Goal: Task Accomplishment & Management: Use online tool/utility

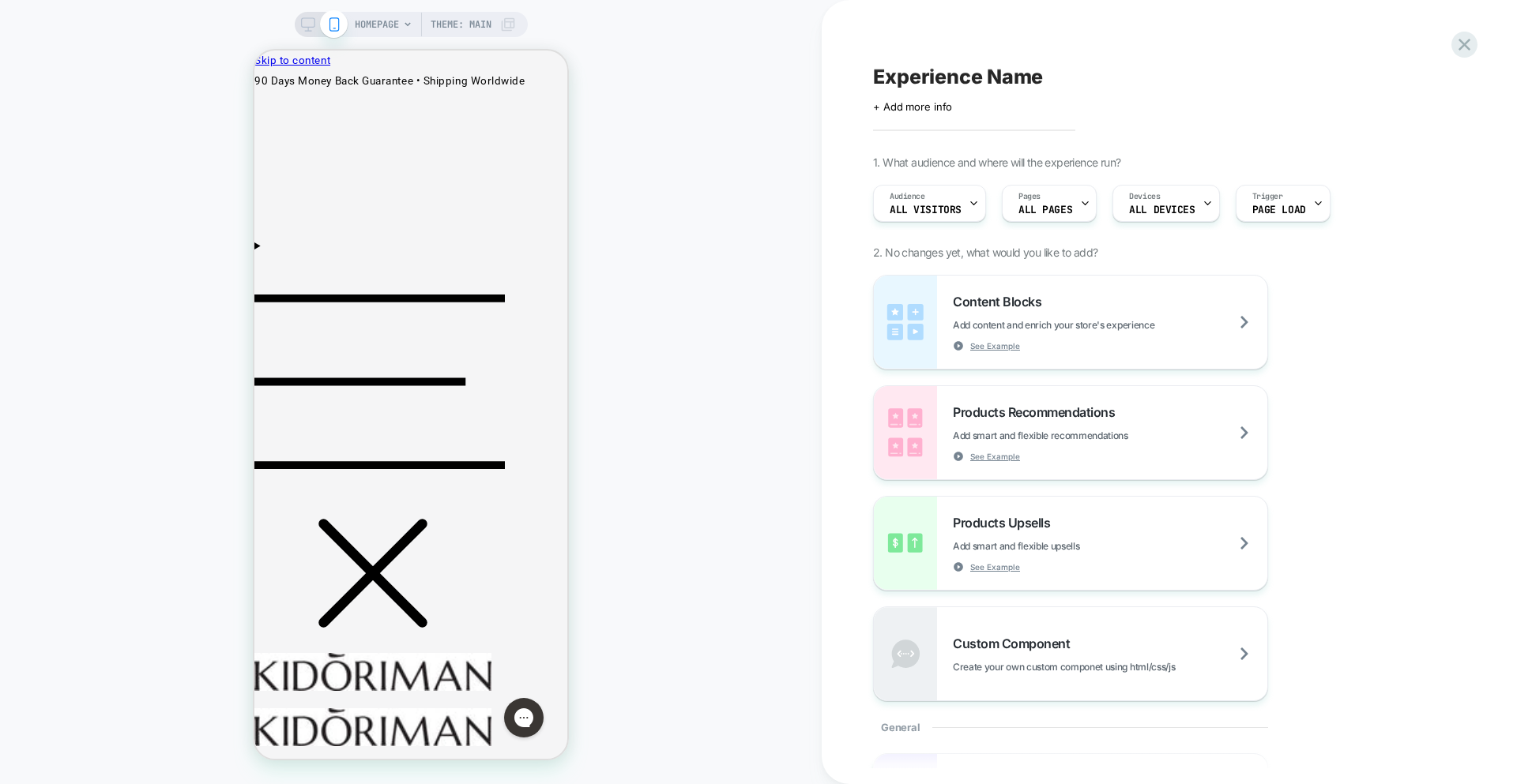
click at [610, 620] on div "HOMEPAGE Theme: MAIN" at bounding box center [411, 392] width 822 height 753
drag, startPoint x: 633, startPoint y: 117, endPoint x: 583, endPoint y: 208, distance: 103.8
click at [633, 121] on div "HOMEPAGE Theme: MAIN" at bounding box center [411, 392] width 822 height 753
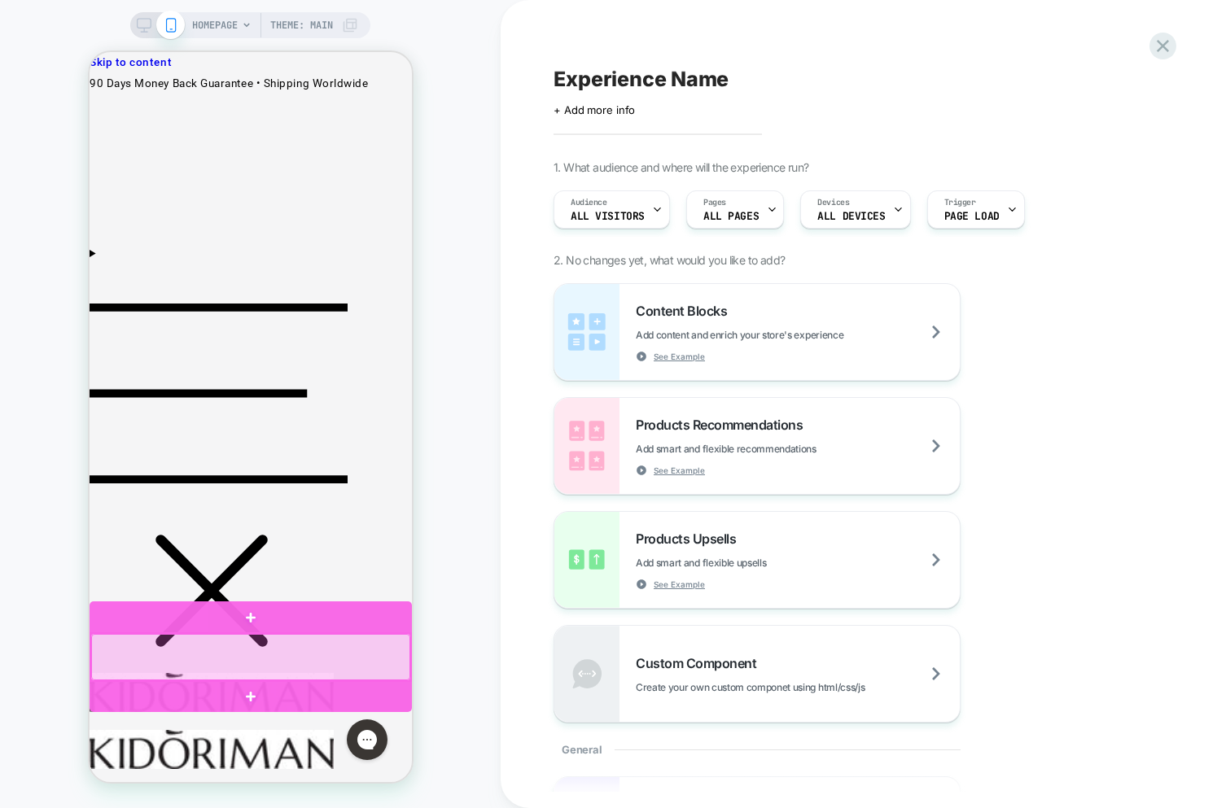
click at [268, 653] on div at bounding box center [249, 657] width 319 height 46
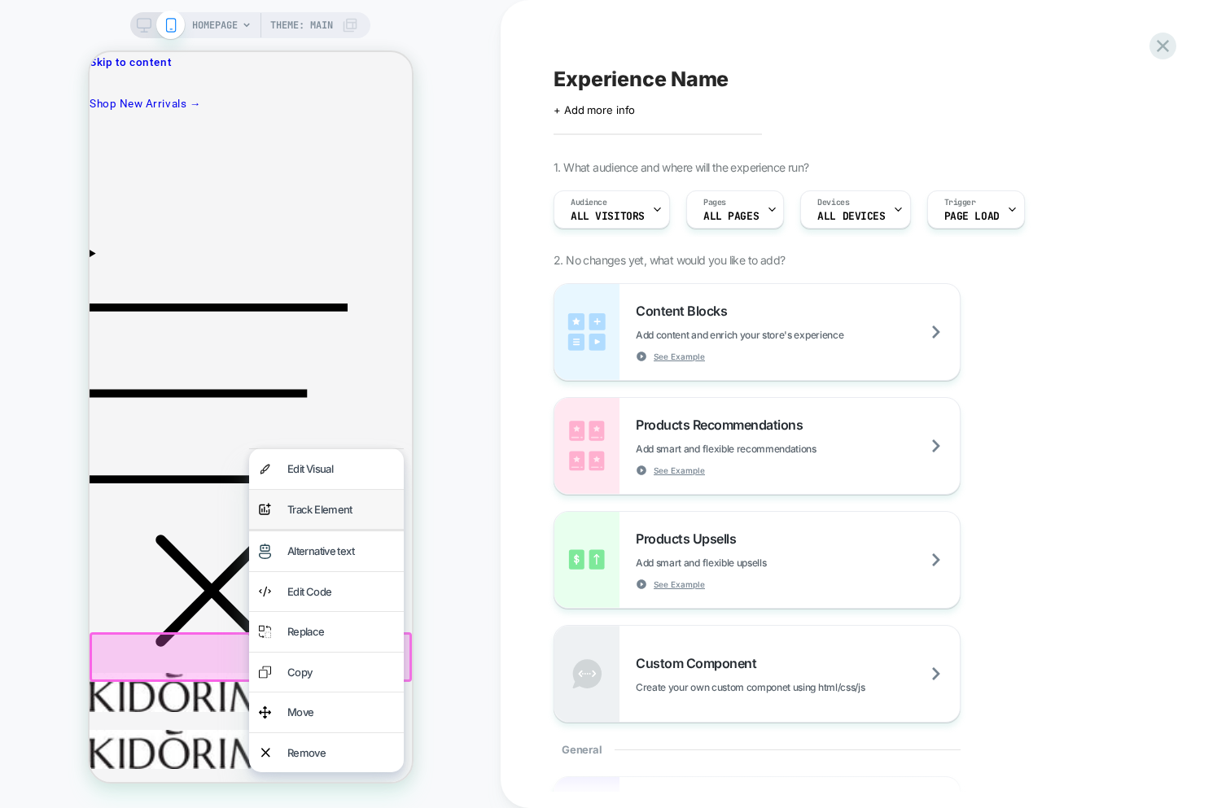
click at [313, 518] on div "Track Element" at bounding box center [340, 510] width 107 height 20
click at [320, 510] on div "Track Element" at bounding box center [340, 510] width 107 height 20
click at [319, 511] on div "Track Element" at bounding box center [340, 510] width 107 height 20
click at [308, 517] on div "Track Element" at bounding box center [340, 510] width 107 height 20
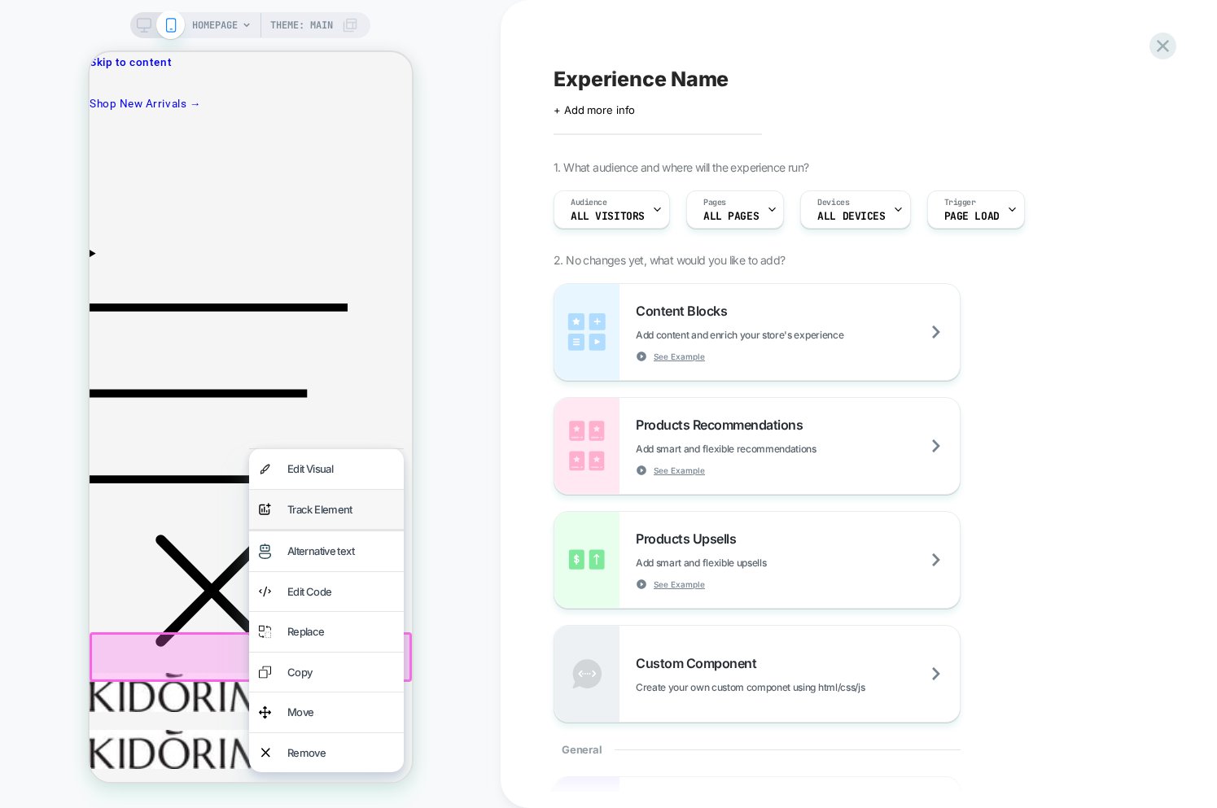
click at [308, 514] on div "Track Element" at bounding box center [340, 510] width 107 height 20
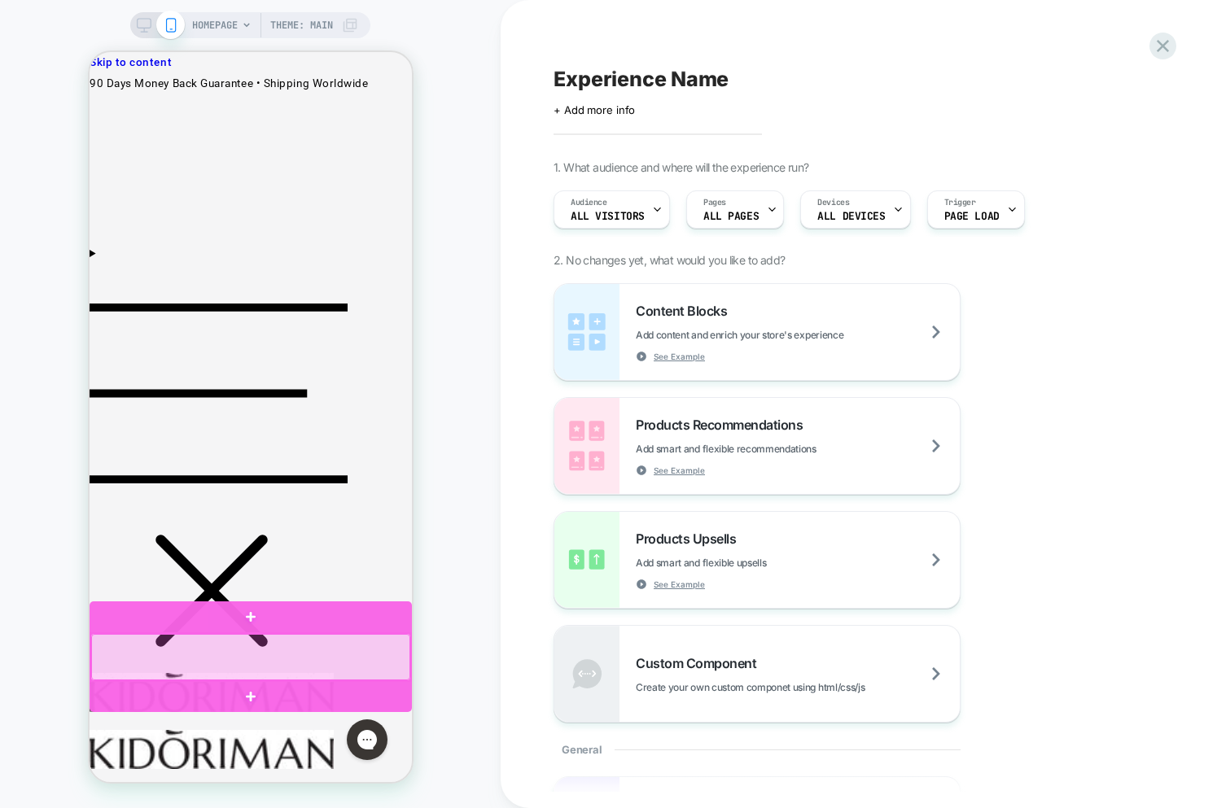
click at [305, 656] on div at bounding box center [249, 657] width 319 height 46
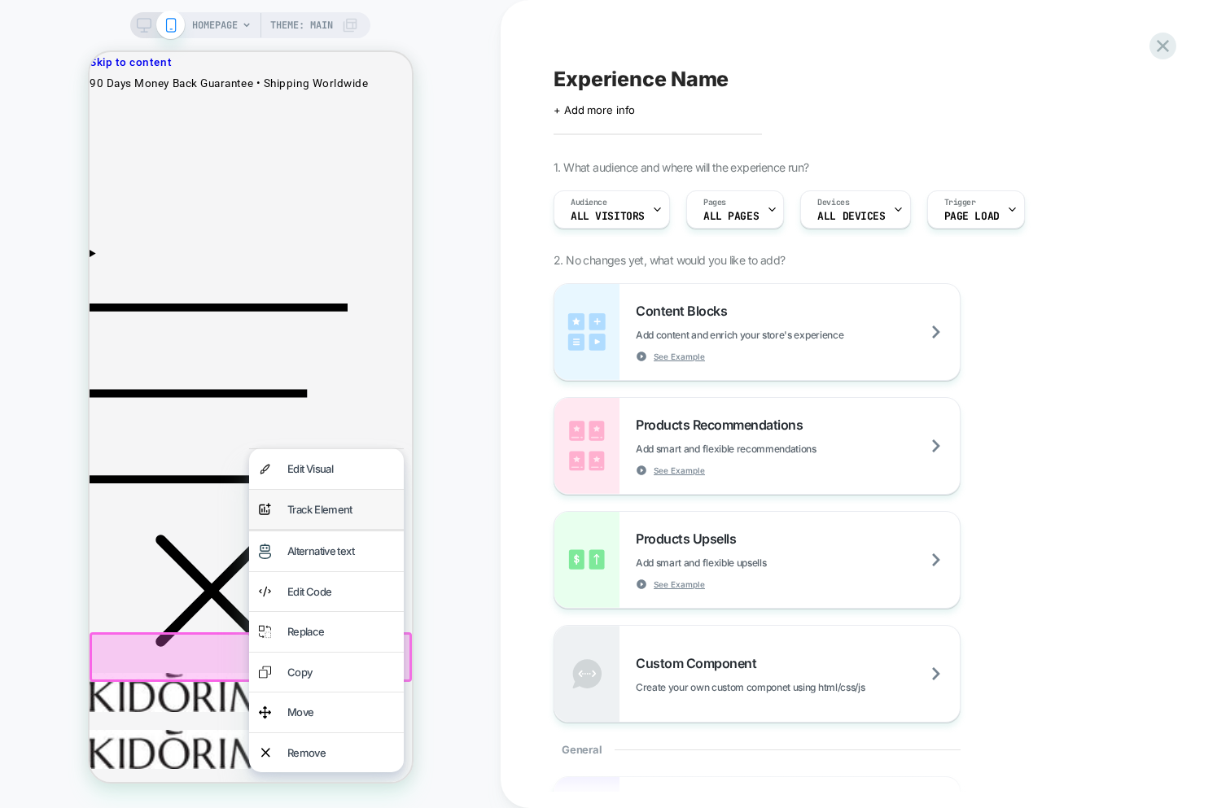
click at [327, 506] on div "Track Element" at bounding box center [340, 510] width 107 height 20
click at [318, 502] on div "Track Element" at bounding box center [340, 510] width 107 height 20
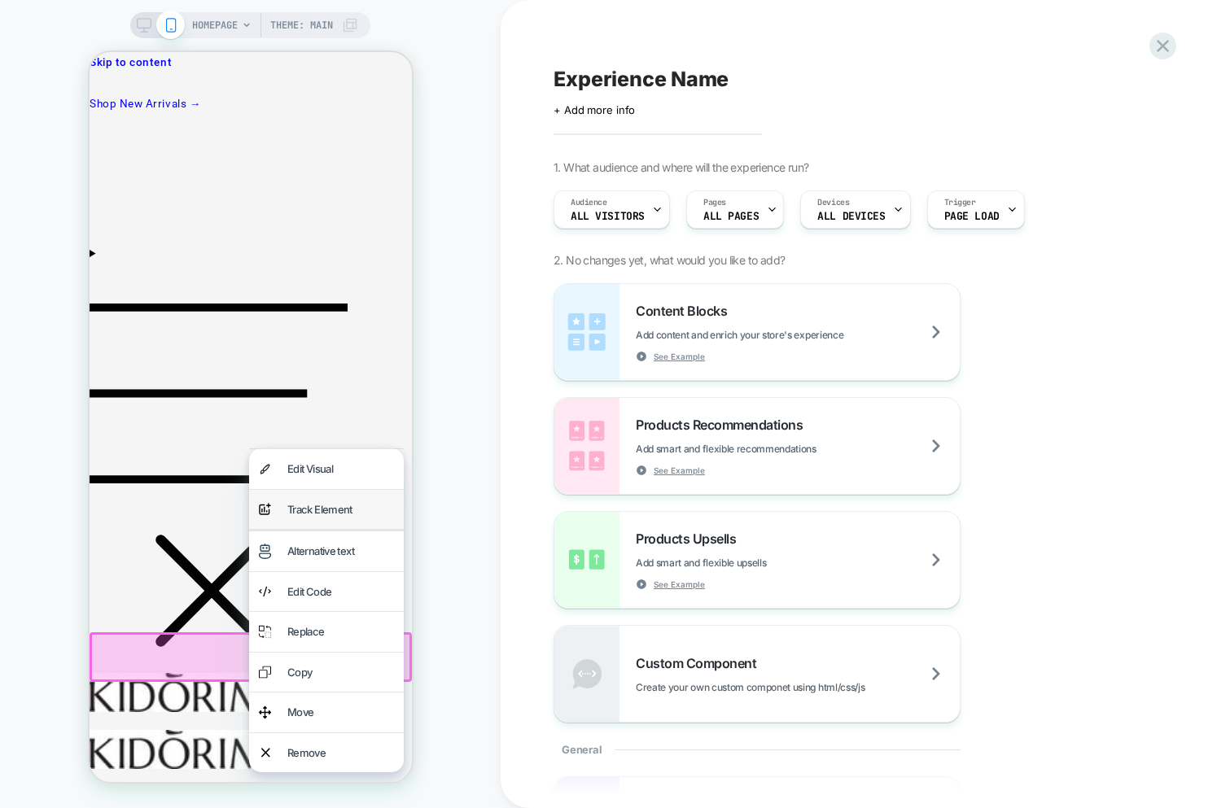
click at [318, 502] on div "Track Element" at bounding box center [340, 510] width 107 height 20
click at [312, 554] on div "Alternative text" at bounding box center [340, 551] width 107 height 20
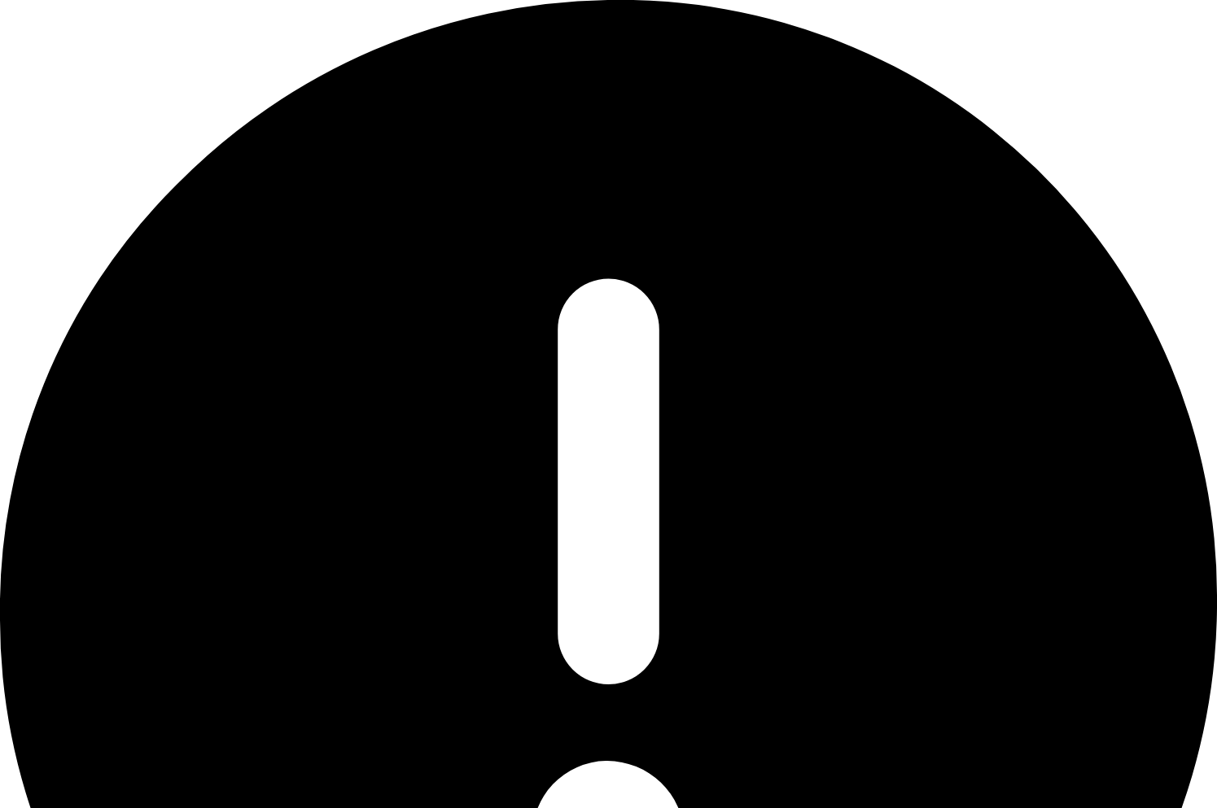
scroll to position [240, 0]
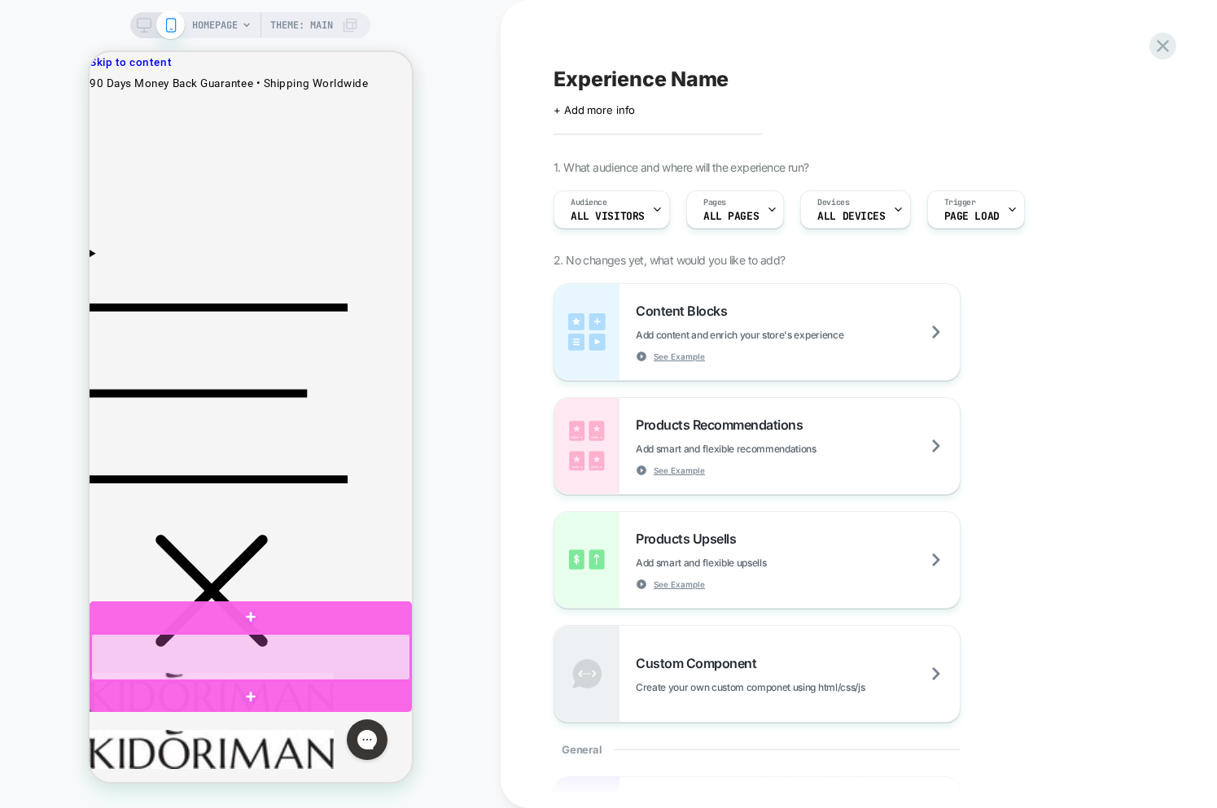
click at [232, 651] on div at bounding box center [249, 657] width 319 height 46
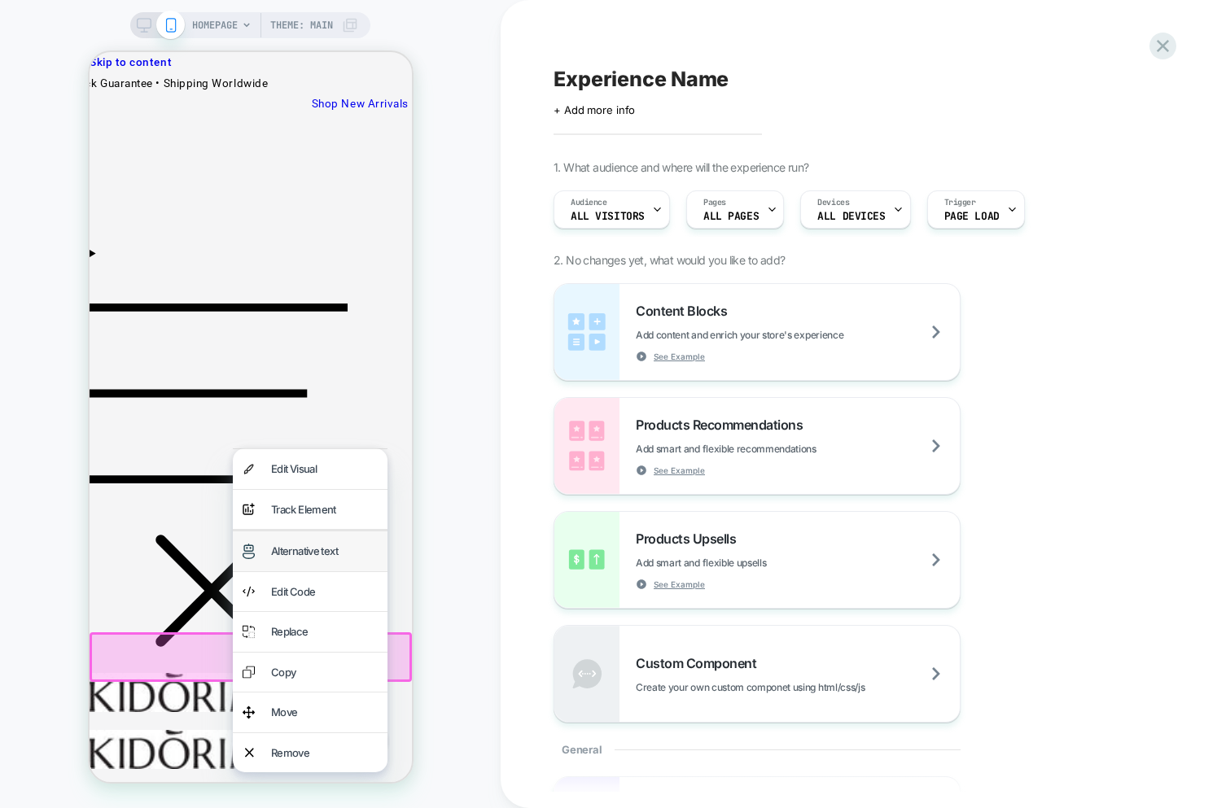
click at [291, 547] on div "Alternative text" at bounding box center [323, 551] width 107 height 20
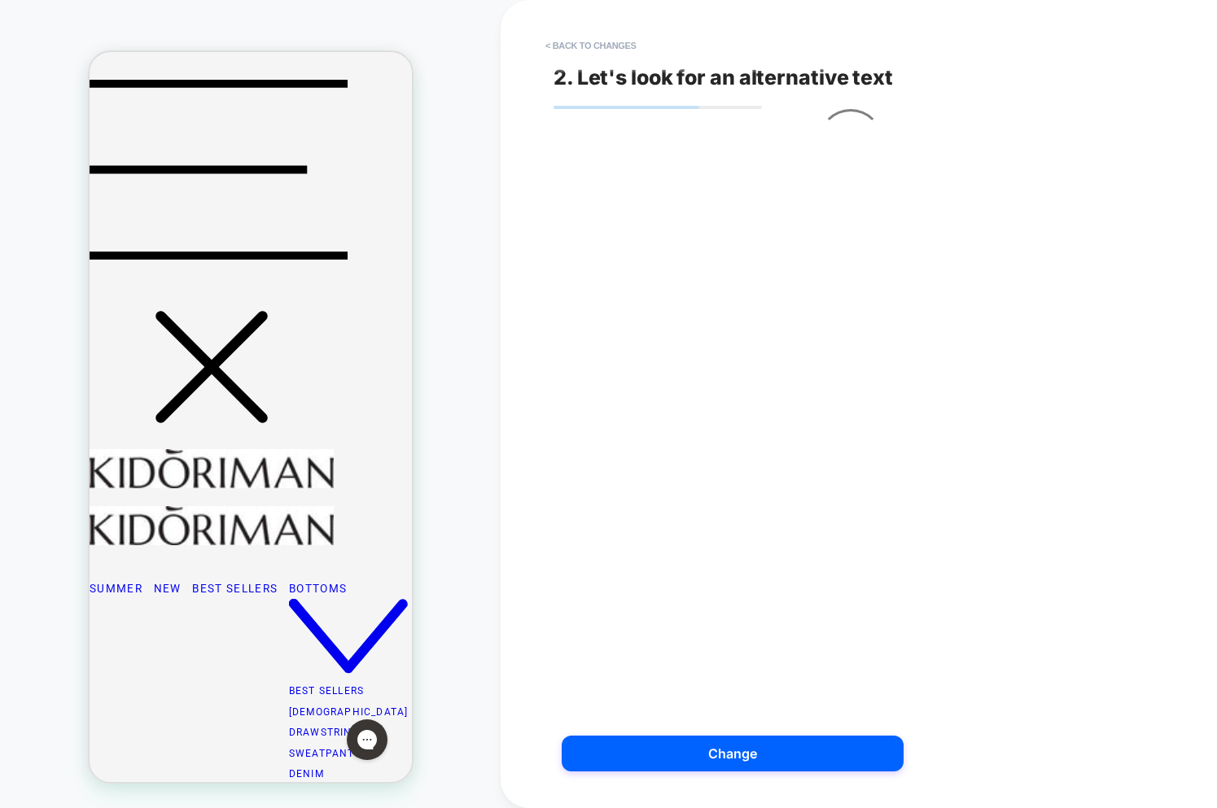
scroll to position [240, 0]
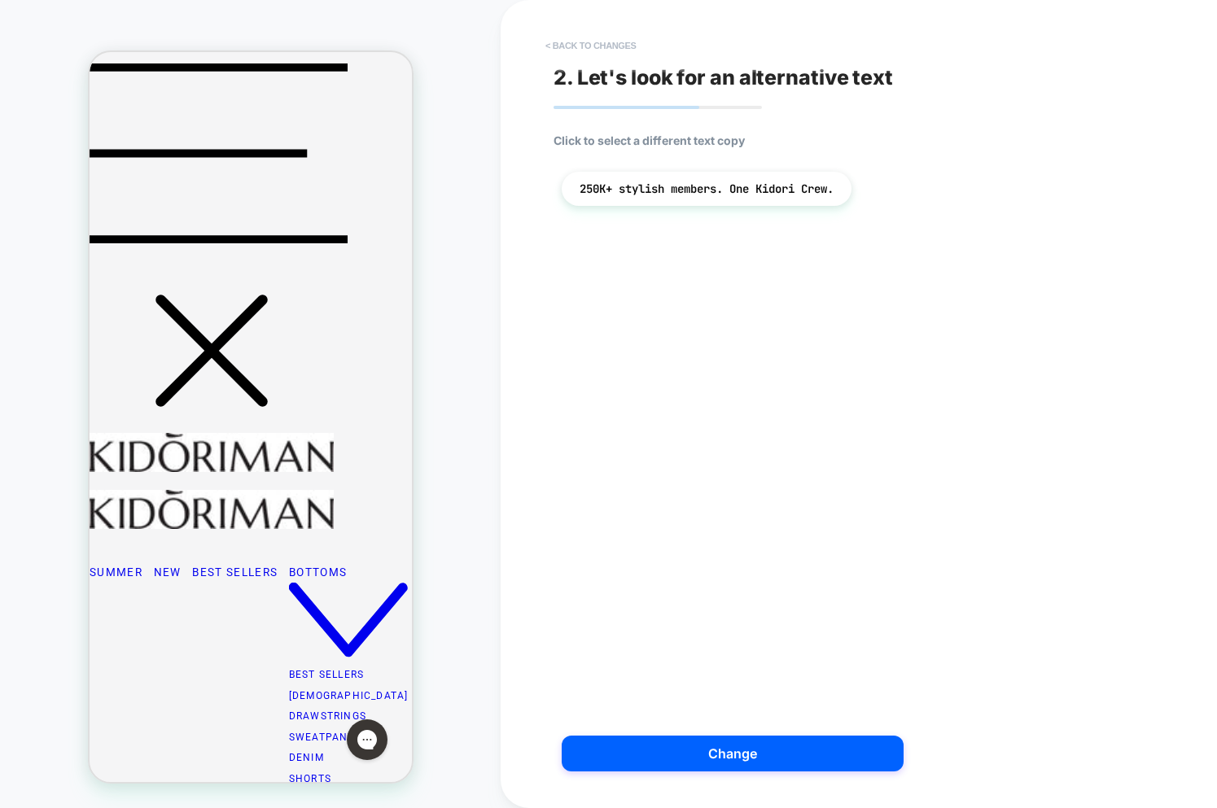
click at [602, 45] on button "< Back to changes" at bounding box center [590, 46] width 107 height 26
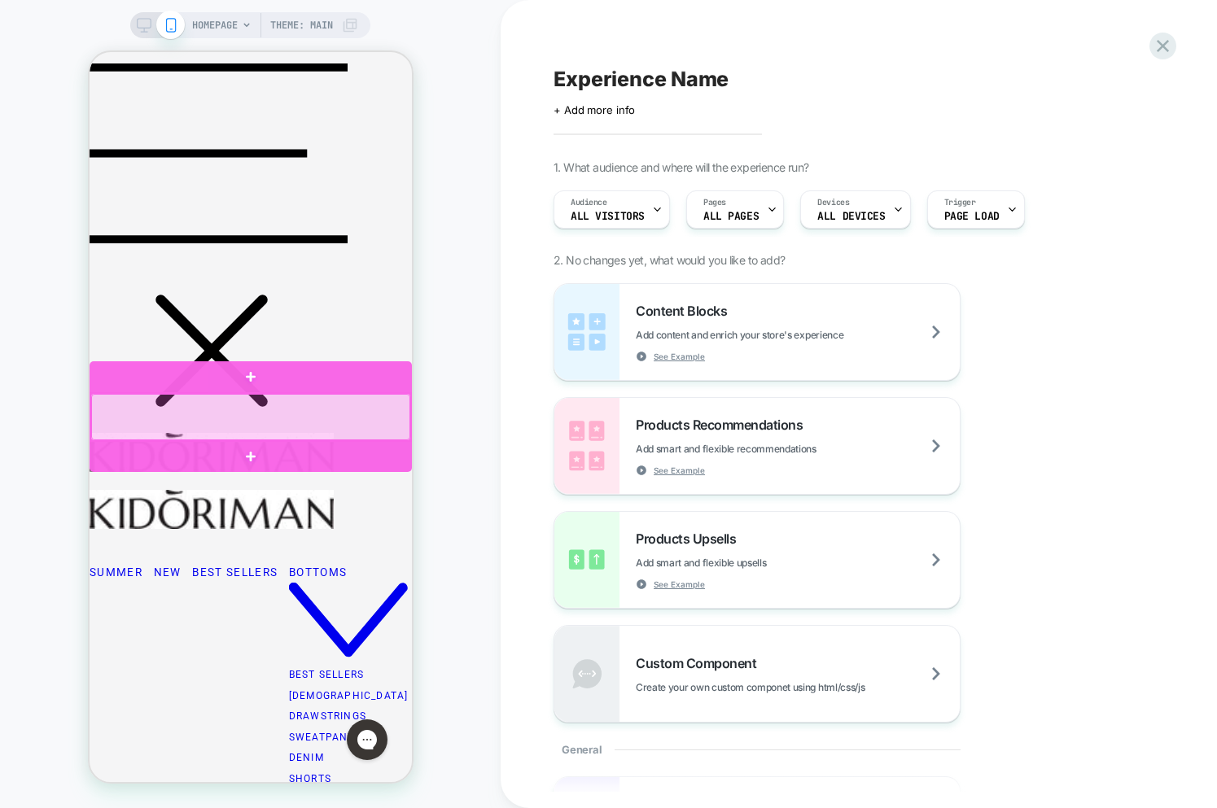
click at [285, 418] on div at bounding box center [249, 417] width 319 height 46
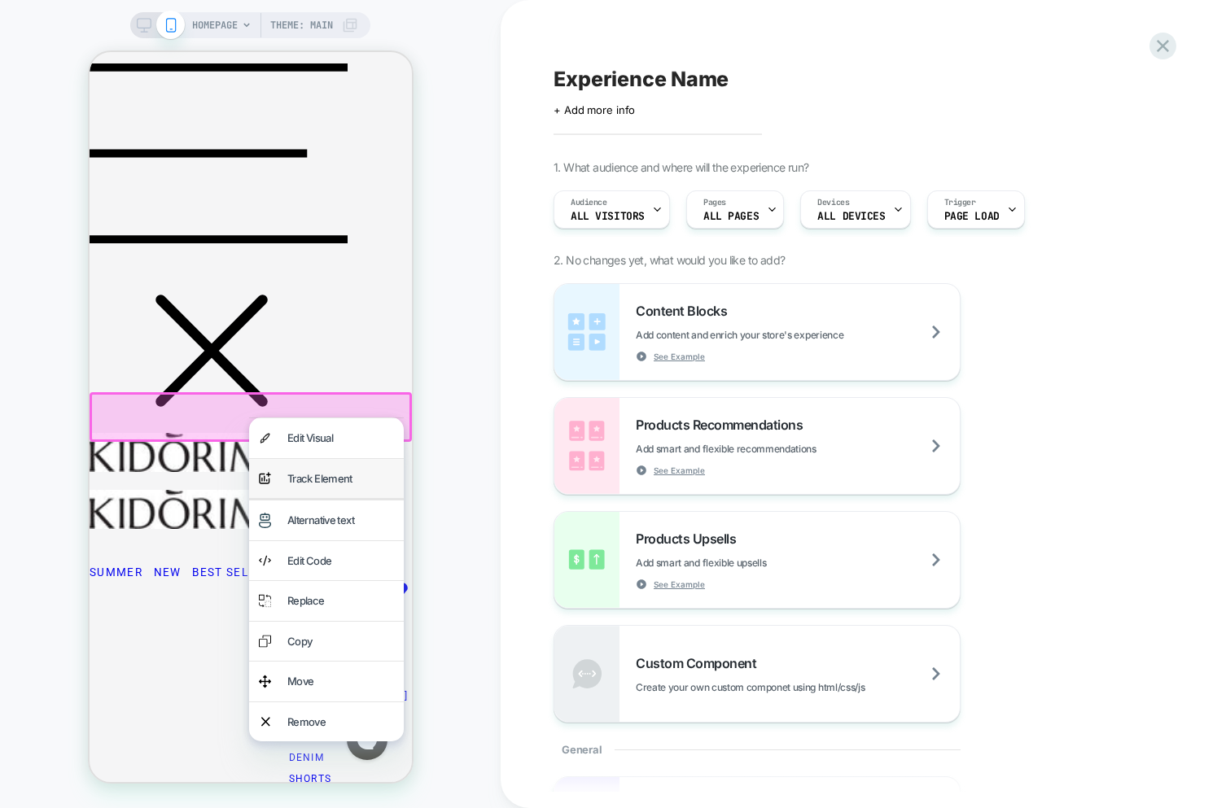
click at [309, 482] on div "Track Element" at bounding box center [340, 479] width 107 height 20
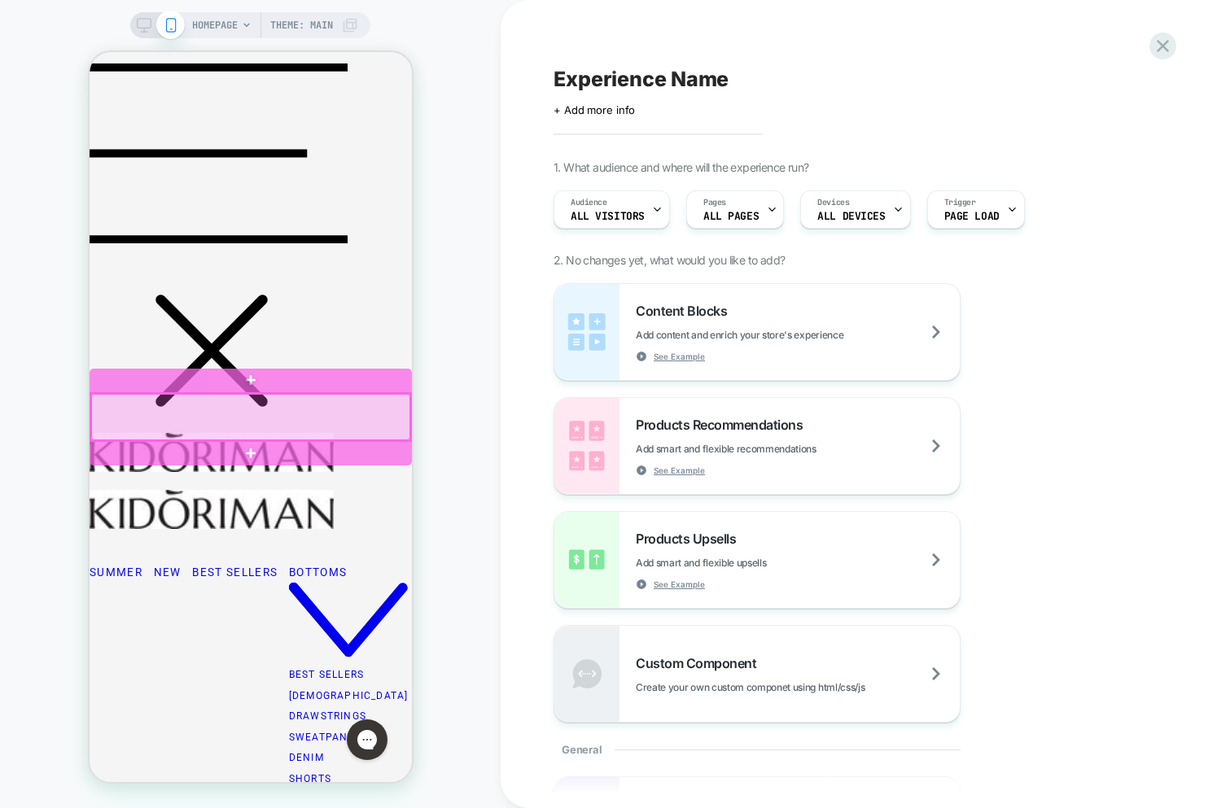
click at [374, 417] on div at bounding box center [249, 417] width 319 height 46
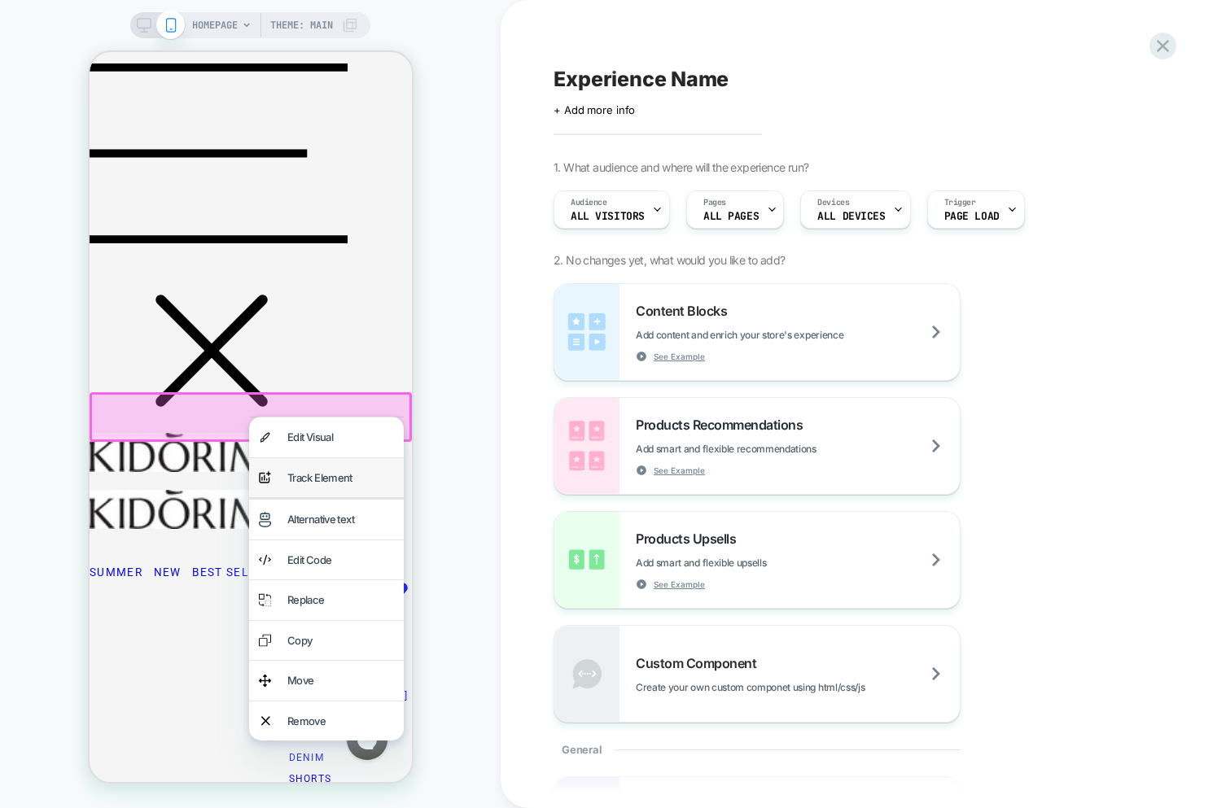
click at [316, 475] on div "Track Element" at bounding box center [340, 478] width 107 height 20
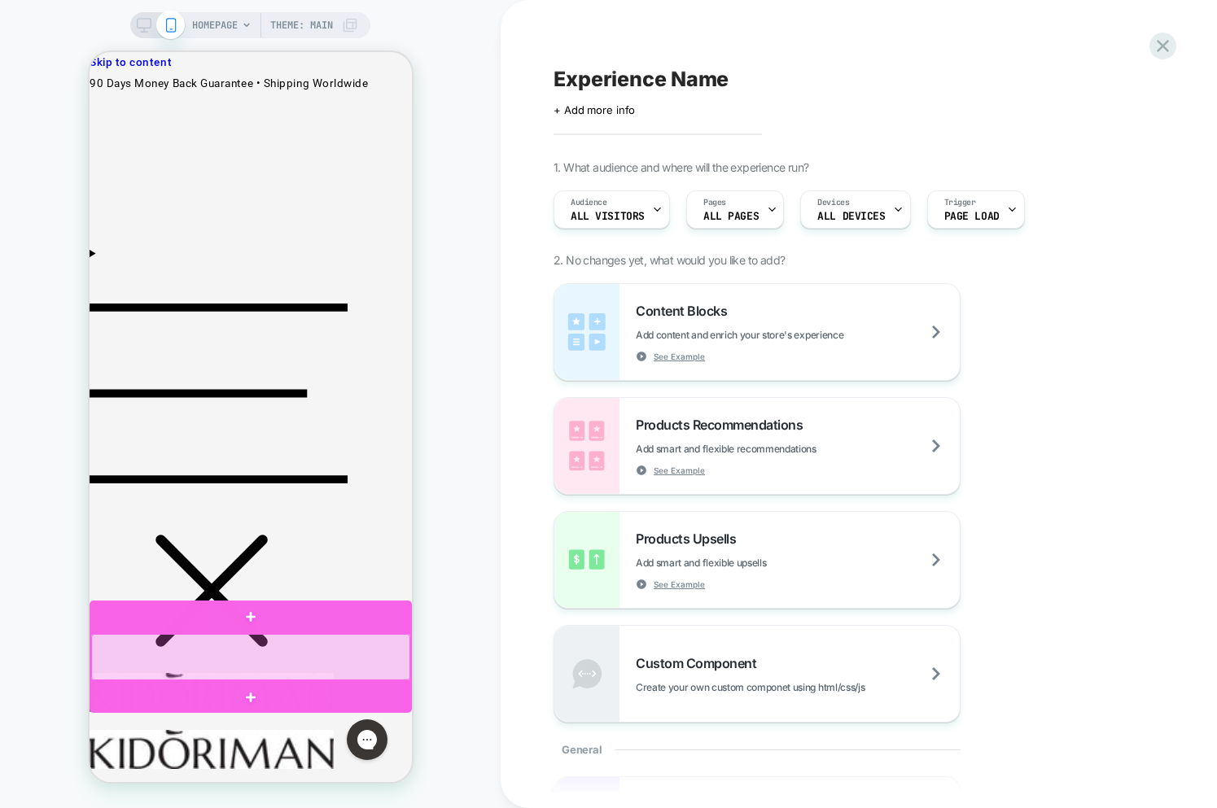
click at [313, 666] on div at bounding box center [249, 657] width 319 height 46
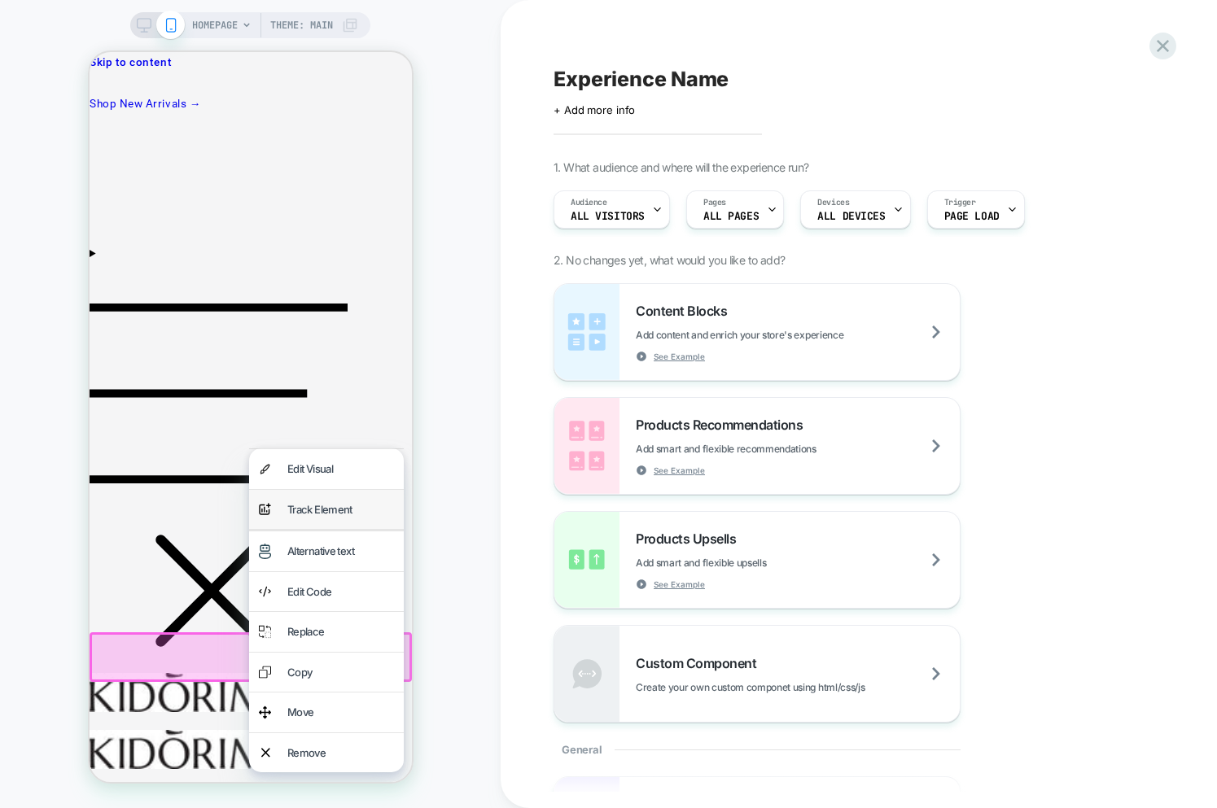
click at [311, 514] on div "Track Element" at bounding box center [340, 510] width 107 height 20
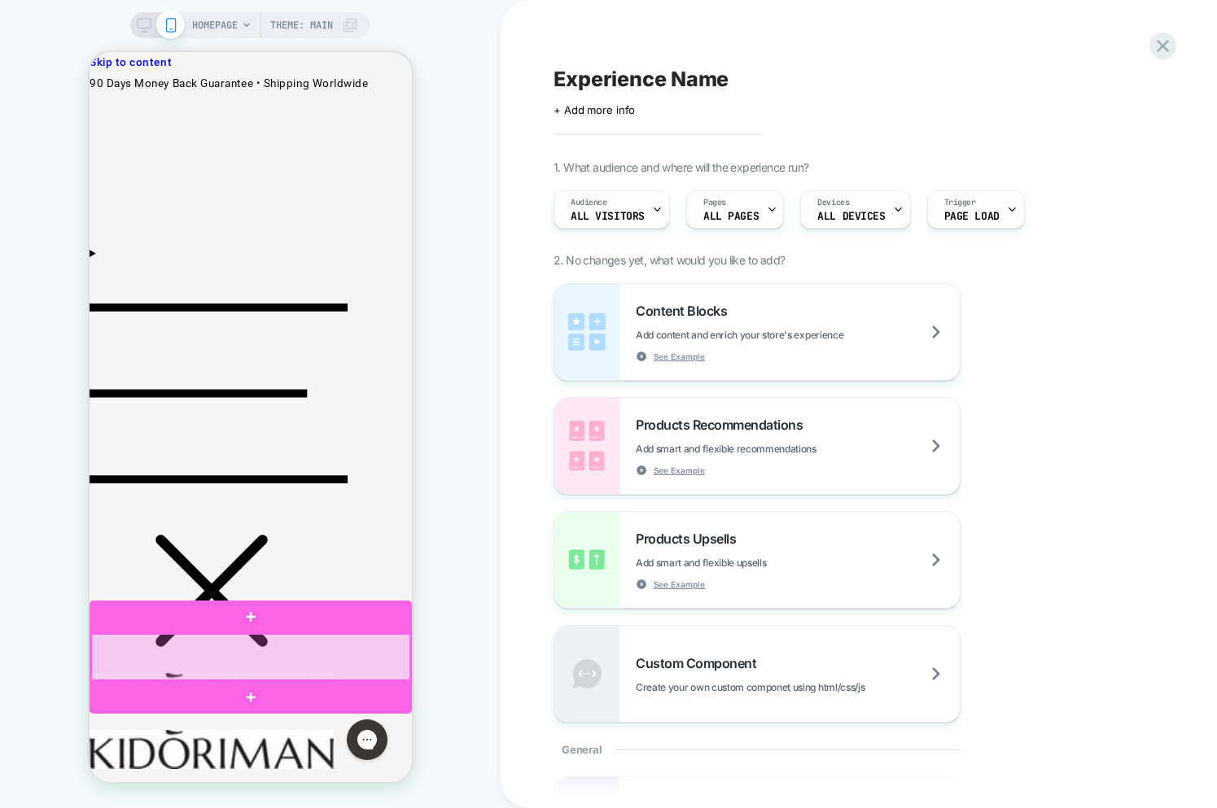
click at [316, 664] on div at bounding box center [249, 657] width 319 height 46
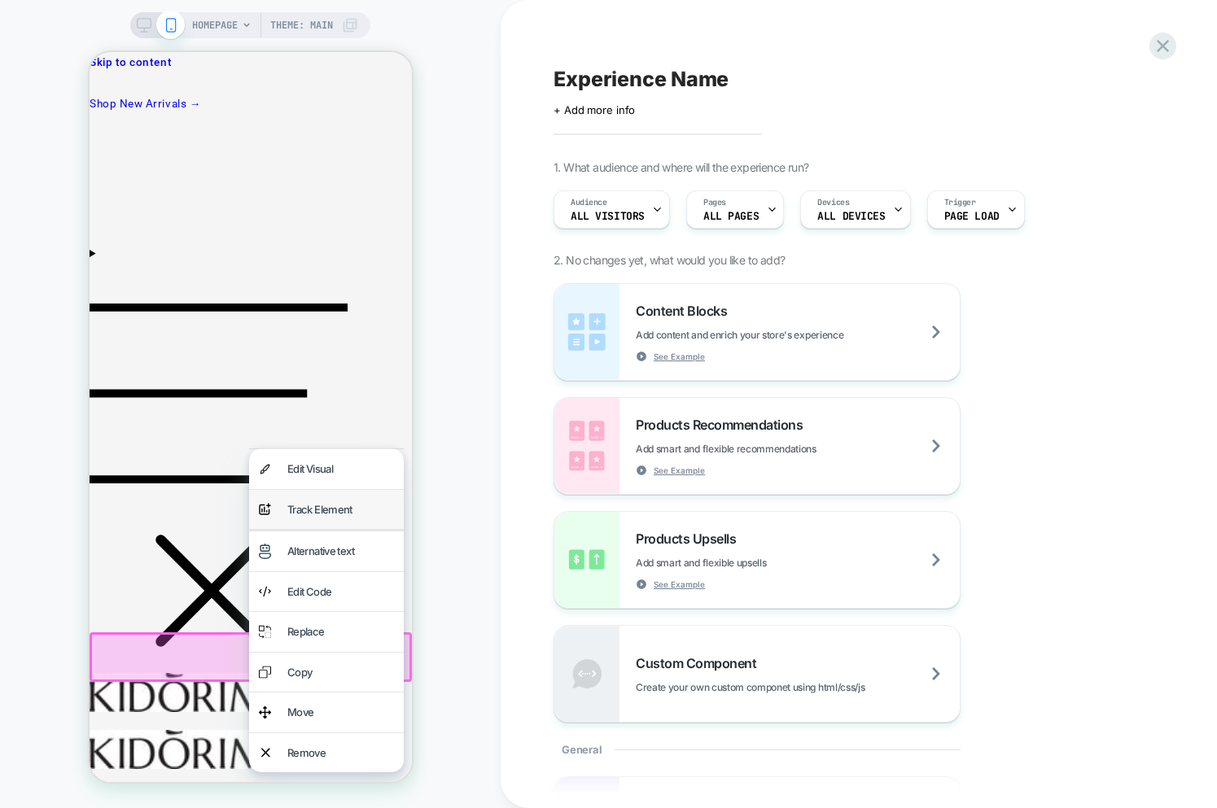
click at [303, 510] on div "Track Element" at bounding box center [340, 510] width 107 height 20
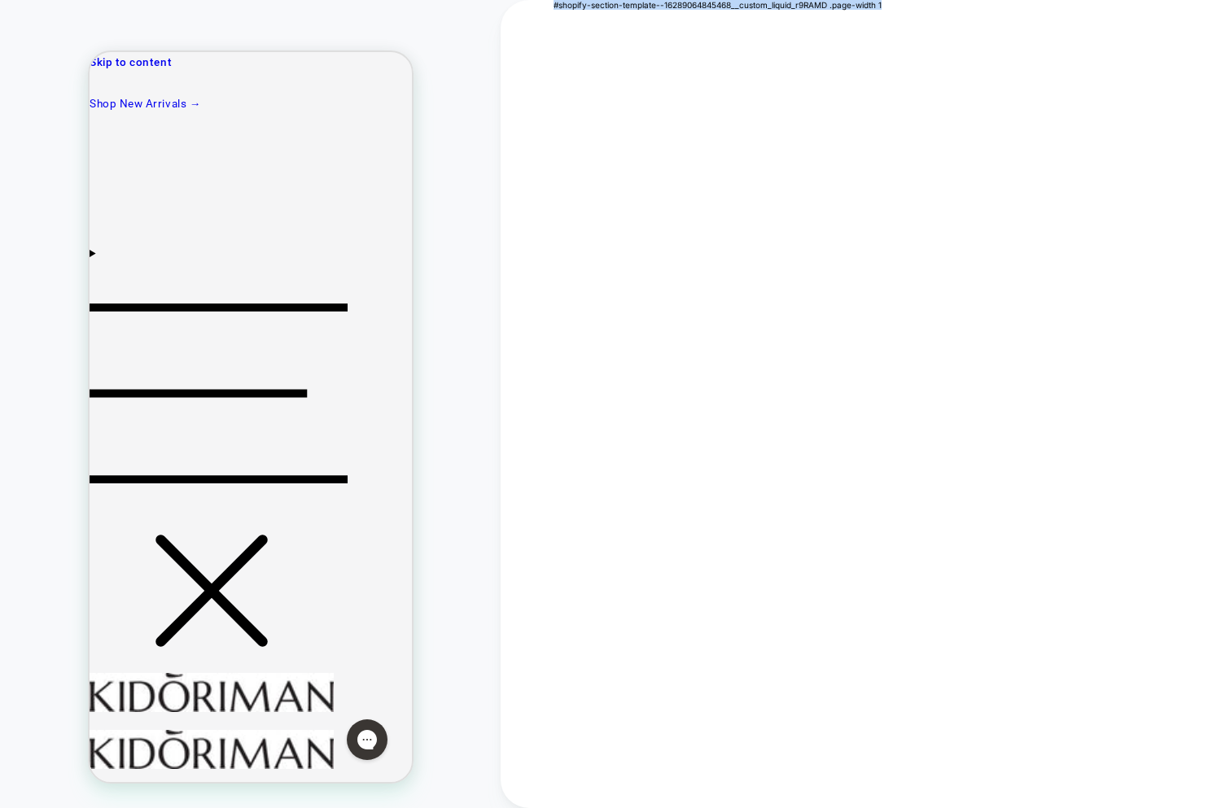
drag, startPoint x: 604, startPoint y: 6, endPoint x: 934, endPoint y: 27, distance: 330.4
click at [948, 2] on div "#shopify-section-template--16289064845468__custom_liquid_r9RAMD .page-width 1" at bounding box center [859, 404] width 716 height 808
click at [895, 78] on div "#shopify-section-template--16289064845468__custom_liquid_r9RAMD .page-width 1" at bounding box center [859, 404] width 716 height 808
click at [676, 8] on div "#shopify-section-template--16289064845468__custom_liquid_r9RAMD .page-width 1" at bounding box center [718, 5] width 328 height 10
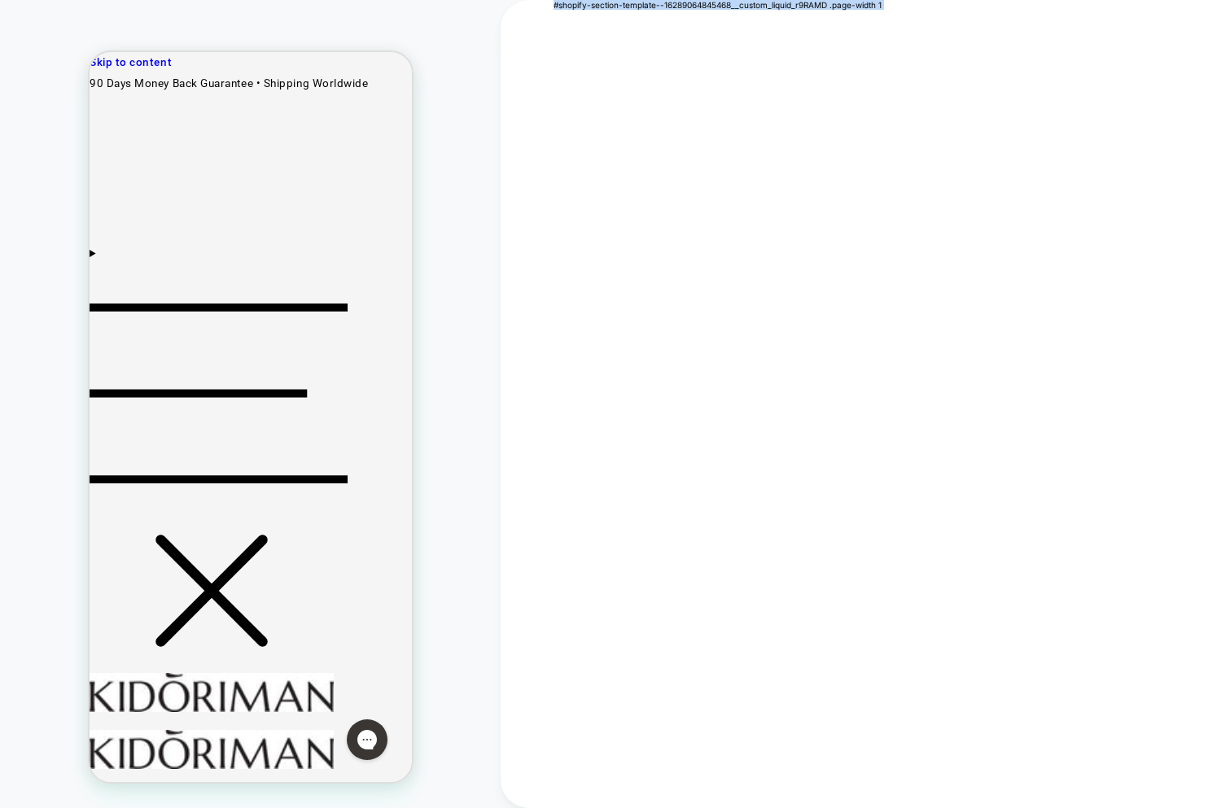
click at [676, 8] on div "#shopify-section-template--16289064845468__custom_liquid_r9RAMD .page-width 1" at bounding box center [718, 5] width 328 height 10
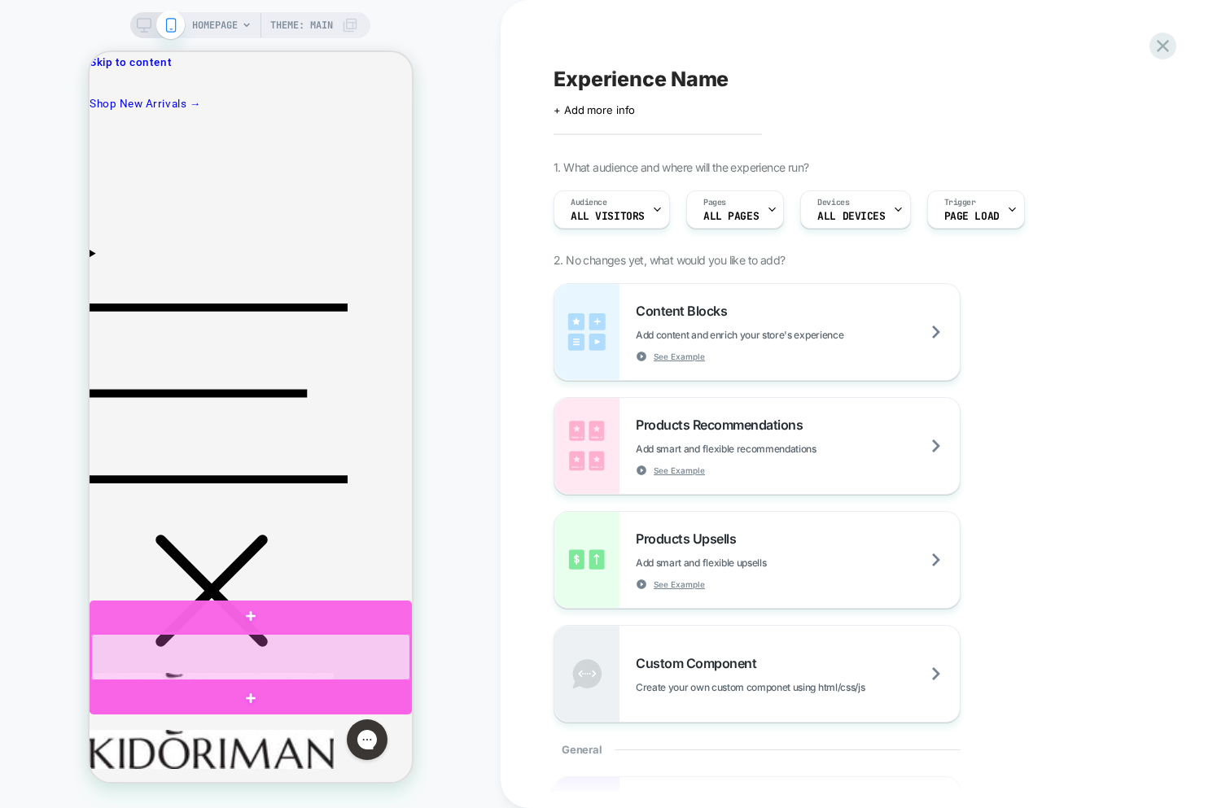
click at [311, 660] on div at bounding box center [249, 657] width 319 height 46
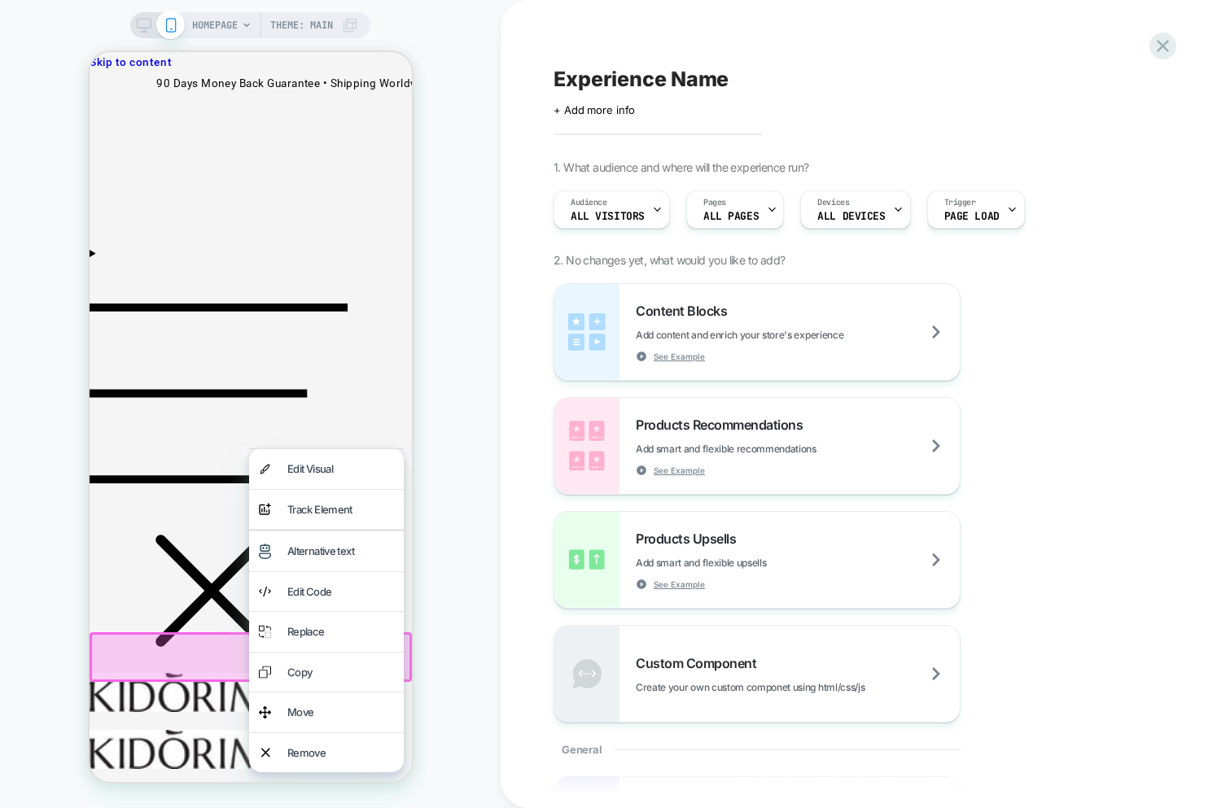
click at [276, 508] on div "analytics-plus-line-svgrepo-com Track Element" at bounding box center [325, 510] width 155 height 40
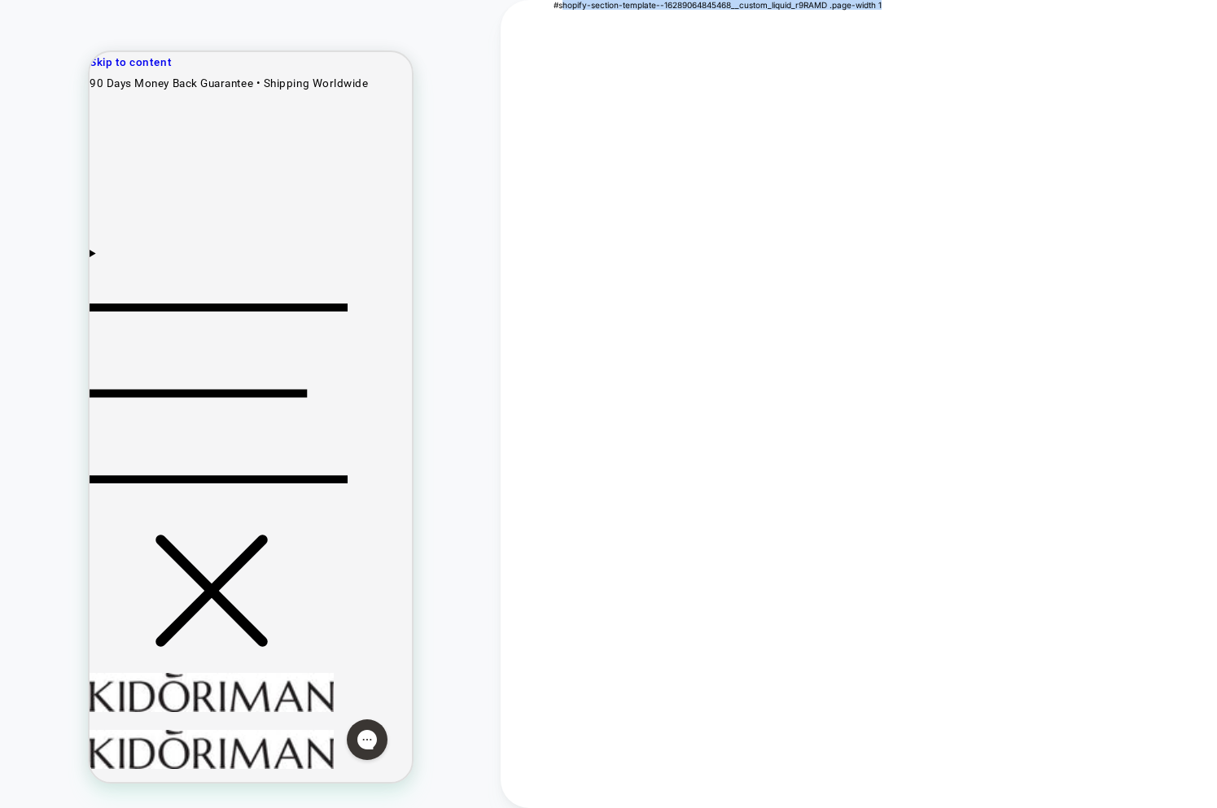
drag, startPoint x: 562, startPoint y: 7, endPoint x: 819, endPoint y: 34, distance: 258.7
click at [1007, 5] on div "#shopify-section-template--16289064845468__custom_liquid_r9RAMD .page-width 1" at bounding box center [859, 404] width 716 height 808
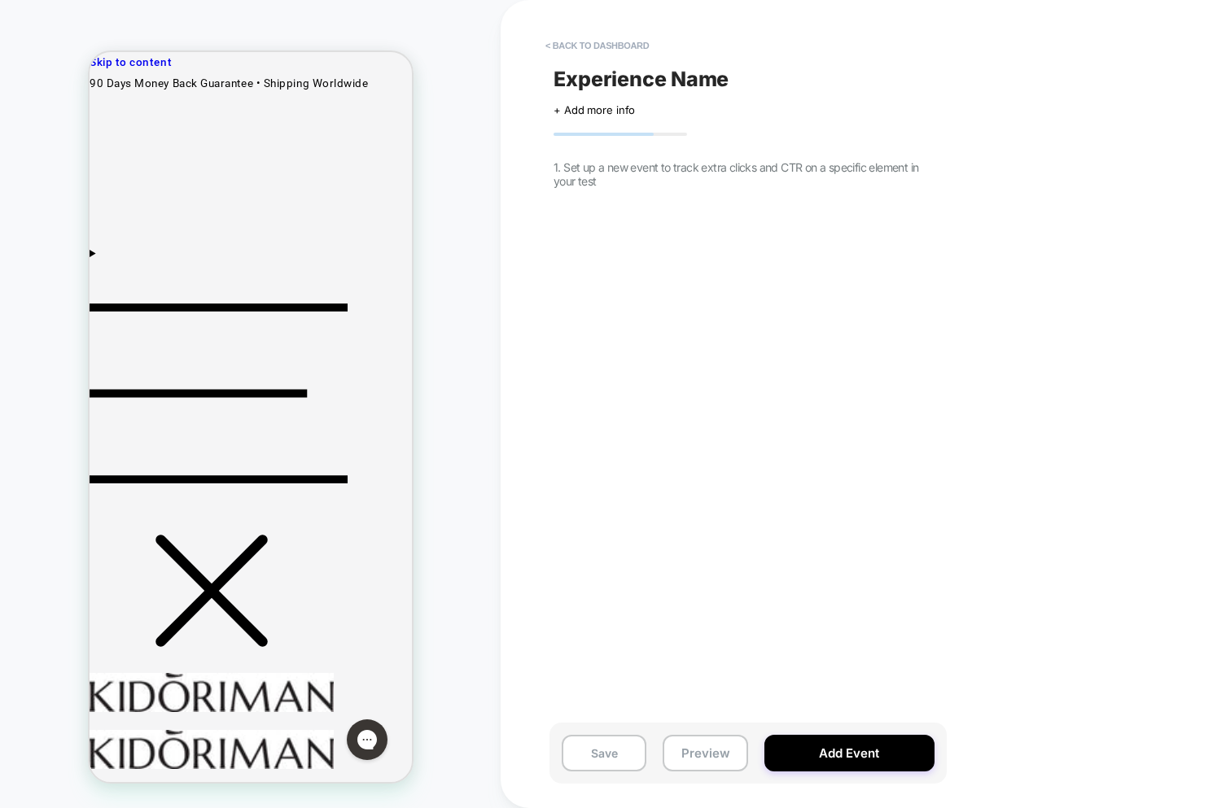
click at [592, 209] on div "Experience Name Click to edit experience details + Add more info 1. Set up a ne…" at bounding box center [743, 404] width 397 height 776
drag, startPoint x: 613, startPoint y: 170, endPoint x: 658, endPoint y: 159, distance: 46.2
click at [658, 159] on div "Experience Name Click to edit experience details + Add more info 1. Set up a ne…" at bounding box center [743, 404] width 397 height 776
click at [601, 175] on div "Experience Name Click to edit experience details + Add more info 1. Set up a ne…" at bounding box center [743, 404] width 397 height 776
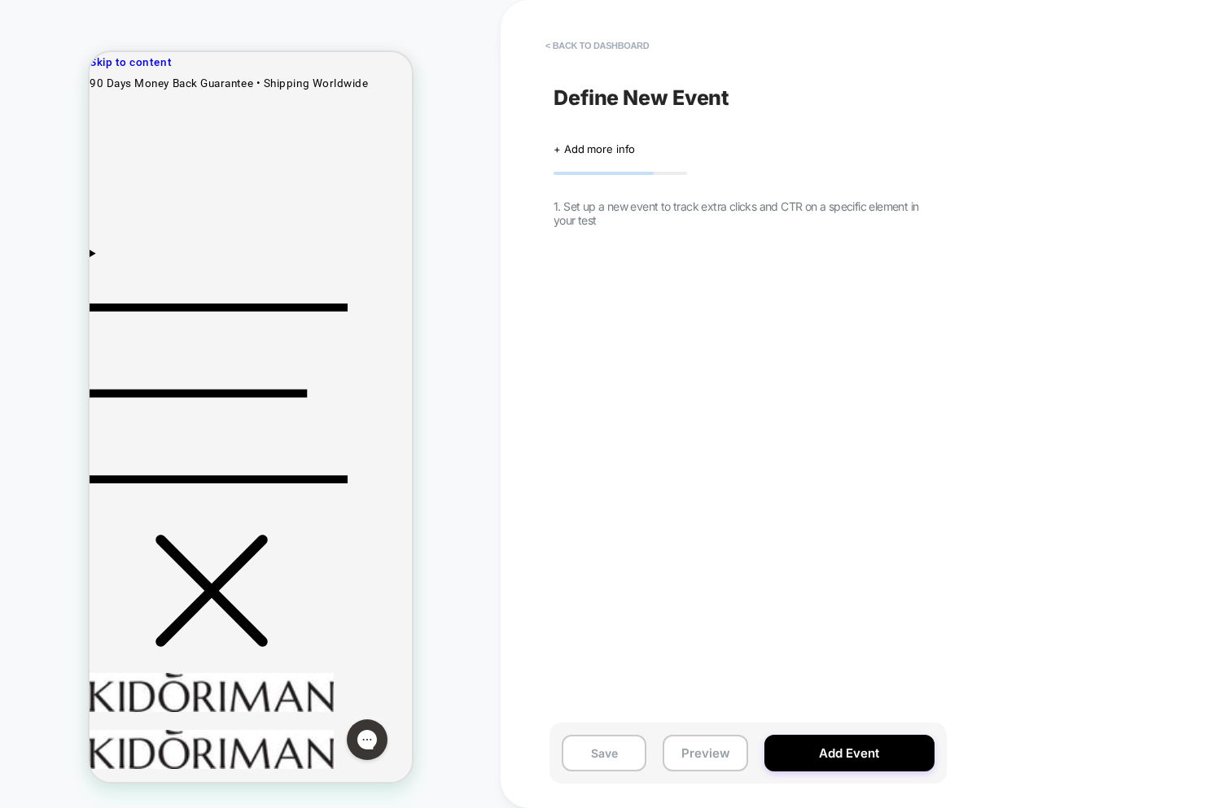
click at [602, 99] on p "Define New Event" at bounding box center [744, 97] width 381 height 24
click at [607, 107] on p "Define New Event" at bounding box center [744, 97] width 381 height 24
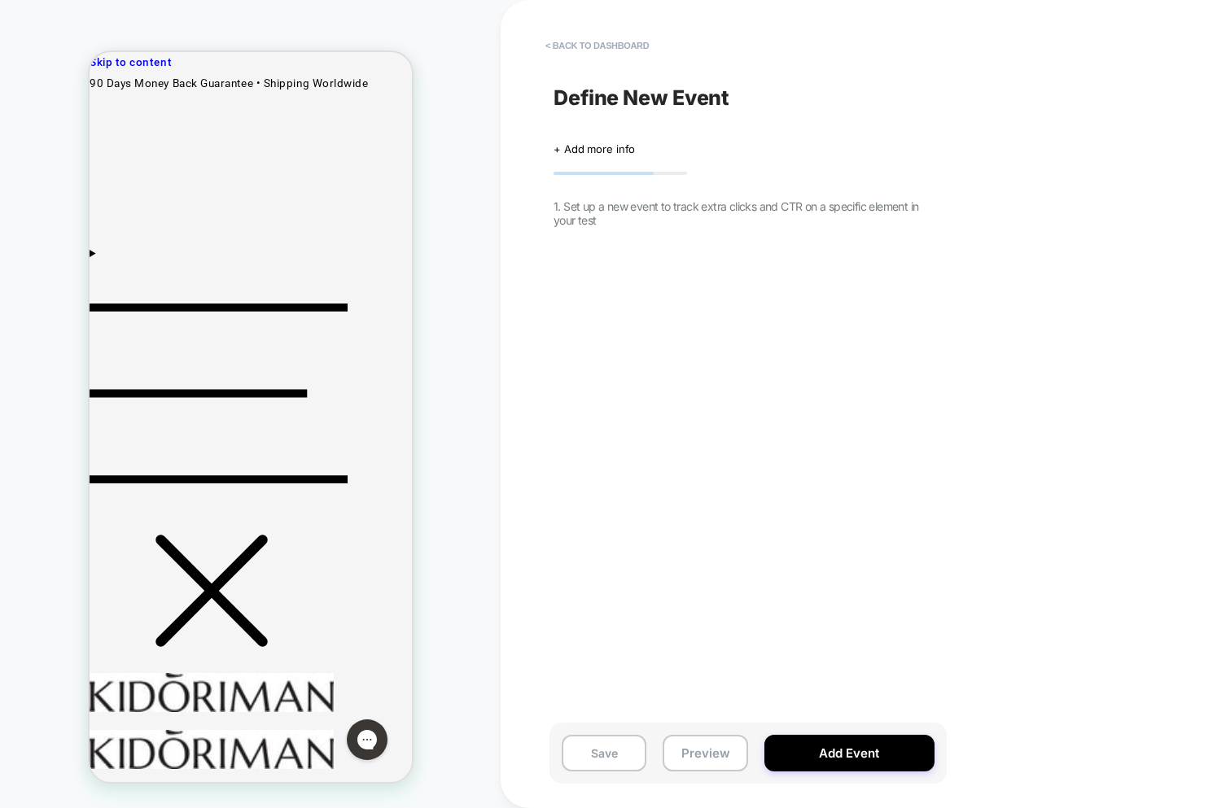
click at [607, 107] on p "Define New Event" at bounding box center [744, 97] width 381 height 24
click at [602, 155] on span "+ Add more info" at bounding box center [594, 148] width 81 height 13
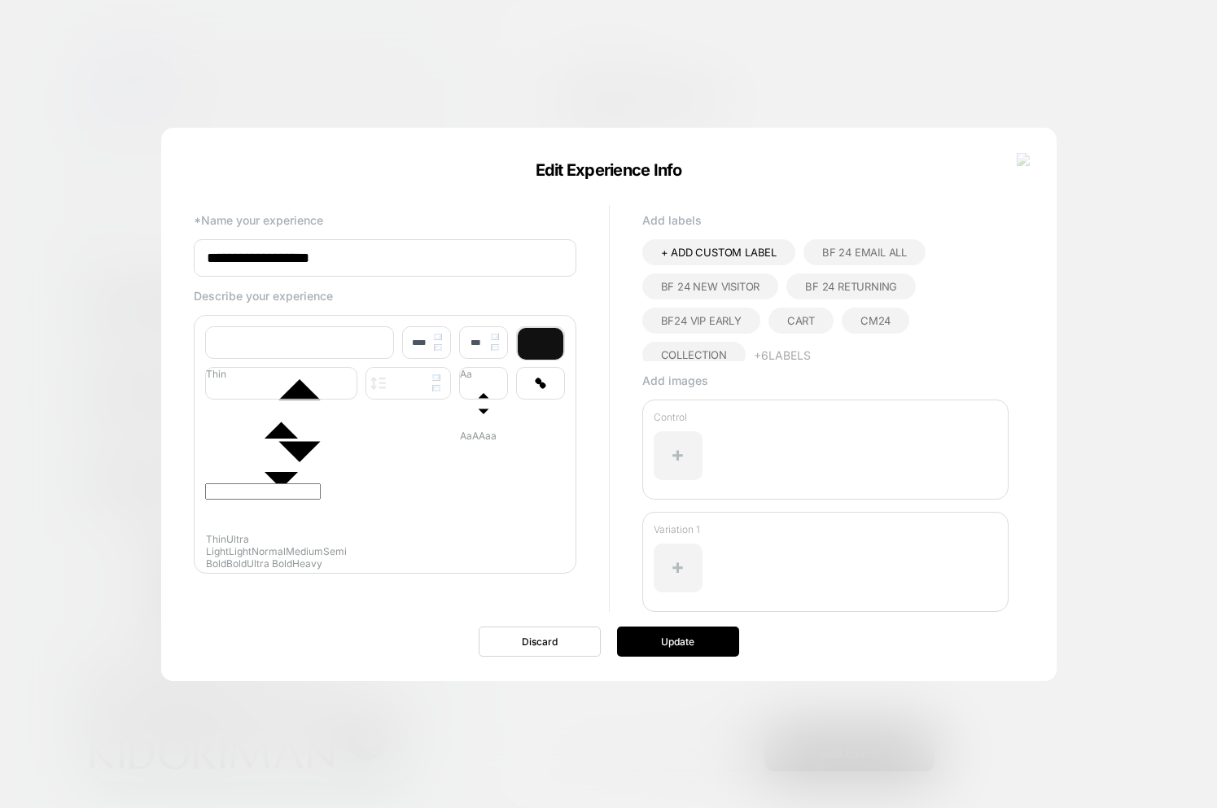
click at [1028, 160] on img at bounding box center [1024, 160] width 15 height 14
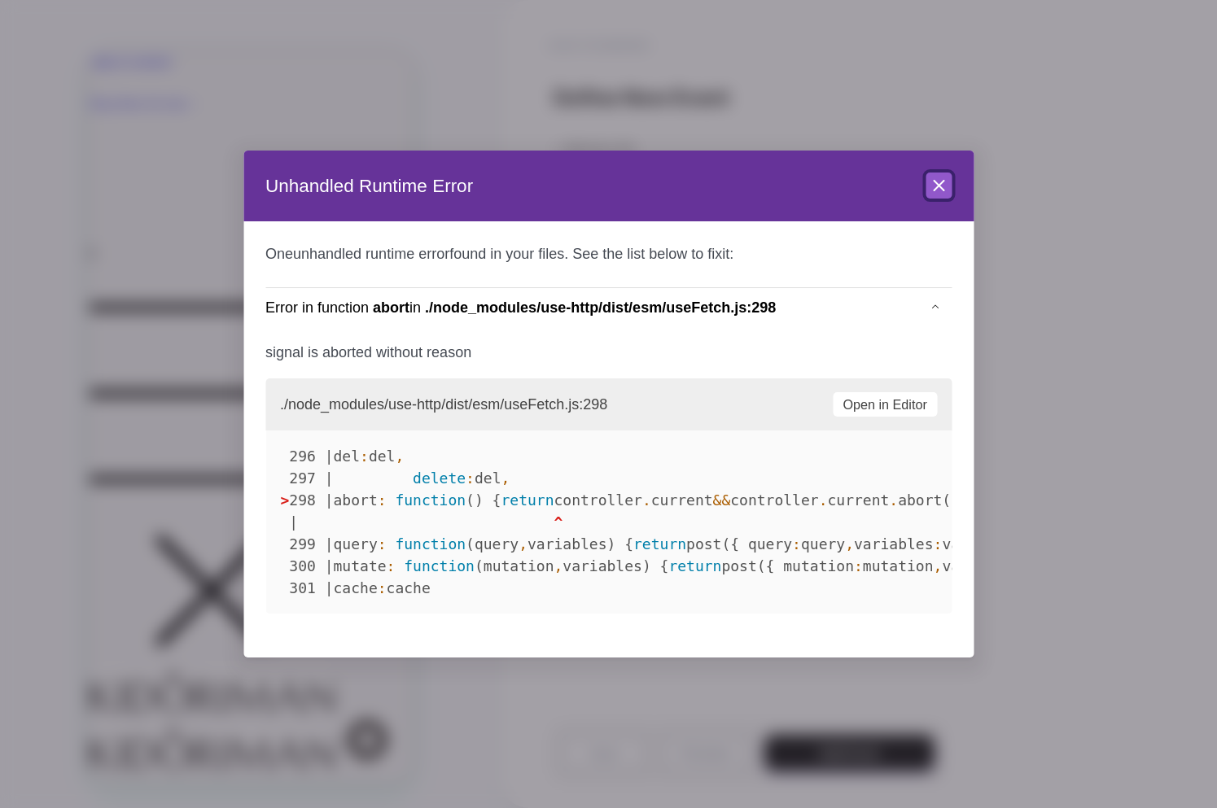
click at [943, 185] on icon at bounding box center [939, 186] width 20 height 20
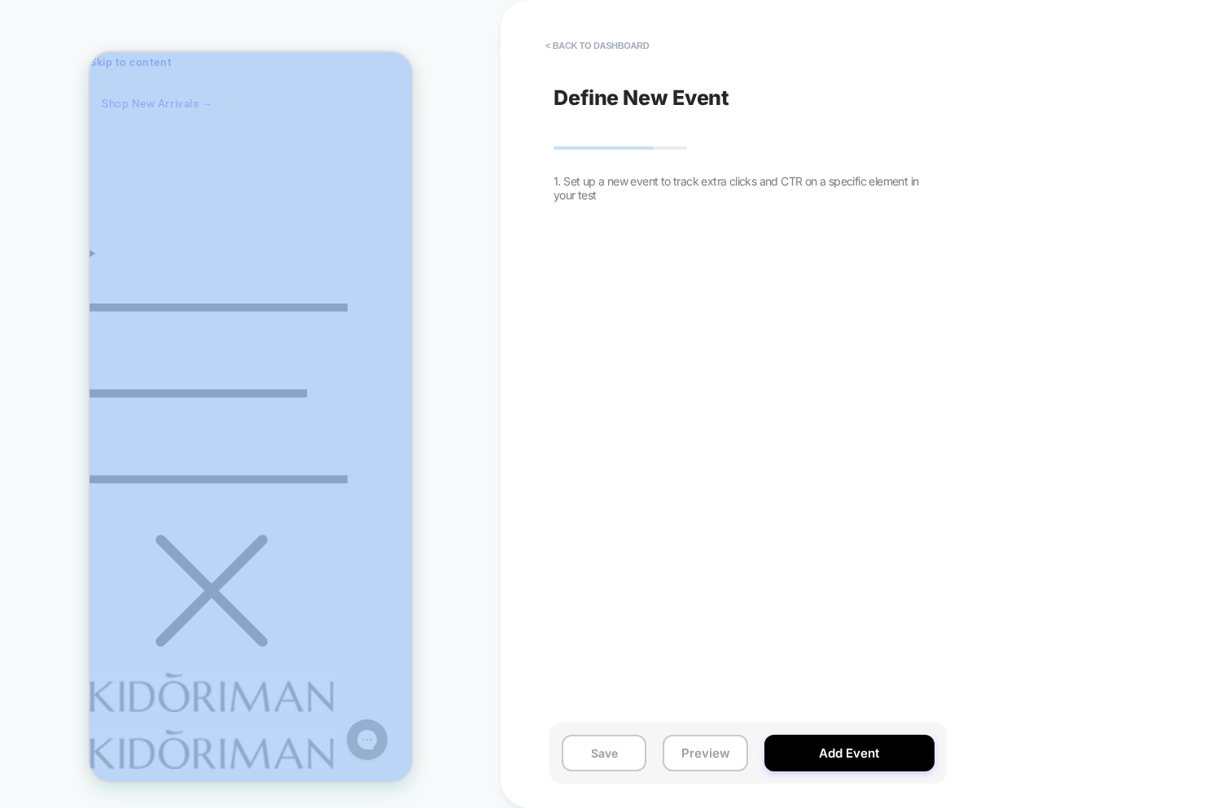
drag, startPoint x: 641, startPoint y: 188, endPoint x: 554, endPoint y: 165, distance: 90.0
click at [470, 159] on div "HOMEPAGE Theme: MAIN < back to dashboard Define New Event 1. Set up a new event…" at bounding box center [608, 404] width 1217 height 808
click at [696, 192] on div "Define New Event 1. Set up a new event to track extra clicks and CTR on a speci…" at bounding box center [743, 404] width 397 height 776
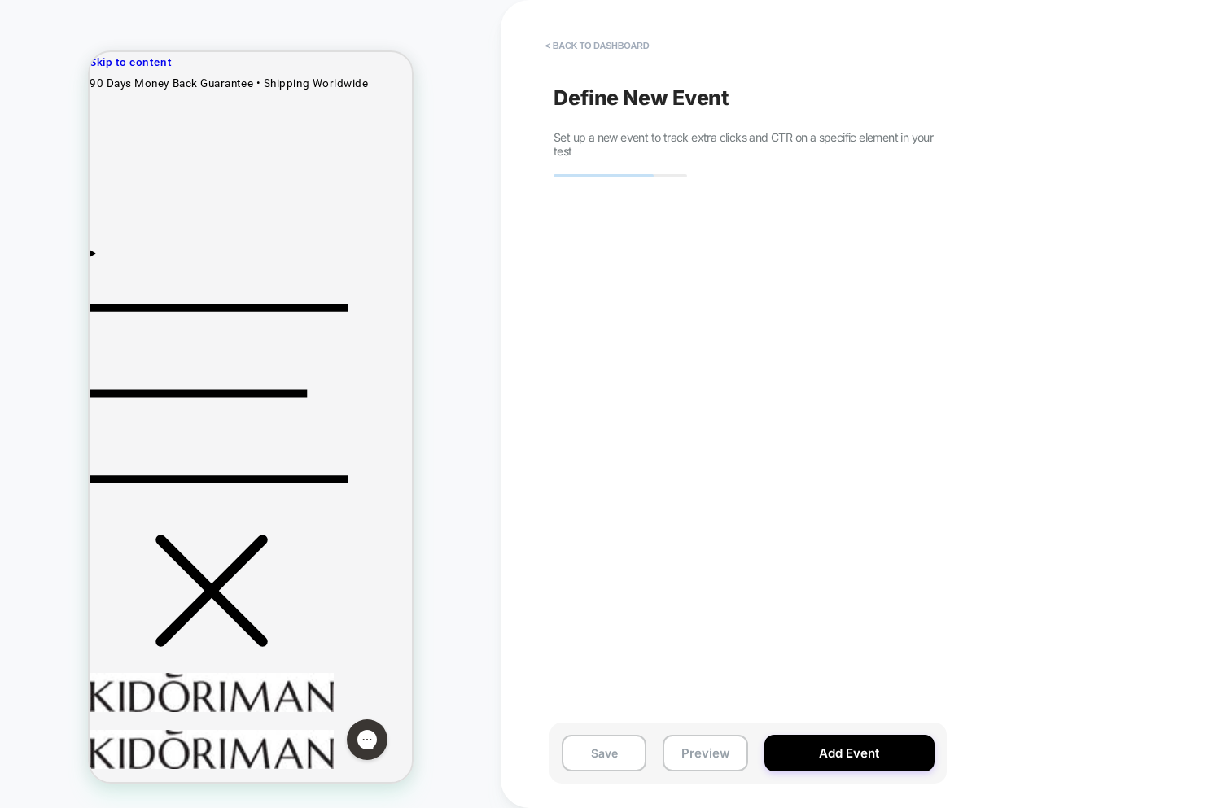
click at [616, 132] on span "Set up a new event to track extra clicks and CTR on a specific element in your …" at bounding box center [744, 144] width 381 height 28
drag, startPoint x: 616, startPoint y: 132, endPoint x: 641, endPoint y: 195, distance: 68.3
click at [616, 132] on span "Set up a new event to track extra clicks and CTR on a specific element in your …" at bounding box center [744, 144] width 381 height 28
click at [601, 46] on button "< back to dashboard" at bounding box center [597, 46] width 120 height 26
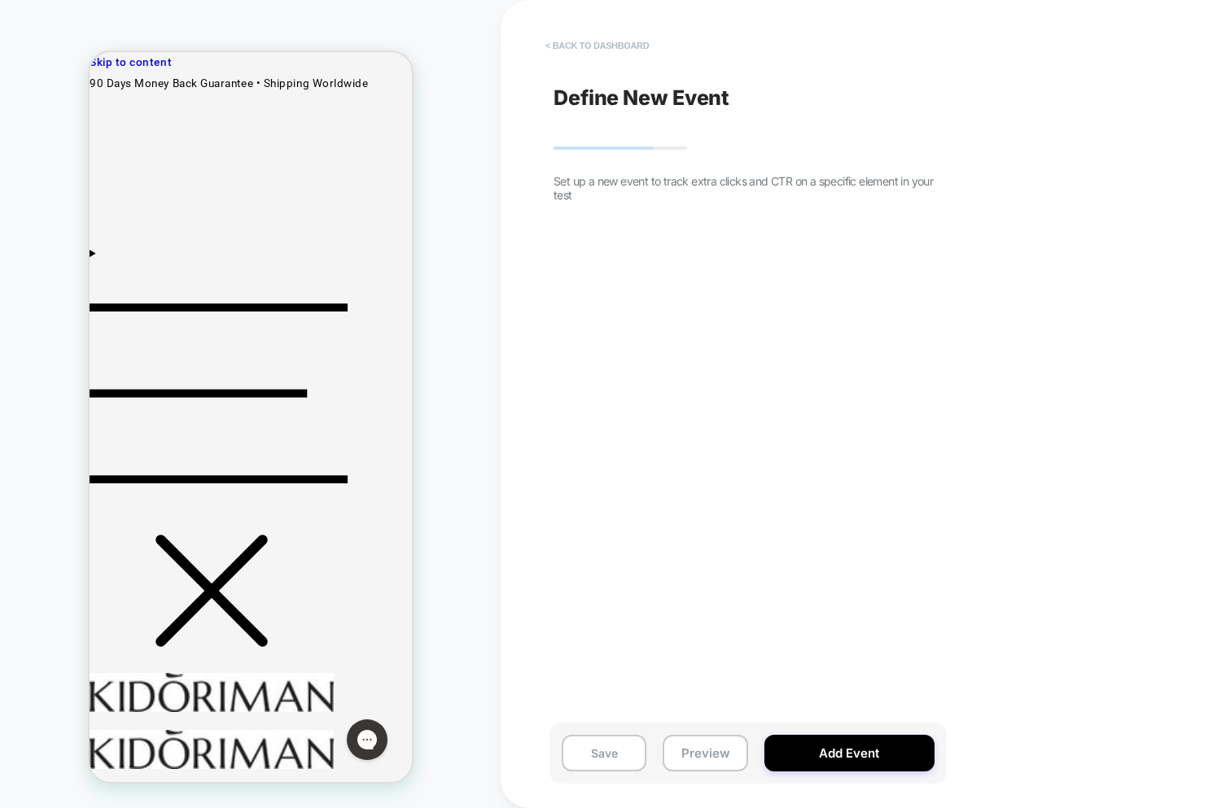
click at [581, 39] on button "< back to dashboard" at bounding box center [597, 46] width 120 height 26
click at [576, 39] on button "< back to dashboard" at bounding box center [597, 46] width 120 height 26
click at [593, 42] on button "< back to dashboard" at bounding box center [597, 46] width 120 height 26
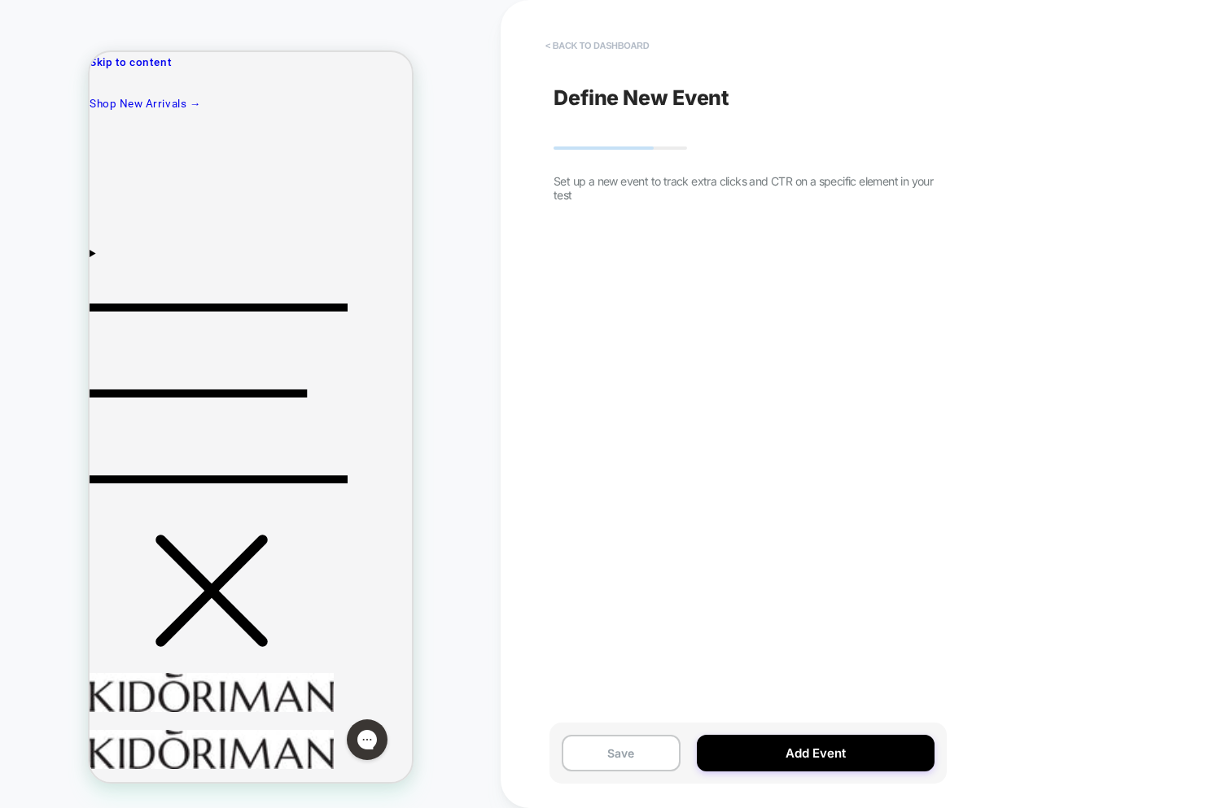
click at [568, 43] on button "< back to dashboard" at bounding box center [597, 46] width 120 height 26
click at [569, 43] on button "< back to dashboard" at bounding box center [597, 46] width 120 height 26
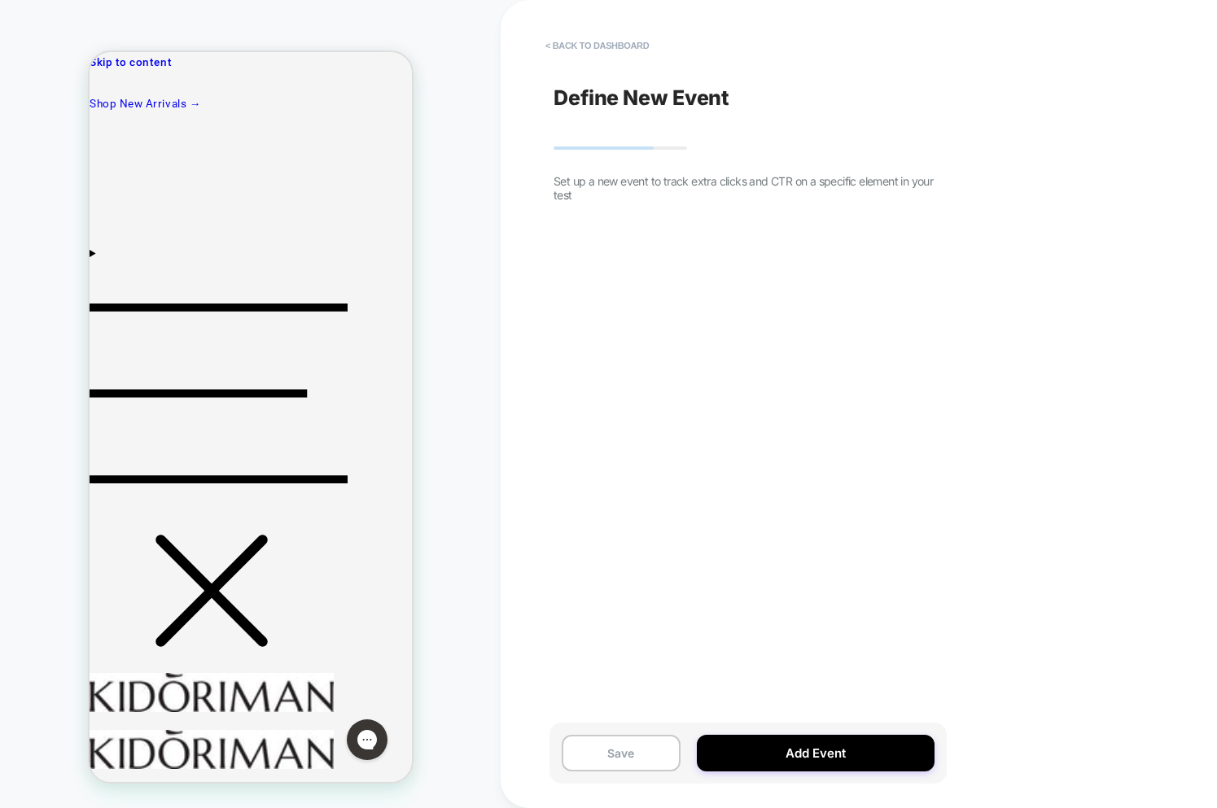
click at [496, 112] on div "HOMEPAGE Theme: MAIN" at bounding box center [250, 404] width 501 height 776
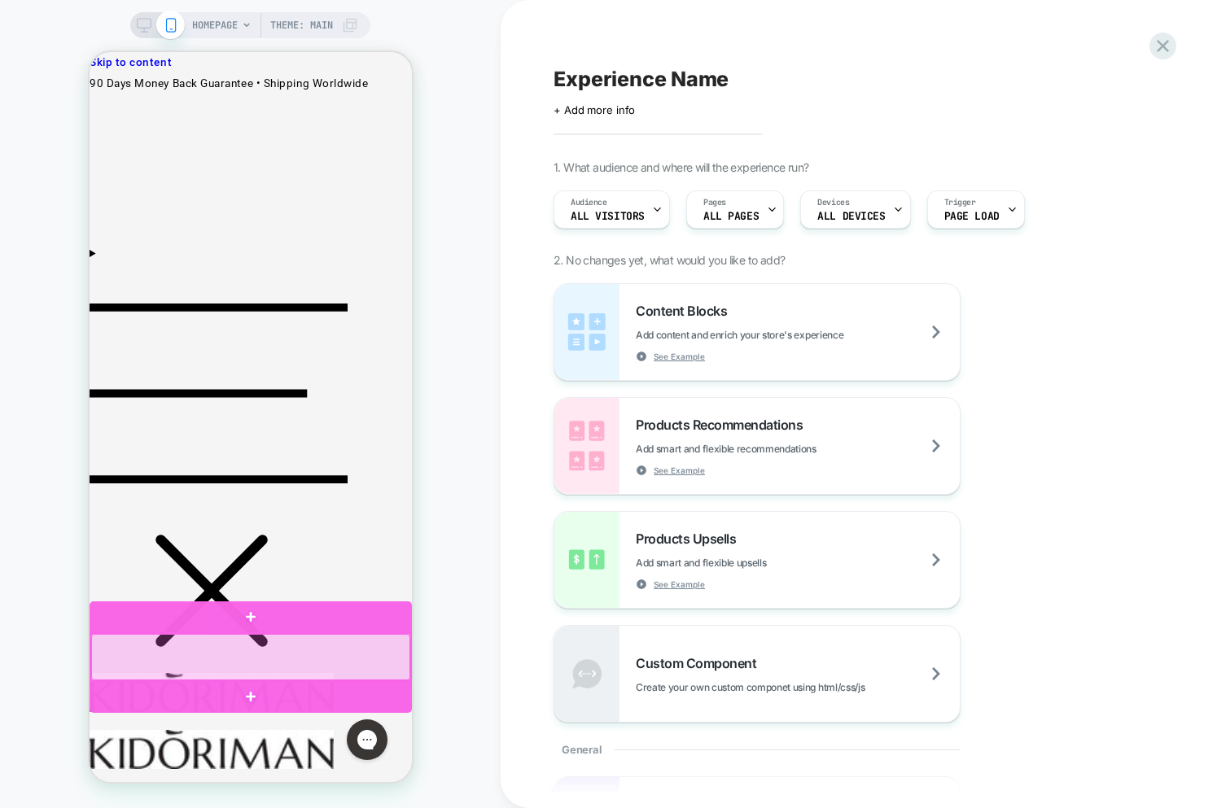
click at [295, 664] on div at bounding box center [249, 657] width 319 height 46
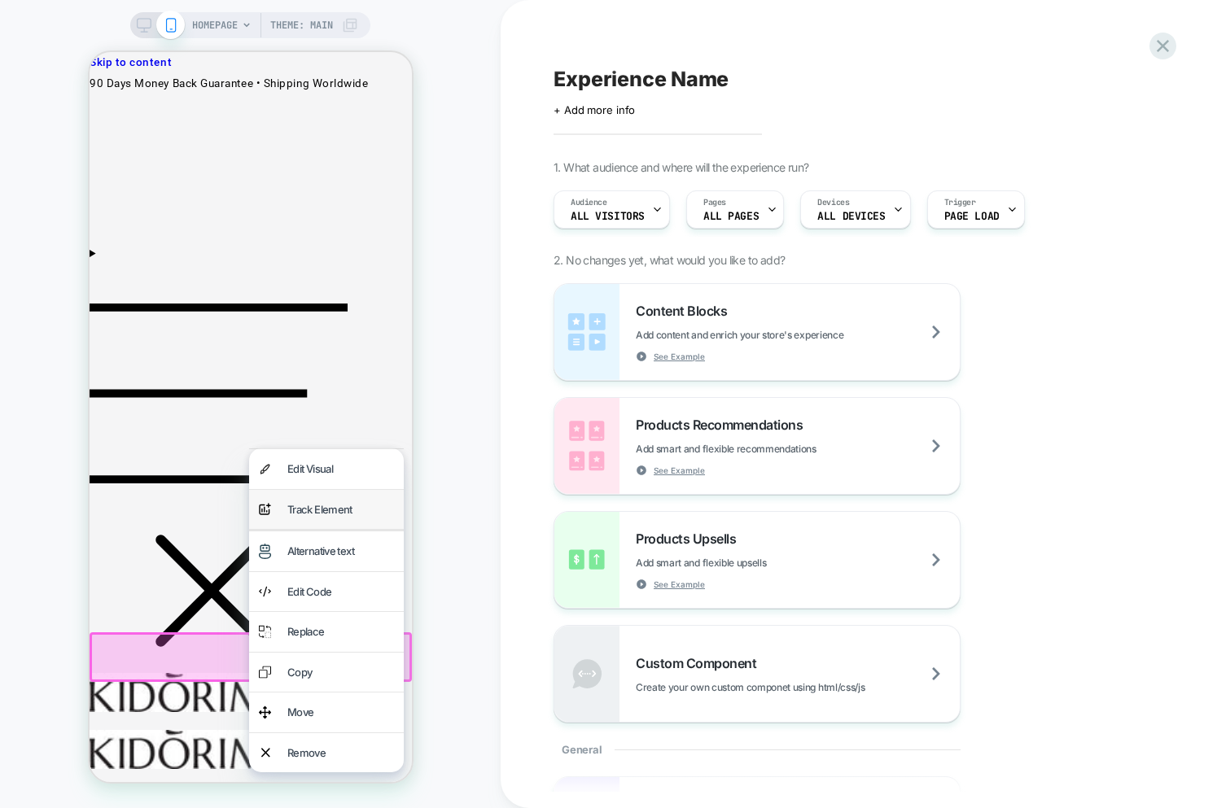
click at [305, 514] on div "Track Element" at bounding box center [340, 510] width 107 height 20
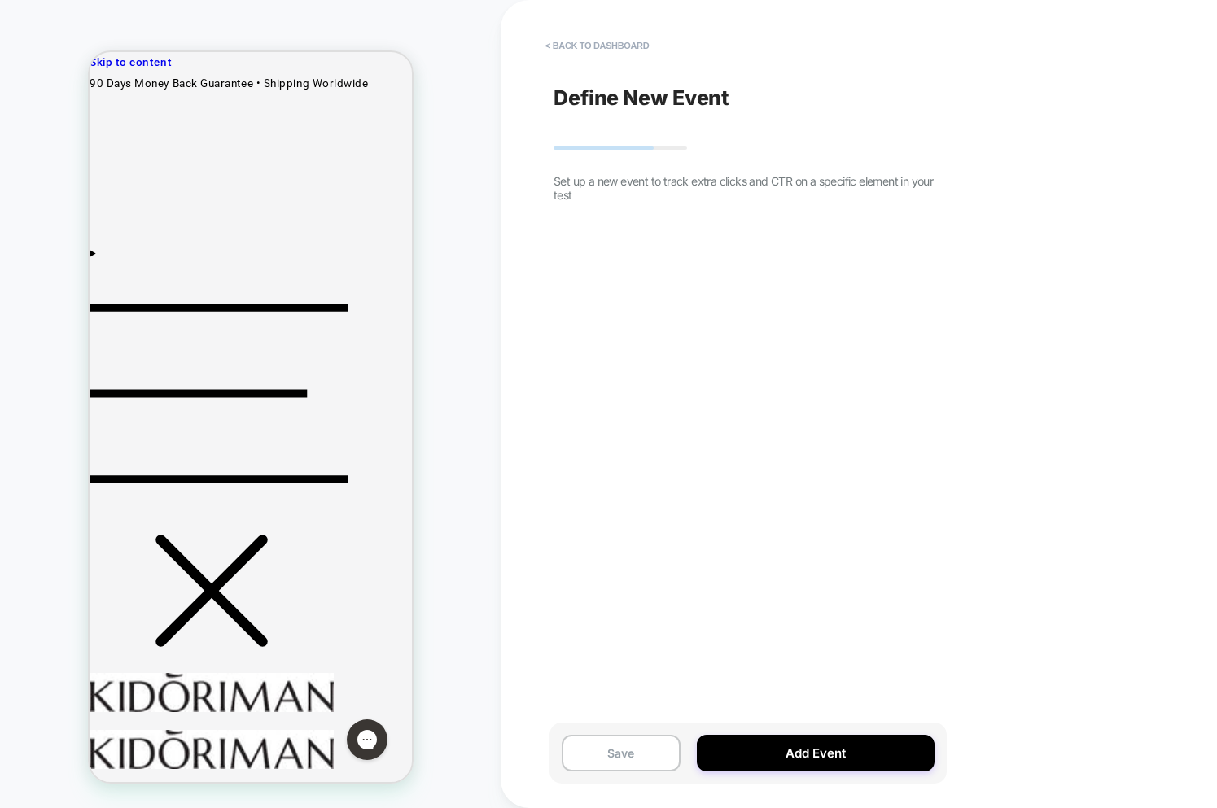
click at [602, 201] on div "Define New Event Set up a new event to track extra clicks and CTR on a specific…" at bounding box center [743, 404] width 397 height 776
click at [597, 171] on div "Define New Event Set up a new event to track extra clicks and CTR on a specific…" at bounding box center [743, 404] width 397 height 776
click at [594, 41] on button "< back to dashboard" at bounding box center [597, 46] width 120 height 26
click at [570, 43] on button "< back to dashboard" at bounding box center [597, 46] width 120 height 26
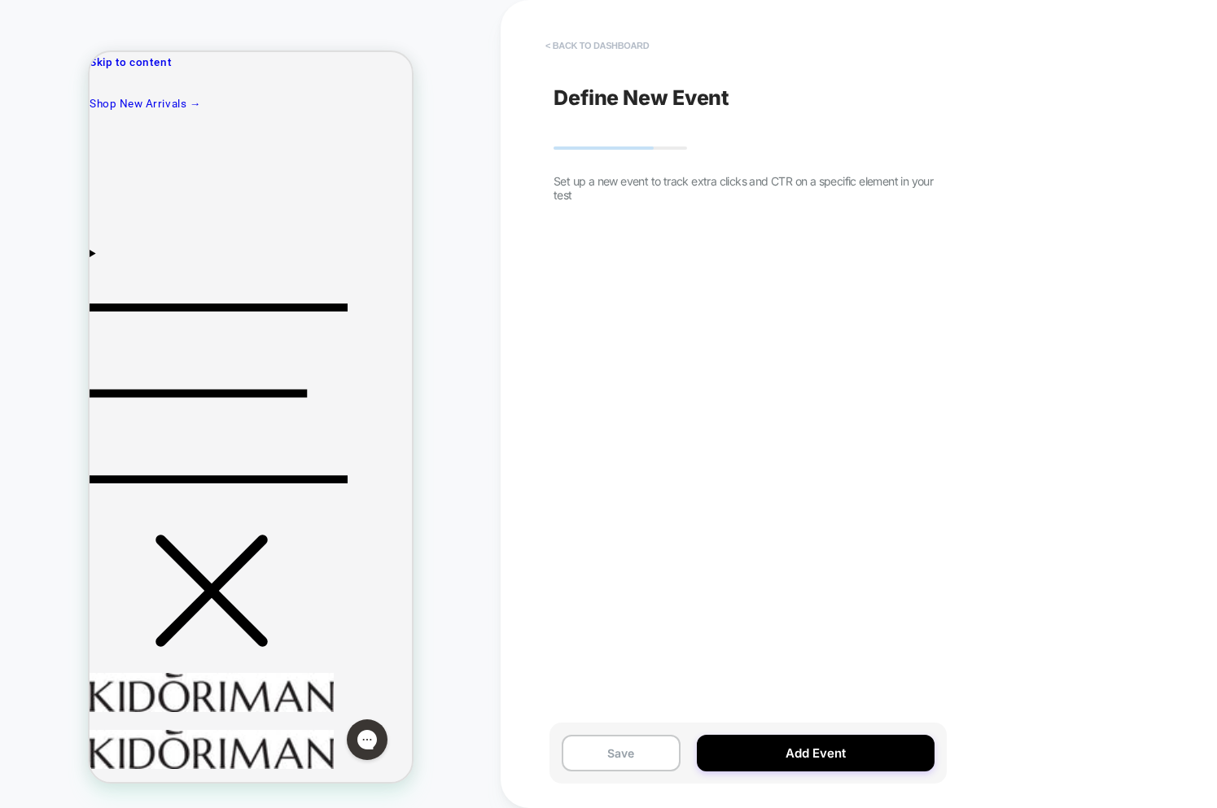
click at [570, 43] on button "< back to dashboard" at bounding box center [597, 46] width 120 height 26
click at [571, 43] on button "< back to dashboard" at bounding box center [597, 46] width 120 height 26
click at [567, 33] on button "< back to dashboard" at bounding box center [597, 46] width 120 height 26
click at [570, 43] on button "< back to dashboard" at bounding box center [597, 46] width 120 height 26
click at [570, 42] on button "< back to dashboard" at bounding box center [597, 46] width 120 height 26
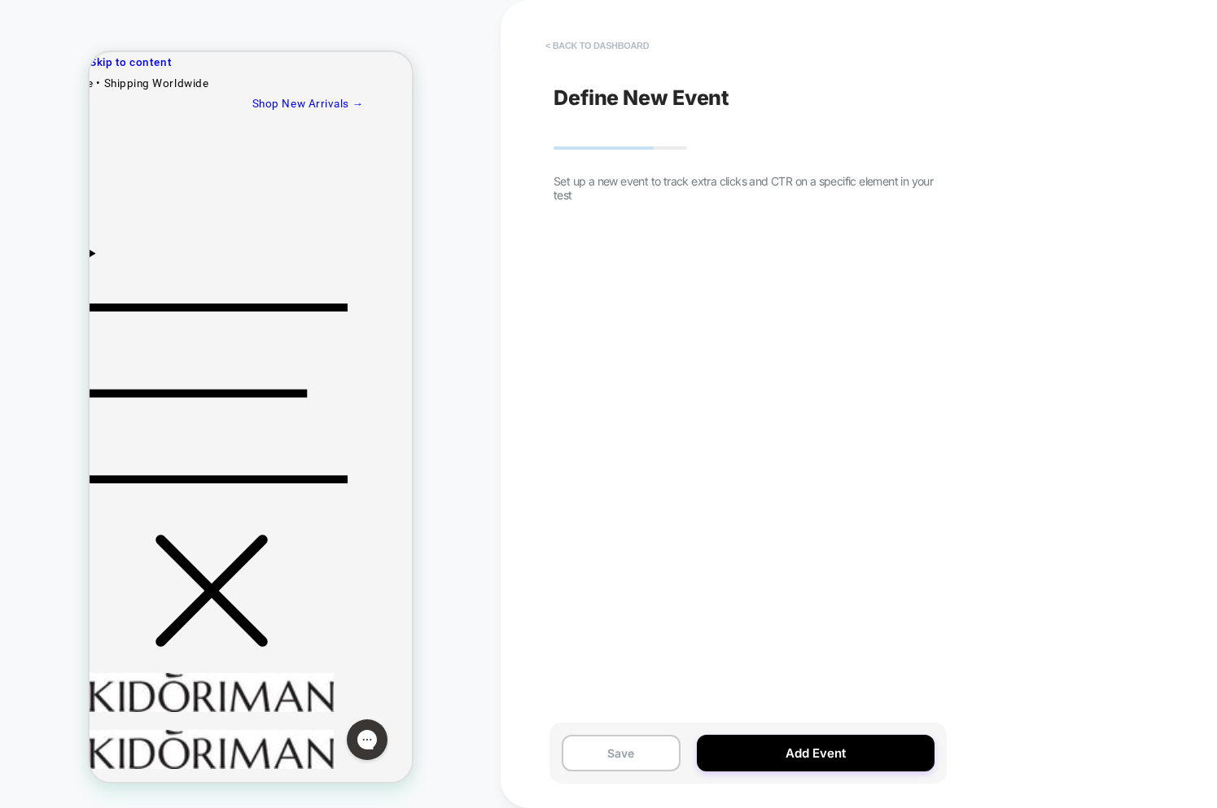
click at [575, 43] on button "< back to dashboard" at bounding box center [597, 46] width 120 height 26
click at [576, 38] on button "< back to dashboard" at bounding box center [597, 46] width 120 height 26
click at [574, 42] on button "< back to dashboard" at bounding box center [597, 46] width 120 height 26
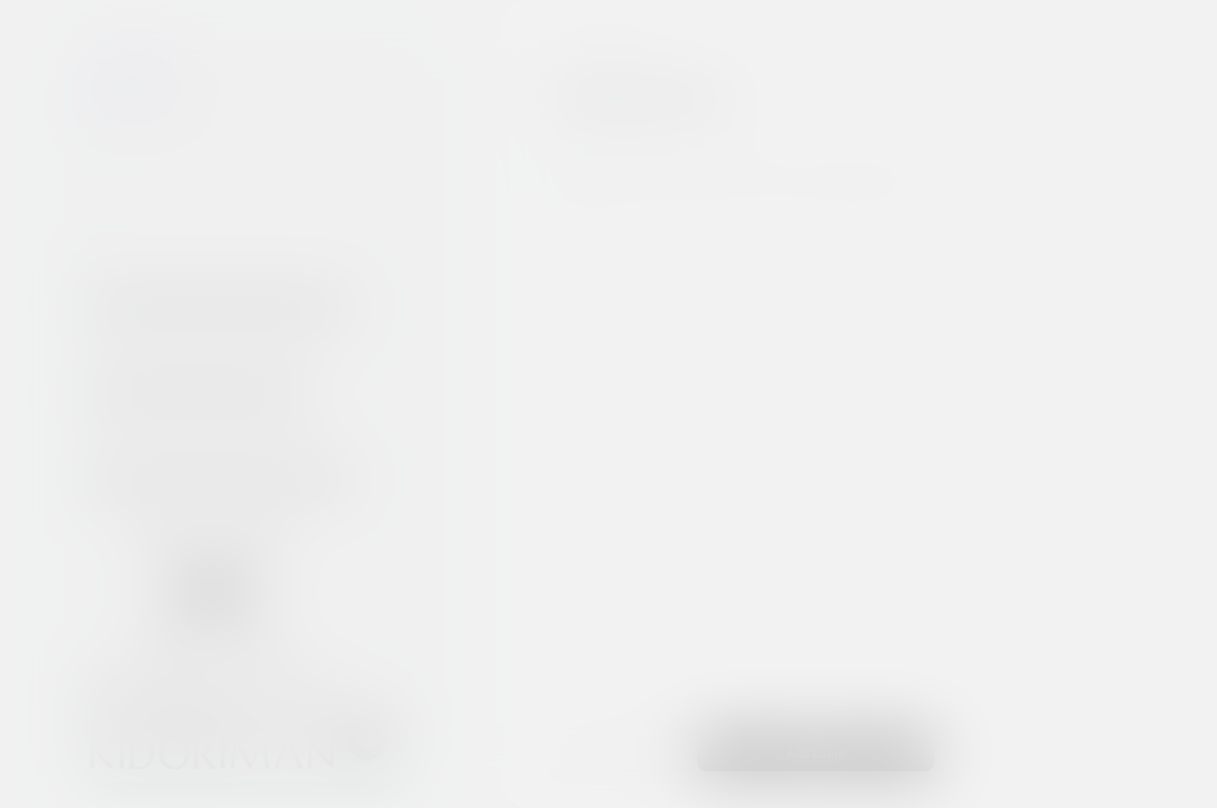
click at [418, 297] on div at bounding box center [608, 404] width 1217 height 808
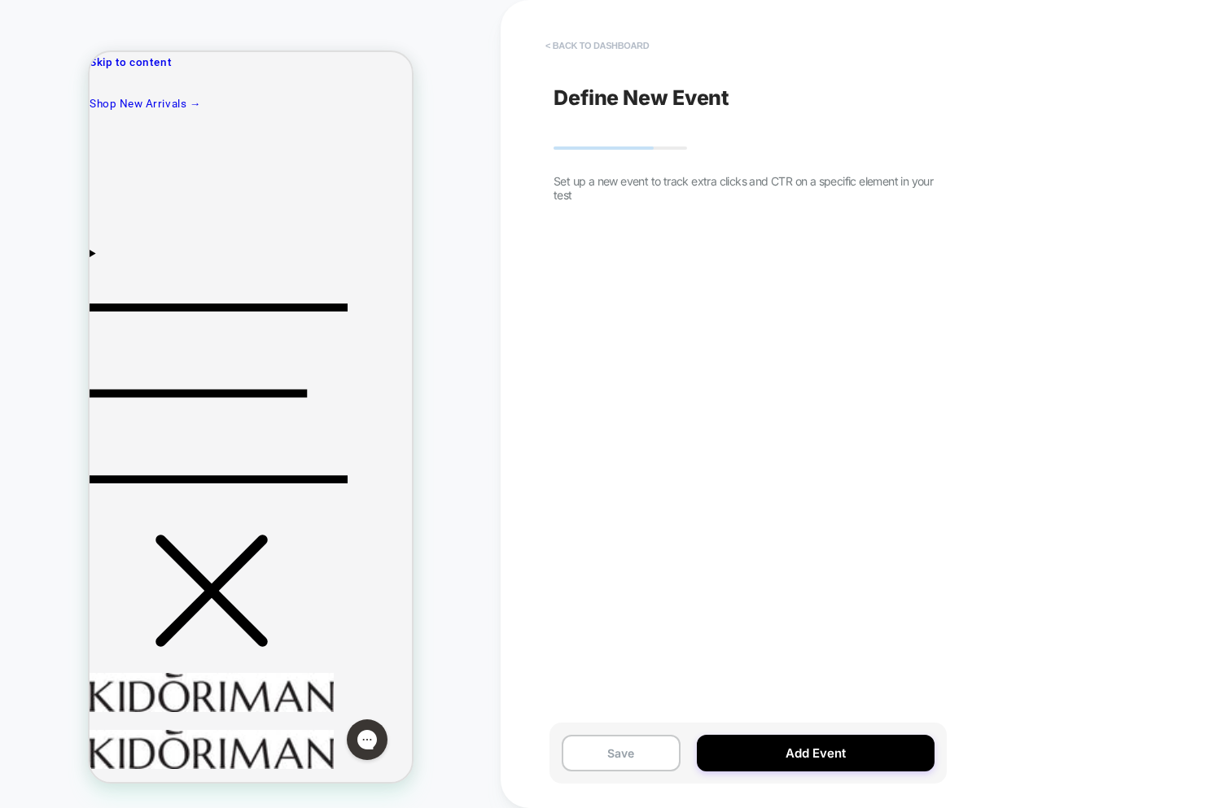
click at [571, 42] on button "< back to dashboard" at bounding box center [597, 46] width 120 height 26
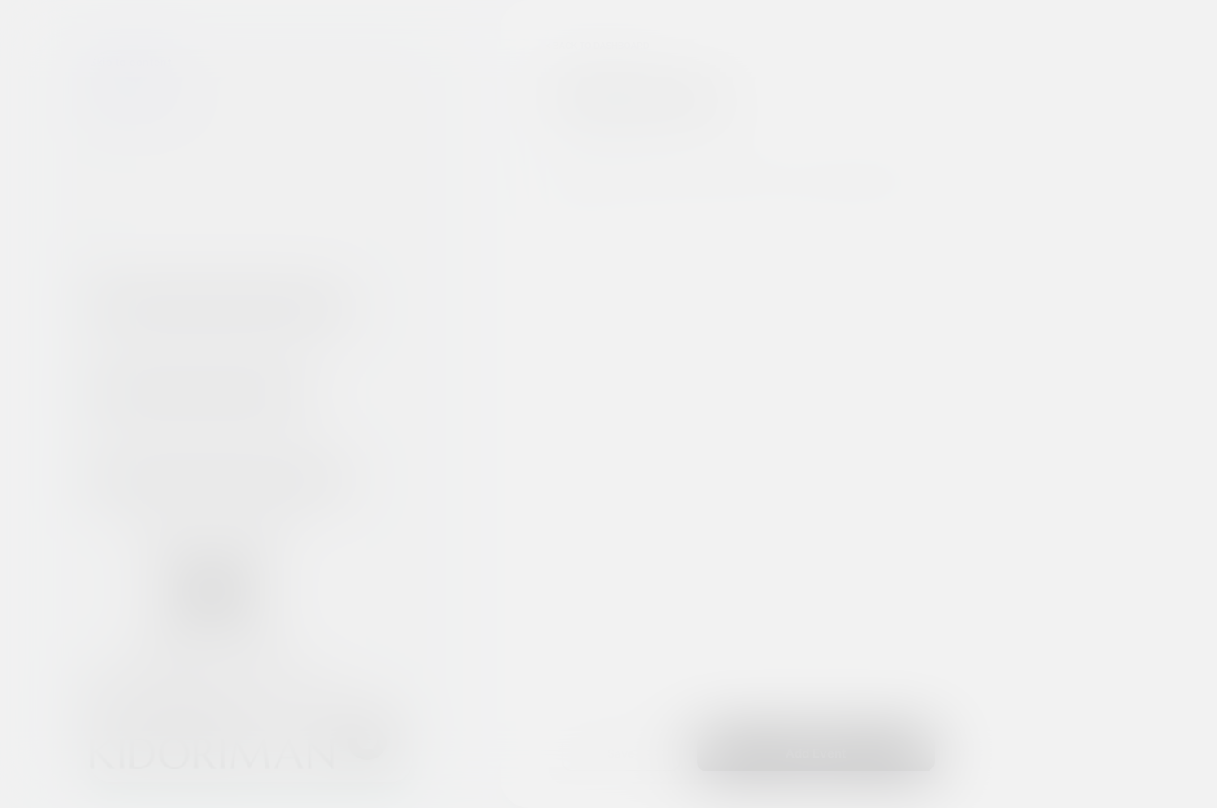
click at [855, 422] on div at bounding box center [608, 404] width 1217 height 808
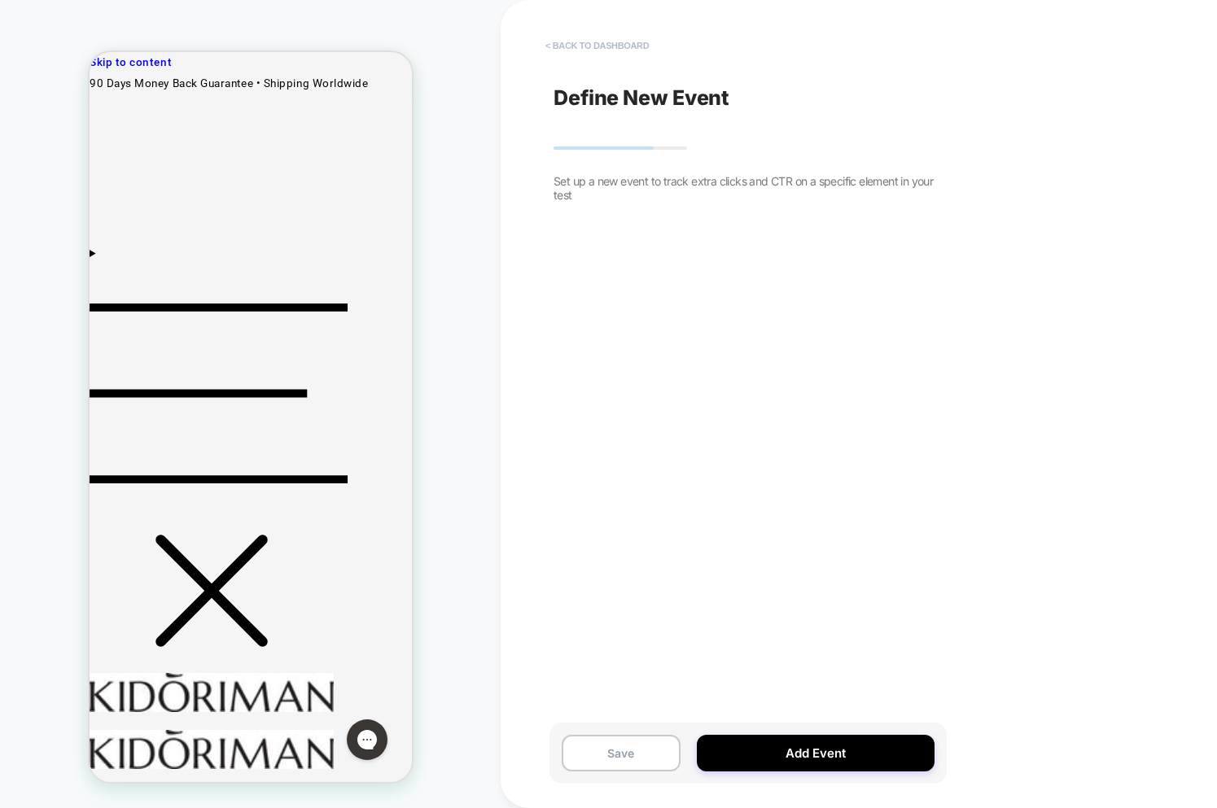
click at [591, 41] on button "< back to dashboard" at bounding box center [597, 46] width 120 height 26
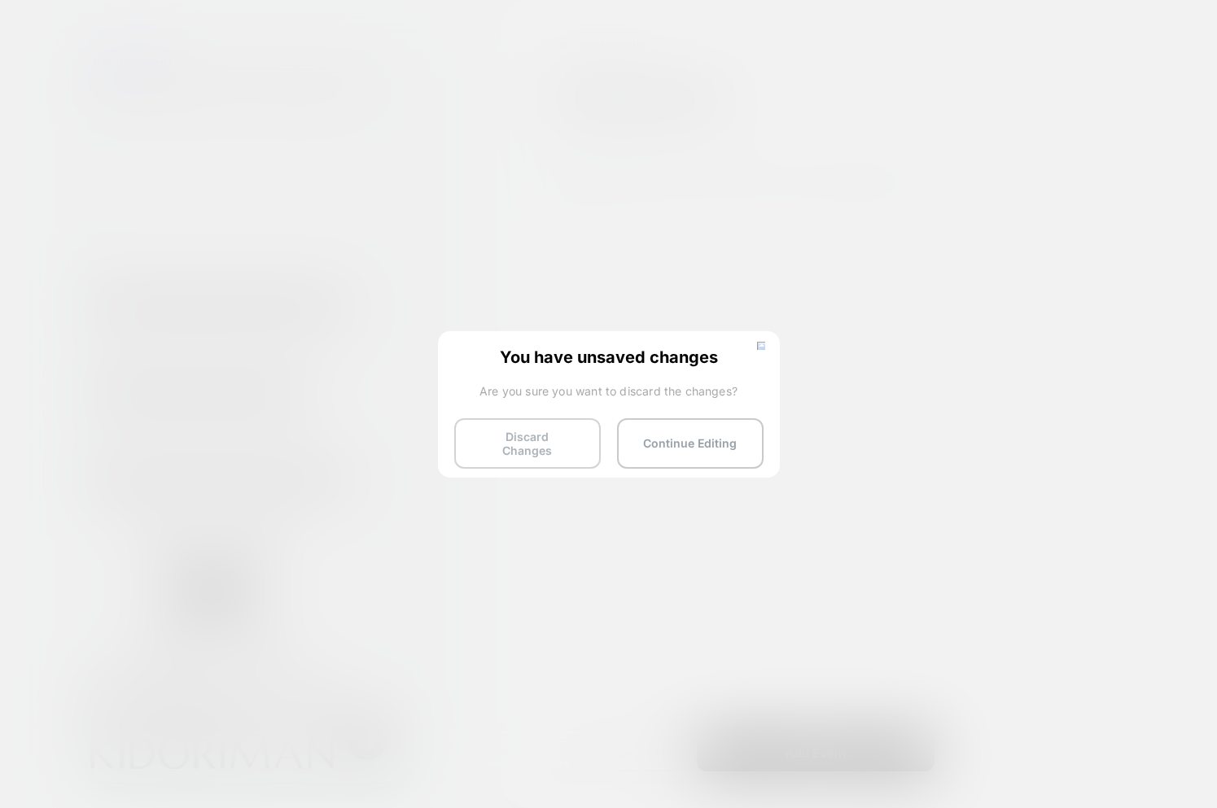
click at [525, 449] on button "Discard Changes" at bounding box center [527, 443] width 147 height 50
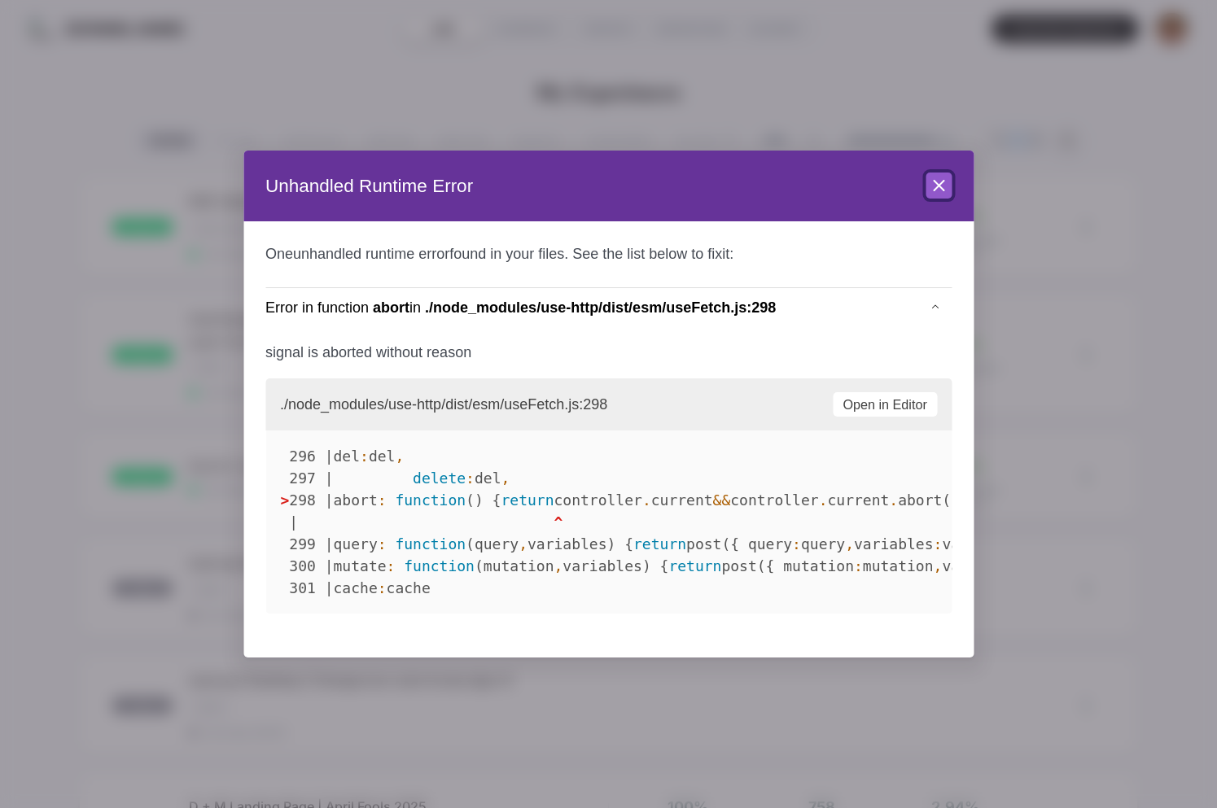
click at [932, 195] on button "Close" at bounding box center [939, 186] width 26 height 26
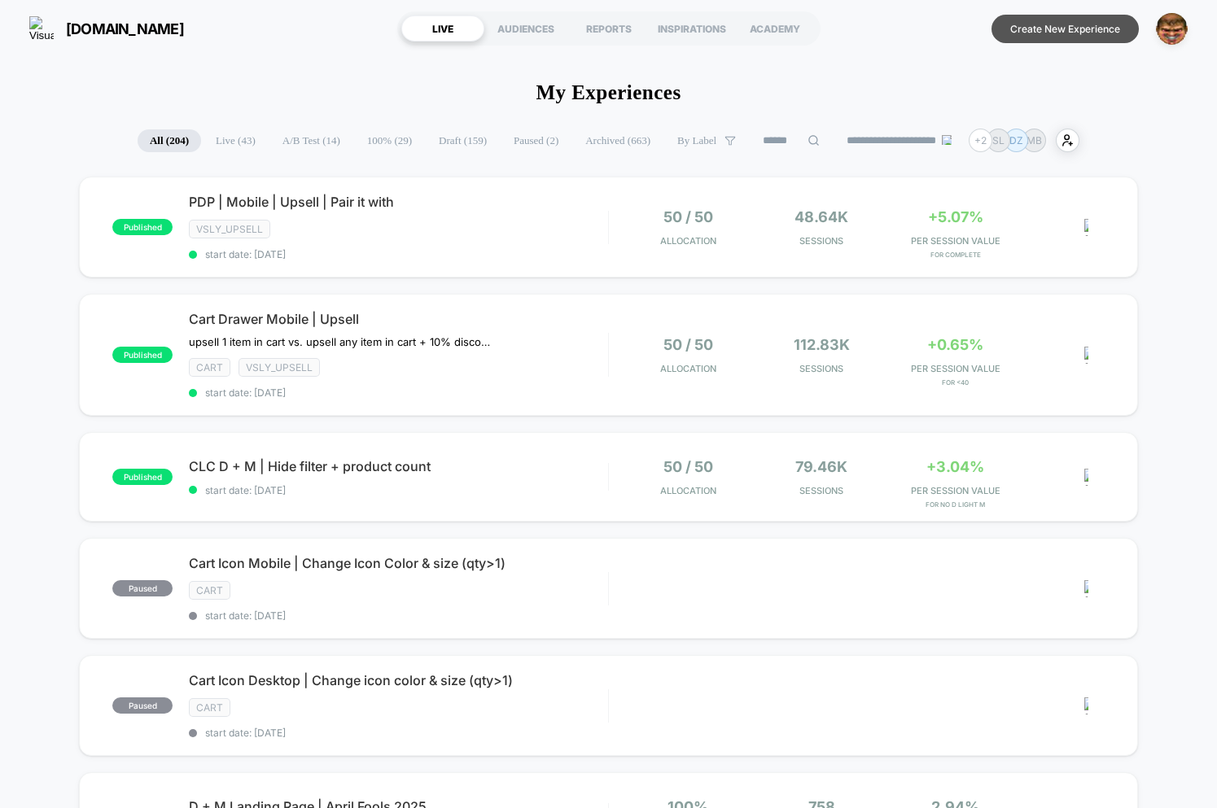
click at [1032, 30] on button "Create New Experience" at bounding box center [1064, 29] width 147 height 28
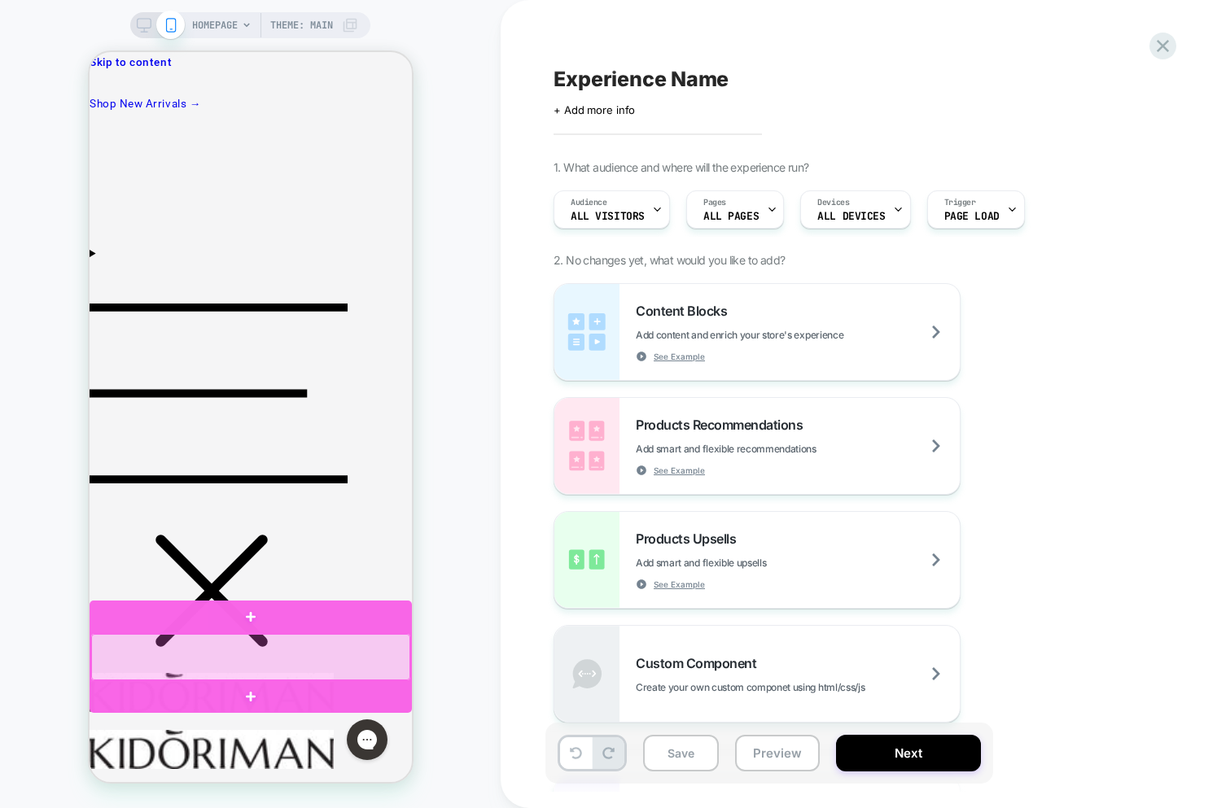
click at [262, 667] on div at bounding box center [249, 657] width 319 height 46
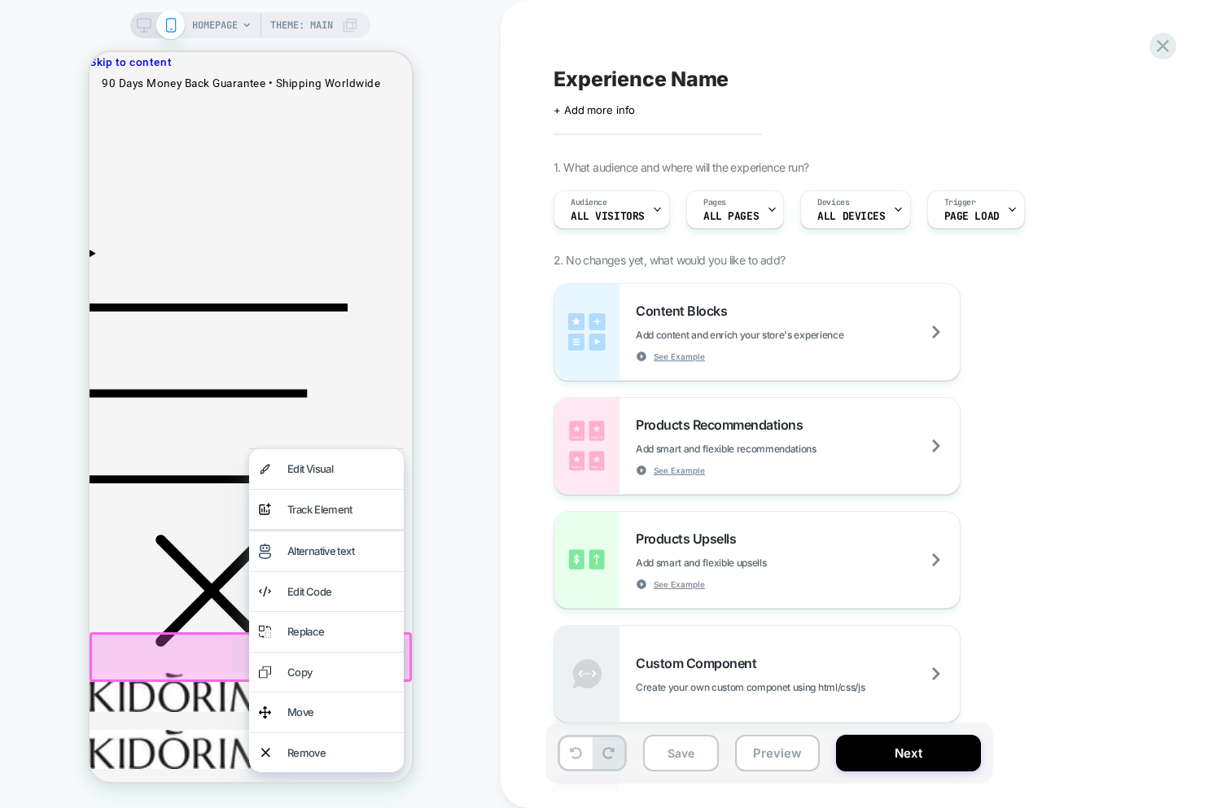
click at [317, 505] on div "Track Element" at bounding box center [340, 510] width 107 height 20
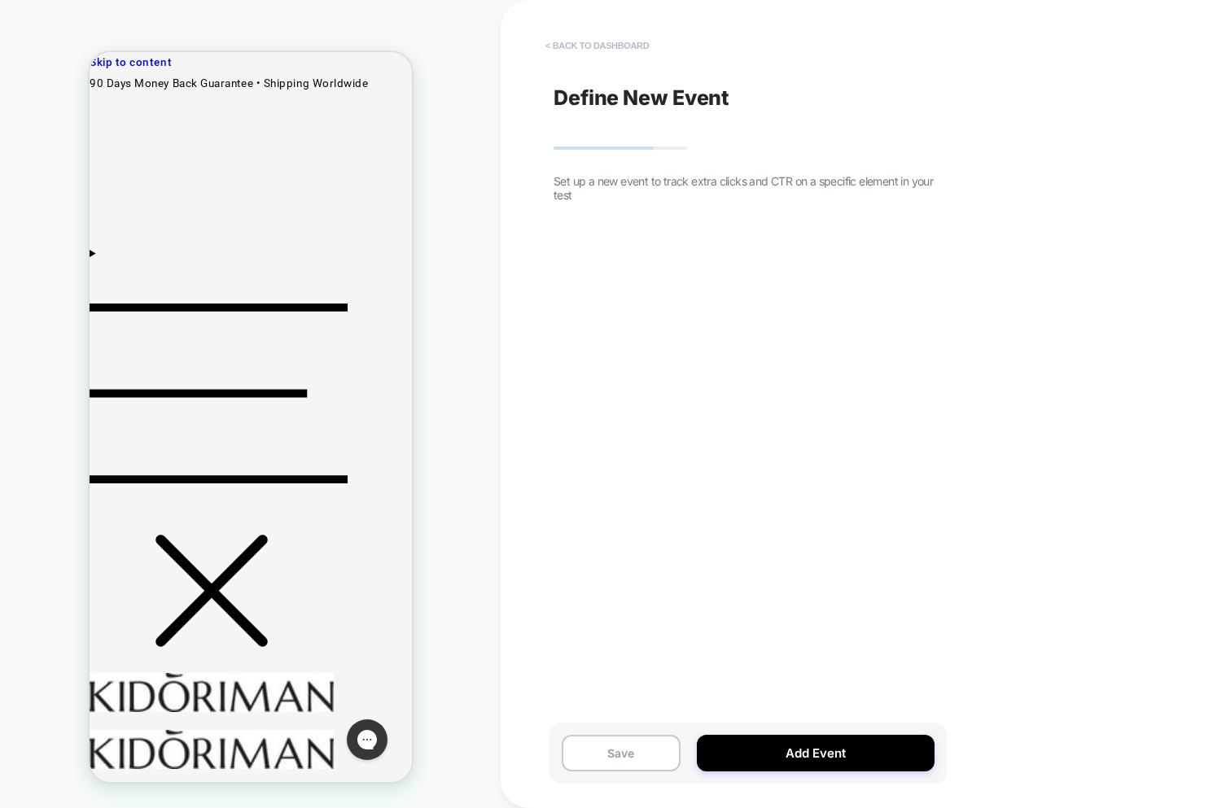
click at [576, 48] on button "< back to dashboard" at bounding box center [597, 46] width 120 height 26
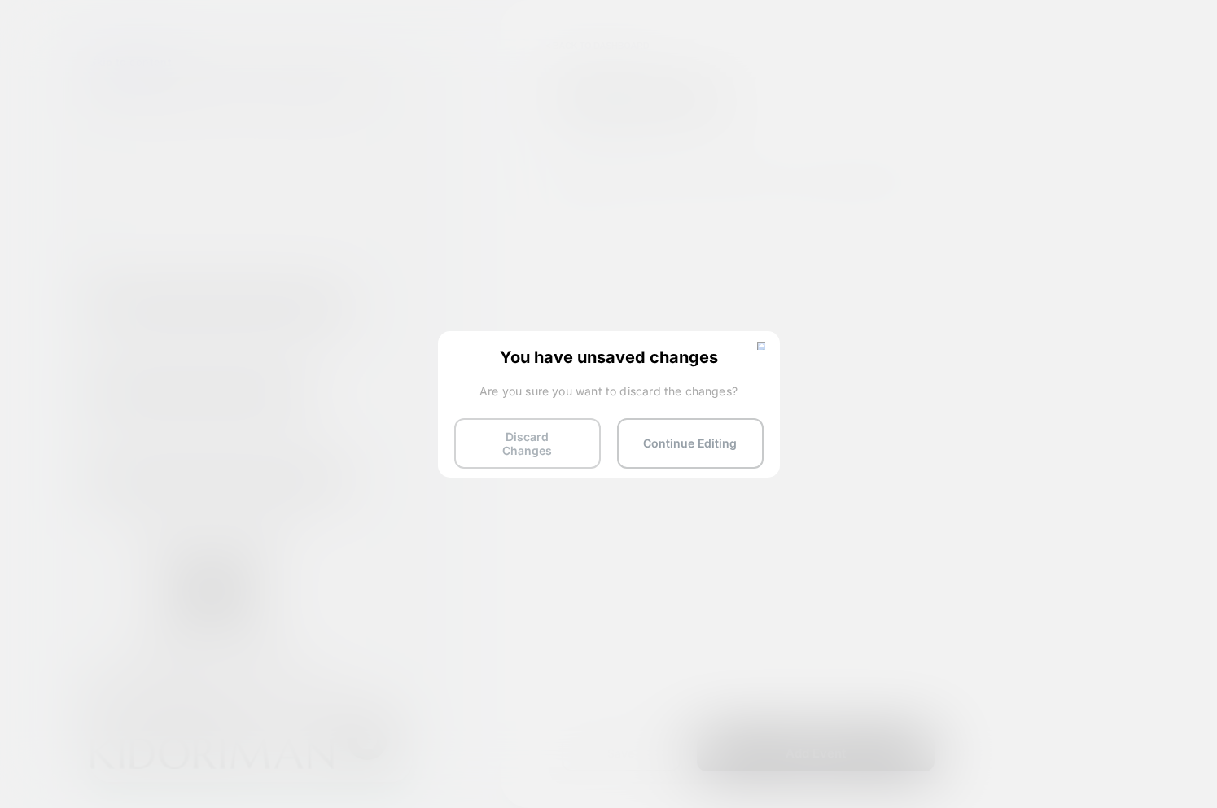
click at [565, 451] on button "Discard Changes" at bounding box center [527, 443] width 147 height 50
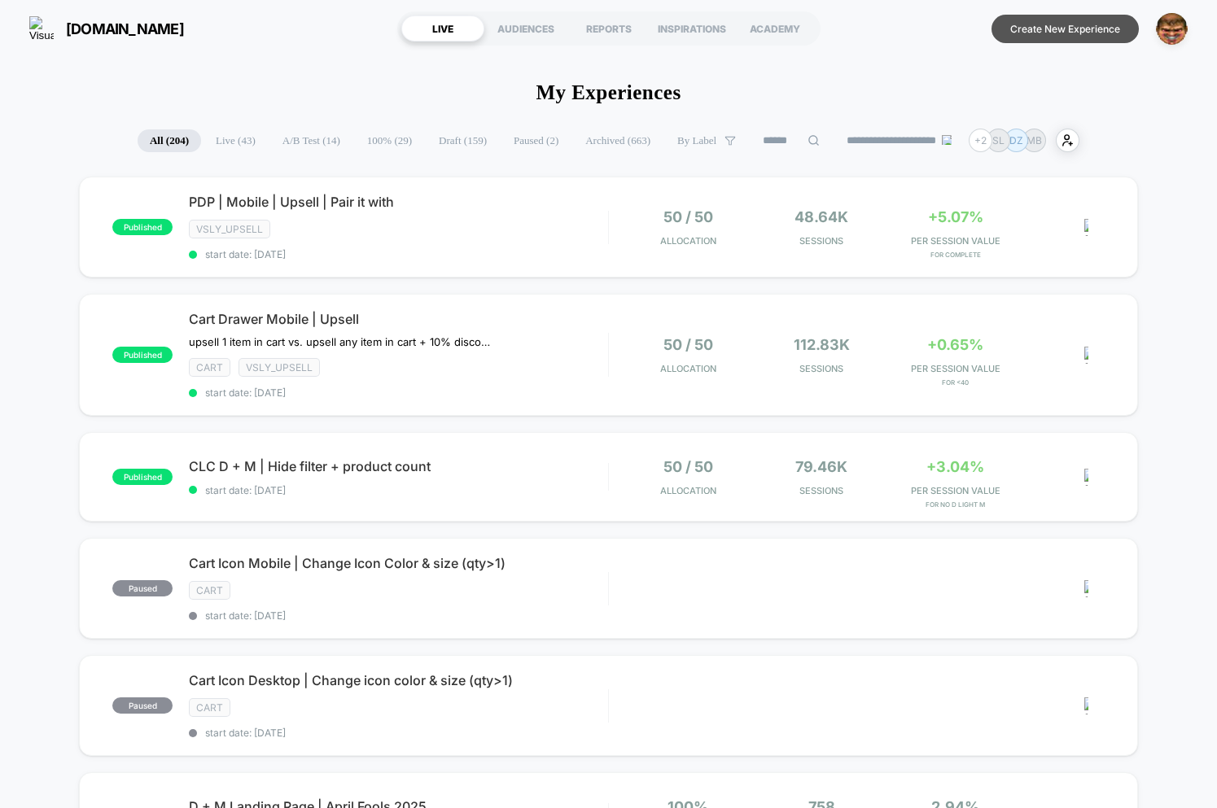
click at [1038, 38] on button "Create New Experience" at bounding box center [1064, 29] width 147 height 28
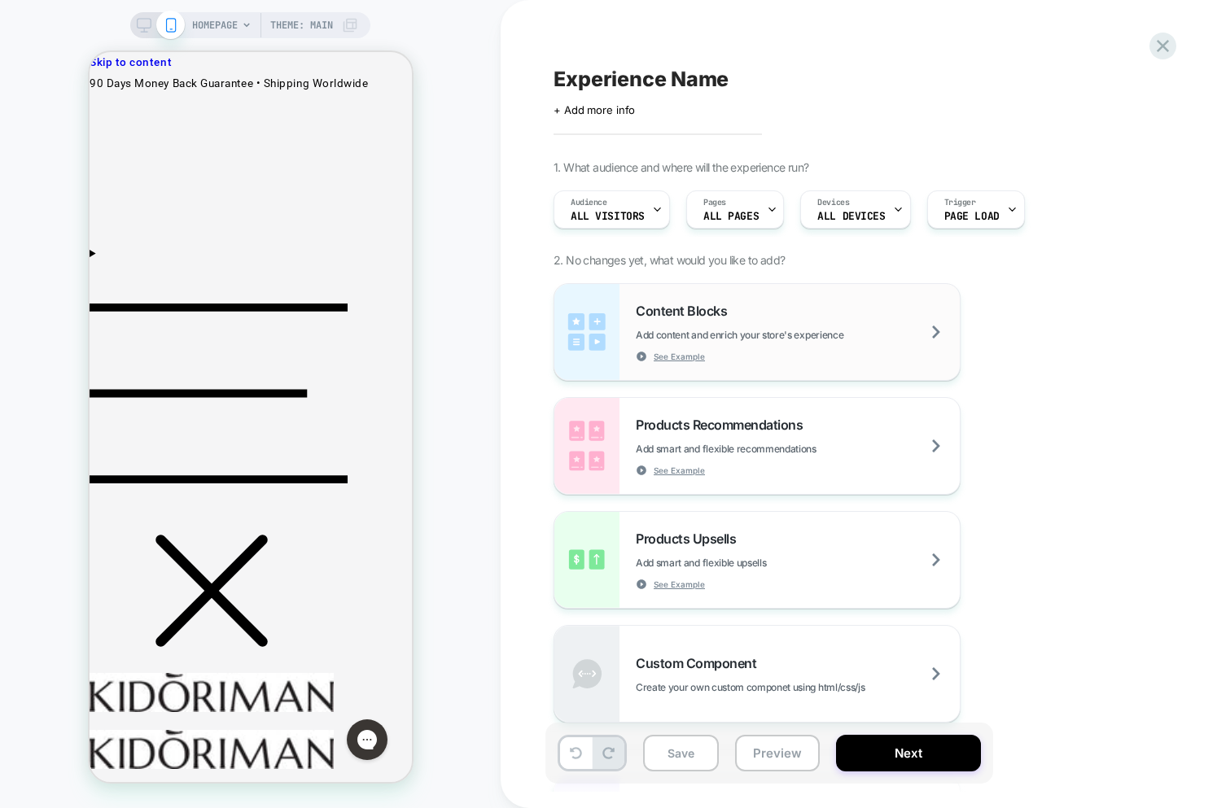
click at [772, 358] on div "Content Blocks Add content and enrich your store's experience See Example" at bounding box center [798, 332] width 324 height 59
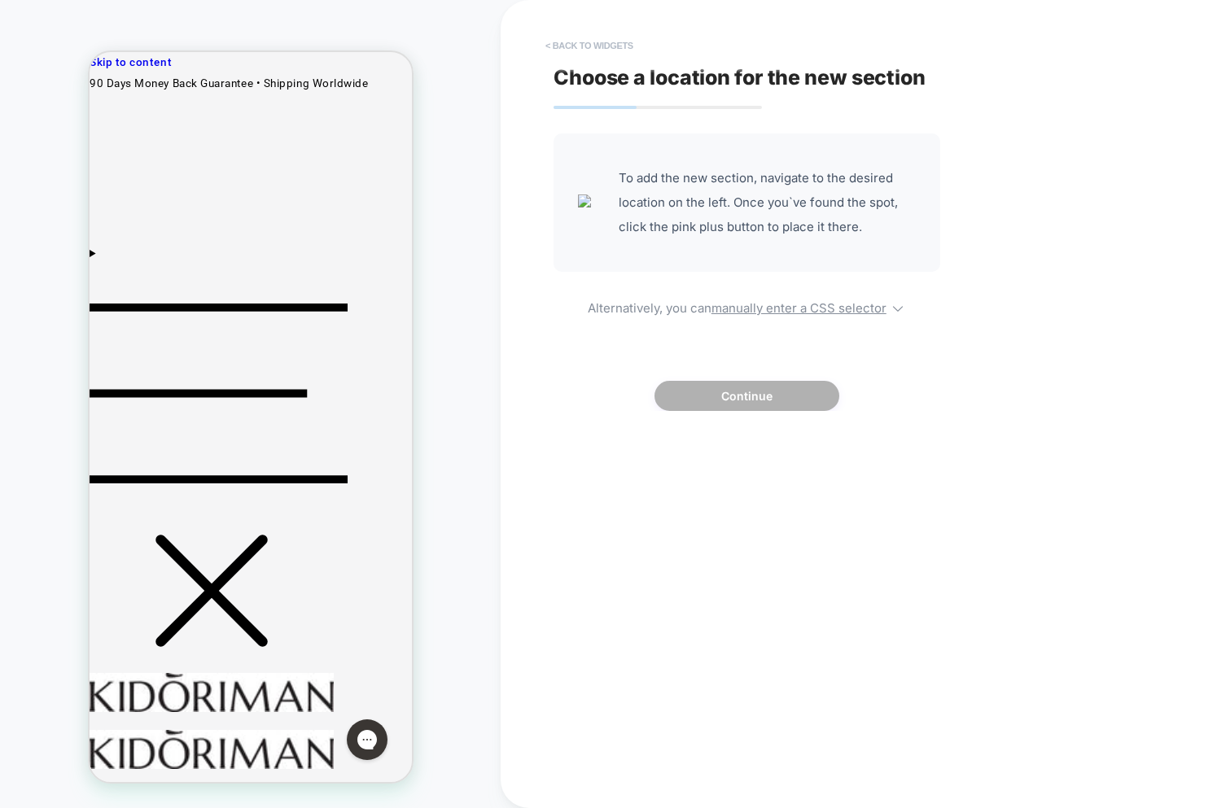
click at [576, 48] on button "< Back to widgets" at bounding box center [589, 46] width 104 height 26
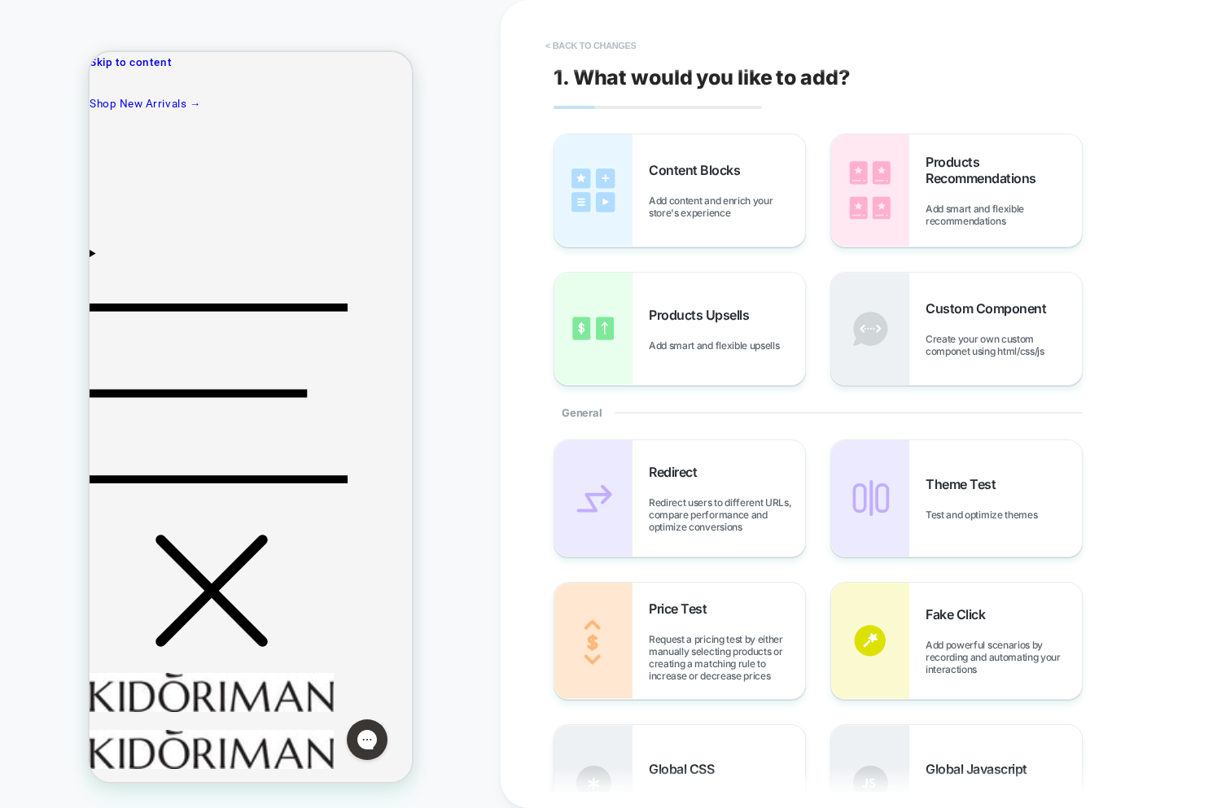
click at [582, 51] on button "< Back to changes" at bounding box center [590, 46] width 107 height 26
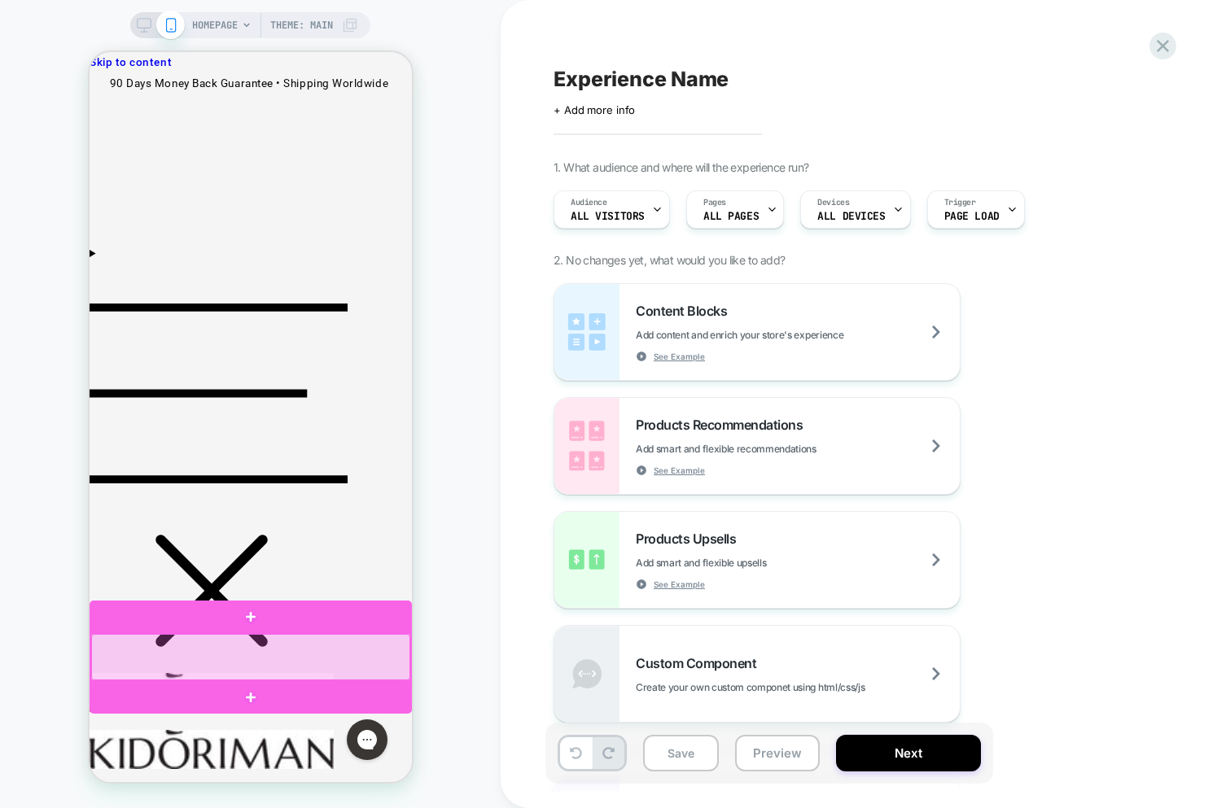
click at [282, 662] on div at bounding box center [249, 657] width 319 height 46
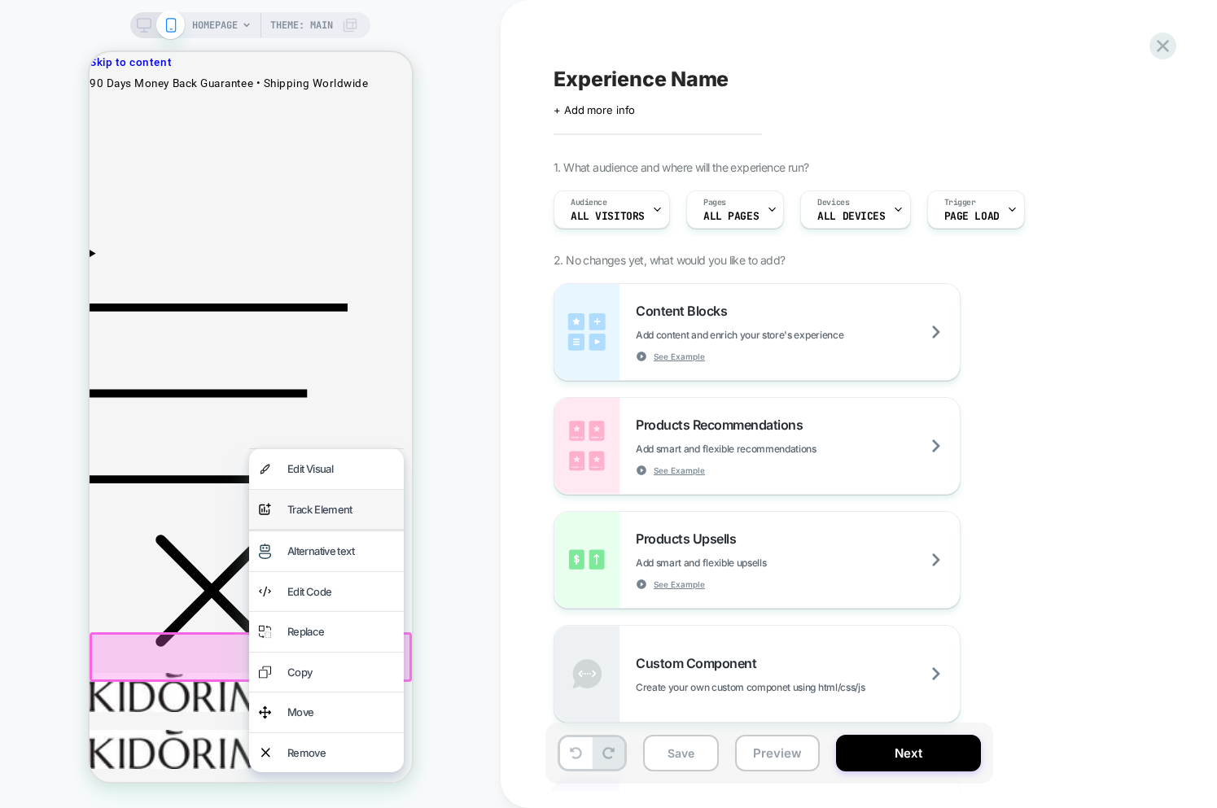
click at [283, 518] on div "analytics-plus-line-svgrepo-com Track Element" at bounding box center [325, 510] width 155 height 40
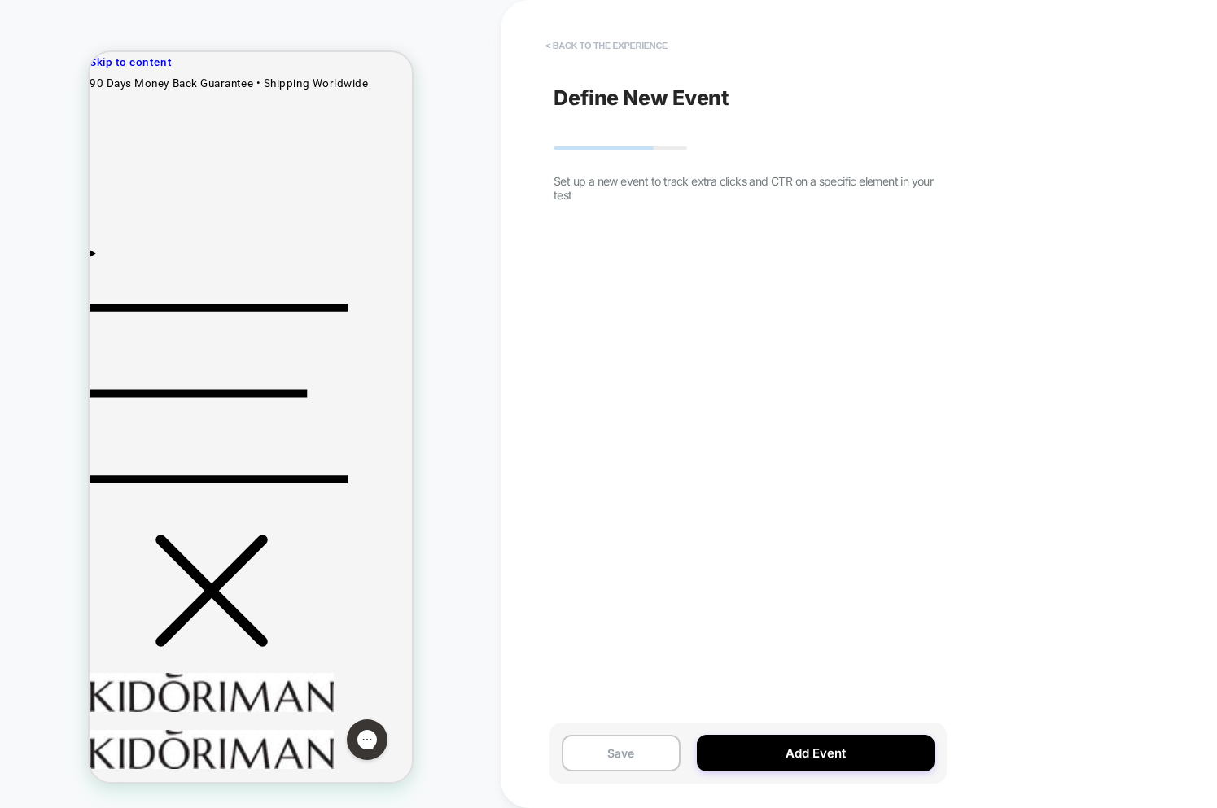
click at [583, 37] on button "< back to the experience" at bounding box center [606, 46] width 138 height 26
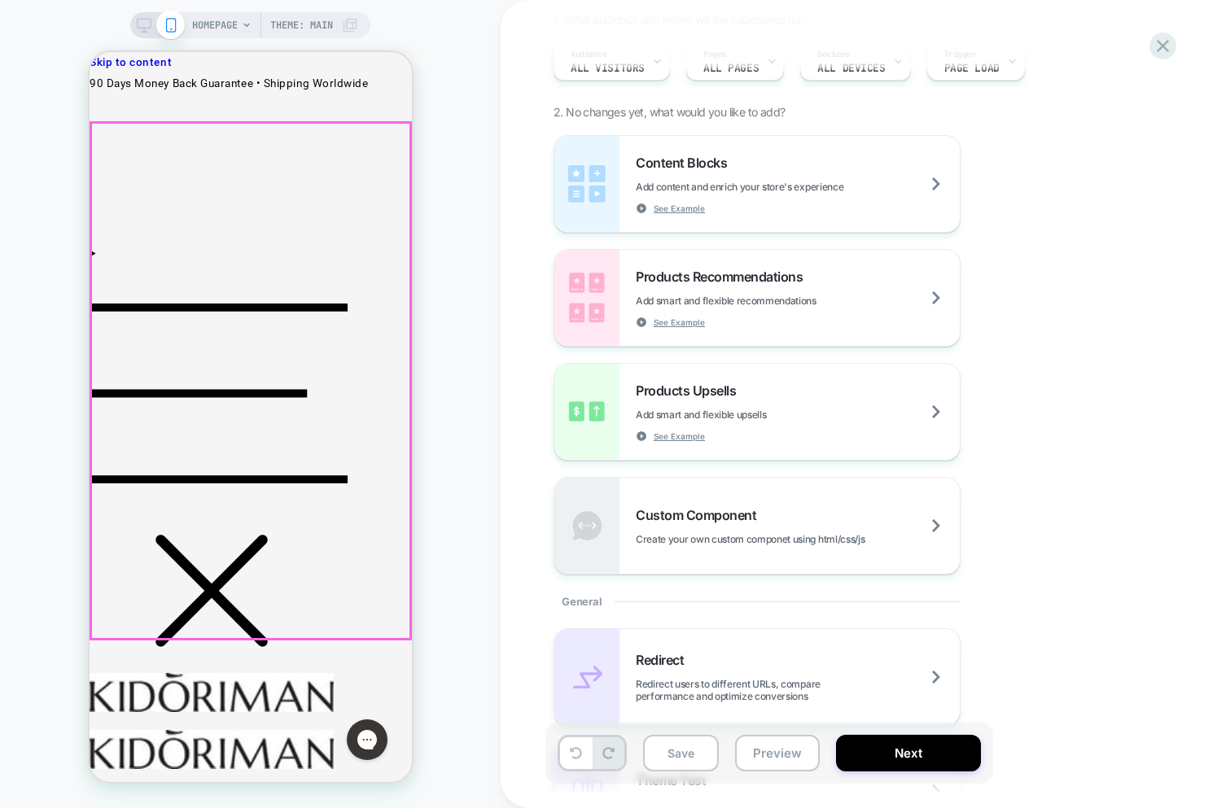
scroll to position [160, 0]
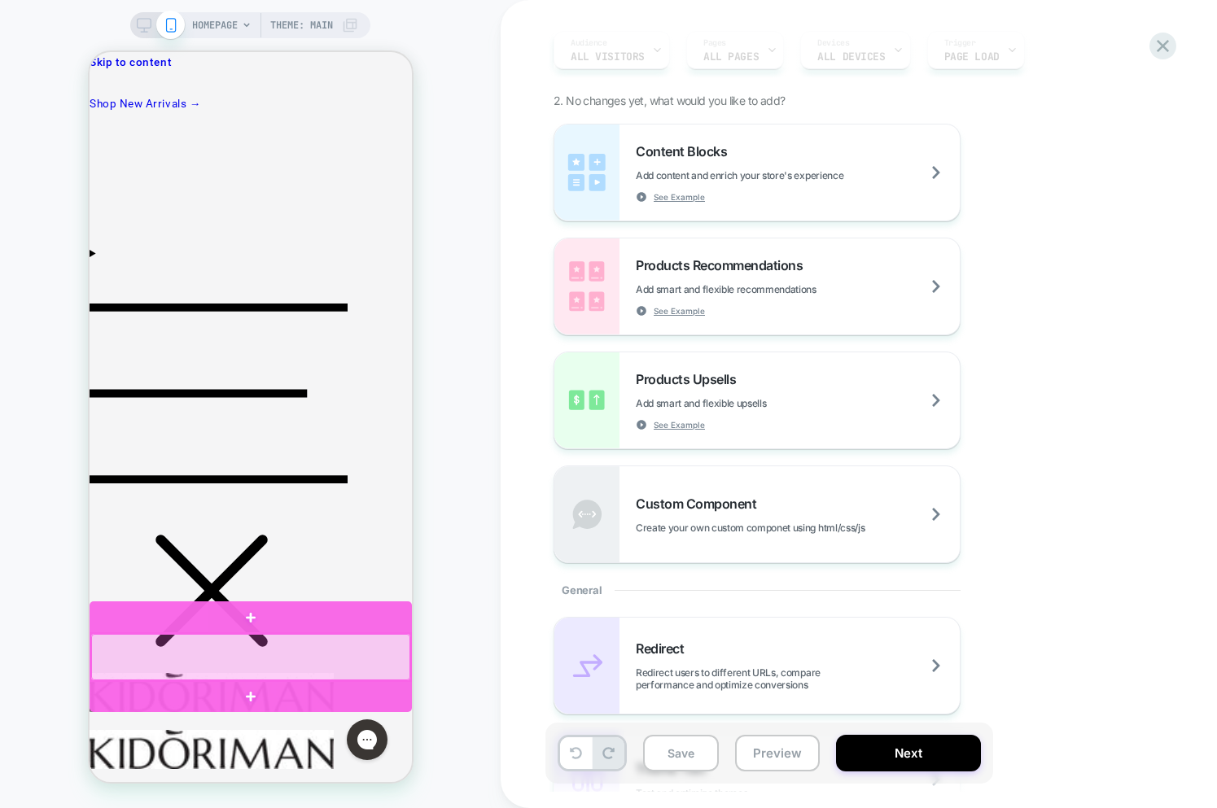
click at [336, 662] on div at bounding box center [249, 657] width 319 height 46
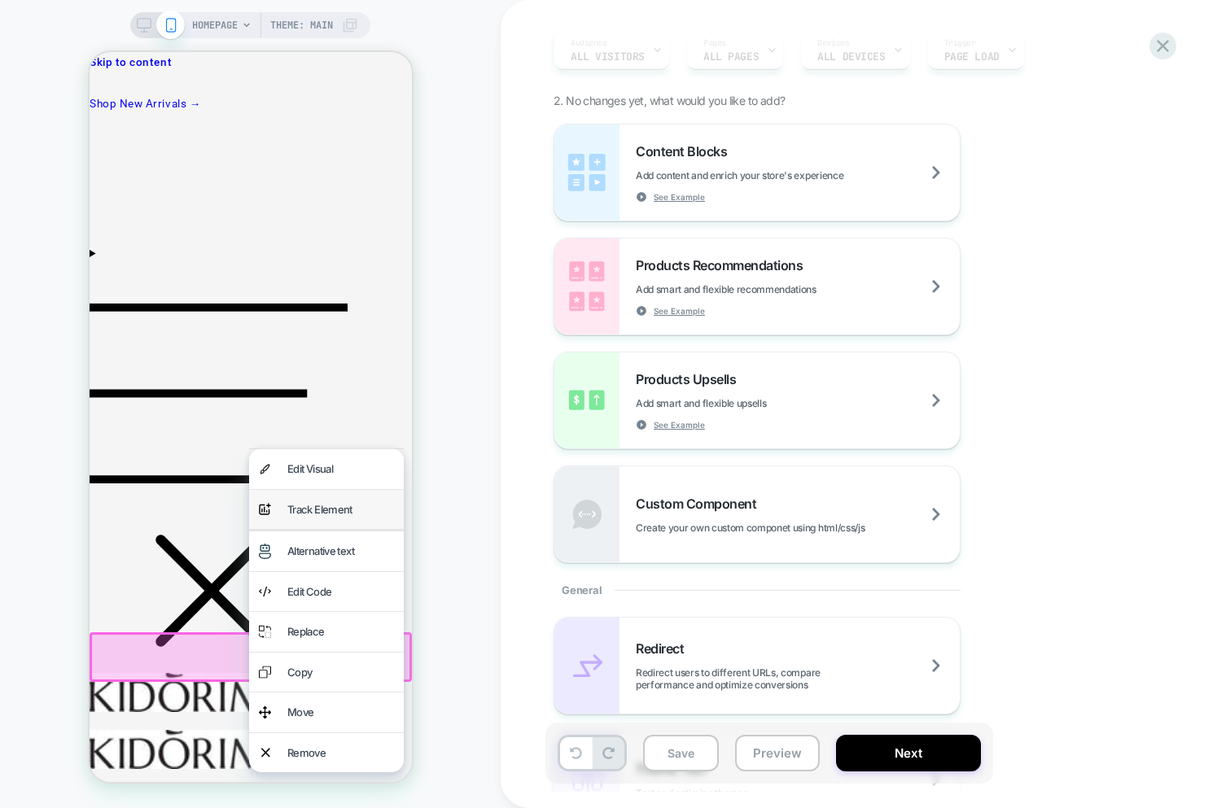
click at [307, 505] on div "Track Element" at bounding box center [340, 510] width 107 height 20
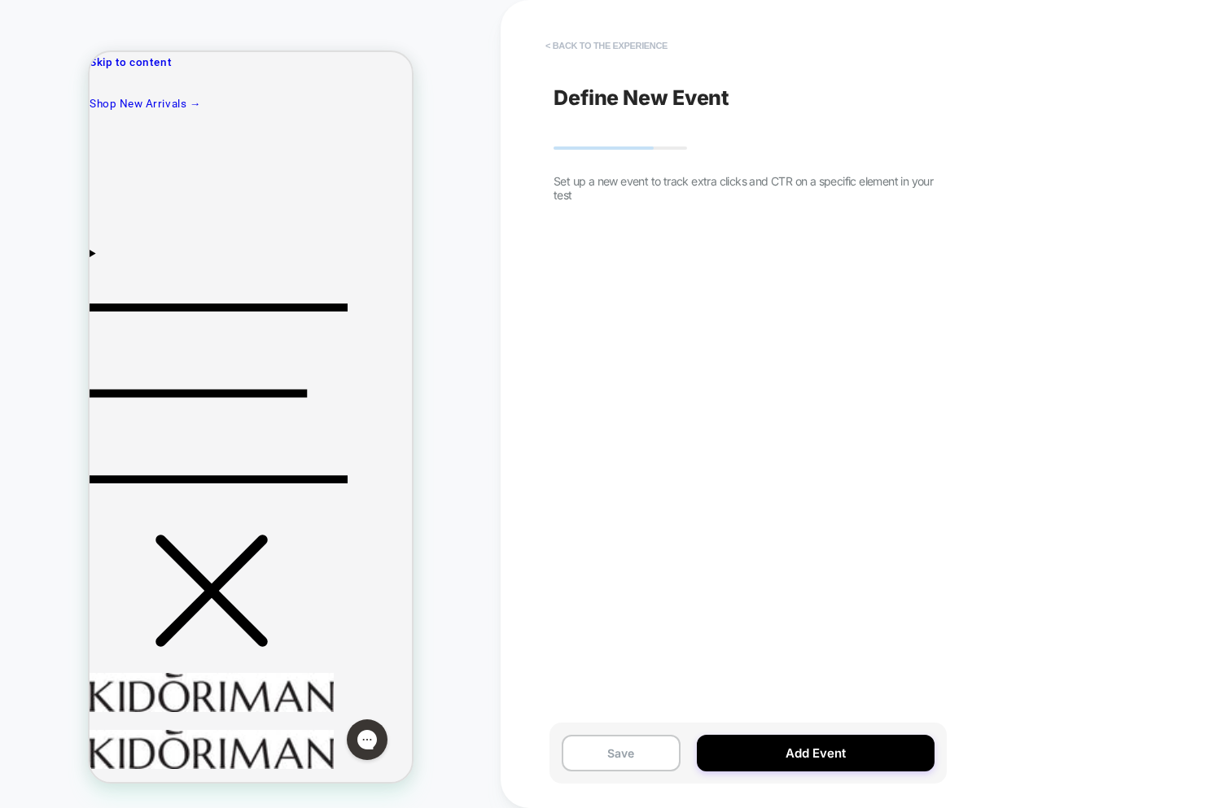
click at [608, 46] on button "< back to the experience" at bounding box center [606, 46] width 138 height 26
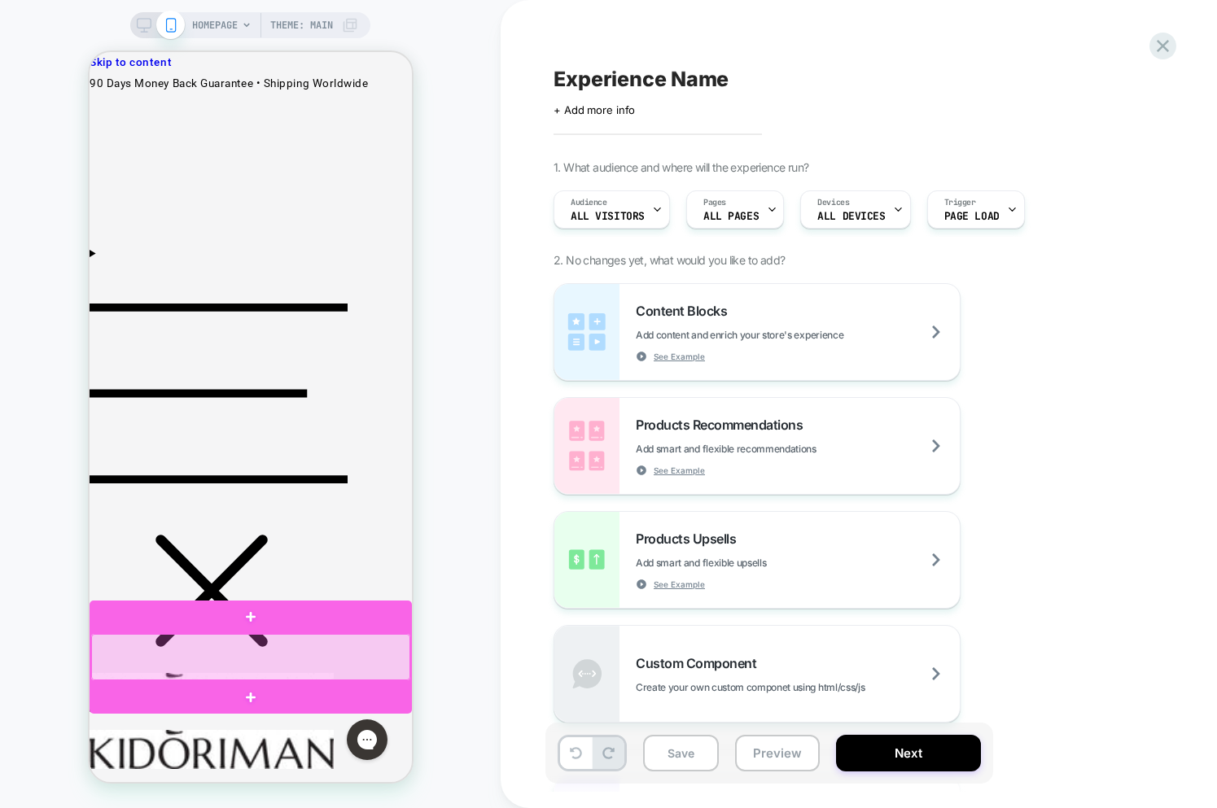
click at [343, 663] on div at bounding box center [249, 657] width 319 height 46
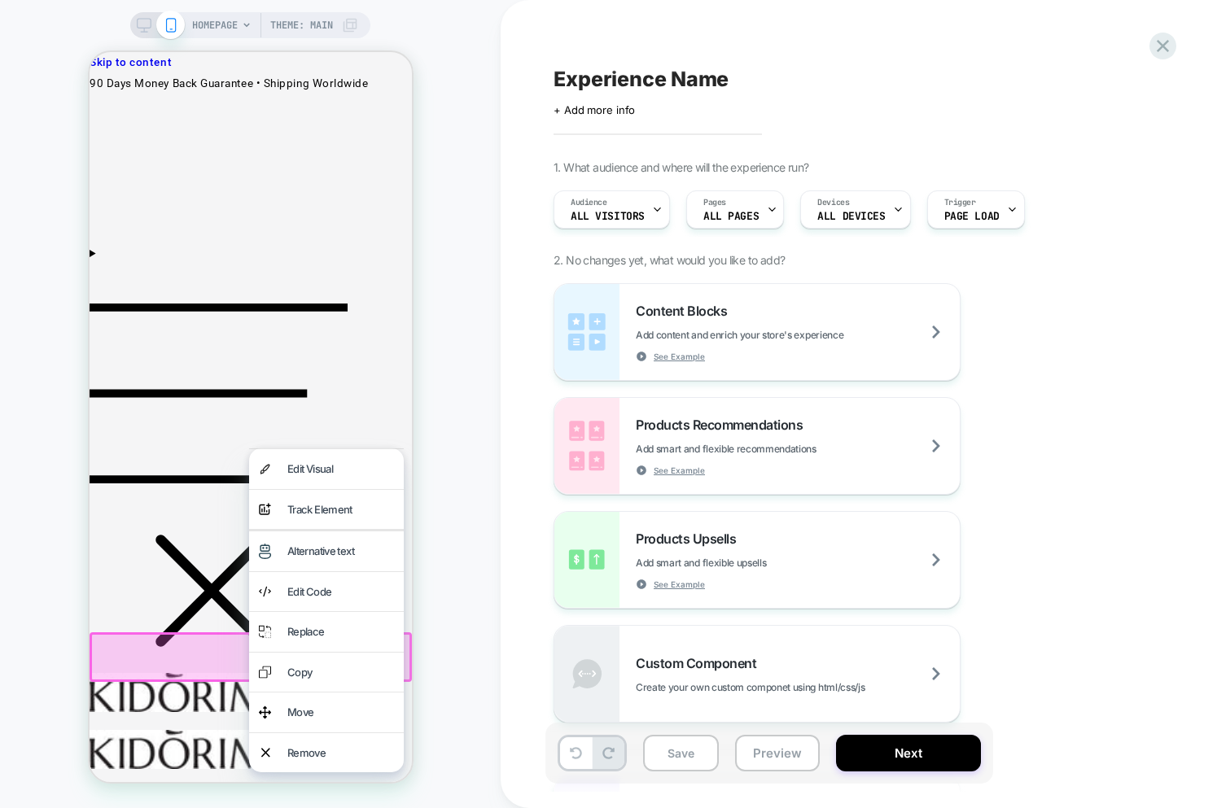
click at [306, 508] on div "Track Element" at bounding box center [340, 510] width 107 height 20
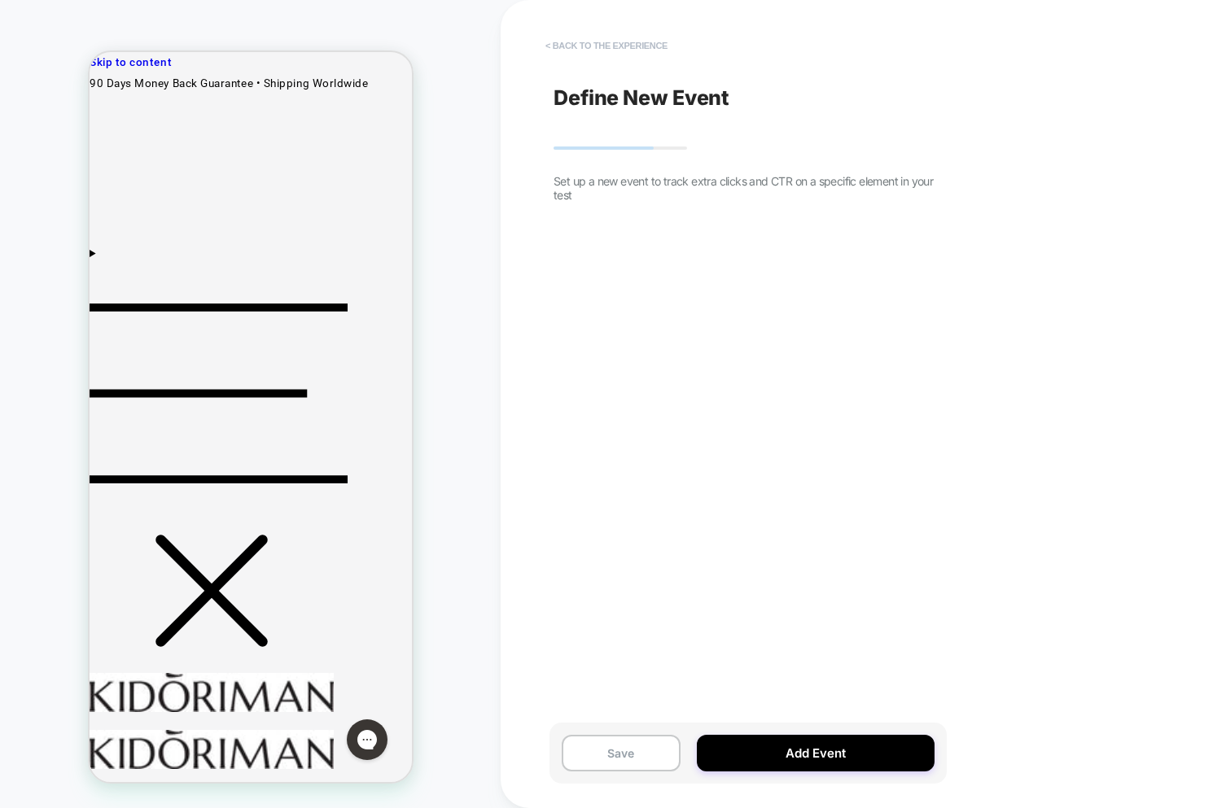
click at [593, 46] on button "< back to the experience" at bounding box center [606, 46] width 138 height 26
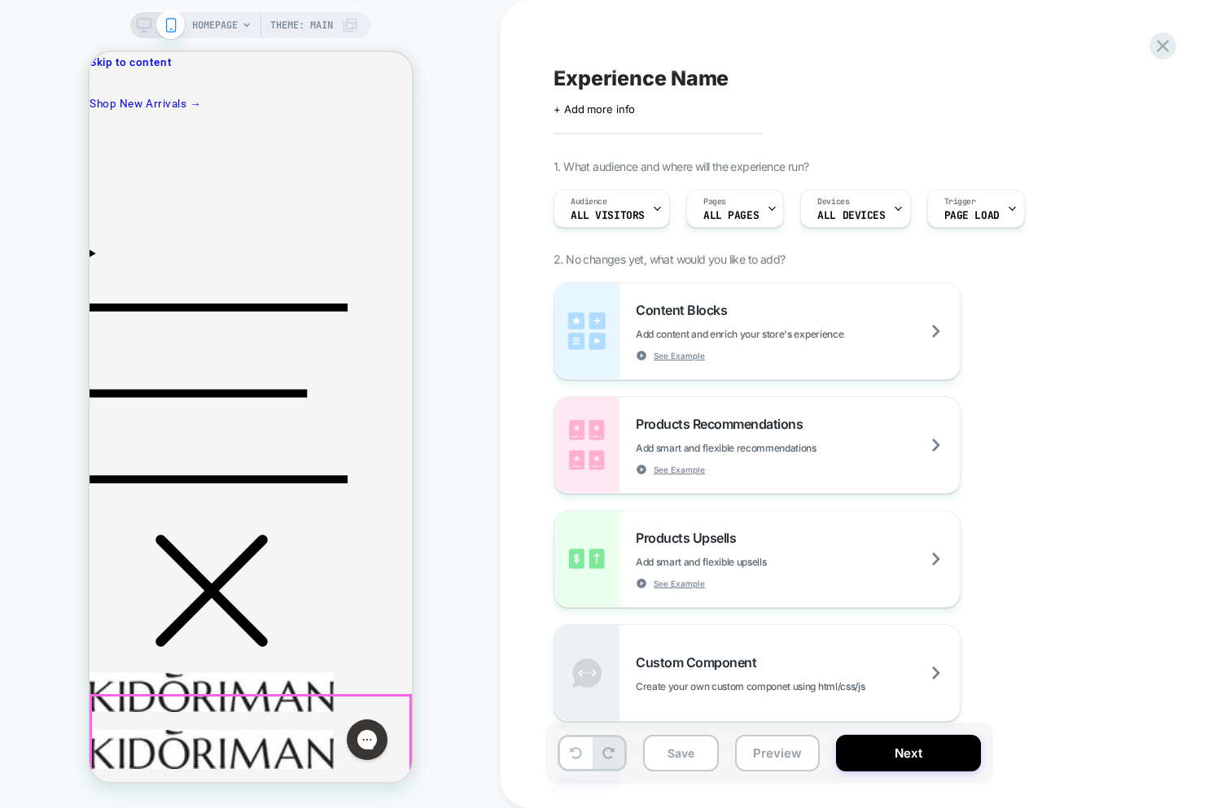
scroll to position [5, 0]
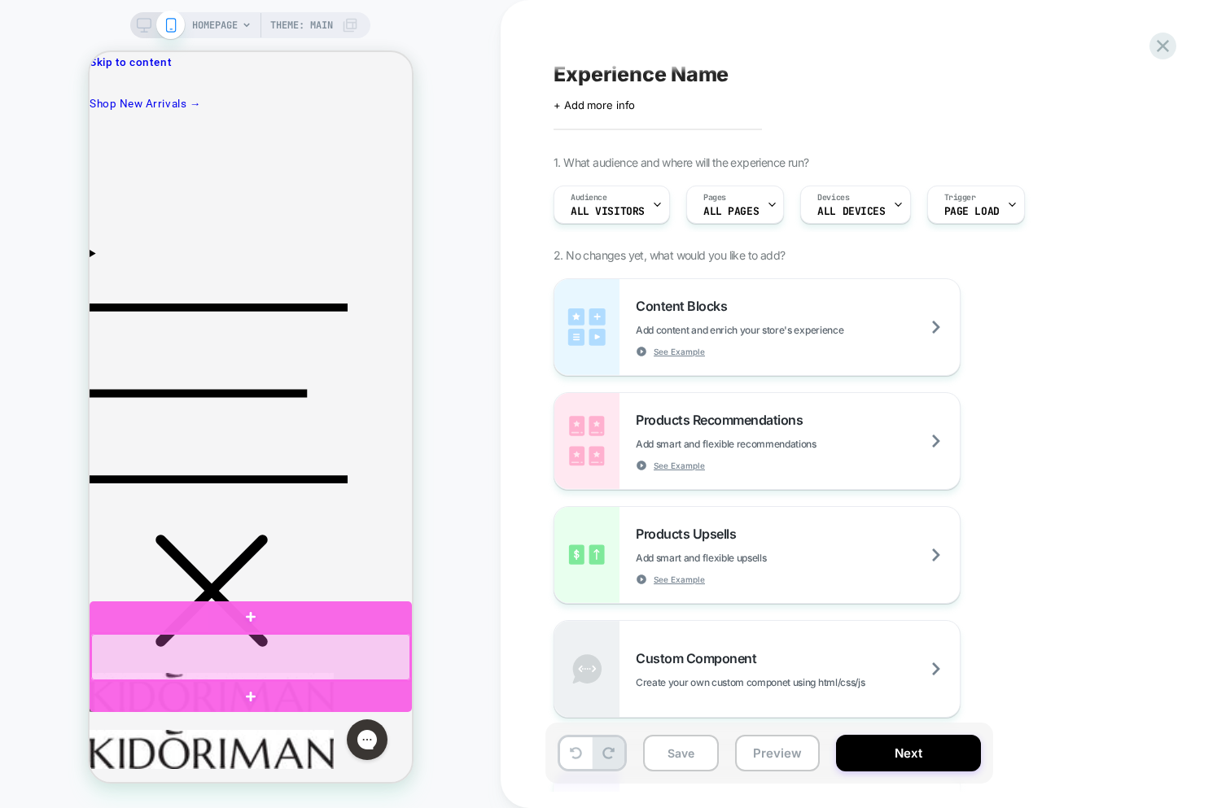
click at [343, 663] on div at bounding box center [249, 657] width 319 height 46
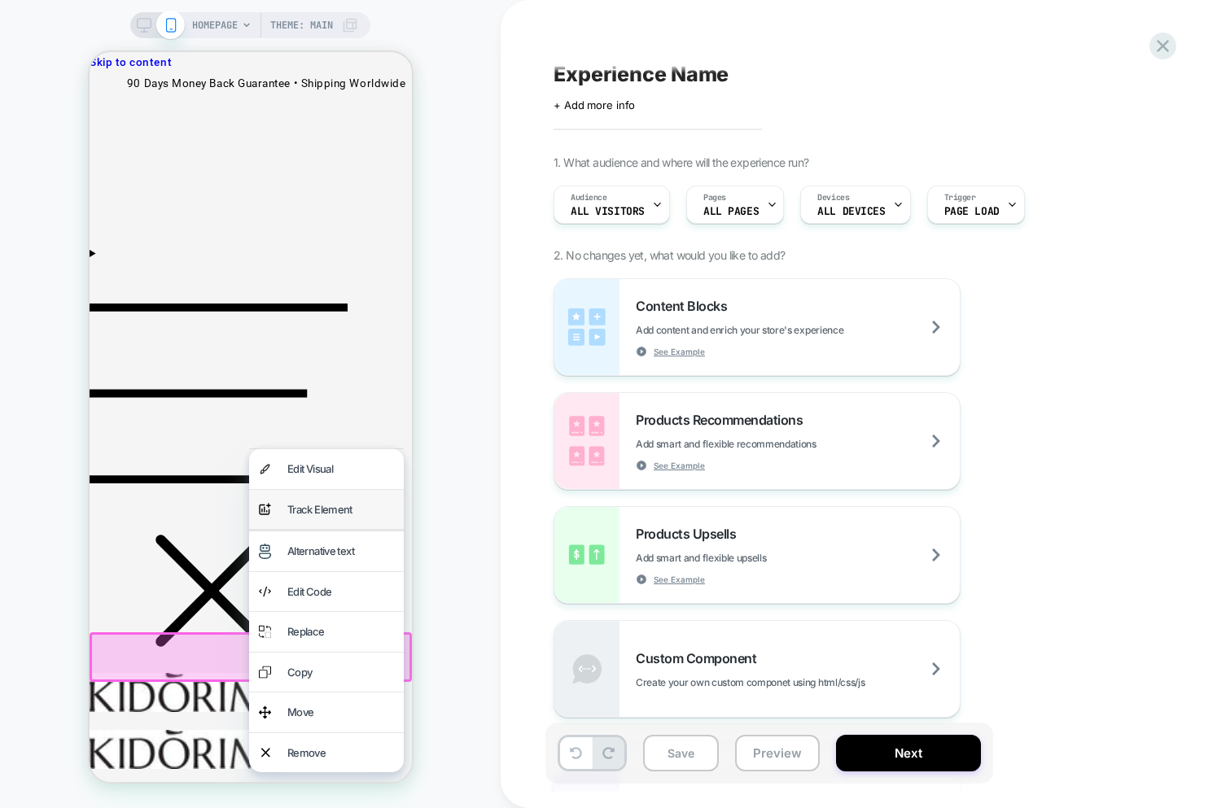
click at [318, 512] on div "Track Element" at bounding box center [340, 510] width 107 height 20
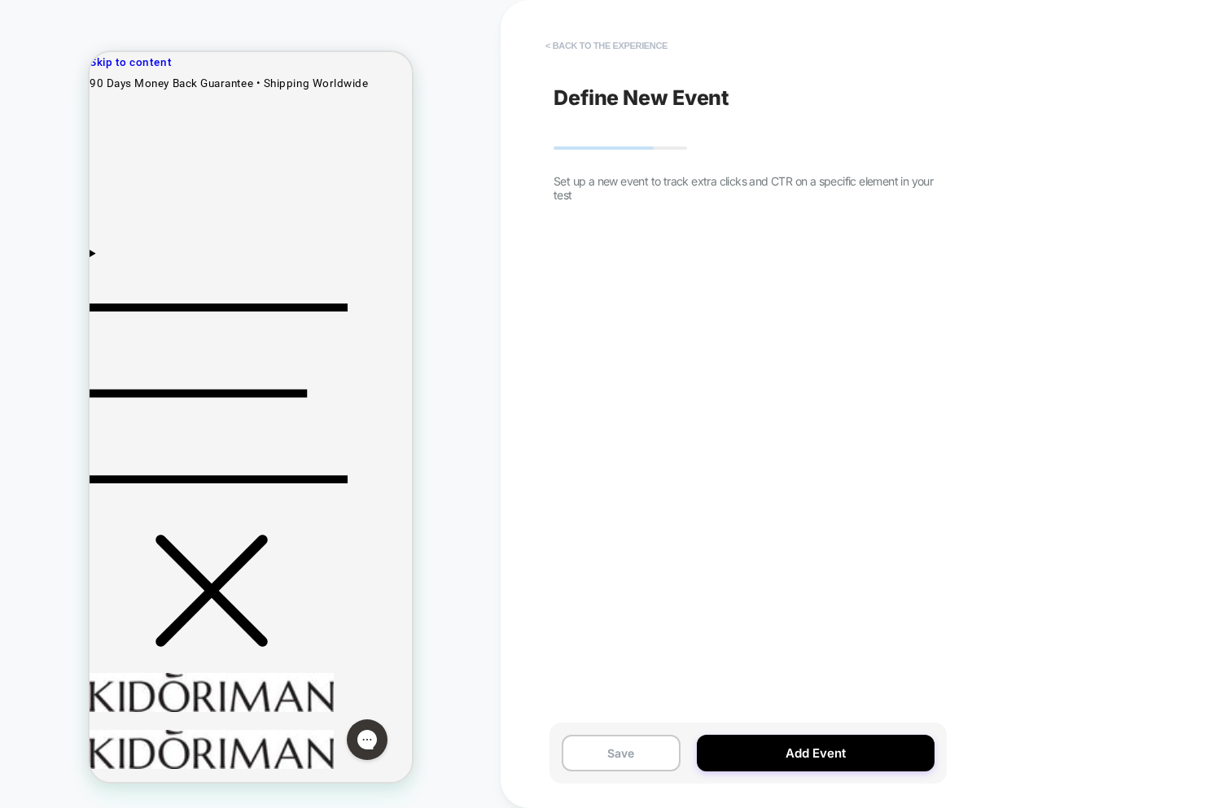
click at [644, 40] on button "< back to the experience" at bounding box center [606, 46] width 138 height 26
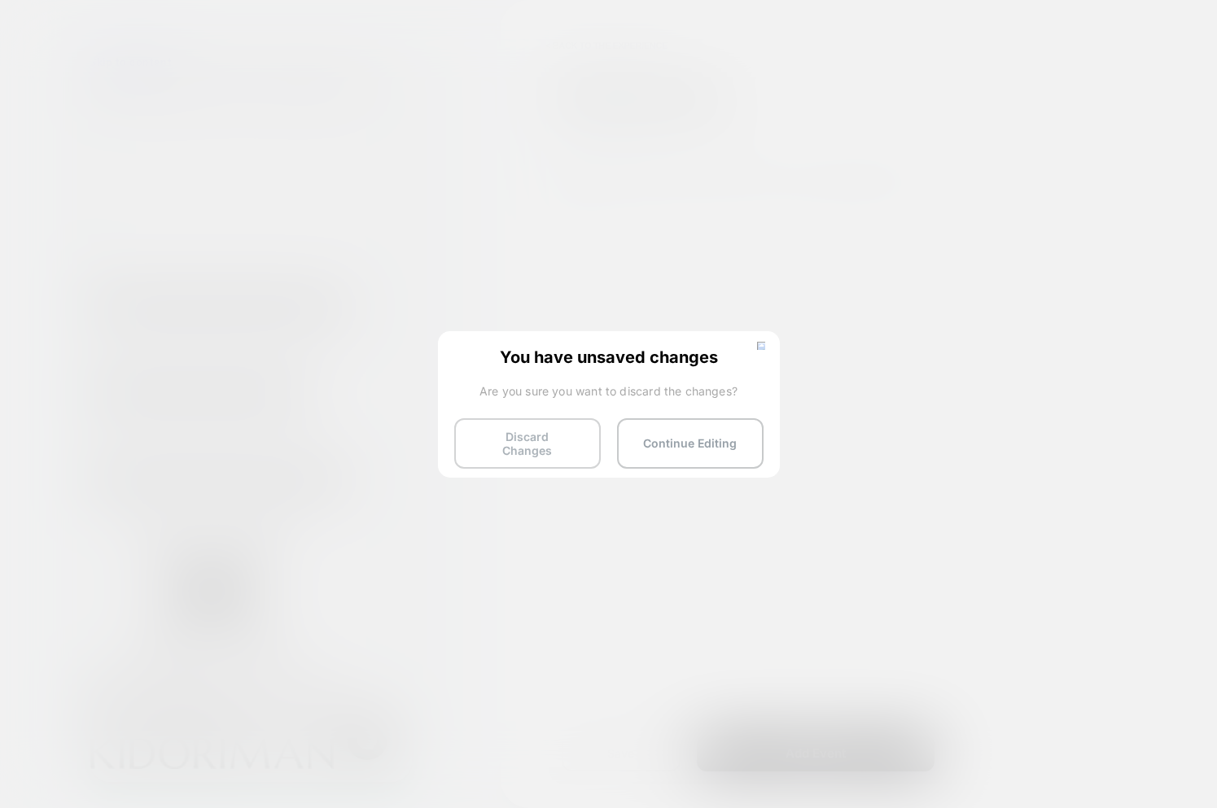
click at [532, 451] on button "Discard Changes" at bounding box center [527, 443] width 147 height 50
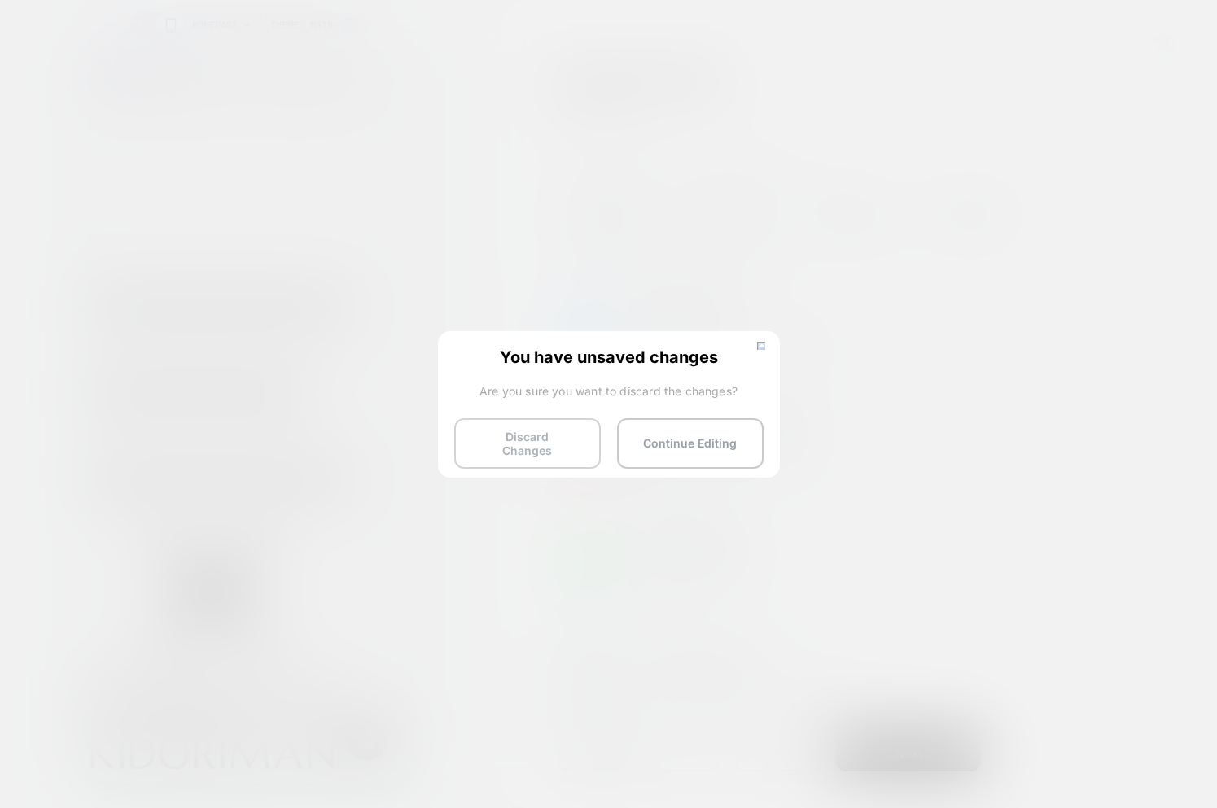
click at [554, 439] on button "Discard Changes" at bounding box center [527, 443] width 147 height 50
click at [553, 438] on html "HOMEPAGE Theme: MAIN Experience Name Click to edit experience details + Add mor…" at bounding box center [608, 404] width 1217 height 808
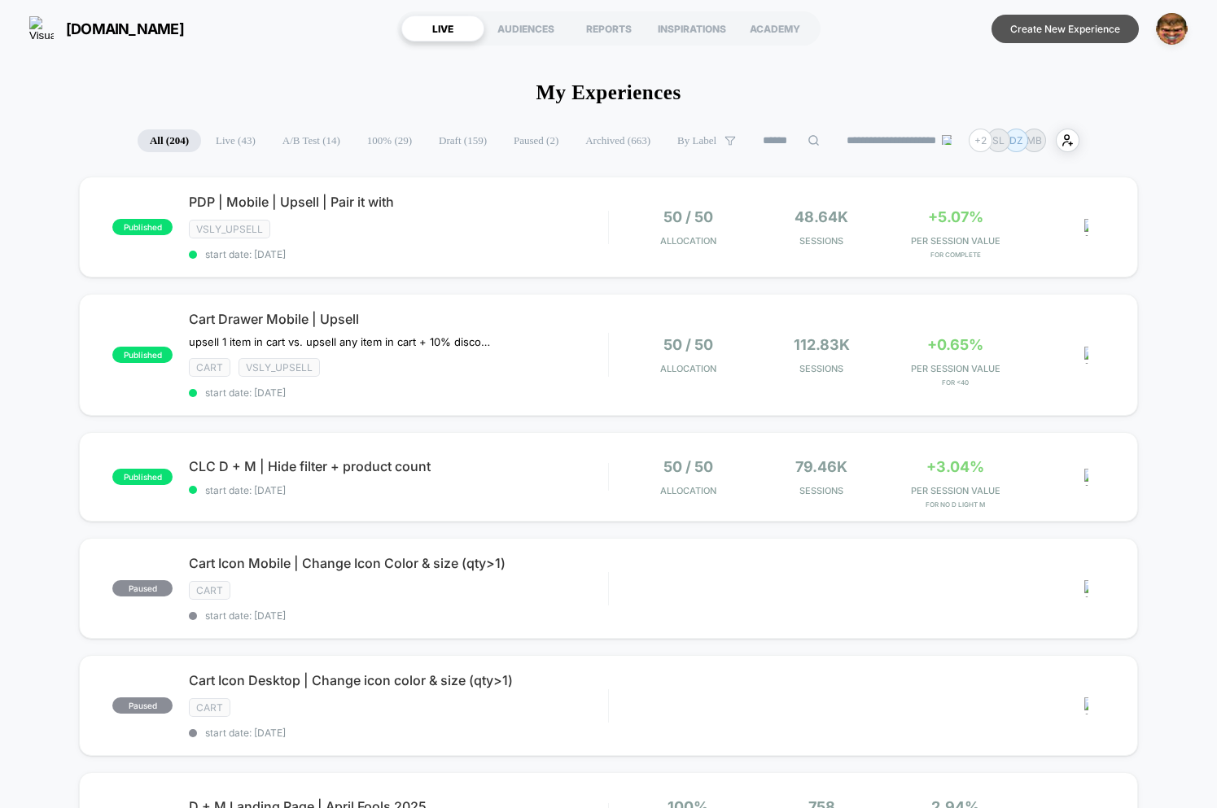
click at [1047, 28] on button "Create New Experience" at bounding box center [1064, 29] width 147 height 28
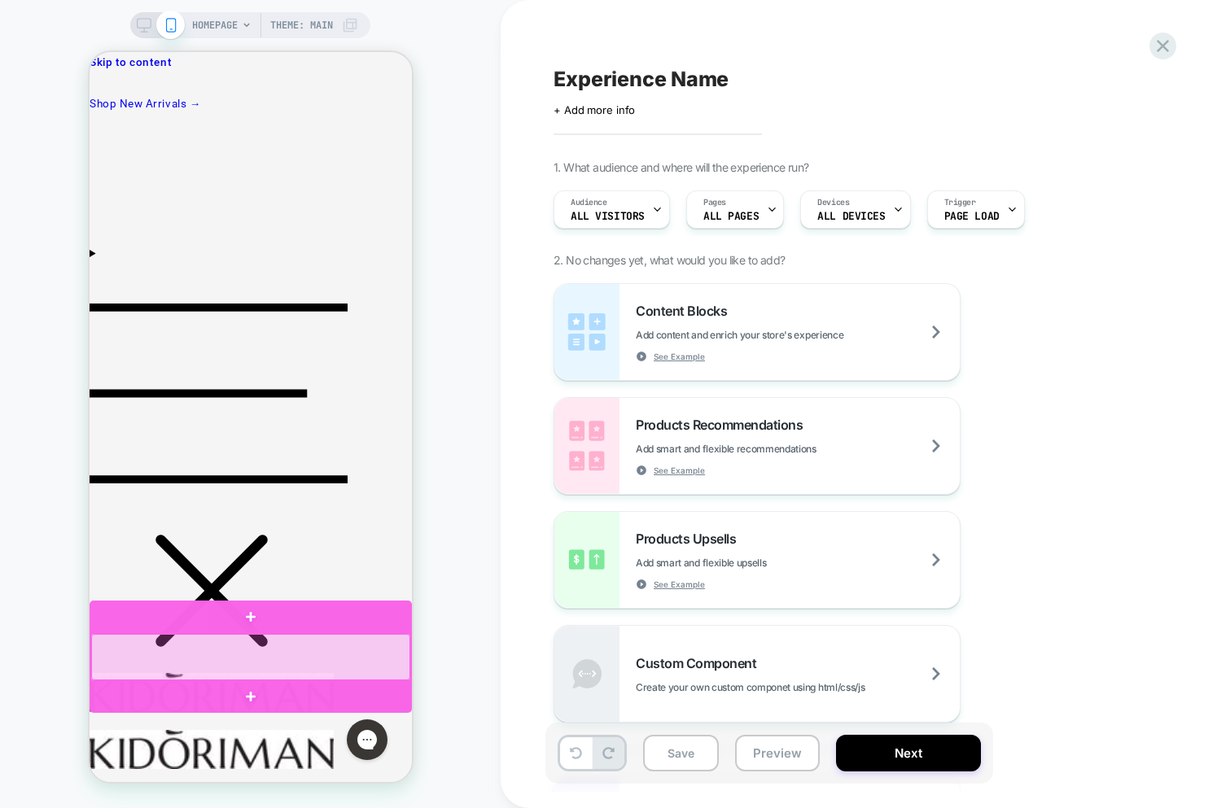
click at [285, 667] on div at bounding box center [249, 657] width 319 height 46
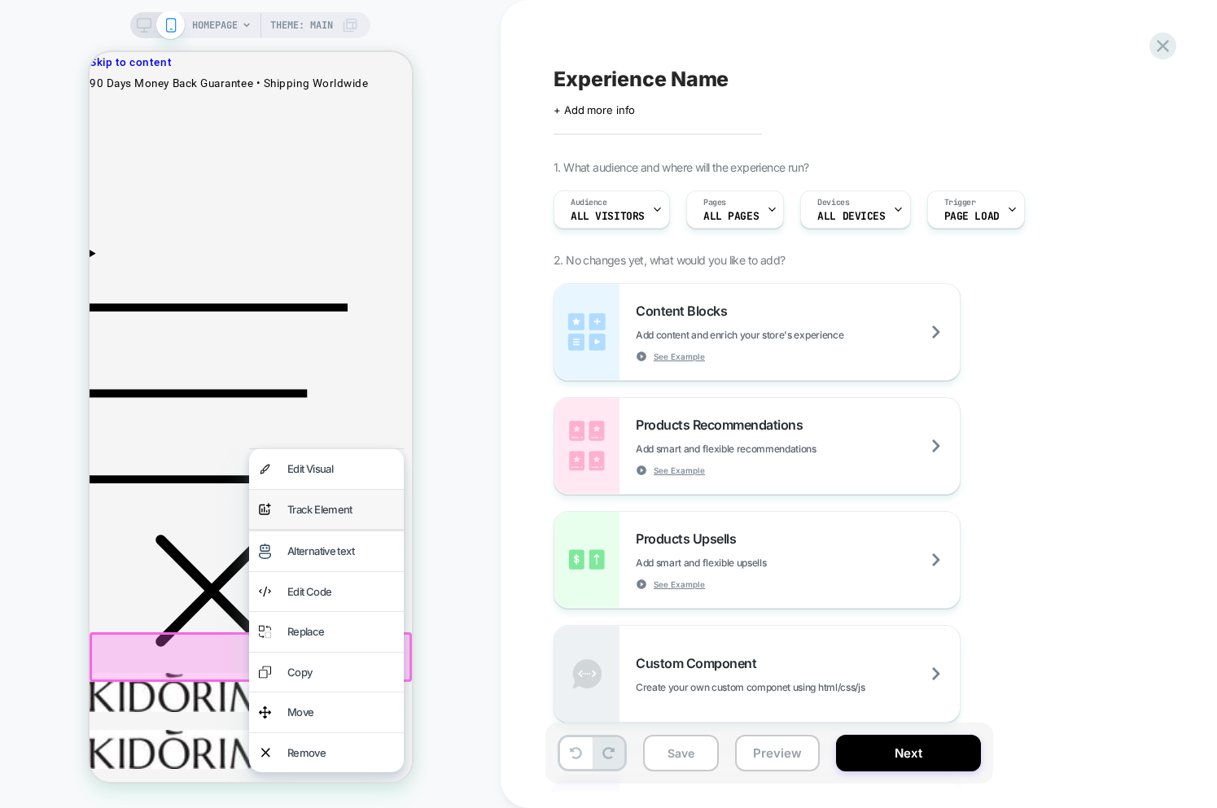
click at [319, 507] on div "Track Element" at bounding box center [340, 510] width 107 height 20
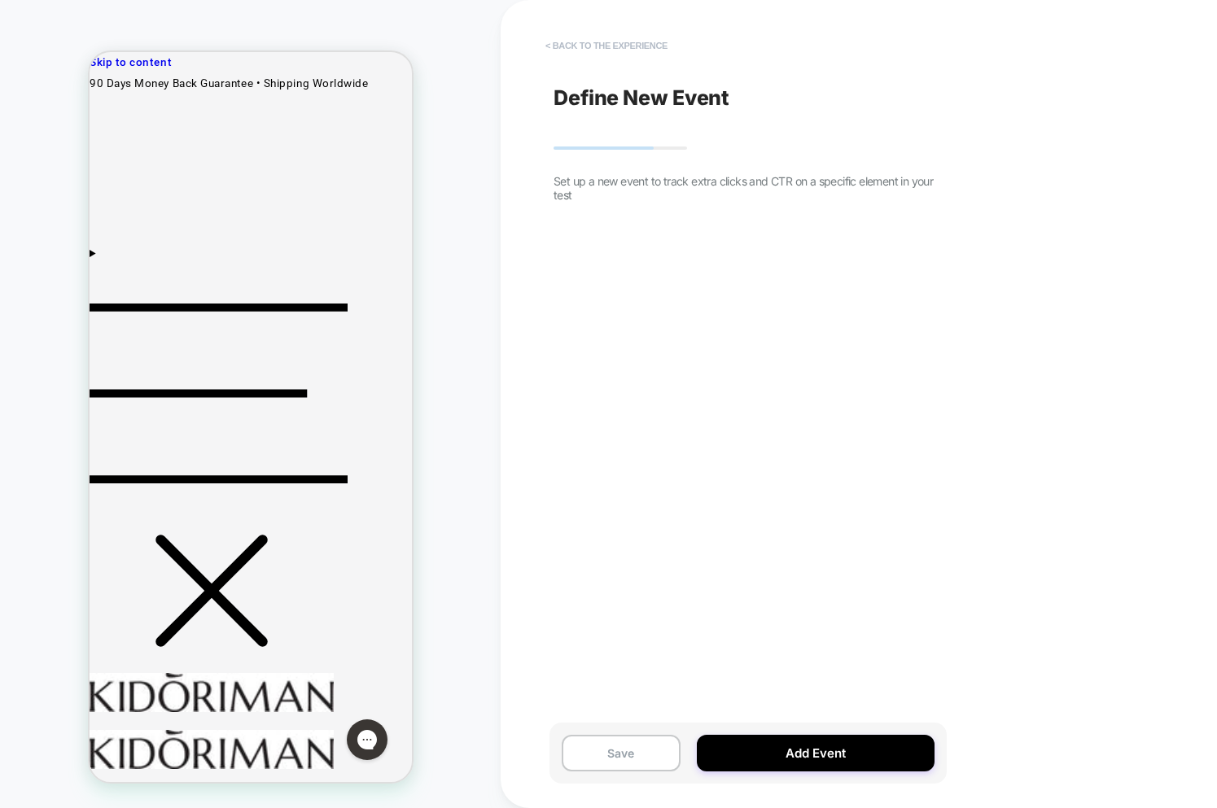
click at [596, 56] on button "< back to the experience" at bounding box center [606, 46] width 138 height 26
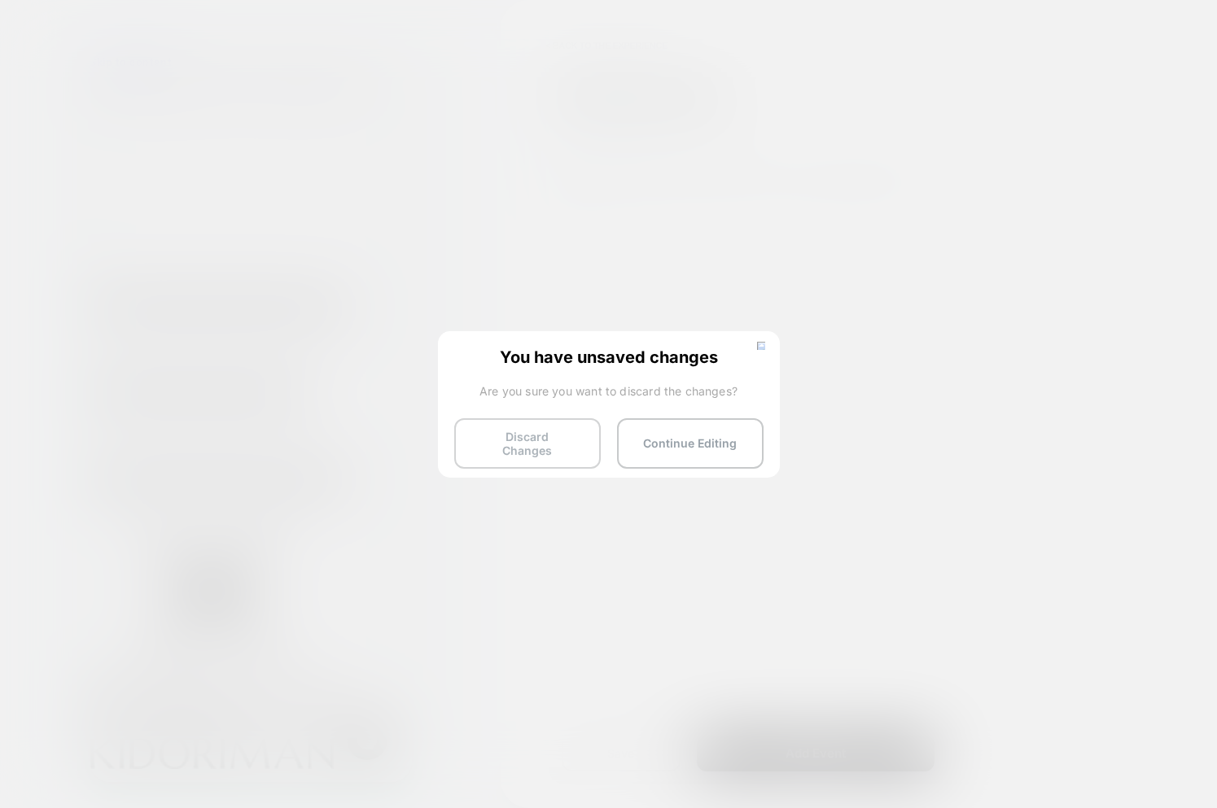
click at [494, 432] on button "Discard Changes" at bounding box center [527, 443] width 147 height 50
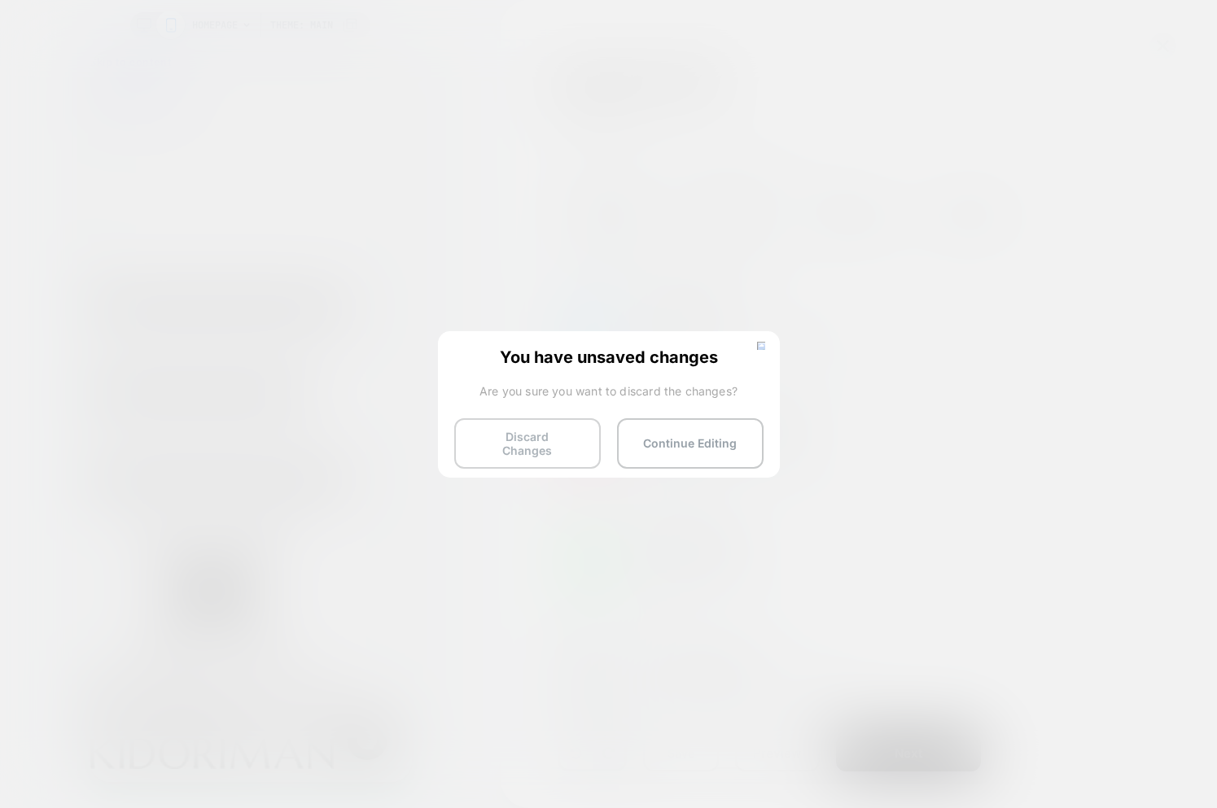
click at [529, 440] on button "Discard Changes" at bounding box center [527, 443] width 147 height 50
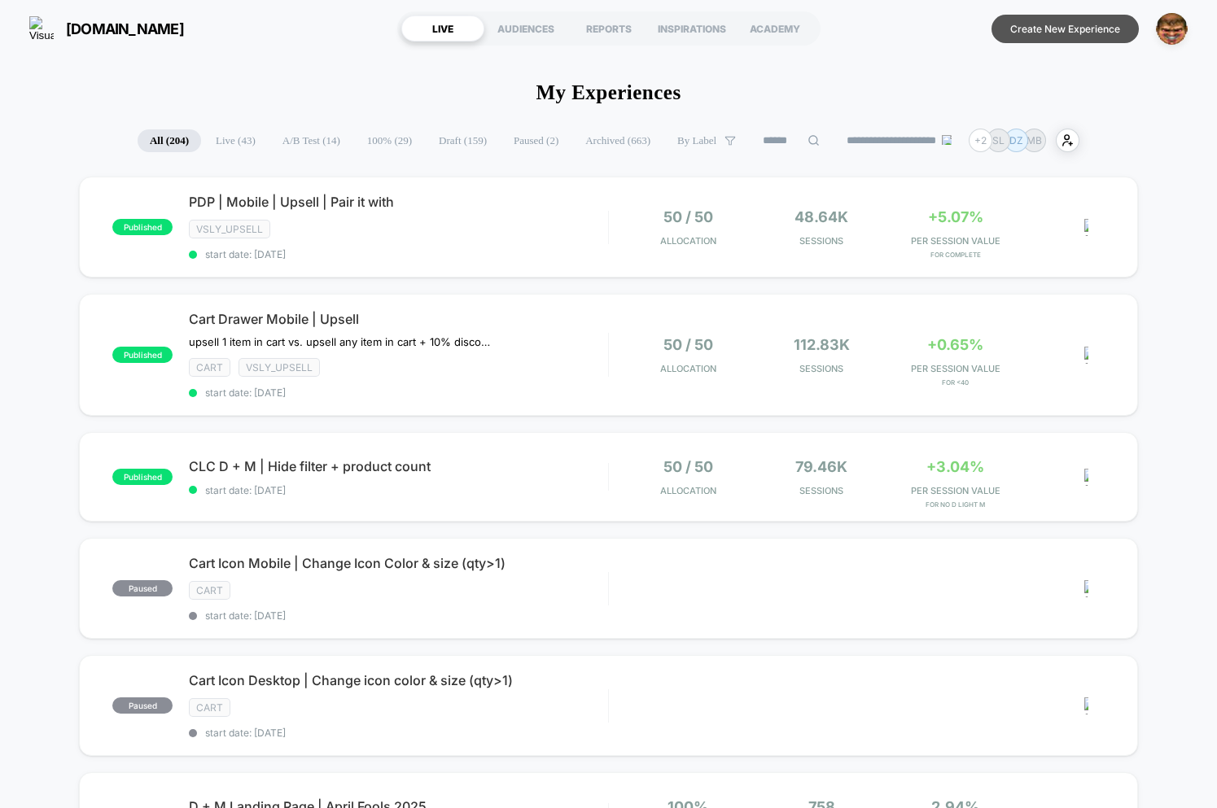
click at [1040, 33] on button "Create New Experience" at bounding box center [1064, 29] width 147 height 28
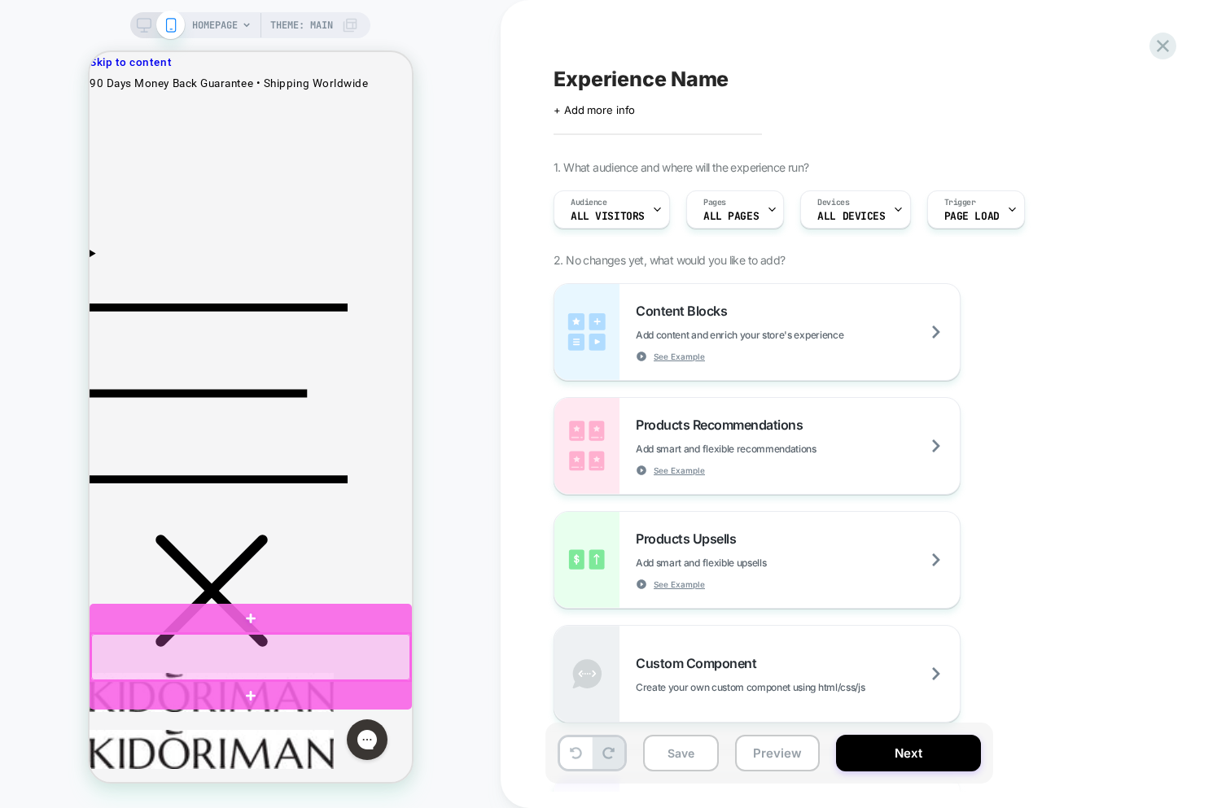
click at [322, 665] on div at bounding box center [249, 657] width 319 height 46
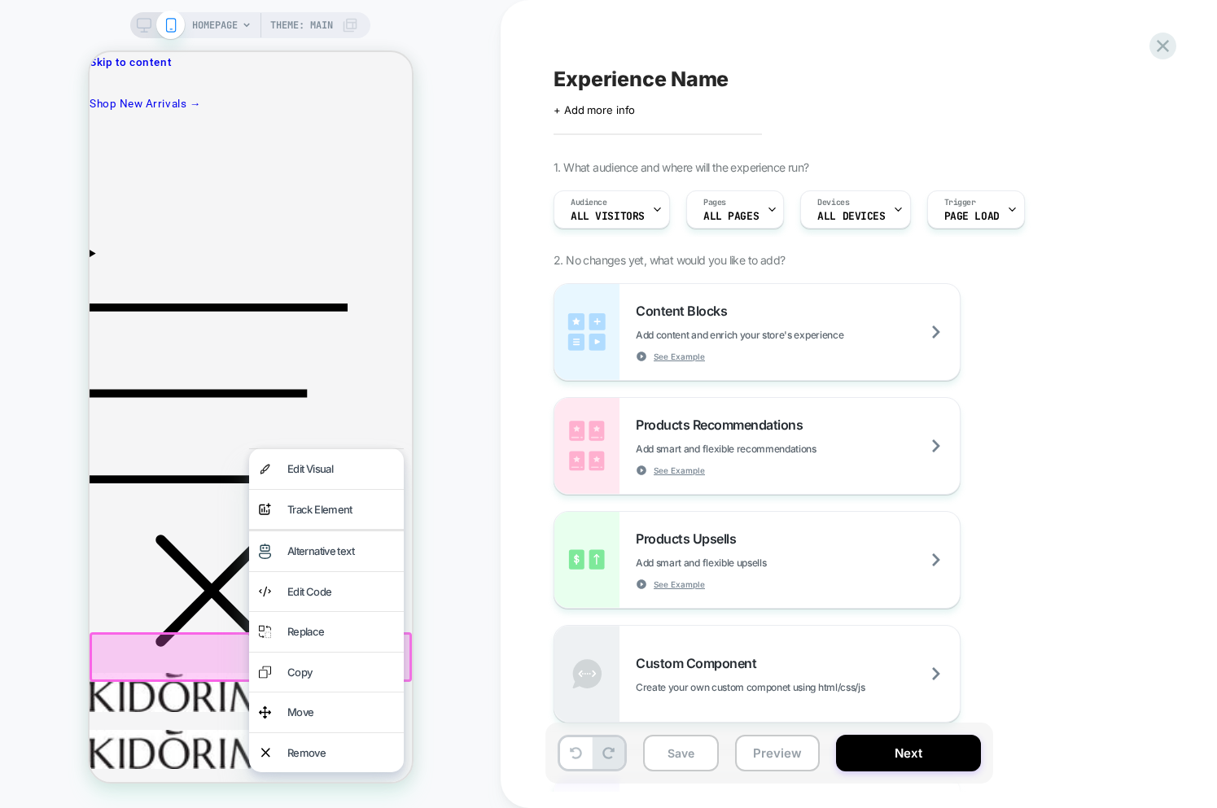
click at [326, 512] on div "Track Element" at bounding box center [340, 510] width 107 height 20
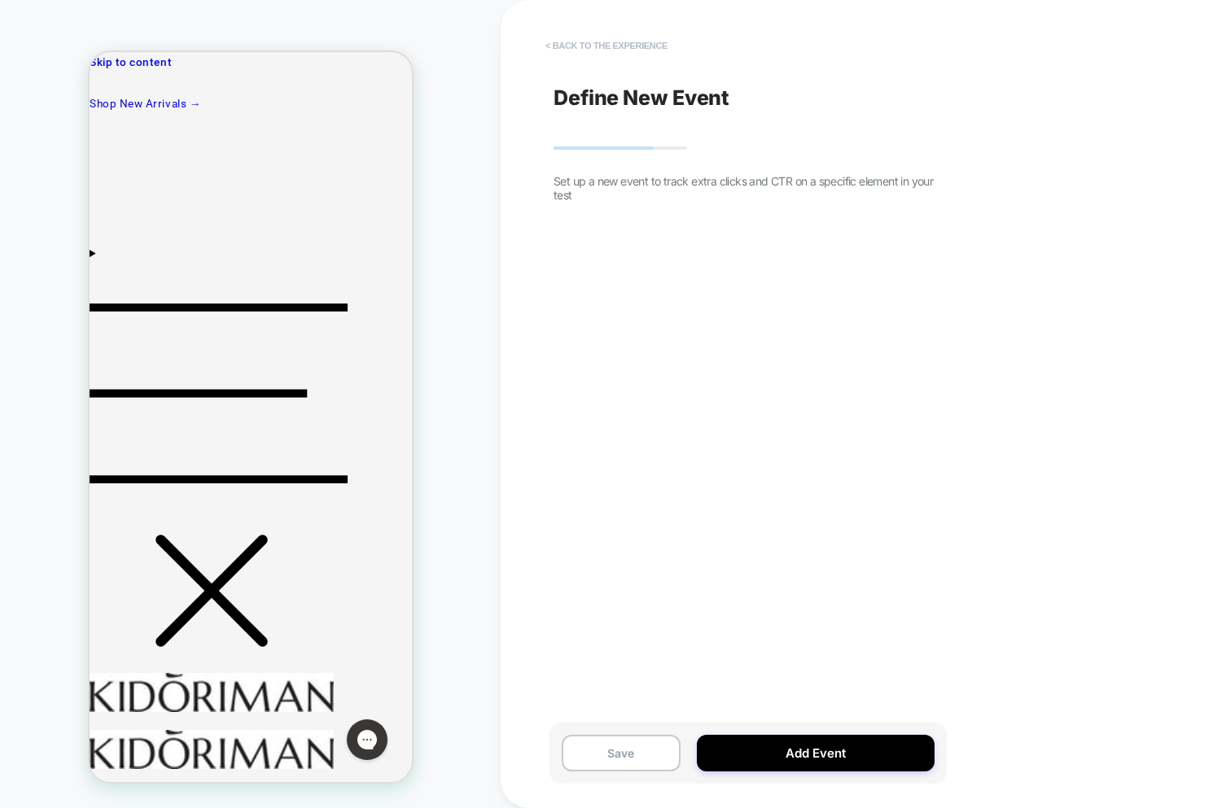
click at [575, 46] on button "< back to the experience" at bounding box center [606, 46] width 138 height 26
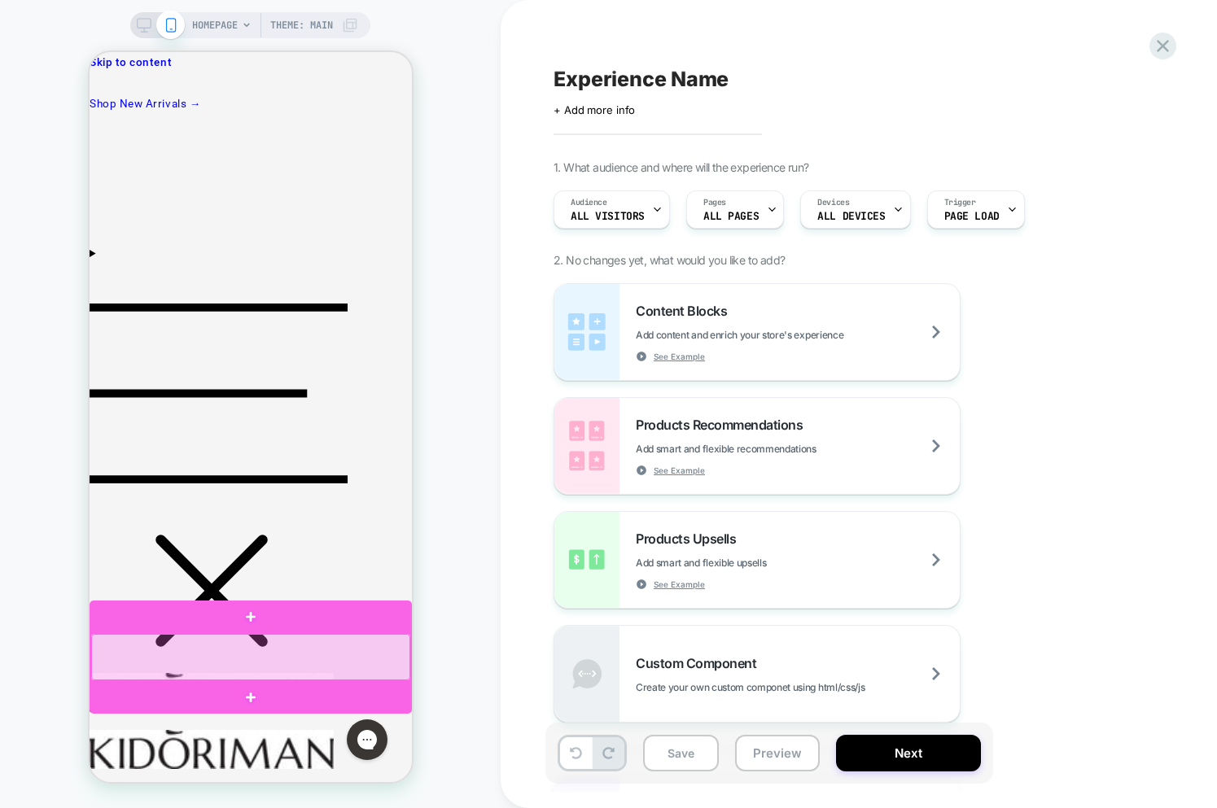
click at [270, 661] on div at bounding box center [249, 657] width 319 height 46
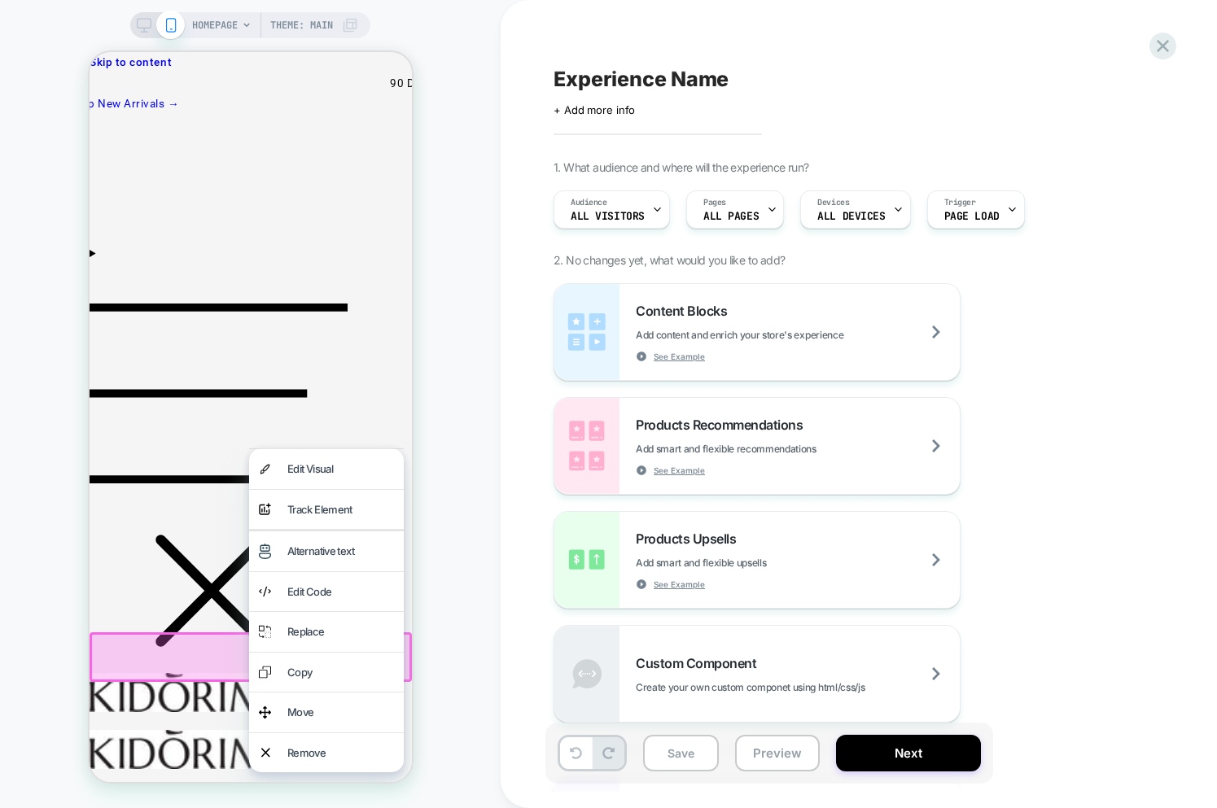
click at [309, 511] on div "Track Element" at bounding box center [340, 510] width 107 height 20
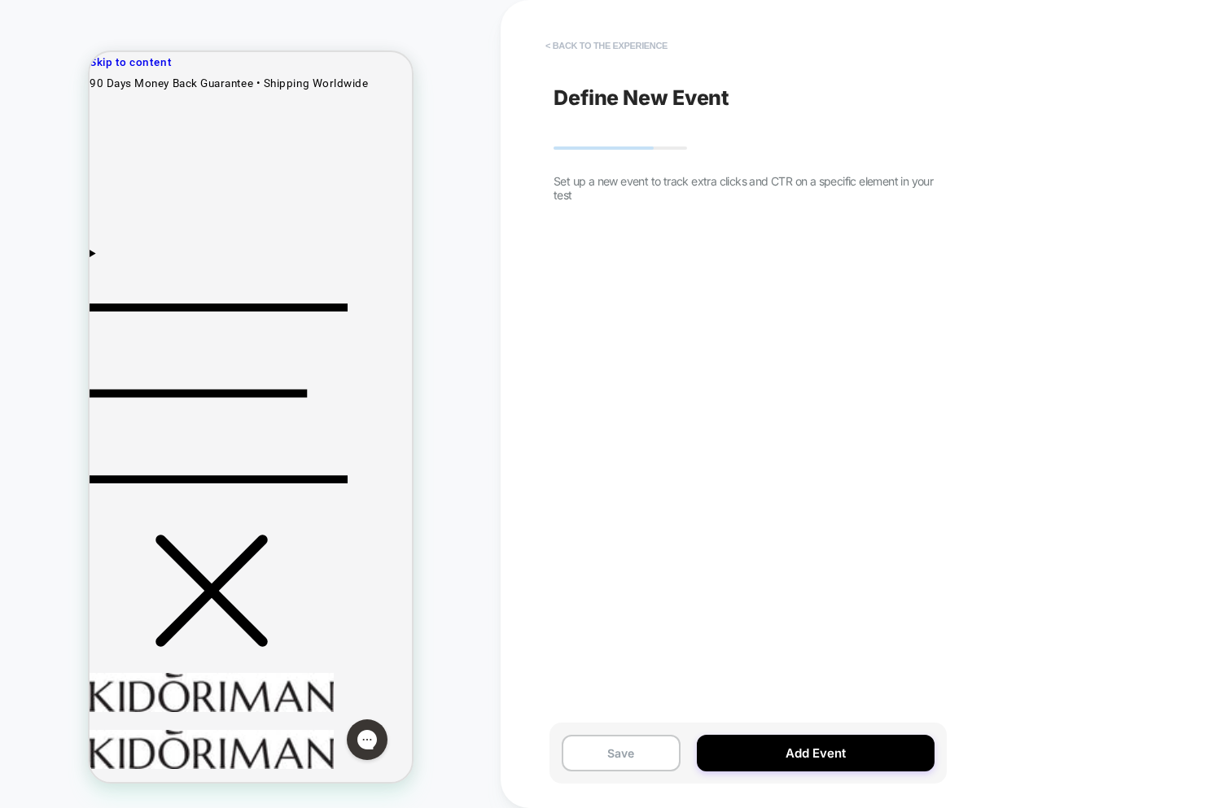
click at [604, 47] on button "< back to the experience" at bounding box center [606, 46] width 138 height 26
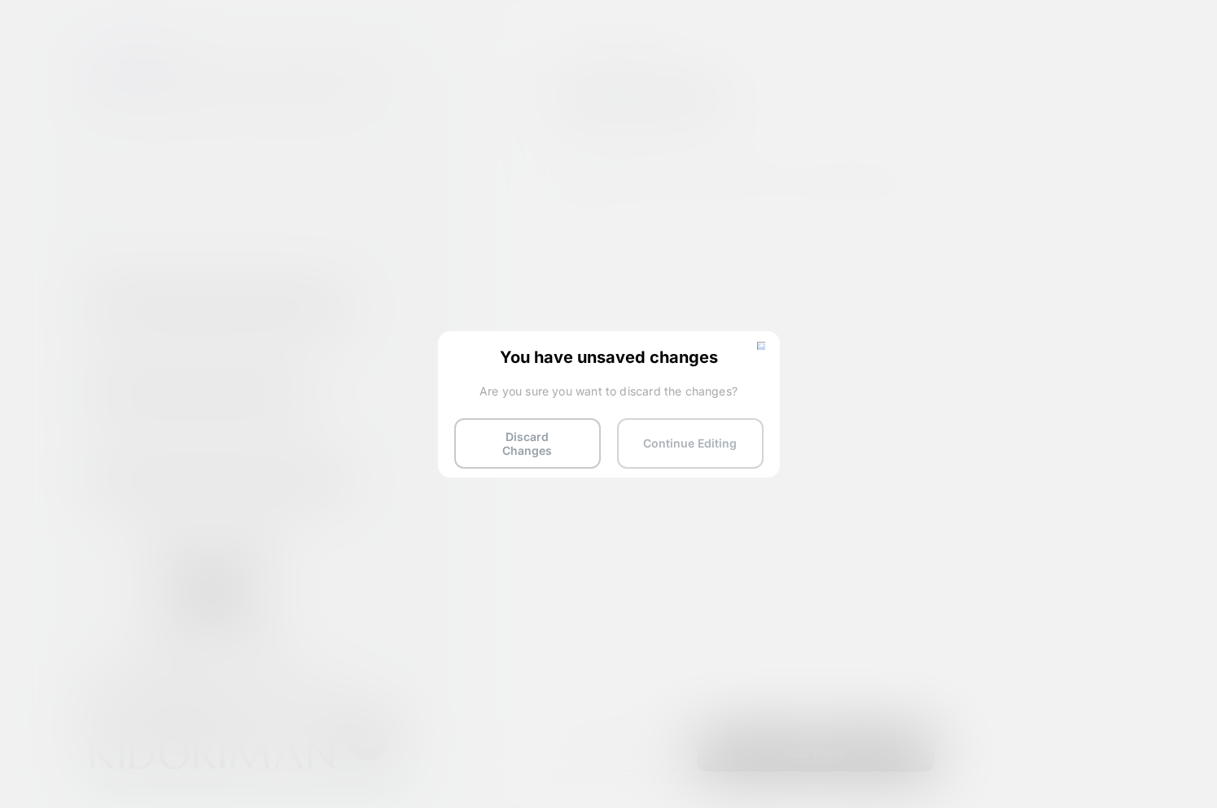
click at [663, 449] on button "Continue Editing" at bounding box center [690, 443] width 147 height 50
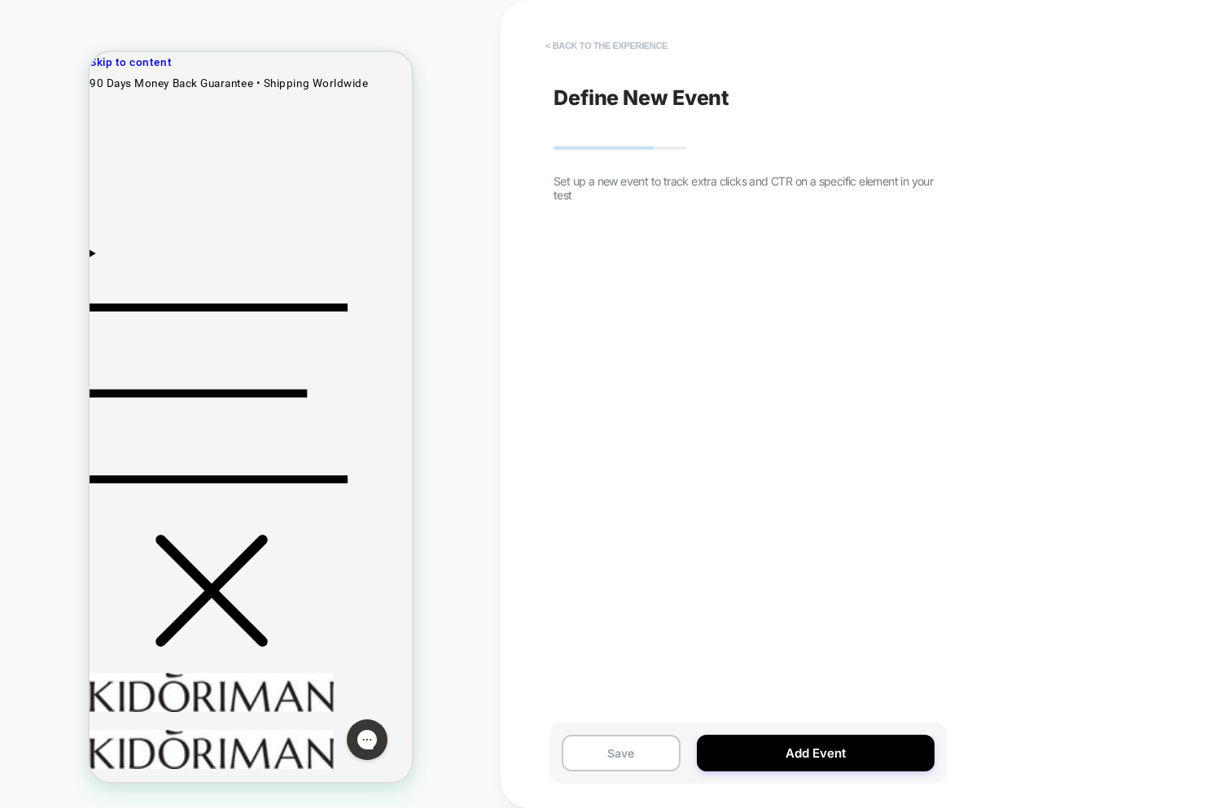
click at [619, 44] on button "< back to the experience" at bounding box center [606, 46] width 138 height 26
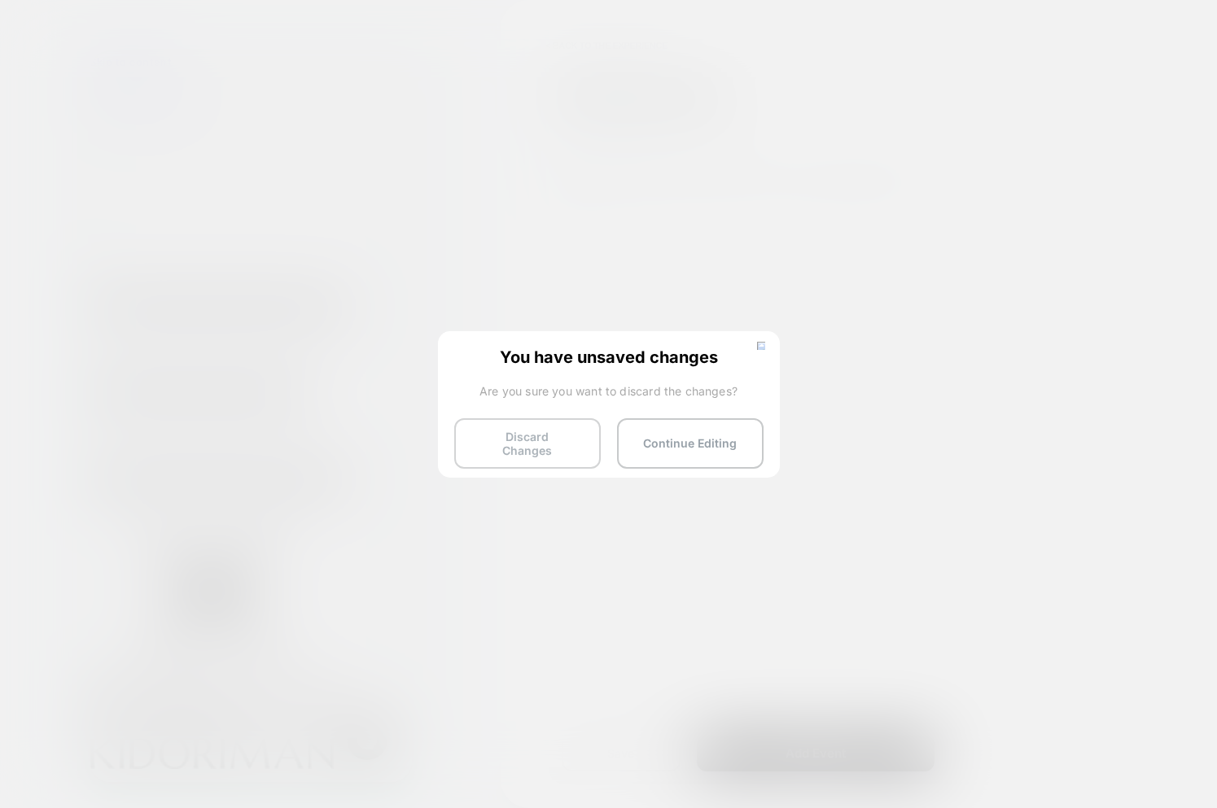
click at [540, 444] on button "Discard Changes" at bounding box center [527, 443] width 147 height 50
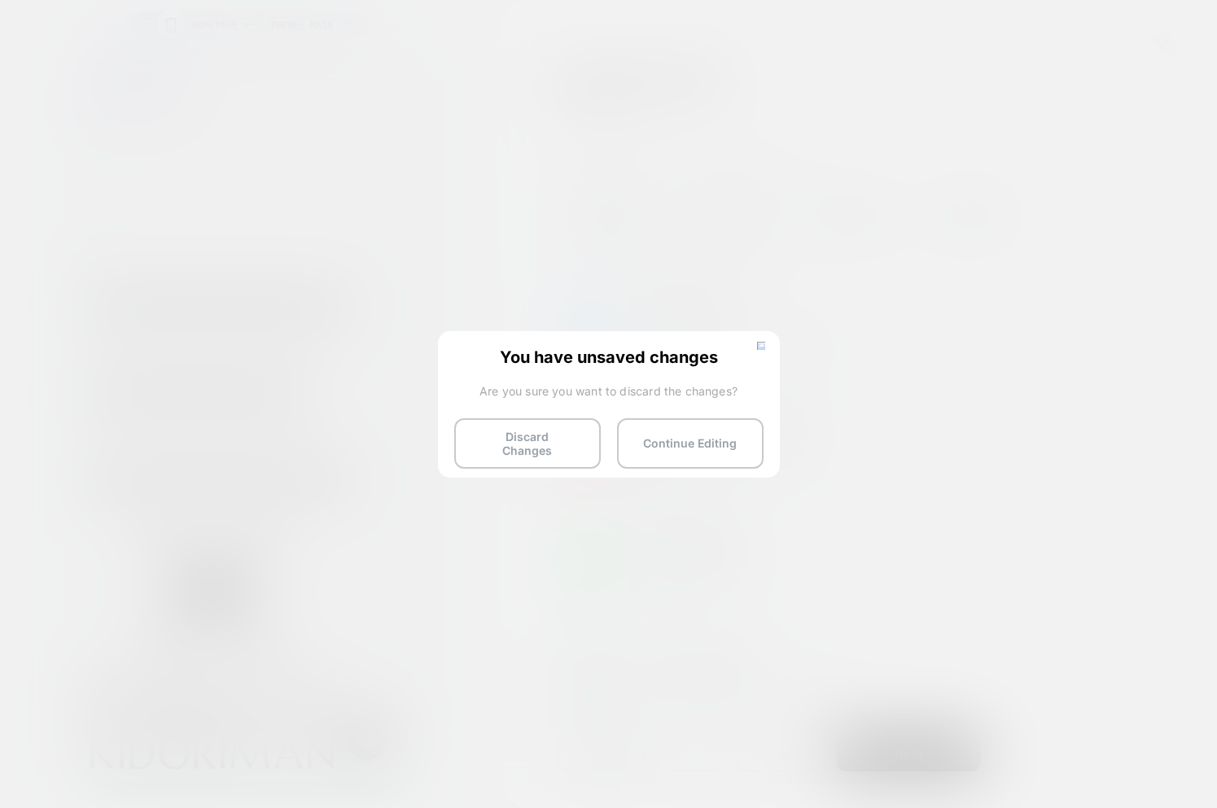
click at [539, 445] on button "Discard Changes" at bounding box center [527, 443] width 147 height 50
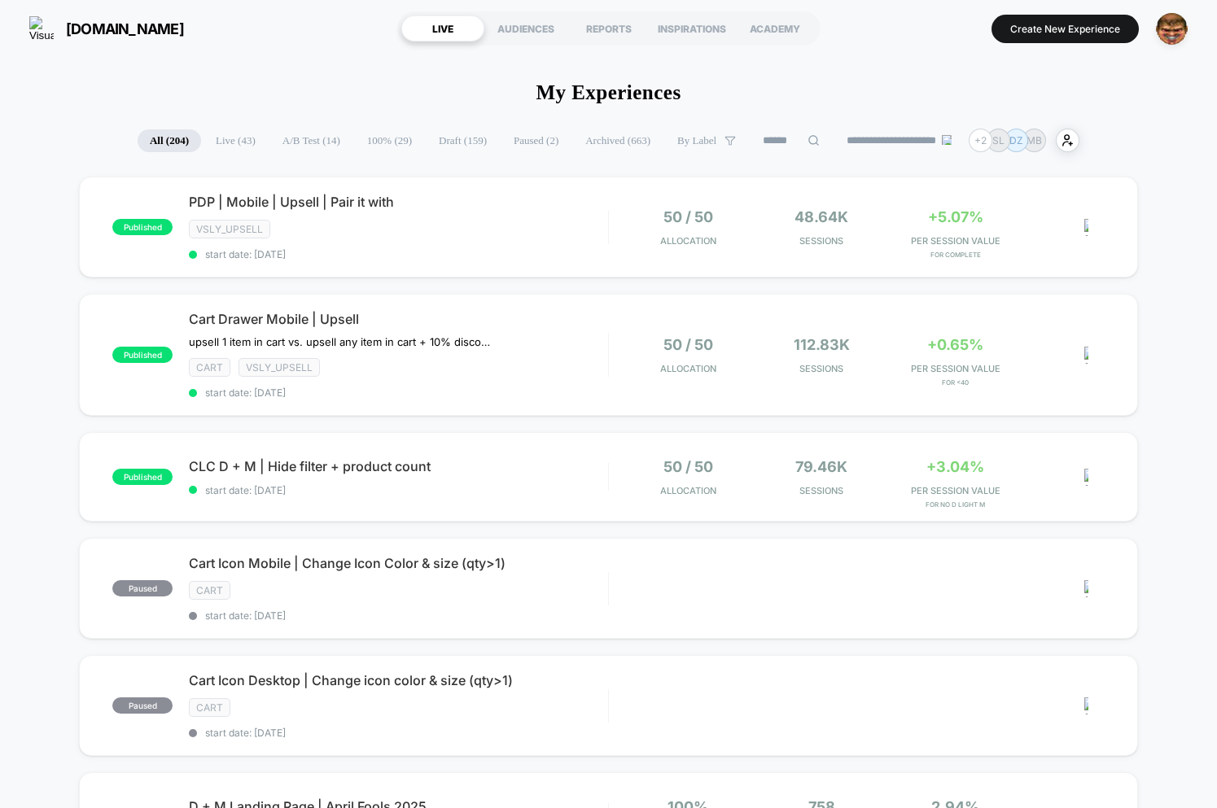
click at [1035, 37] on button "Create New Experience" at bounding box center [1064, 29] width 147 height 28
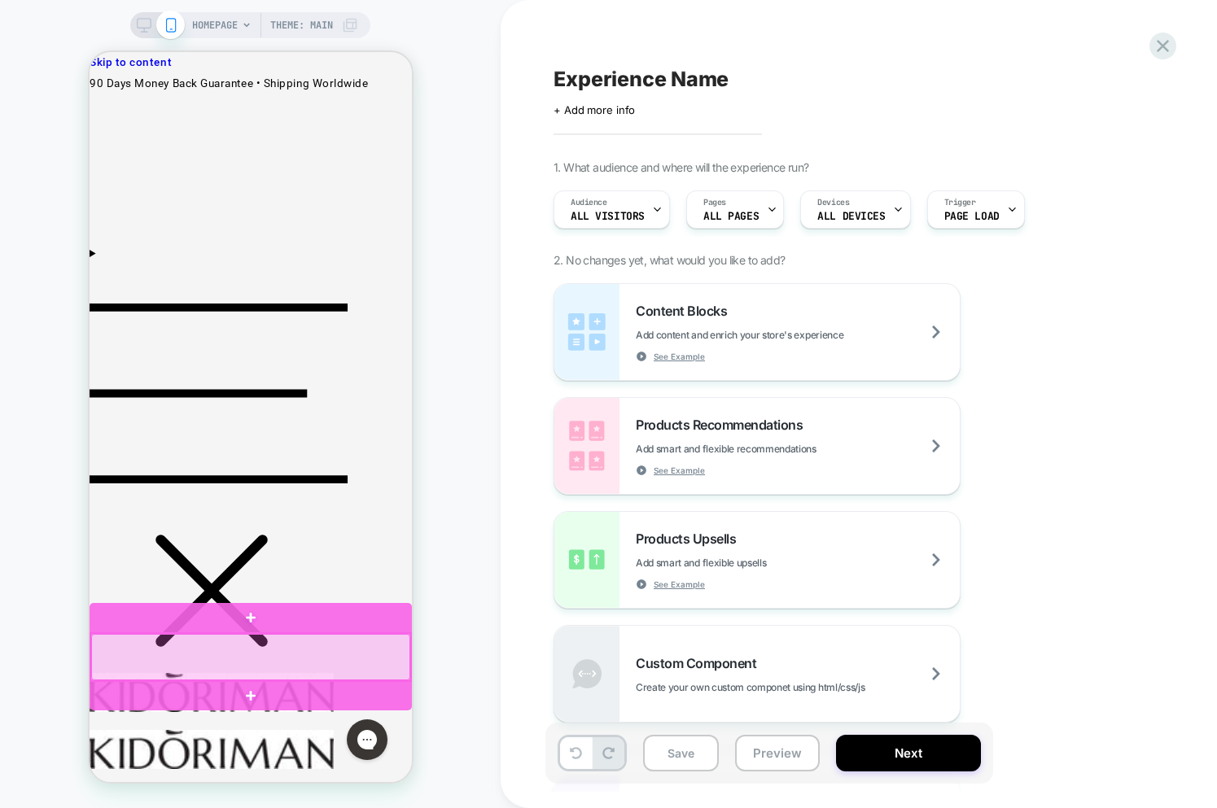
click at [267, 663] on div at bounding box center [249, 657] width 319 height 46
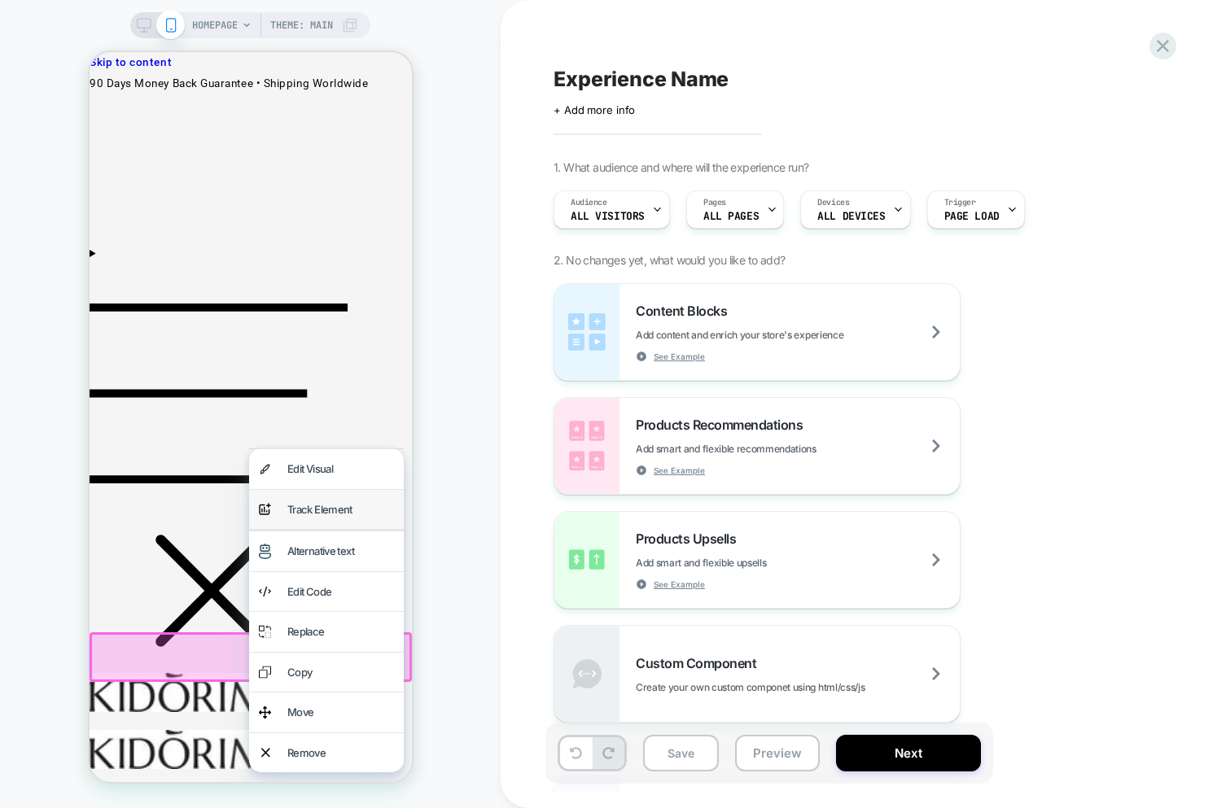
click at [339, 515] on div "Track Element" at bounding box center [340, 510] width 107 height 20
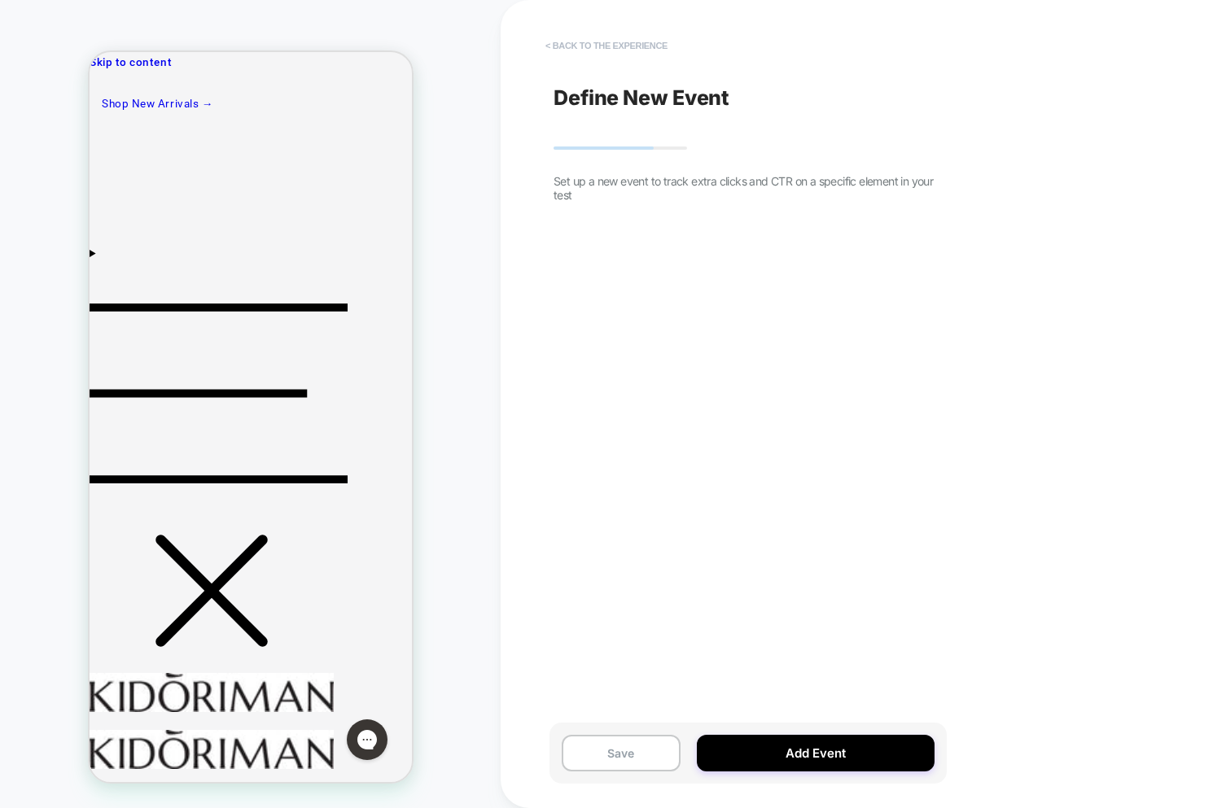
click at [601, 43] on button "< back to the experience" at bounding box center [606, 46] width 138 height 26
click at [583, 46] on button "< back to the experience" at bounding box center [606, 46] width 138 height 26
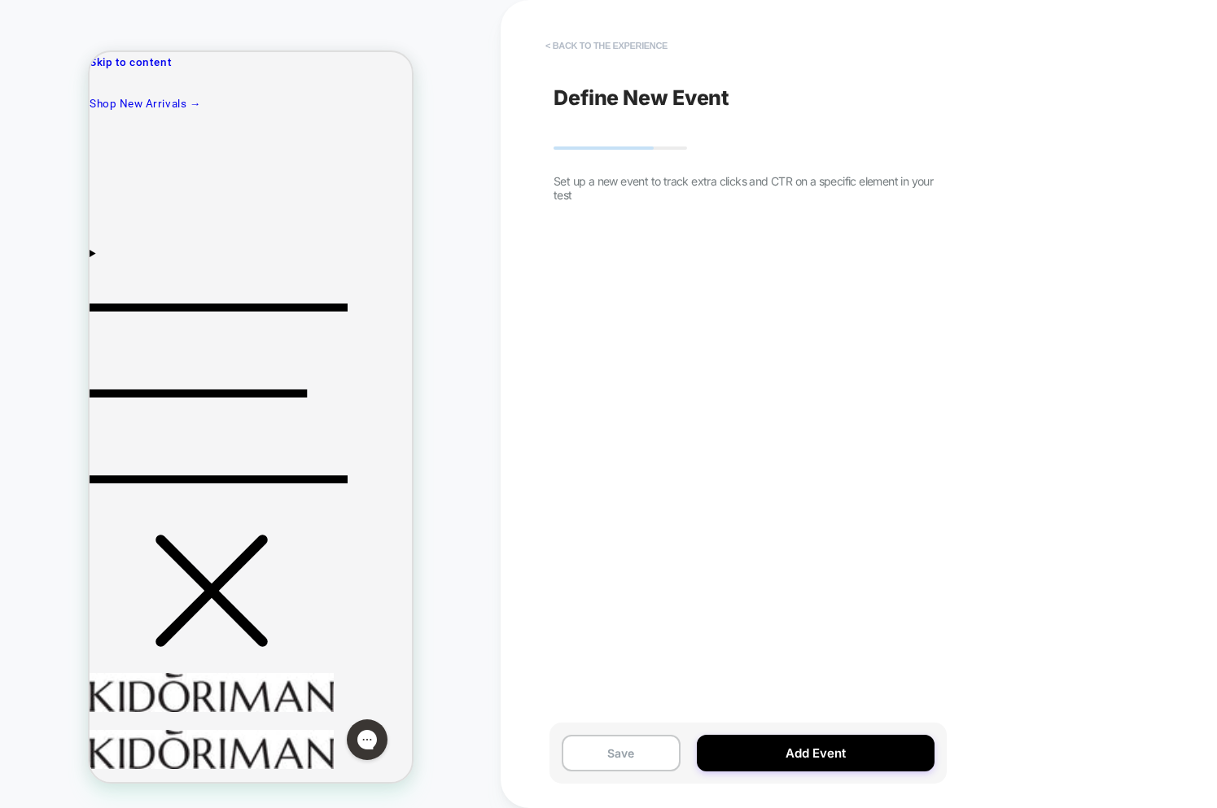
click at [583, 46] on button "< back to the experience" at bounding box center [606, 46] width 138 height 26
drag, startPoint x: 648, startPoint y: 64, endPoint x: 632, endPoint y: 45, distance: 25.4
click at [647, 64] on div "Define New Event Set up a new event to track extra clicks and CTR on a specific…" at bounding box center [743, 404] width 397 height 776
click at [629, 41] on button "< back to the experience" at bounding box center [606, 46] width 138 height 26
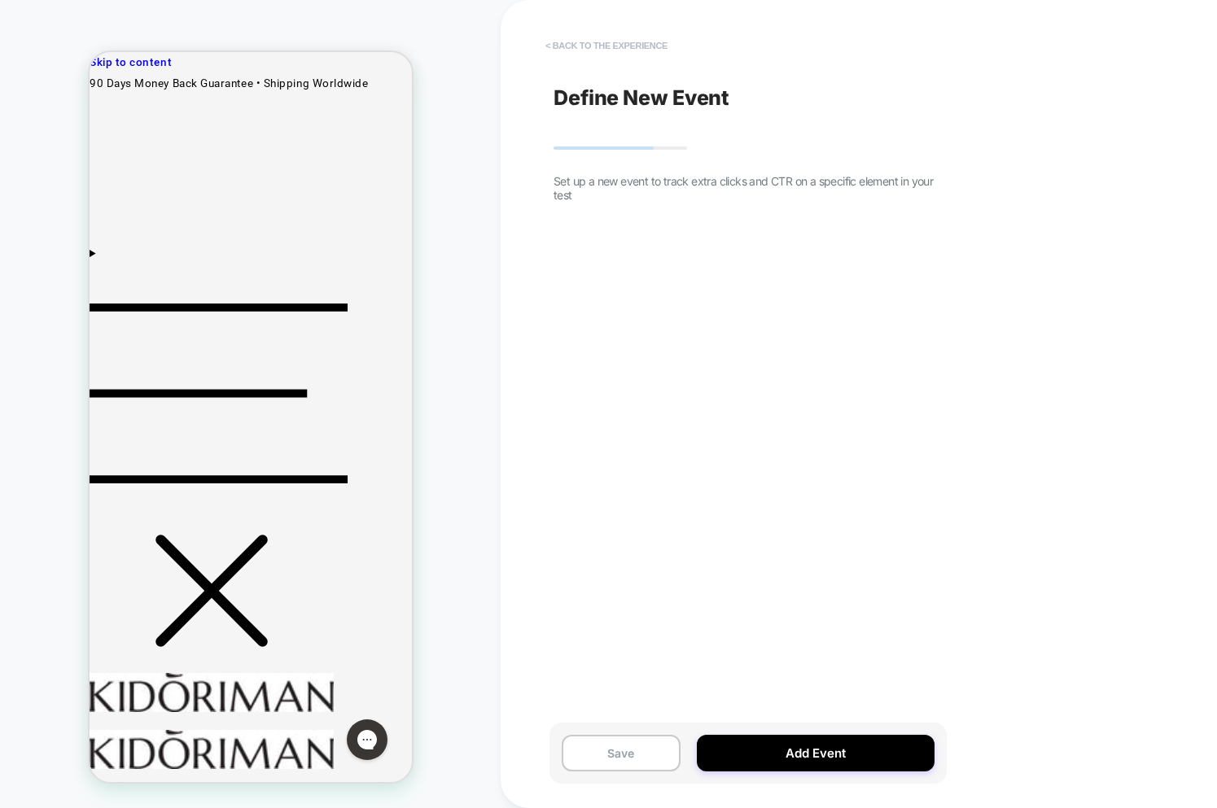
click at [591, 45] on button "< back to the experience" at bounding box center [606, 46] width 138 height 26
click at [591, 44] on button "< back to the experience" at bounding box center [606, 46] width 138 height 26
click at [586, 30] on div "Define New Event Set up a new event to track extra clicks and CTR on a specific…" at bounding box center [743, 404] width 397 height 776
click at [584, 42] on button "< back to the experience" at bounding box center [606, 46] width 138 height 26
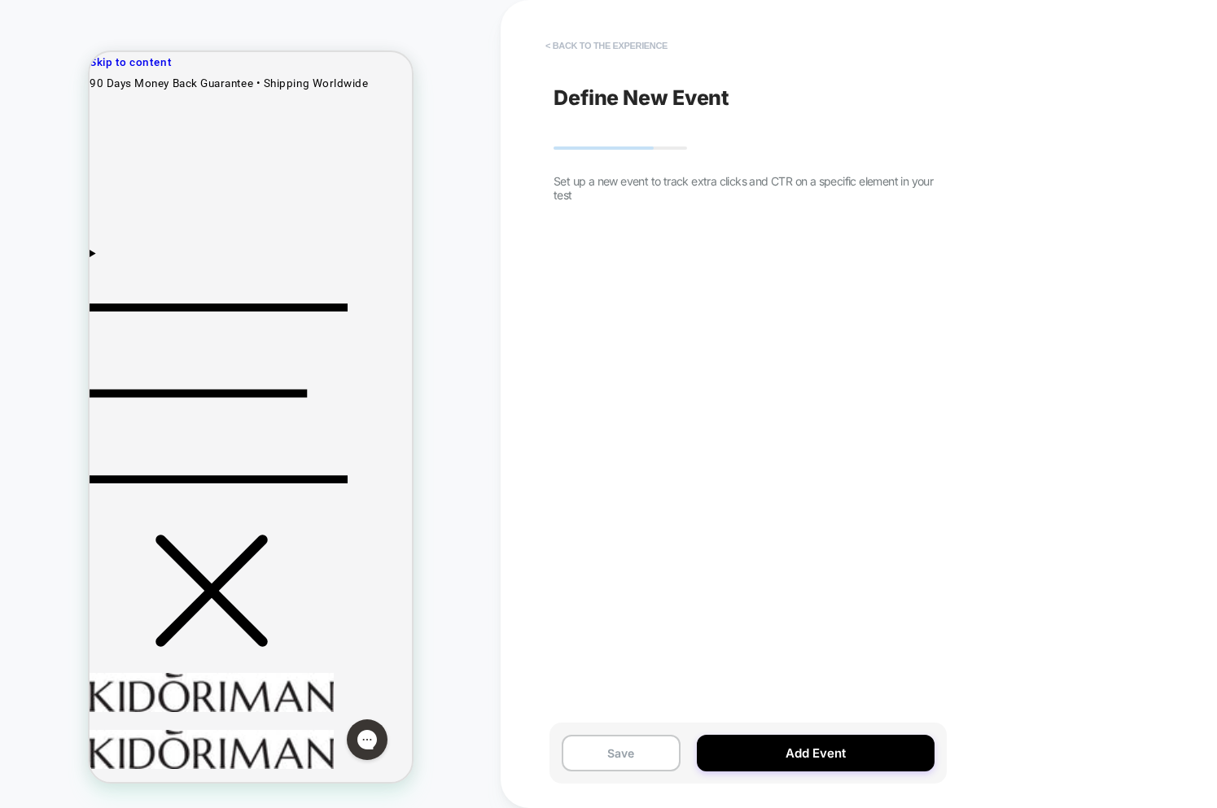
click at [584, 42] on button "< back to the experience" at bounding box center [606, 46] width 138 height 26
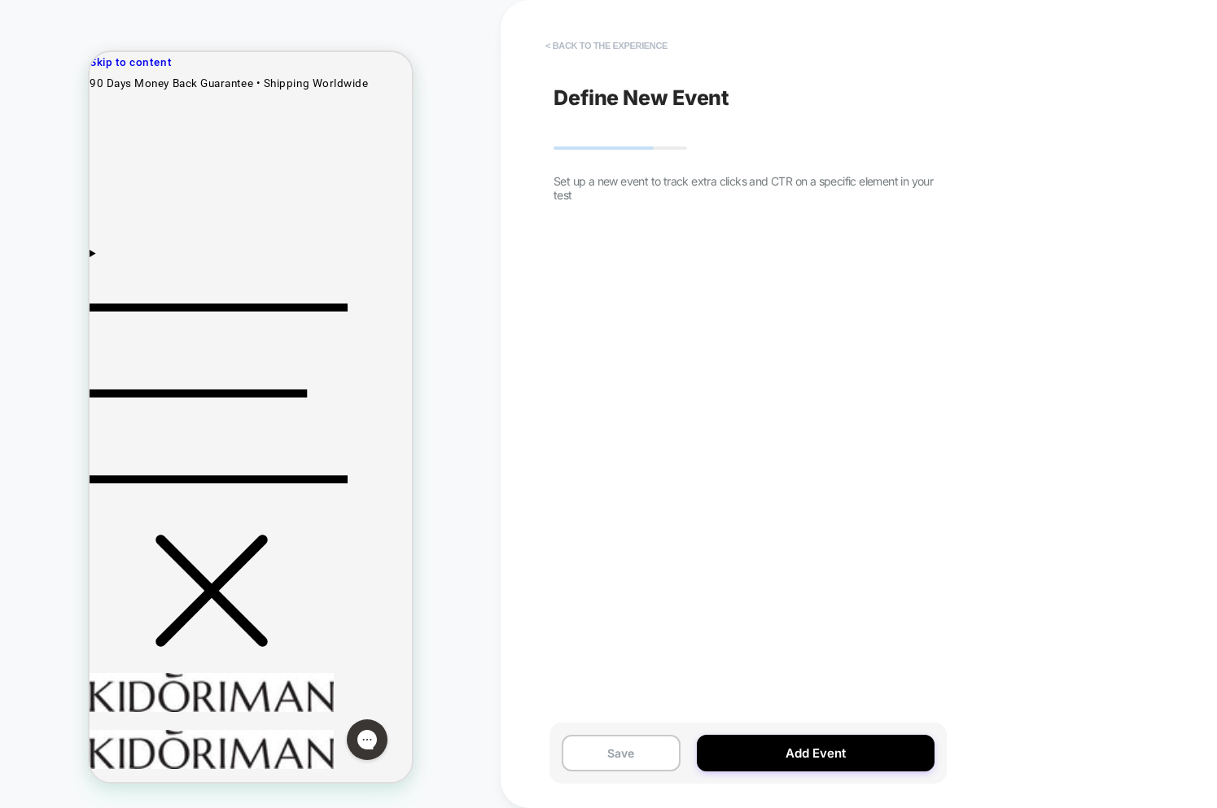
click at [584, 42] on button "< back to the experience" at bounding box center [606, 46] width 138 height 26
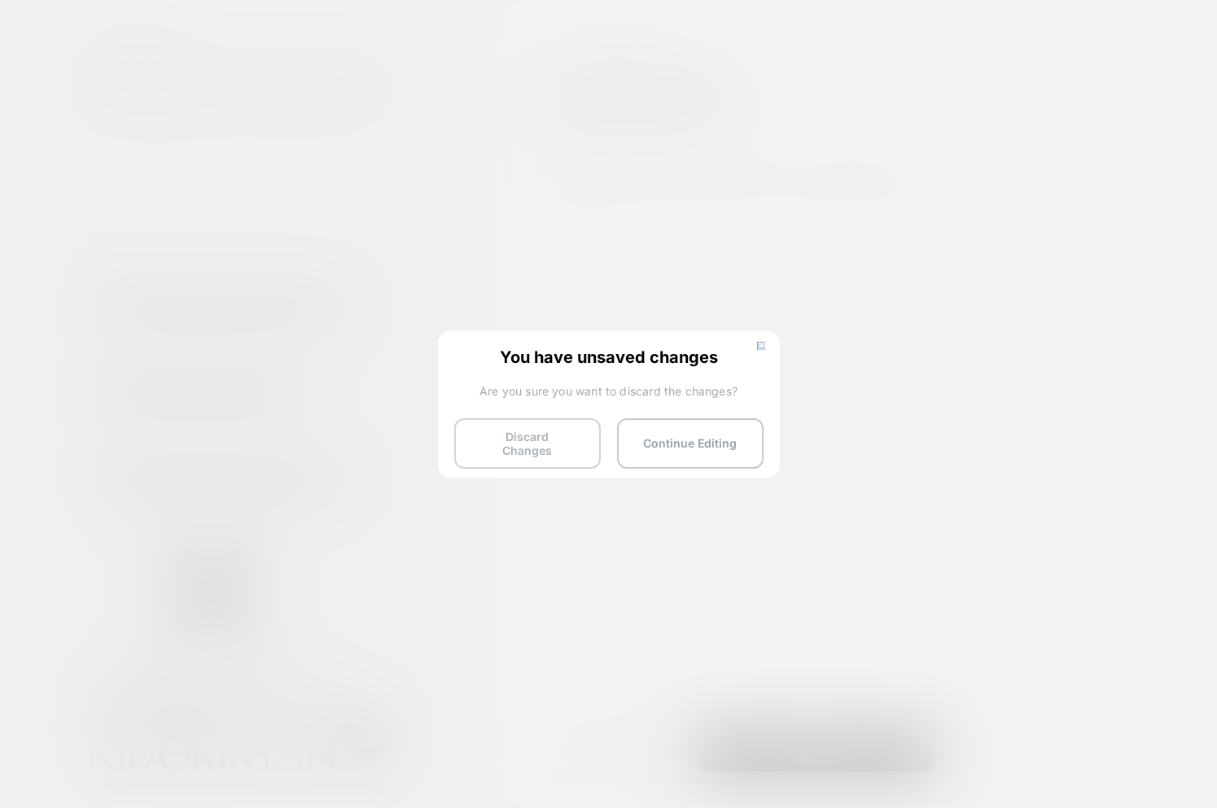
click at [545, 442] on button "Discard Changes" at bounding box center [527, 443] width 147 height 50
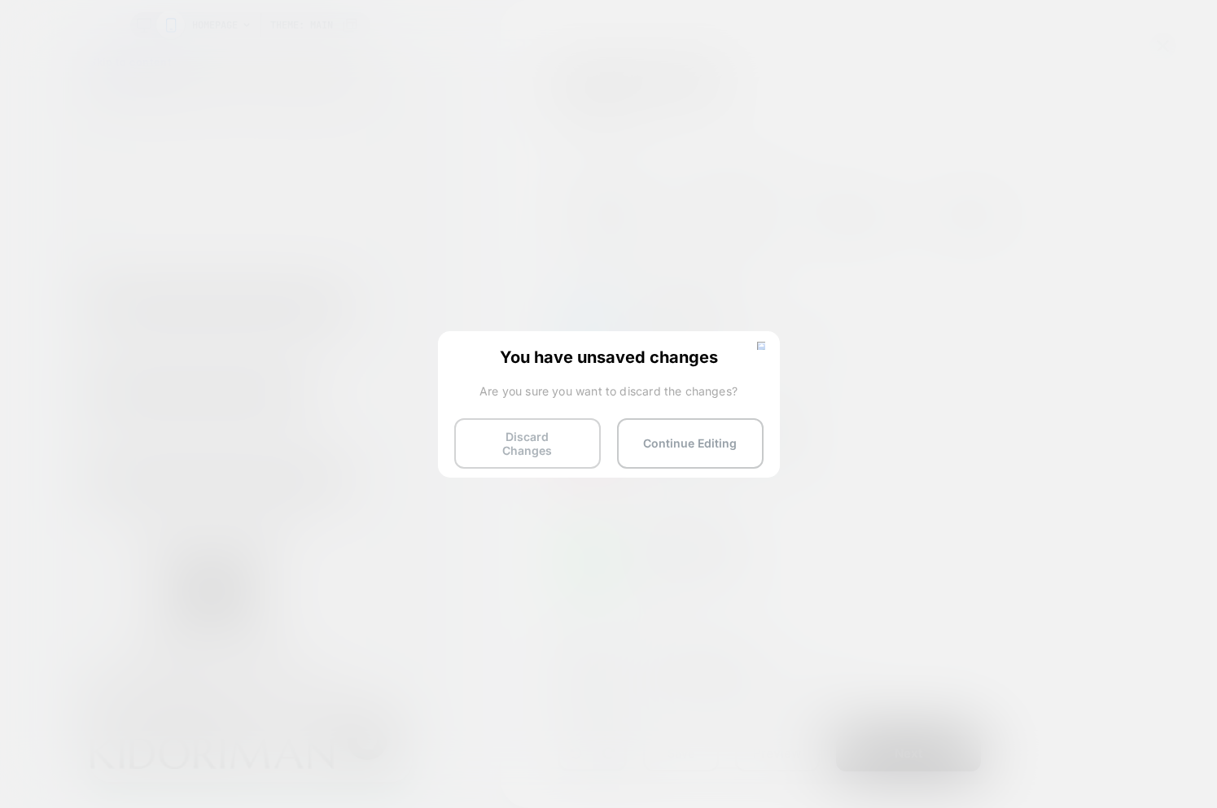
click at [567, 444] on button "Discard Changes" at bounding box center [527, 443] width 147 height 50
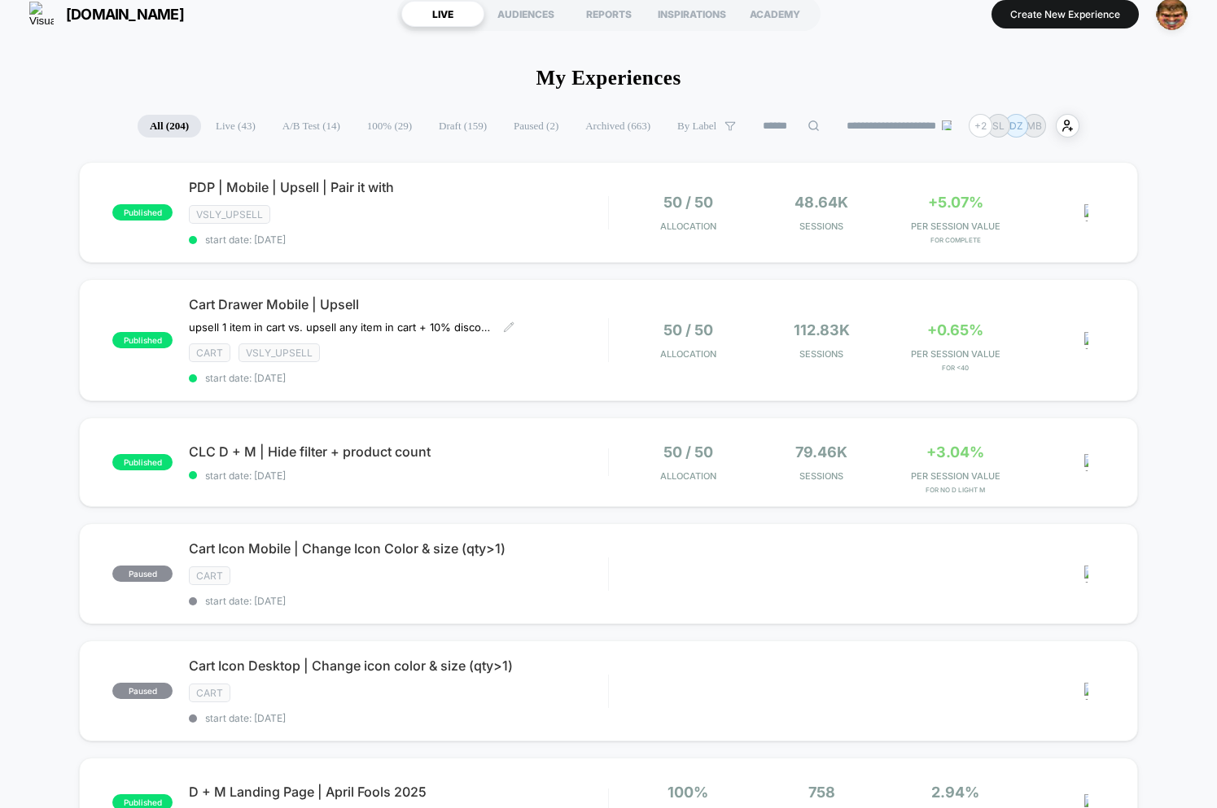
scroll to position [20, 0]
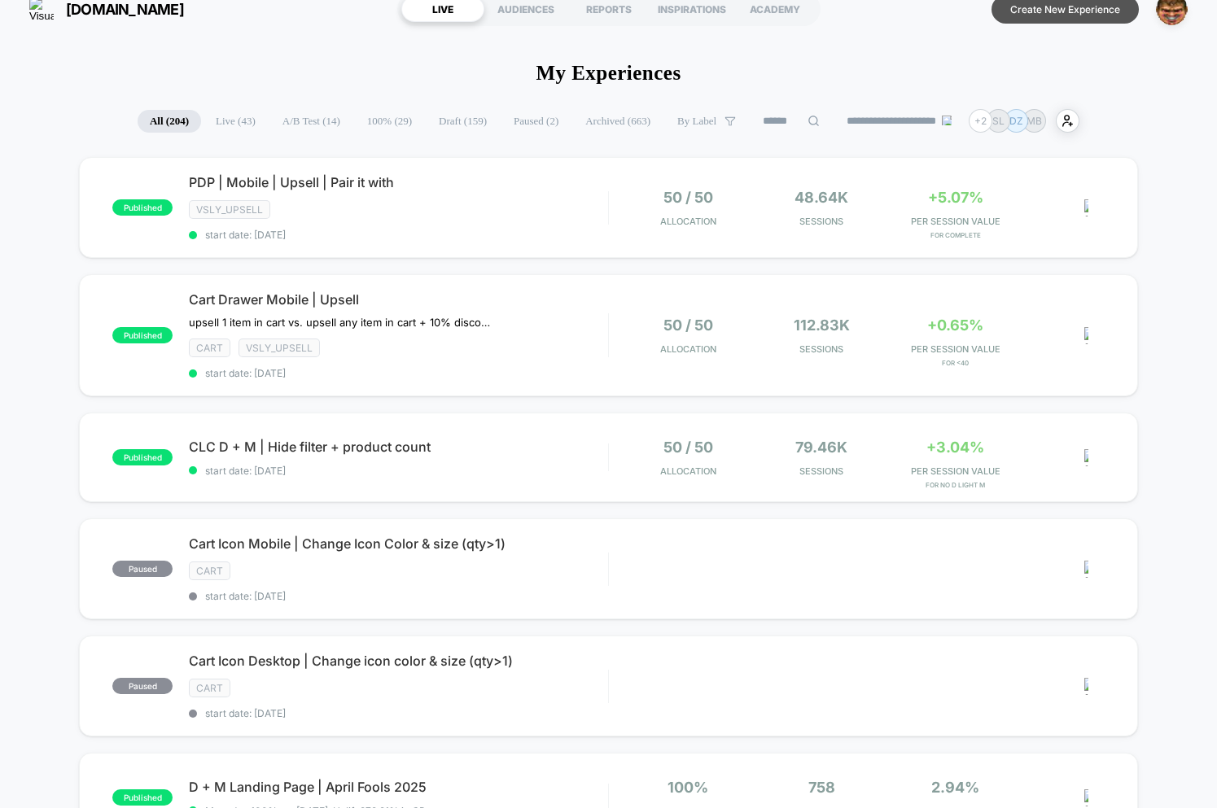
click at [1092, 5] on button "Create New Experience" at bounding box center [1064, 9] width 147 height 28
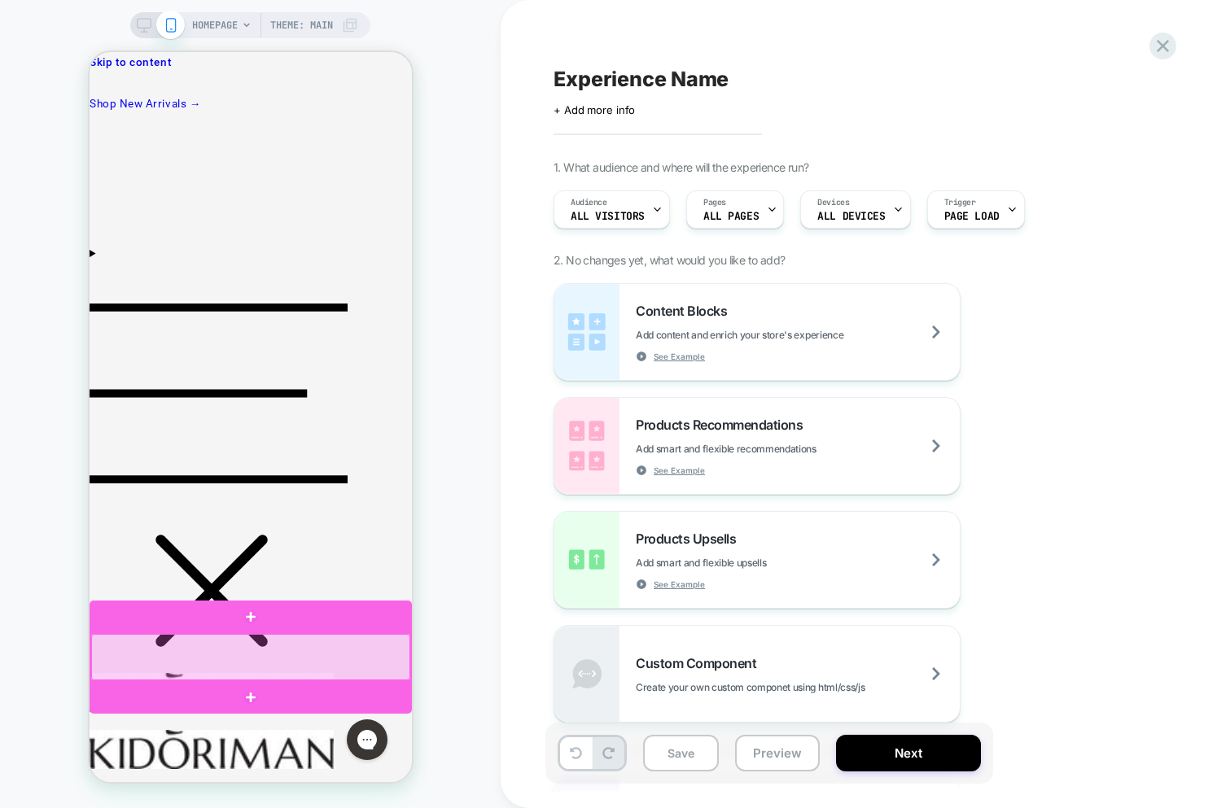
click at [303, 670] on div at bounding box center [249, 657] width 319 height 46
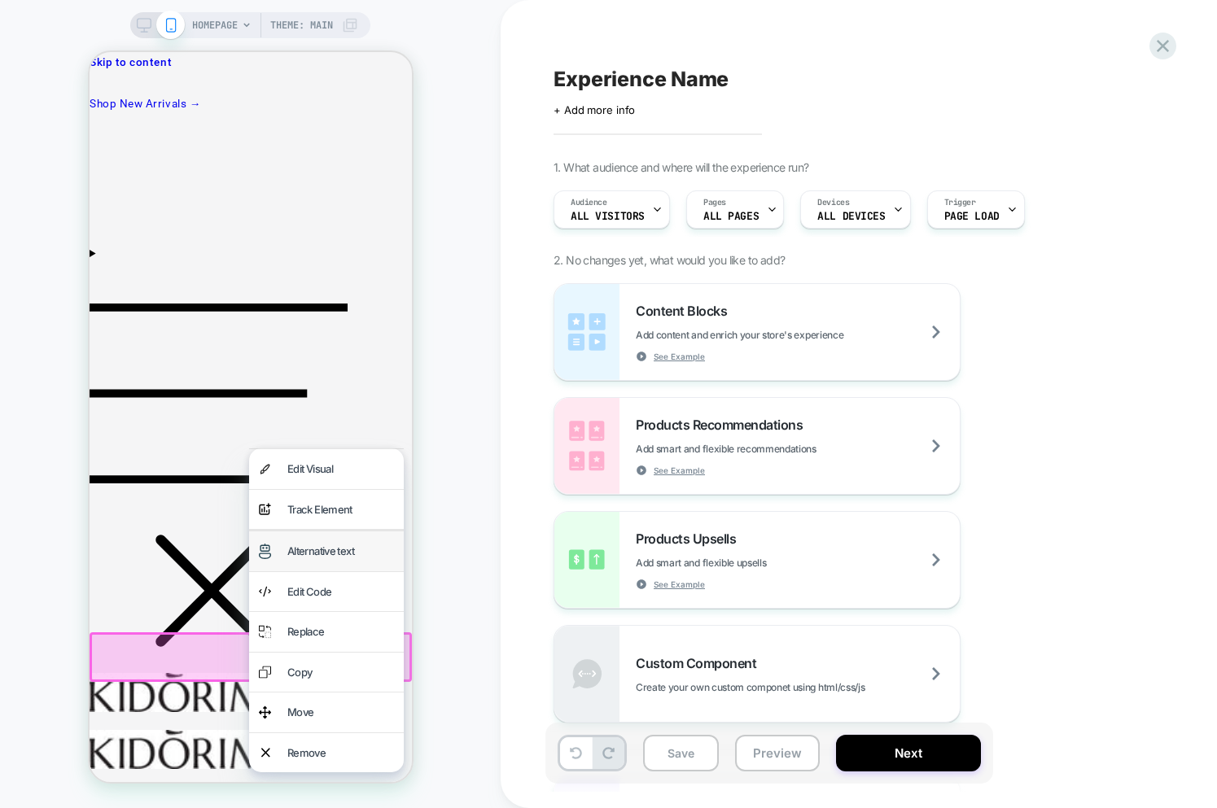
click at [317, 551] on div "Alternative text" at bounding box center [340, 551] width 107 height 20
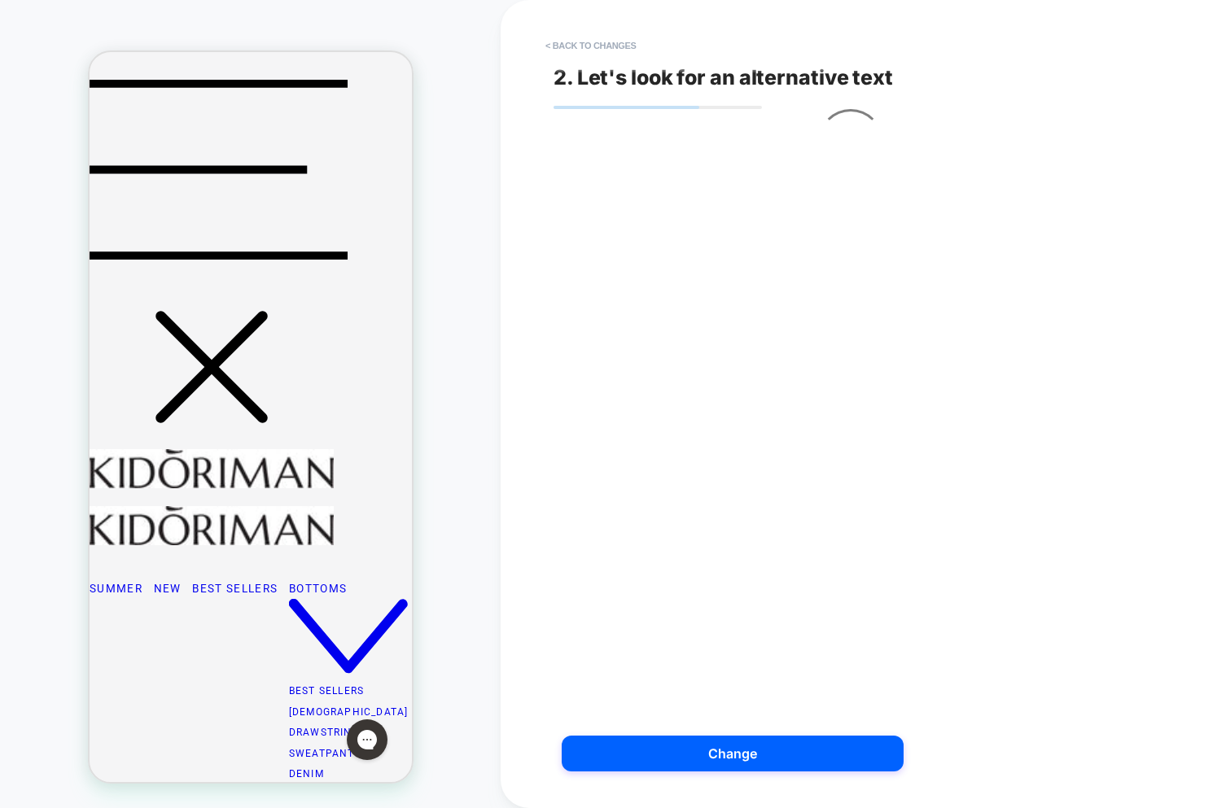
scroll to position [240, 0]
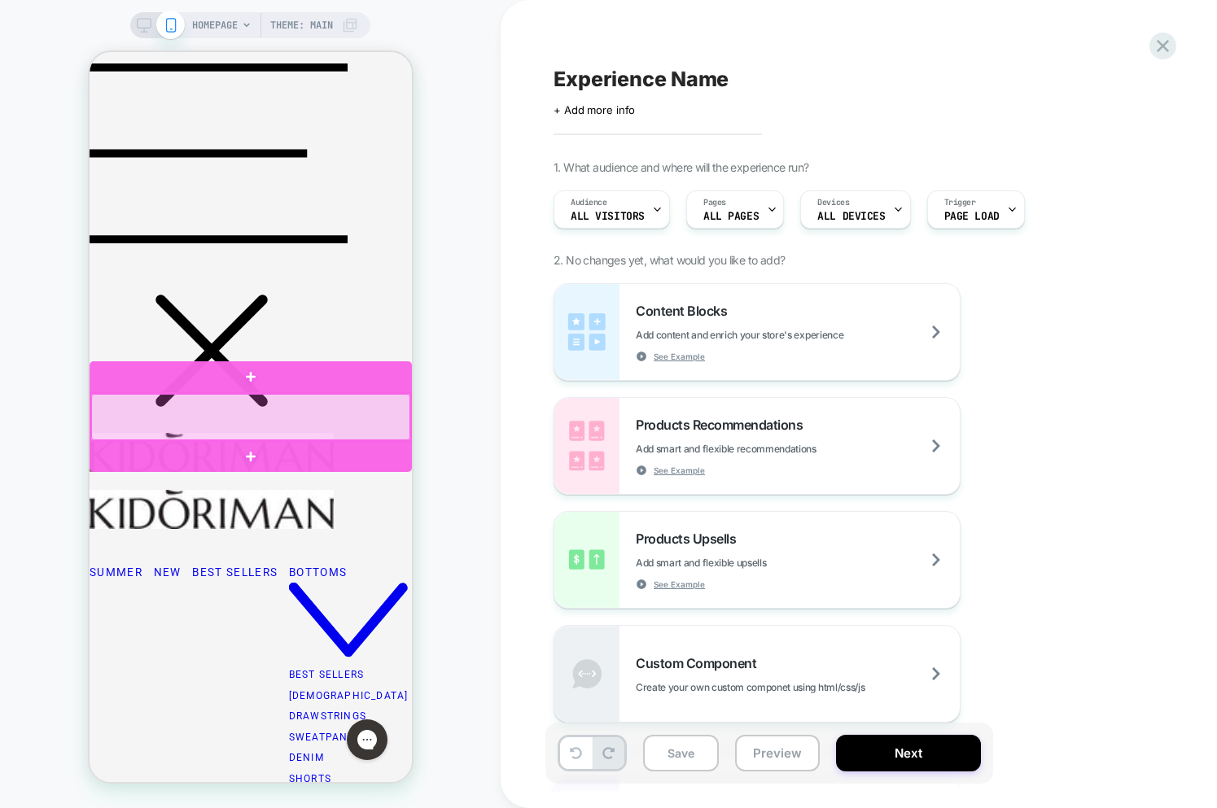
click at [301, 418] on div at bounding box center [249, 417] width 319 height 46
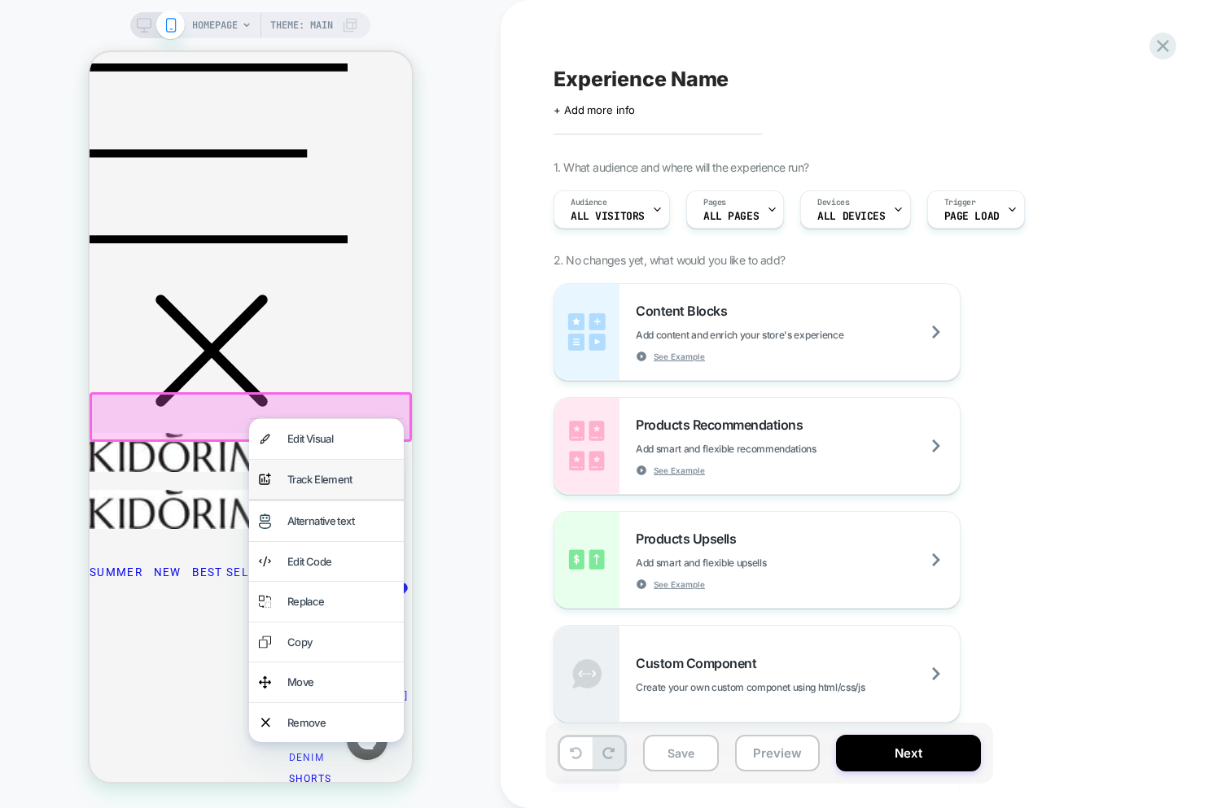
click at [313, 482] on div "Track Element" at bounding box center [340, 480] width 107 height 20
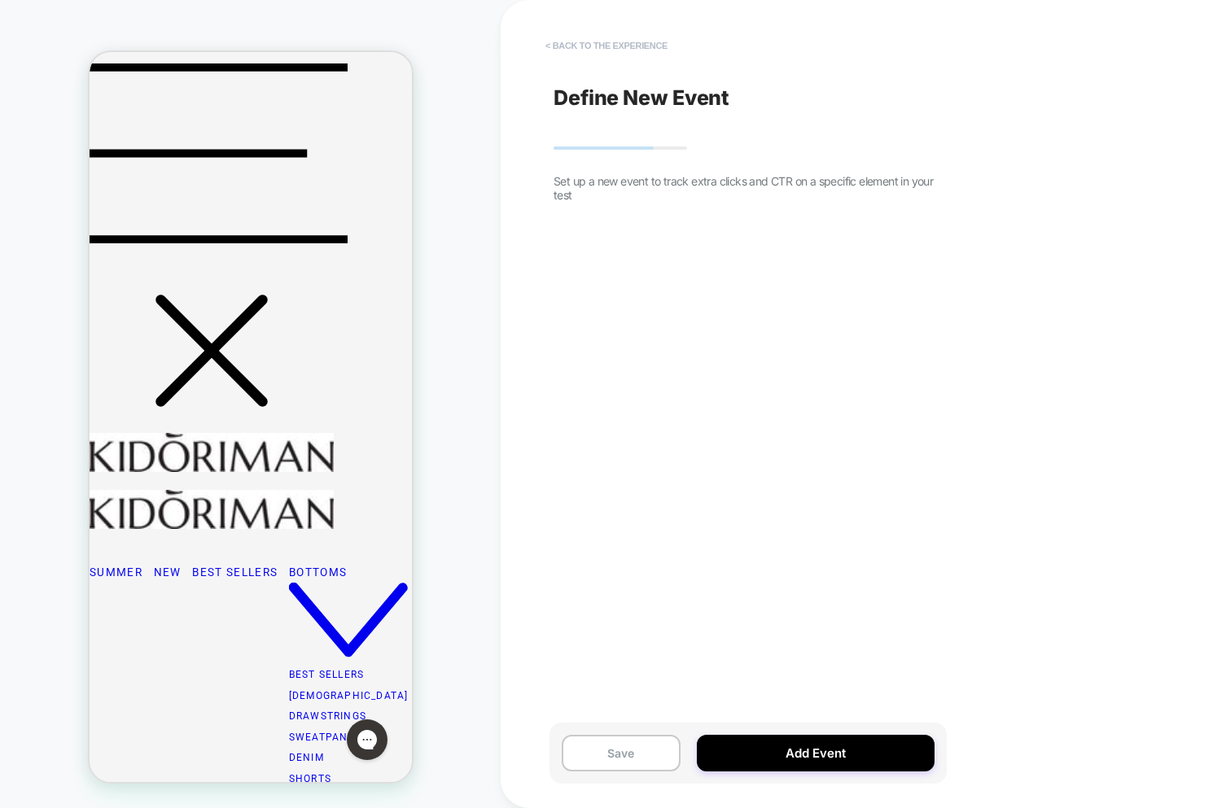
click at [581, 47] on button "< back to the experience" at bounding box center [606, 46] width 138 height 26
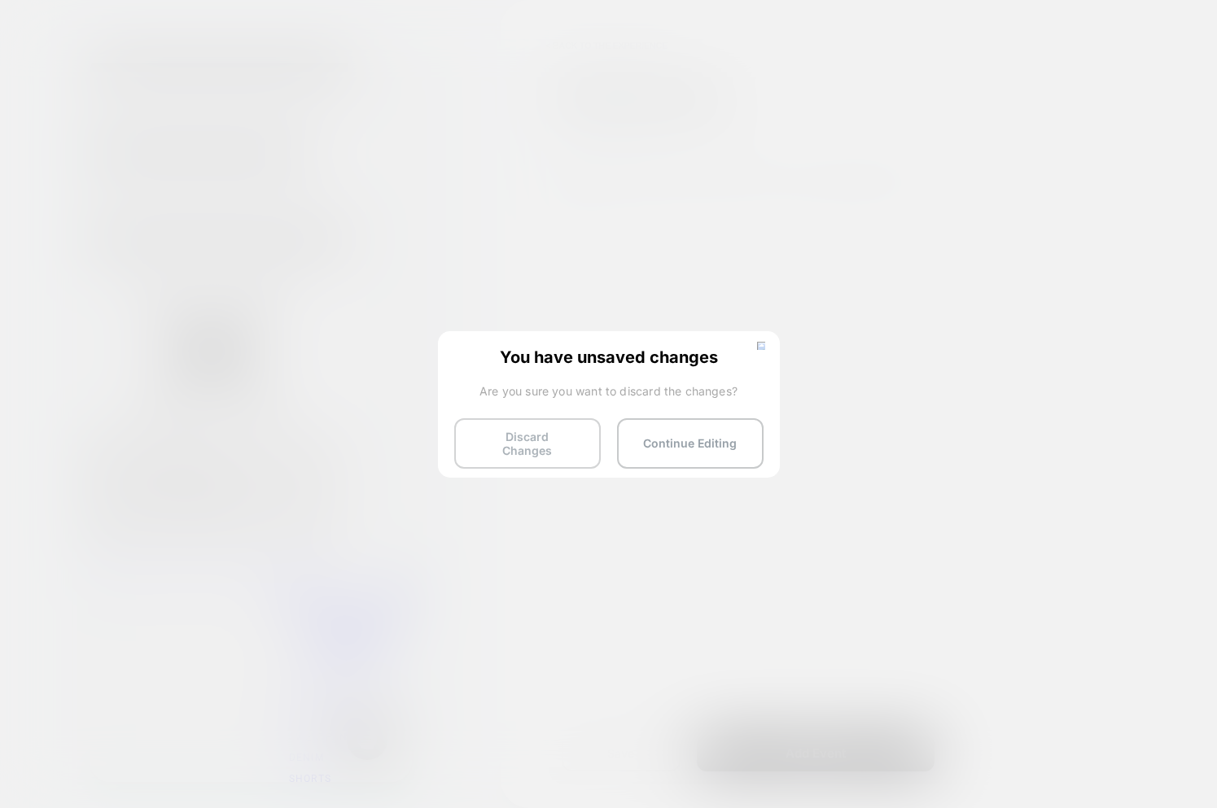
click at [506, 444] on button "Discard Changes" at bounding box center [527, 443] width 147 height 50
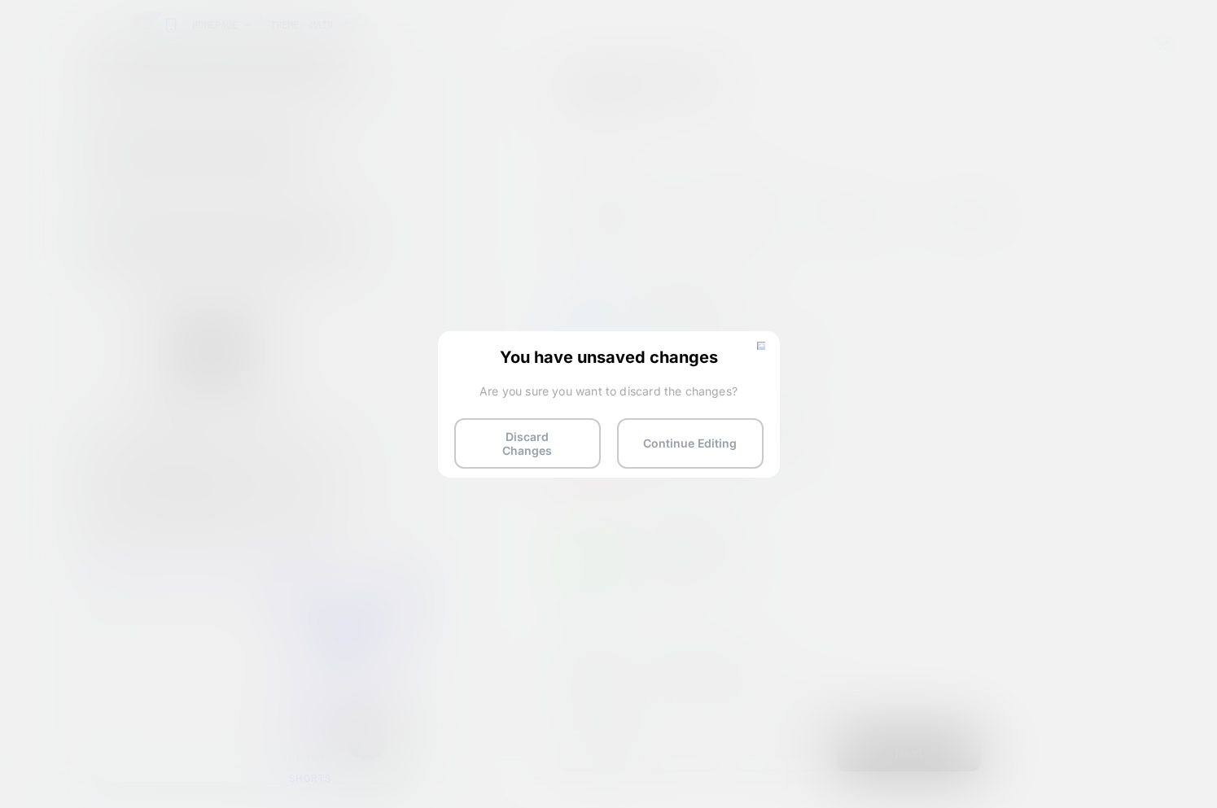
click at [523, 462] on div "You have unsaved changes Are you sure you want to discard the changes? Discard …" at bounding box center [609, 403] width 342 height 144
click at [533, 436] on button "Discard Changes" at bounding box center [527, 443] width 147 height 50
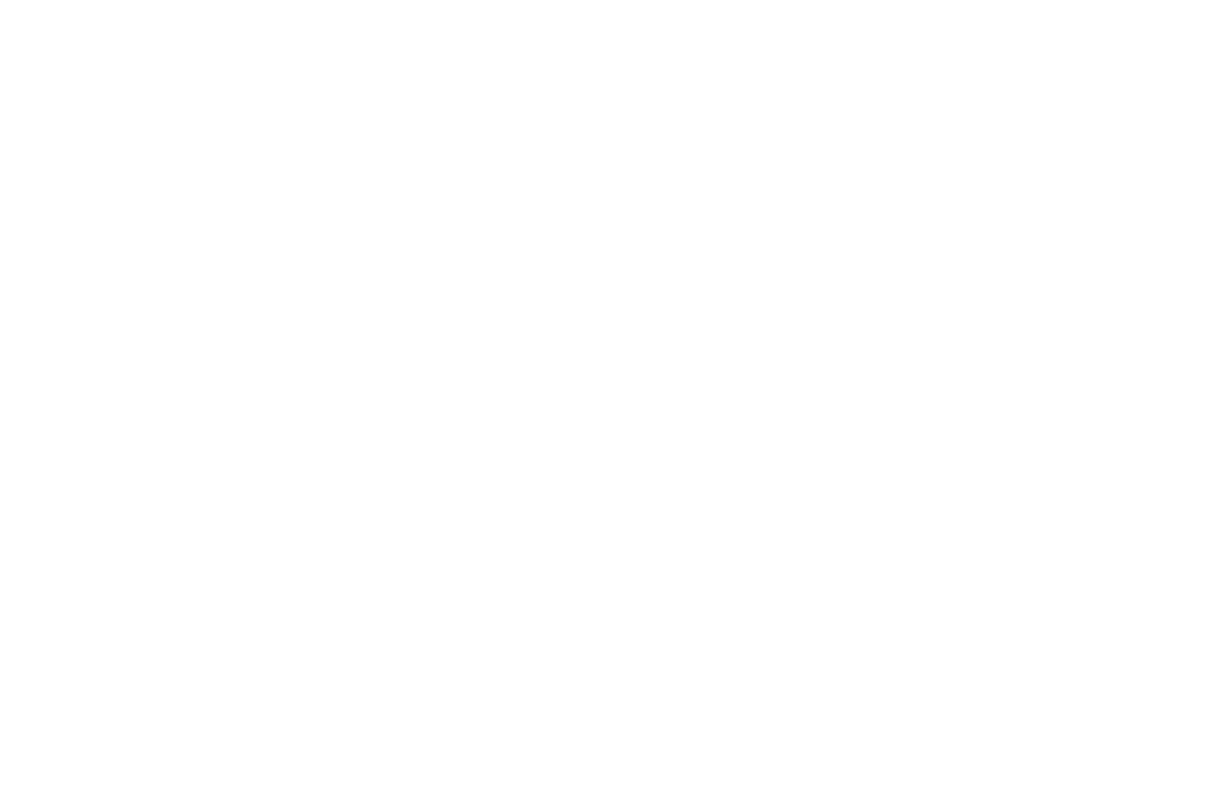
click at [562, 7] on html "Navigated to [DOMAIN_NAME] | No-code CRO for Shopify" at bounding box center [608, 3] width 1217 height 7
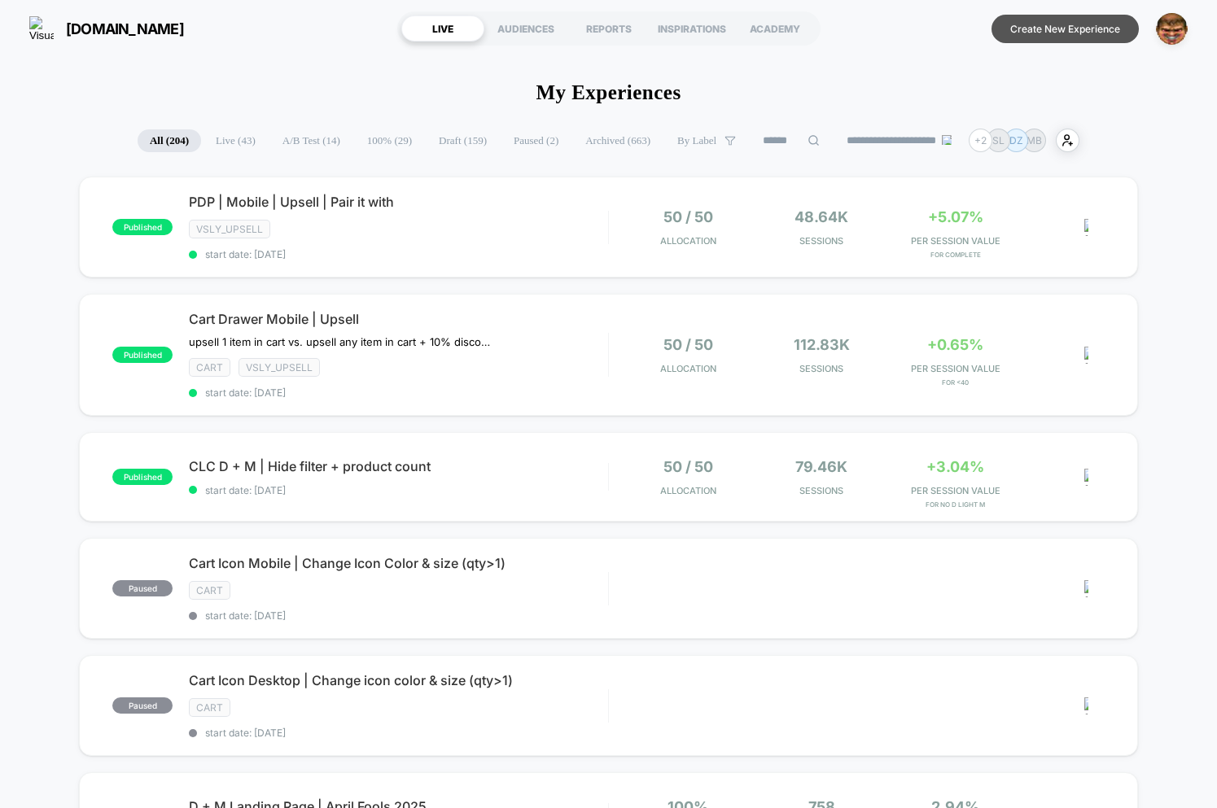
click at [1044, 24] on button "Create New Experience" at bounding box center [1064, 29] width 147 height 28
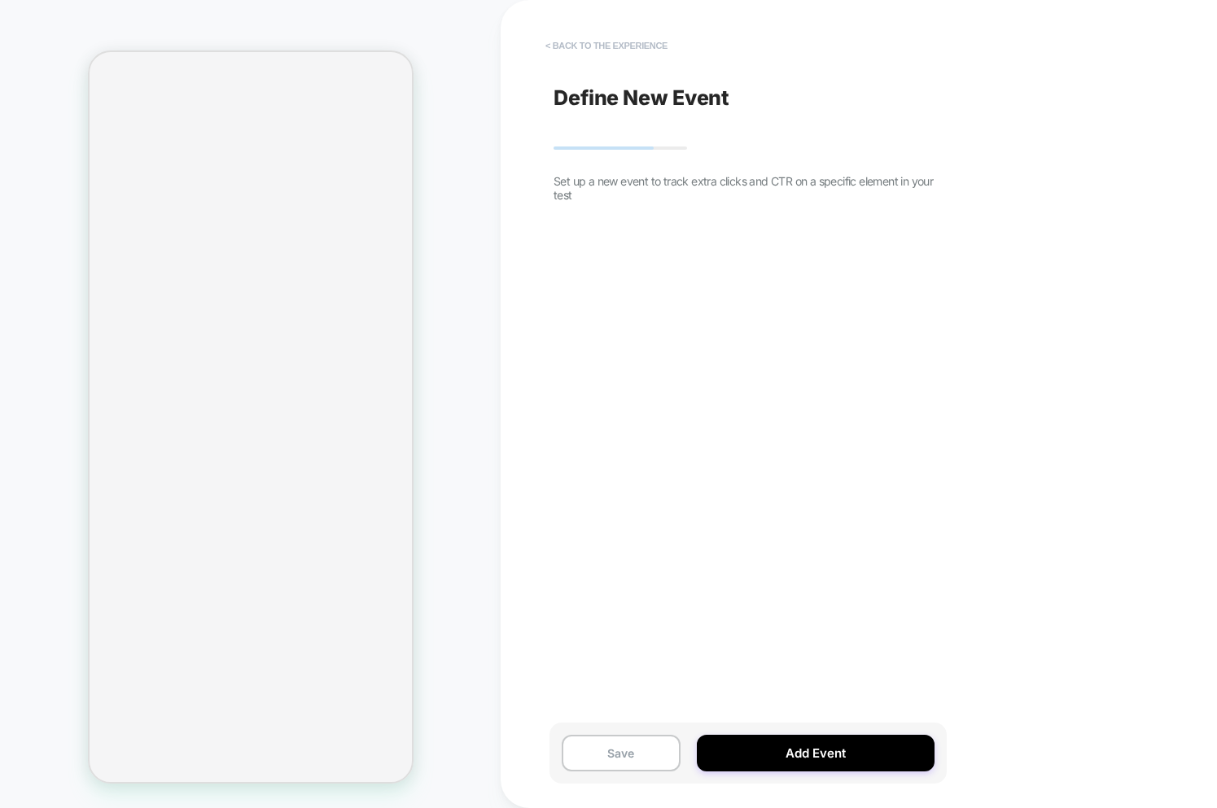
click at [588, 50] on button "< back to the experience" at bounding box center [606, 46] width 138 height 26
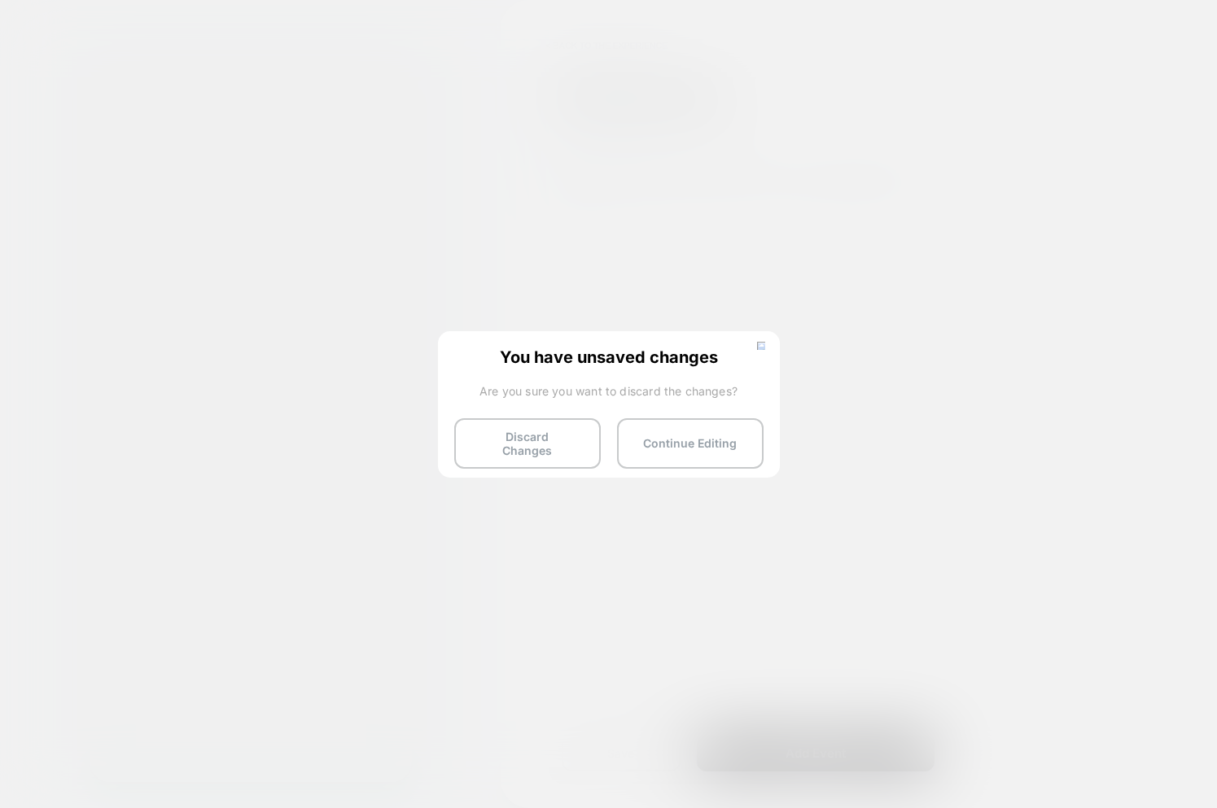
click at [720, 450] on button "Continue Editing" at bounding box center [690, 443] width 147 height 50
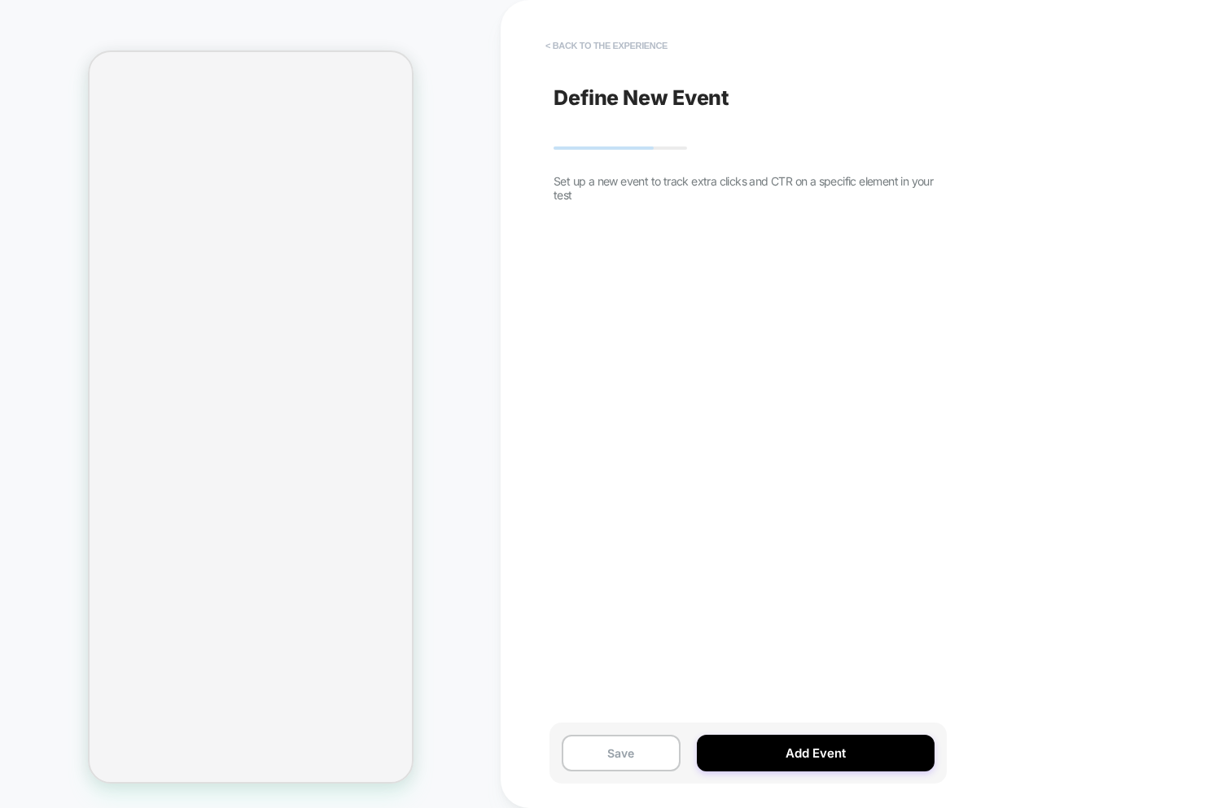
click at [618, 51] on button "< back to the experience" at bounding box center [606, 46] width 138 height 26
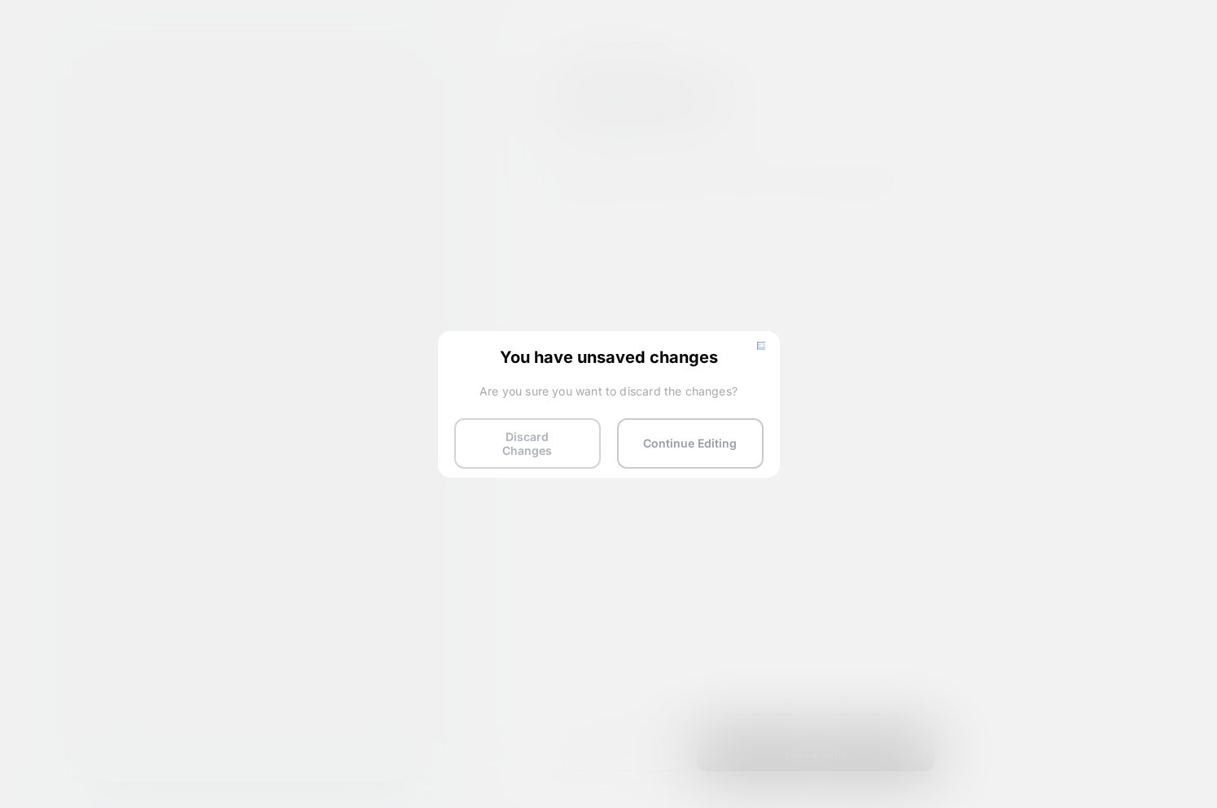
click at [533, 444] on button "Discard Changes" at bounding box center [527, 443] width 147 height 50
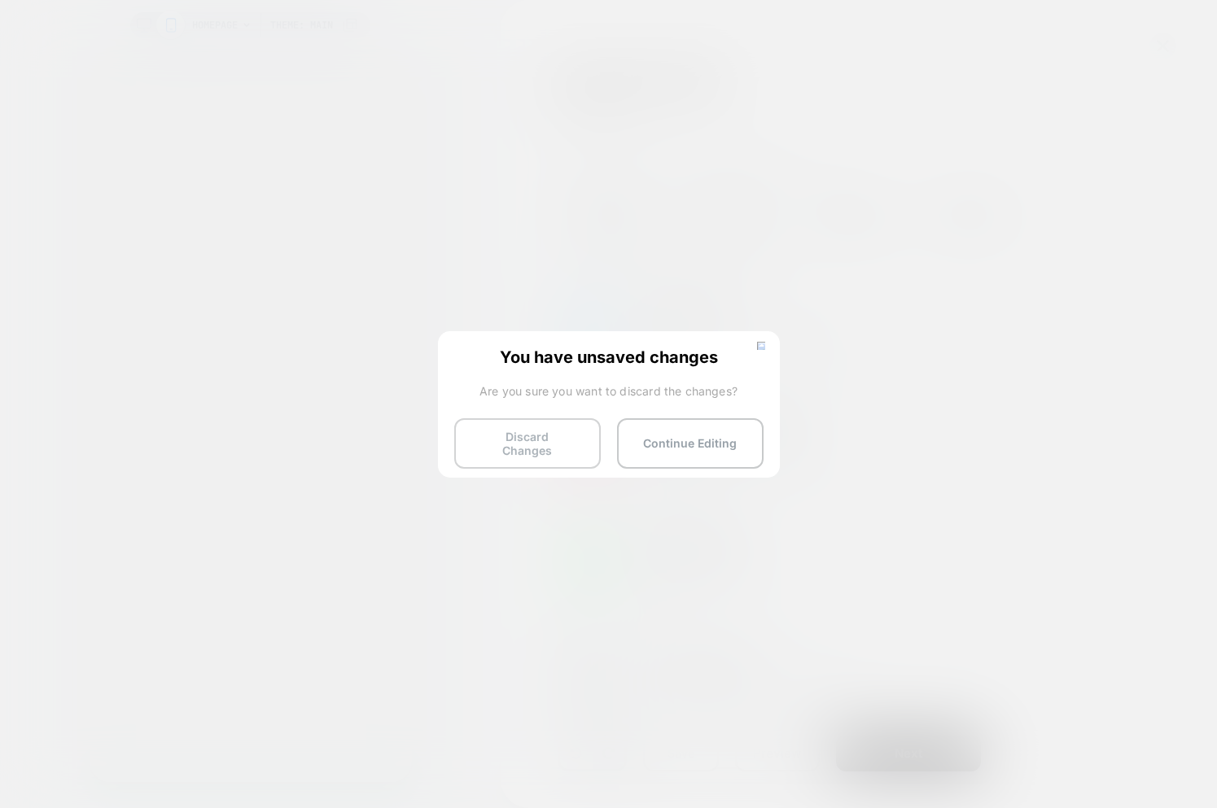
click at [515, 438] on button "Discard Changes" at bounding box center [527, 443] width 147 height 50
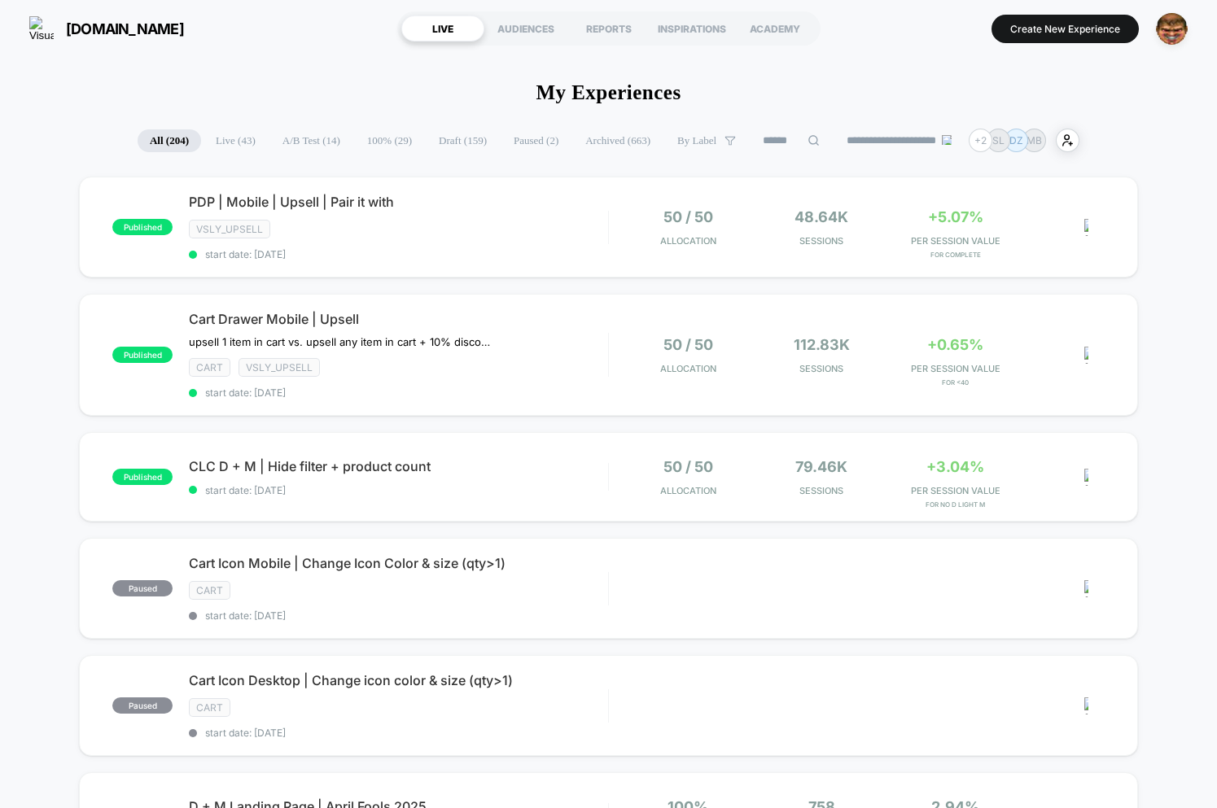
click at [1029, 35] on button "Create New Experience" at bounding box center [1064, 29] width 147 height 28
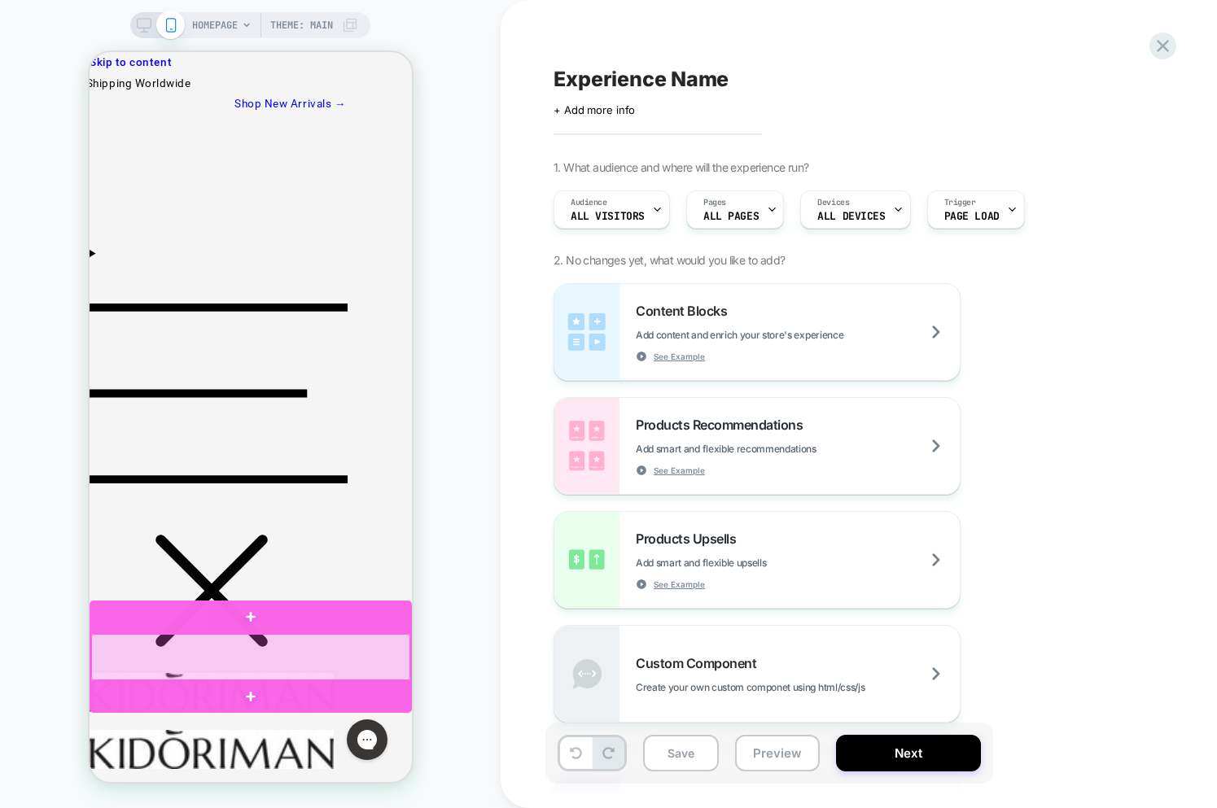
click at [315, 665] on div at bounding box center [249, 657] width 319 height 46
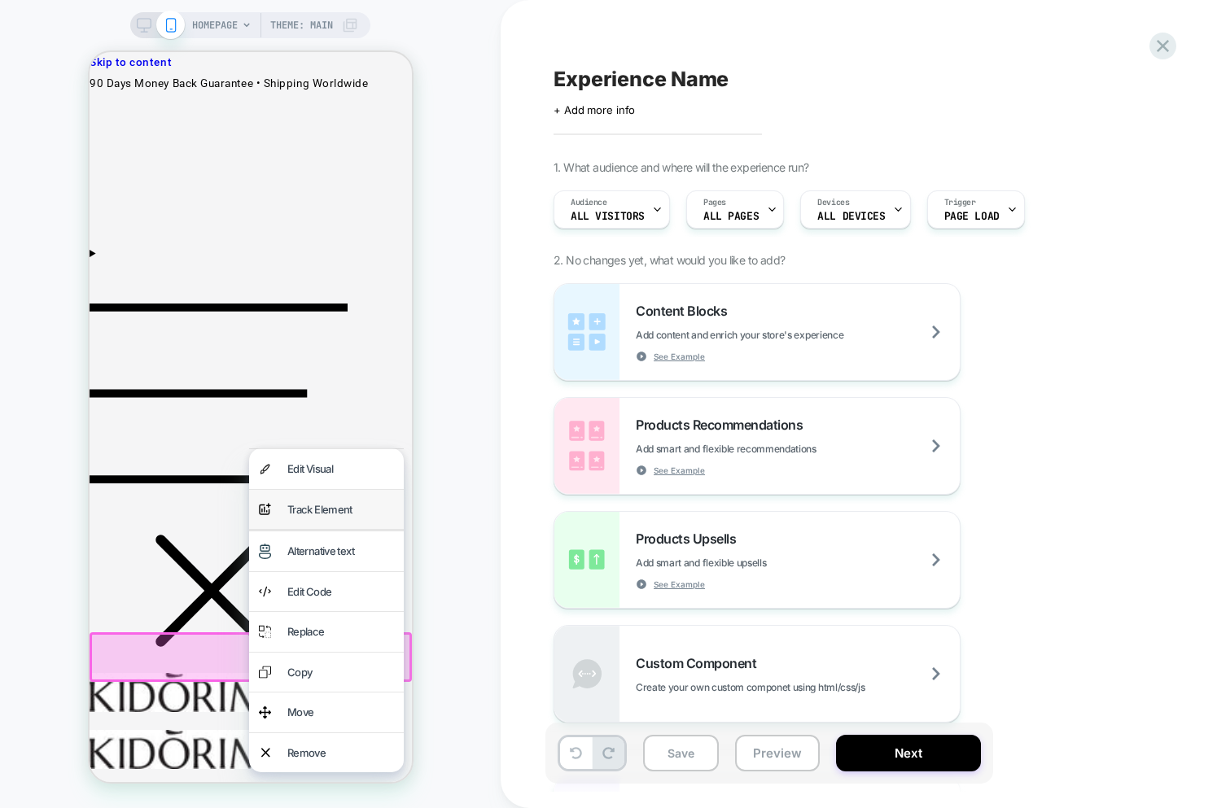
click at [345, 508] on div "Track Element" at bounding box center [340, 510] width 107 height 20
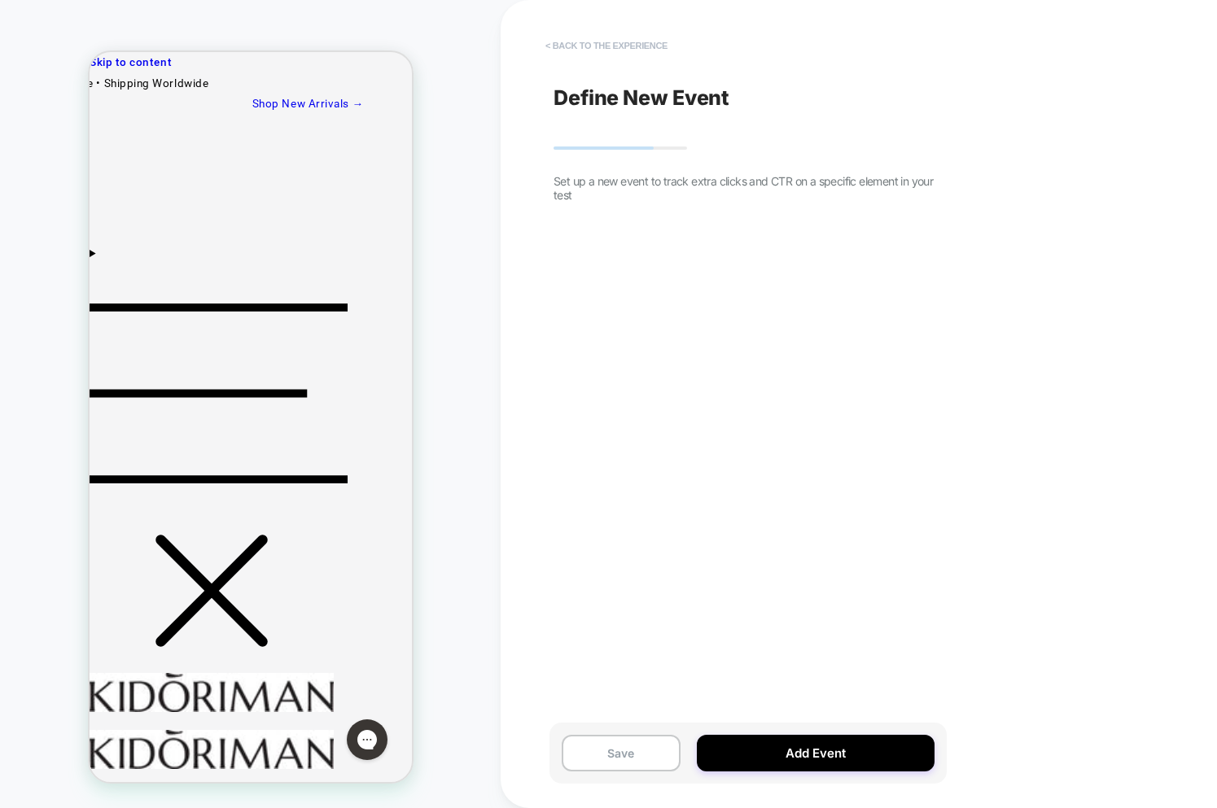
click at [624, 39] on button "< back to the experience" at bounding box center [606, 46] width 138 height 26
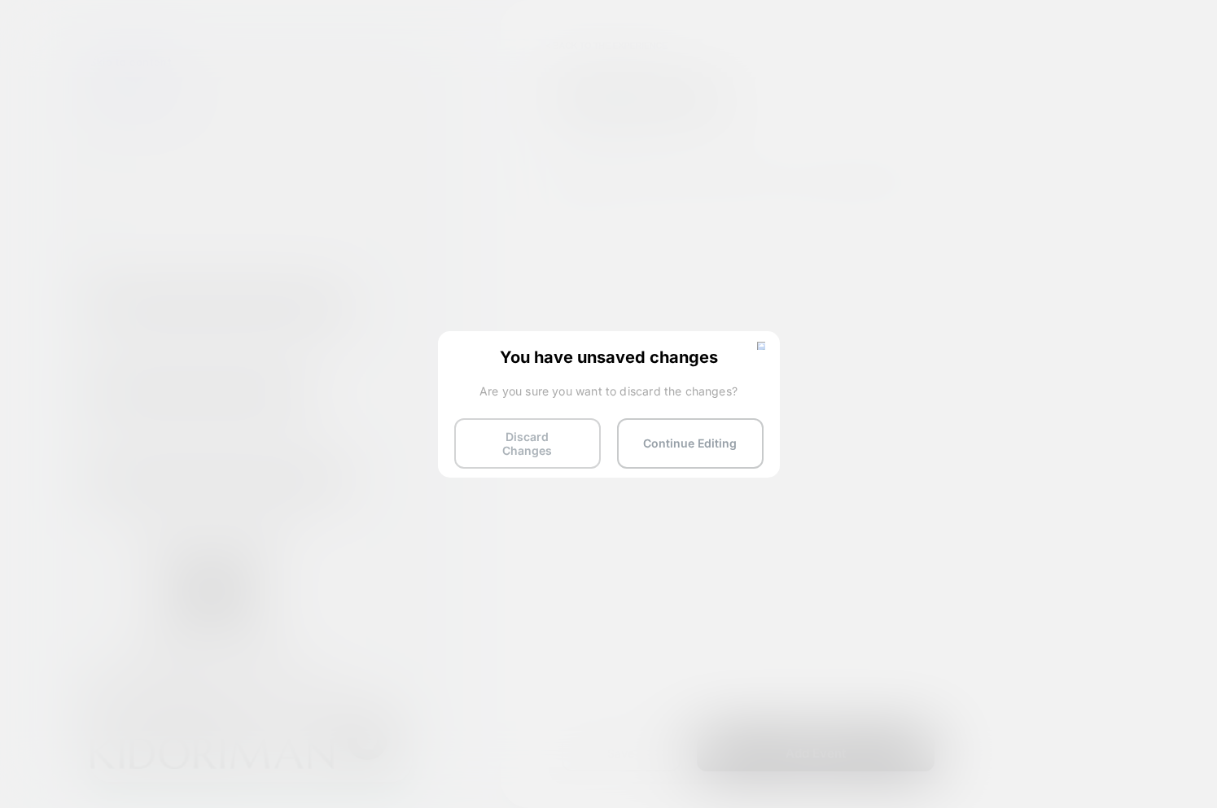
click at [534, 435] on button "Discard Changes" at bounding box center [527, 443] width 147 height 50
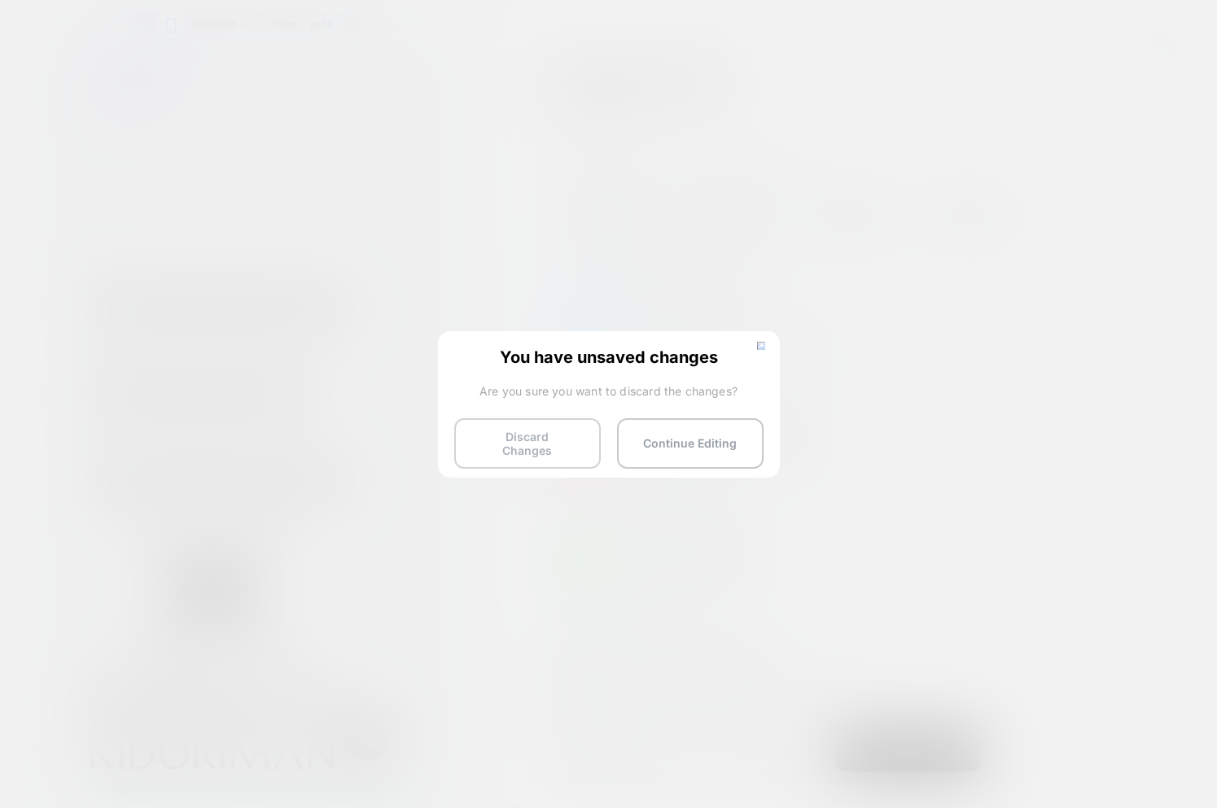
click at [541, 453] on button "Discard Changes" at bounding box center [527, 443] width 147 height 50
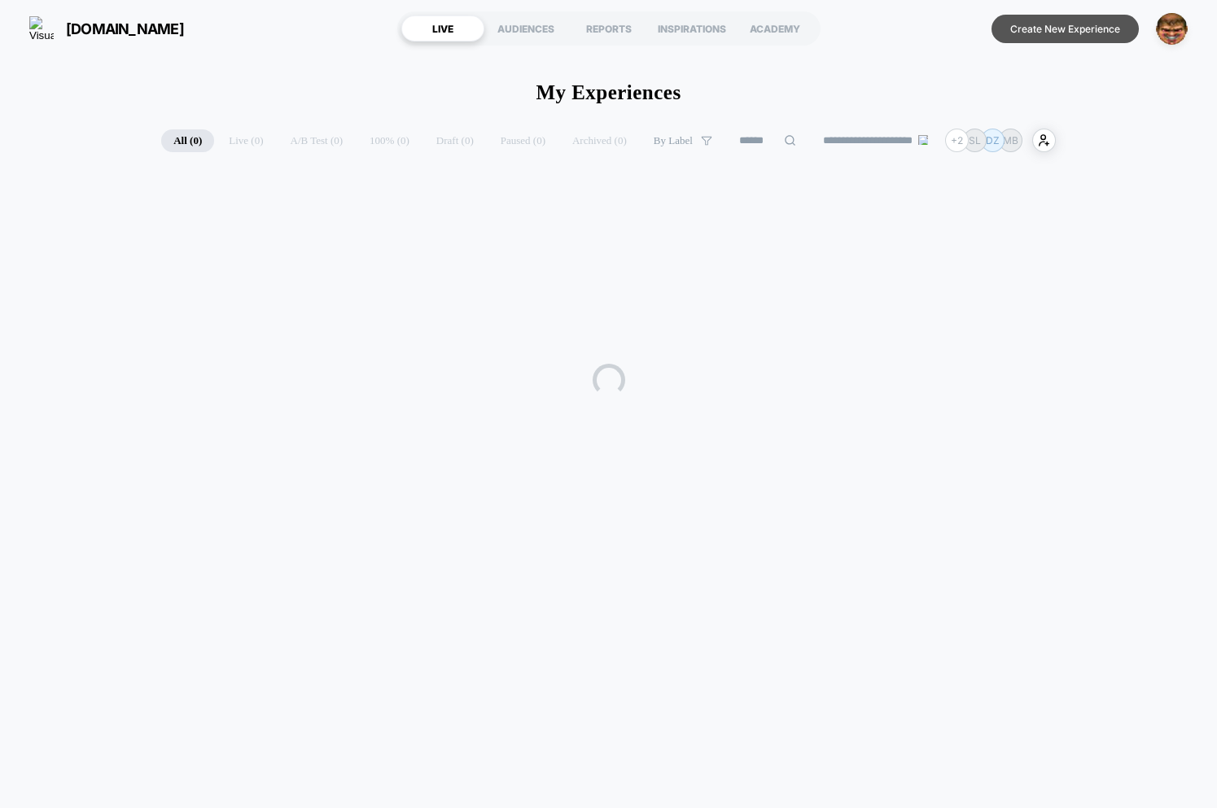
click at [1068, 30] on button "Create New Experience" at bounding box center [1064, 29] width 147 height 28
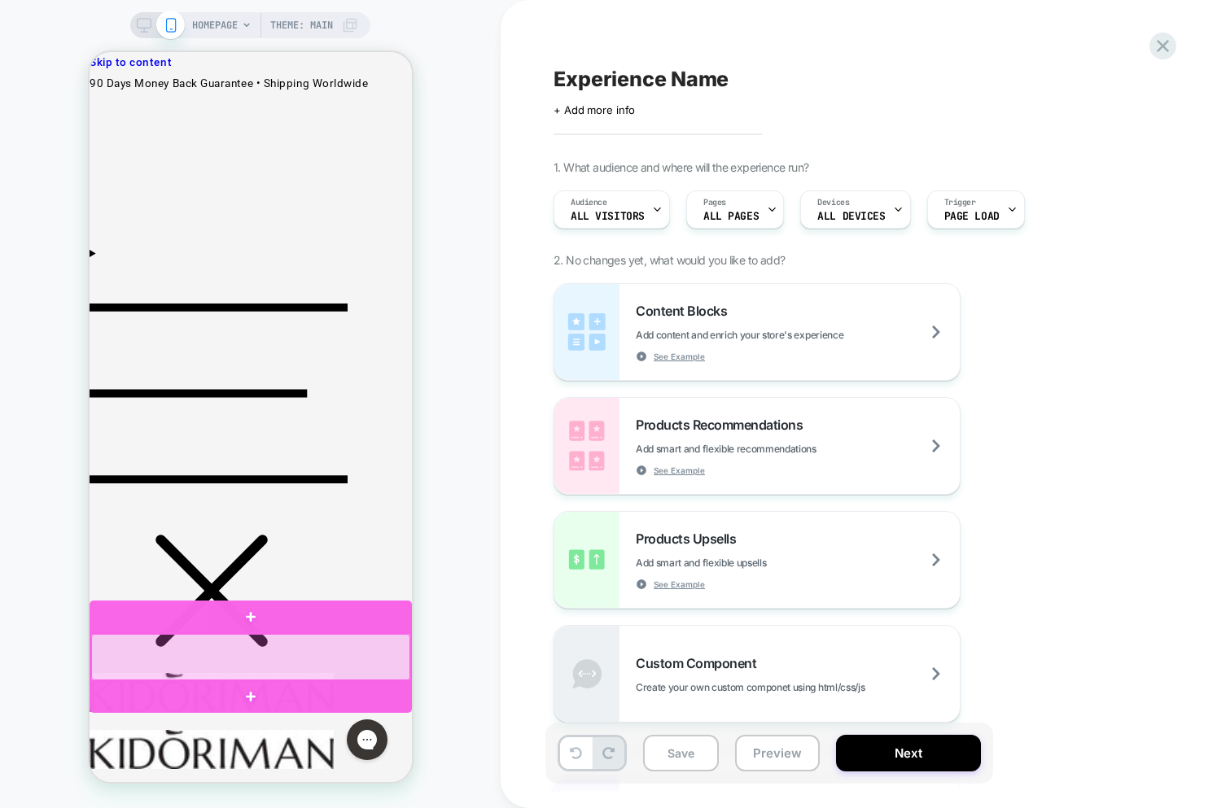
click at [263, 660] on div at bounding box center [249, 657] width 319 height 46
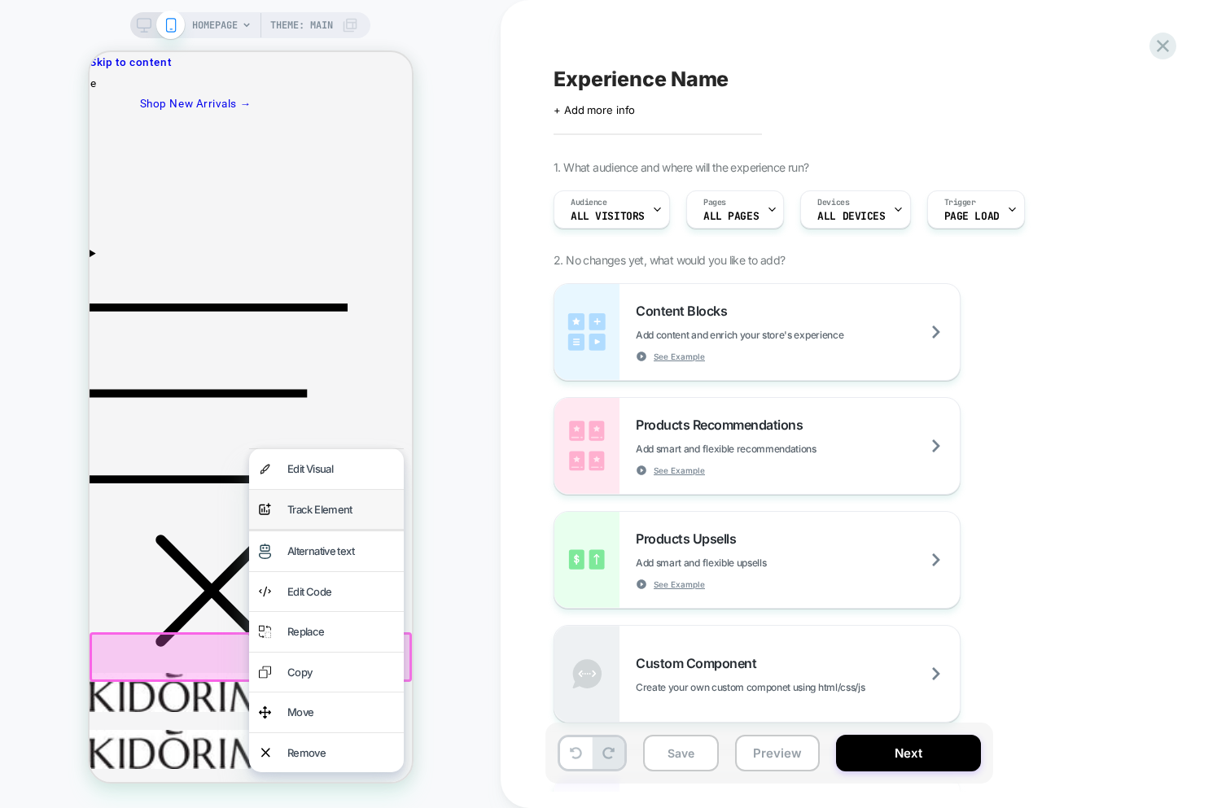
click at [318, 510] on div "Track Element" at bounding box center [340, 510] width 107 height 20
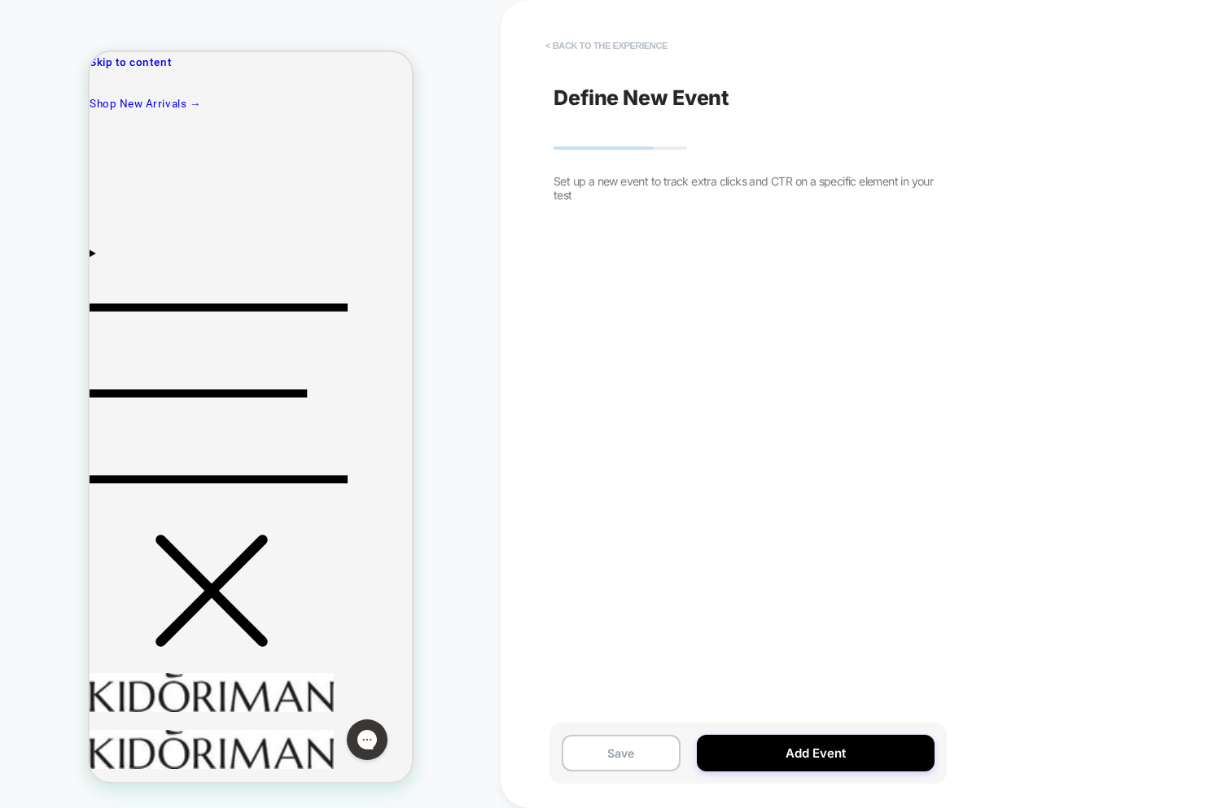
click at [607, 45] on button "< back to the experience" at bounding box center [606, 46] width 138 height 26
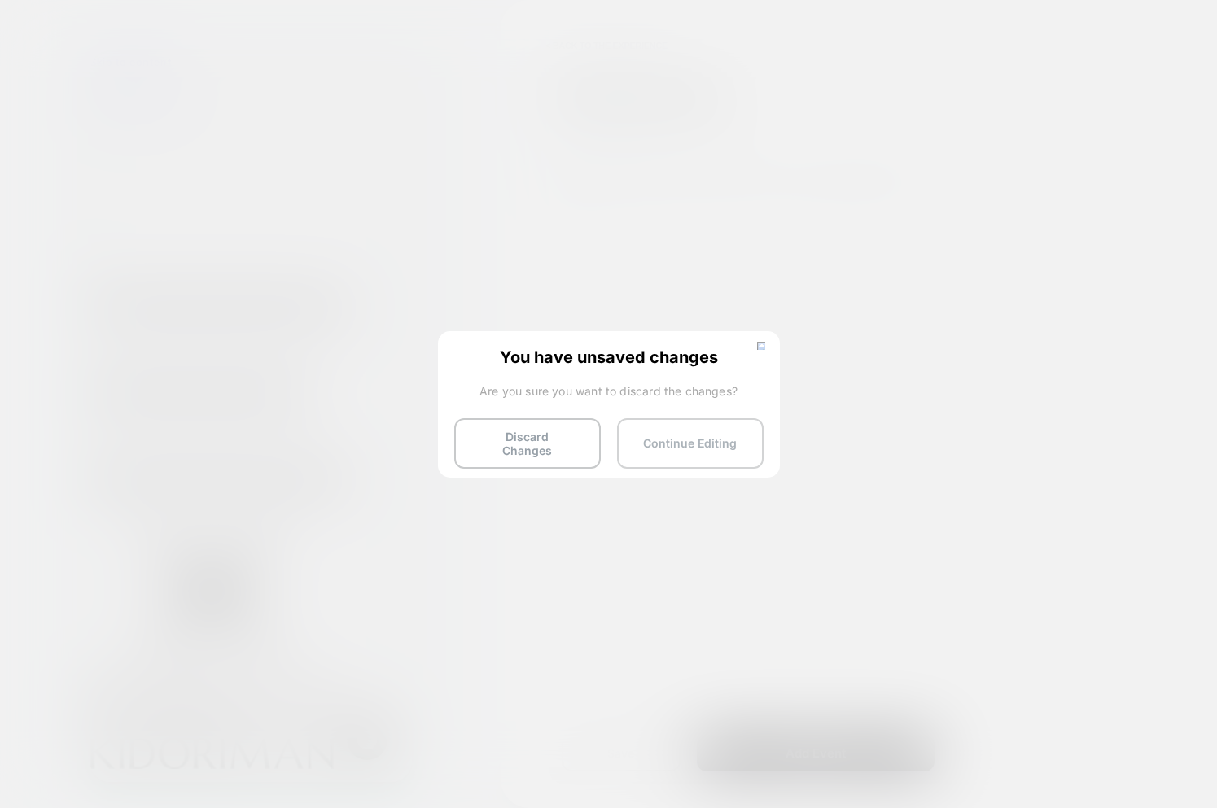
click at [688, 434] on button "Continue Editing" at bounding box center [690, 443] width 147 height 50
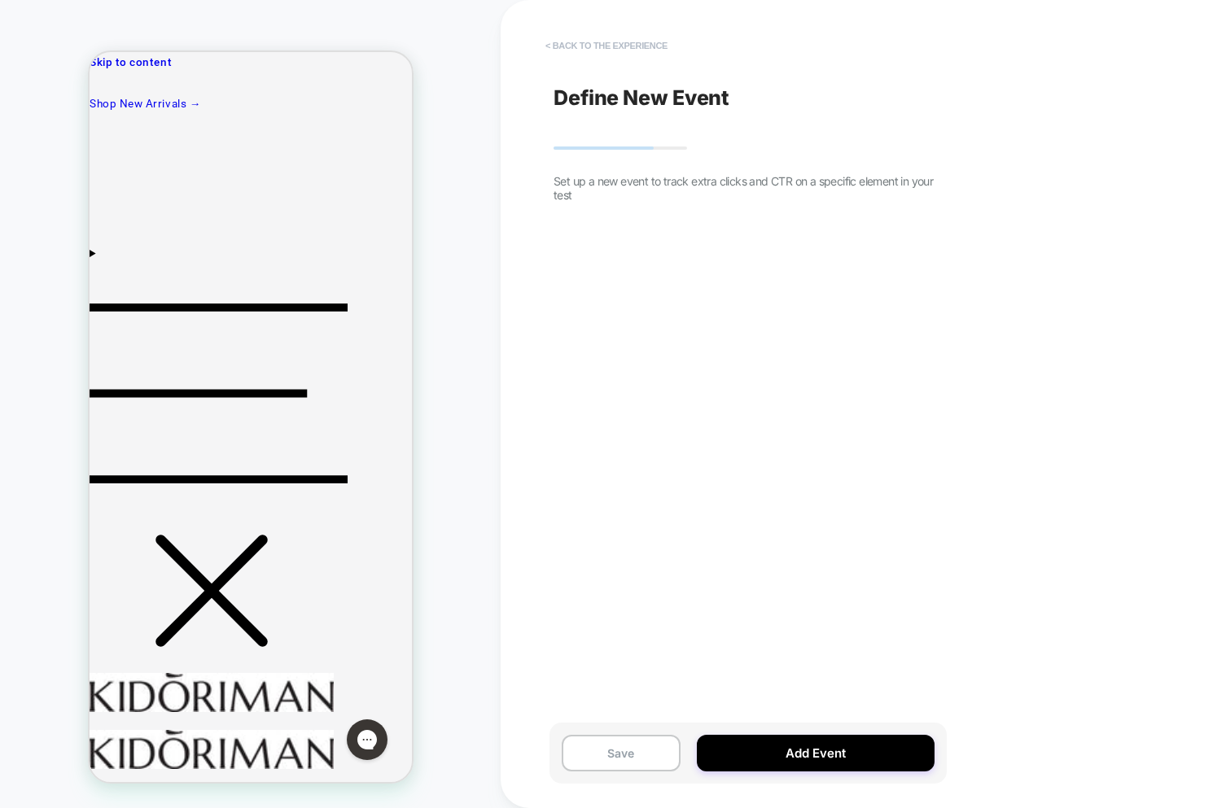
click at [606, 35] on button "< back to the experience" at bounding box center [606, 46] width 138 height 26
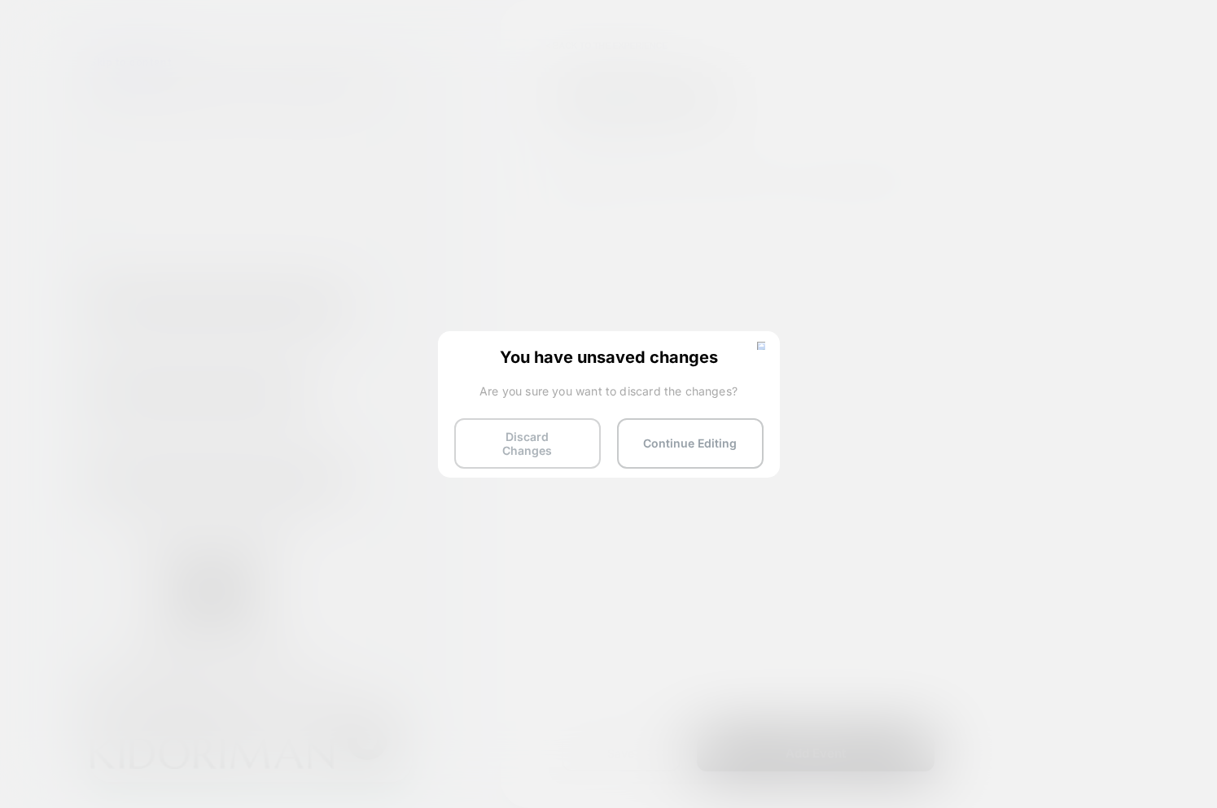
click at [555, 441] on button "Discard Changes" at bounding box center [527, 443] width 147 height 50
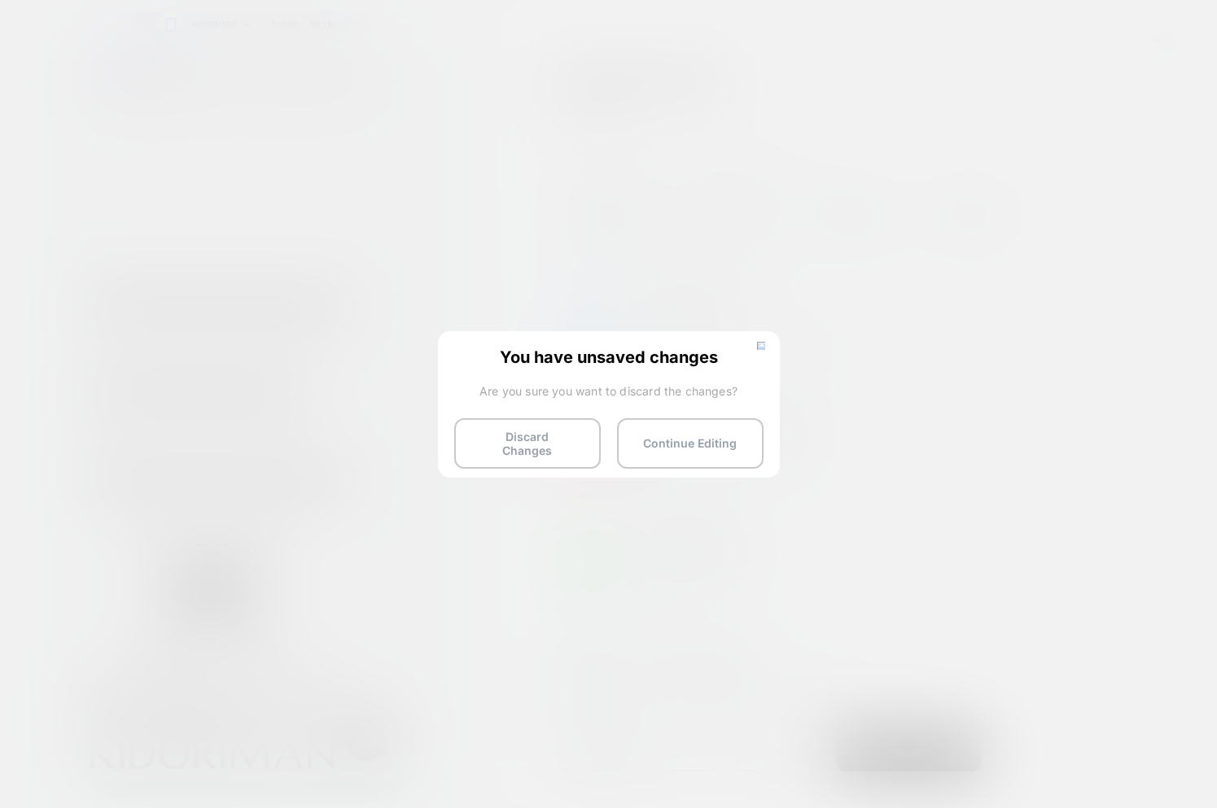
click at [555, 441] on button "Discard Changes" at bounding box center [527, 443] width 147 height 50
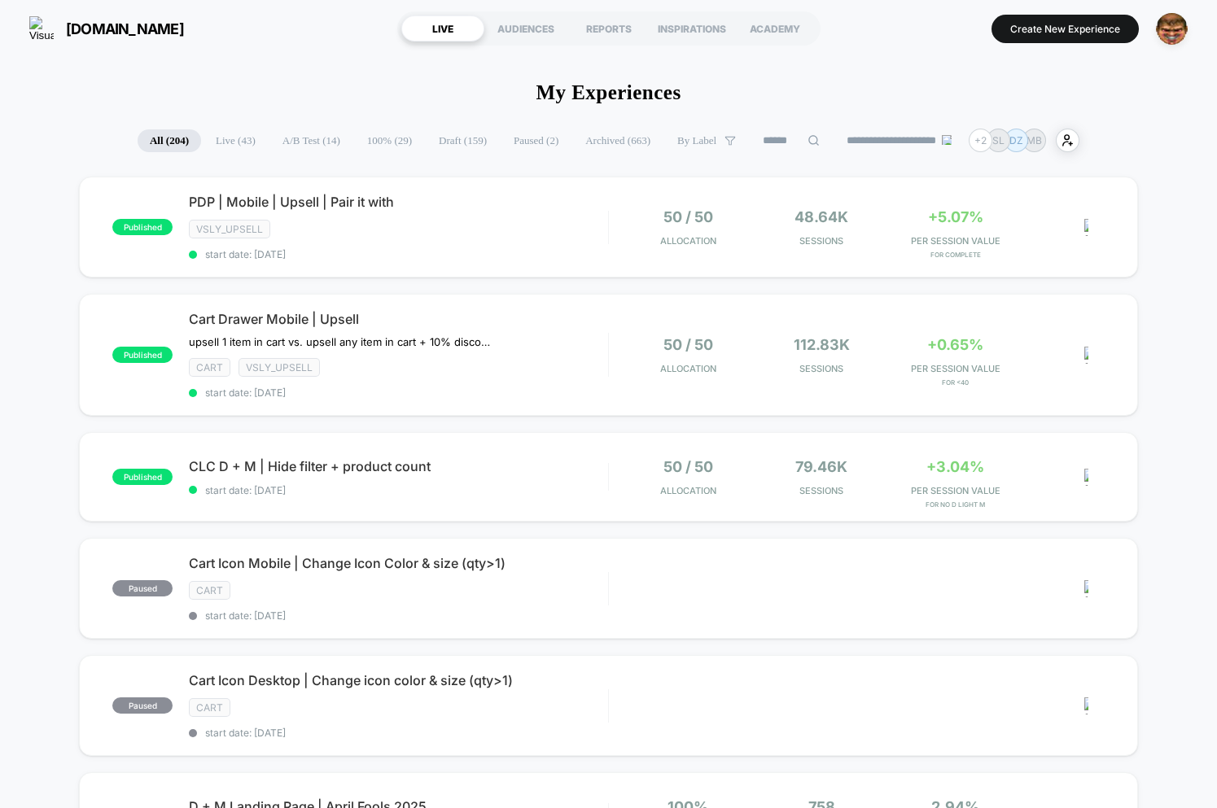
click at [1040, 46] on section "Create New Experience" at bounding box center [1013, 28] width 361 height 41
click at [1034, 27] on button "Create New Experience" at bounding box center [1064, 29] width 147 height 28
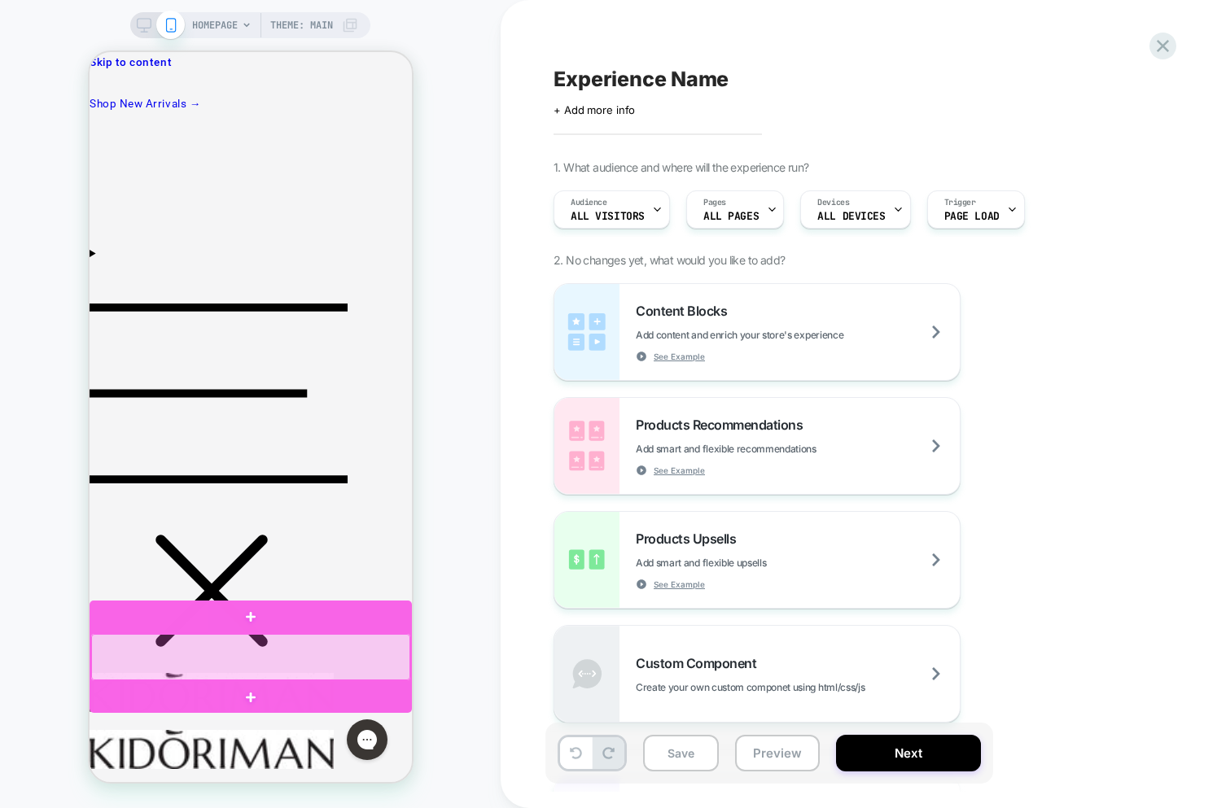
click at [282, 659] on div at bounding box center [249, 657] width 319 height 46
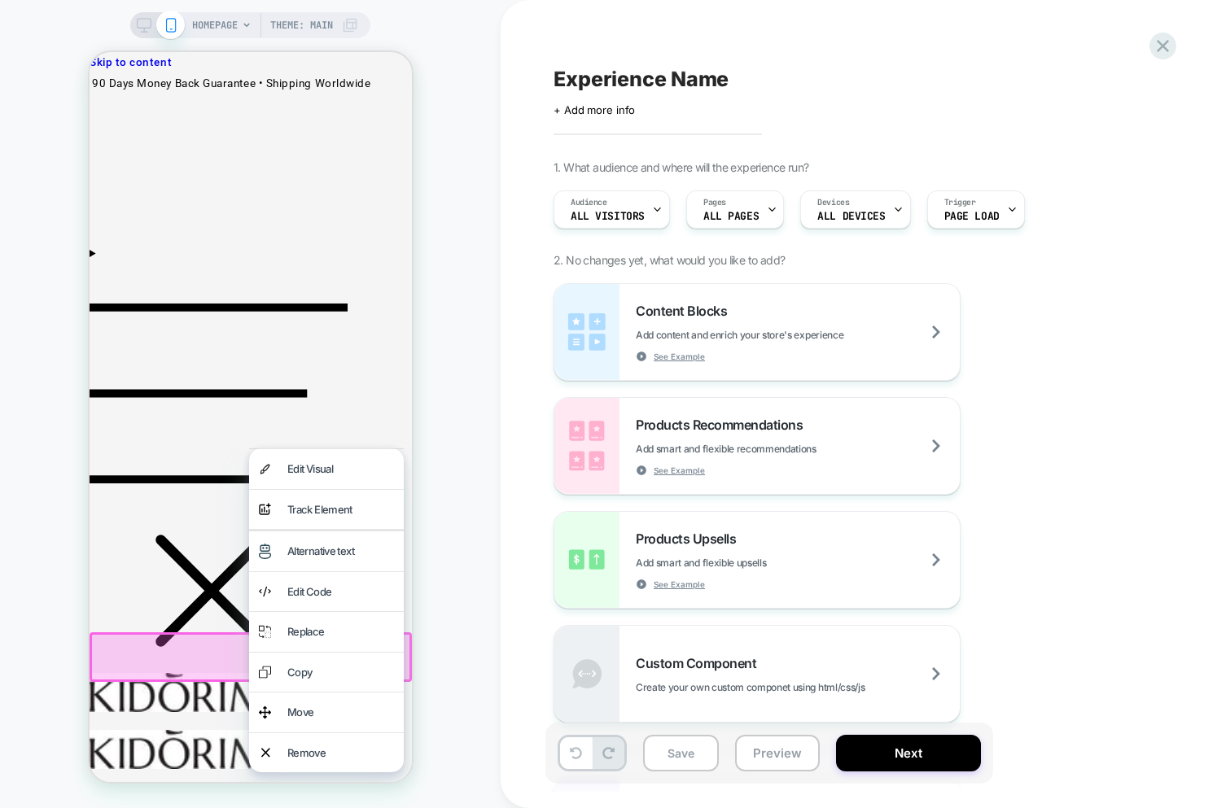
click at [306, 515] on div "Track Element" at bounding box center [340, 510] width 107 height 20
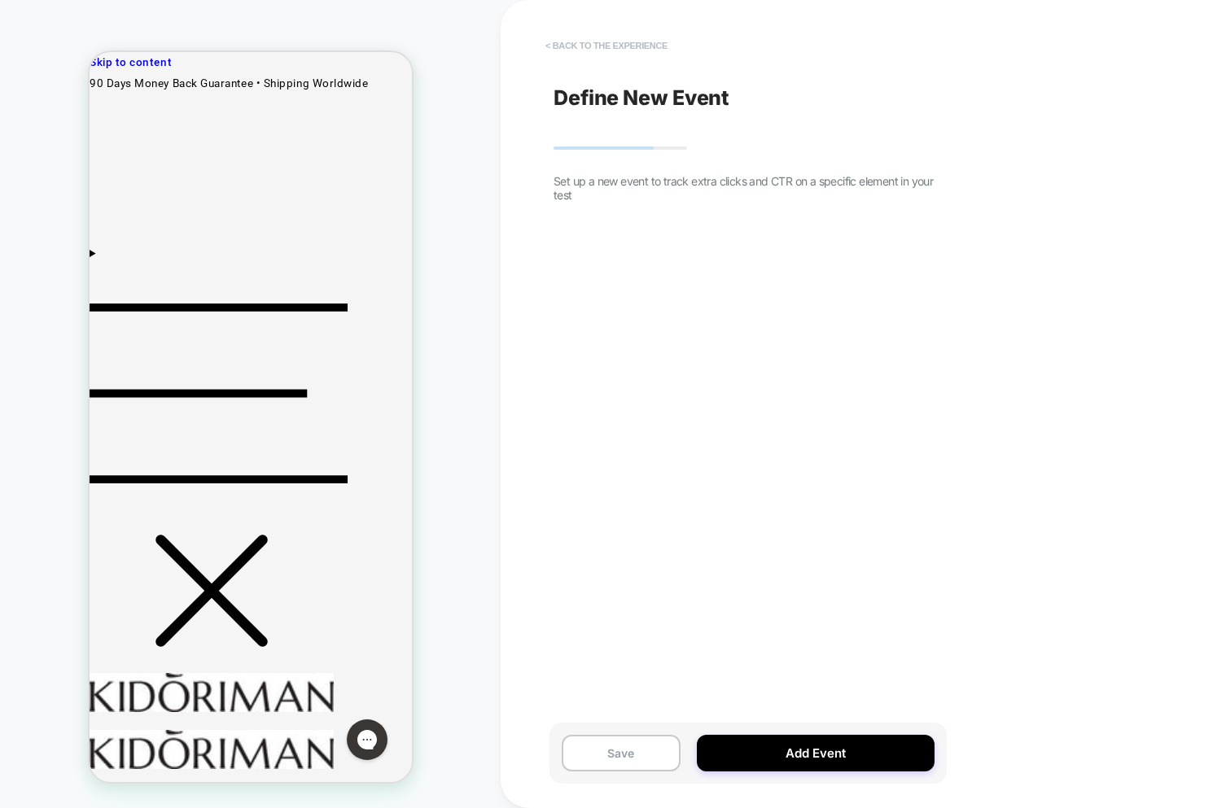
click at [610, 50] on button "< back to the experience" at bounding box center [606, 46] width 138 height 26
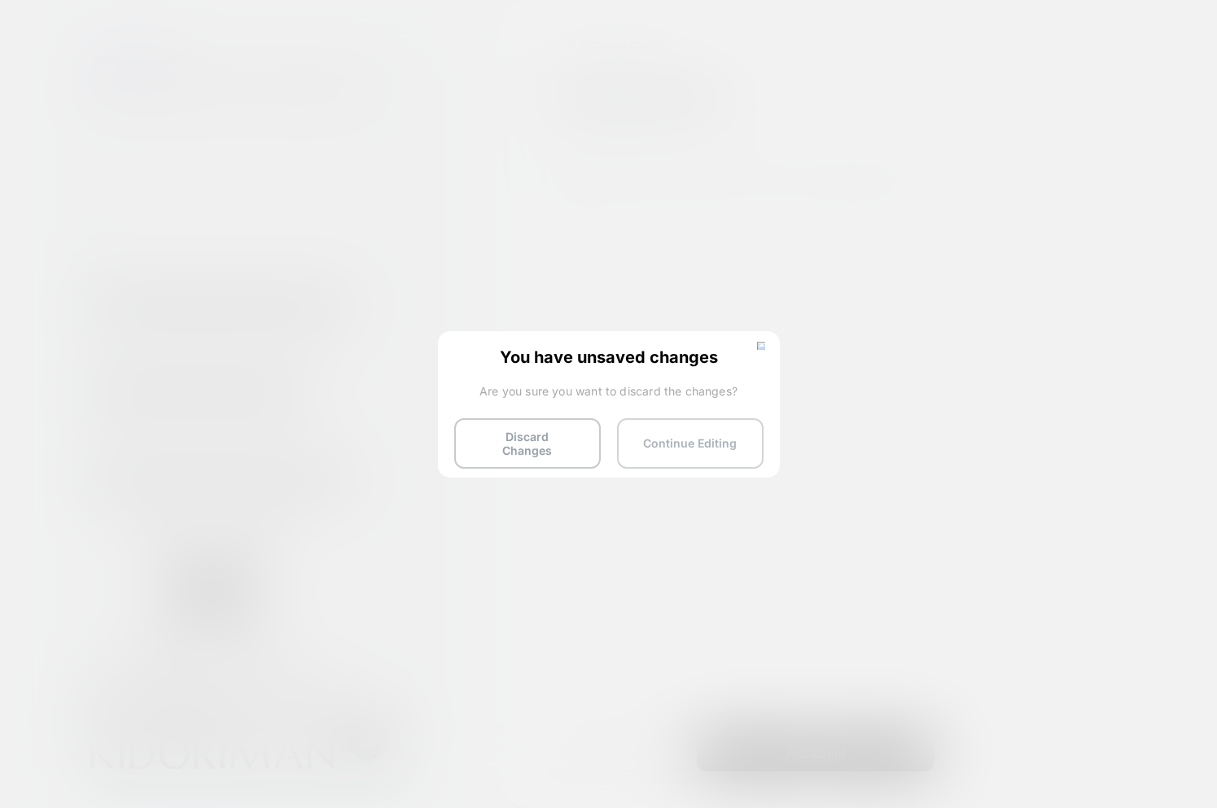
click at [659, 444] on button "Continue Editing" at bounding box center [690, 443] width 147 height 50
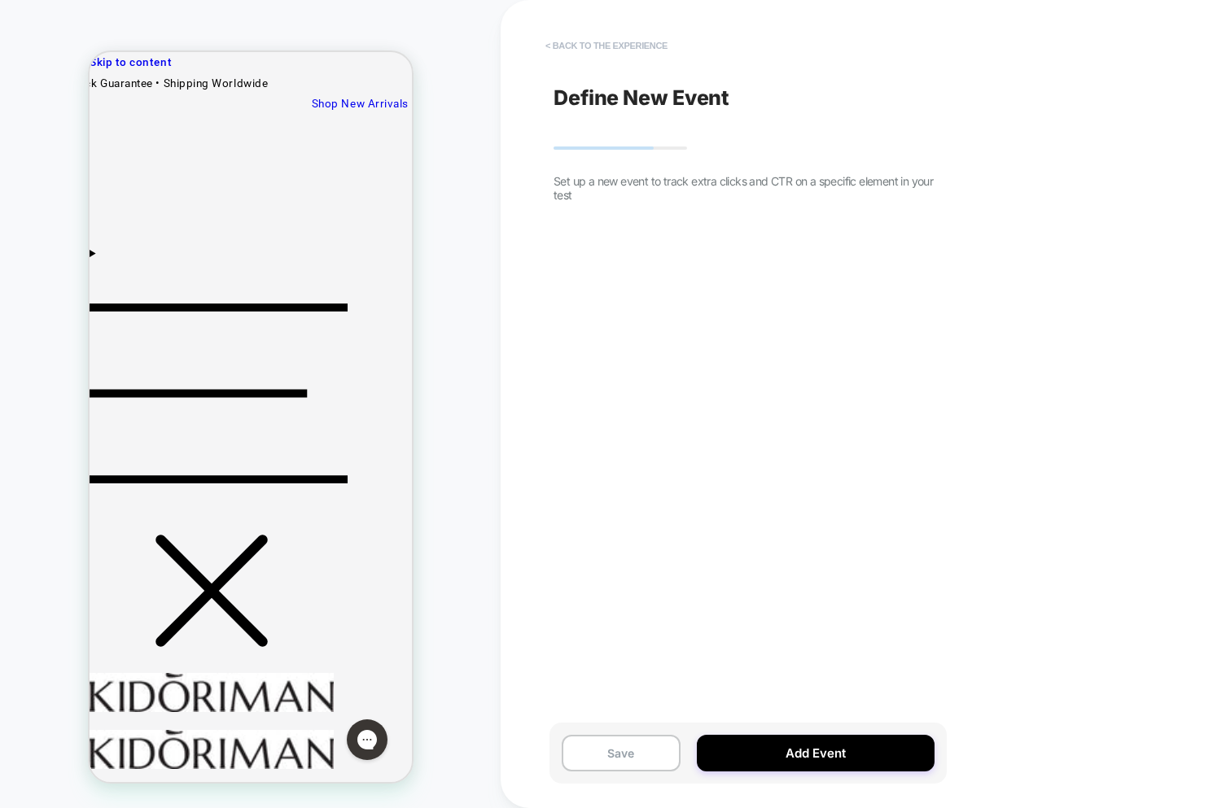
click at [591, 42] on button "< back to the experience" at bounding box center [606, 46] width 138 height 26
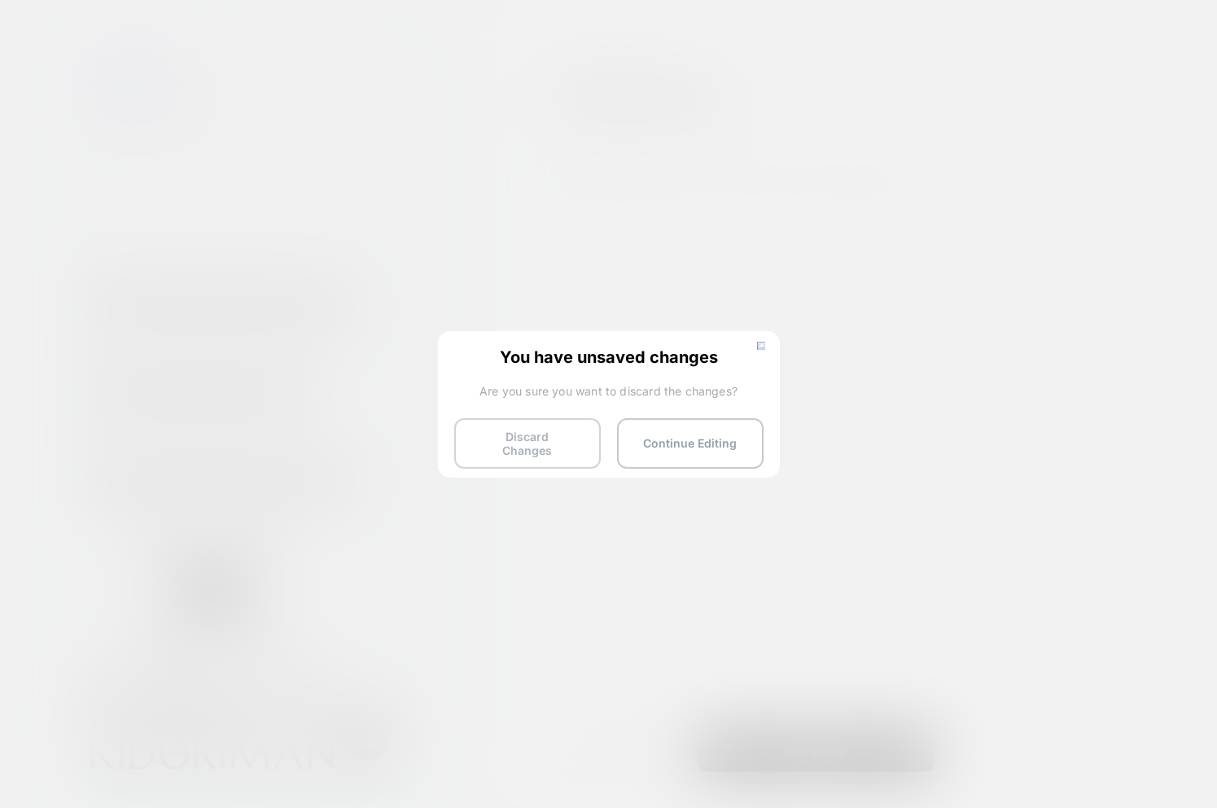
click at [538, 450] on button "Discard Changes" at bounding box center [527, 443] width 147 height 50
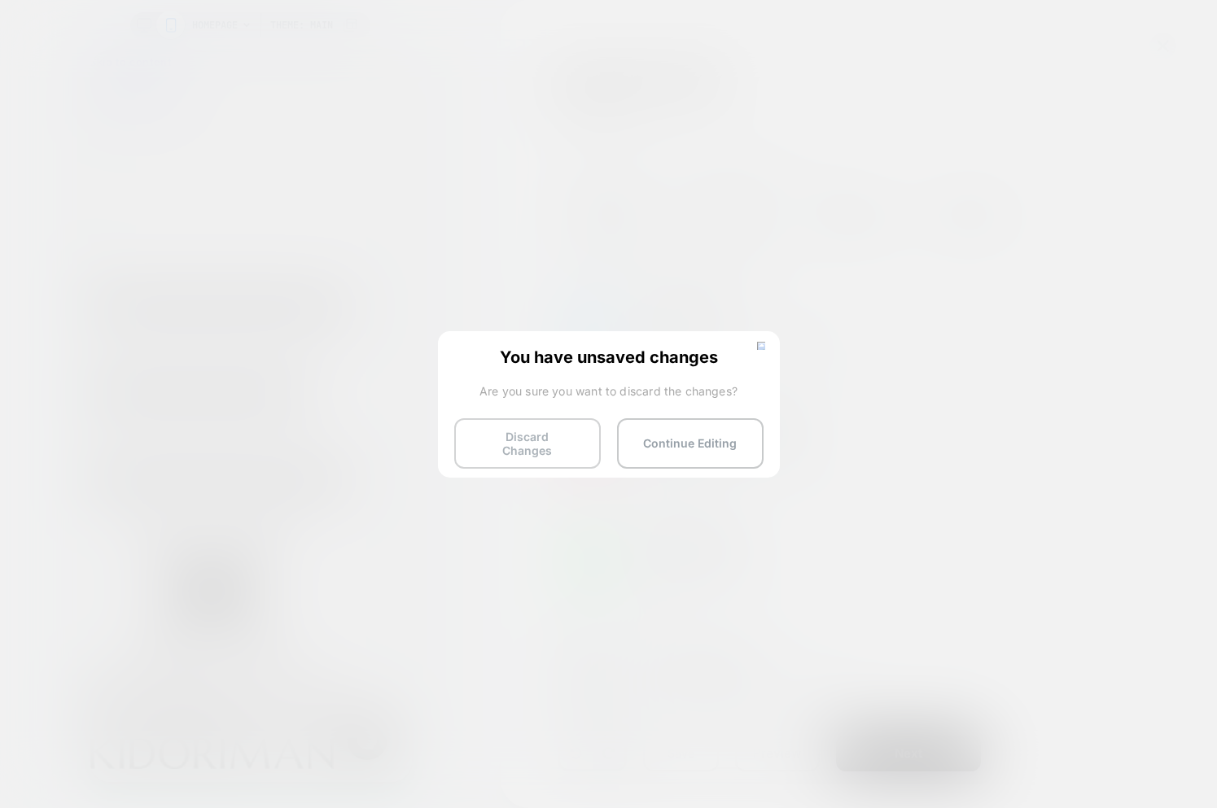
click at [502, 432] on button "Discard Changes" at bounding box center [527, 443] width 147 height 50
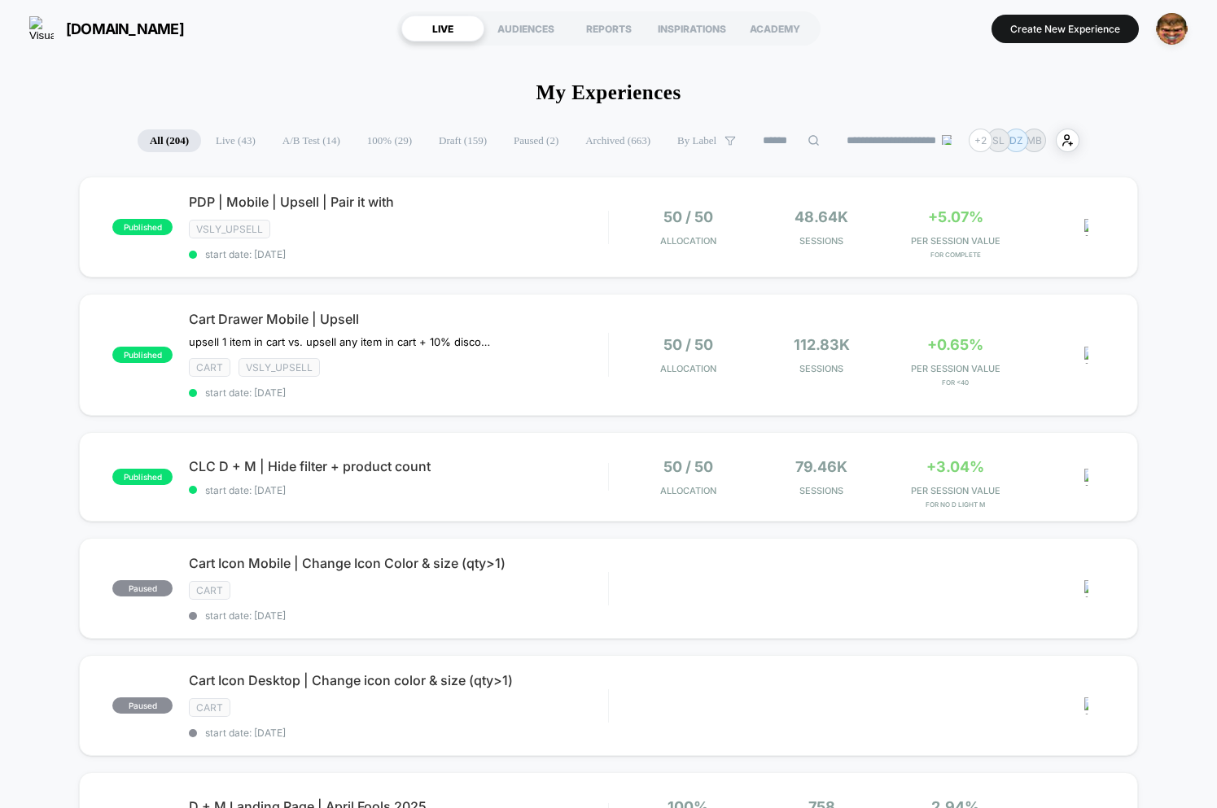
click at [1010, 16] on button "Create New Experience" at bounding box center [1064, 29] width 147 height 28
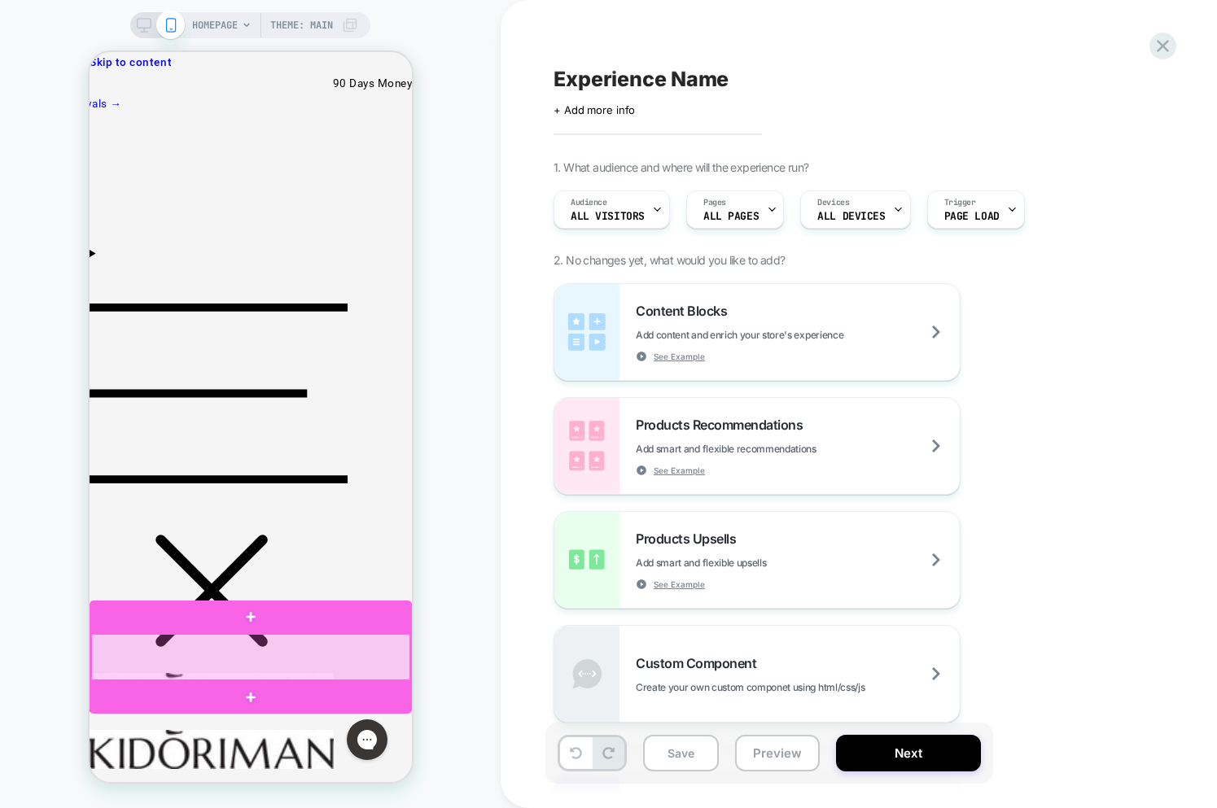
click at [312, 659] on div at bounding box center [249, 657] width 319 height 46
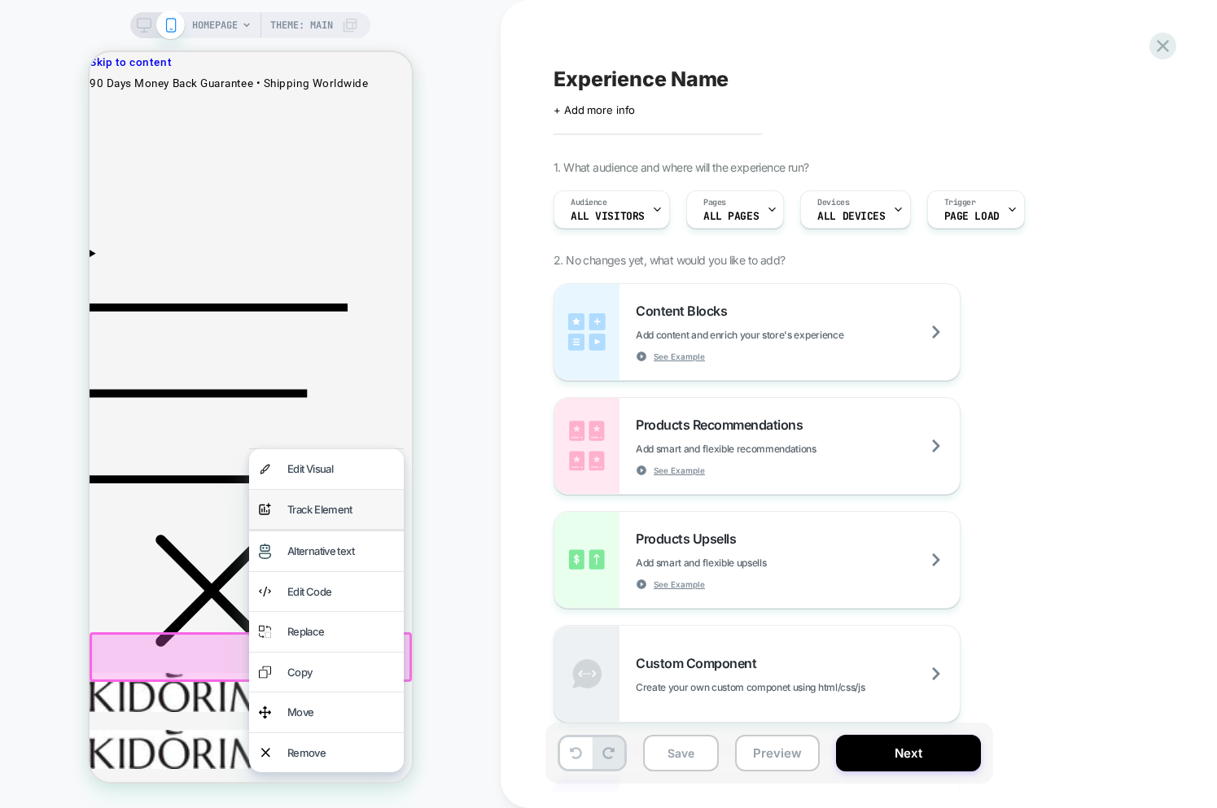
click at [316, 512] on div "Track Element" at bounding box center [340, 510] width 107 height 20
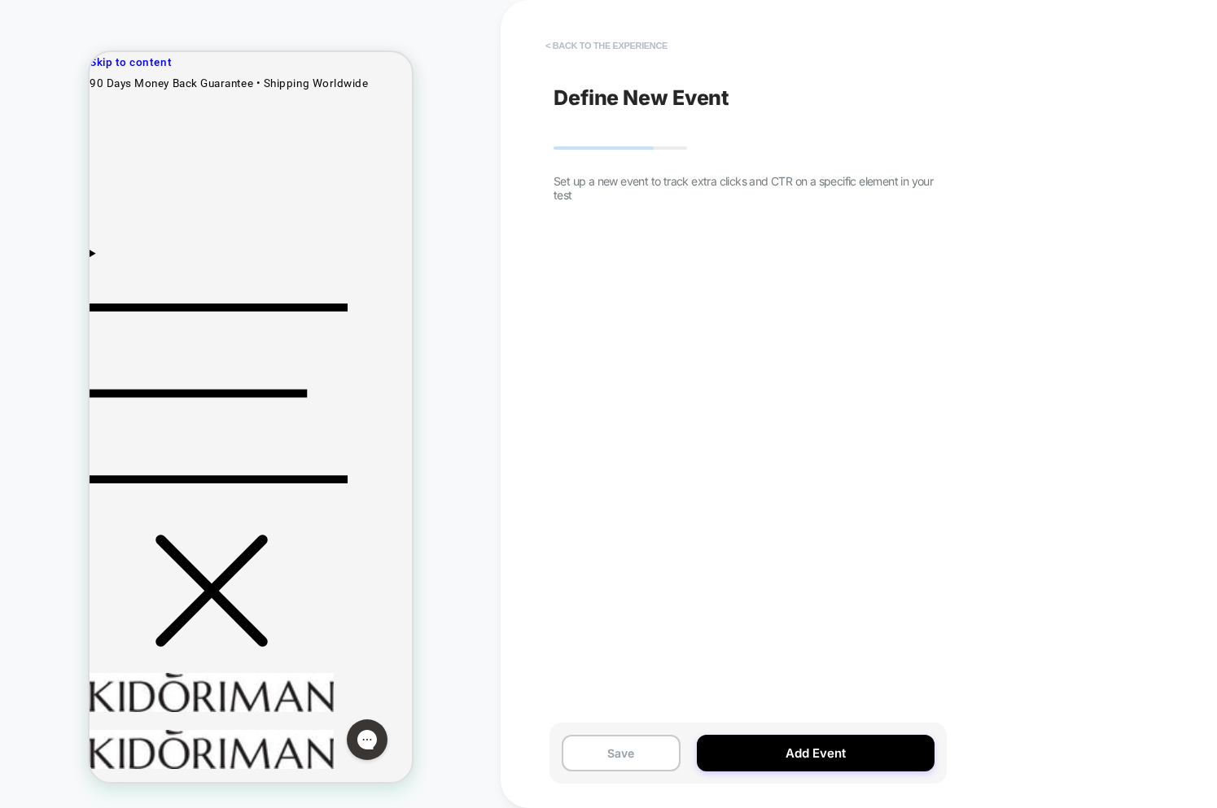
click at [593, 48] on button "< back to the experience" at bounding box center [606, 46] width 138 height 26
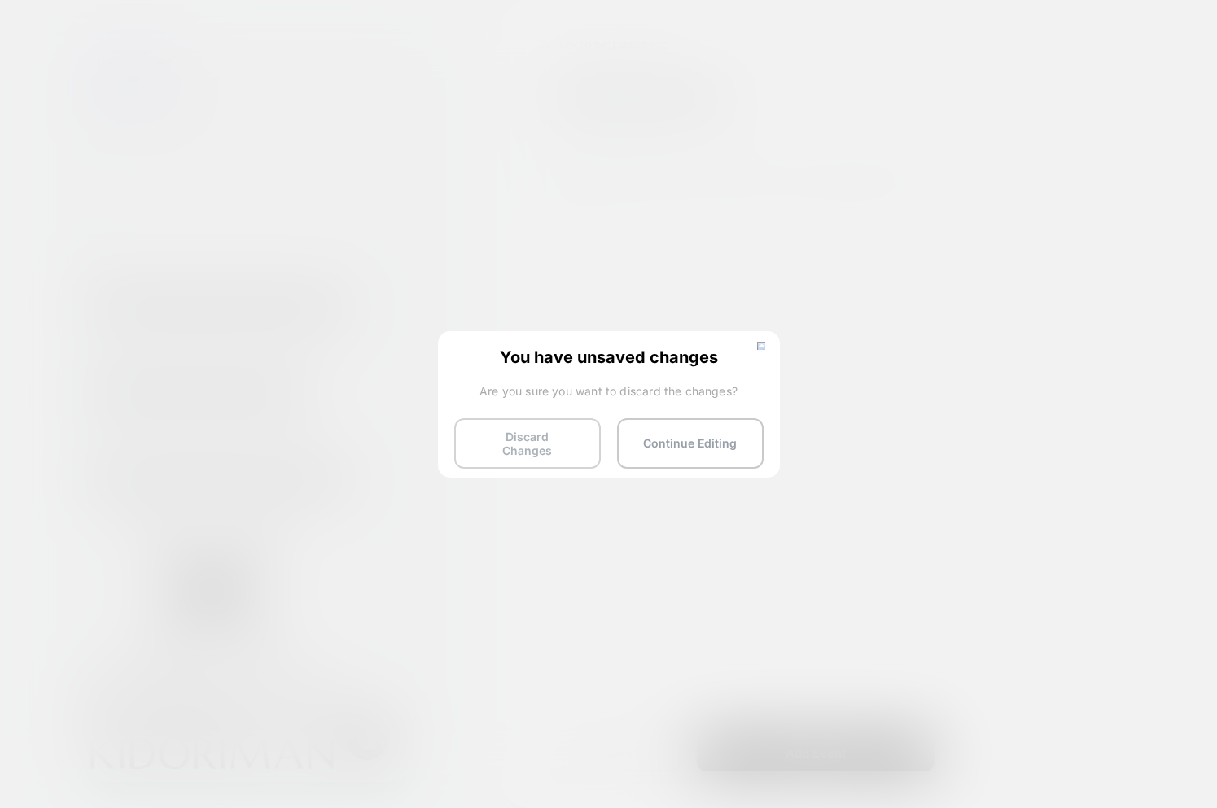
click at [552, 441] on button "Discard Changes" at bounding box center [527, 443] width 147 height 50
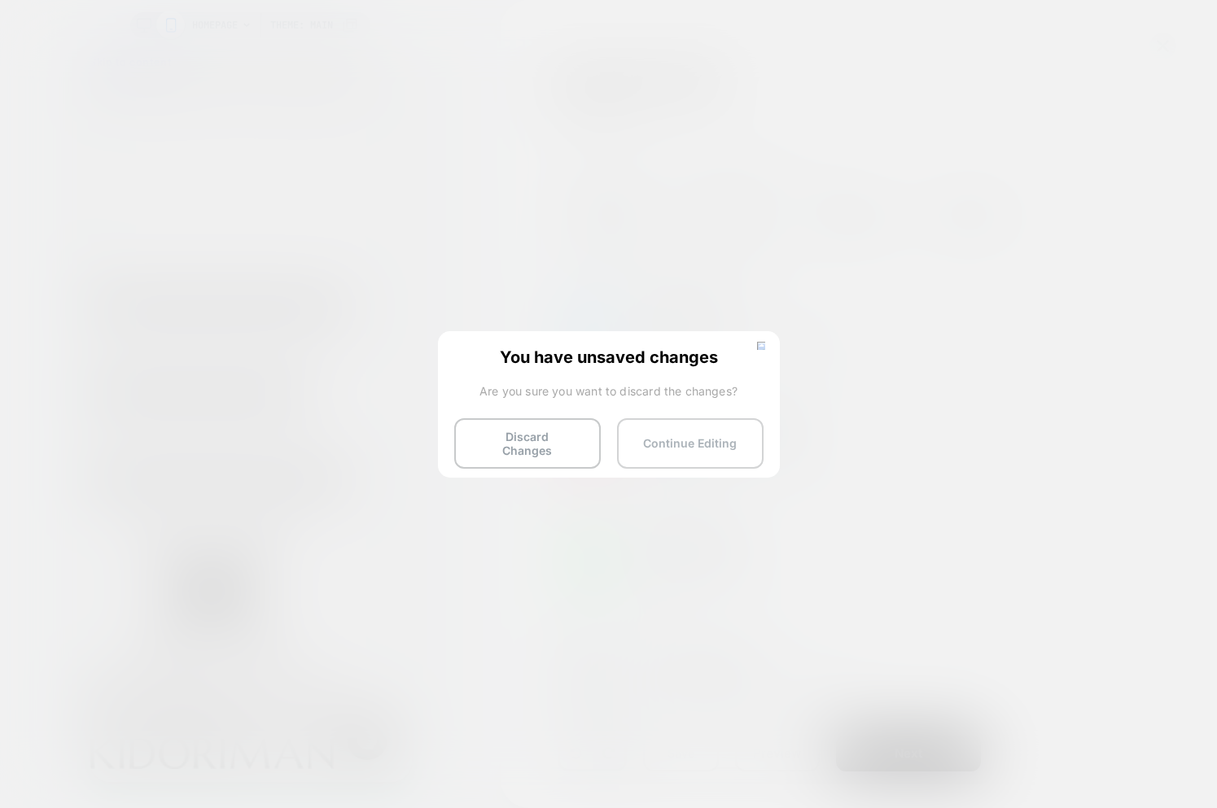
click at [715, 441] on button "Continue Editing" at bounding box center [690, 443] width 147 height 50
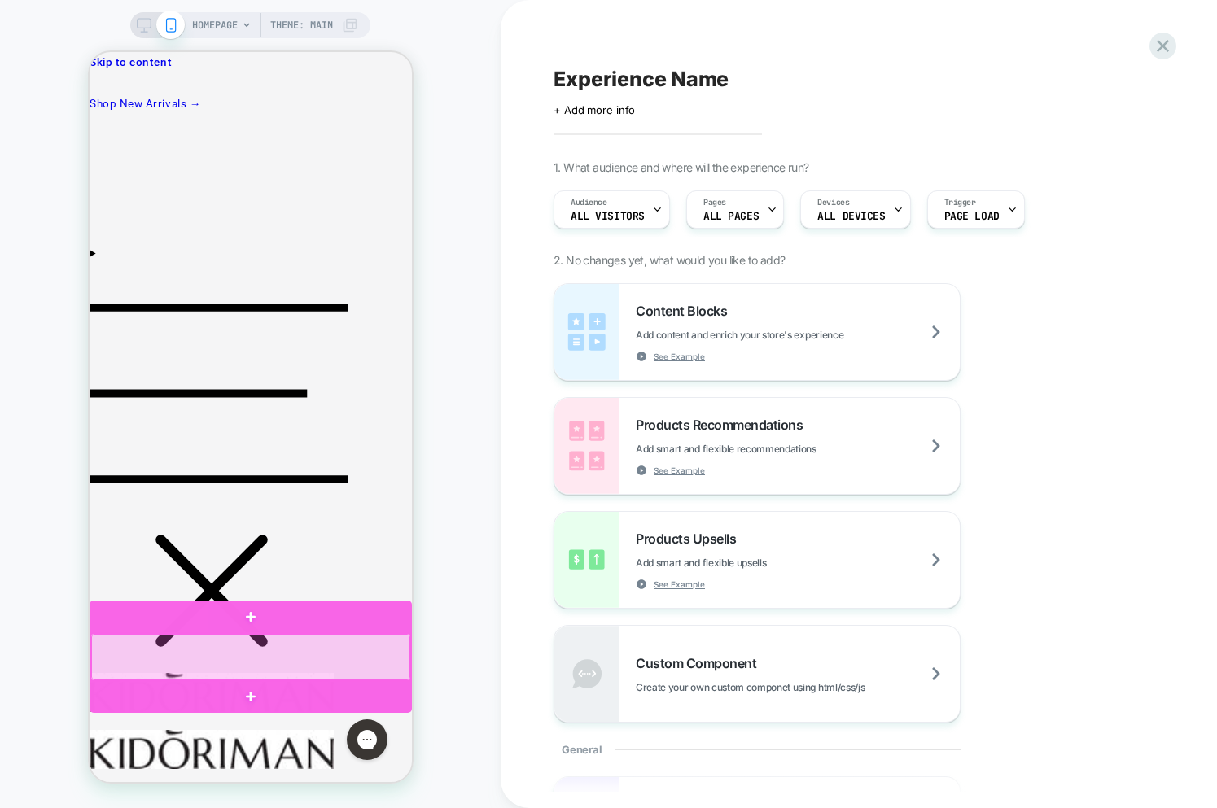
click at [313, 666] on div at bounding box center [249, 657] width 319 height 46
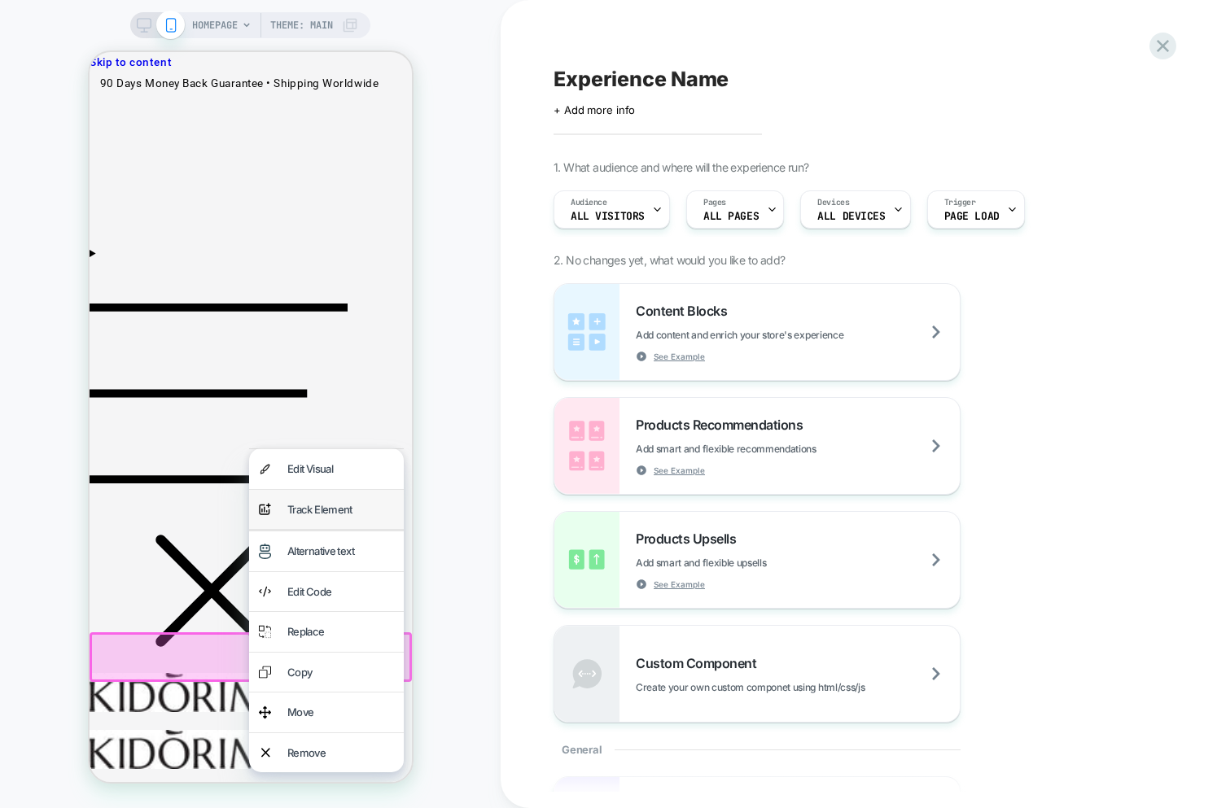
click at [328, 511] on div "Track Element" at bounding box center [340, 510] width 107 height 20
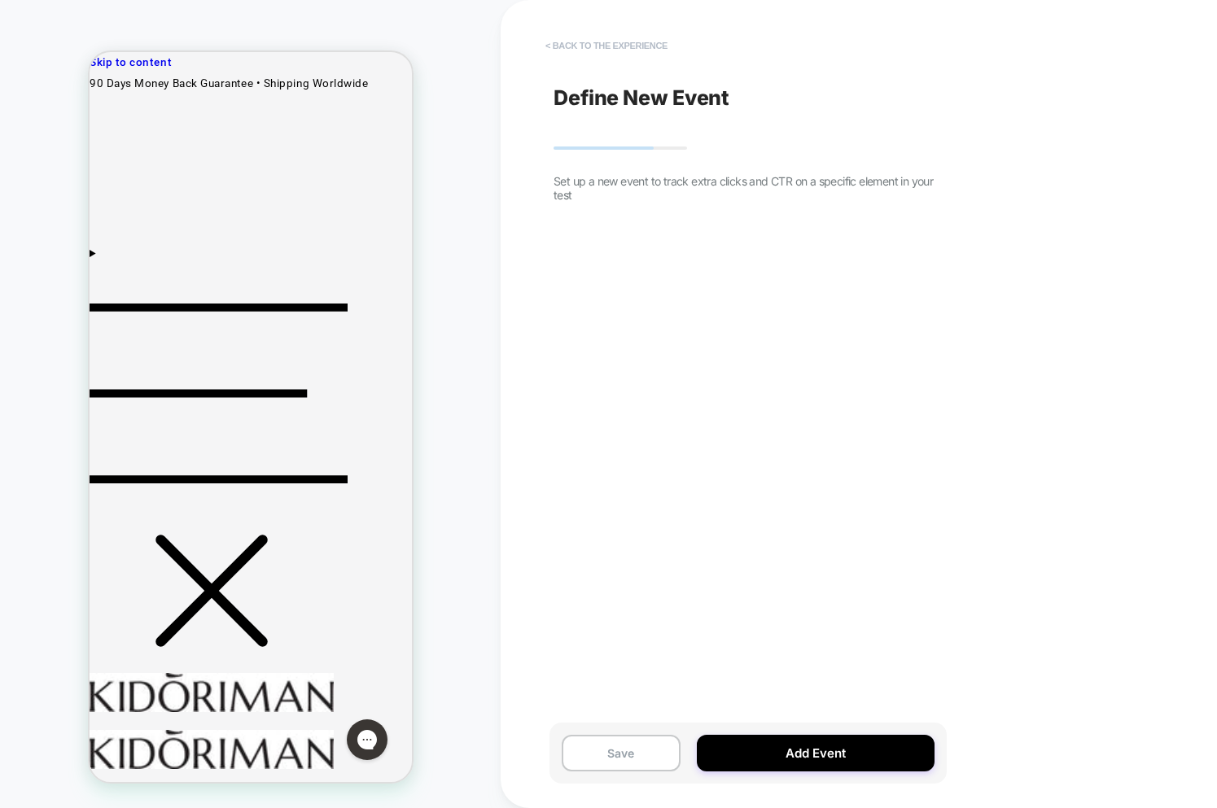
click at [602, 42] on button "< back to the experience" at bounding box center [606, 46] width 138 height 26
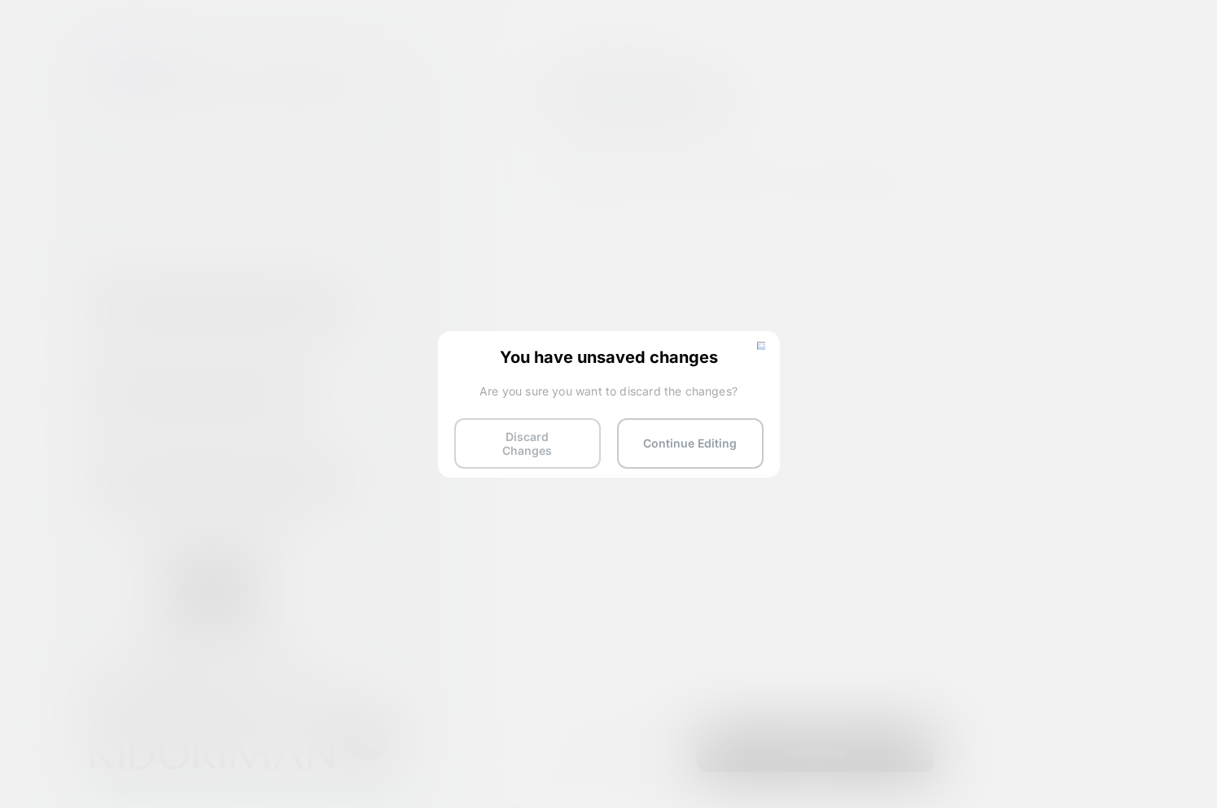
click at [549, 427] on button "Discard Changes" at bounding box center [527, 443] width 147 height 50
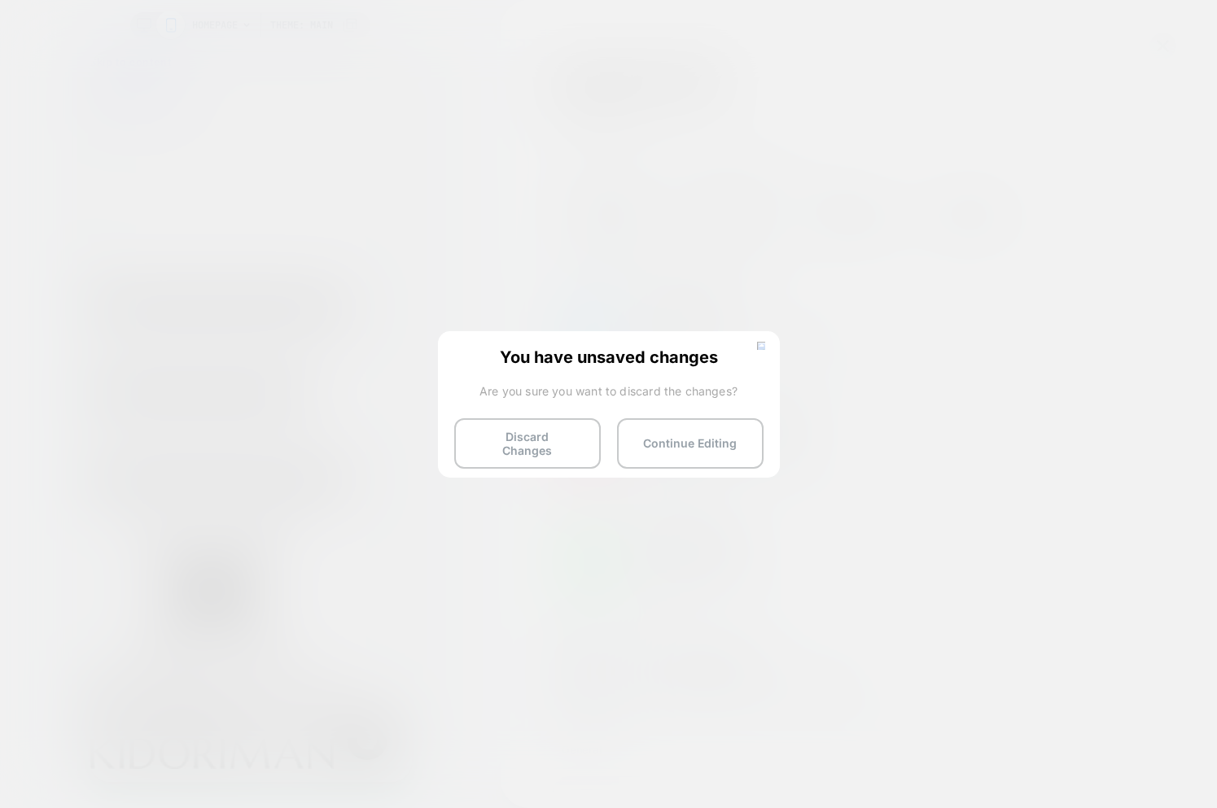
click at [763, 344] on img at bounding box center [761, 346] width 8 height 8
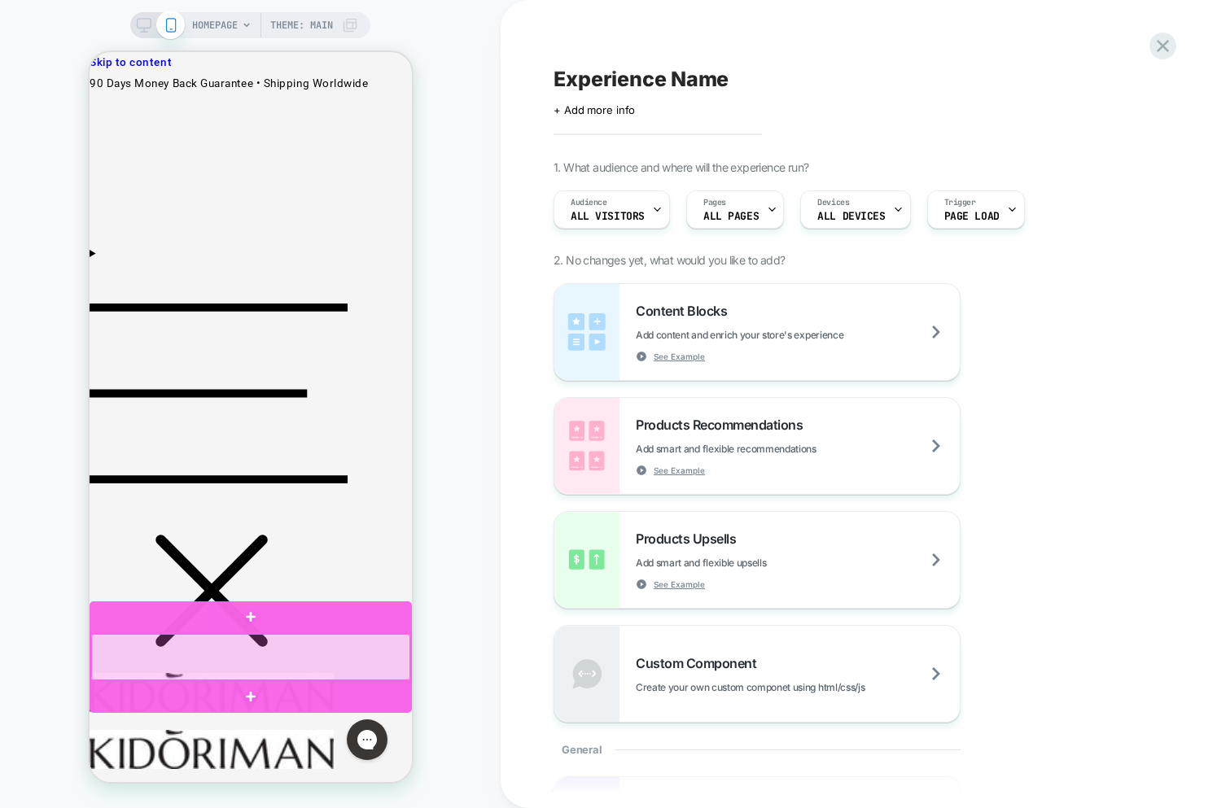
click at [338, 667] on div at bounding box center [249, 657] width 319 height 46
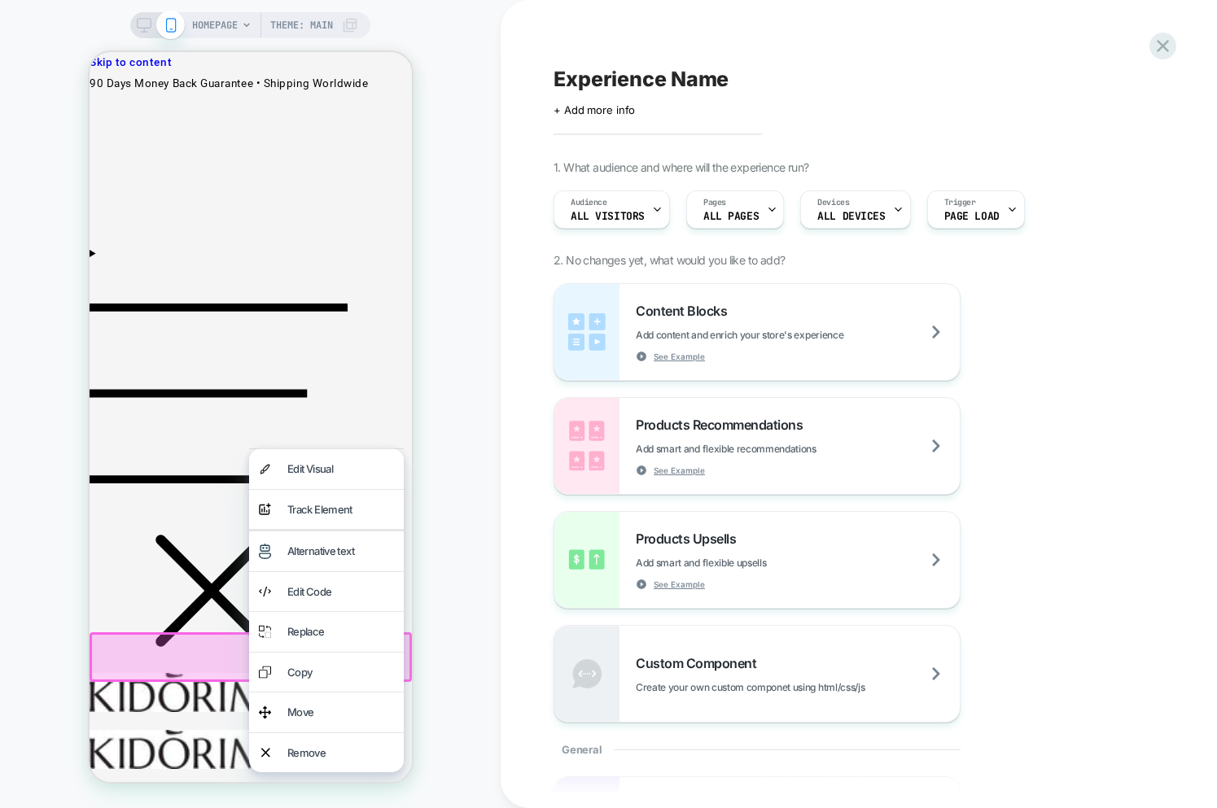
click at [328, 505] on div "Track Element" at bounding box center [340, 510] width 107 height 20
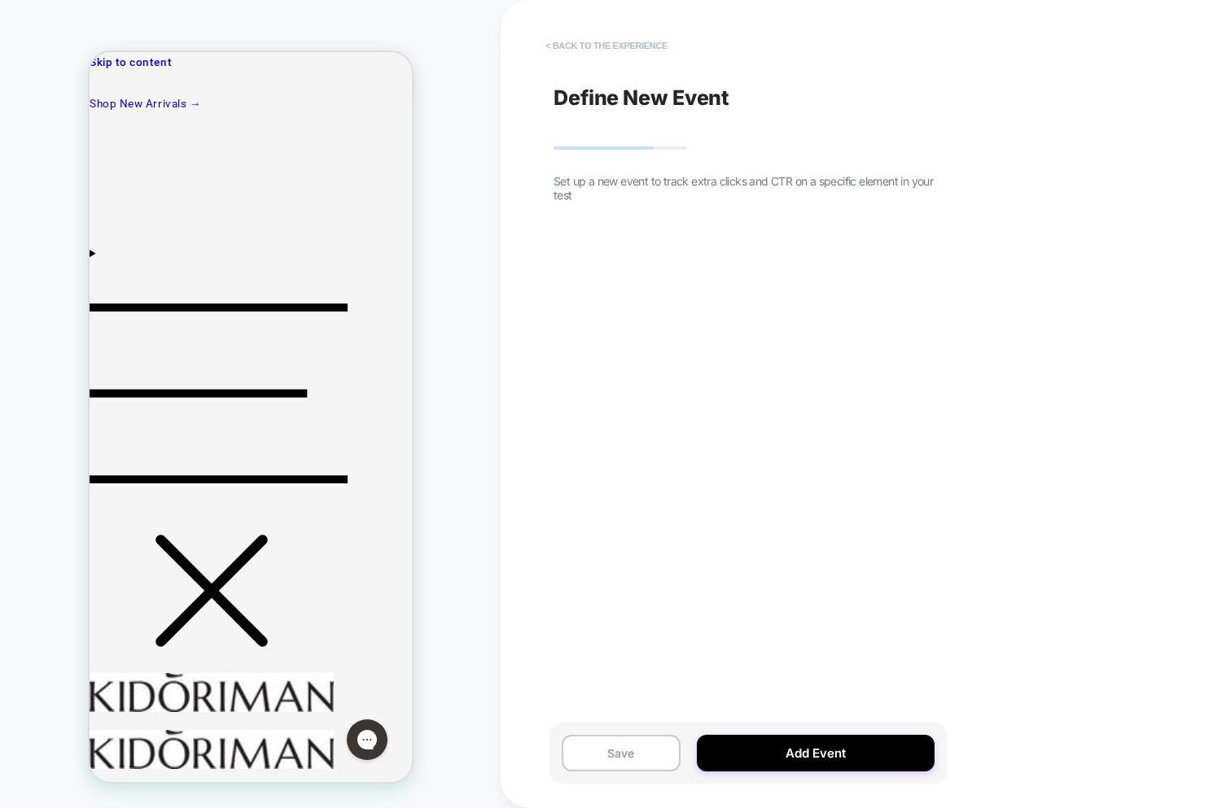
click at [601, 37] on button "< back to the experience" at bounding box center [606, 46] width 138 height 26
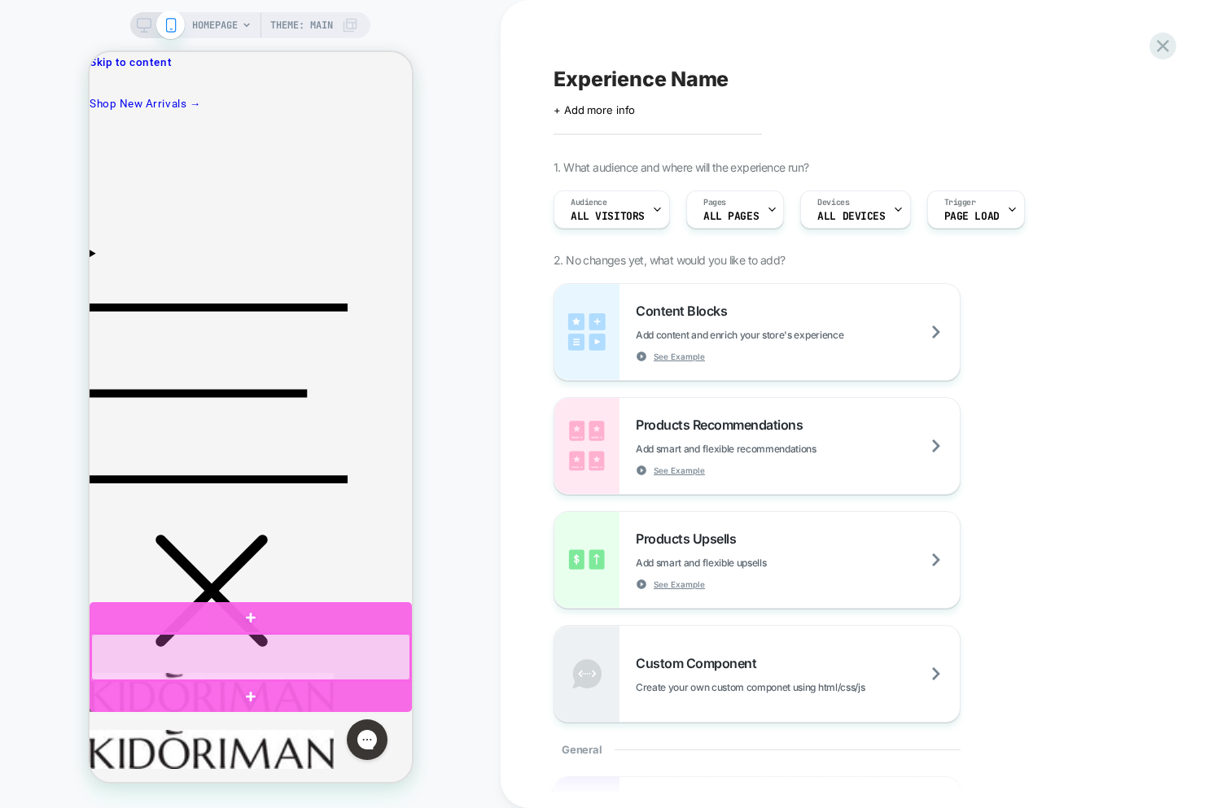
click at [345, 669] on div at bounding box center [249, 657] width 319 height 46
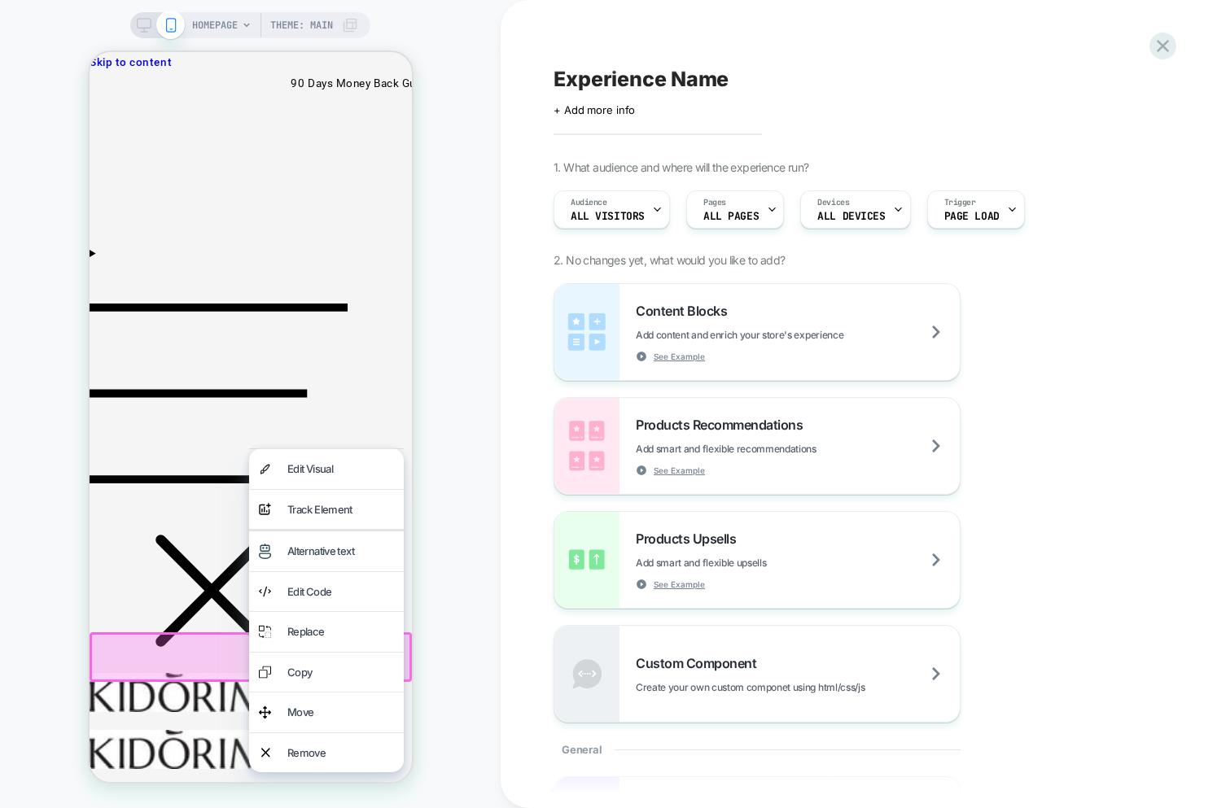
click at [484, 423] on div "HOMEPAGE Theme: MAIN" at bounding box center [250, 404] width 501 height 776
click at [309, 591] on div "Edit Code" at bounding box center [340, 592] width 107 height 20
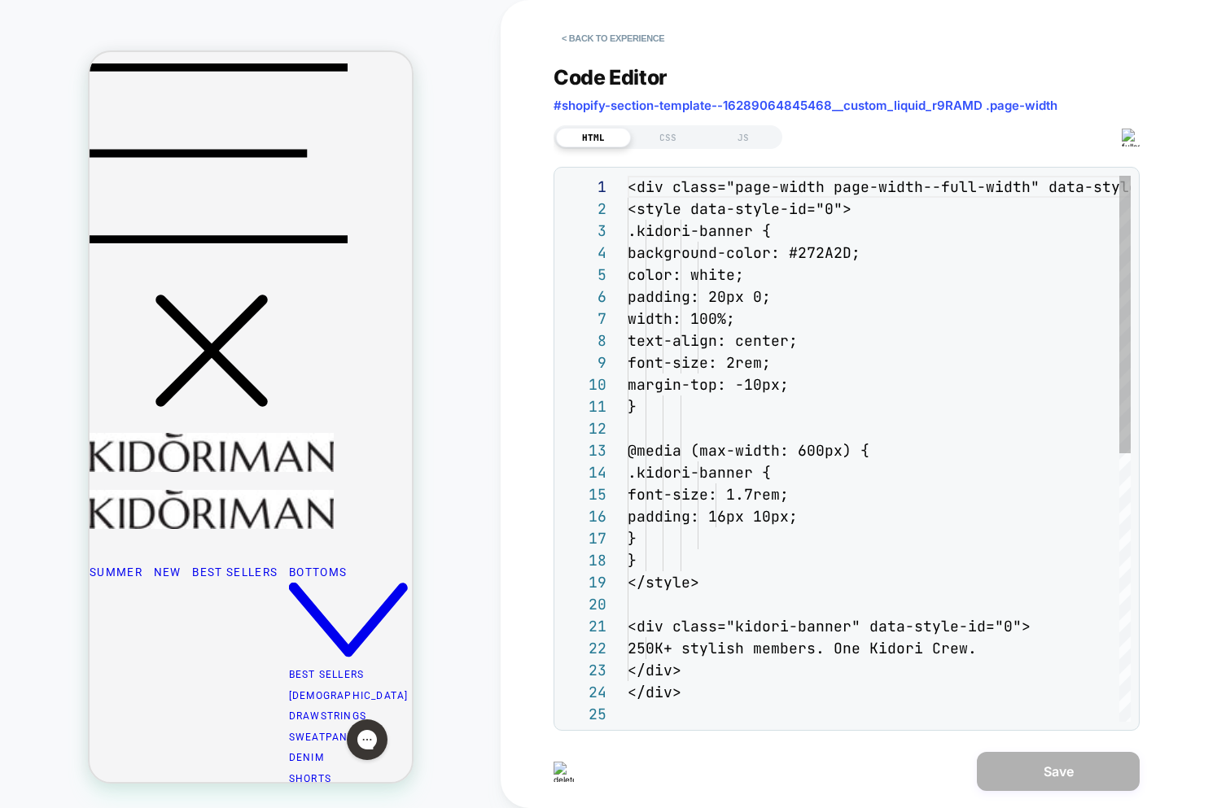
scroll to position [220, 0]
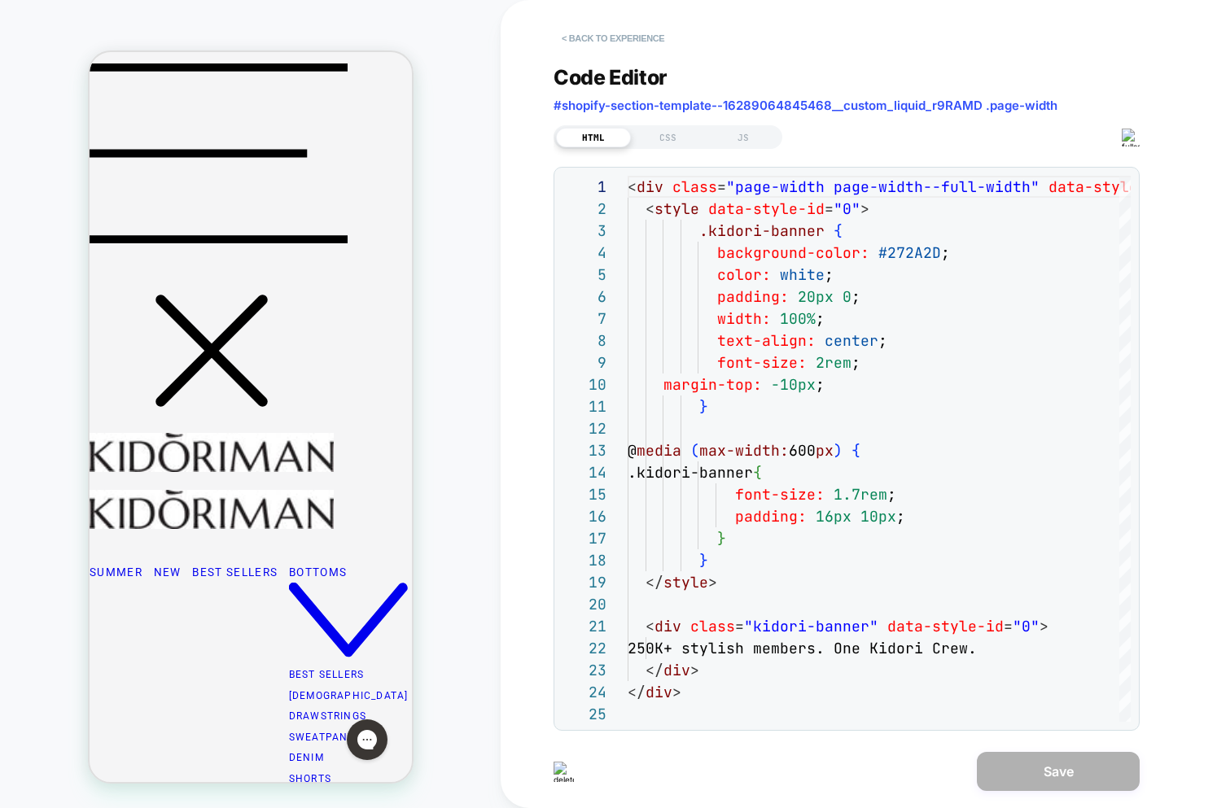
click at [631, 37] on button "< Back to experience" at bounding box center [613, 38] width 119 height 26
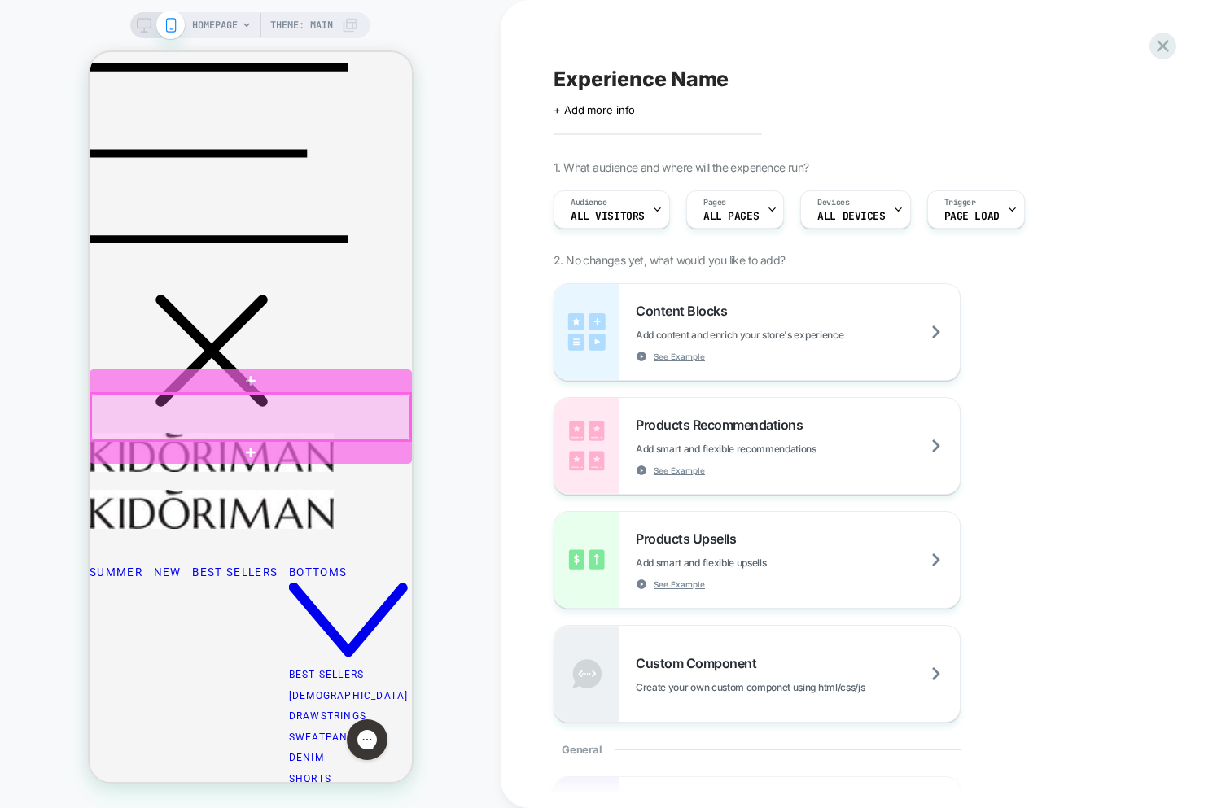
click at [280, 435] on div at bounding box center [249, 417] width 319 height 46
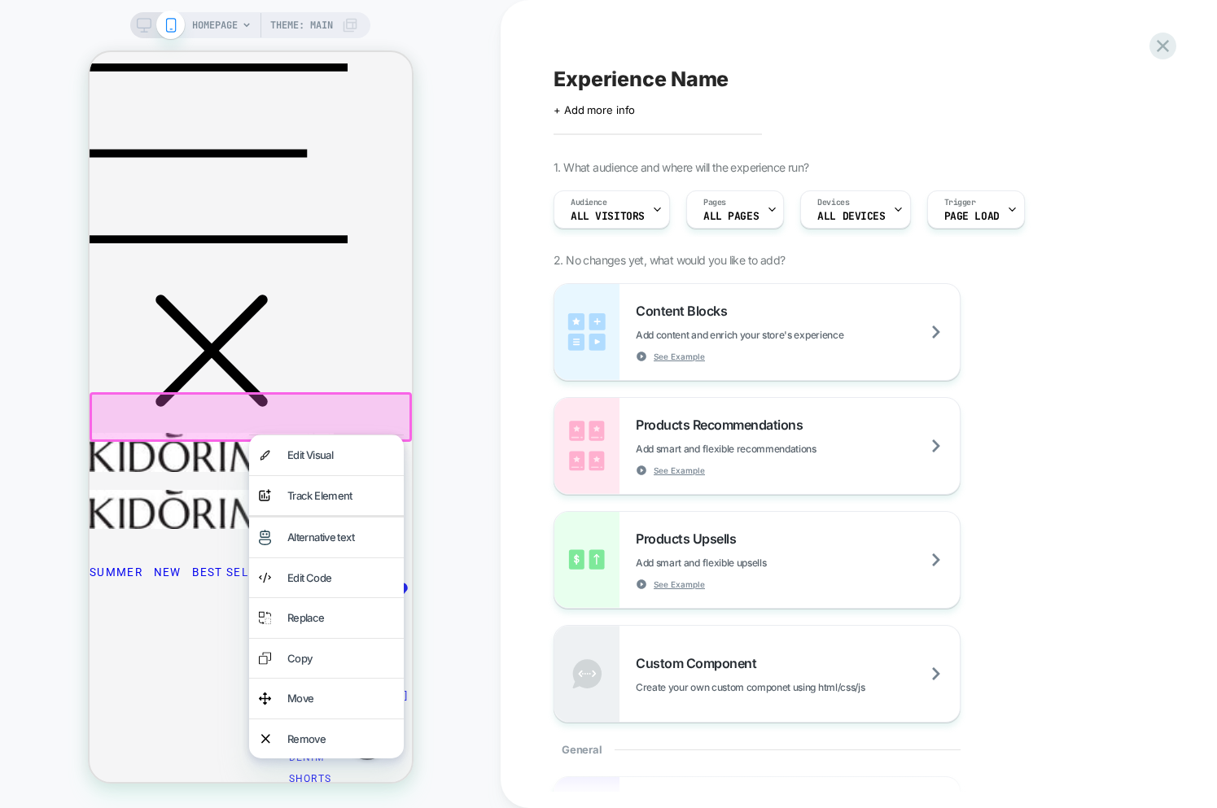
click at [339, 541] on div "Alternative text" at bounding box center [340, 537] width 107 height 20
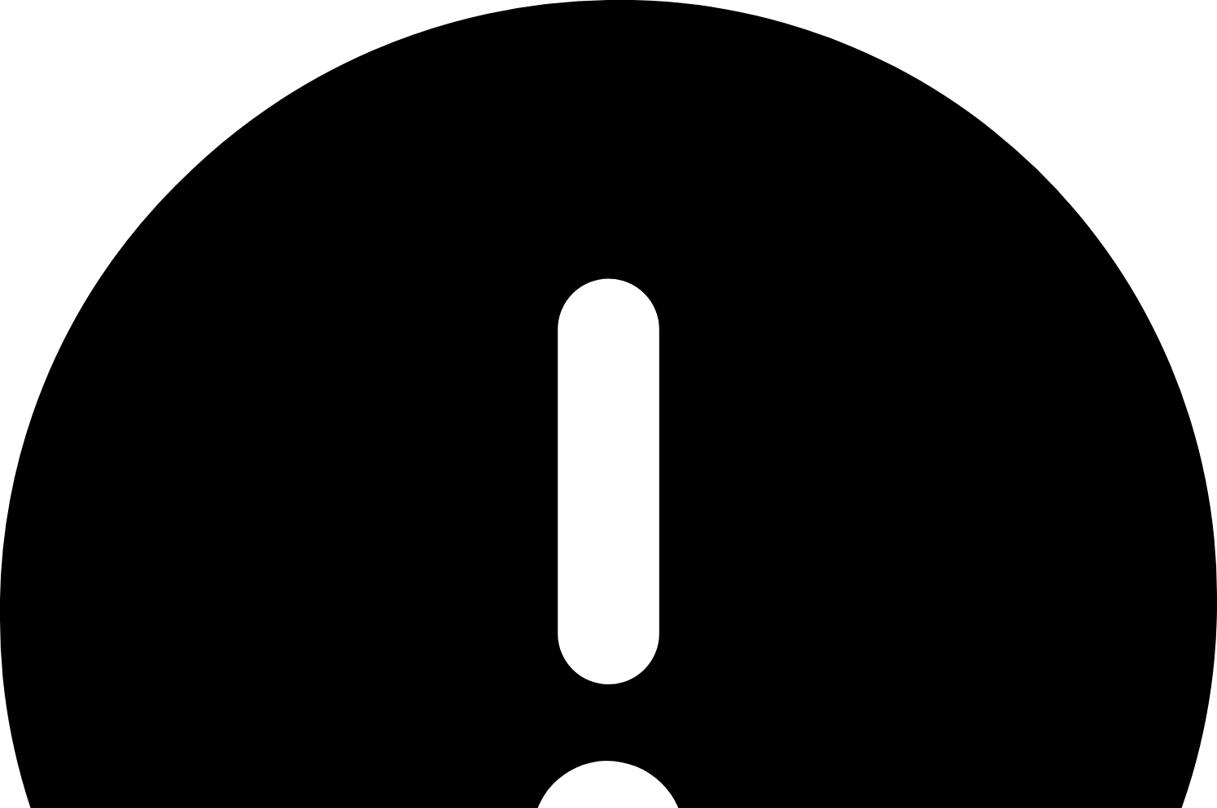
drag, startPoint x: 1210, startPoint y: 30, endPoint x: 1115, endPoint y: 37, distance: 95.5
drag, startPoint x: 1087, startPoint y: 39, endPoint x: 1025, endPoint y: 107, distance: 92.2
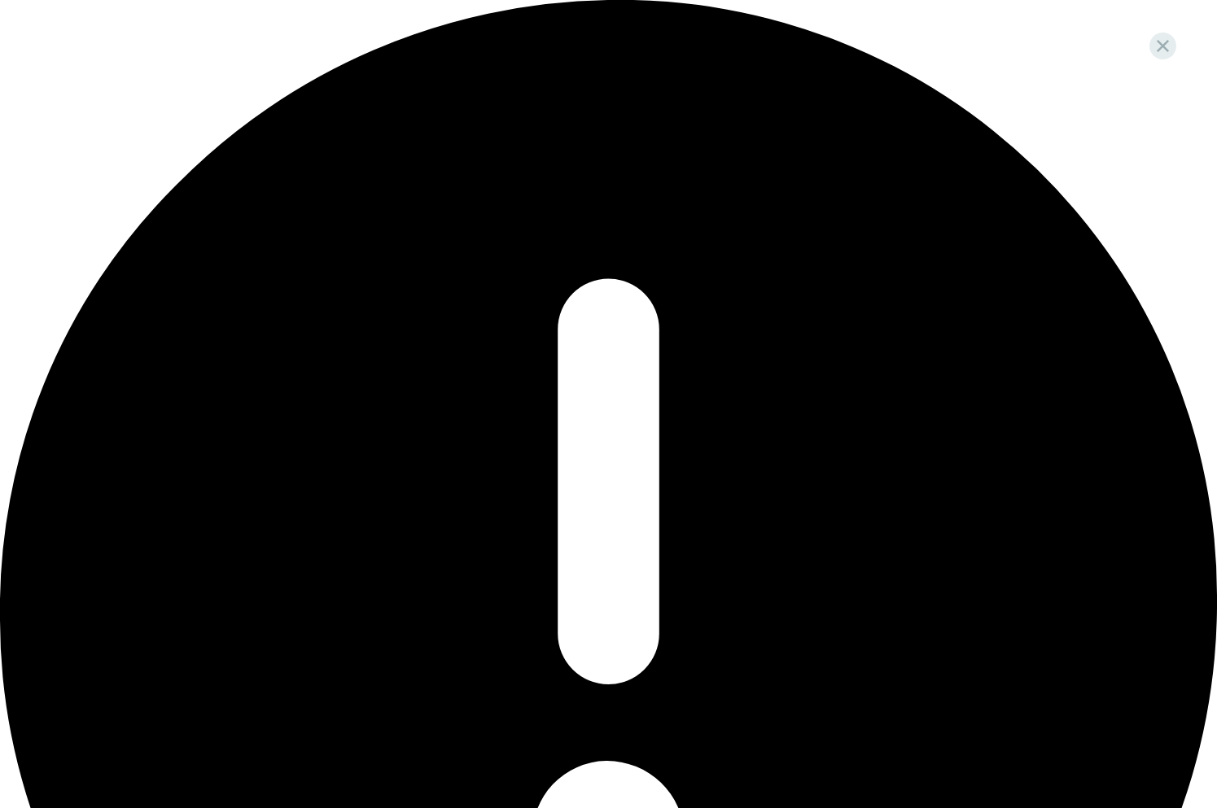
click at [977, 50] on div "Oops.. something went wrong..." at bounding box center [608, 620] width 1217 height 1240
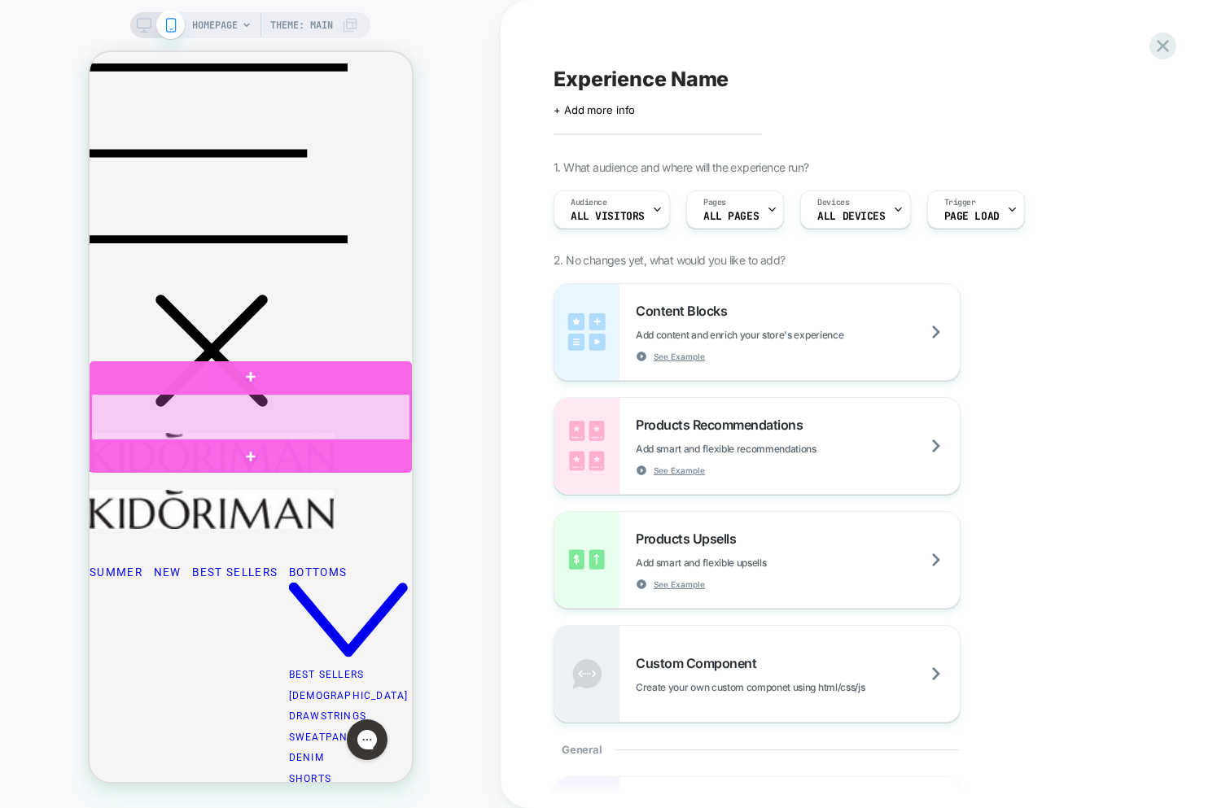
click at [287, 413] on div at bounding box center [249, 417] width 319 height 46
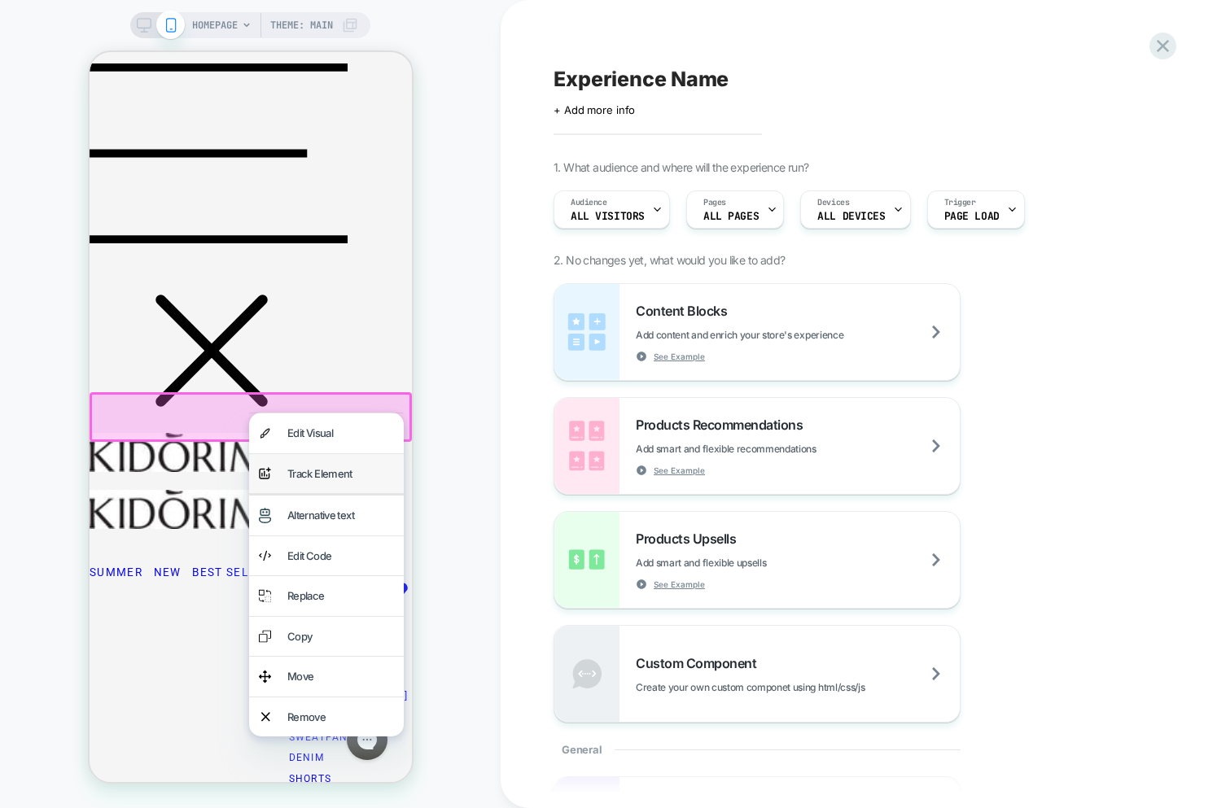
click at [309, 472] on div "Track Element" at bounding box center [340, 474] width 107 height 20
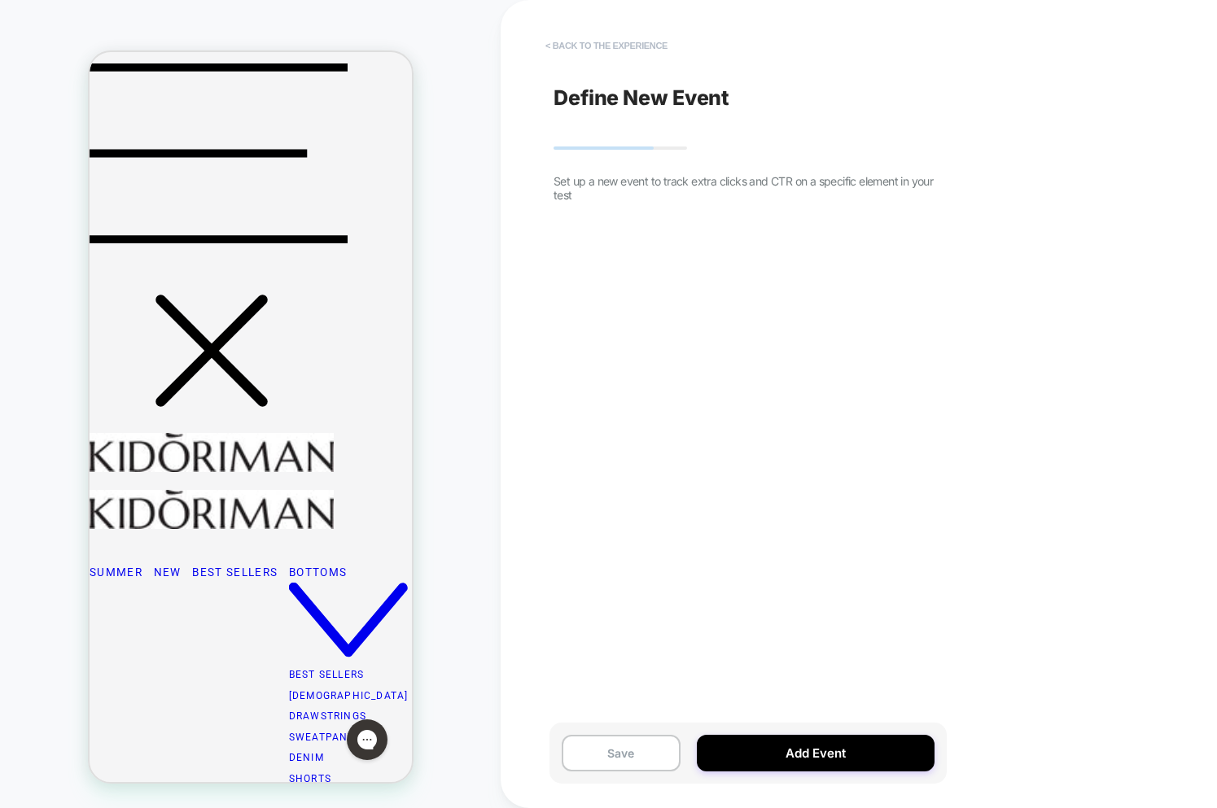
click at [588, 40] on button "< back to the experience" at bounding box center [606, 46] width 138 height 26
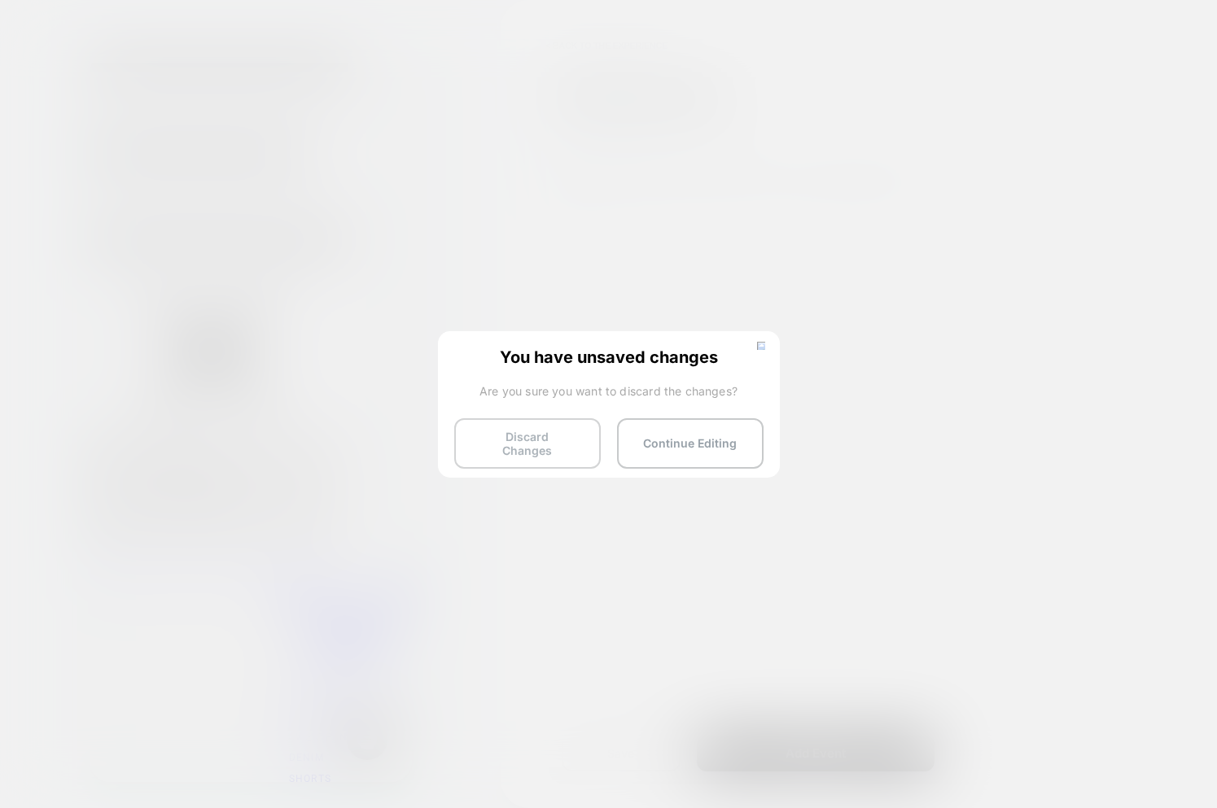
click at [516, 425] on button "Discard Changes" at bounding box center [527, 443] width 147 height 50
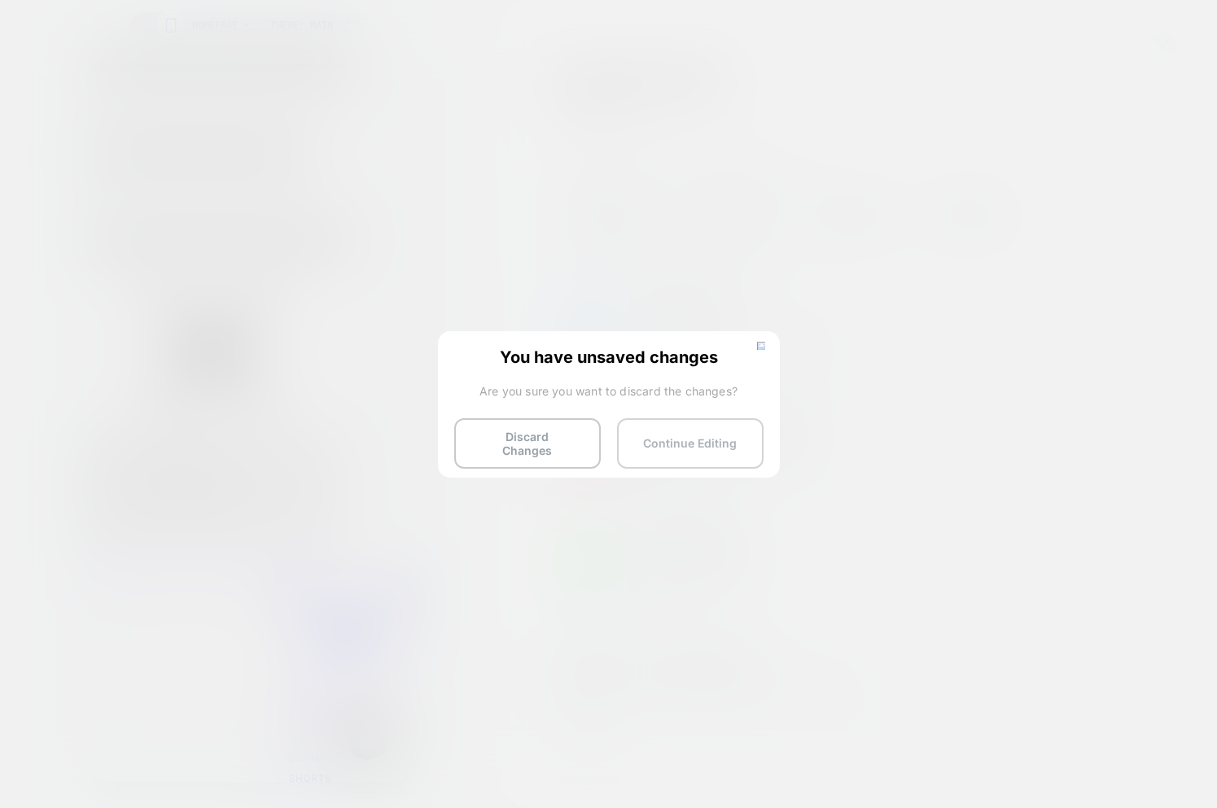
click at [691, 449] on button "Continue Editing" at bounding box center [690, 443] width 147 height 50
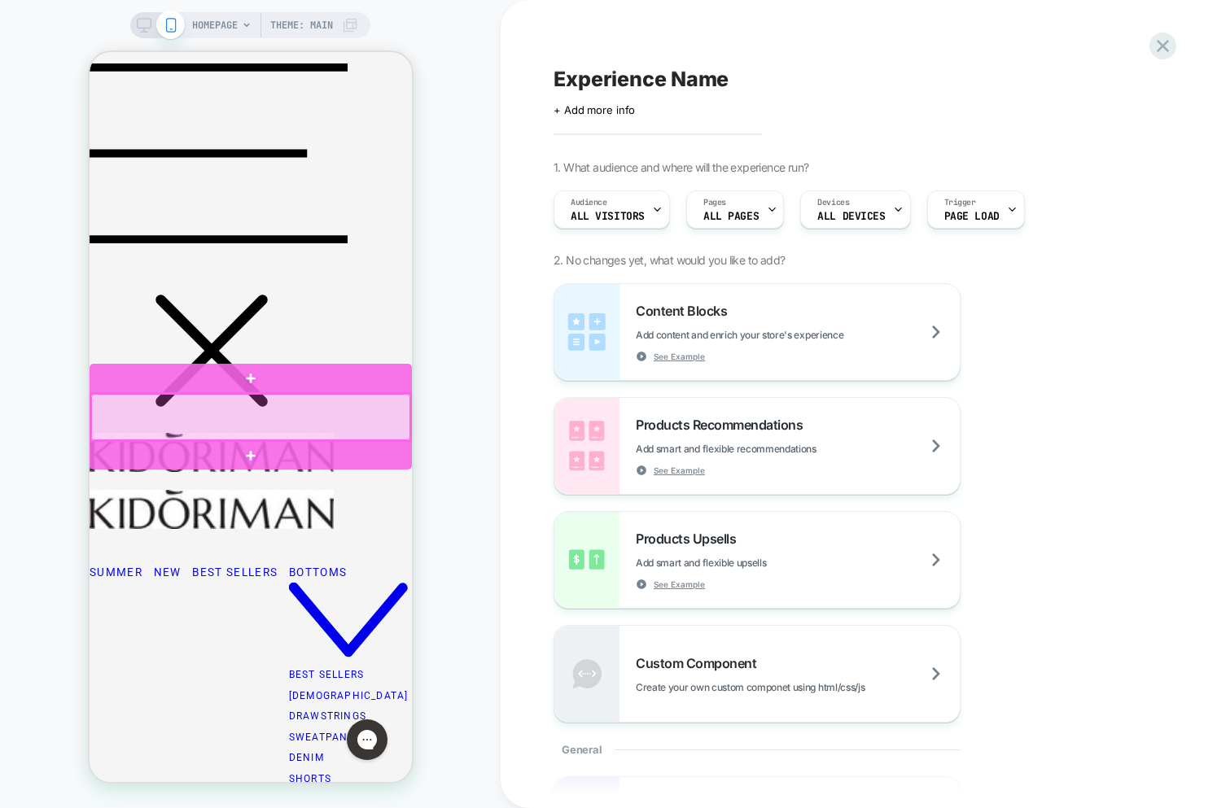
click at [240, 435] on div at bounding box center [249, 417] width 319 height 46
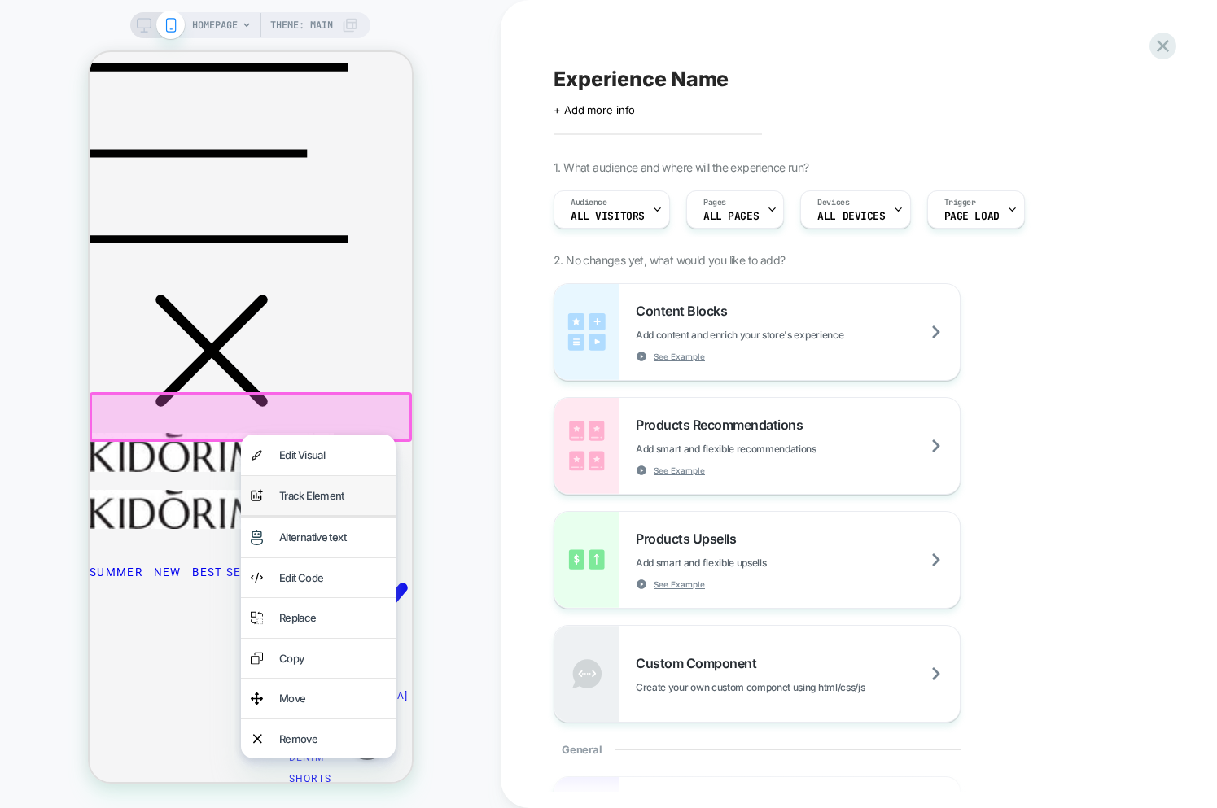
click at [293, 497] on div "Track Element" at bounding box center [331, 496] width 107 height 20
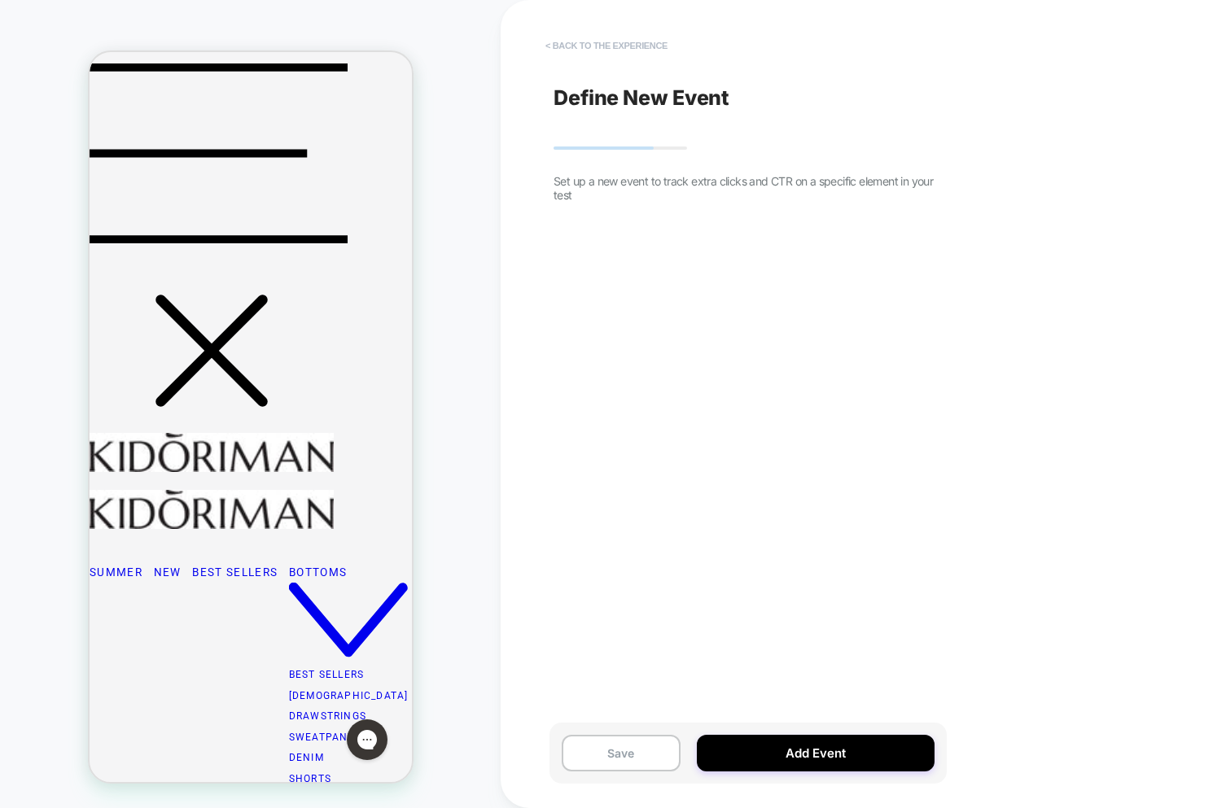
click at [606, 44] on button "< back to the experience" at bounding box center [606, 46] width 138 height 26
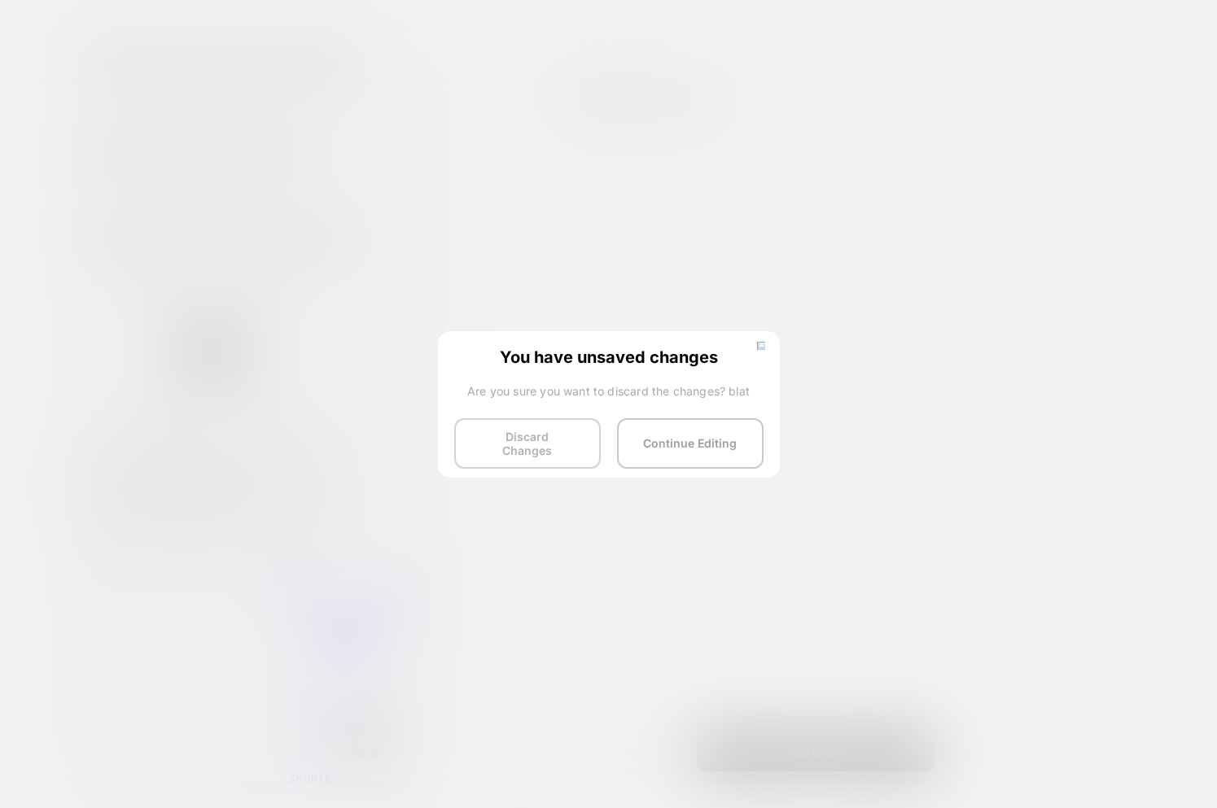
click at [539, 440] on button "Discard Changes" at bounding box center [527, 443] width 147 height 50
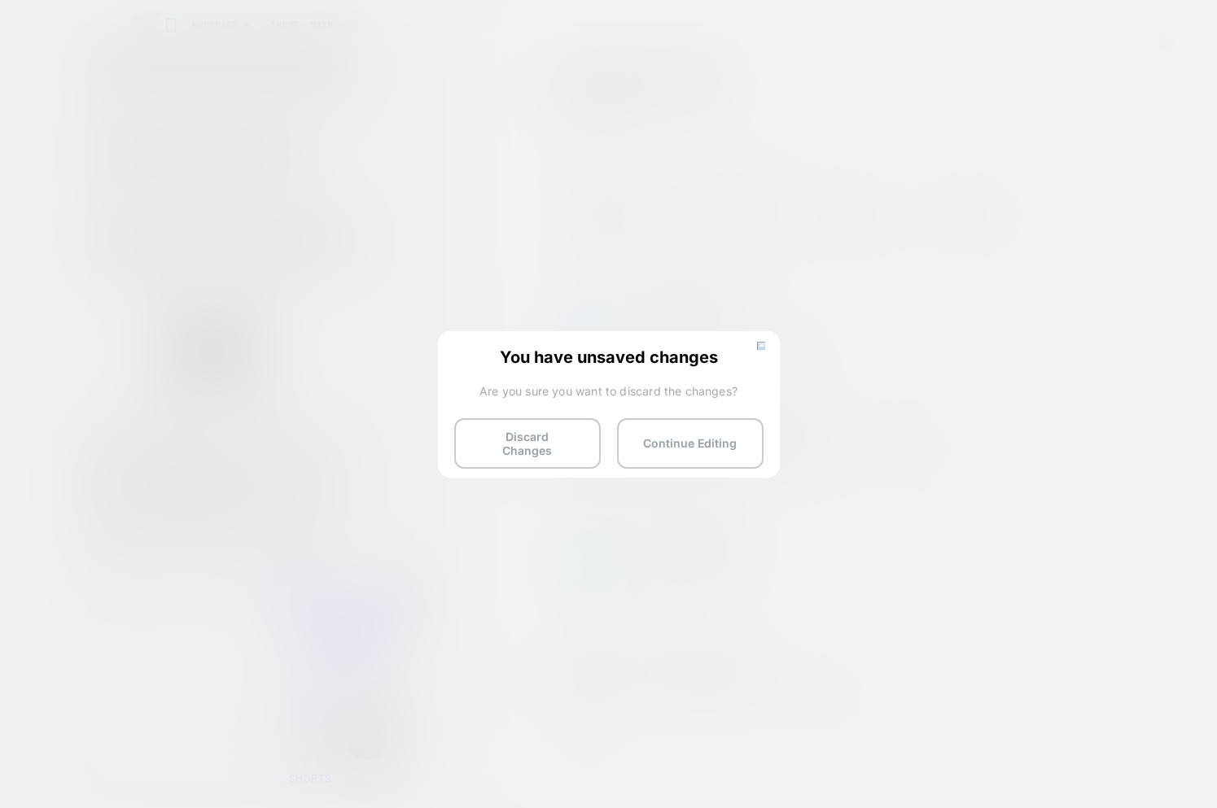
click at [672, 439] on button "Continue Editing" at bounding box center [690, 443] width 147 height 50
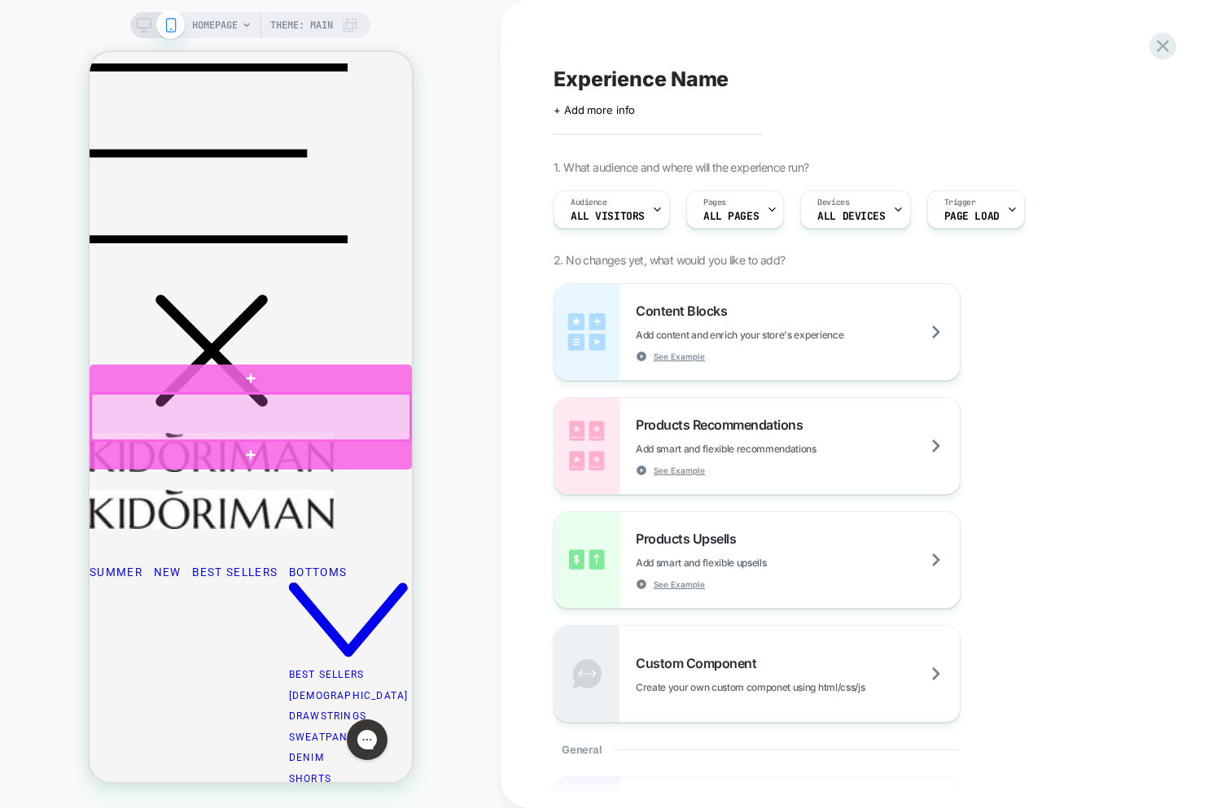
click at [265, 427] on div at bounding box center [249, 417] width 319 height 46
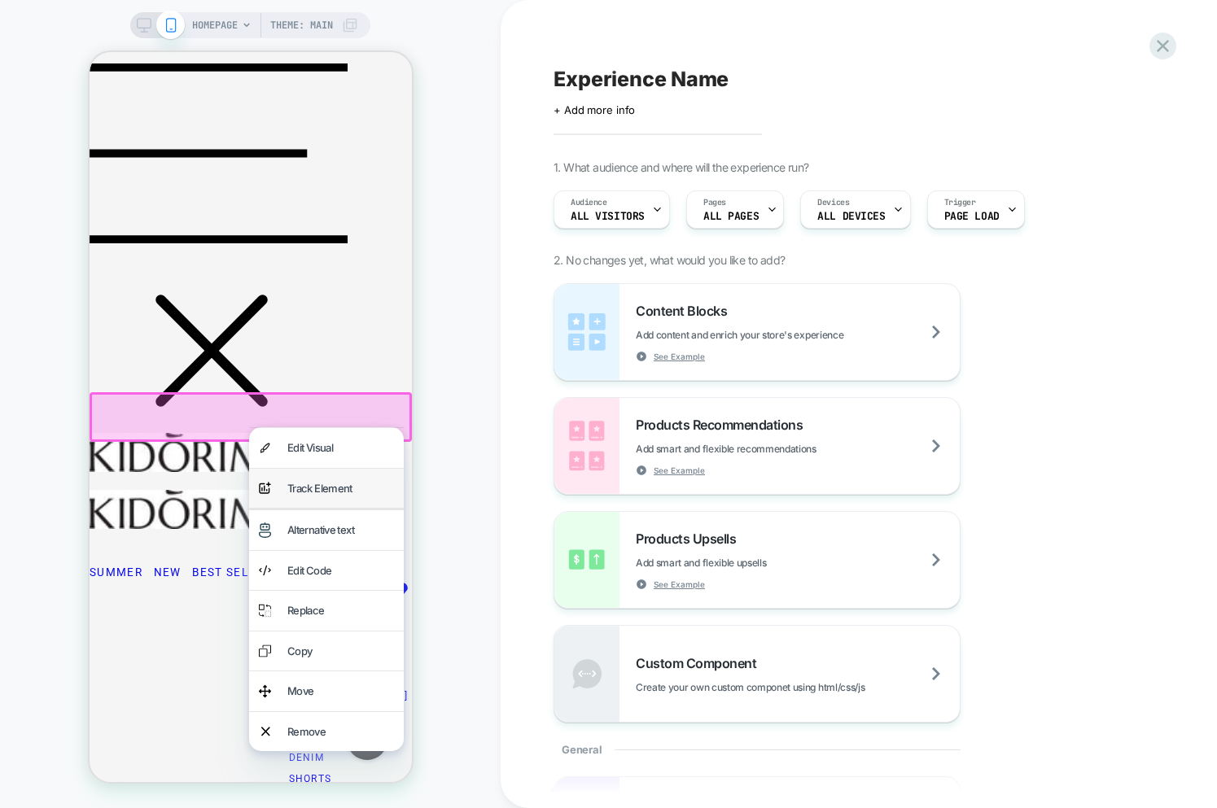
click at [304, 499] on div "analytics-plus-line-svgrepo-com Track Element" at bounding box center [325, 489] width 155 height 40
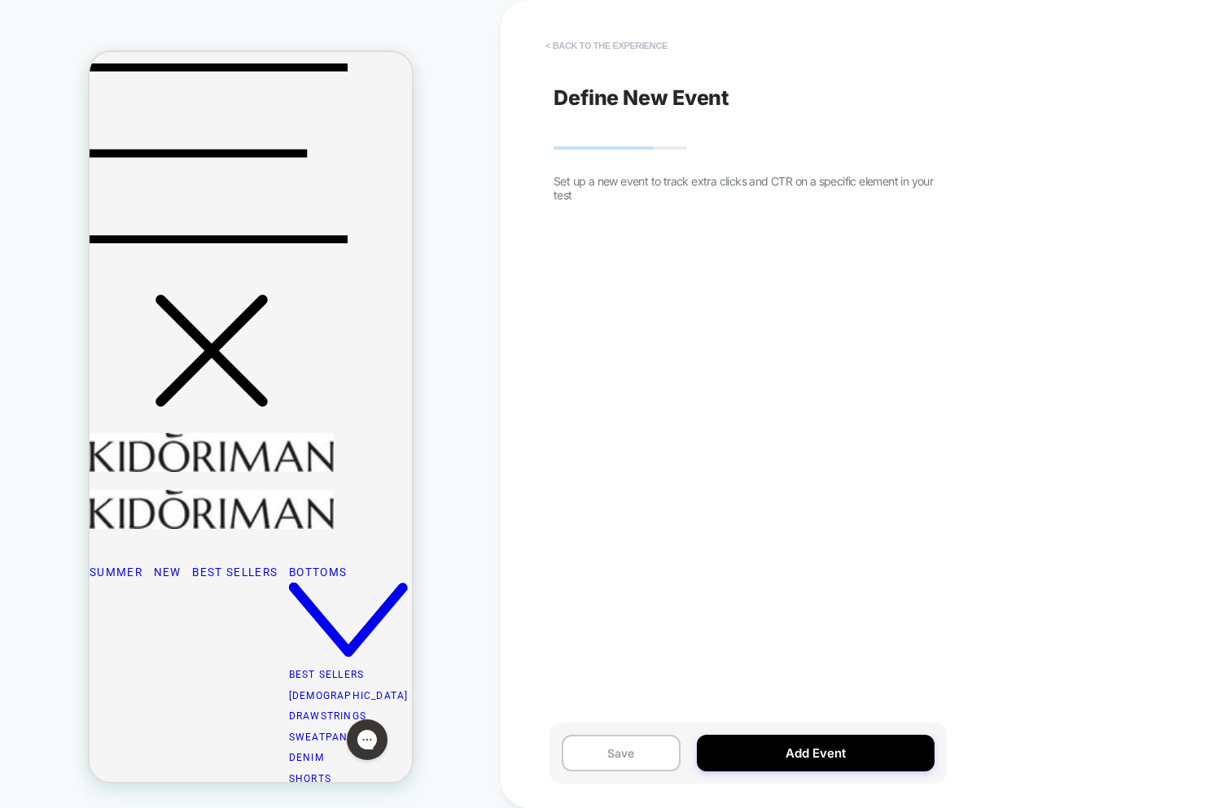
click at [616, 42] on button "< back to the experience" at bounding box center [606, 46] width 138 height 26
click at [609, 38] on button "< back to the experience" at bounding box center [606, 46] width 138 height 26
click at [608, 42] on button "< back to the experience" at bounding box center [606, 46] width 138 height 26
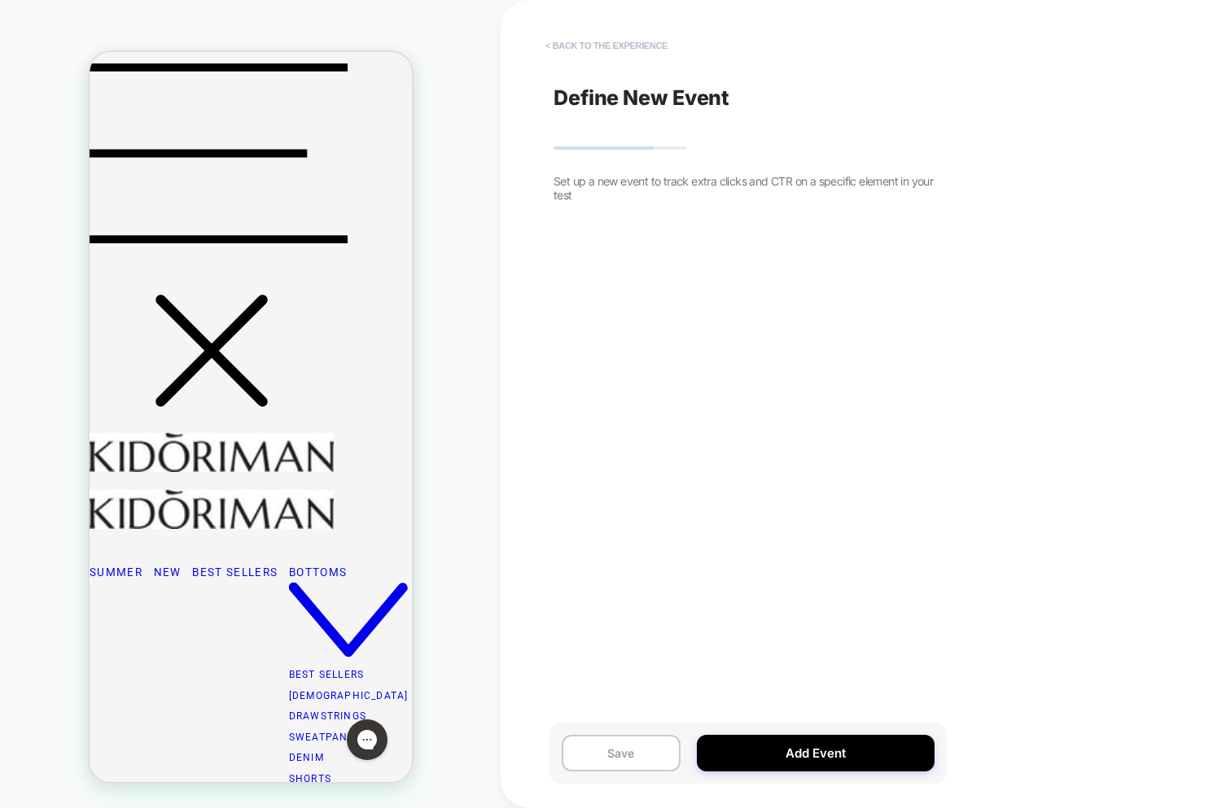
click at [608, 42] on button "< back to the experience" at bounding box center [606, 46] width 138 height 26
click at [593, 45] on button "< back to the experience" at bounding box center [606, 46] width 138 height 26
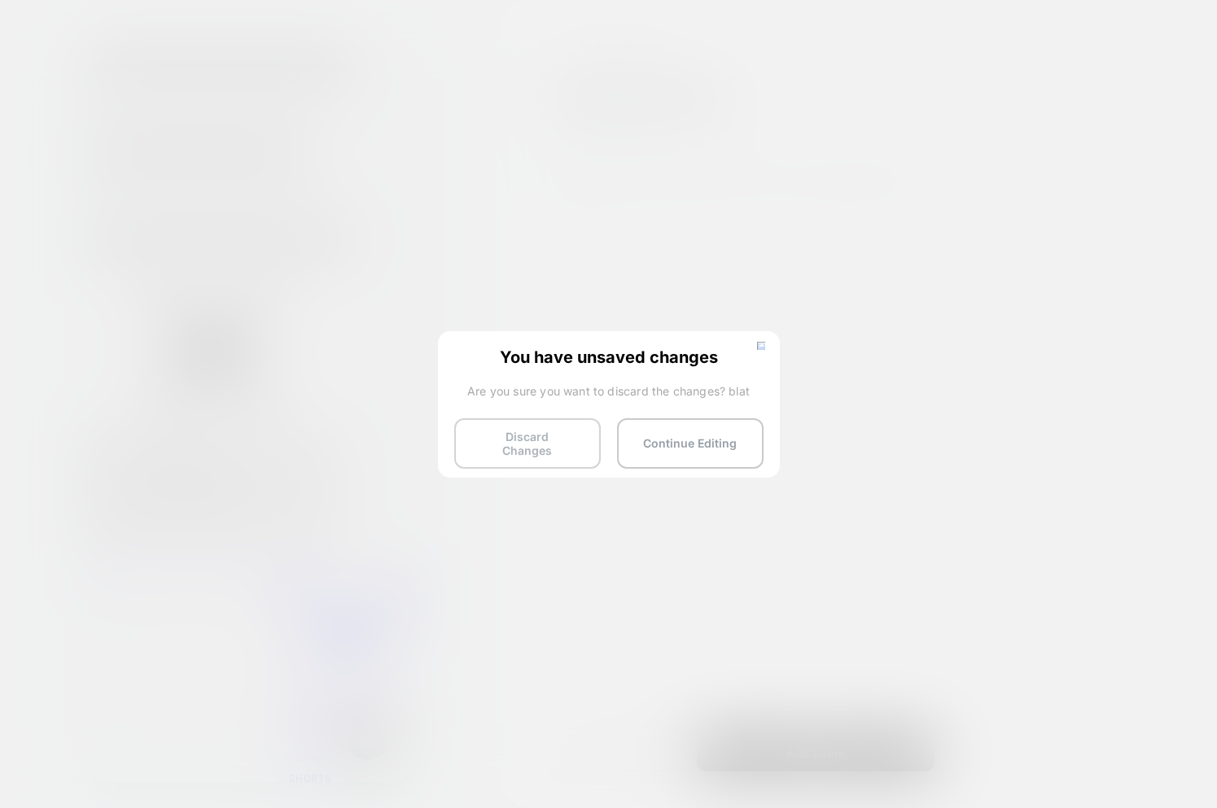
click at [547, 454] on button "Discard Changes" at bounding box center [527, 443] width 147 height 50
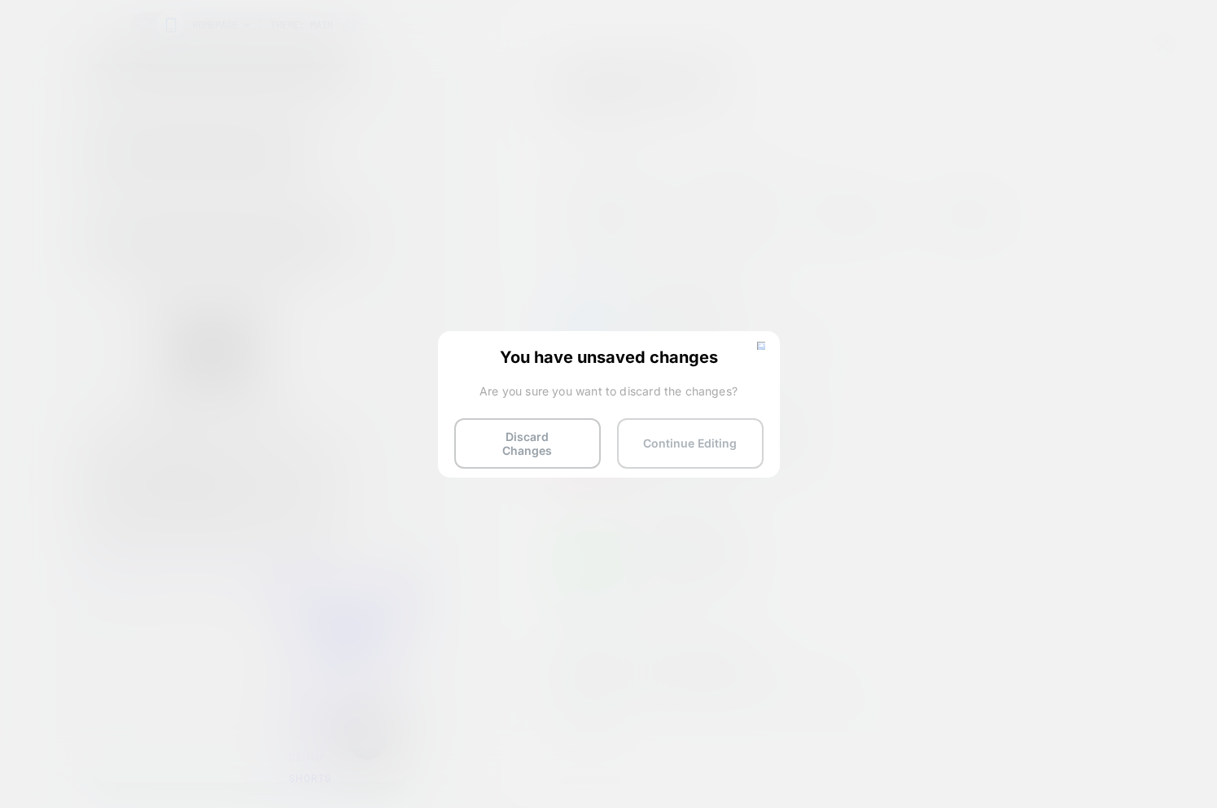
click at [672, 449] on button "Continue Editing" at bounding box center [690, 443] width 147 height 50
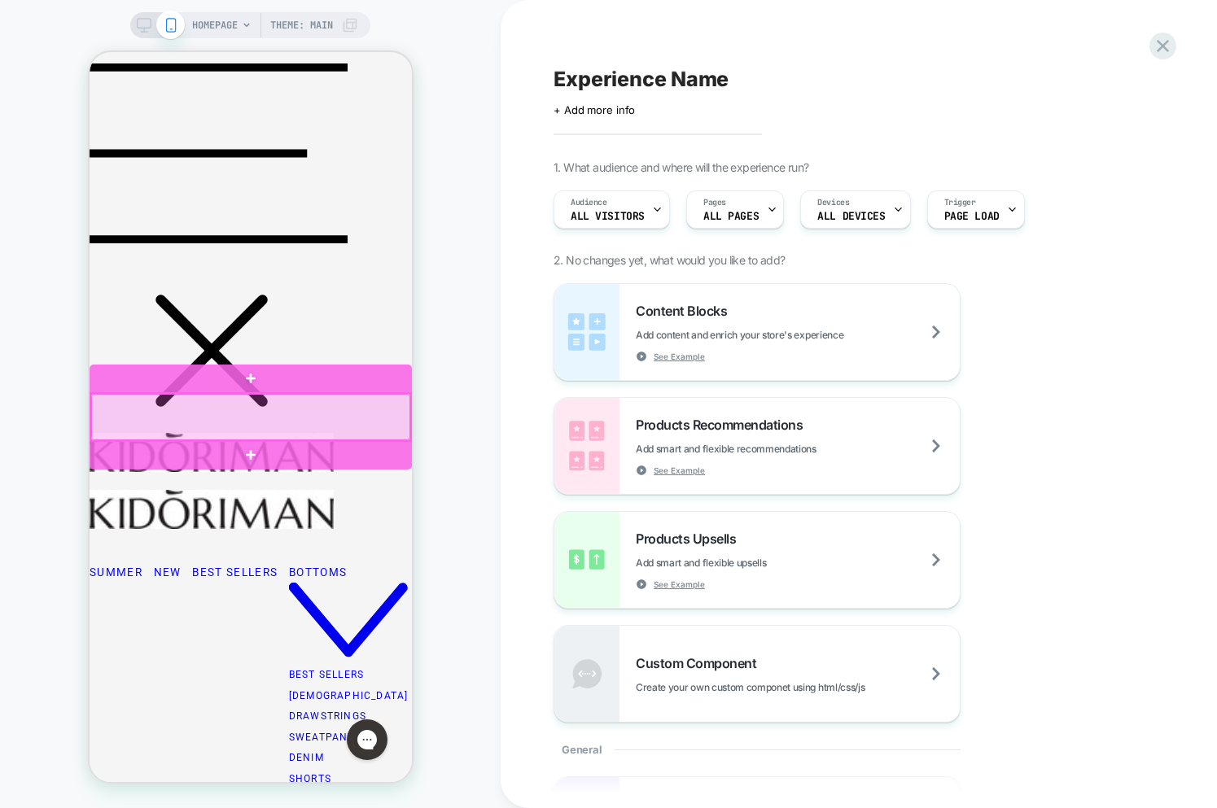
click at [332, 430] on div at bounding box center [249, 417] width 319 height 46
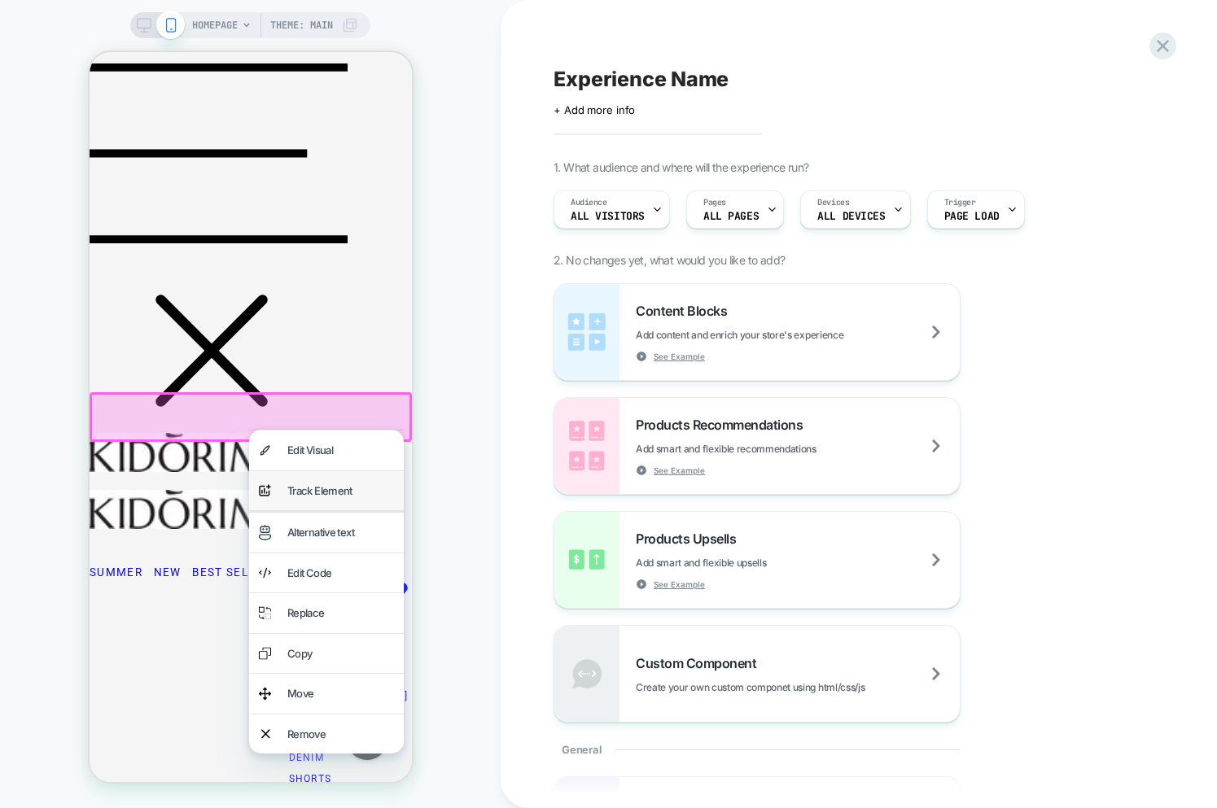
click at [322, 493] on div "Track Element" at bounding box center [340, 491] width 107 height 20
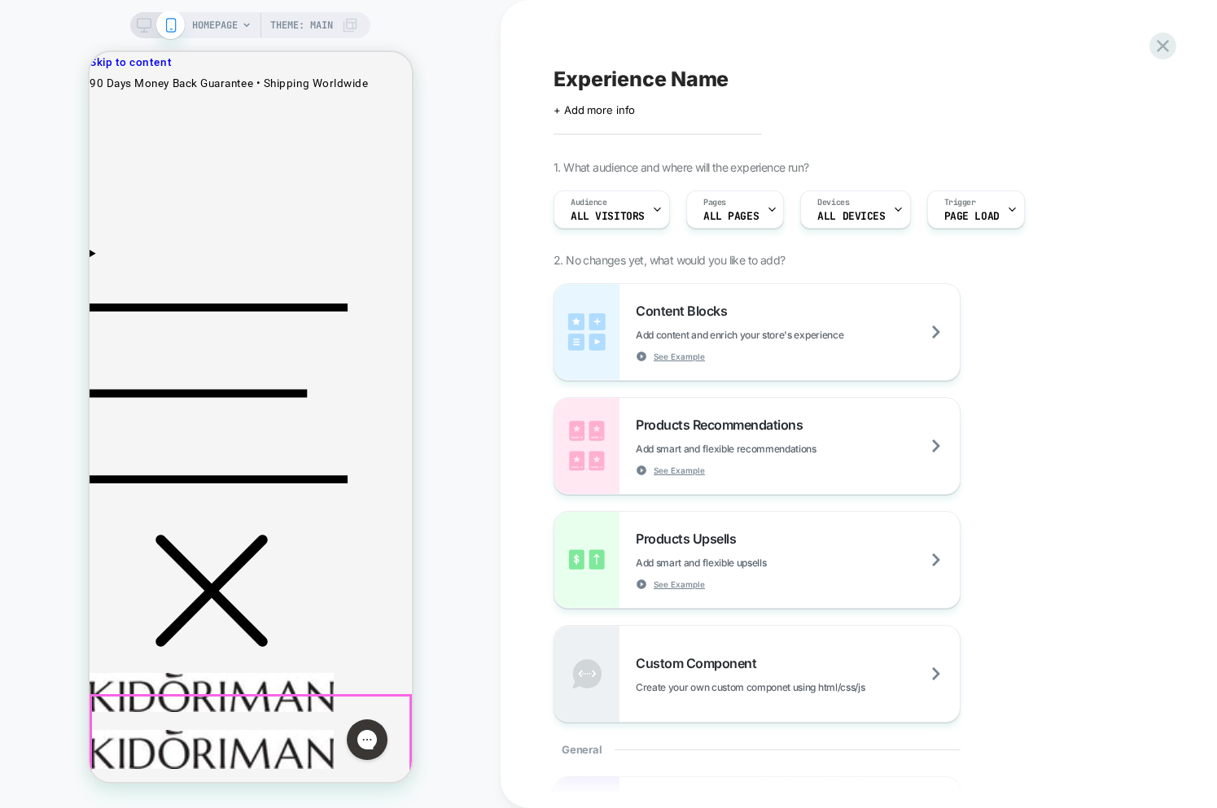
scroll to position [0, 0]
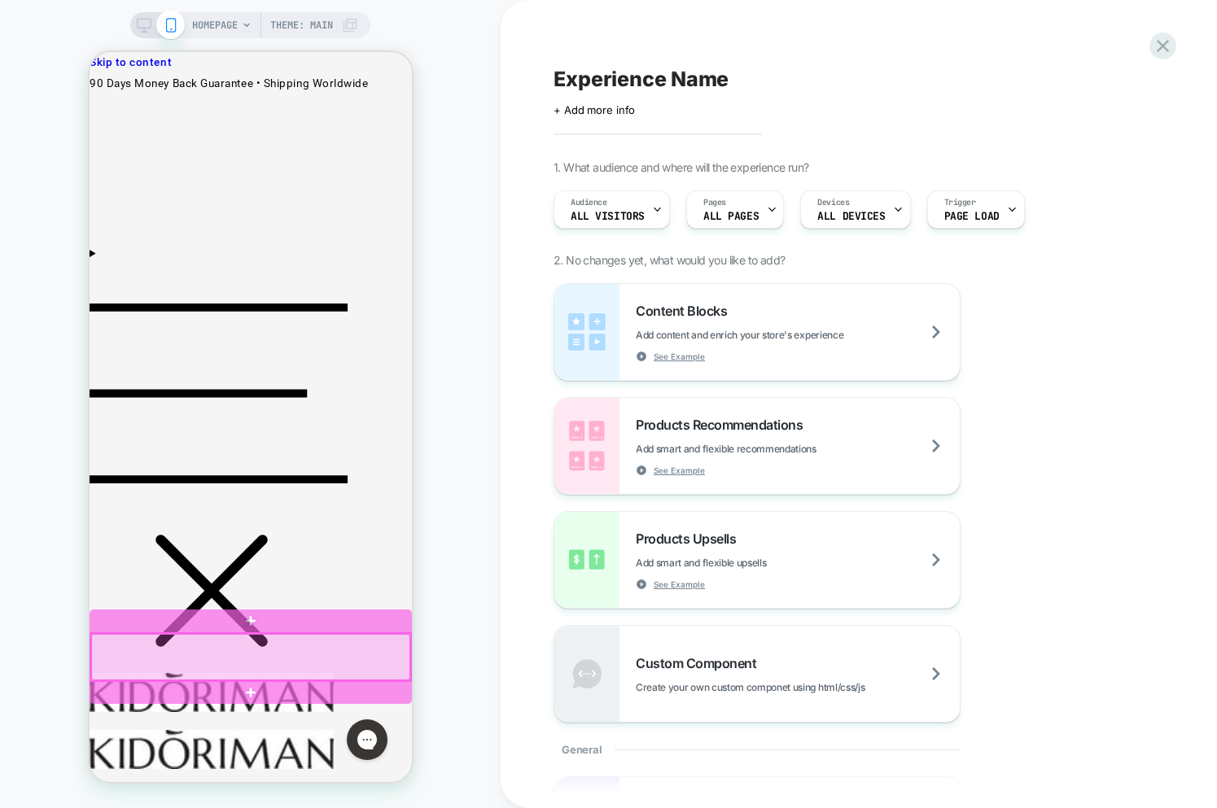
click at [322, 658] on div at bounding box center [249, 657] width 319 height 46
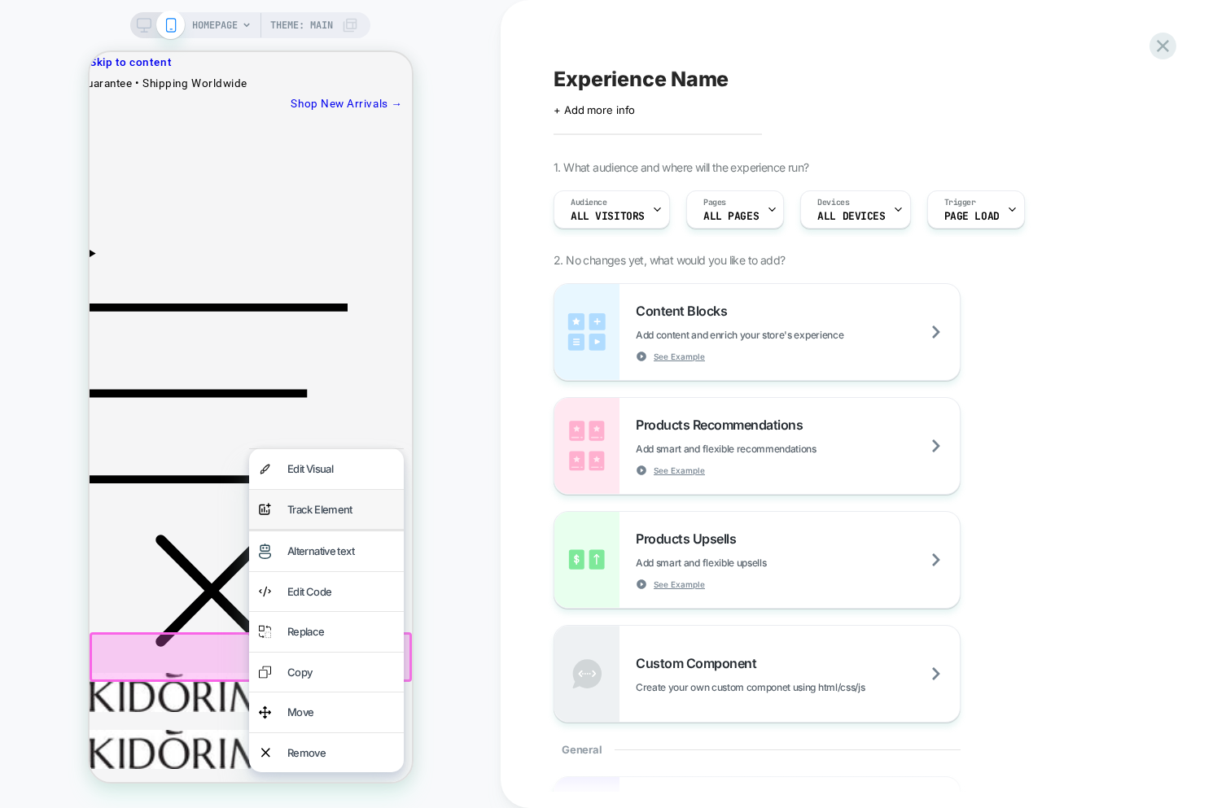
click at [311, 507] on div "Track Element" at bounding box center [340, 510] width 107 height 20
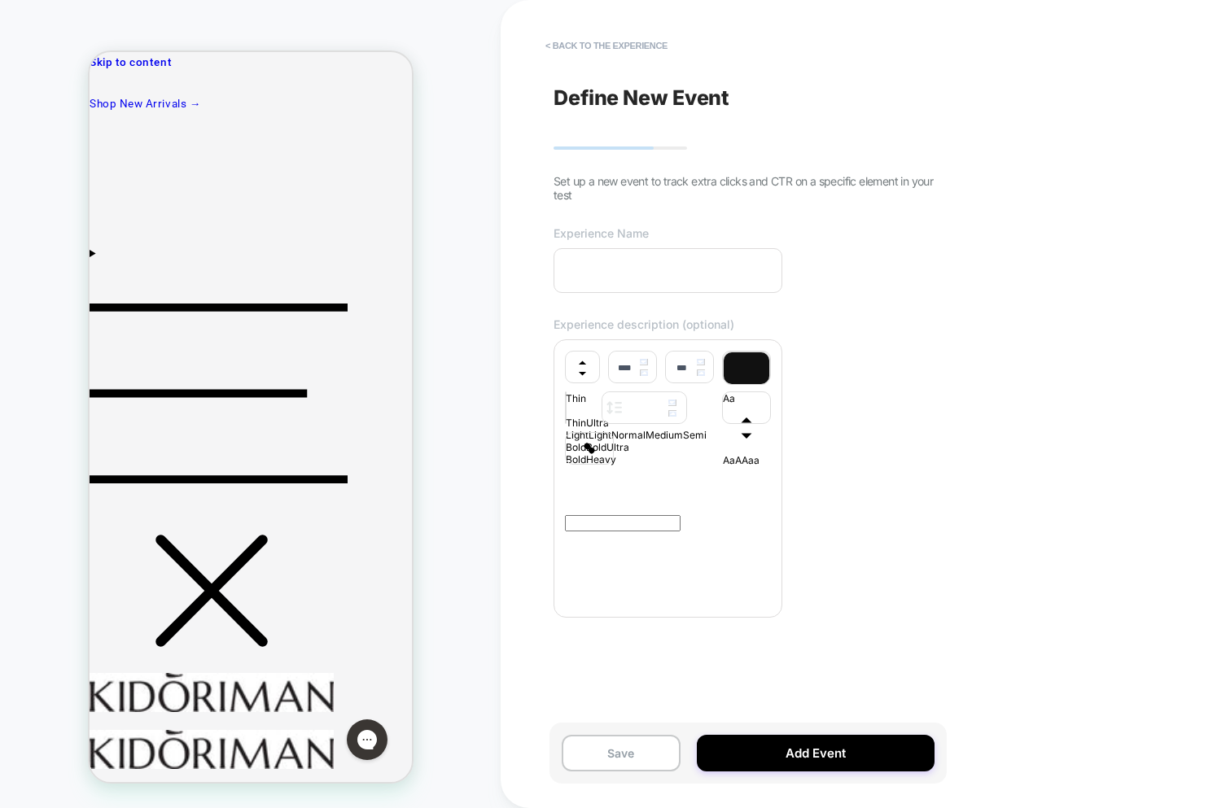
click at [720, 276] on input at bounding box center [668, 270] width 229 height 45
click at [737, 603] on div at bounding box center [668, 538] width 206 height 130
click at [611, 263] on input at bounding box center [668, 270] width 229 height 45
click at [583, 260] on input at bounding box center [668, 270] width 229 height 45
click at [611, 490] on p at bounding box center [668, 485] width 206 height 9
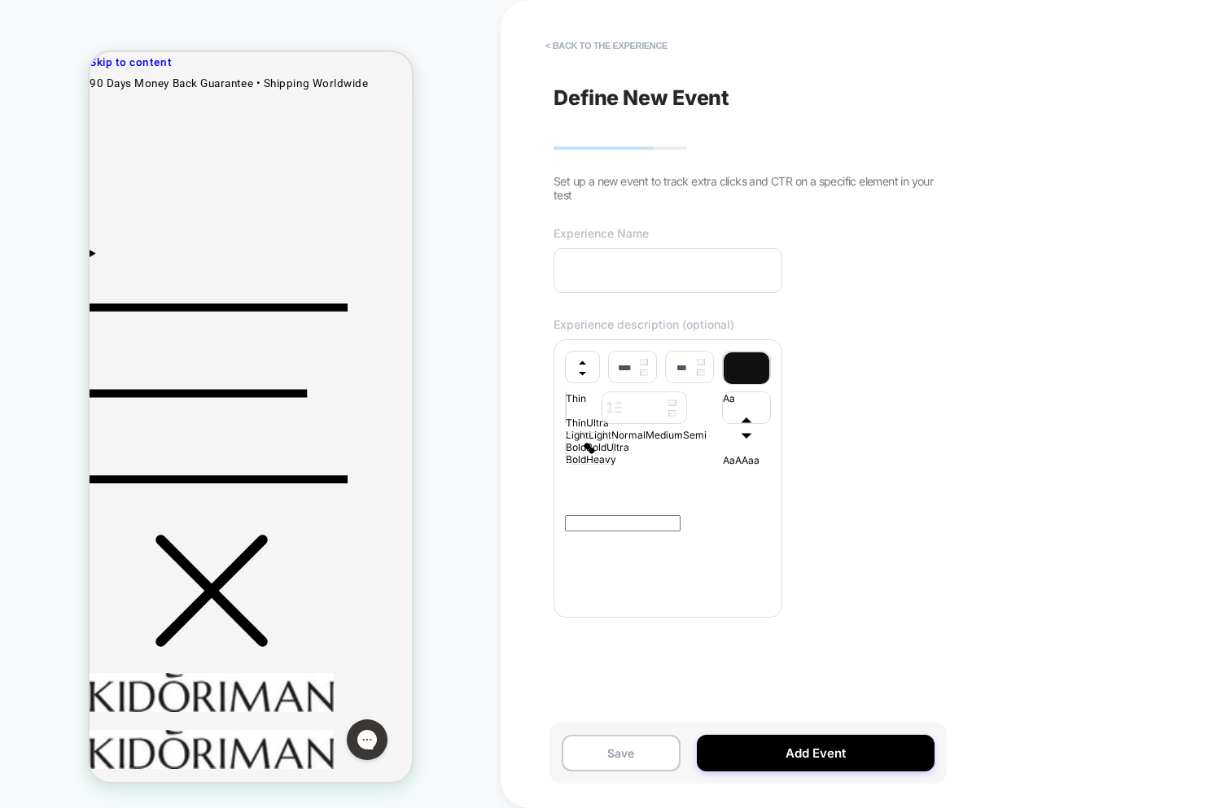
type input "****"
drag, startPoint x: 587, startPoint y: 551, endPoint x: 491, endPoint y: 535, distance: 97.4
click at [491, 535] on div "**********" at bounding box center [608, 404] width 1217 height 808
click at [739, 490] on div at bounding box center [668, 485] width 206 height 9
drag, startPoint x: 584, startPoint y: 554, endPoint x: 533, endPoint y: 548, distance: 50.9
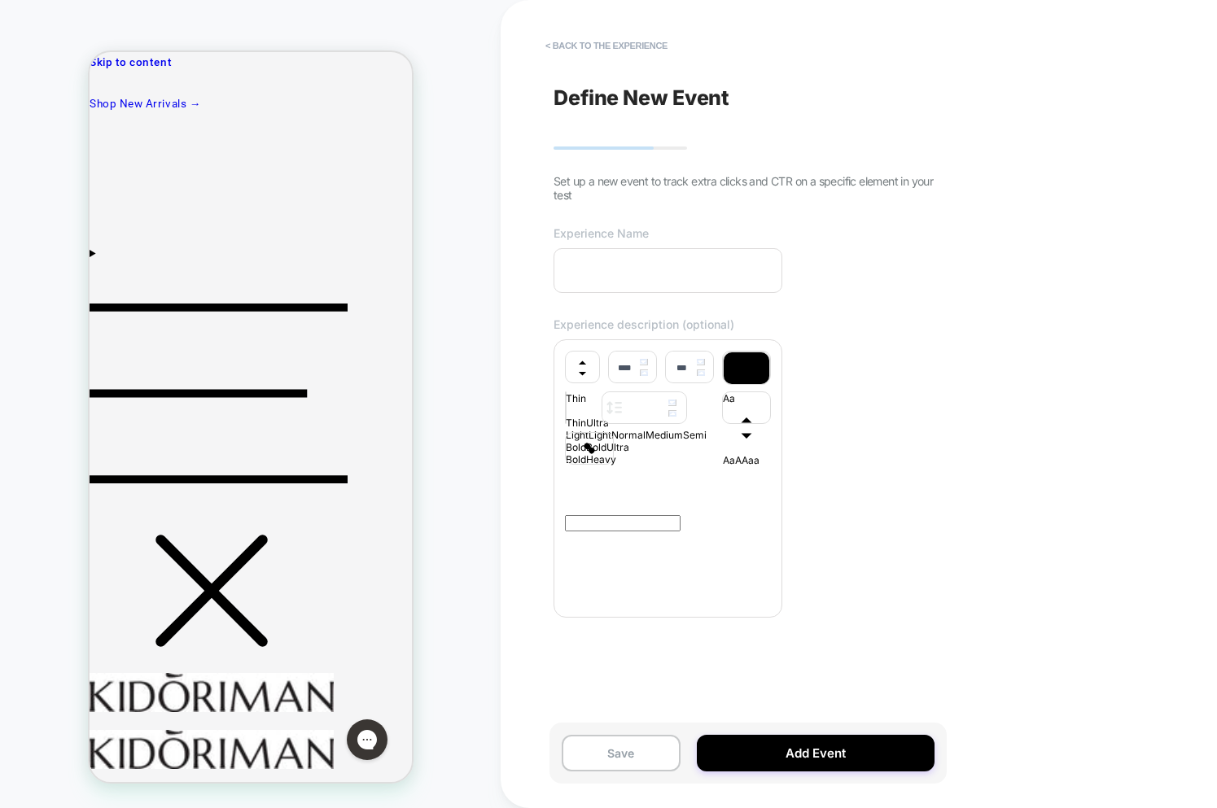
click at [533, 548] on div "**********" at bounding box center [859, 404] width 716 height 808
drag, startPoint x: 672, startPoint y: 585, endPoint x: 634, endPoint y: 515, distance: 79.4
click at [670, 584] on div at bounding box center [668, 538] width 206 height 130
drag, startPoint x: 630, startPoint y: 513, endPoint x: 602, endPoint y: 442, distance: 76.3
click at [624, 465] on div "**********" at bounding box center [668, 408] width 206 height 114
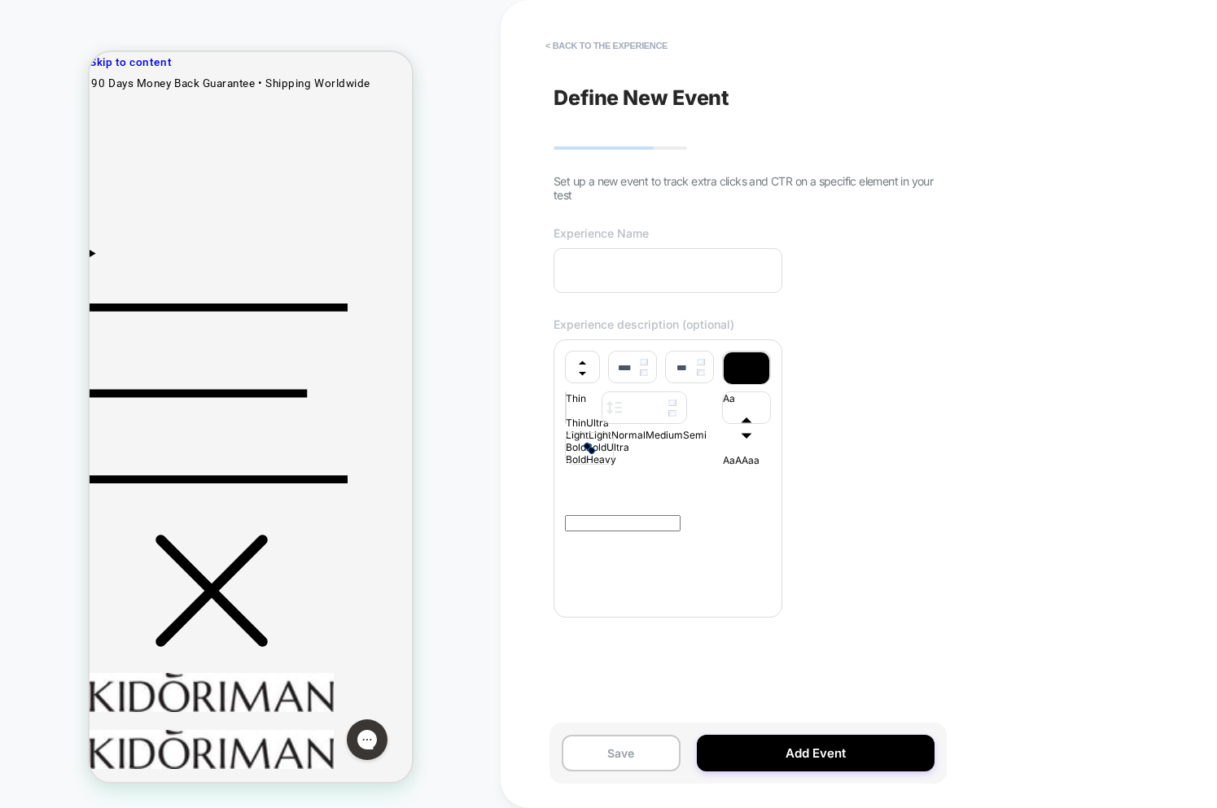
click at [601, 440] on div at bounding box center [589, 448] width 47 height 31
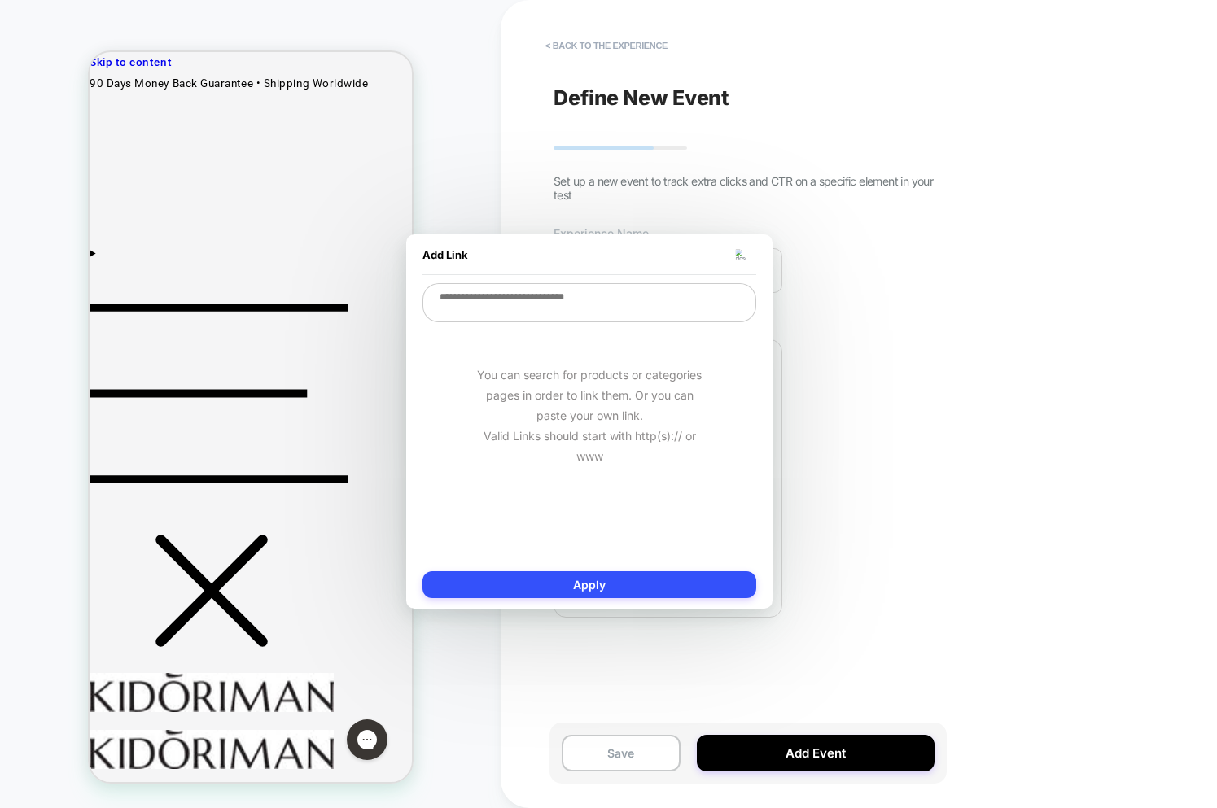
click at [753, 247] on div "Add Link" at bounding box center [589, 254] width 334 height 41
click at [745, 249] on img at bounding box center [741, 254] width 11 height 11
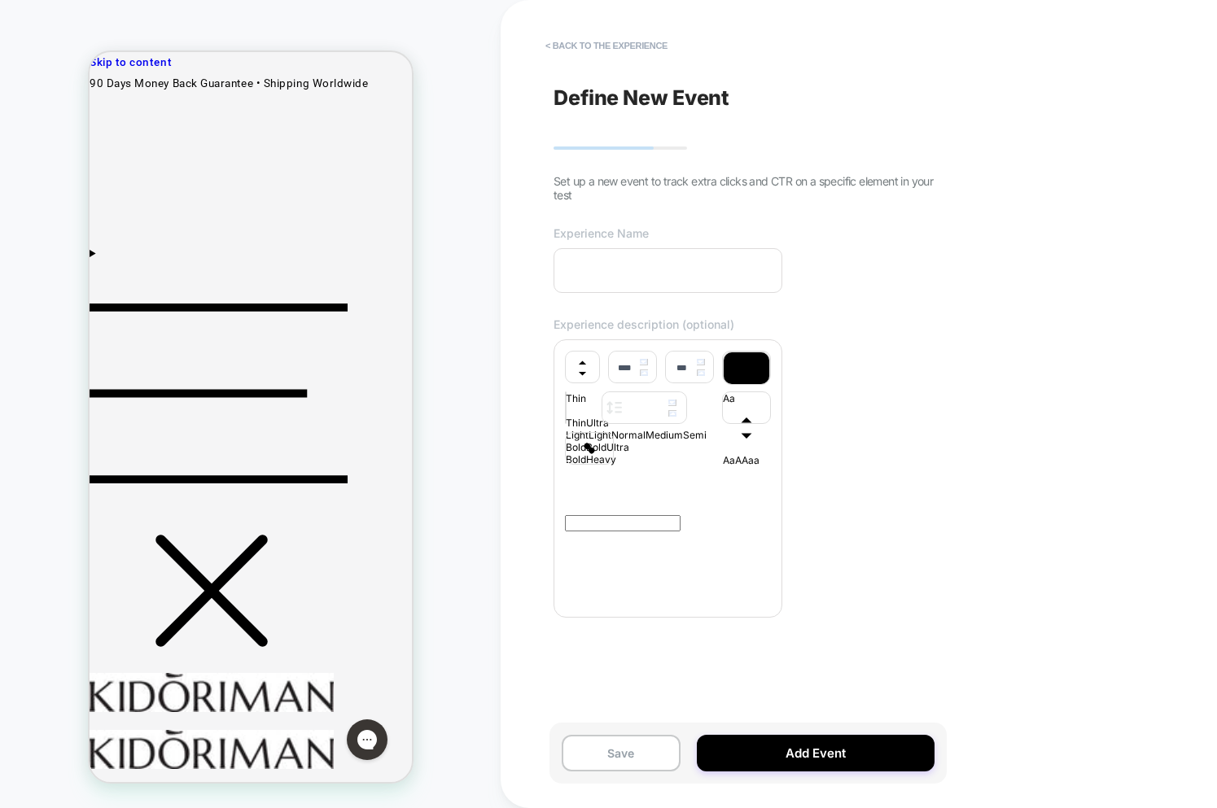
drag, startPoint x: 783, startPoint y: 440, endPoint x: 902, endPoint y: 415, distance: 121.3
click at [902, 415] on div "**********" at bounding box center [743, 404] width 397 height 776
click at [858, 339] on div "**********" at bounding box center [743, 404] width 397 height 776
click at [584, 25] on div "**********" at bounding box center [743, 404] width 397 height 776
click at [580, 39] on button "< back to the experience" at bounding box center [606, 46] width 138 height 26
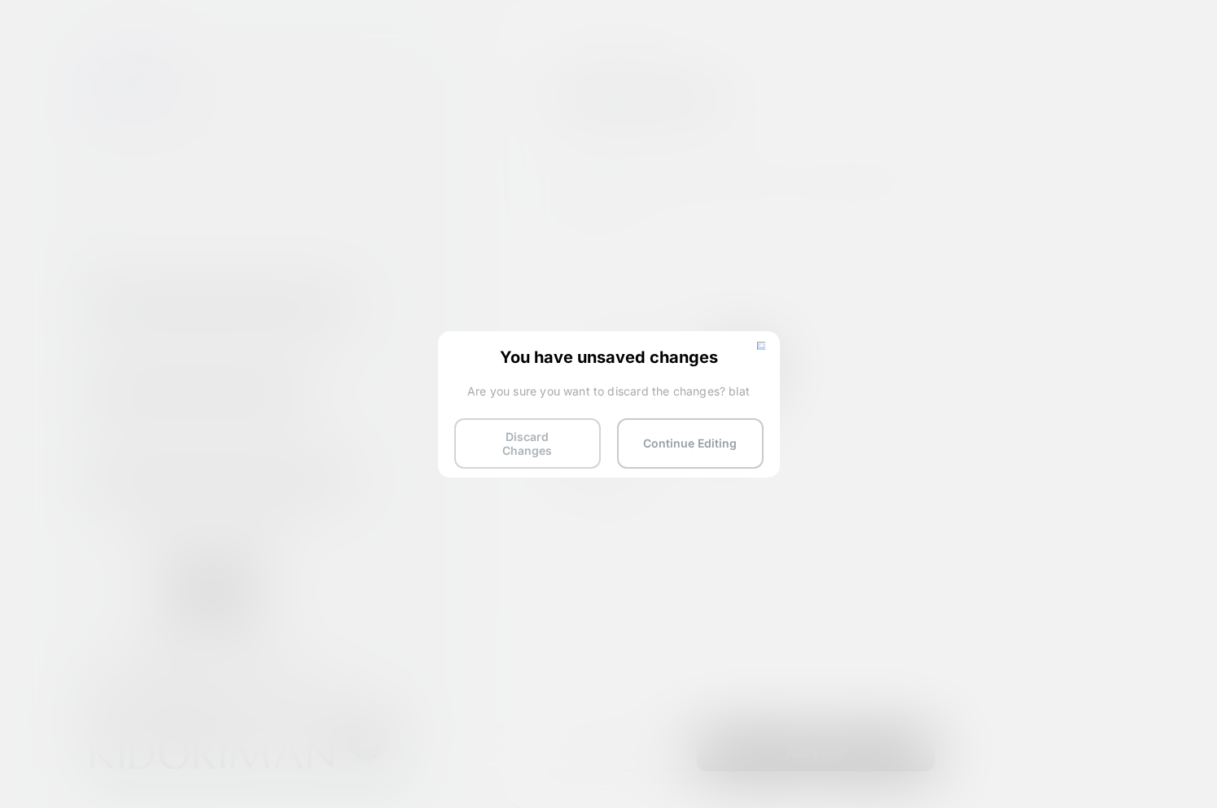
click at [535, 452] on button "Discard Changes" at bounding box center [527, 443] width 147 height 50
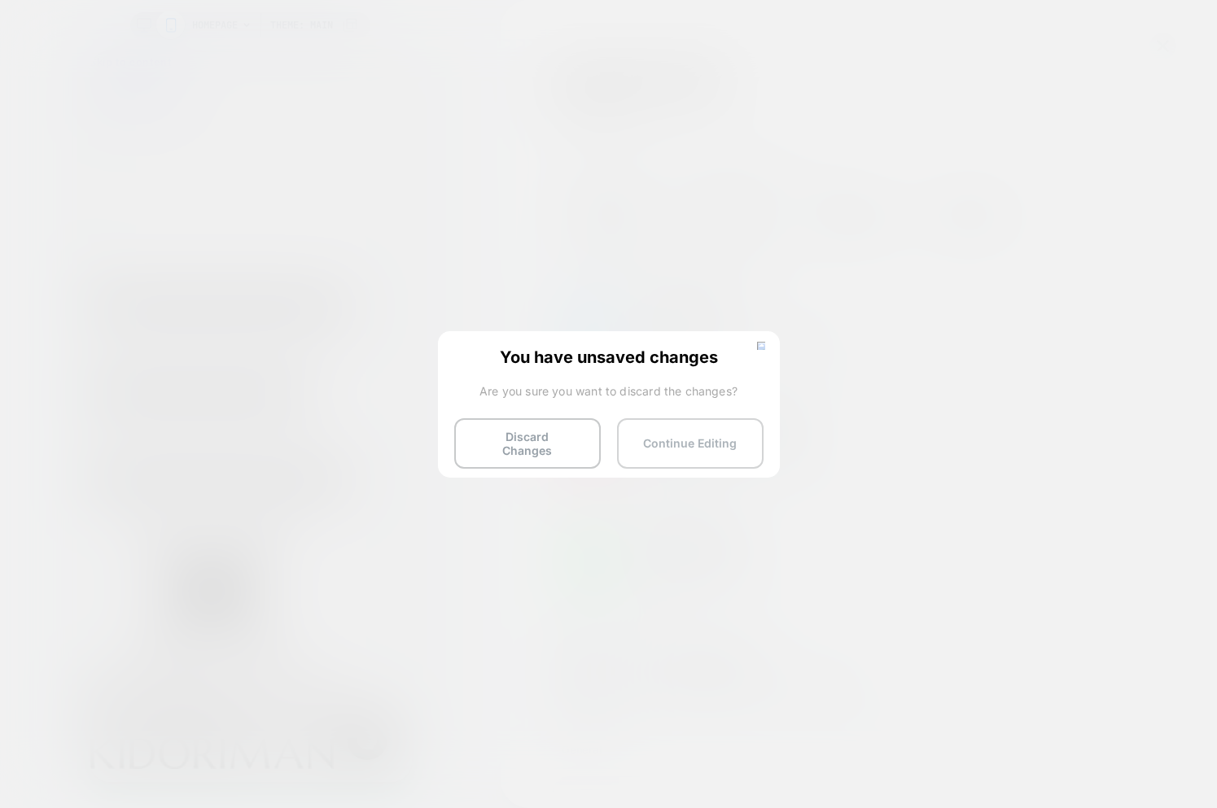
click at [705, 445] on button "Continue Editing" at bounding box center [690, 443] width 147 height 50
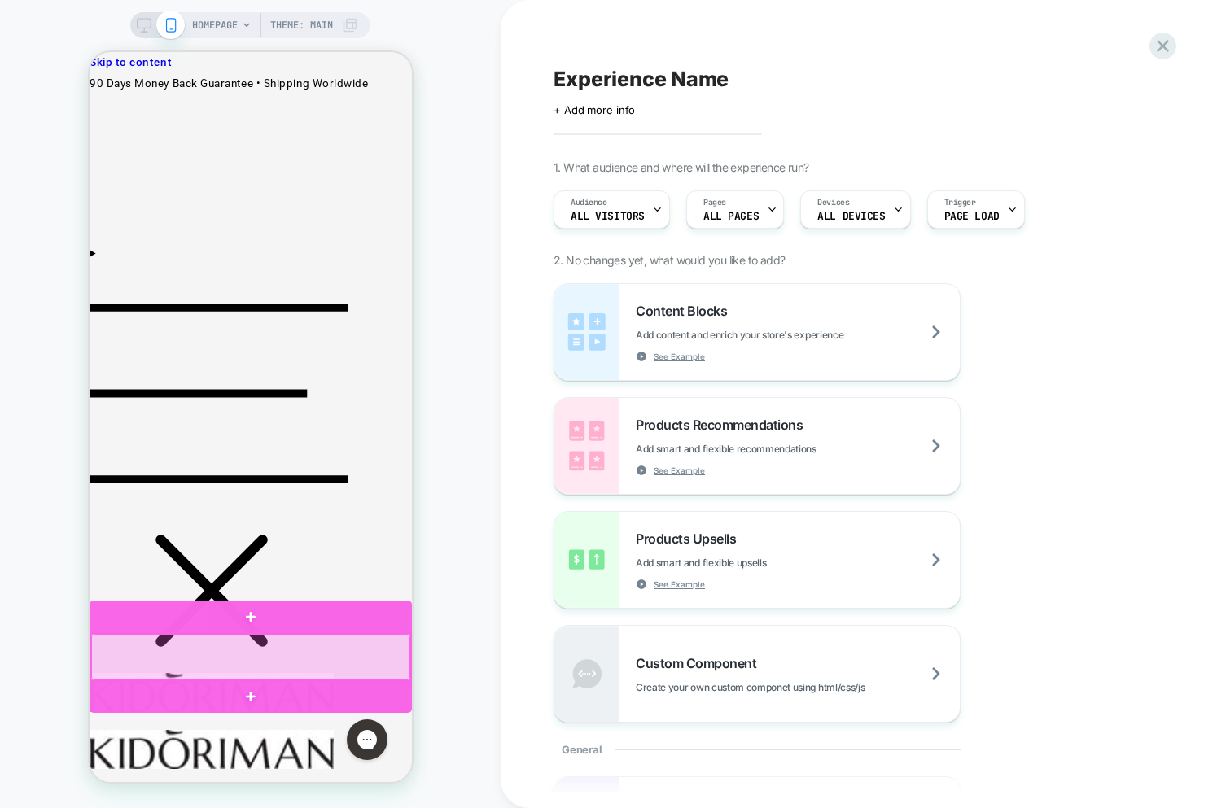
click at [295, 656] on div at bounding box center [249, 657] width 319 height 46
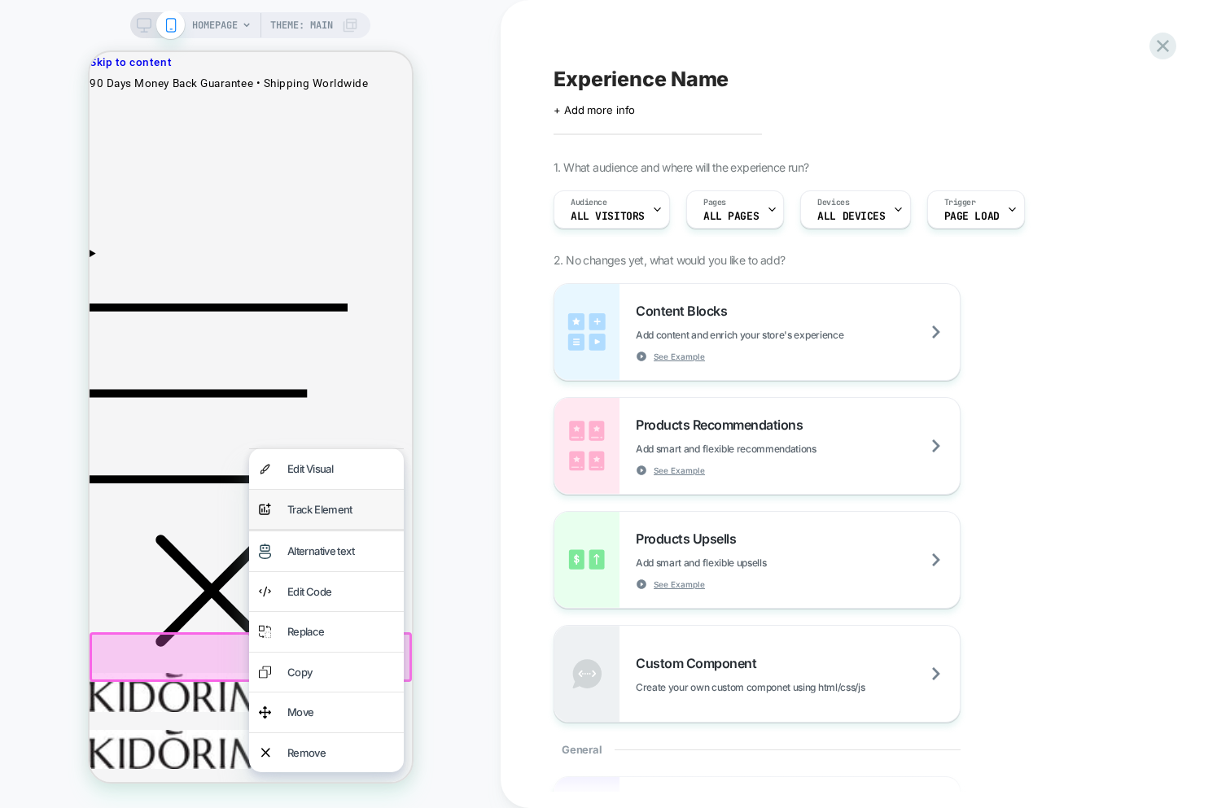
click at [302, 514] on div "Track Element" at bounding box center [340, 510] width 107 height 20
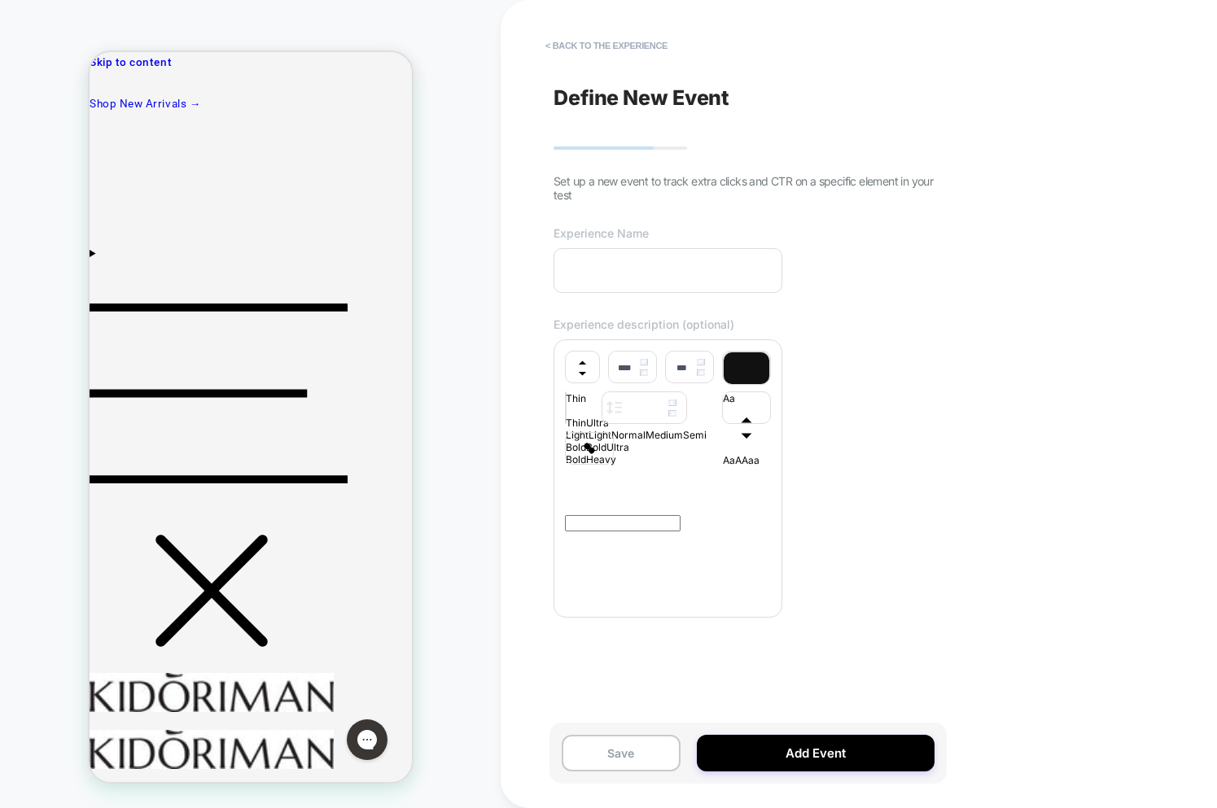
click at [584, 220] on div "**********" at bounding box center [743, 404] width 397 height 776
click at [584, 230] on span "Experience Name" at bounding box center [601, 233] width 95 height 14
drag, startPoint x: 663, startPoint y: 317, endPoint x: 680, endPoint y: 342, distance: 30.5
click at [667, 321] on div "**********" at bounding box center [743, 404] width 397 height 776
drag, startPoint x: 652, startPoint y: 270, endPoint x: 650, endPoint y: 309, distance: 38.3
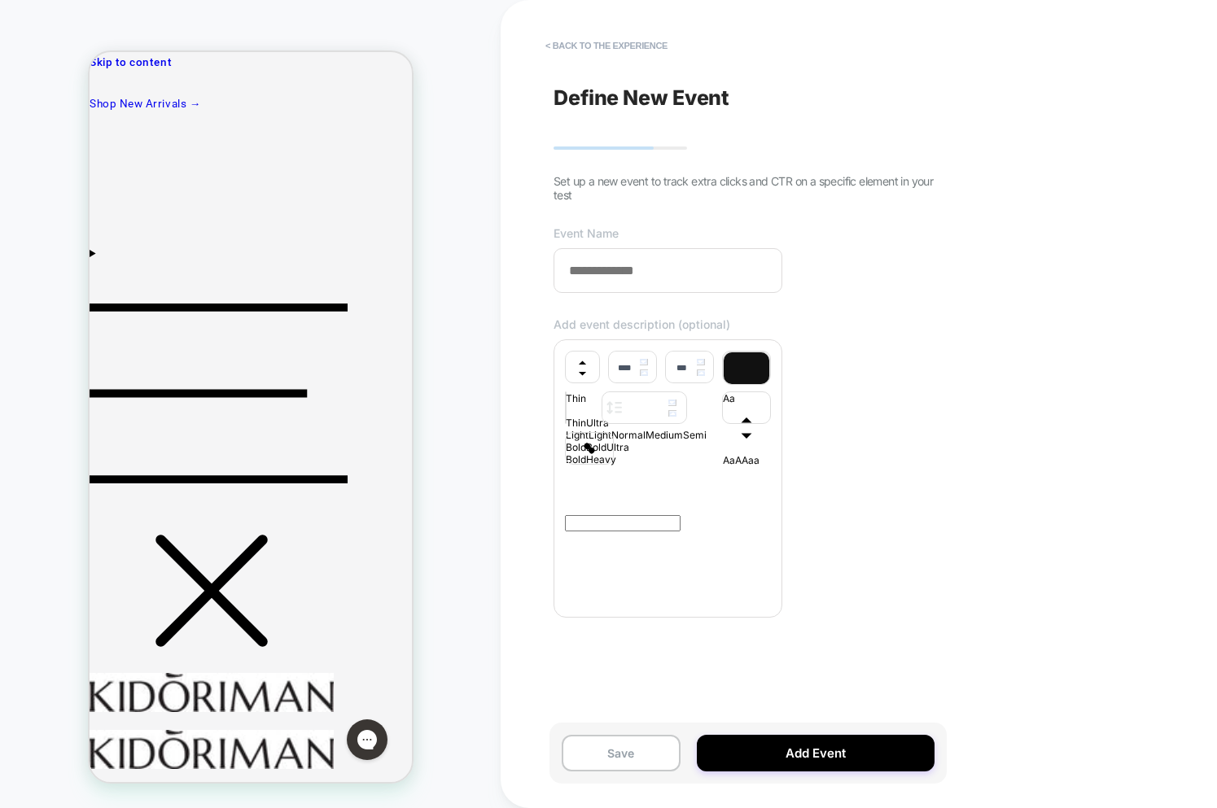
click at [652, 270] on input at bounding box center [668, 270] width 229 height 45
click at [634, 320] on span "Add event description (optional)" at bounding box center [642, 324] width 177 height 14
click at [631, 490] on p at bounding box center [668, 485] width 206 height 9
type input "****"
click at [606, 274] on input at bounding box center [668, 270] width 229 height 45
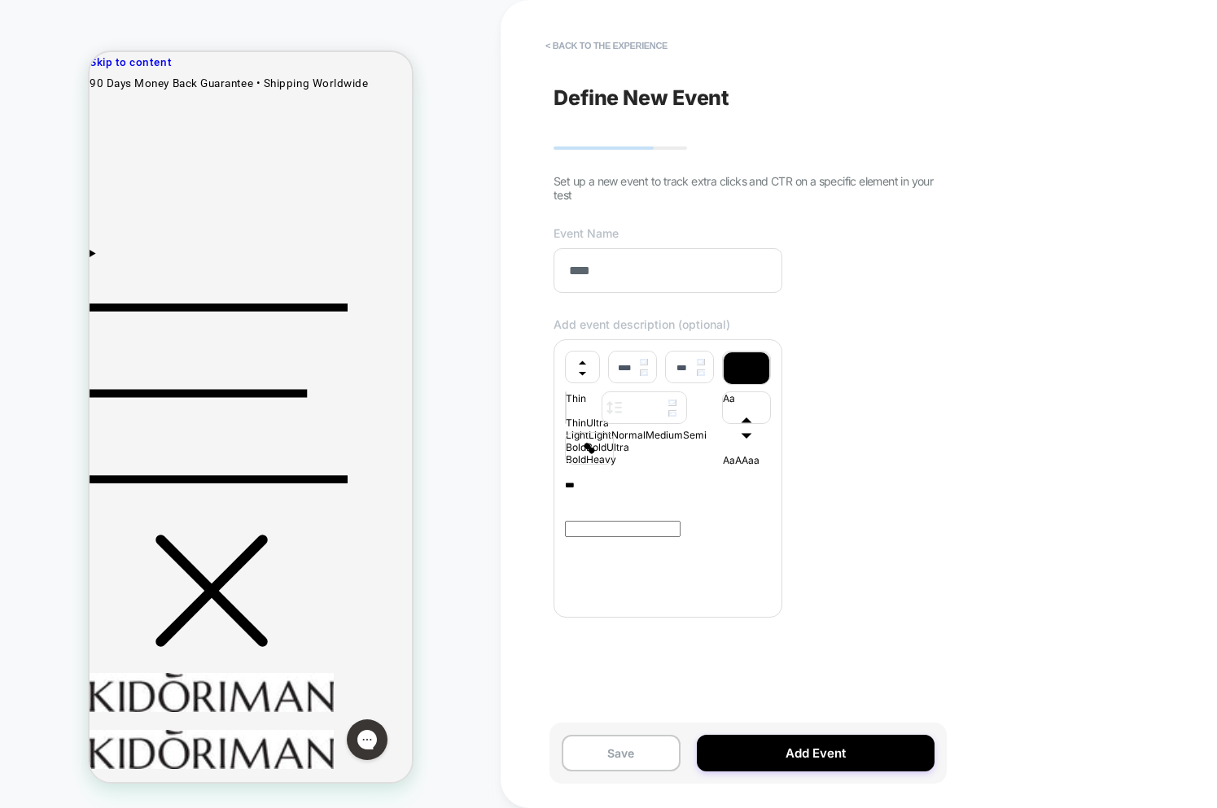
type input "****"
click at [697, 598] on div "***" at bounding box center [668, 538] width 206 height 130
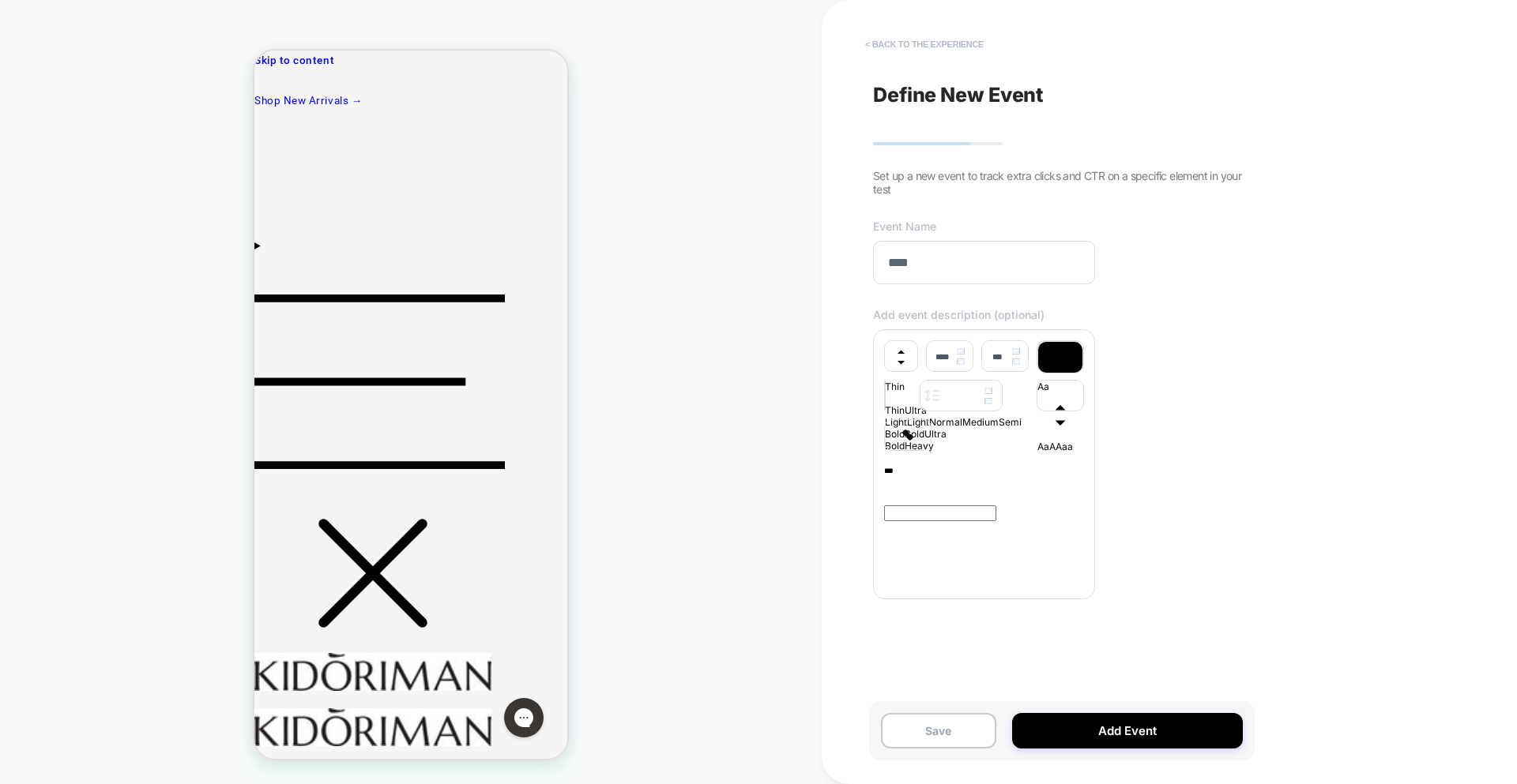
click at [911, 38] on button "< back to the experience" at bounding box center [924, 45] width 134 height 25
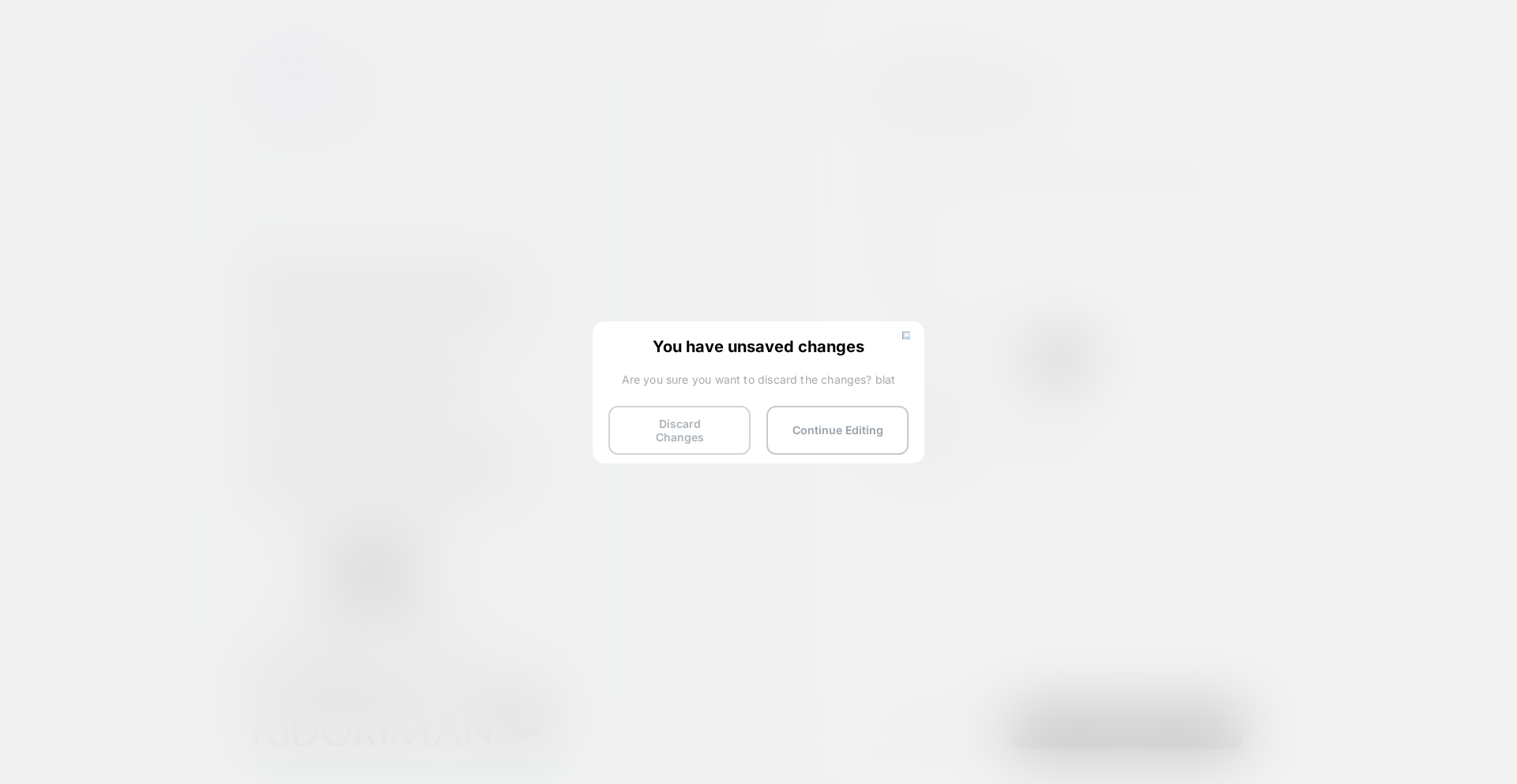
click at [692, 436] on button "Discard Changes" at bounding box center [679, 430] width 143 height 49
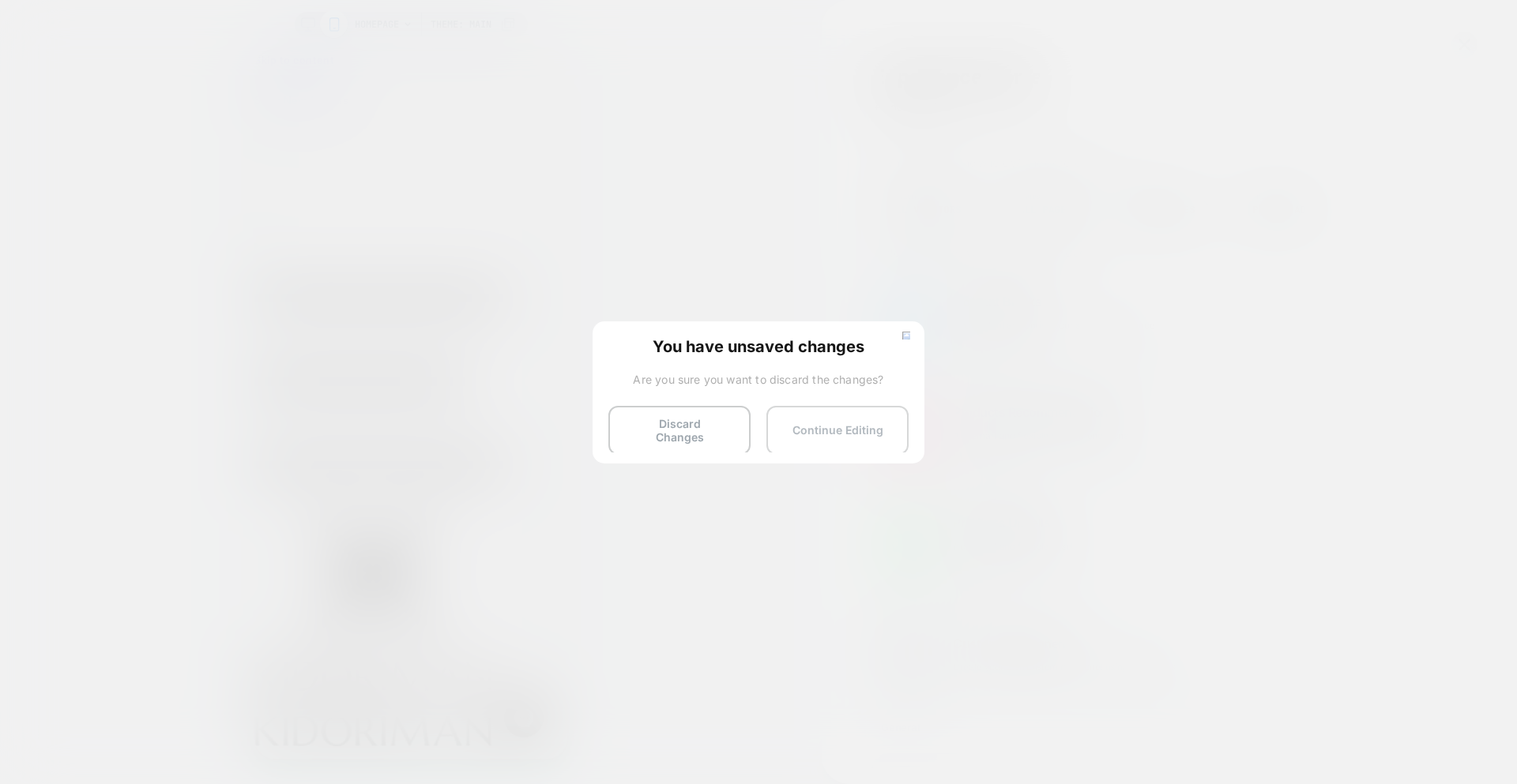
click at [846, 433] on button "Continue Editing" at bounding box center [838, 430] width 143 height 49
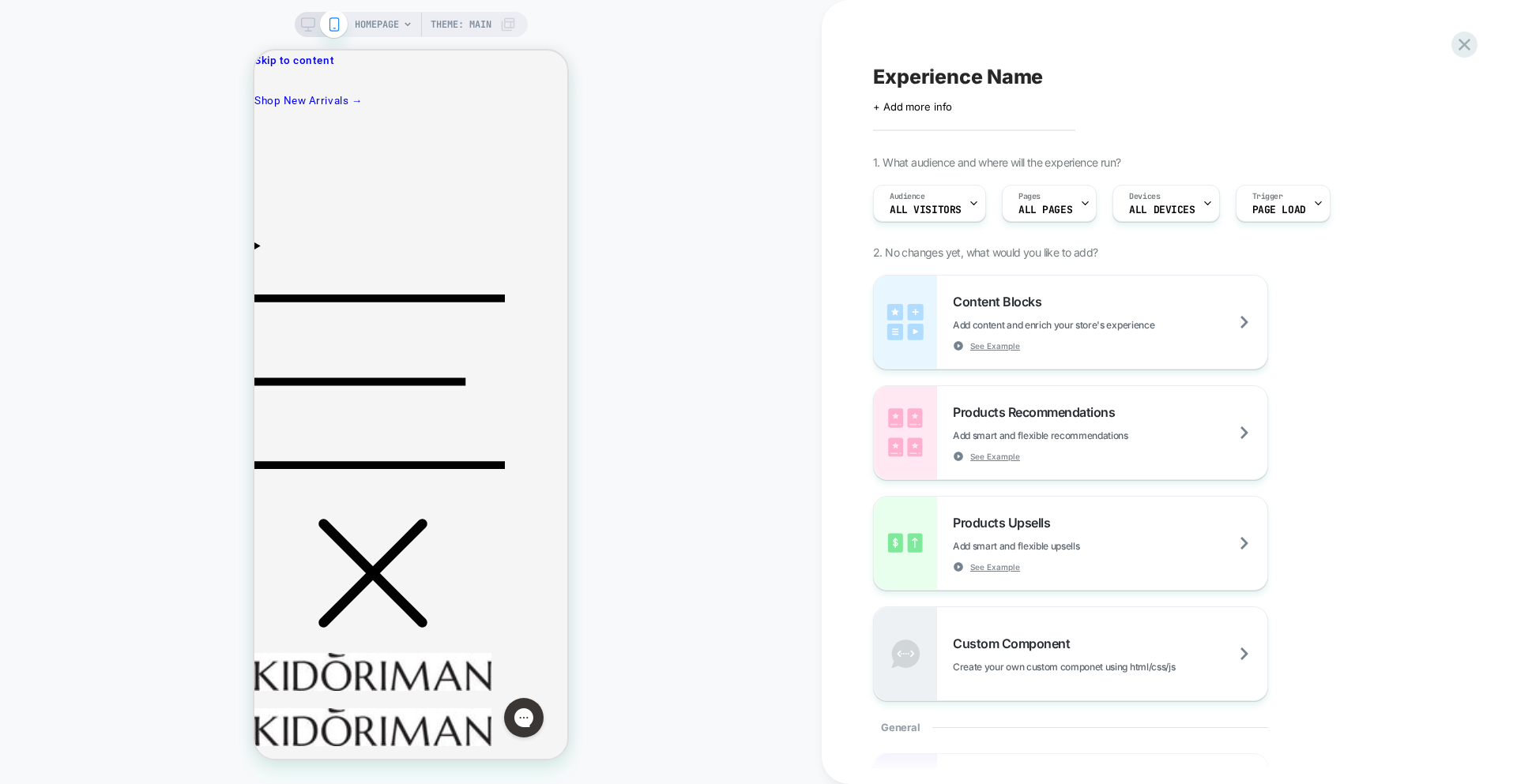
click at [308, 27] on icon at bounding box center [308, 29] width 1 height 4
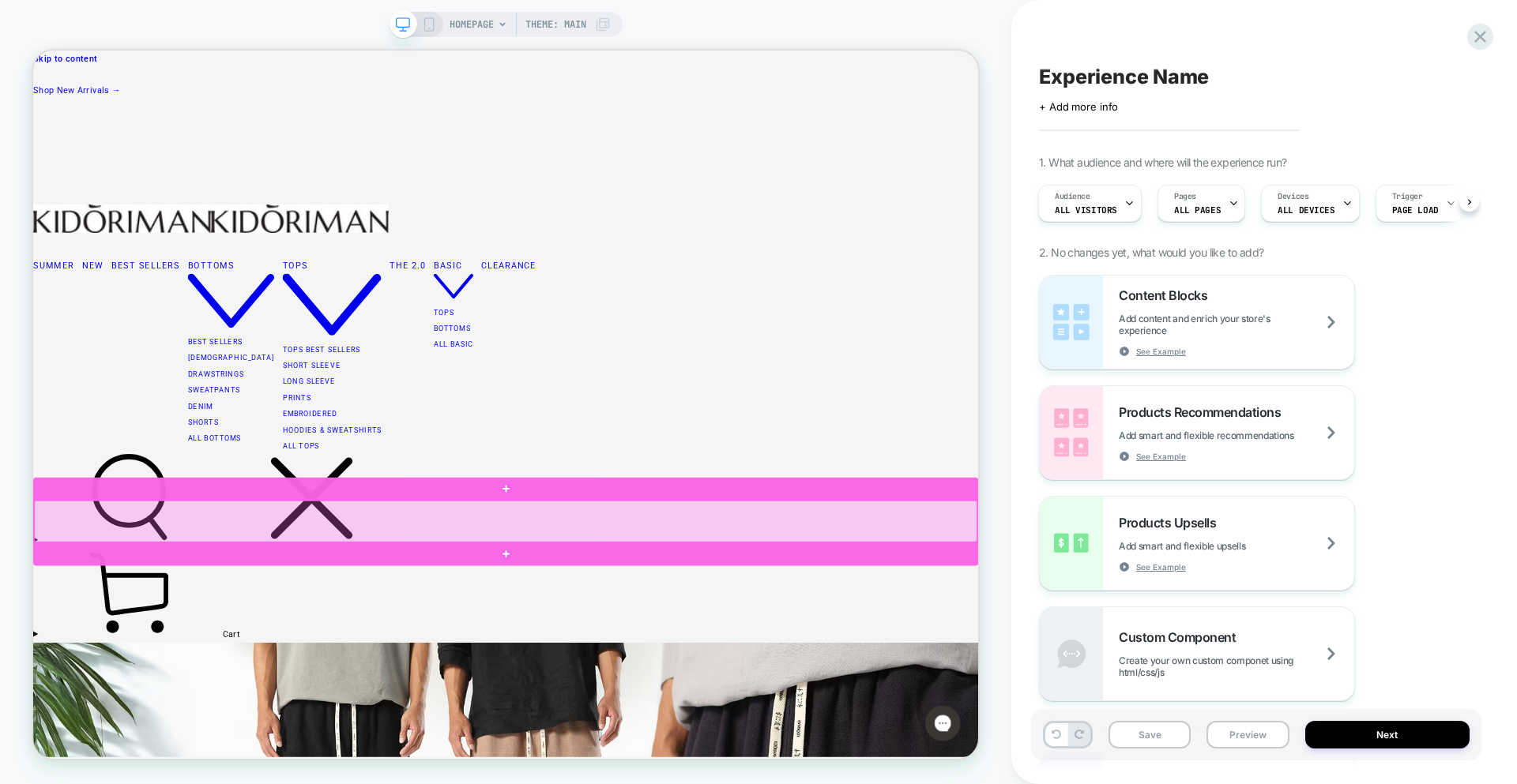
click at [891, 674] on div at bounding box center [663, 678] width 1257 height 55
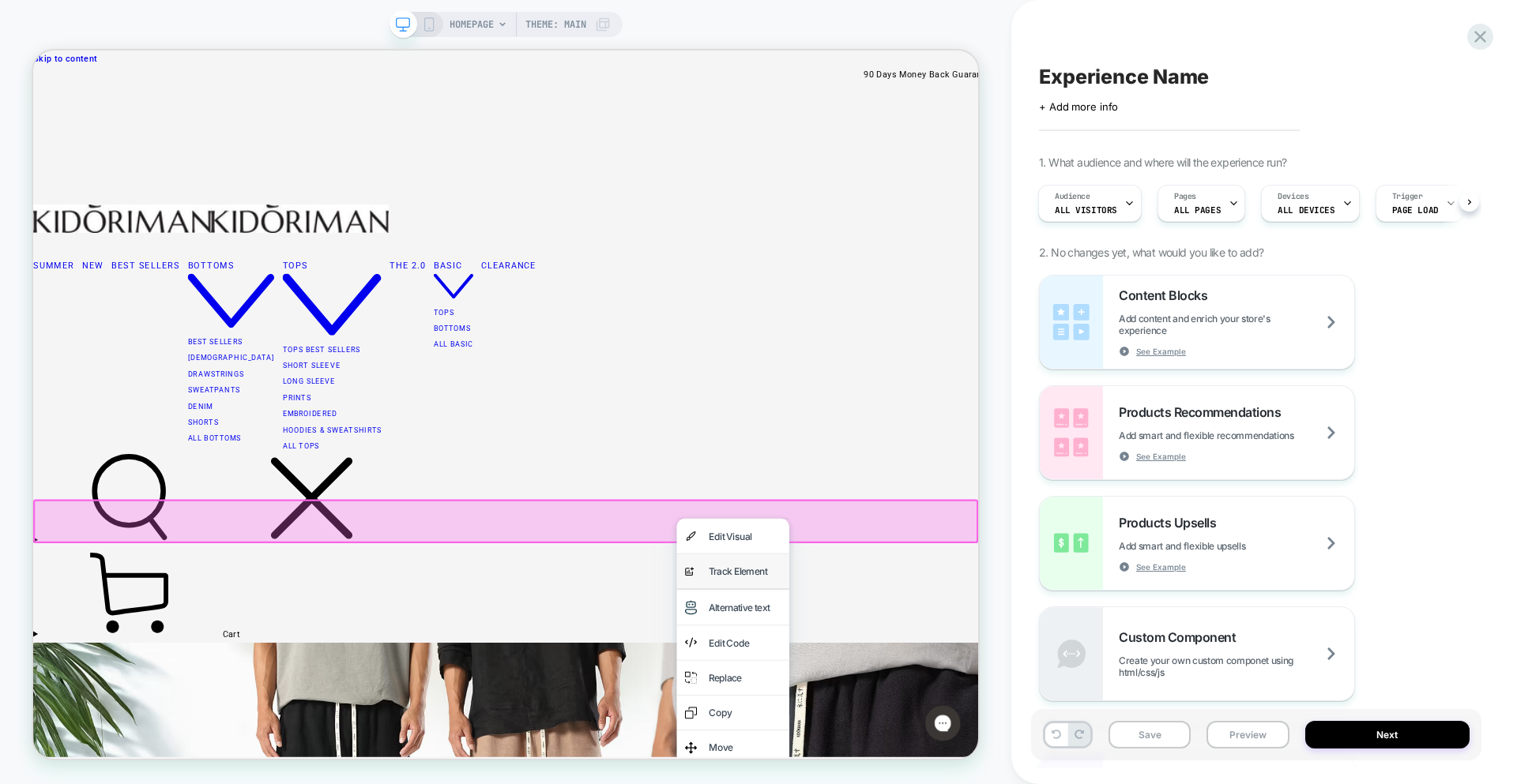
click at [948, 752] on div "Track Element" at bounding box center [981, 744] width 96 height 23
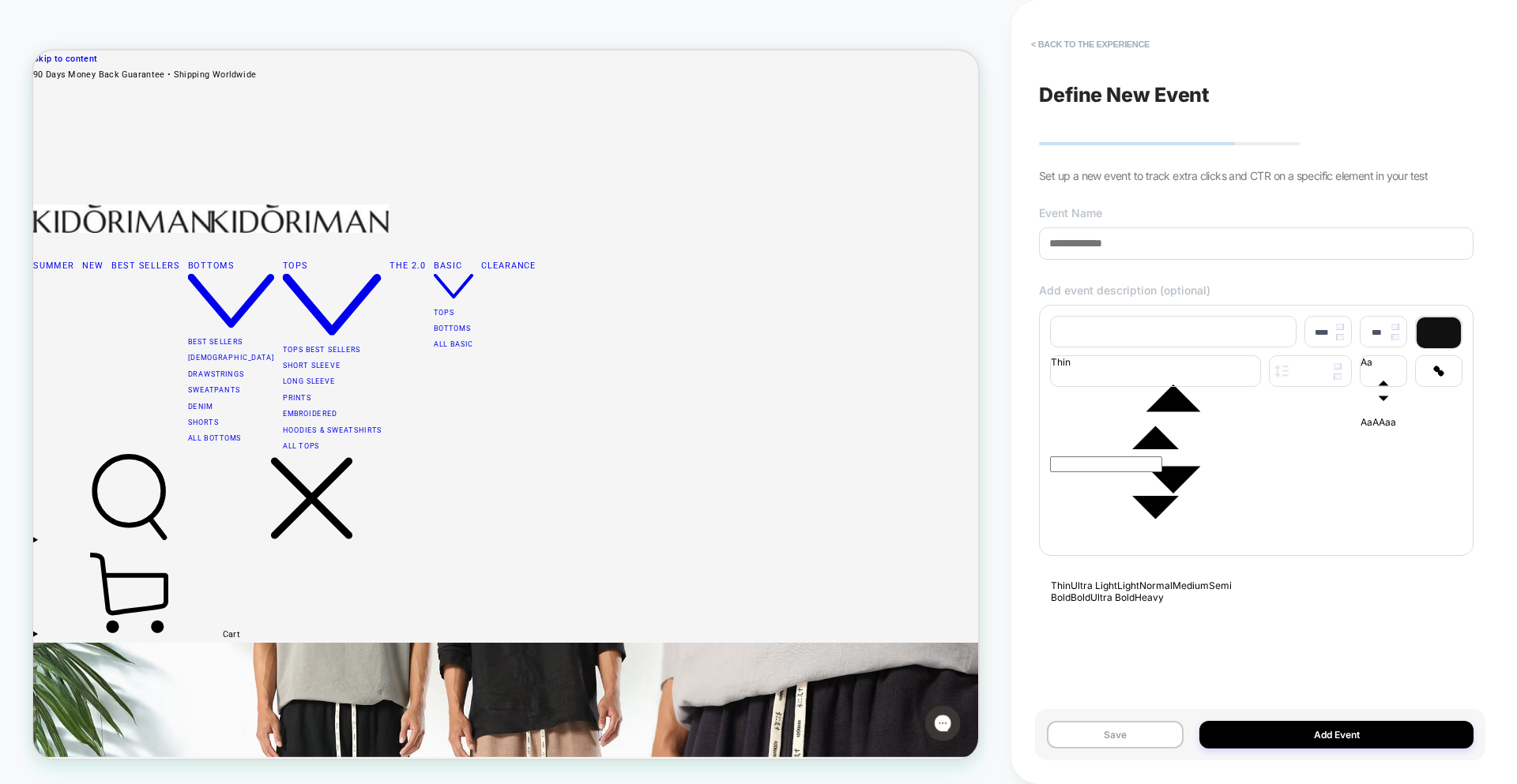
click at [1180, 476] on div at bounding box center [1256, 478] width 412 height 126
type input "****"
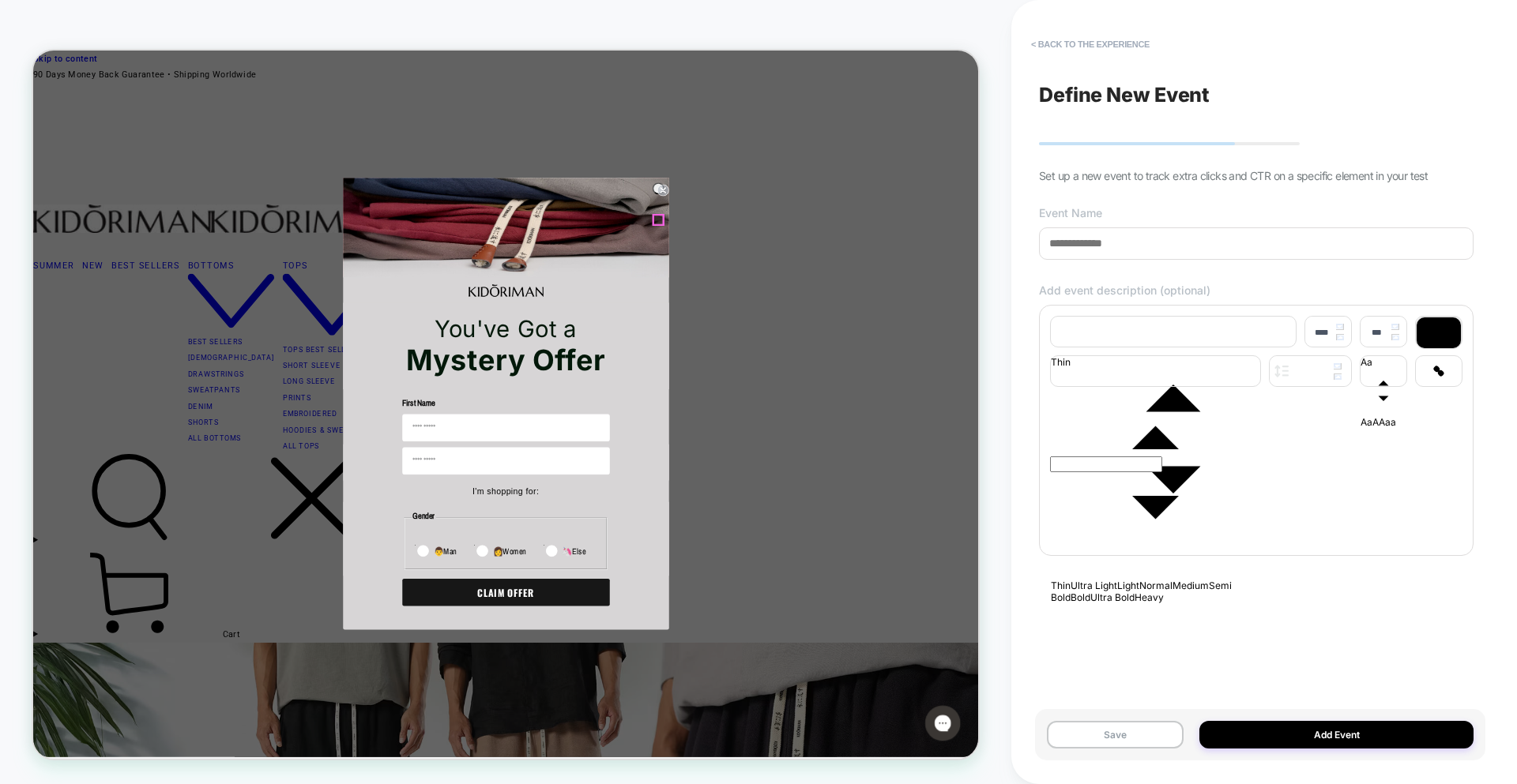
click at [873, 245] on circle "Close dialog" at bounding box center [872, 236] width 15 height 15
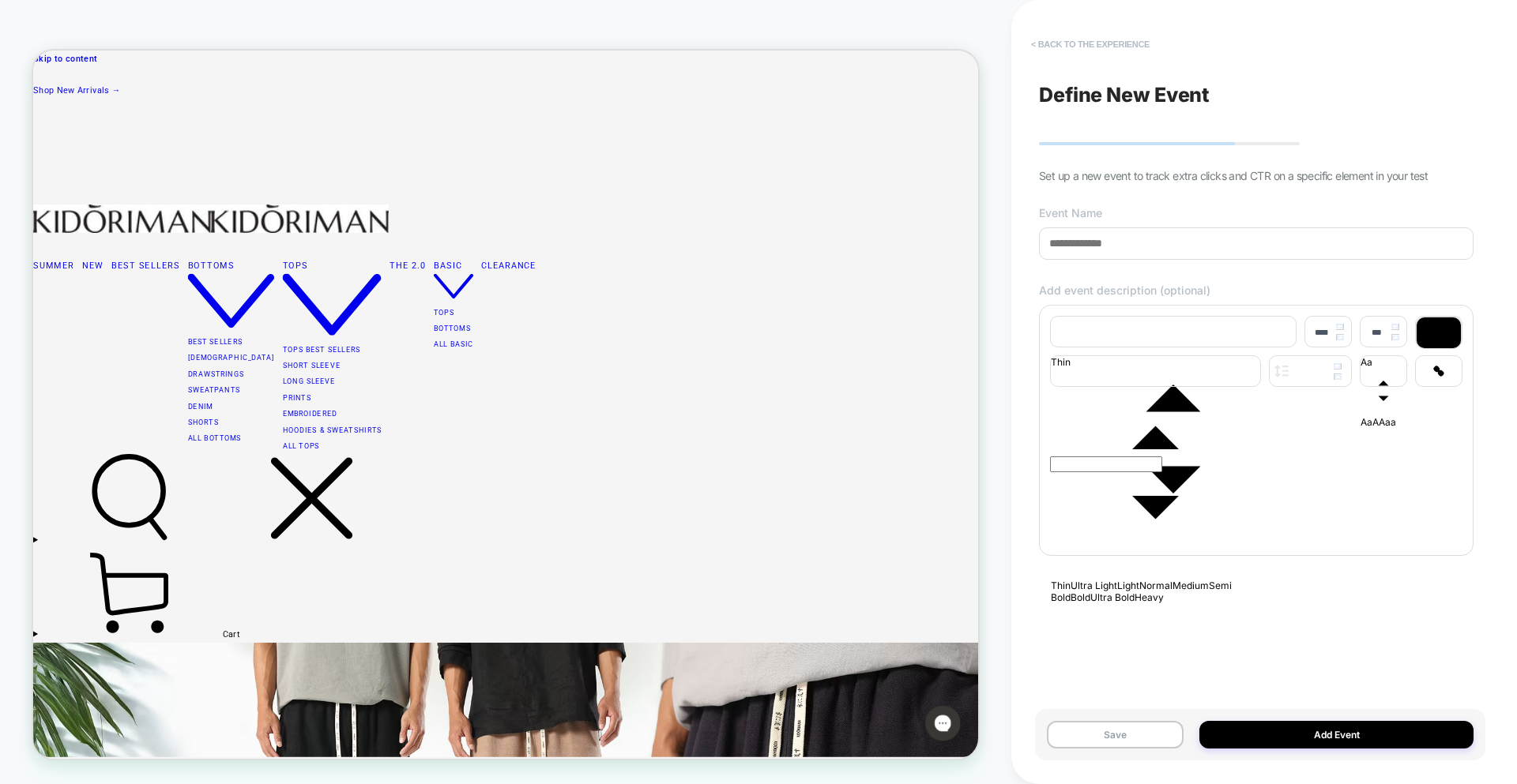
click at [1087, 40] on button "< back to the experience" at bounding box center [1090, 45] width 134 height 25
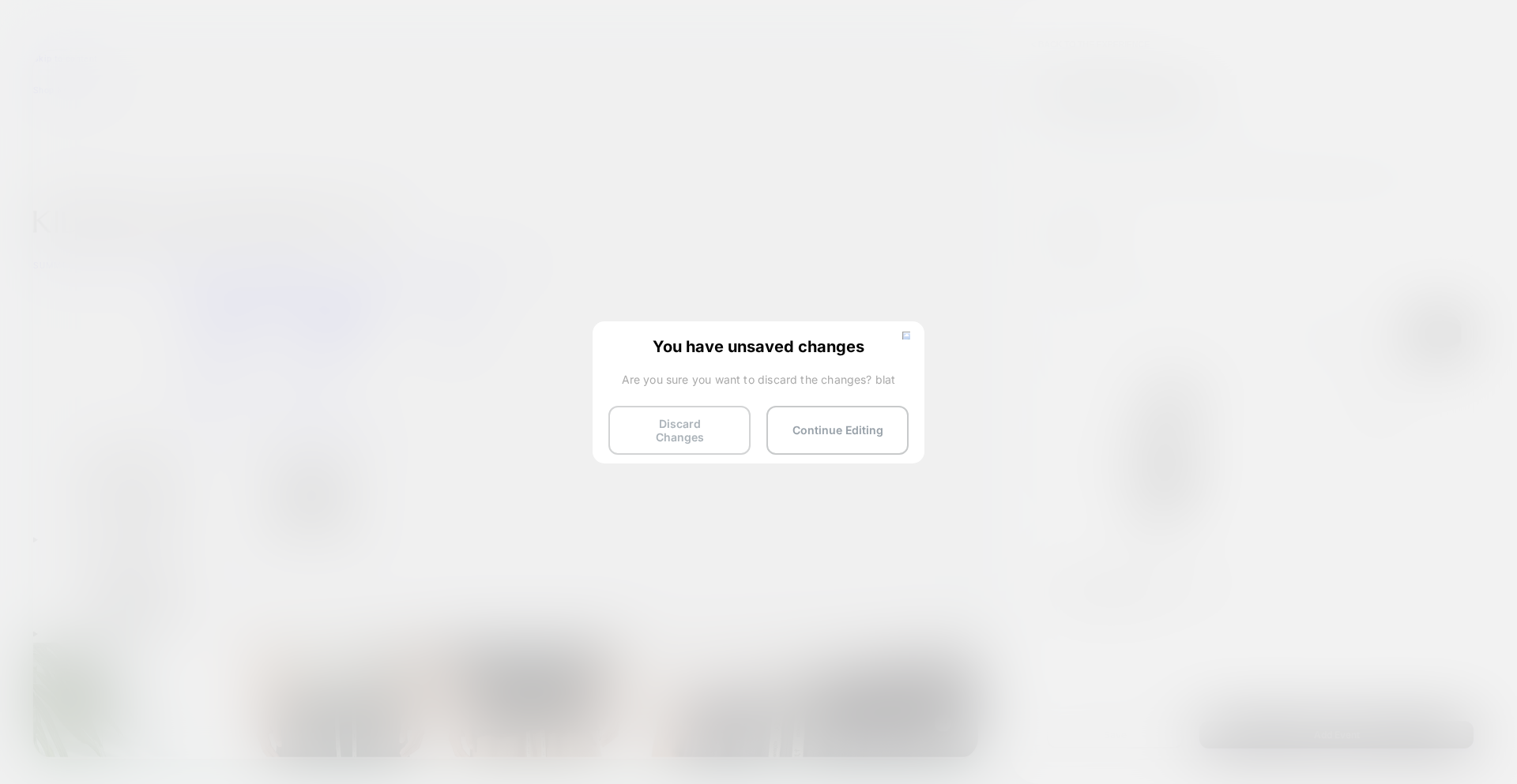
click at [728, 427] on button "Discard Changes" at bounding box center [679, 430] width 143 height 49
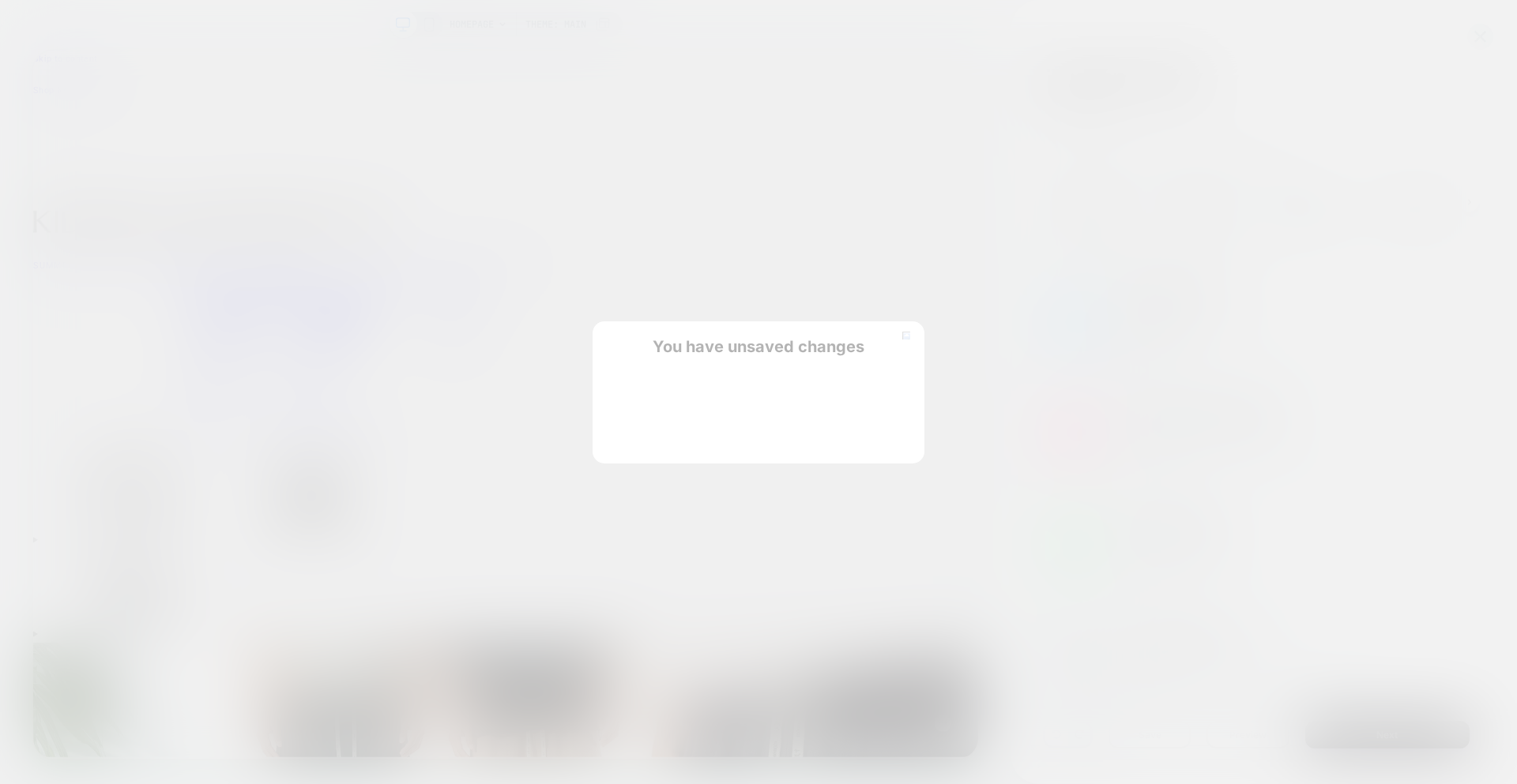
scroll to position [0, 1]
click at [837, 438] on button "Continue Editing" at bounding box center [838, 430] width 143 height 49
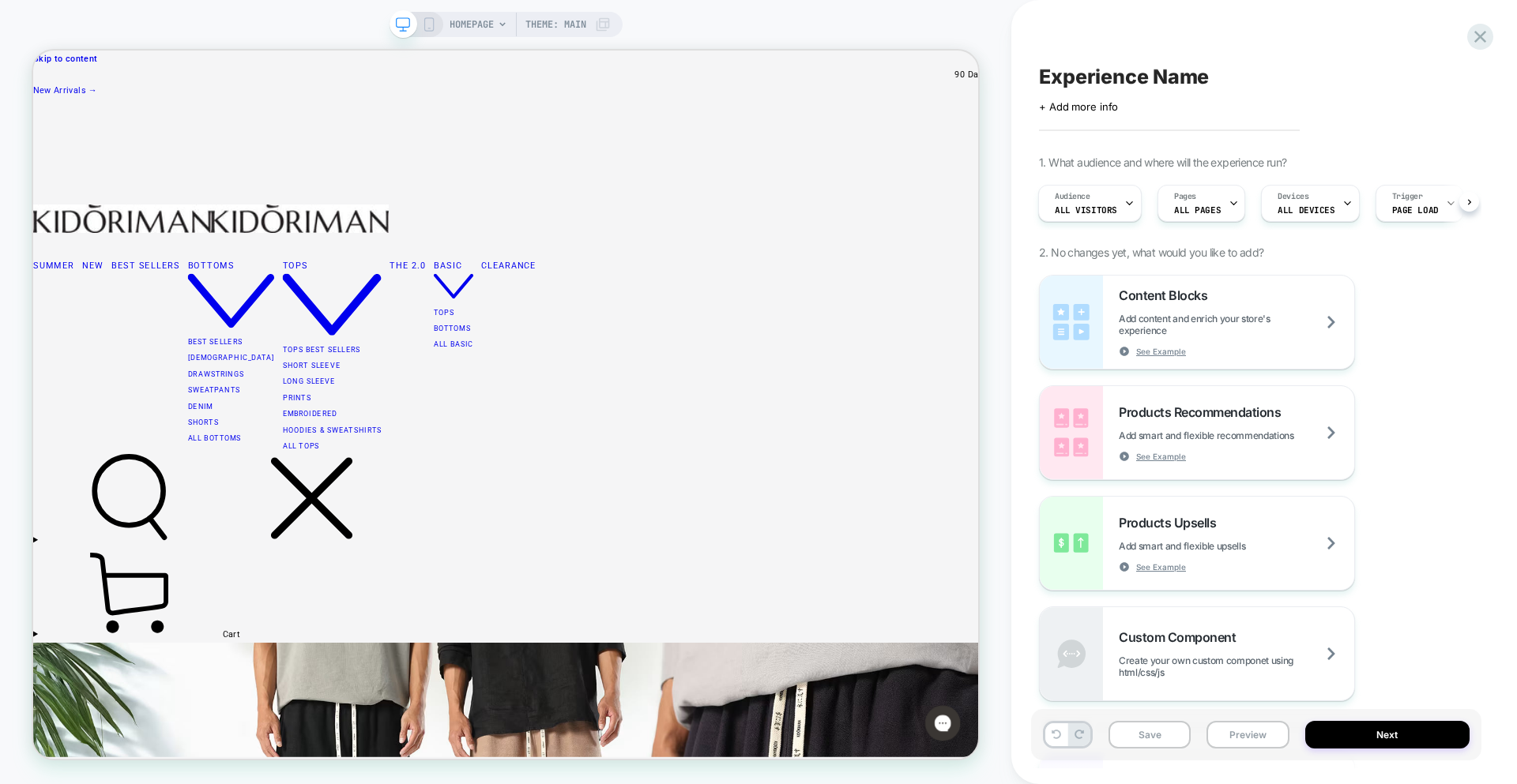
click at [1092, 117] on div "Experience Name Click to edit experience details + Add more info 1. What audien…" at bounding box center [1256, 392] width 450 height 753
click at [425, 24] on icon at bounding box center [429, 24] width 15 height 15
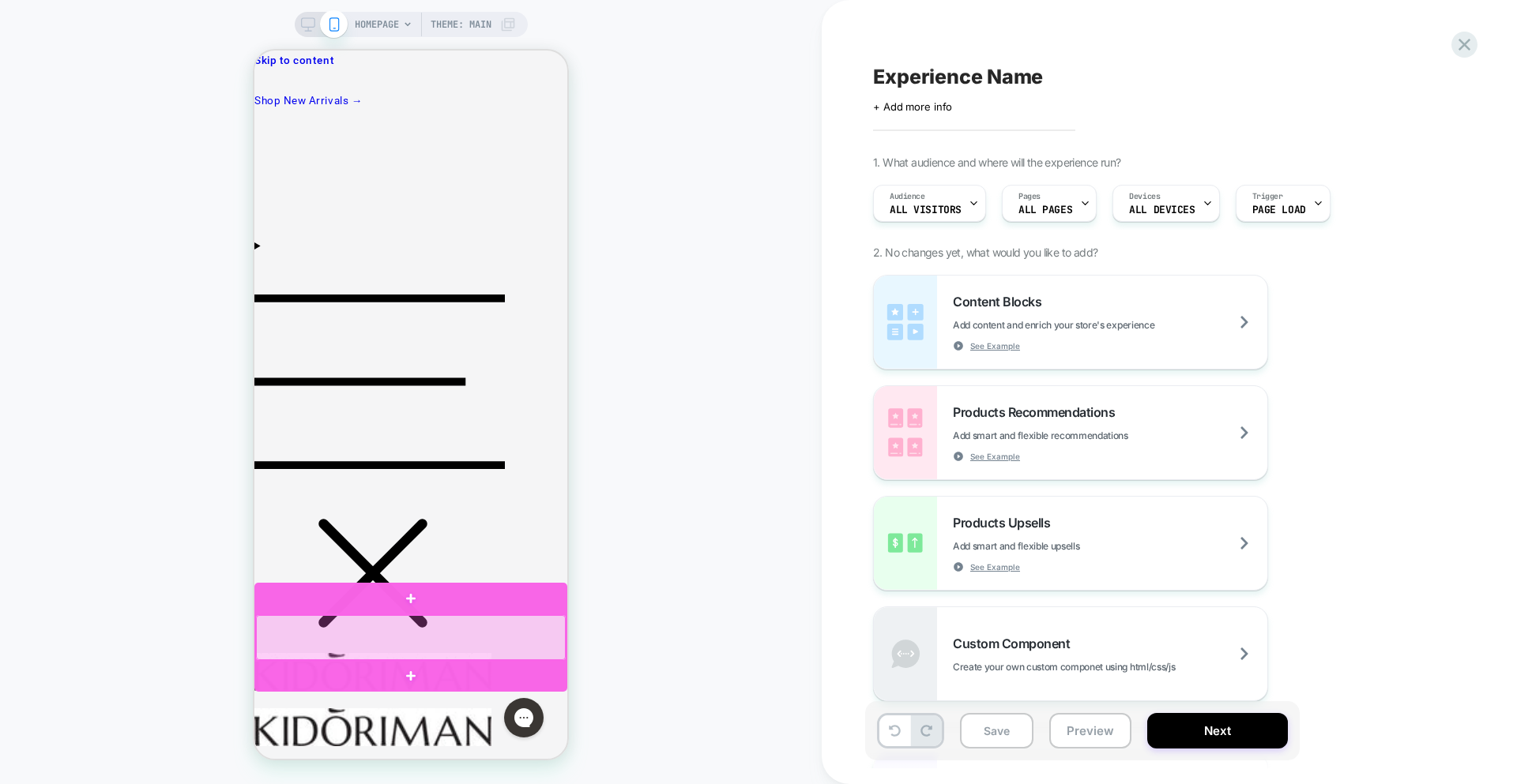
click at [428, 636] on div at bounding box center [411, 637] width 310 height 45
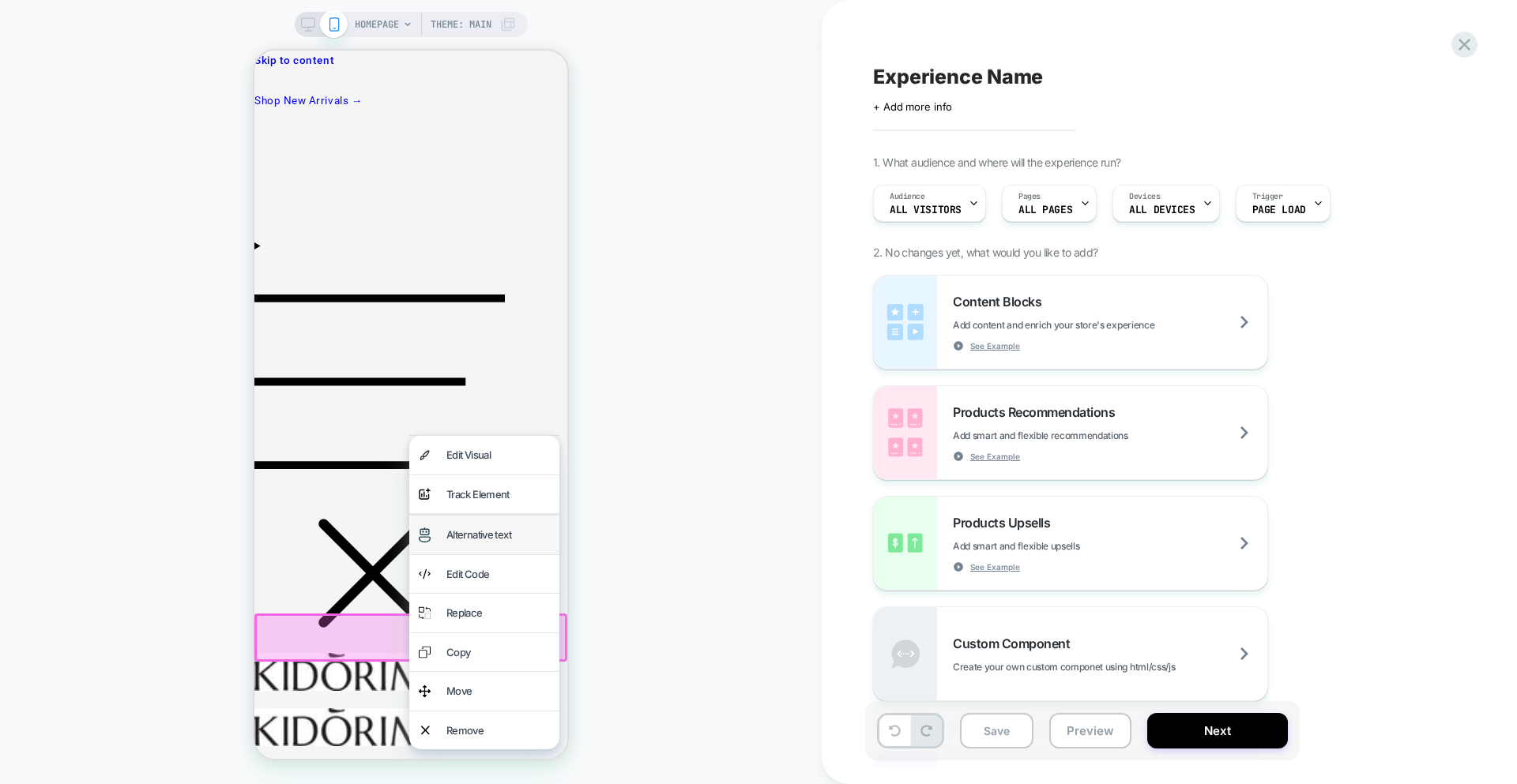
click at [470, 538] on div "Alternative text" at bounding box center [498, 535] width 104 height 19
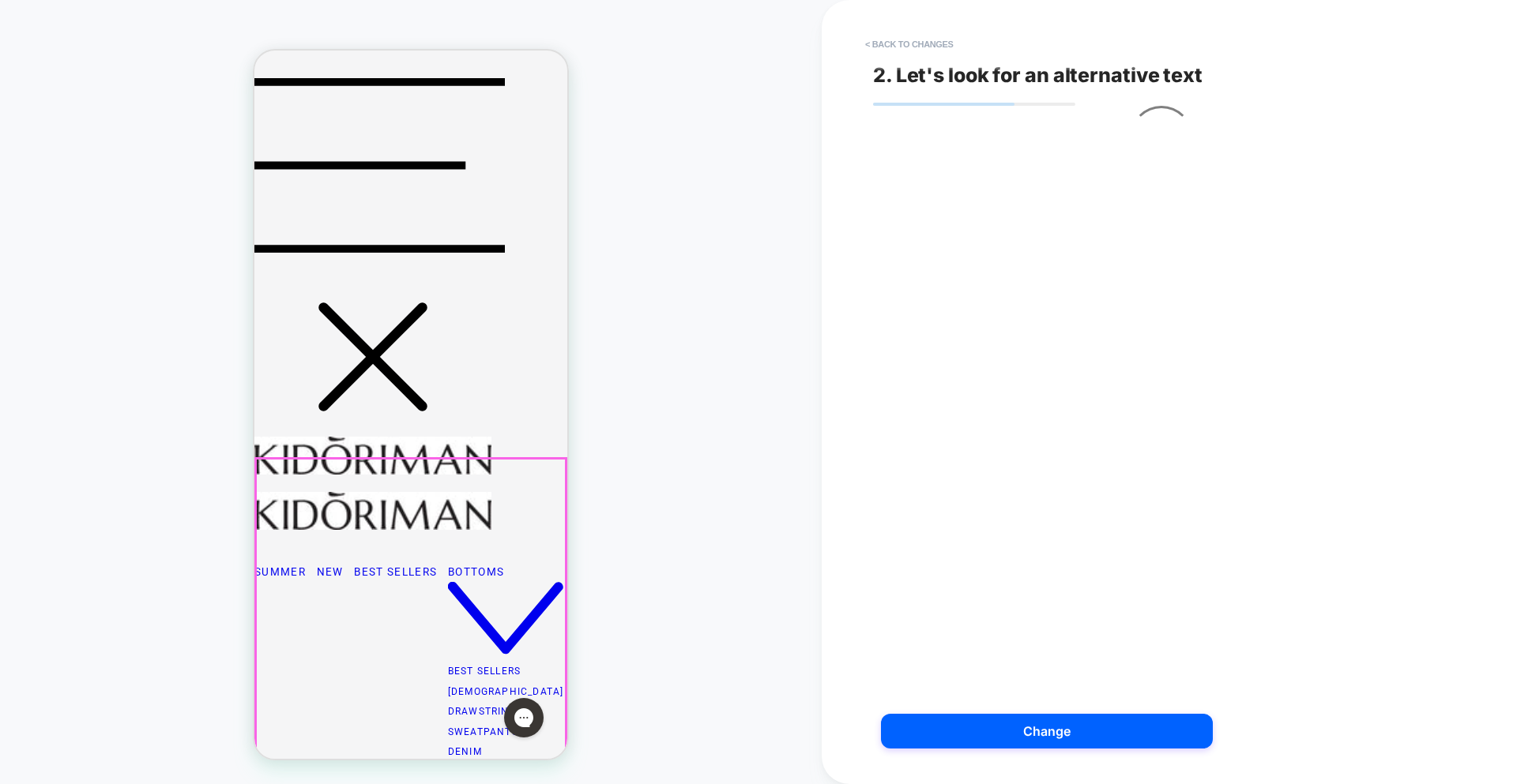
scroll to position [233, 0]
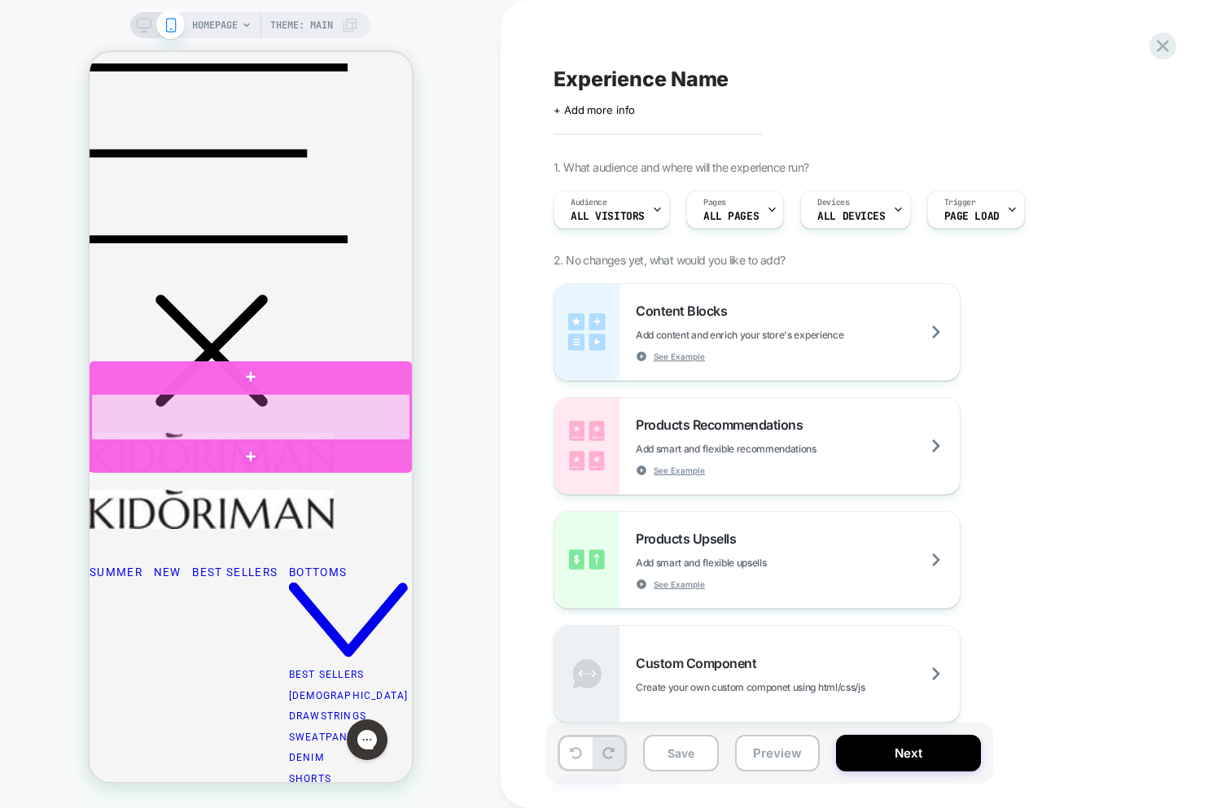
click at [243, 429] on div at bounding box center [249, 417] width 319 height 46
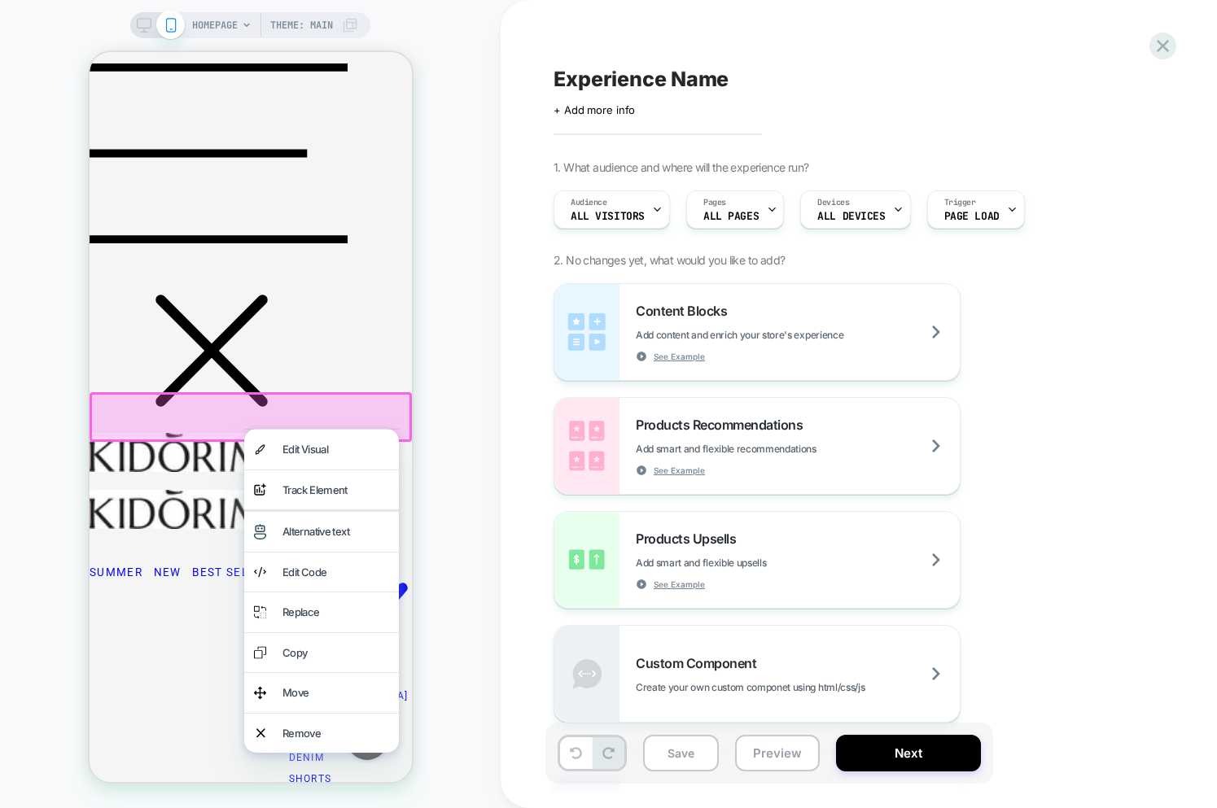
click at [339, 538] on div "Alternative text" at bounding box center [335, 532] width 107 height 20
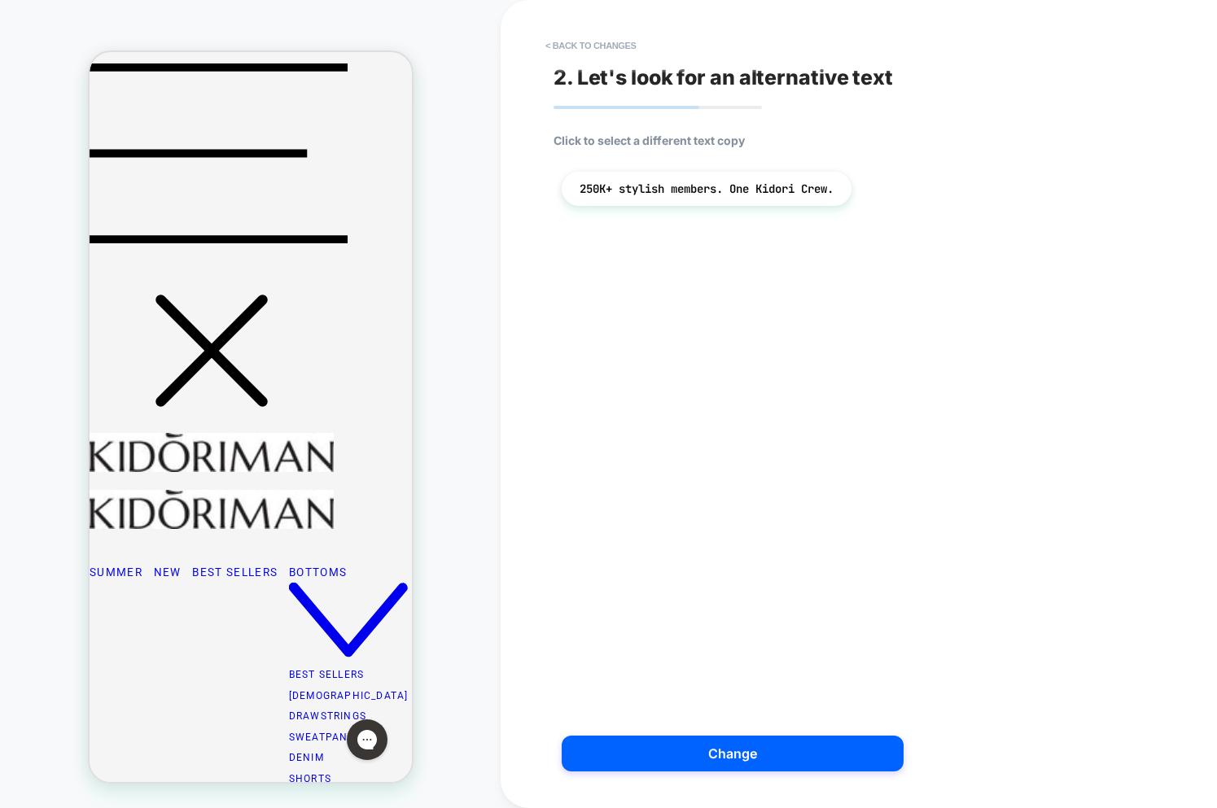
drag, startPoint x: 160, startPoint y: 440, endPoint x: 173, endPoint y: 388, distance: 53.7
drag, startPoint x: 646, startPoint y: 540, endPoint x: 616, endPoint y: 527, distance: 31.7
click at [640, 536] on div "2. Let's look for an alternative text Click to select a different text copy 250…" at bounding box center [850, 404] width 611 height 776
click at [606, 33] on button "< Back to changes" at bounding box center [590, 46] width 107 height 26
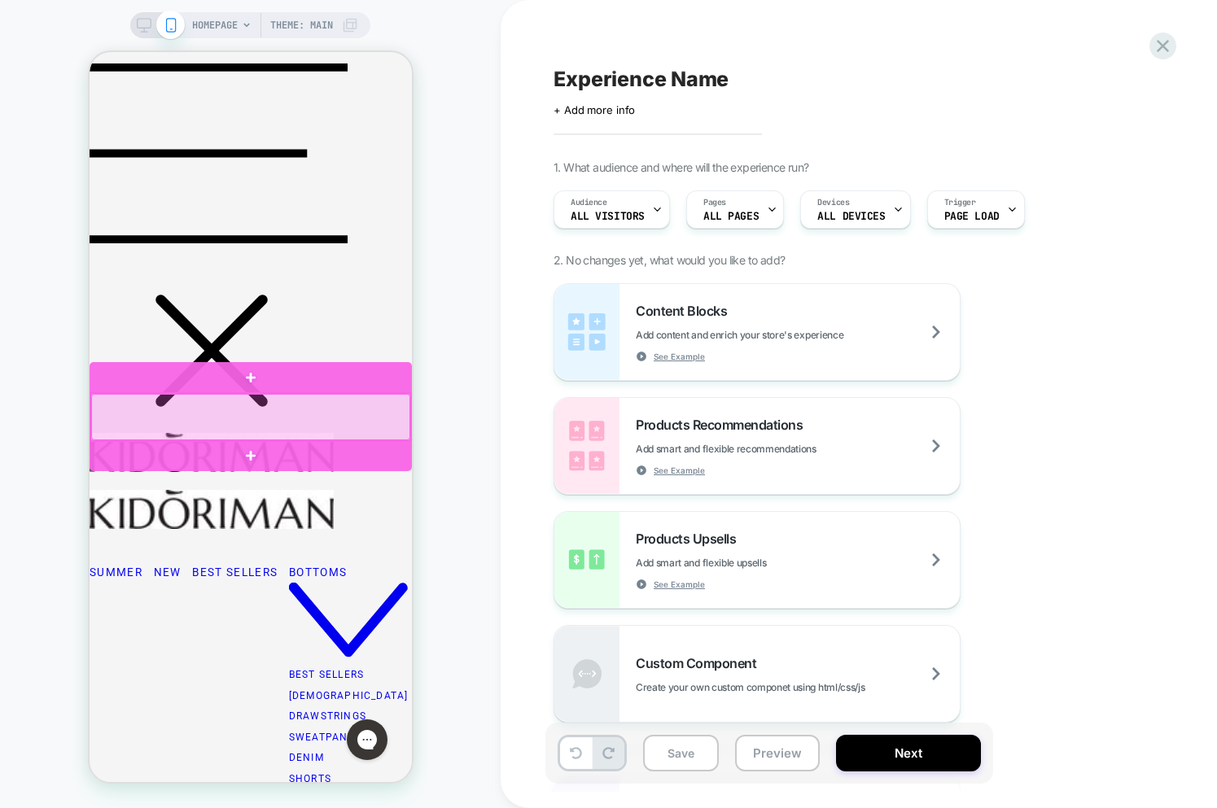
click at [291, 432] on div at bounding box center [249, 417] width 319 height 46
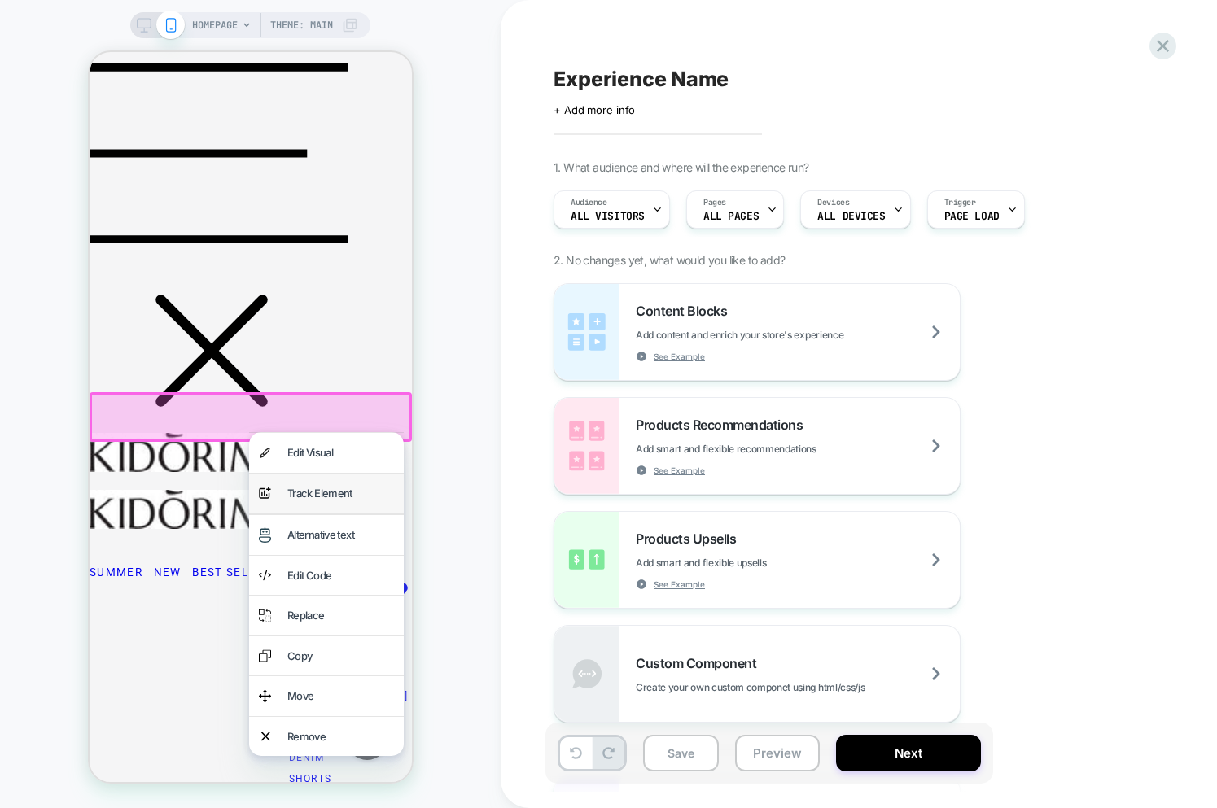
click at [322, 492] on div "Track Element" at bounding box center [340, 494] width 107 height 20
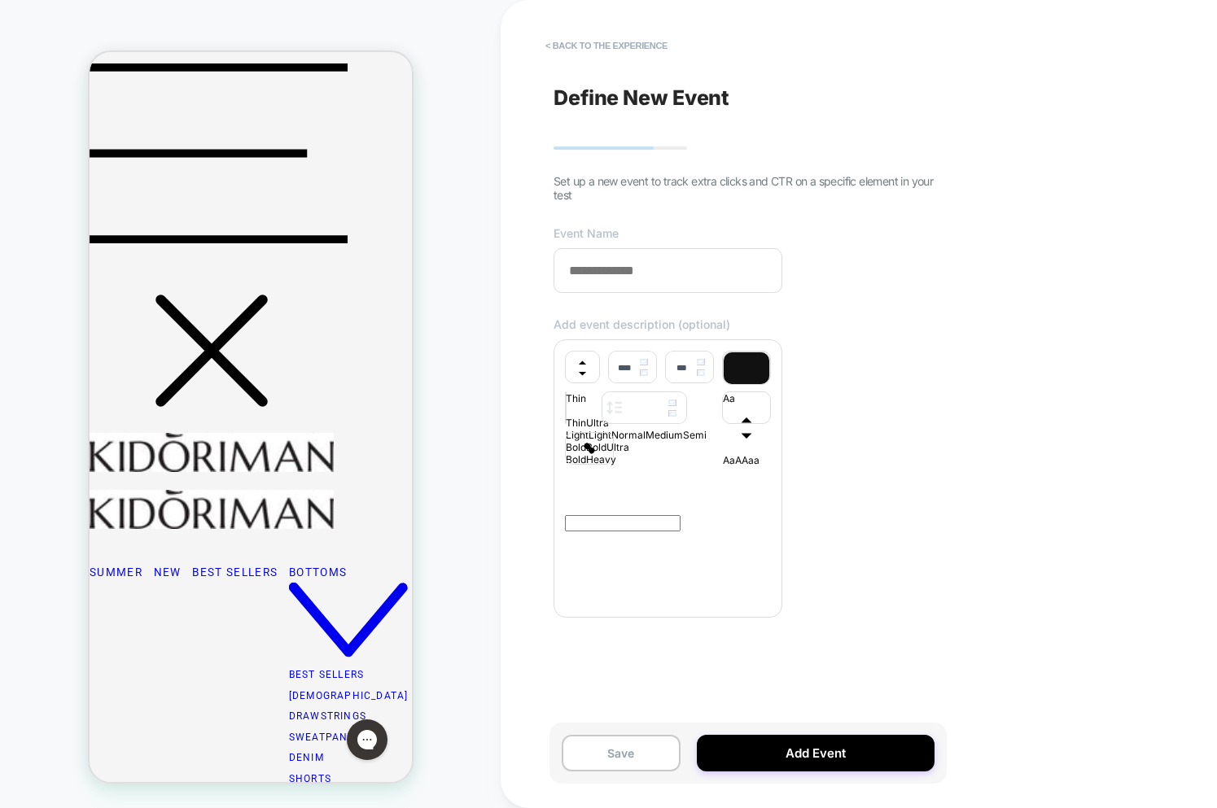
click at [694, 274] on input at bounding box center [668, 270] width 229 height 45
click at [694, 602] on div at bounding box center [668, 538] width 206 height 130
click at [646, 490] on div at bounding box center [668, 485] width 206 height 9
type input "****"
click at [646, 490] on p at bounding box center [668, 485] width 206 height 9
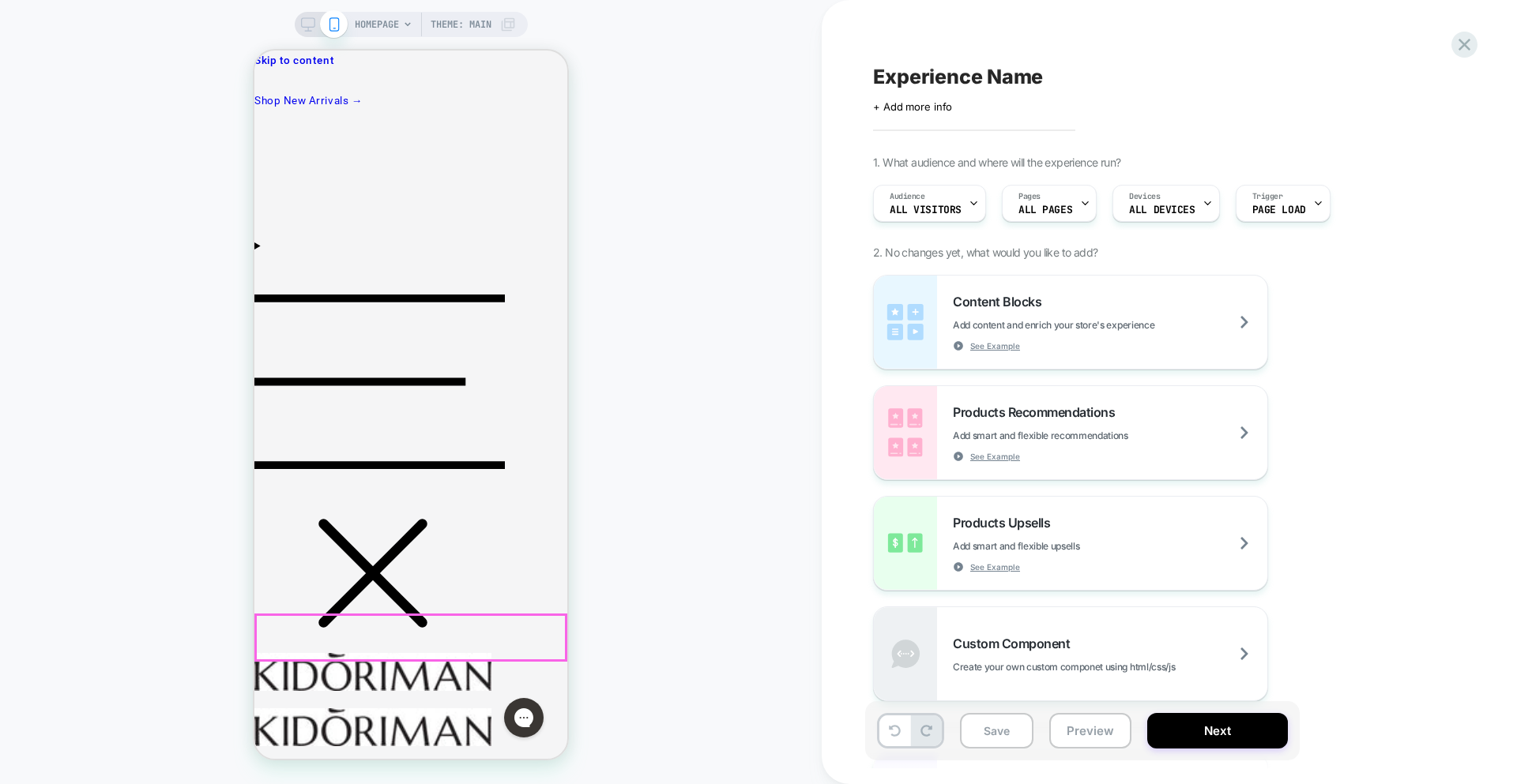
scroll to position [0, 0]
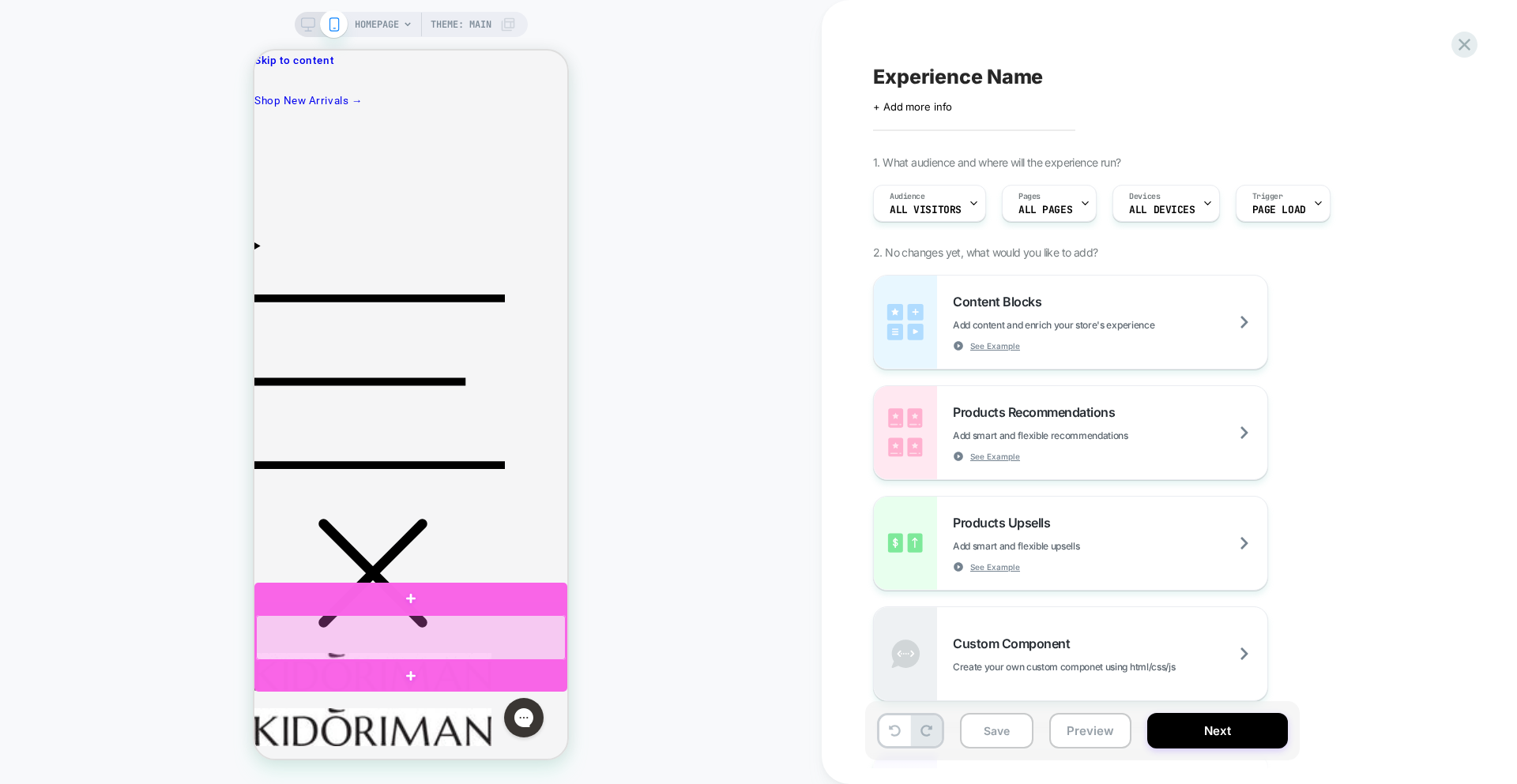
click at [440, 647] on div at bounding box center [411, 637] width 310 height 45
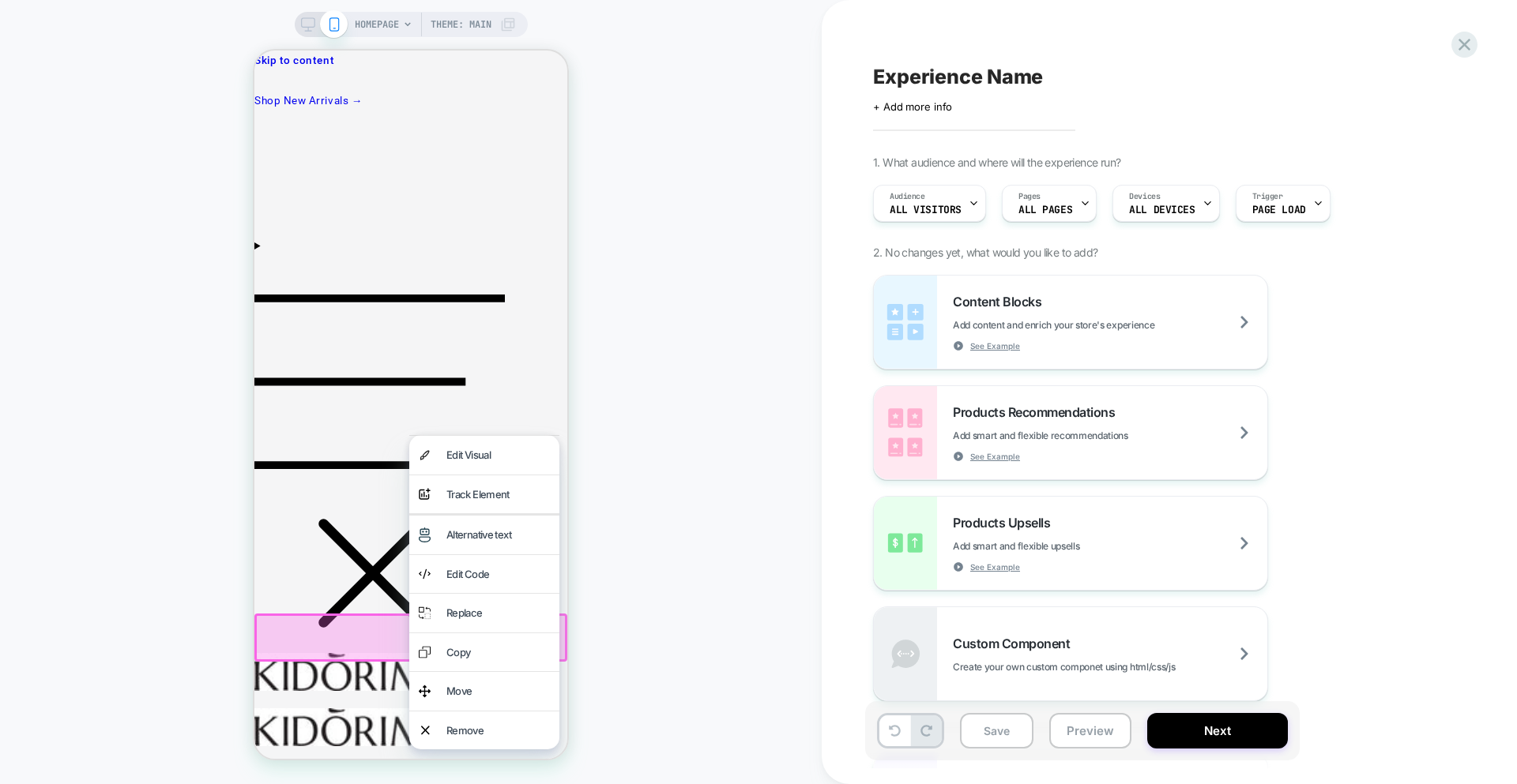
click at [474, 507] on div "analytics-plus-line-svgrepo-com Track Element" at bounding box center [484, 495] width 150 height 39
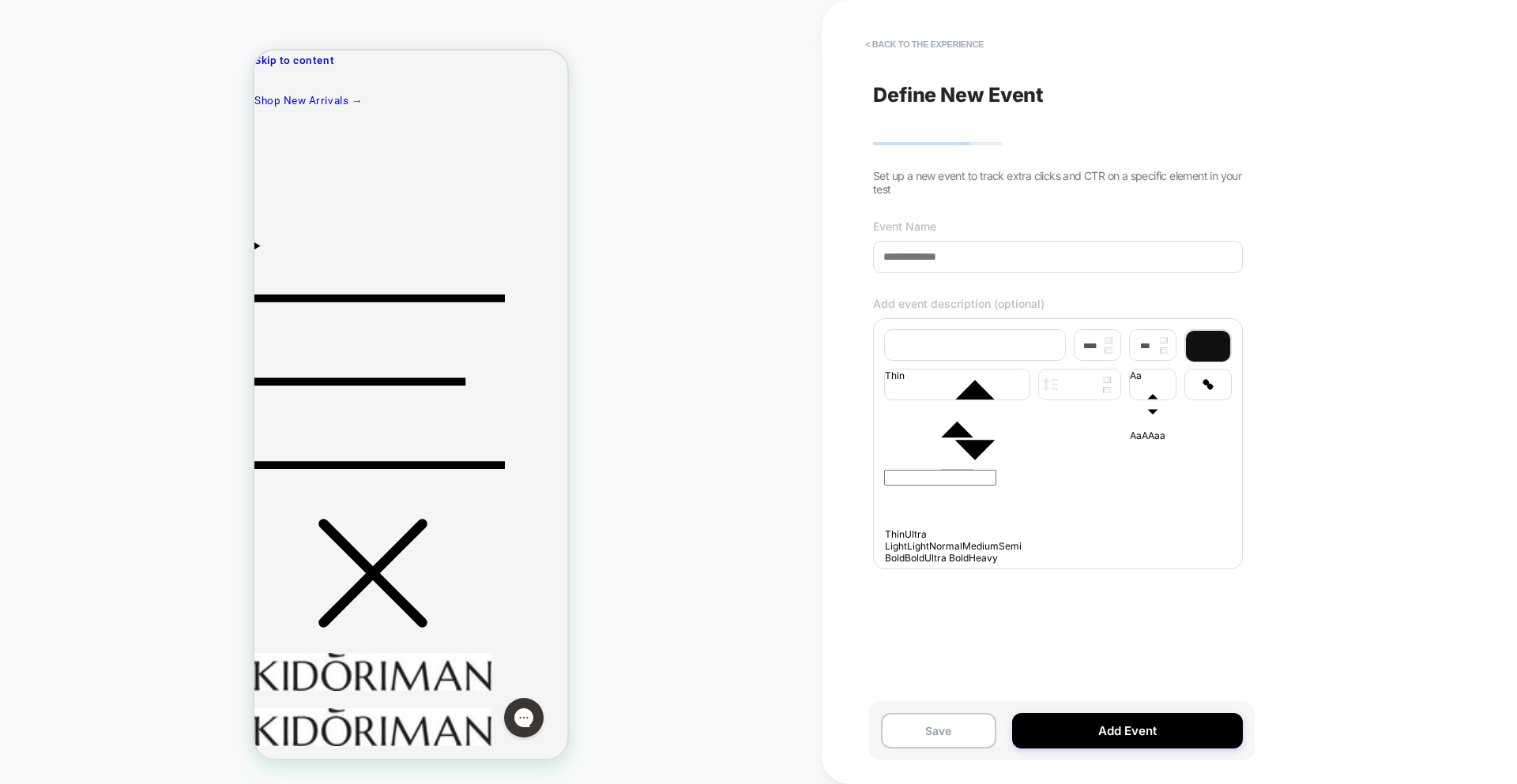
click at [982, 520] on div at bounding box center [1058, 492] width 347 height 126
click at [954, 445] on div at bounding box center [1058, 441] width 347 height 9
type input "****"
drag, startPoint x: 966, startPoint y: 561, endPoint x: 962, endPoint y: 553, distance: 8.9
click at [965, 555] on div at bounding box center [1058, 492] width 347 height 126
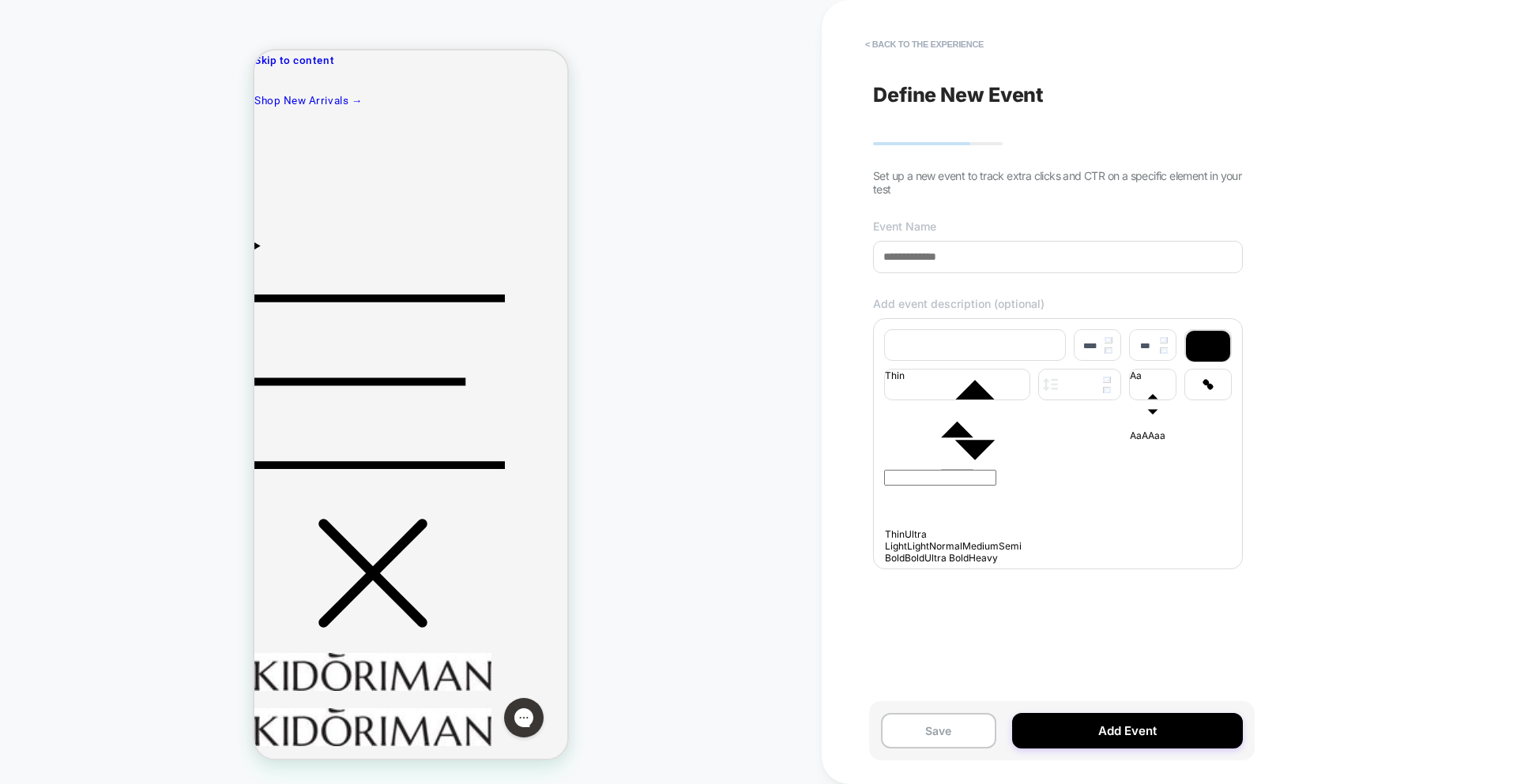
click at [933, 252] on input at bounding box center [1057, 256] width 370 height 32
click at [917, 445] on p at bounding box center [1058, 441] width 347 height 9
click at [920, 52] on button "< back to the experience" at bounding box center [924, 45] width 134 height 25
click at [926, 49] on button "< back to the experience" at bounding box center [924, 45] width 134 height 25
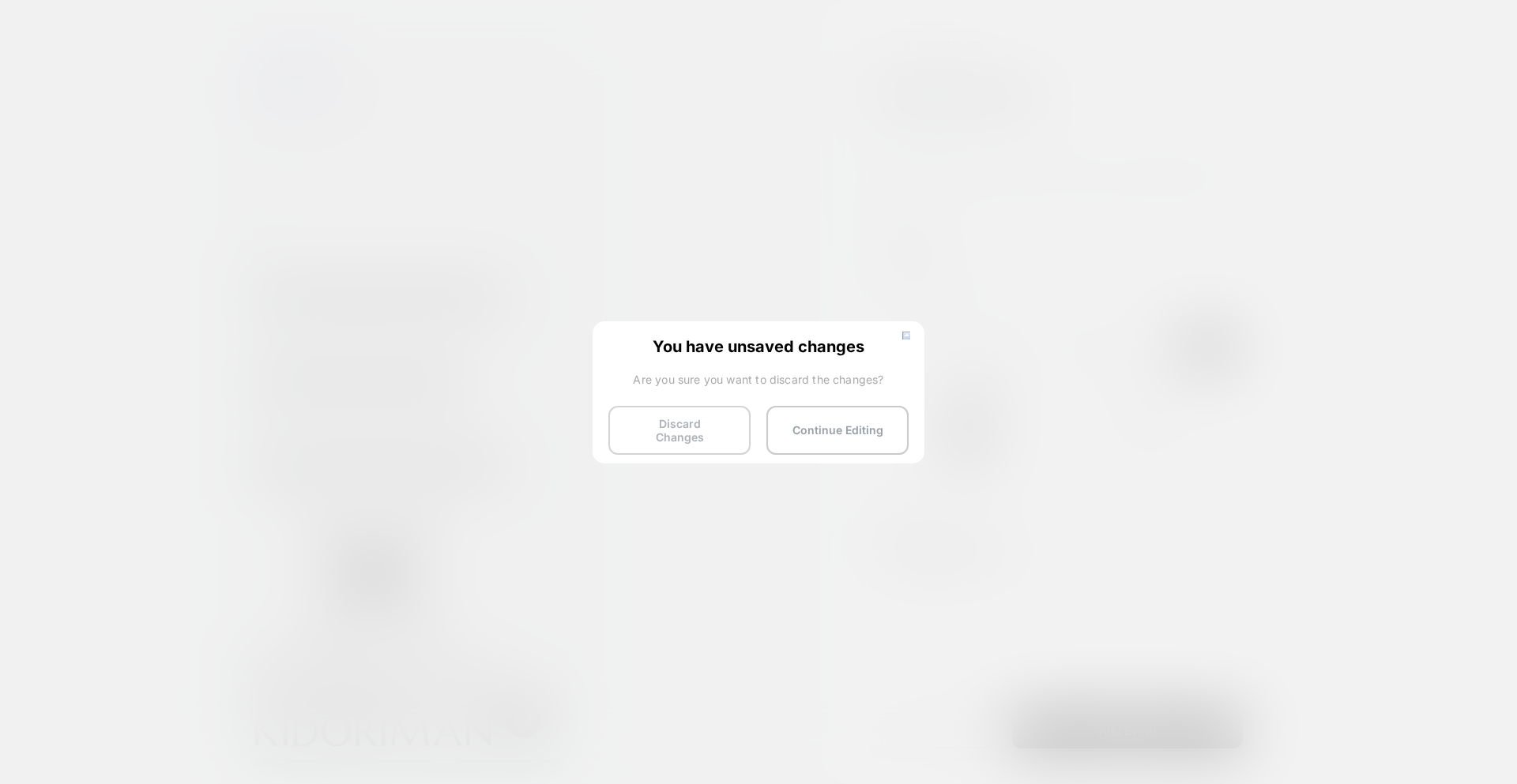
click at [643, 427] on button "Discard Changes" at bounding box center [679, 430] width 143 height 49
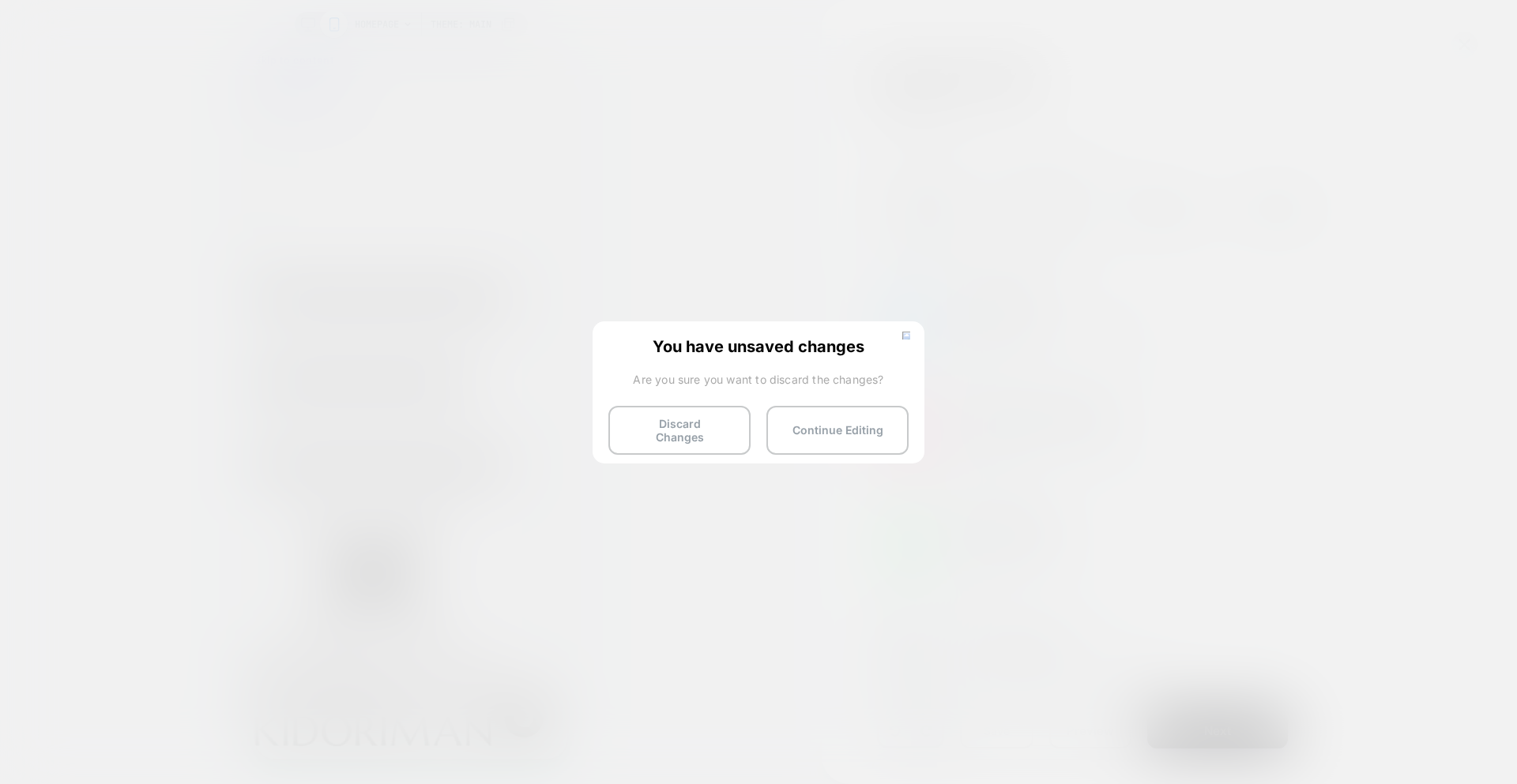
click at [825, 427] on button "Continue Editing" at bounding box center [838, 430] width 143 height 49
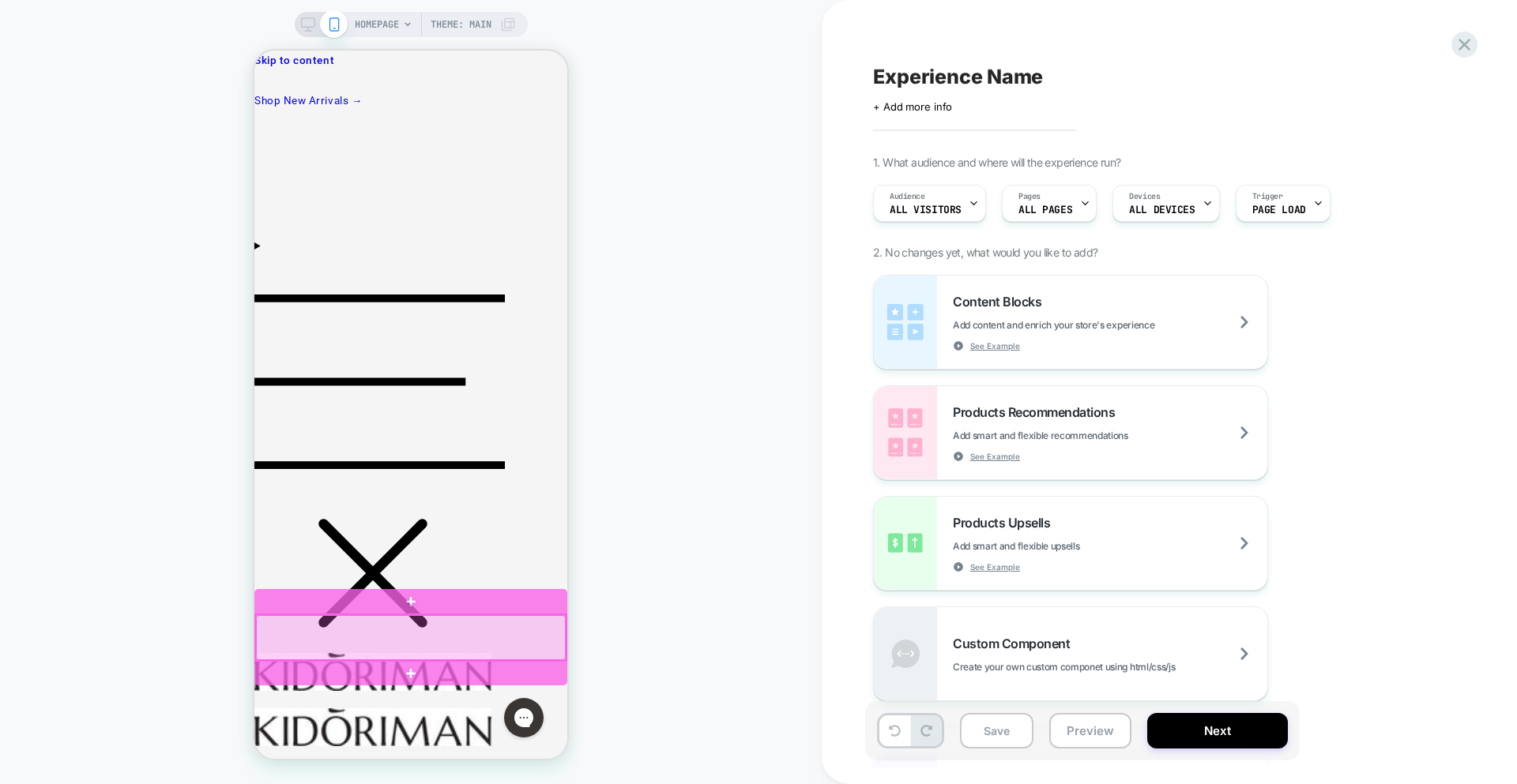
click at [433, 639] on div at bounding box center [411, 637] width 310 height 45
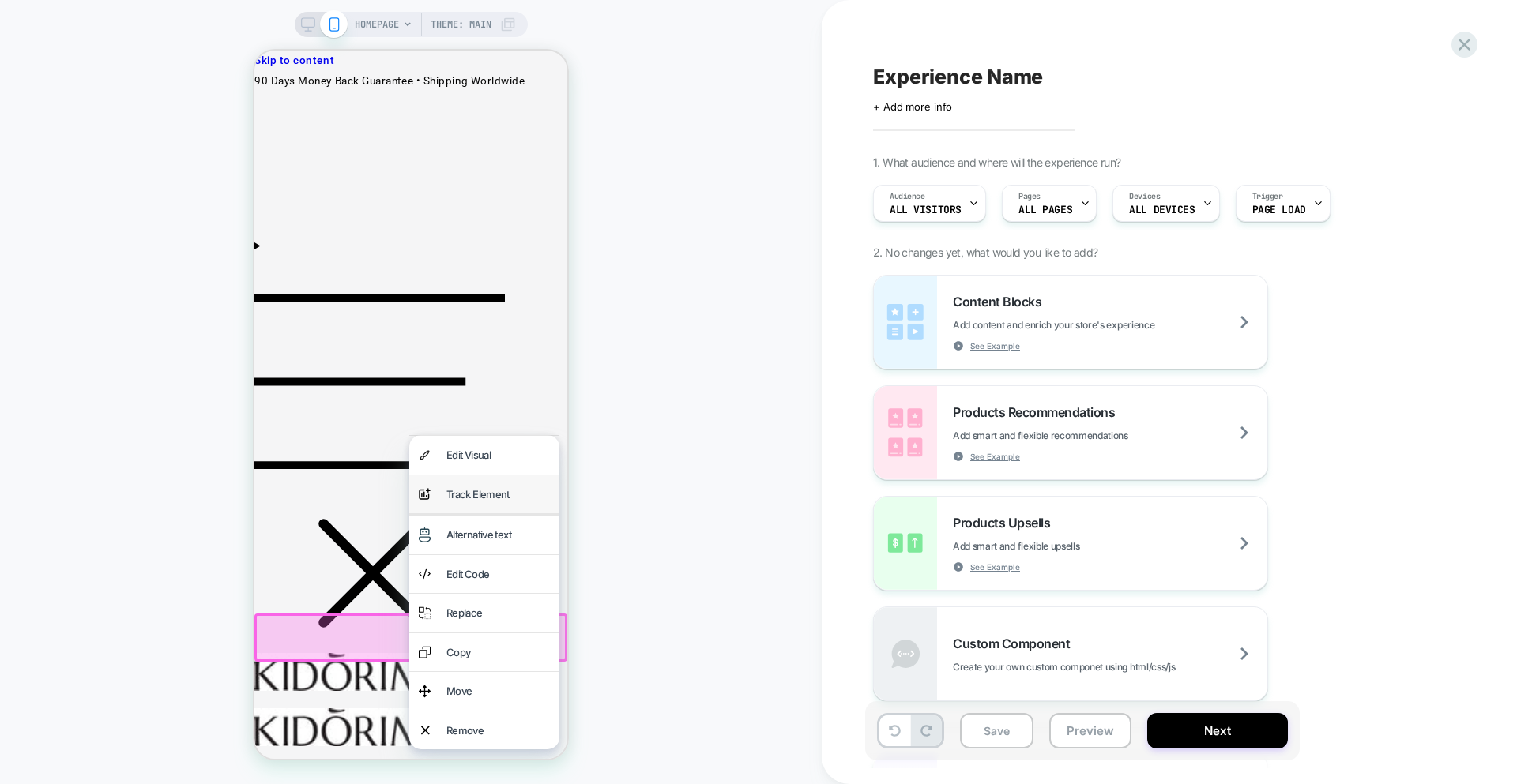
drag, startPoint x: 461, startPoint y: 487, endPoint x: 986, endPoint y: 441, distance: 527.0
click at [461, 487] on div "Track Element" at bounding box center [498, 495] width 104 height 19
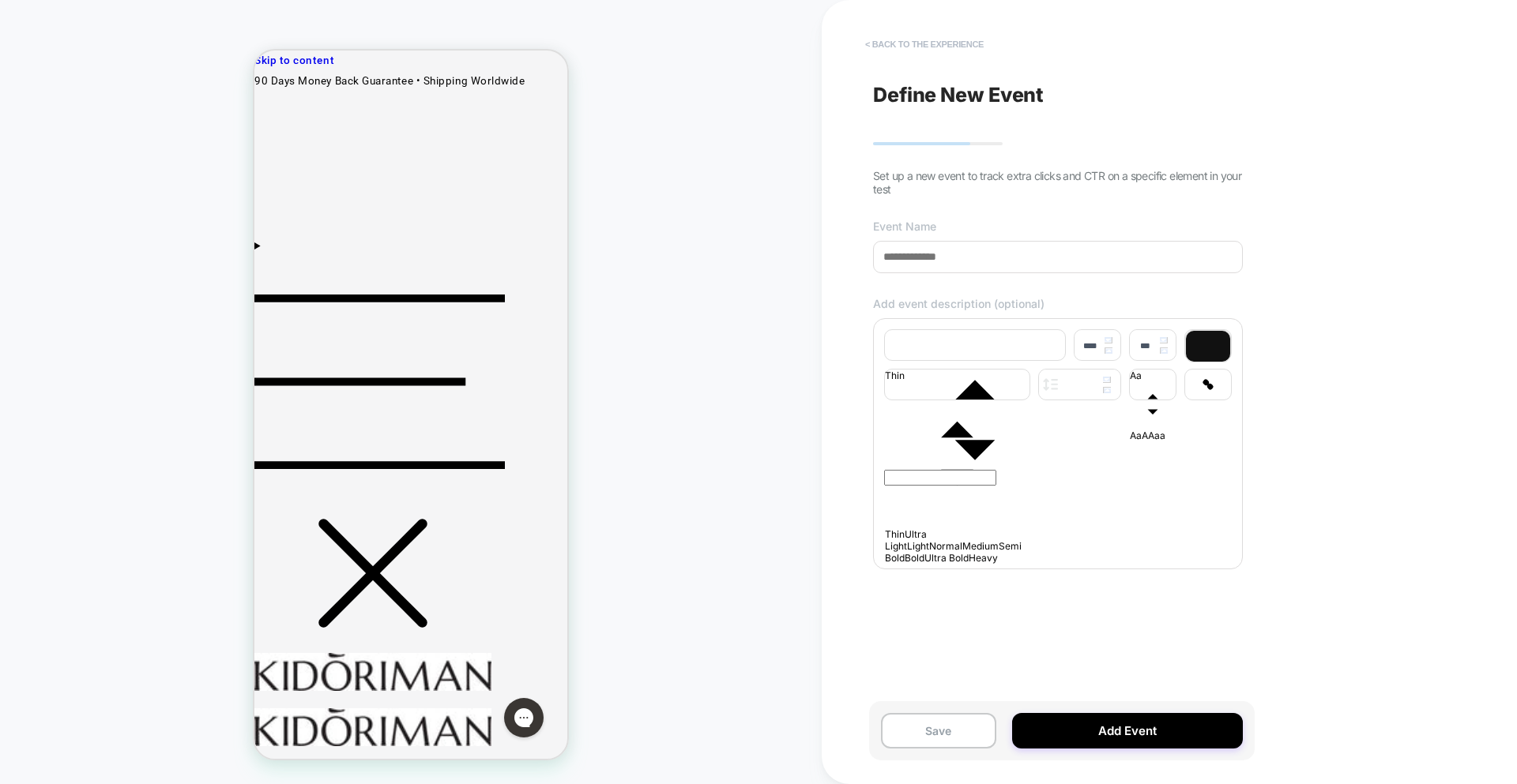
click at [943, 41] on button "< back to the experience" at bounding box center [924, 45] width 134 height 25
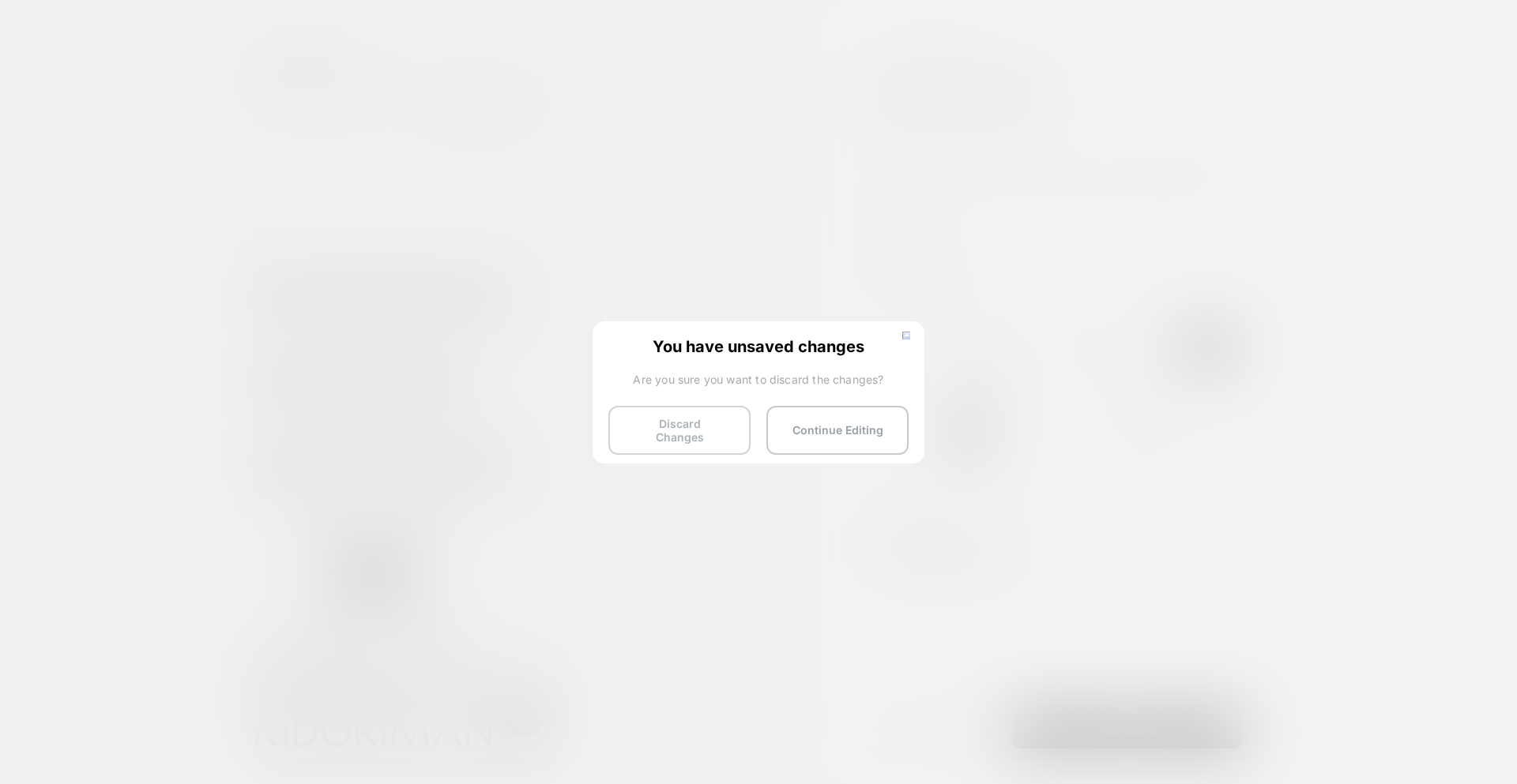
click at [711, 424] on button "Discard Changes" at bounding box center [679, 430] width 143 height 49
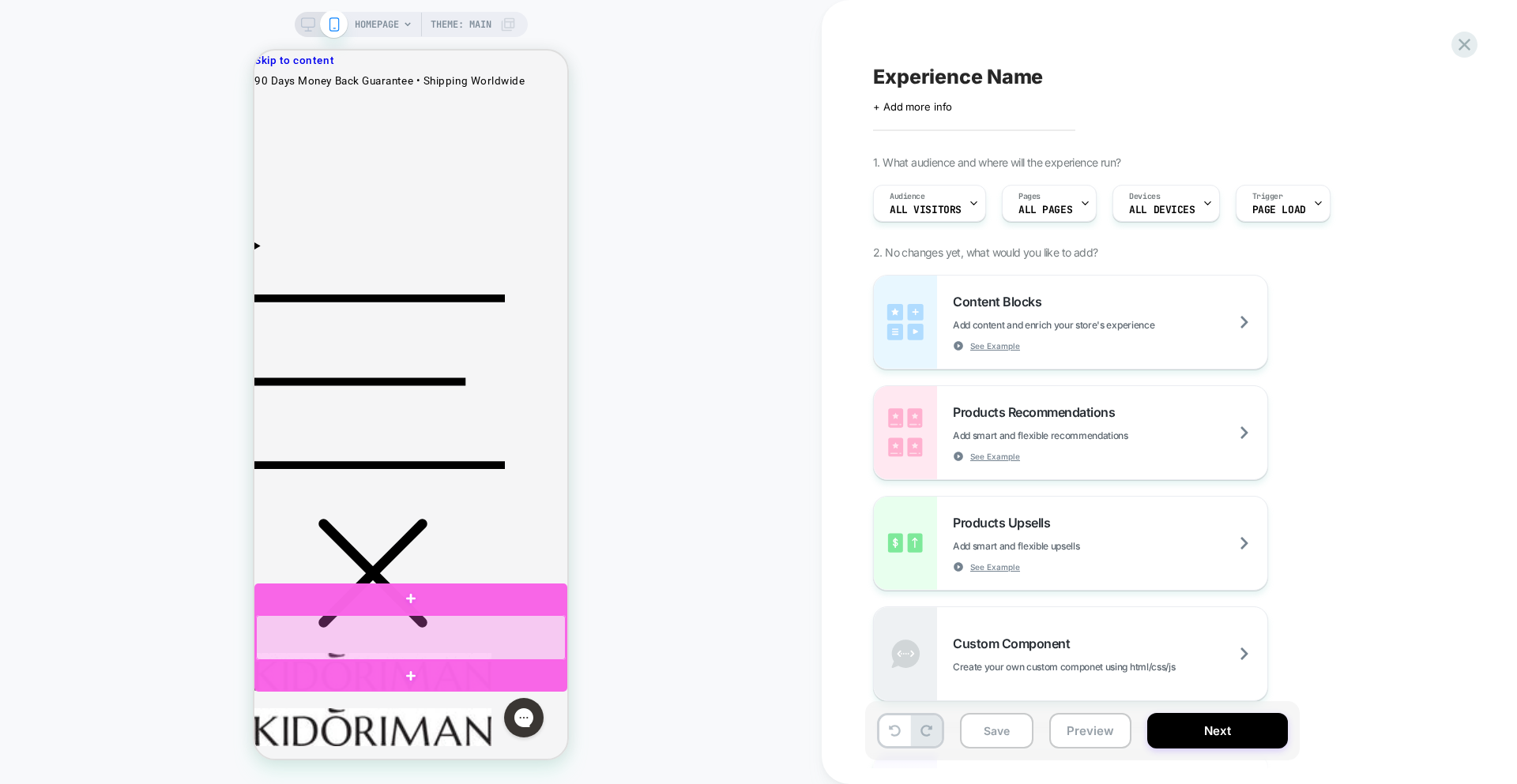
click at [490, 646] on div at bounding box center [411, 637] width 310 height 45
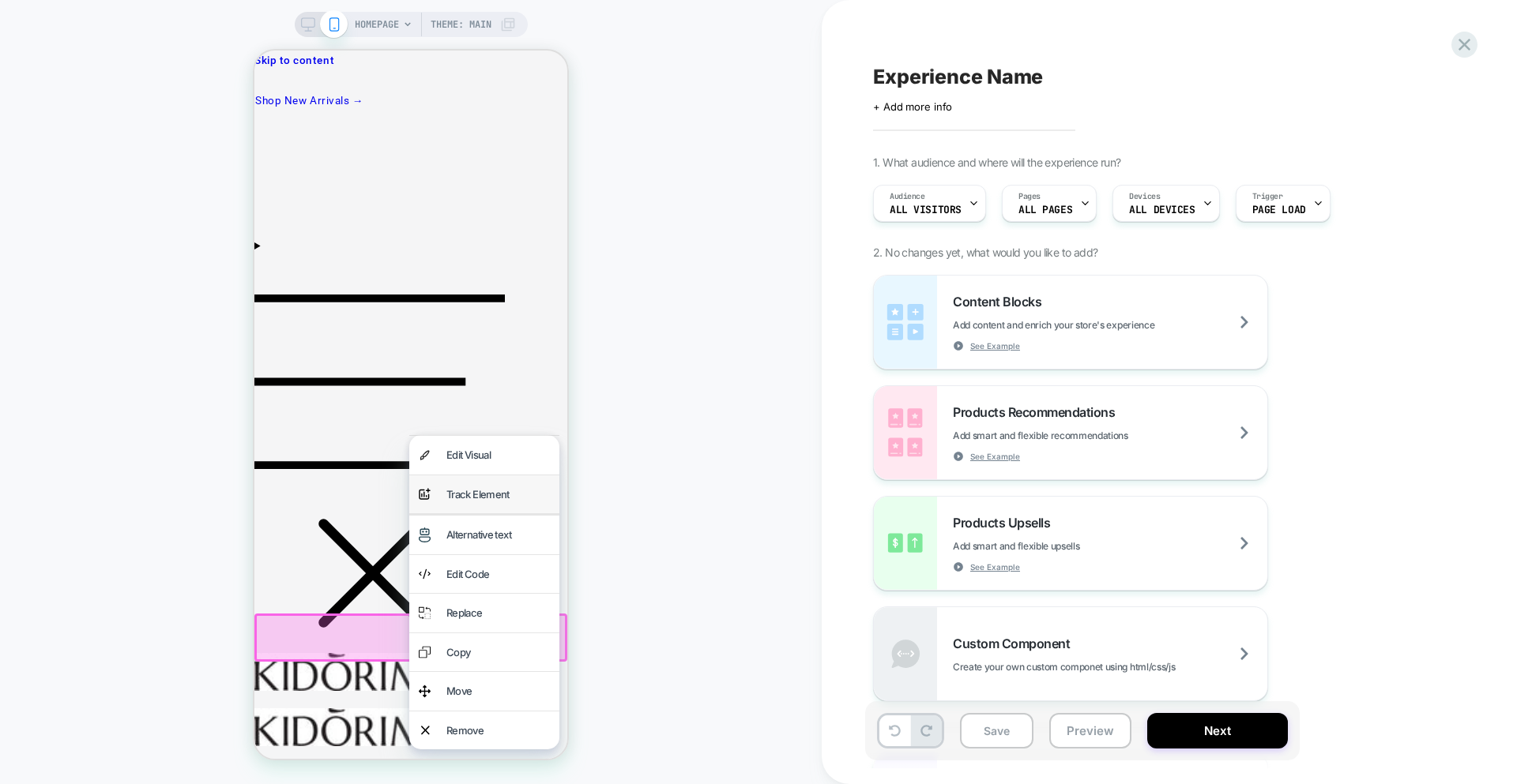
click at [477, 498] on div "Track Element" at bounding box center [498, 495] width 104 height 19
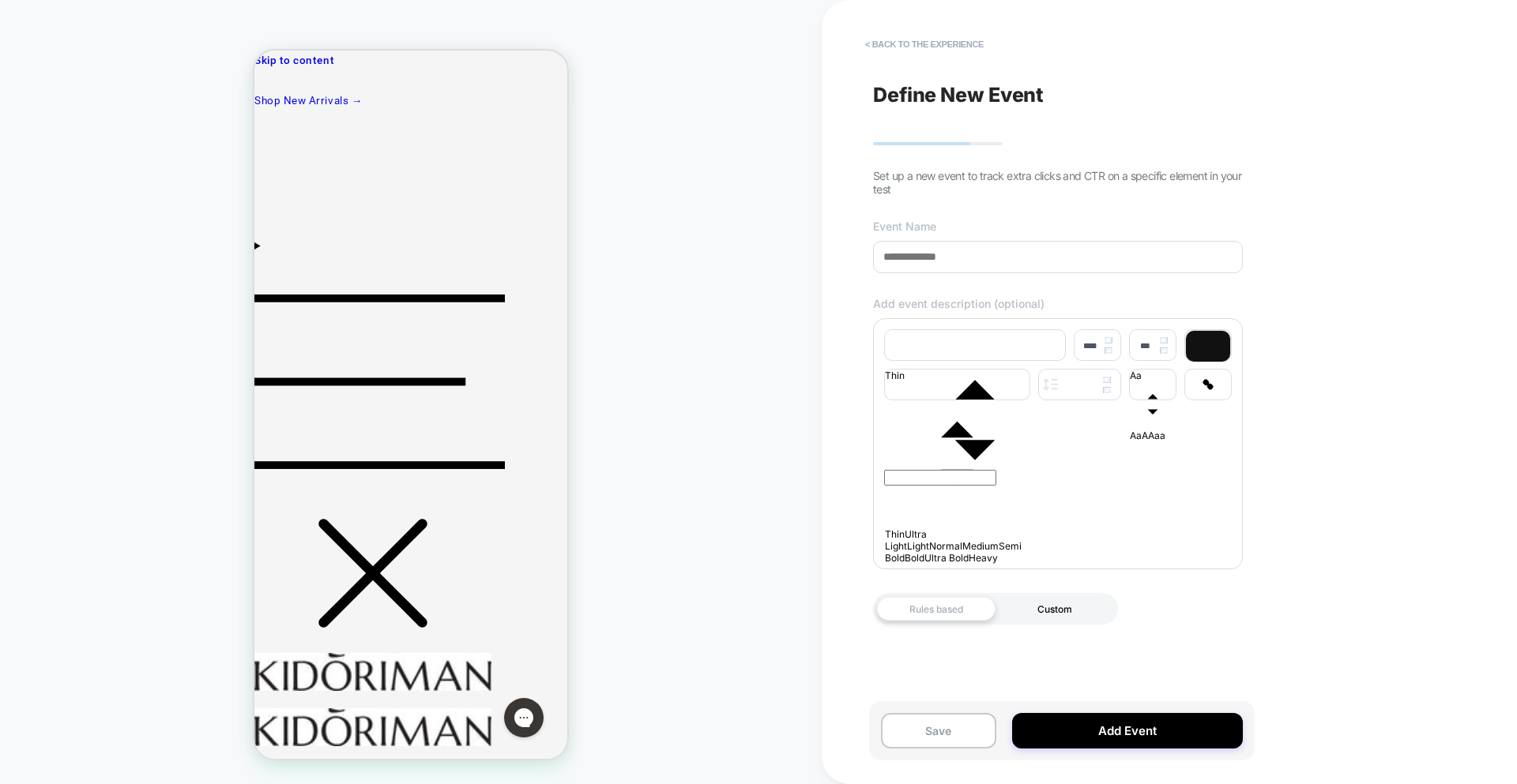
click at [1104, 608] on div "Custom" at bounding box center [1055, 608] width 118 height 23
drag, startPoint x: 957, startPoint y: 622, endPoint x: 977, endPoint y: 628, distance: 20.9
click at [957, 622] on div "Rules based" at bounding box center [937, 612] width 118 height 32
click at [1072, 663] on div "**********" at bounding box center [1057, 392] width 385 height 753
click at [1064, 668] on div "**********" at bounding box center [1057, 392] width 385 height 753
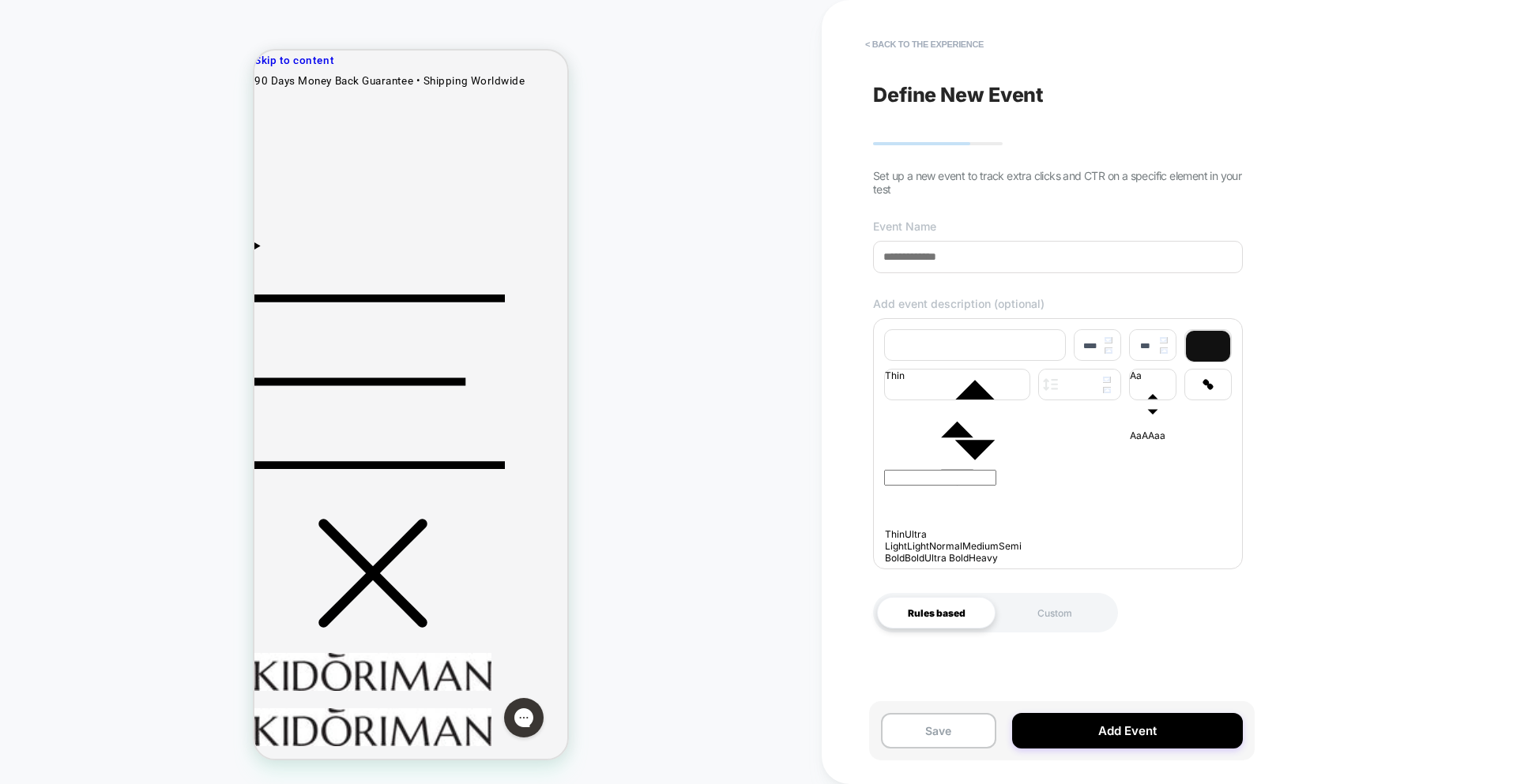
click at [1063, 505] on div at bounding box center [1058, 492] width 347 height 126
click at [951, 445] on p at bounding box center [1058, 441] width 347 height 9
type input "****"
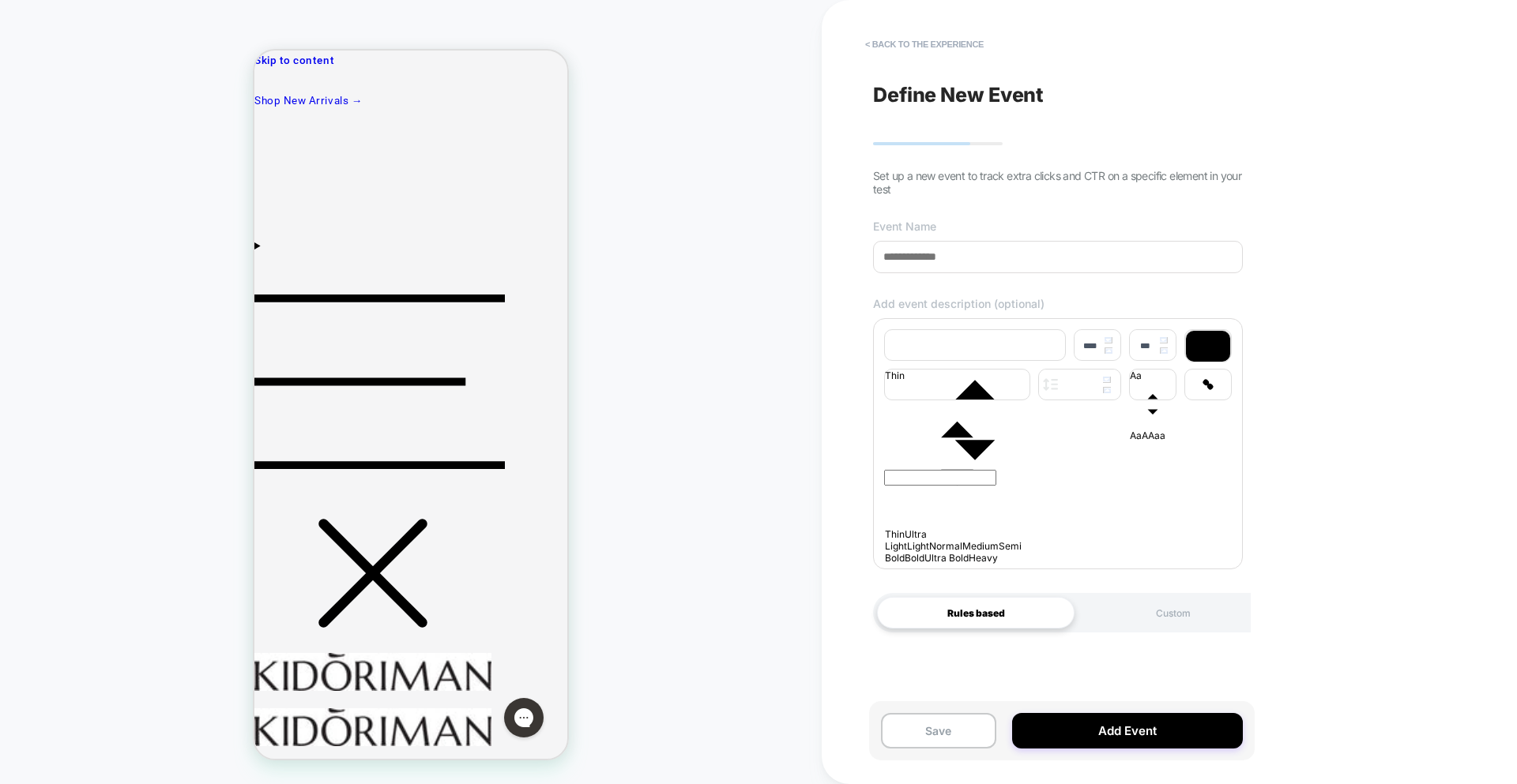
click at [984, 488] on div at bounding box center [1058, 492] width 347 height 126
click at [953, 495] on div at bounding box center [1058, 492] width 347 height 126
click at [971, 516] on div at bounding box center [1058, 492] width 347 height 126
click at [955, 455] on div at bounding box center [1058, 492] width 347 height 126
click at [1166, 629] on div "Custom" at bounding box center [1138, 612] width 174 height 32
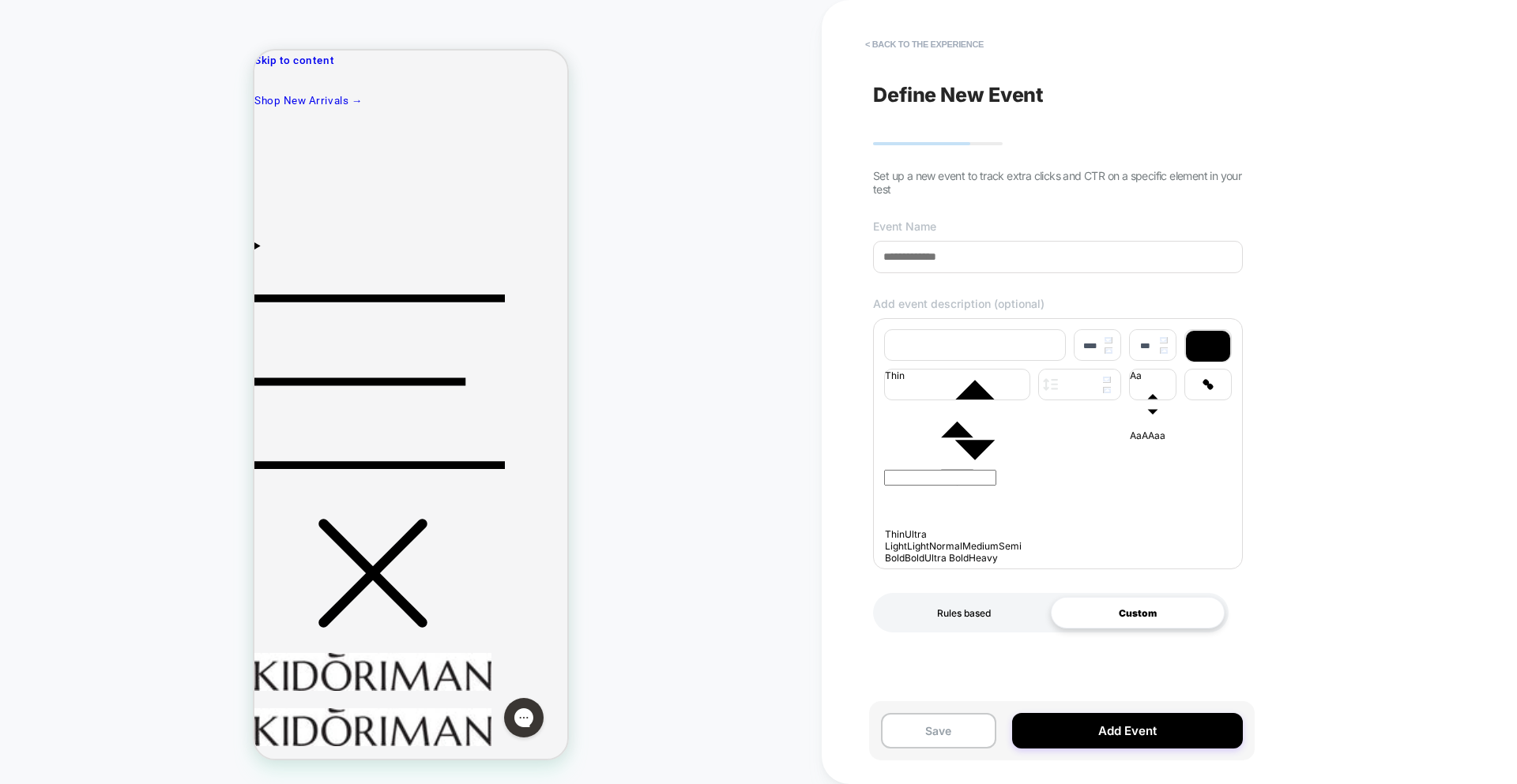
click at [1005, 623] on div "Rules based" at bounding box center [964, 612] width 174 height 32
drag, startPoint x: 1068, startPoint y: 508, endPoint x: 1053, endPoint y: 499, distance: 17.5
click at [1068, 508] on div at bounding box center [1058, 492] width 347 height 126
click at [955, 445] on p at bounding box center [1058, 441] width 347 height 9
click at [1094, 612] on div "Custom" at bounding box center [1149, 612] width 181 height 32
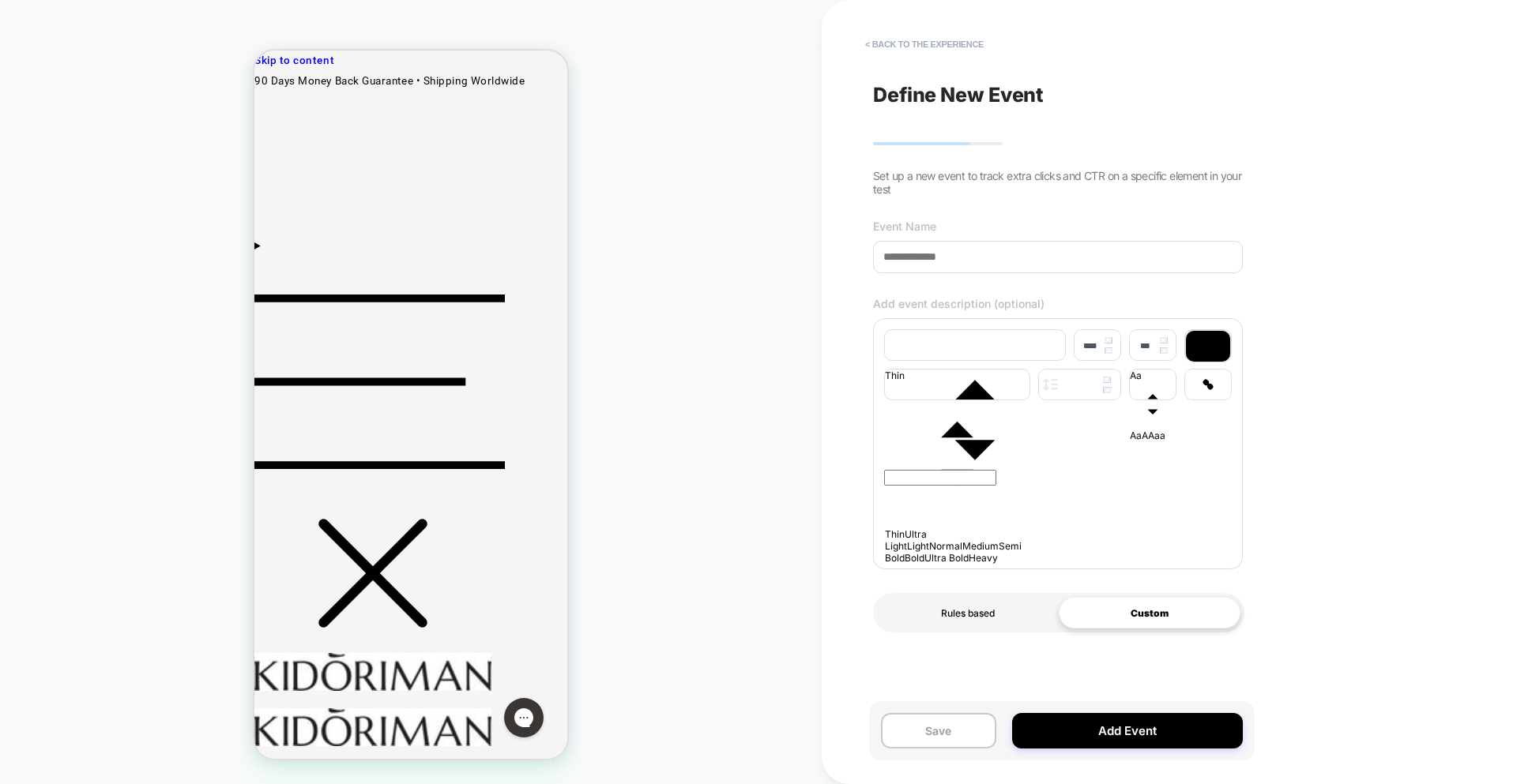
click at [974, 625] on div "Rules based" at bounding box center [968, 612] width 181 height 32
click at [1128, 629] on div "Custom" at bounding box center [1149, 612] width 181 height 32
click at [942, 621] on div "Rules based" at bounding box center [968, 612] width 181 height 32
click at [907, 46] on button "< back to the experience" at bounding box center [924, 45] width 134 height 25
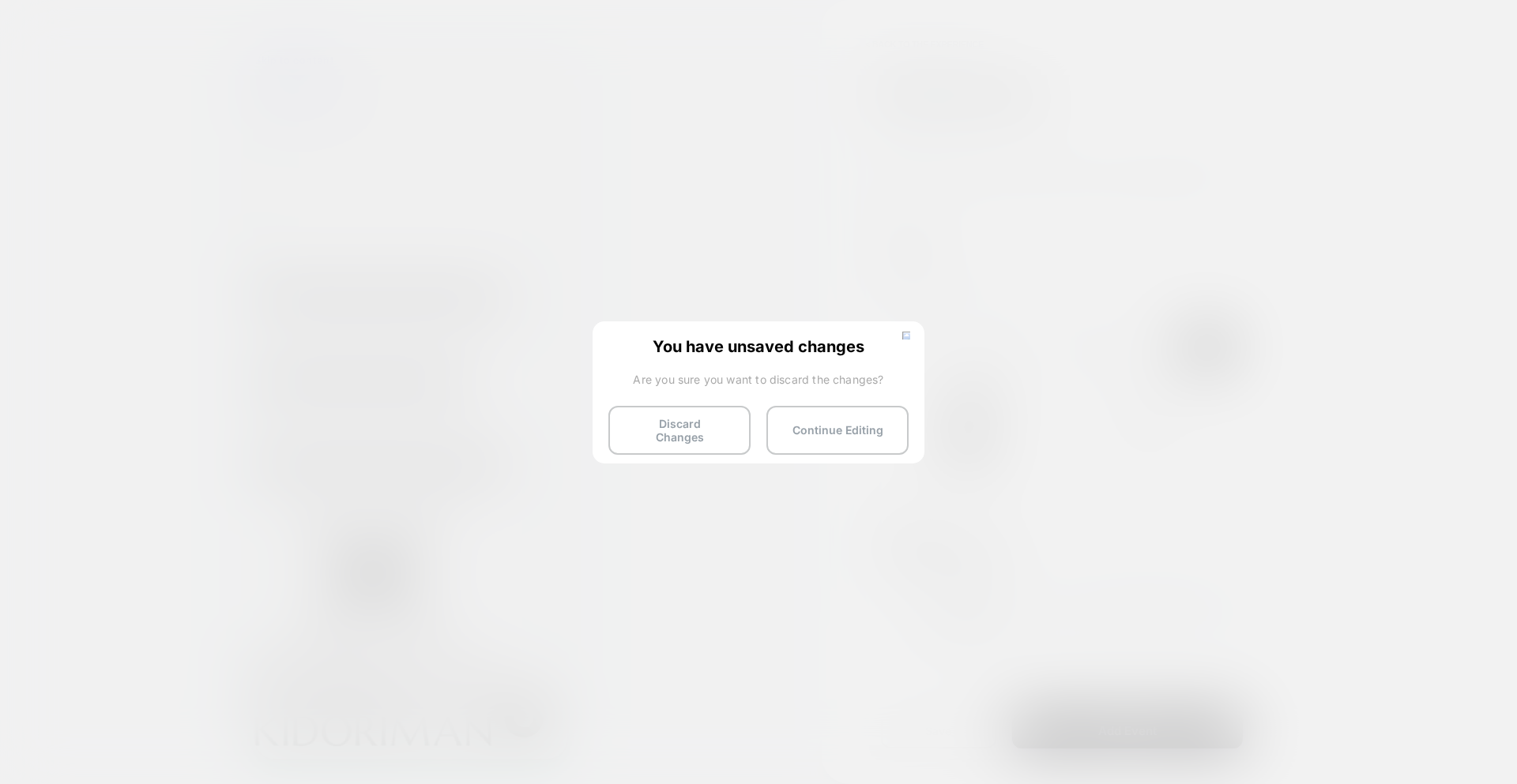
click at [686, 415] on button "Discard Changes" at bounding box center [679, 430] width 143 height 49
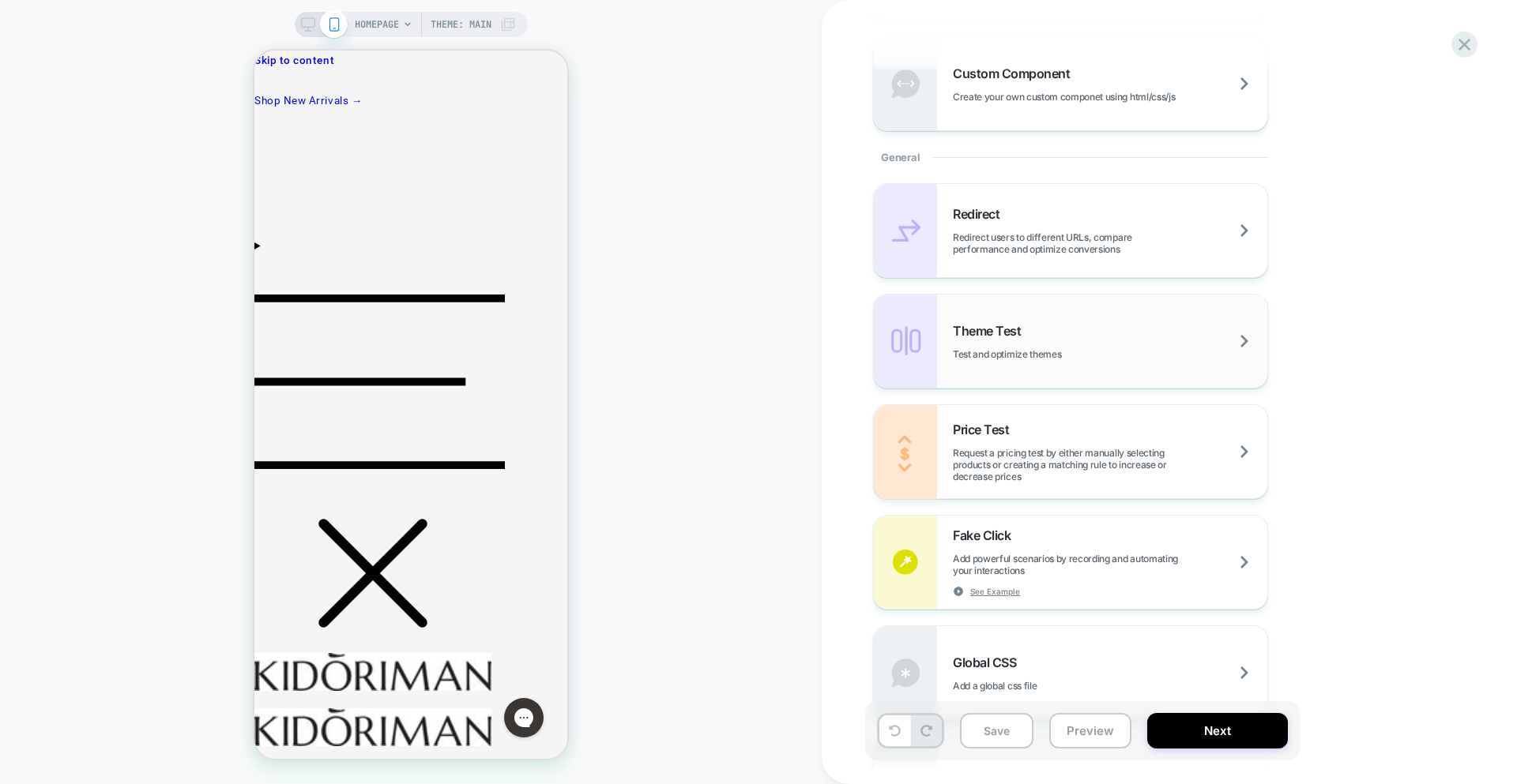
scroll to position [572, 0]
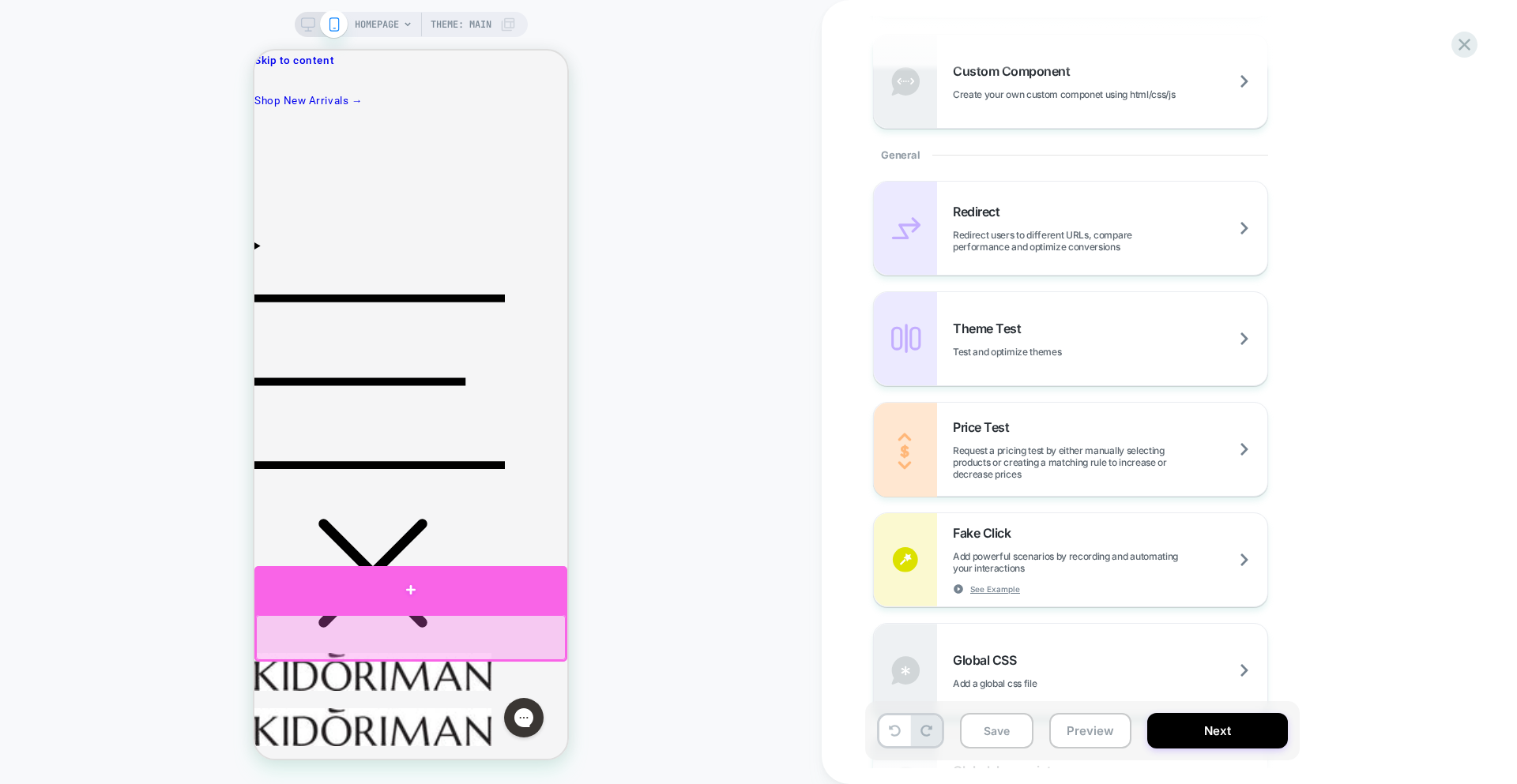
click at [410, 596] on div at bounding box center [411, 590] width 313 height 47
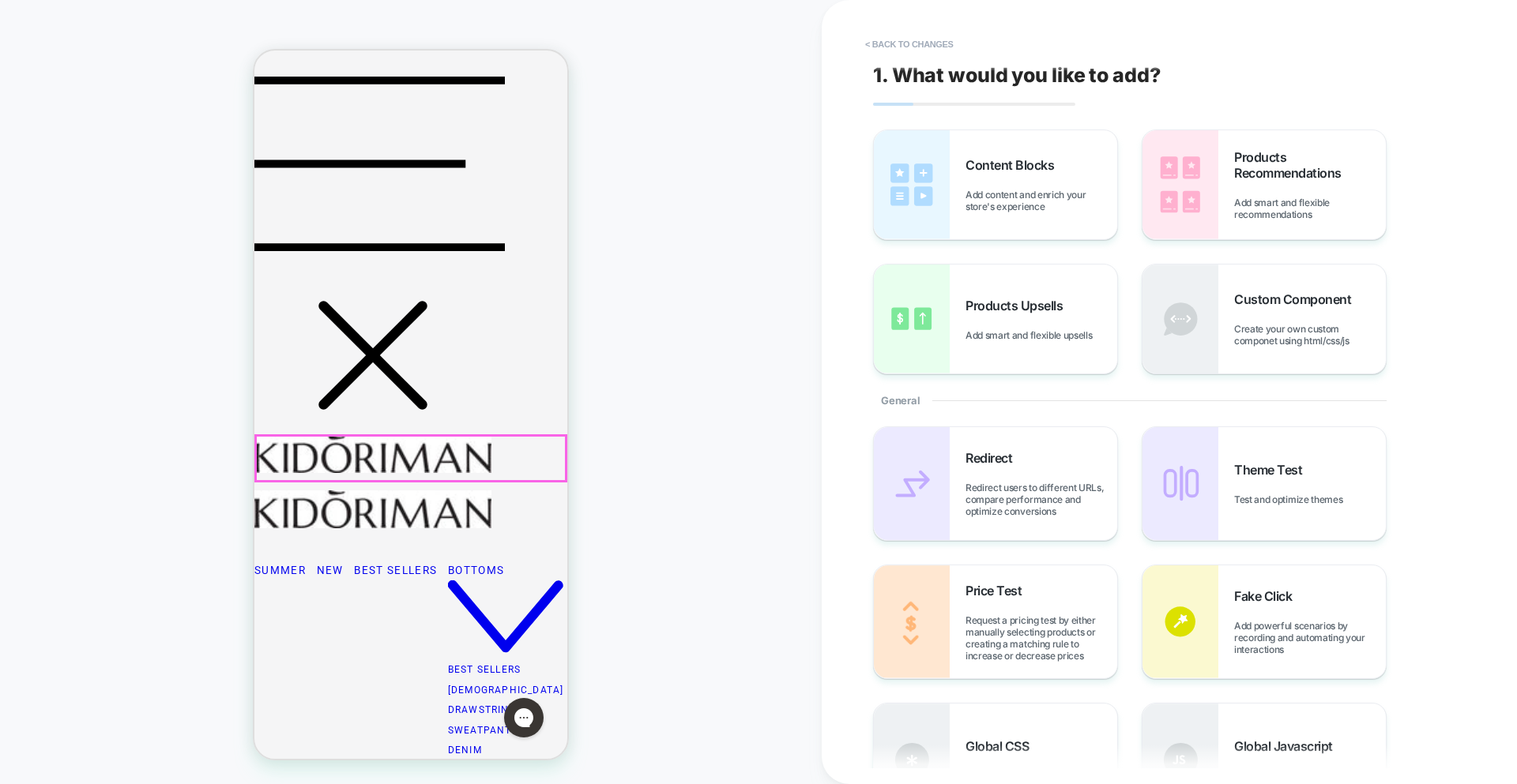
scroll to position [235, 0]
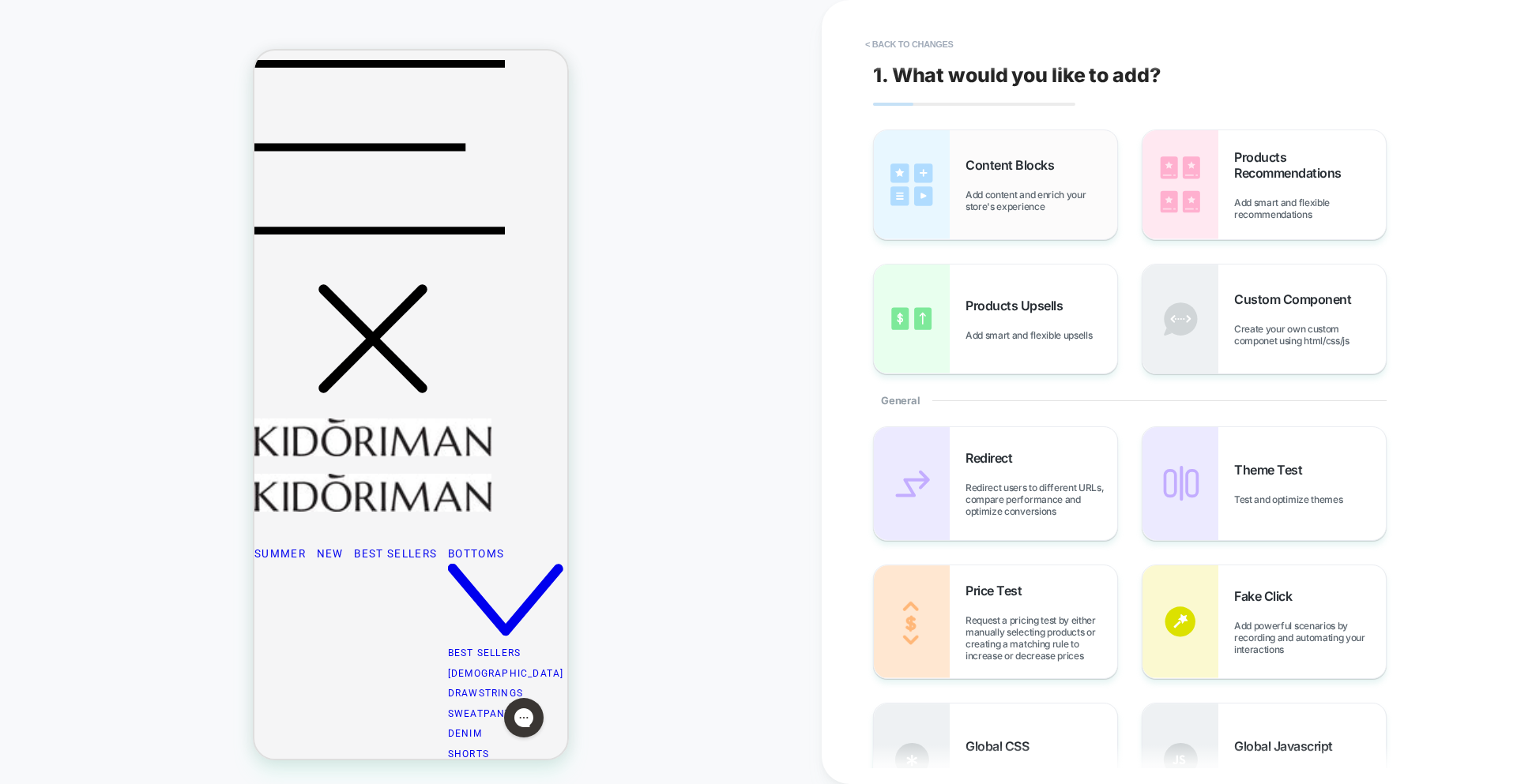
click at [952, 179] on div "Content Blocks Add content and enrich your store's experience" at bounding box center [995, 184] width 244 height 109
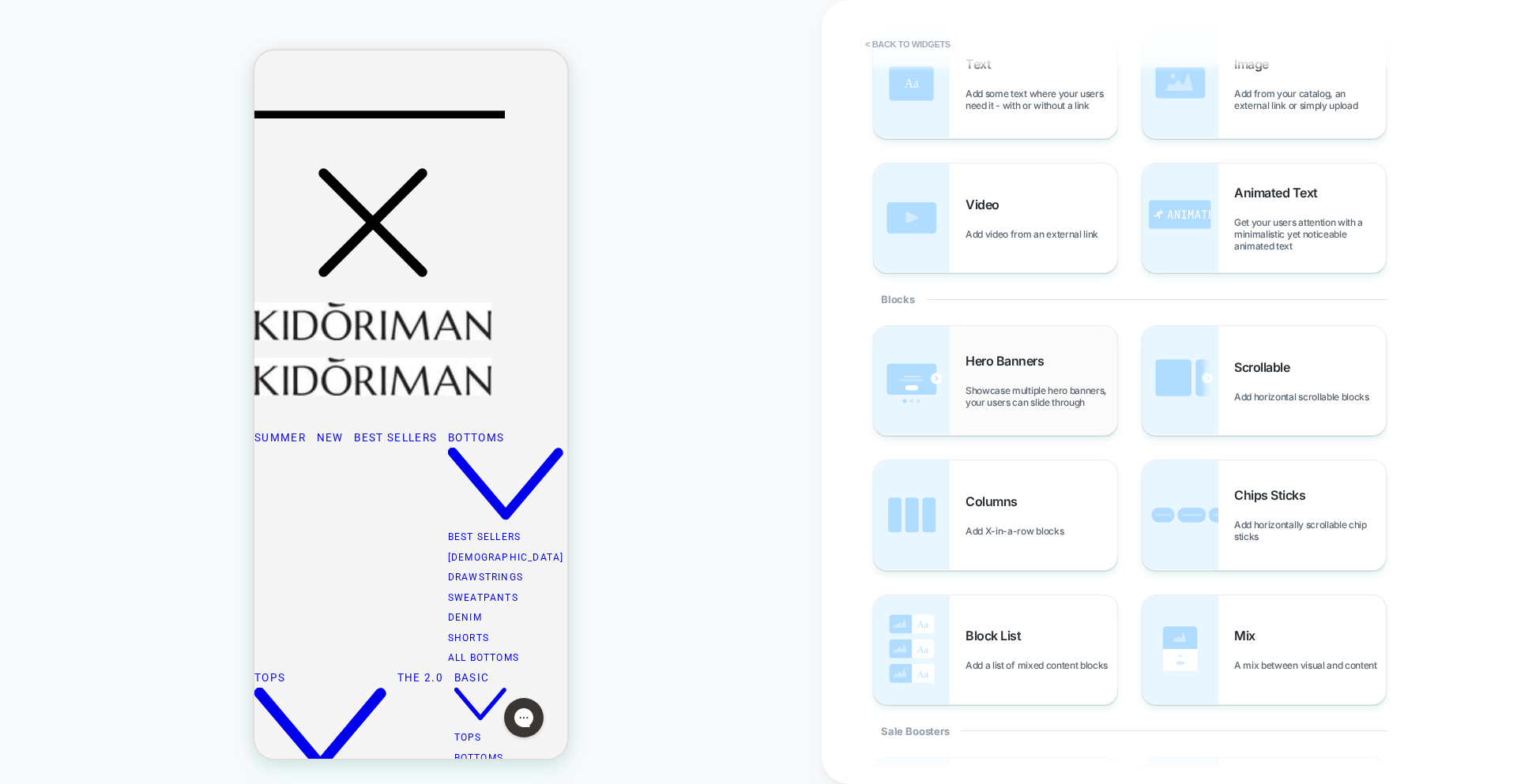
scroll to position [0, 0]
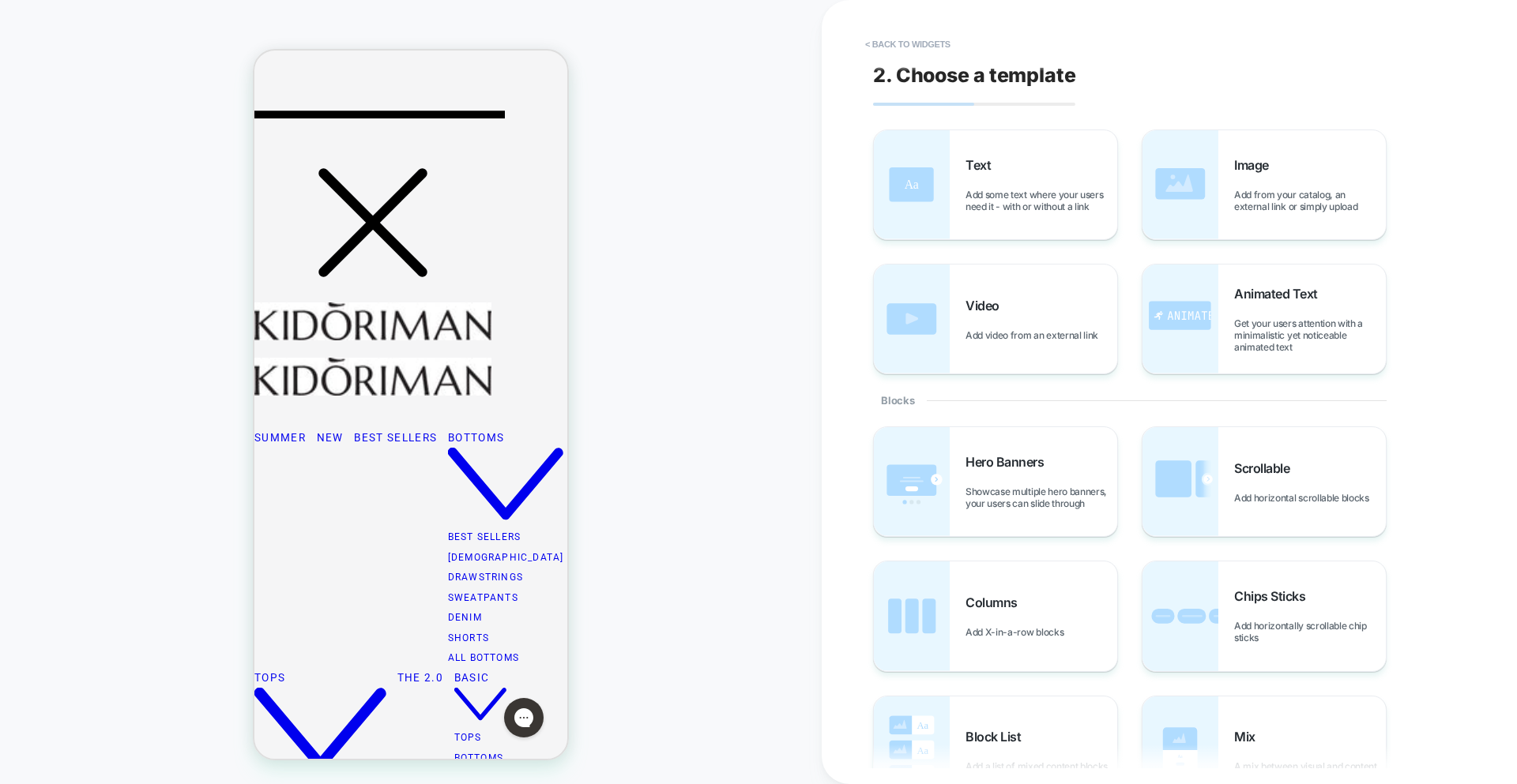
click at [907, 26] on div "2. Choose a template Text Add some text where your users need it - with or with…" at bounding box center [1161, 392] width 593 height 753
click at [901, 43] on button "< Back to widgets" at bounding box center [907, 45] width 101 height 25
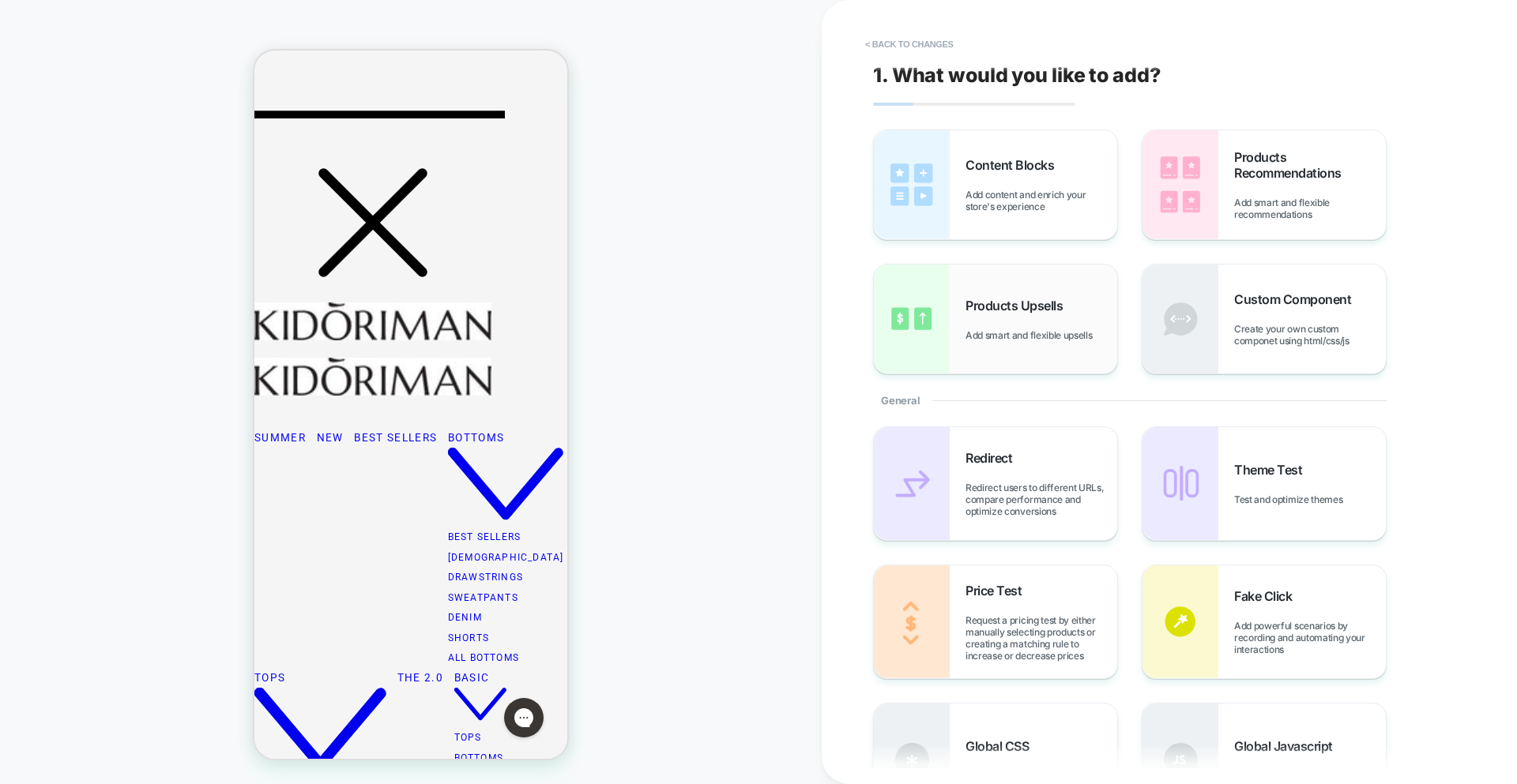
scroll to position [235, 0]
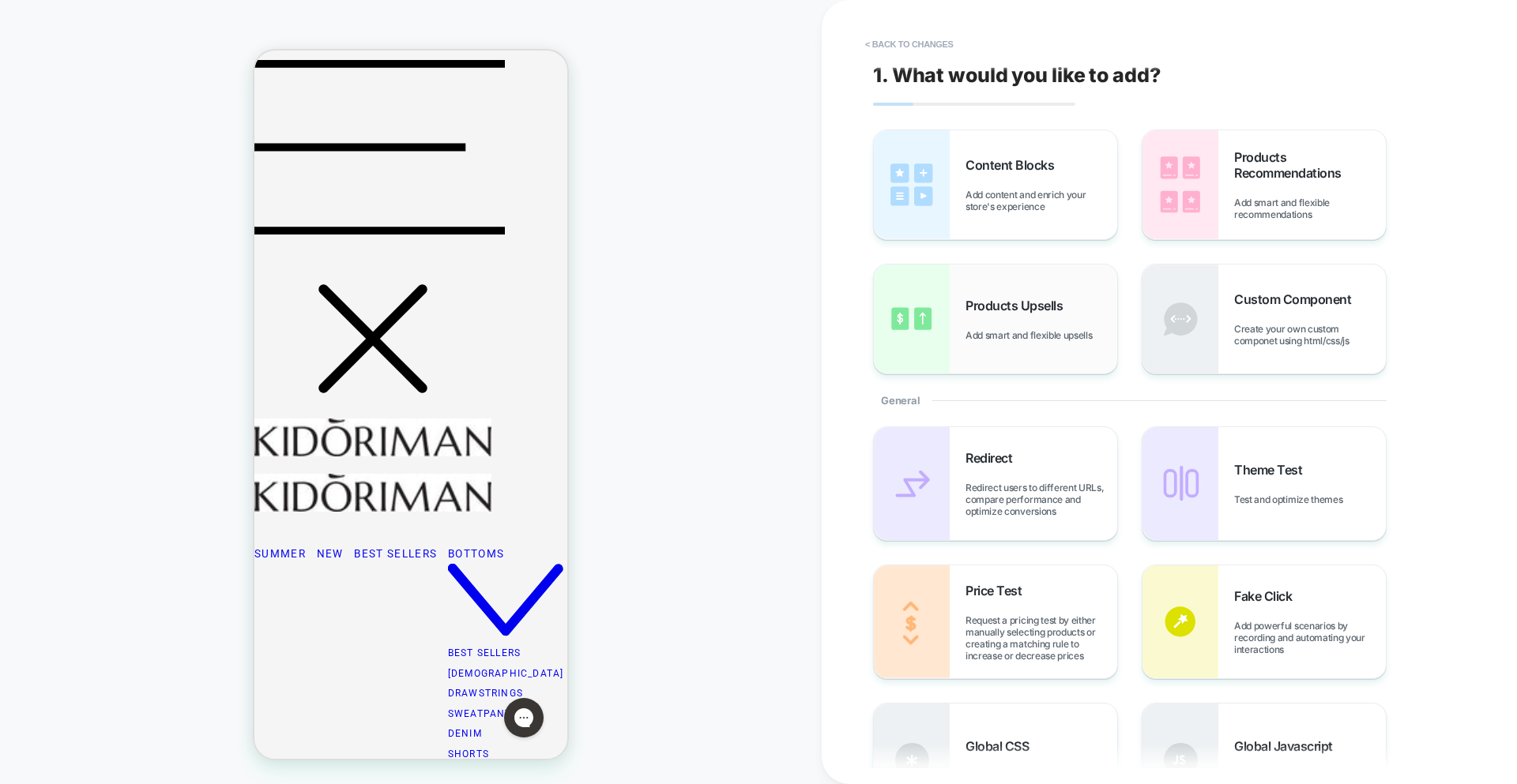
click at [1017, 320] on div "Products Upsells Add smart and flexible upsells" at bounding box center [1041, 319] width 151 height 44
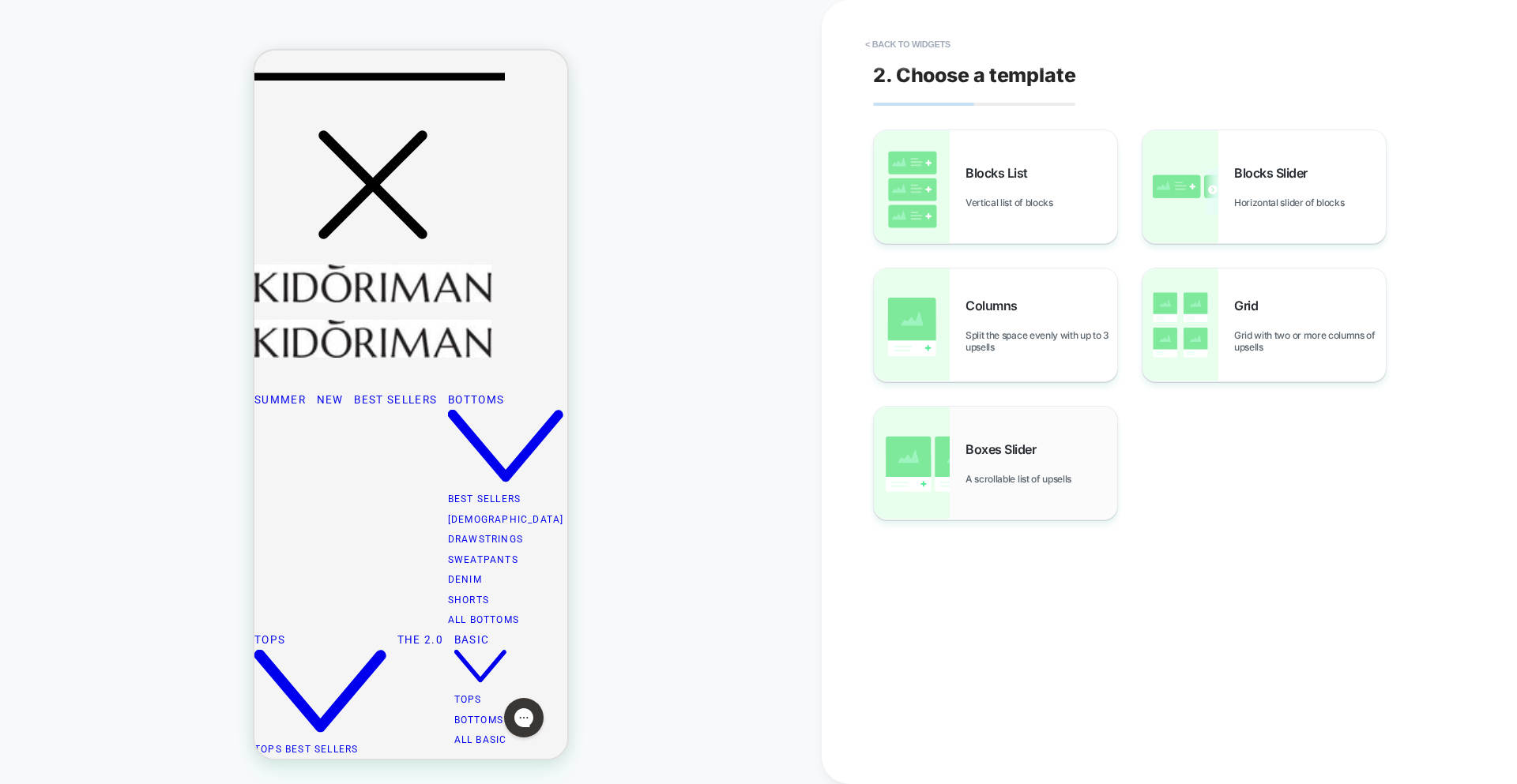
scroll to position [397, 0]
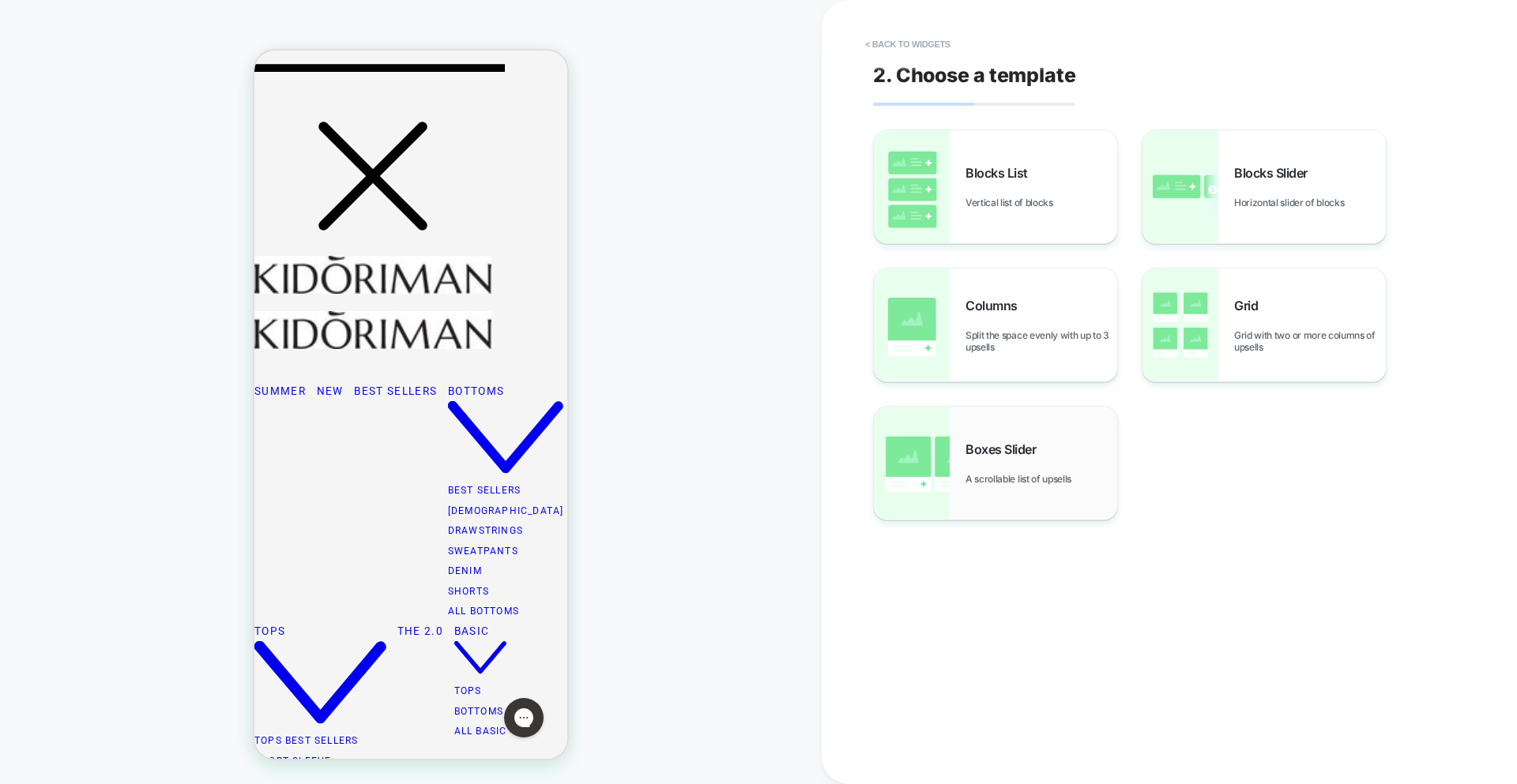
click at [1012, 457] on div "Boxes Slider A scrollable list of upsells" at bounding box center [1041, 463] width 151 height 44
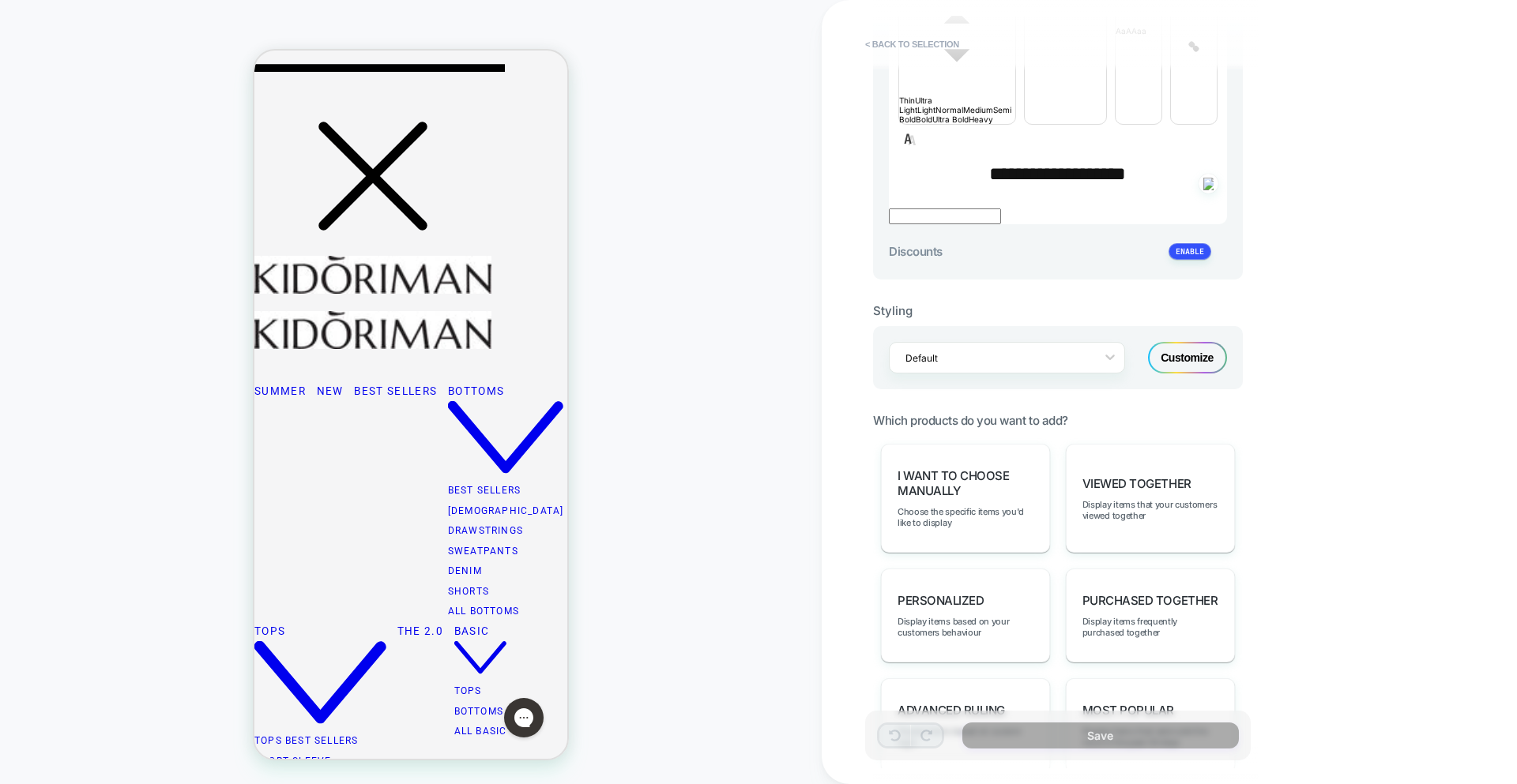
scroll to position [690, 0]
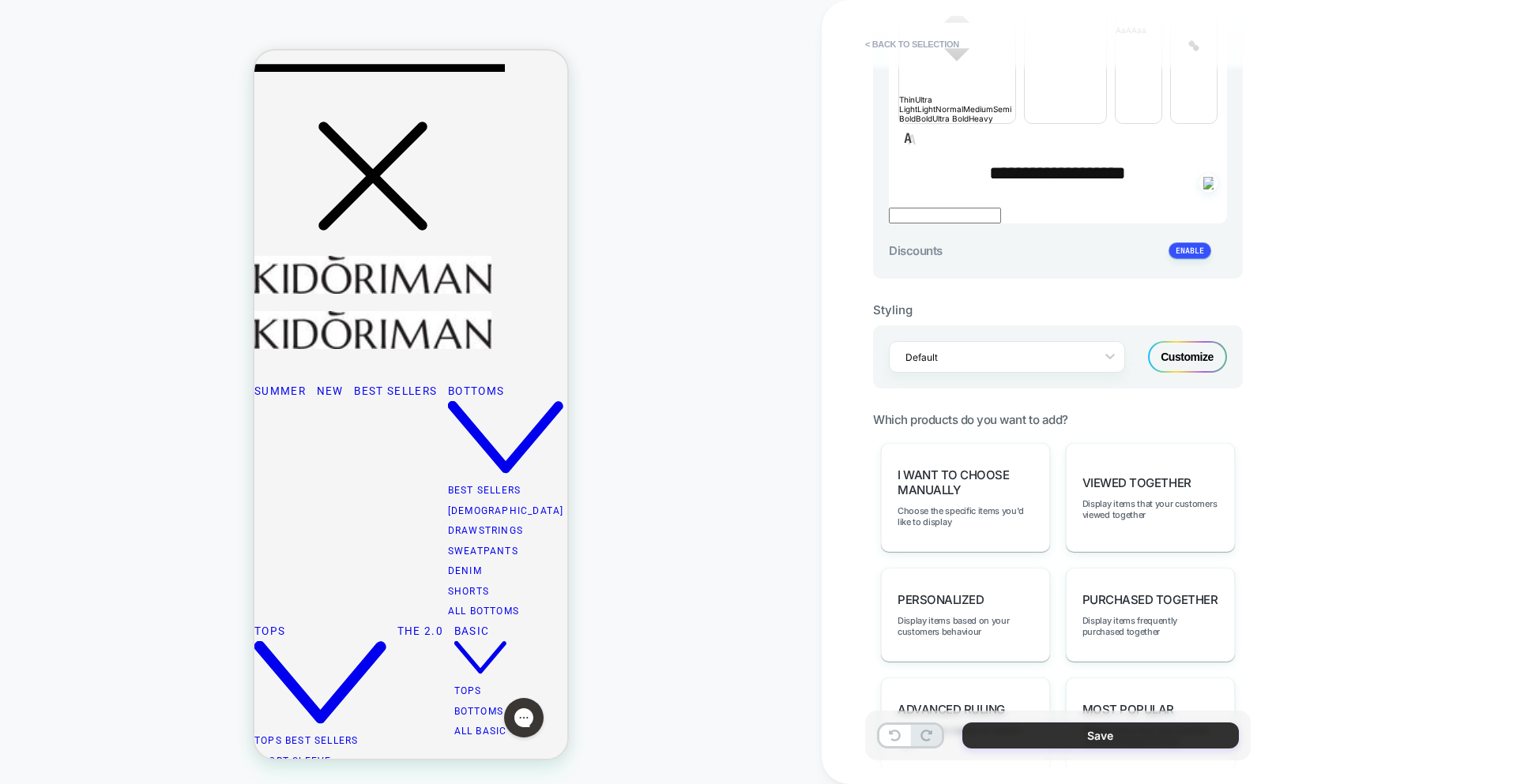
click at [1074, 732] on button "Save" at bounding box center [1100, 735] width 277 height 26
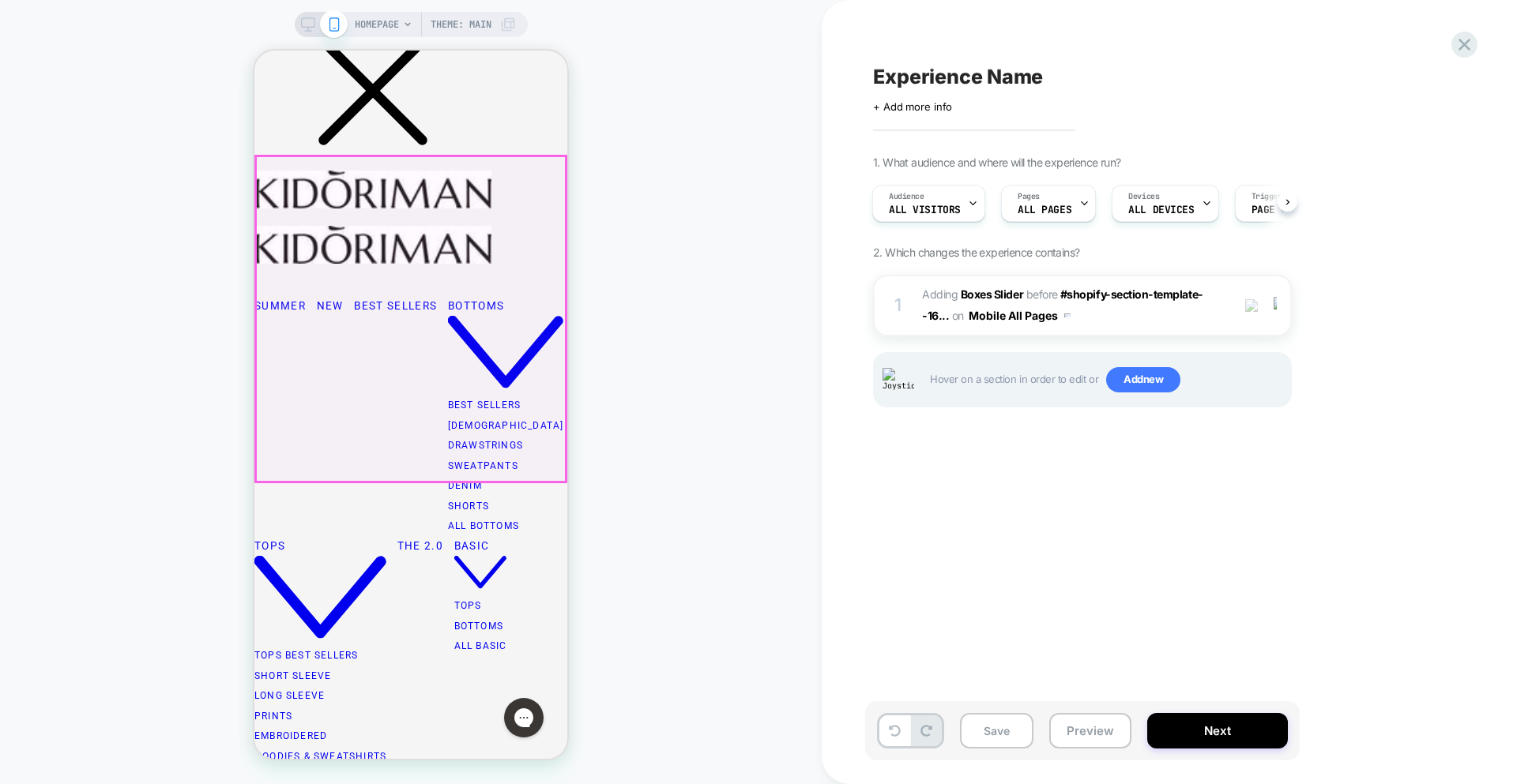
scroll to position [437, 0]
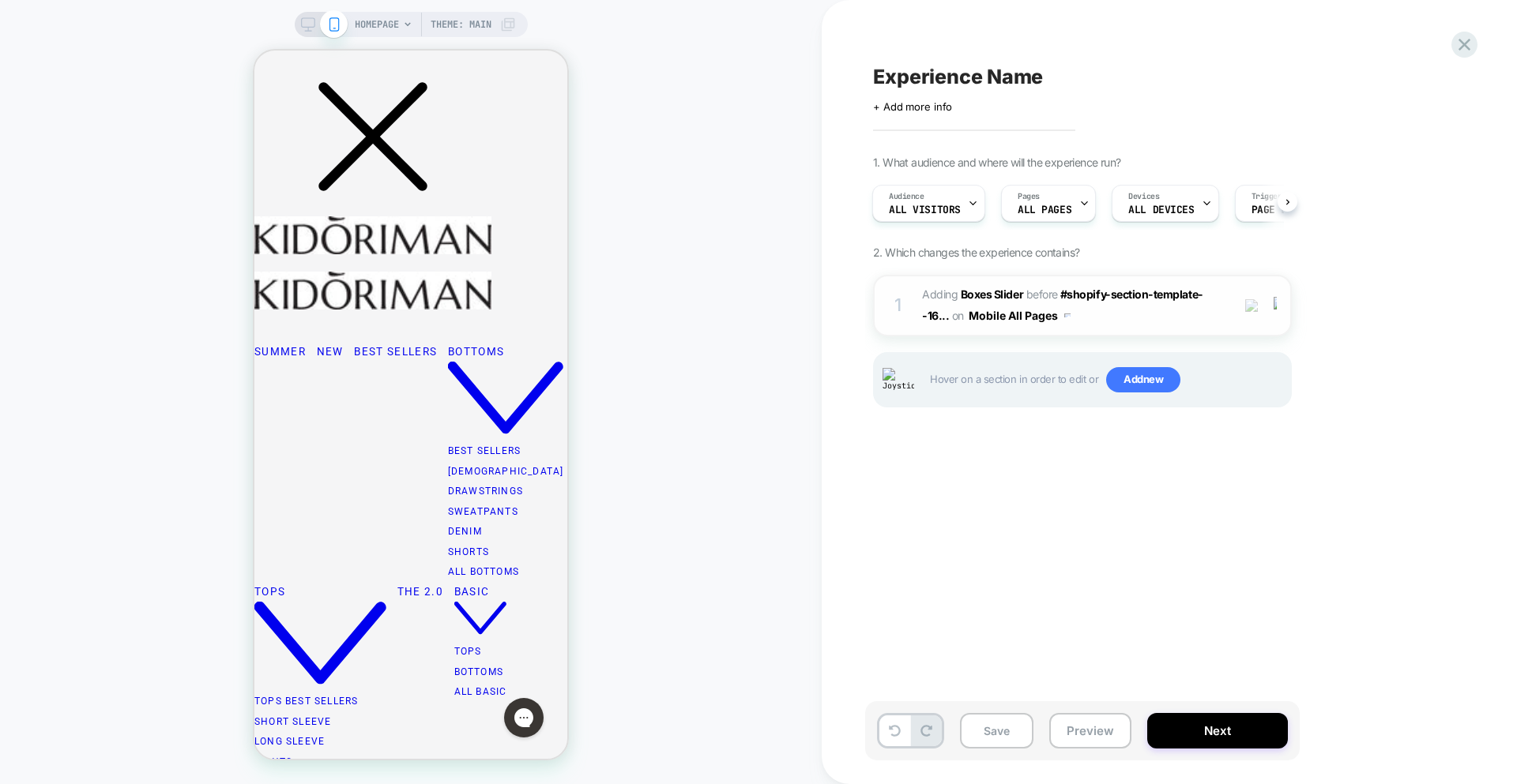
click at [1164, 317] on span "#_loomi_addon_1754923845895 Adding Boxes Slider BEFORE #shopify-section-templat…" at bounding box center [1072, 306] width 301 height 43
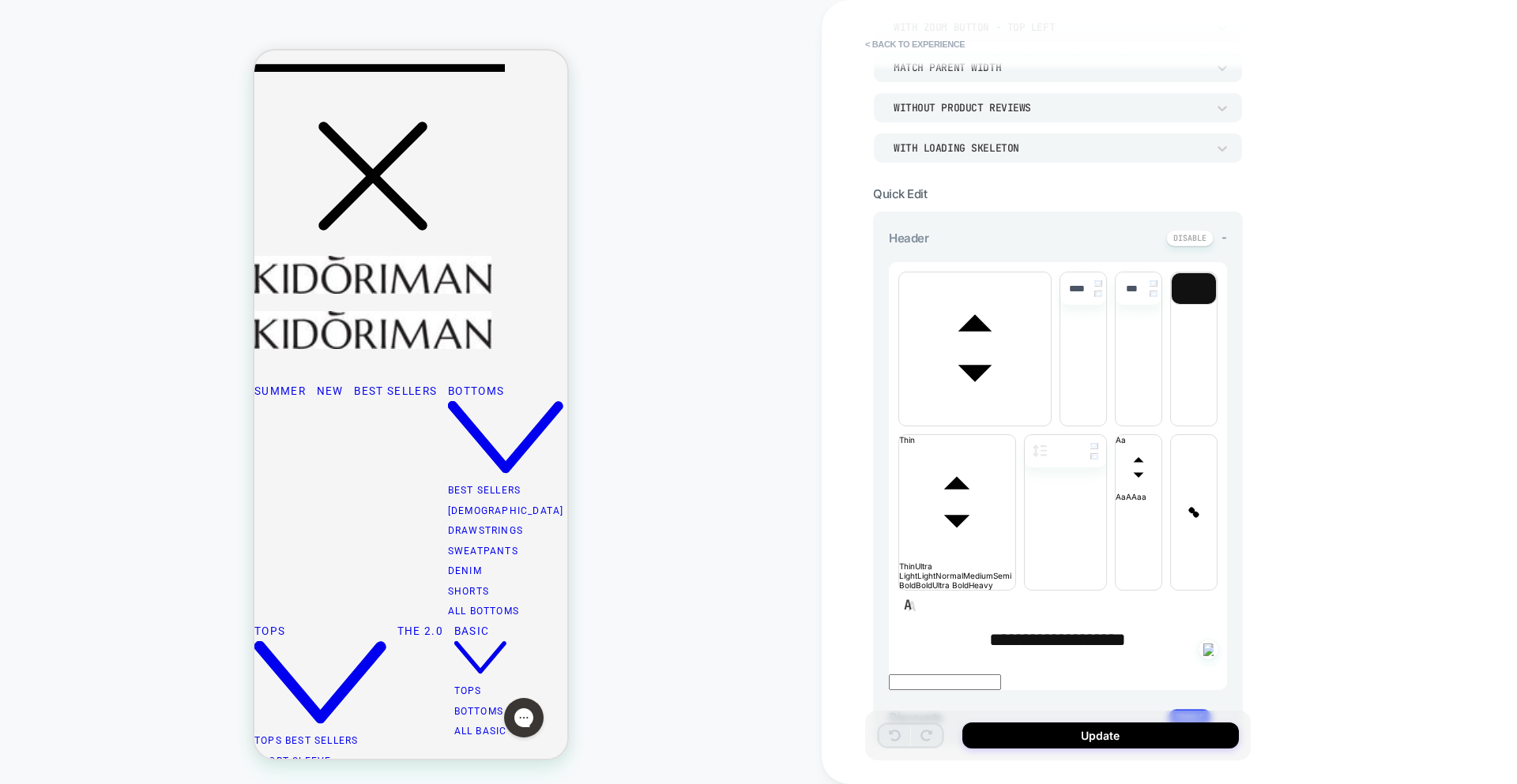
scroll to position [236, 0]
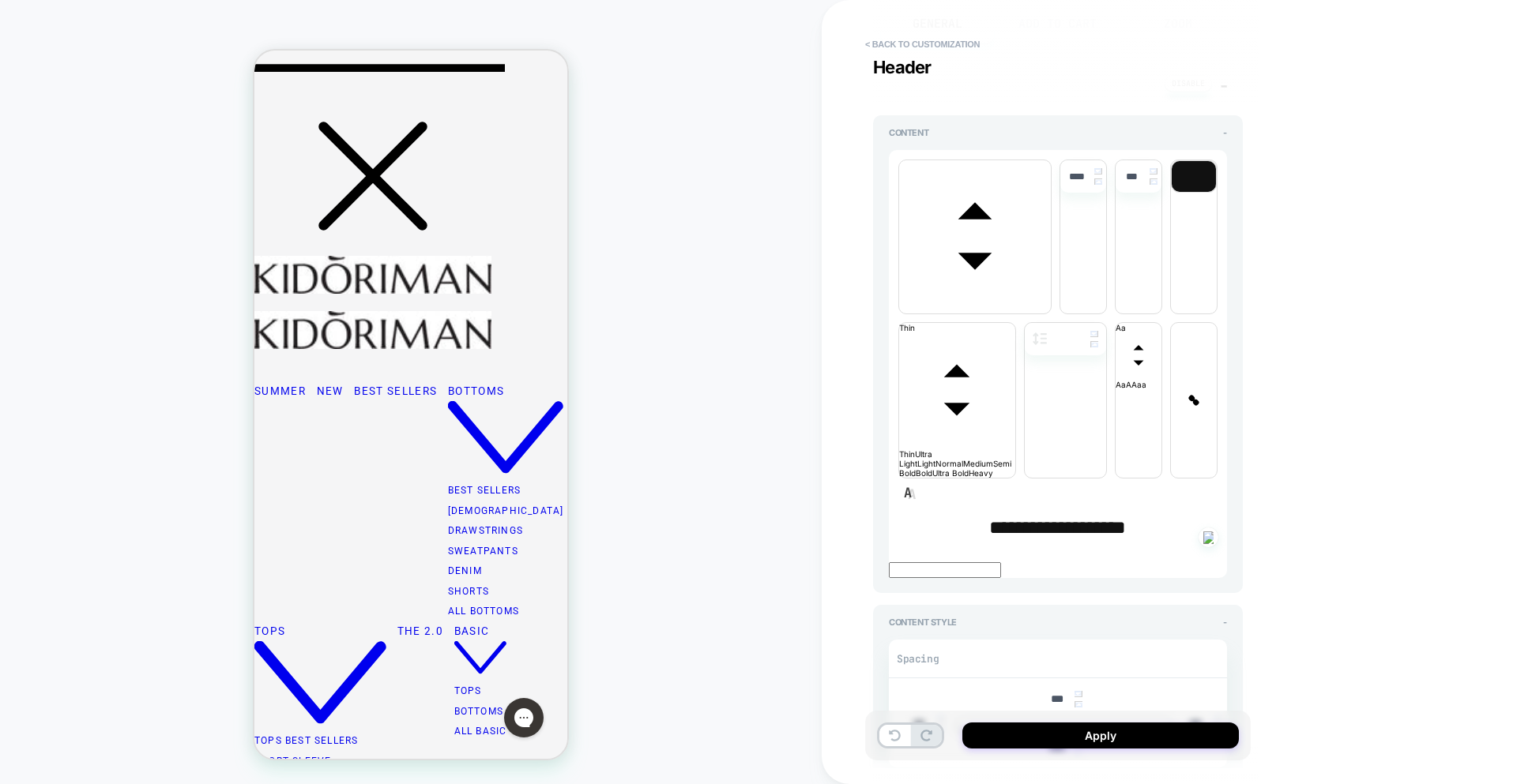
scroll to position [0, 0]
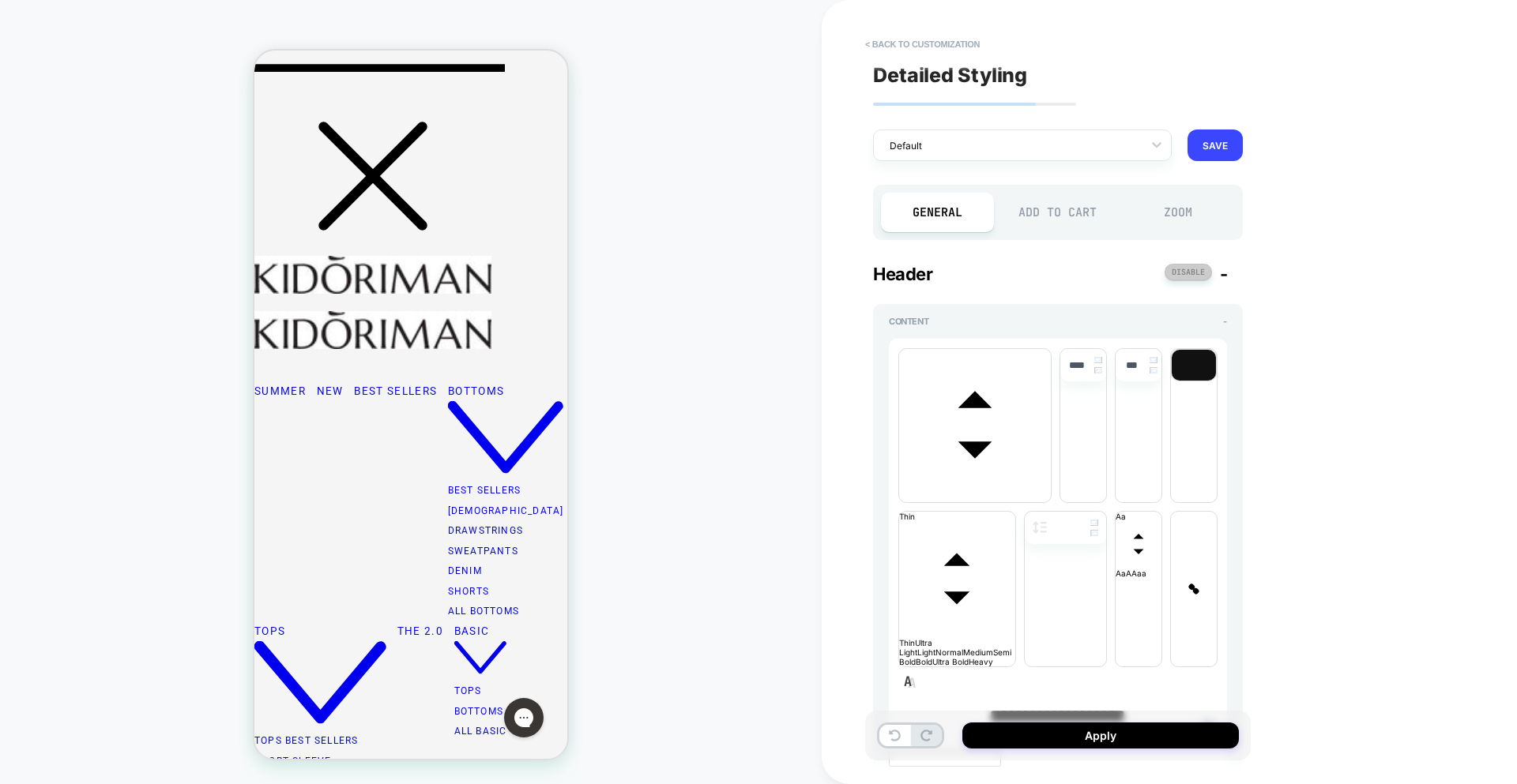
click at [1180, 273] on button at bounding box center [1188, 272] width 48 height 16
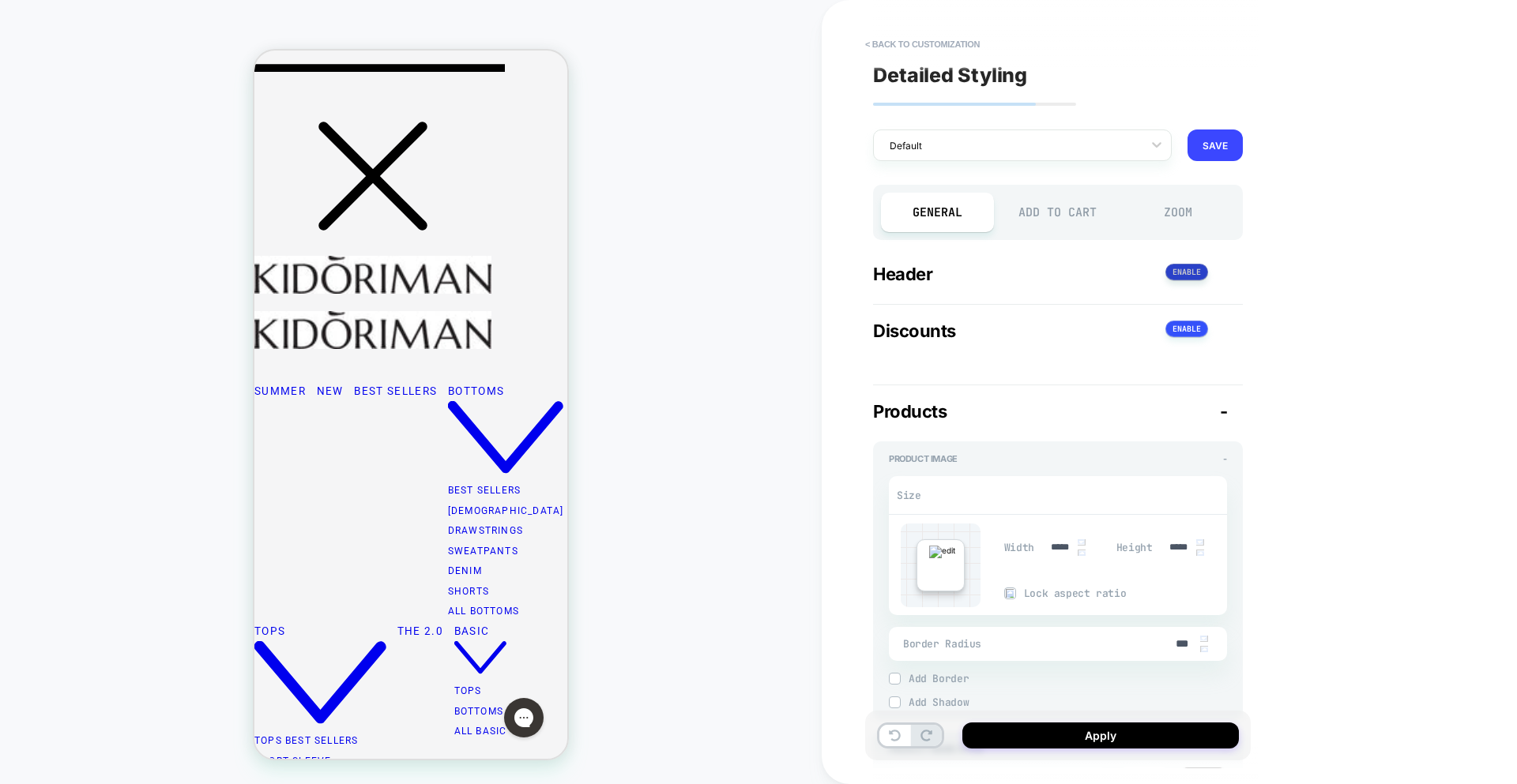
click at [1180, 274] on button at bounding box center [1187, 272] width 43 height 16
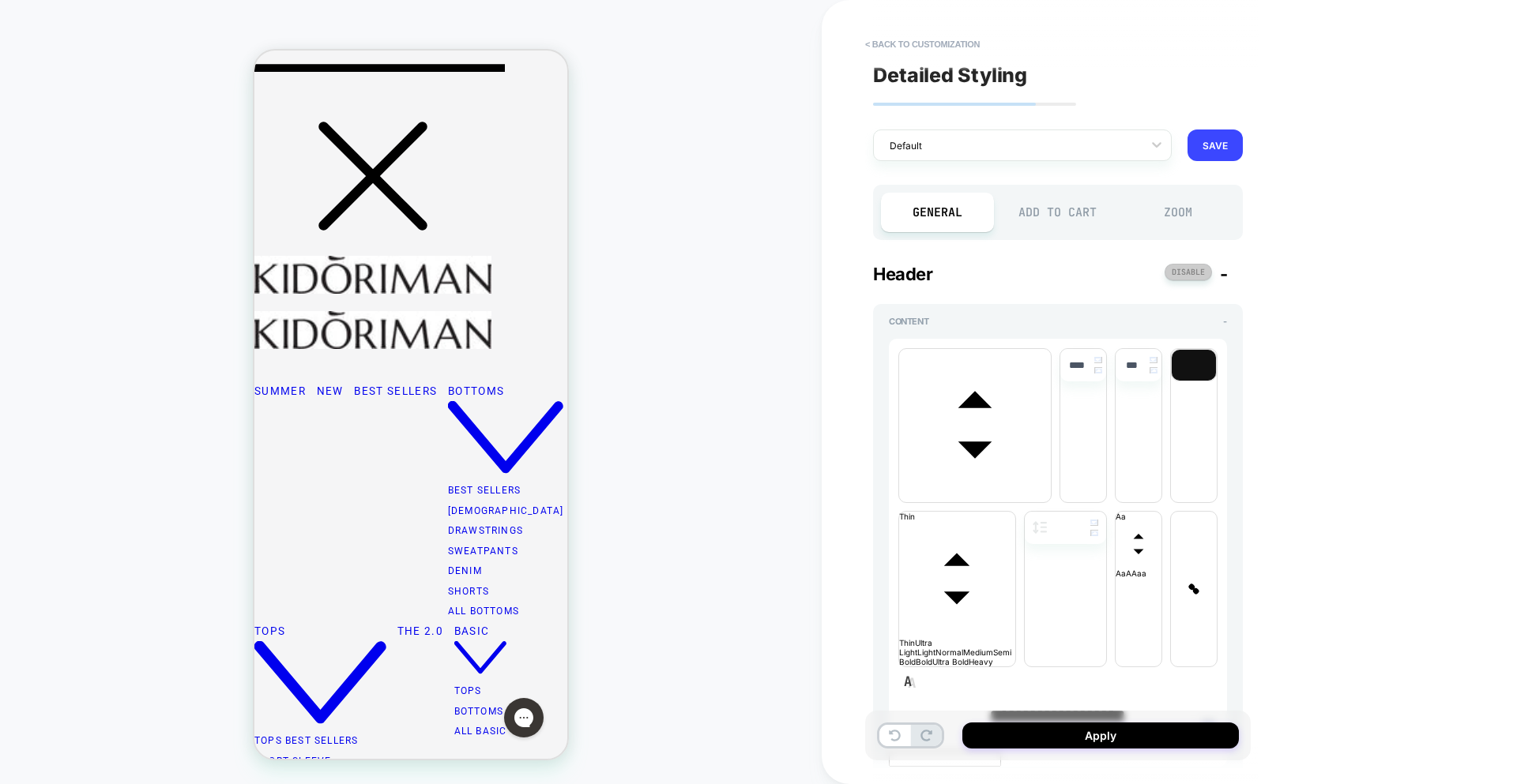
click at [1180, 273] on button at bounding box center [1188, 272] width 48 height 16
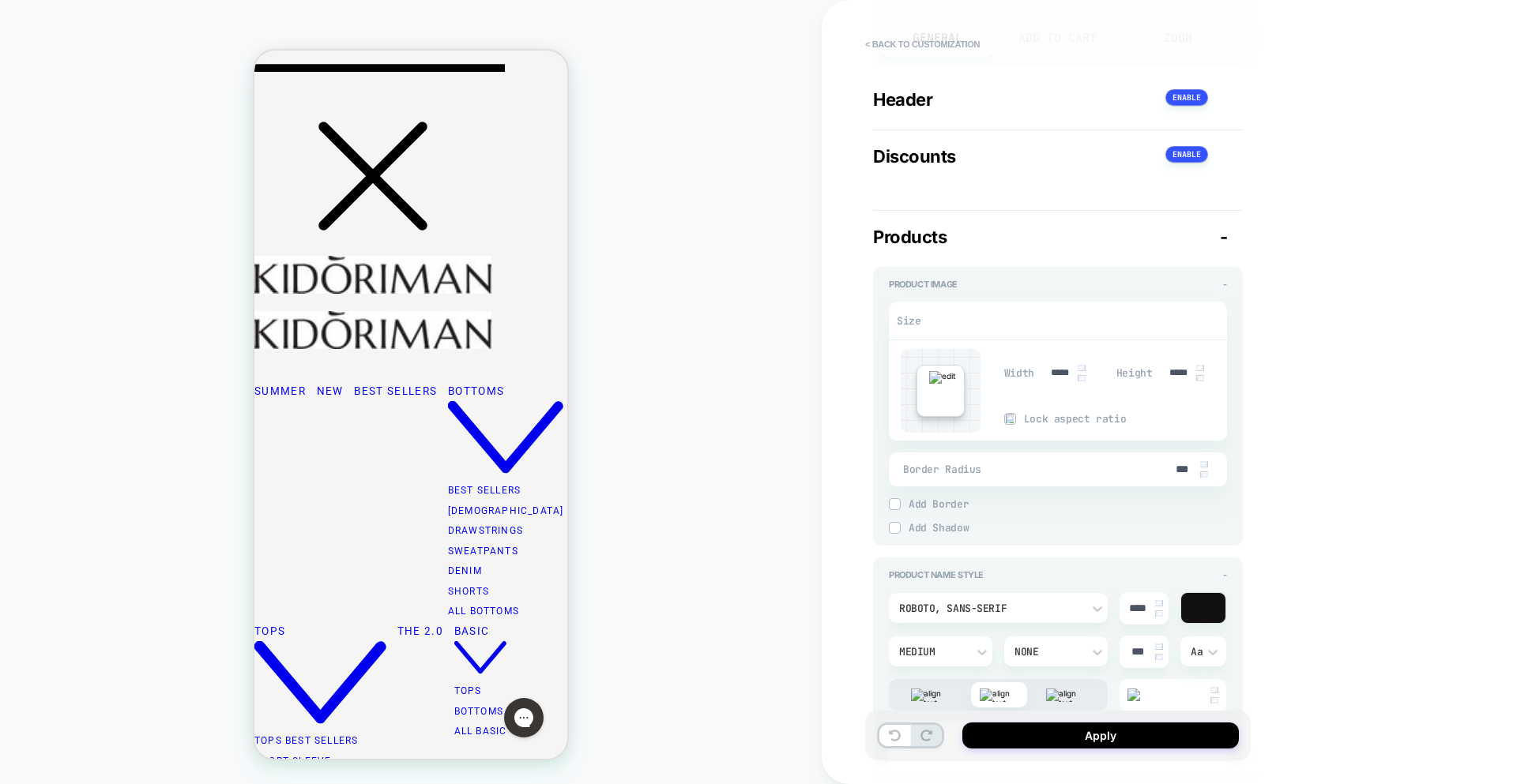
scroll to position [188, 0]
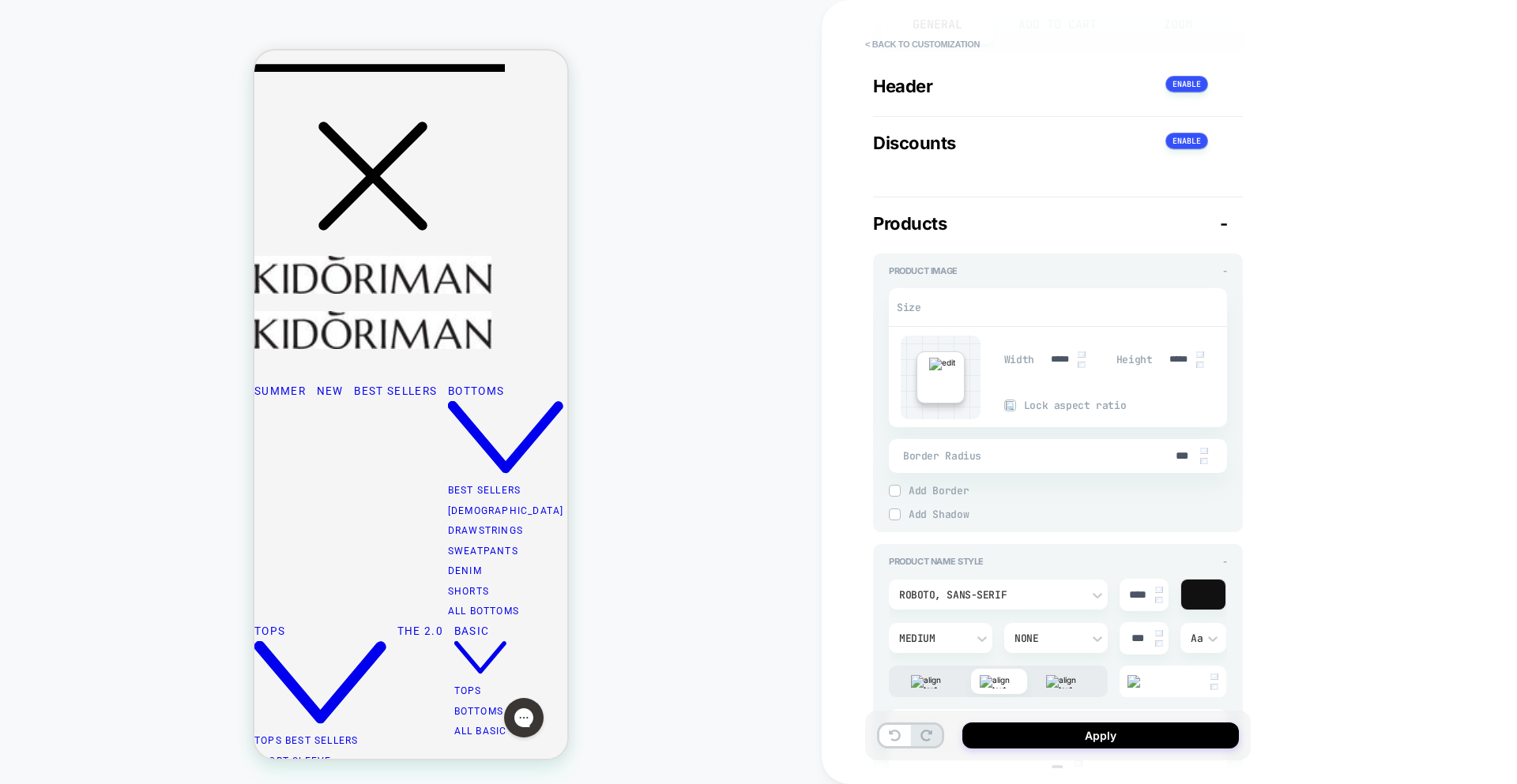
drag, startPoint x: 1172, startPoint y: 459, endPoint x: 1198, endPoint y: 461, distance: 26.1
click at [1172, 459] on input "***" at bounding box center [1182, 456] width 36 height 14
click at [1180, 462] on img at bounding box center [1204, 461] width 8 height 7
type textarea "*"
type input "***"
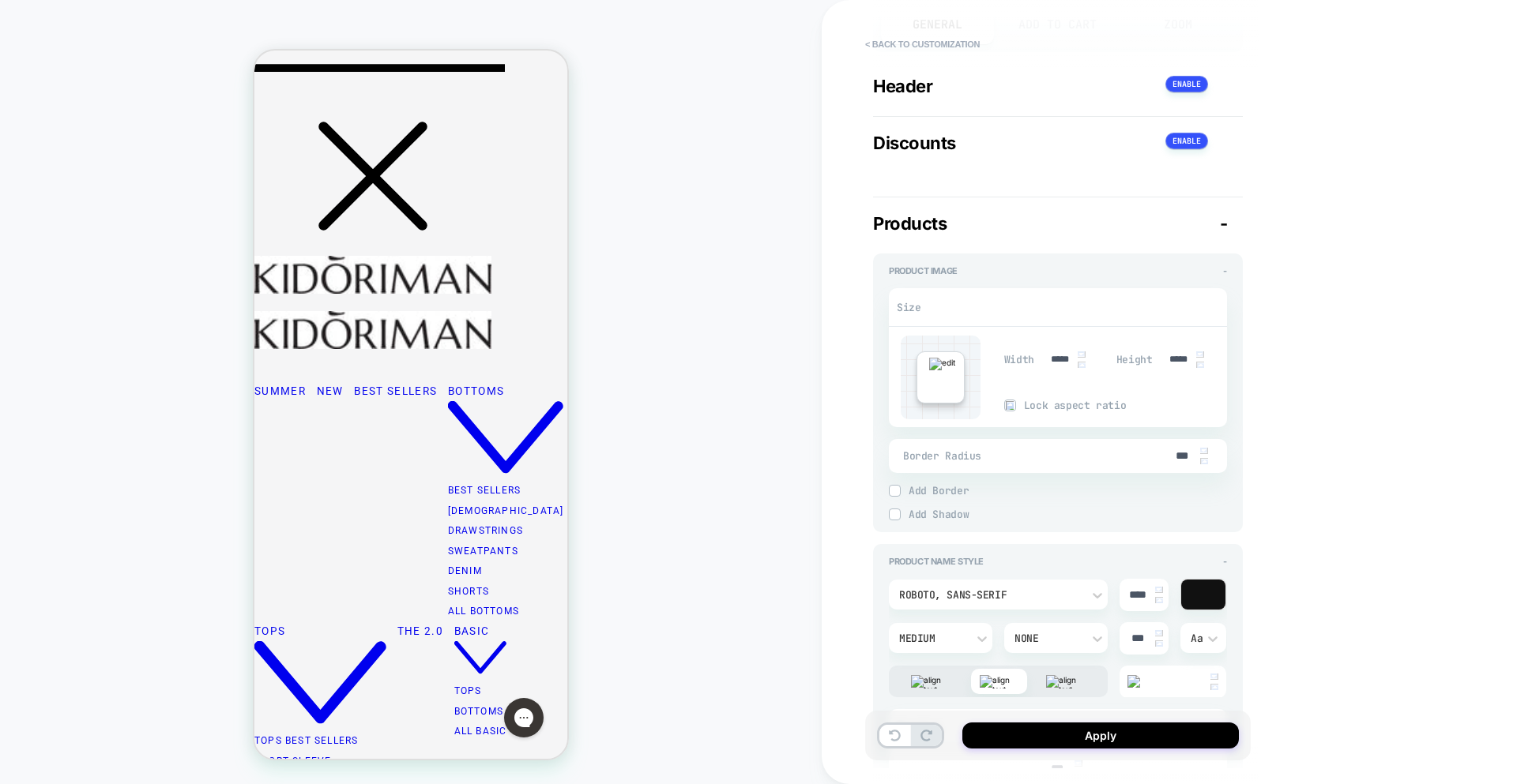
click at [1180, 461] on img at bounding box center [1204, 461] width 8 height 7
type textarea "*"
type input "***"
click at [1180, 459] on img at bounding box center [1204, 461] width 8 height 7
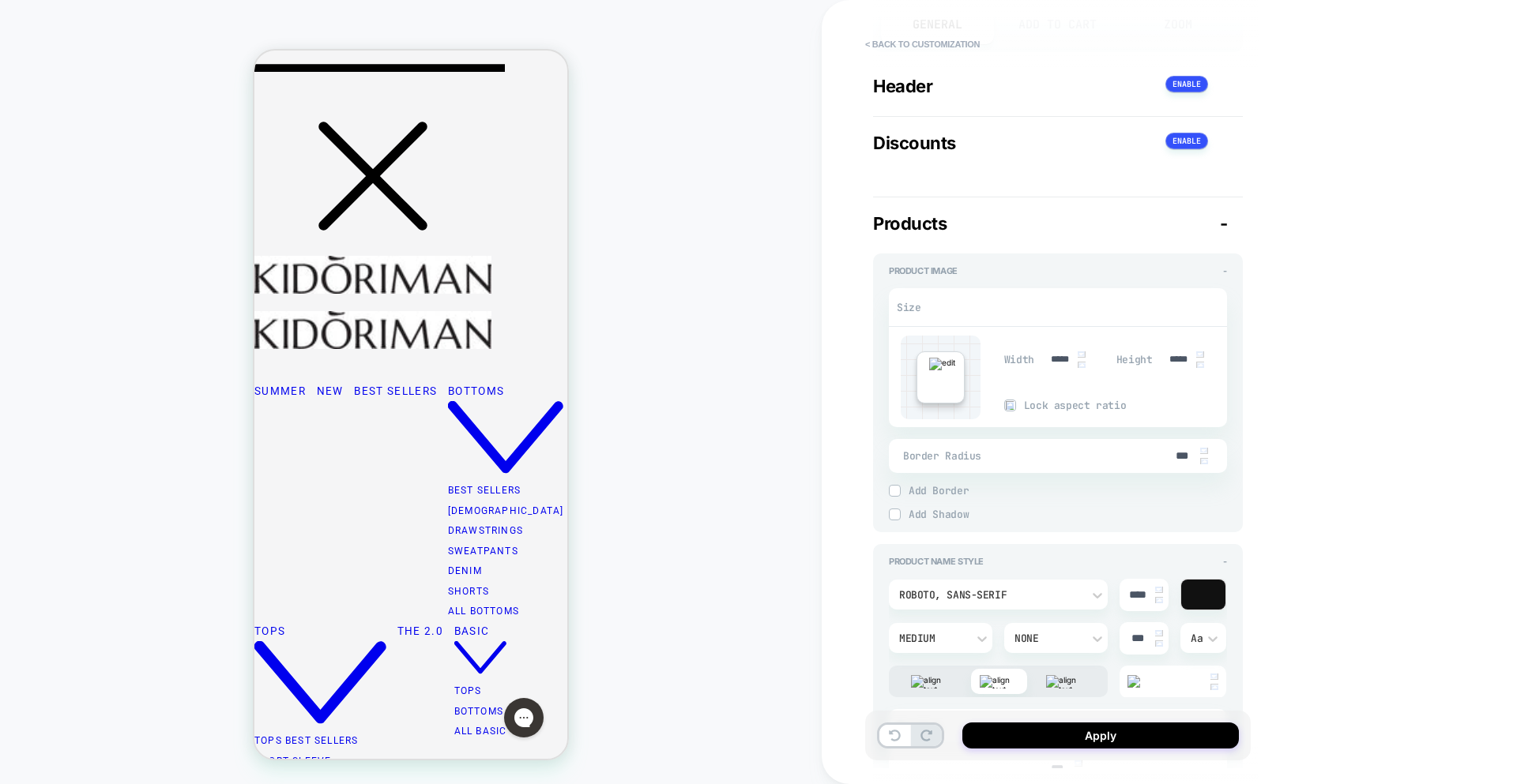
click at [1180, 459] on img at bounding box center [1204, 461] width 8 height 7
type textarea "*"
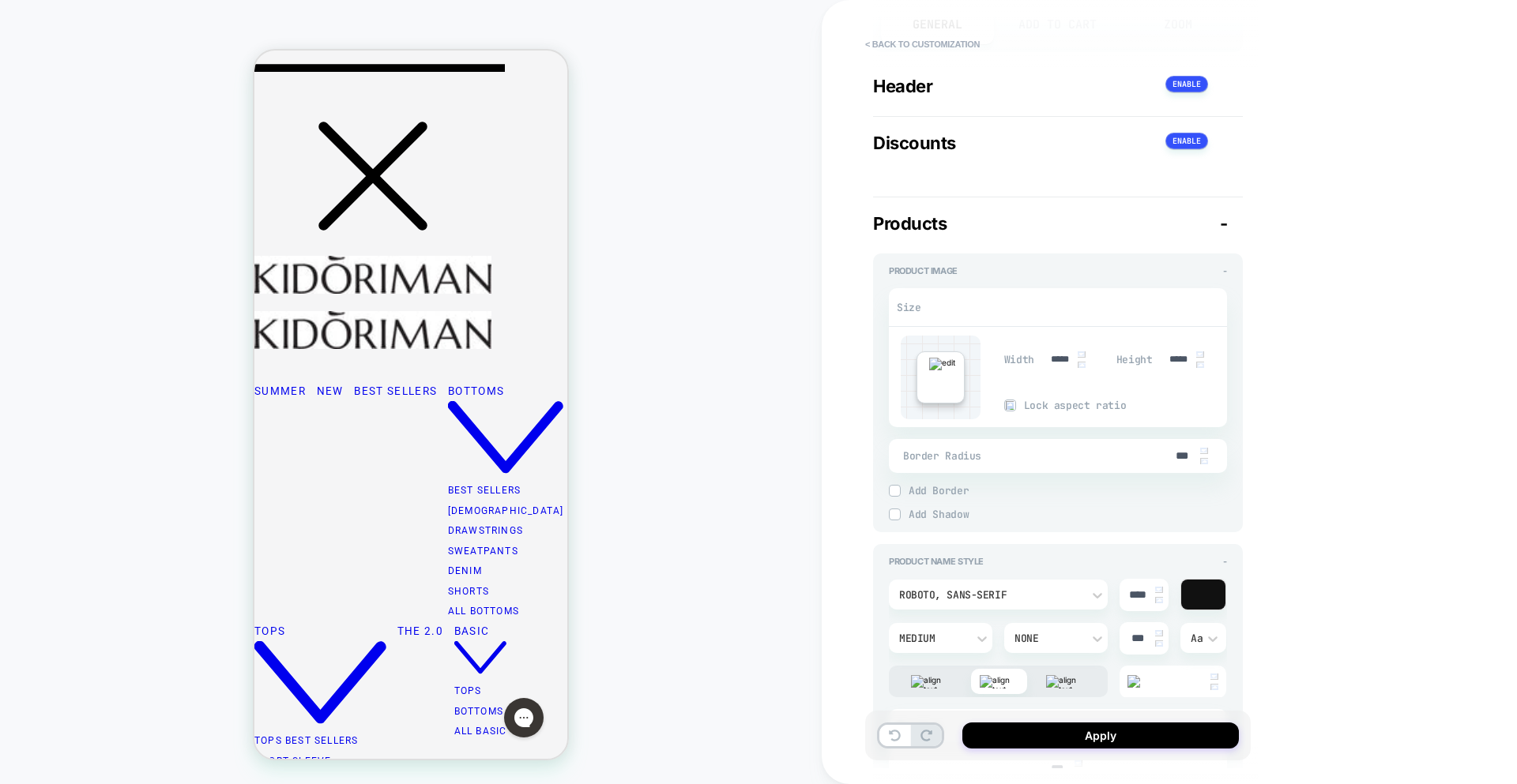
type input "****"
click at [1180, 598] on div at bounding box center [1204, 594] width 45 height 30
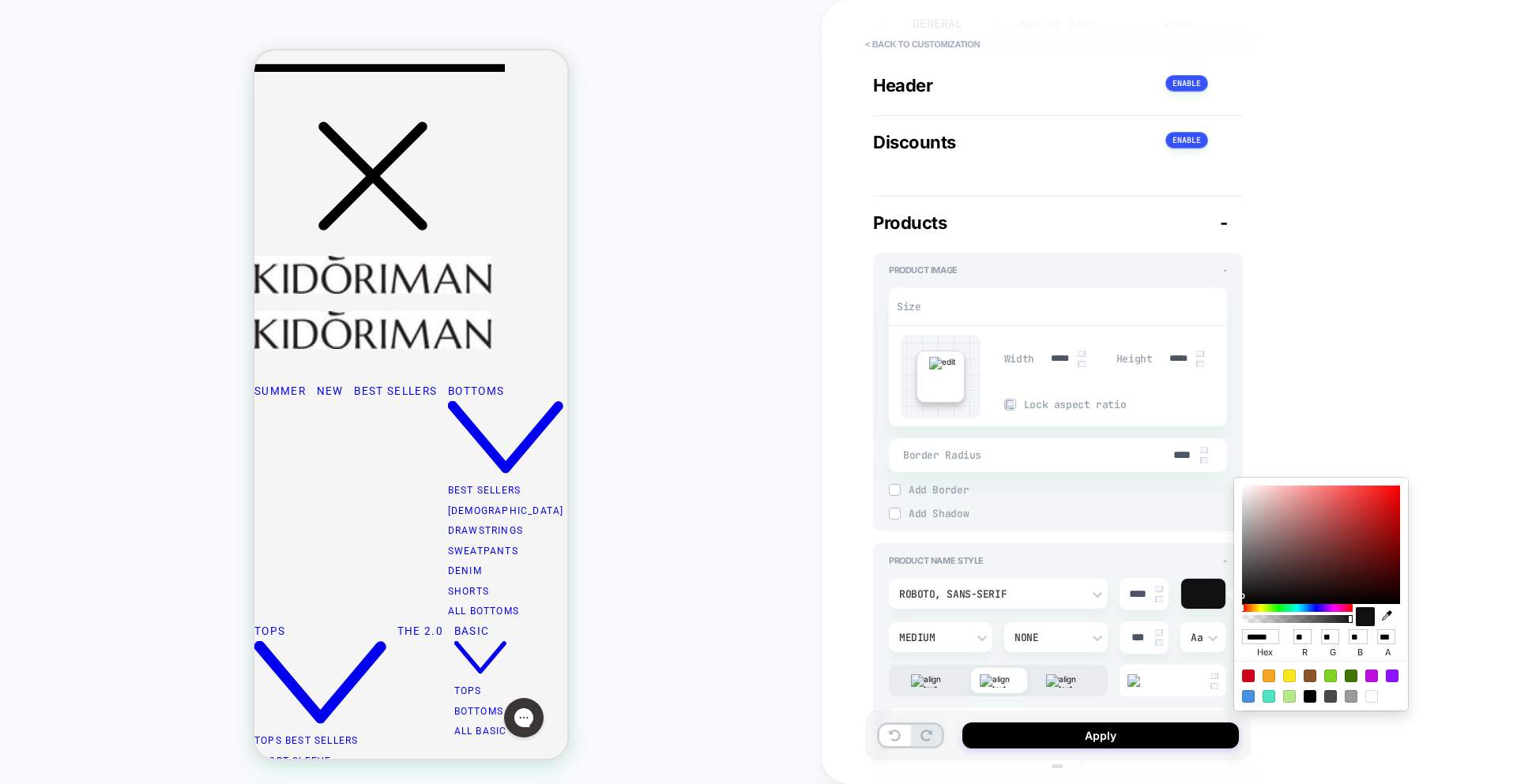
click at [1180, 507] on div at bounding box center [1321, 545] width 158 height 118
type textarea "*"
type input "******"
type input "***"
type input "**"
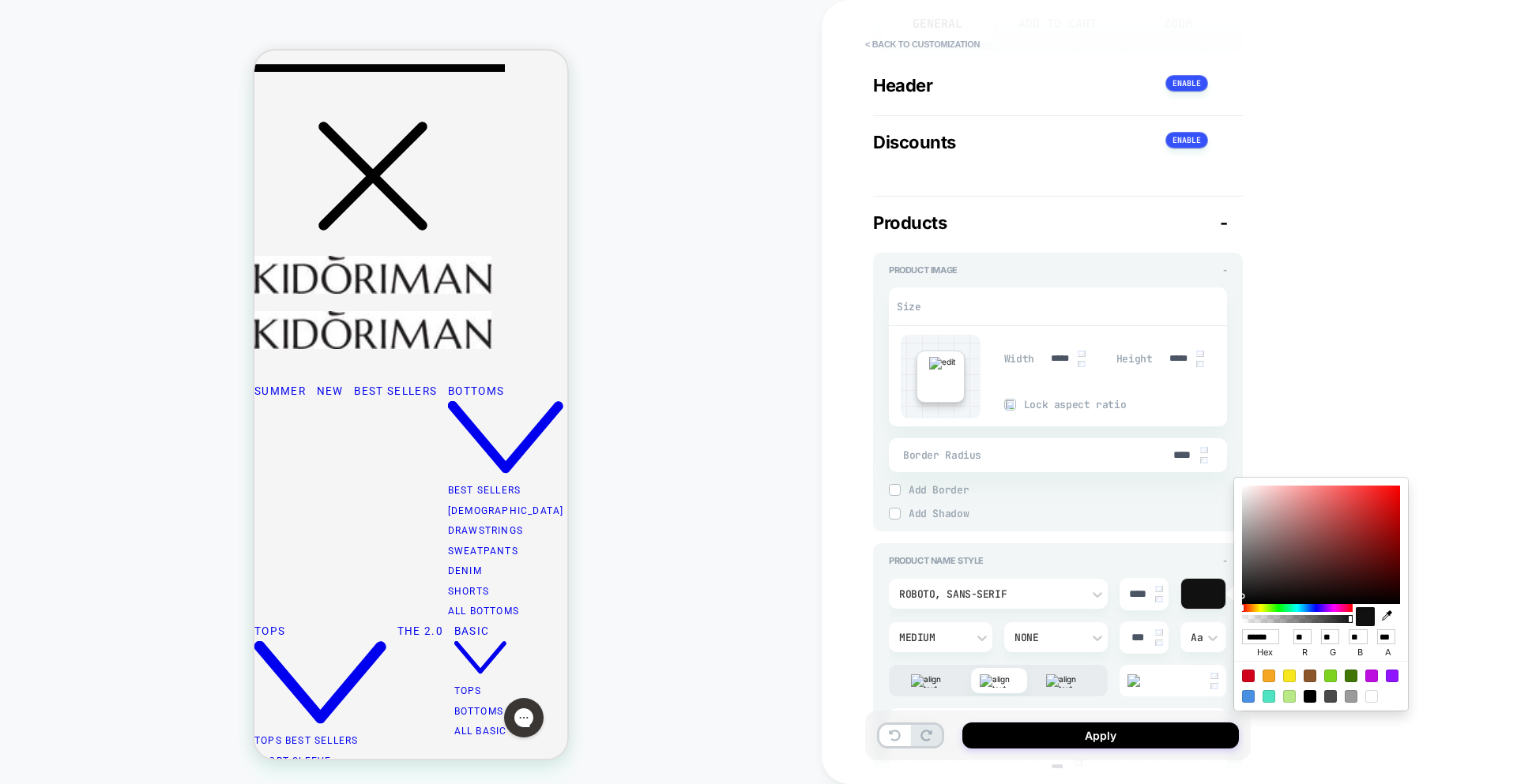
type input "**"
click at [1180, 322] on div "< Back to customization Header Detailed Styling Default RENAME SAVE General Add…" at bounding box center [1170, 392] width 695 height 784
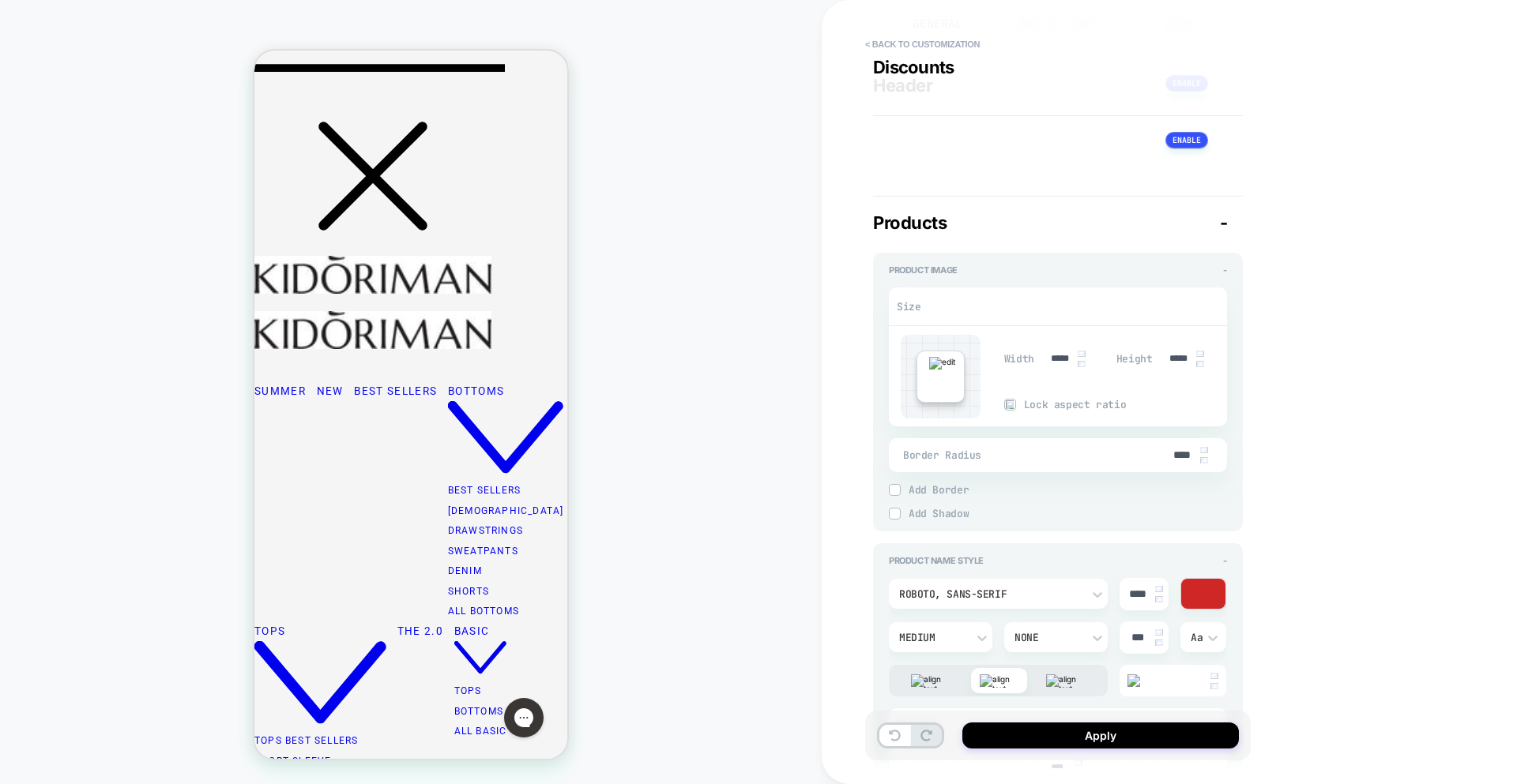
scroll to position [357, 0]
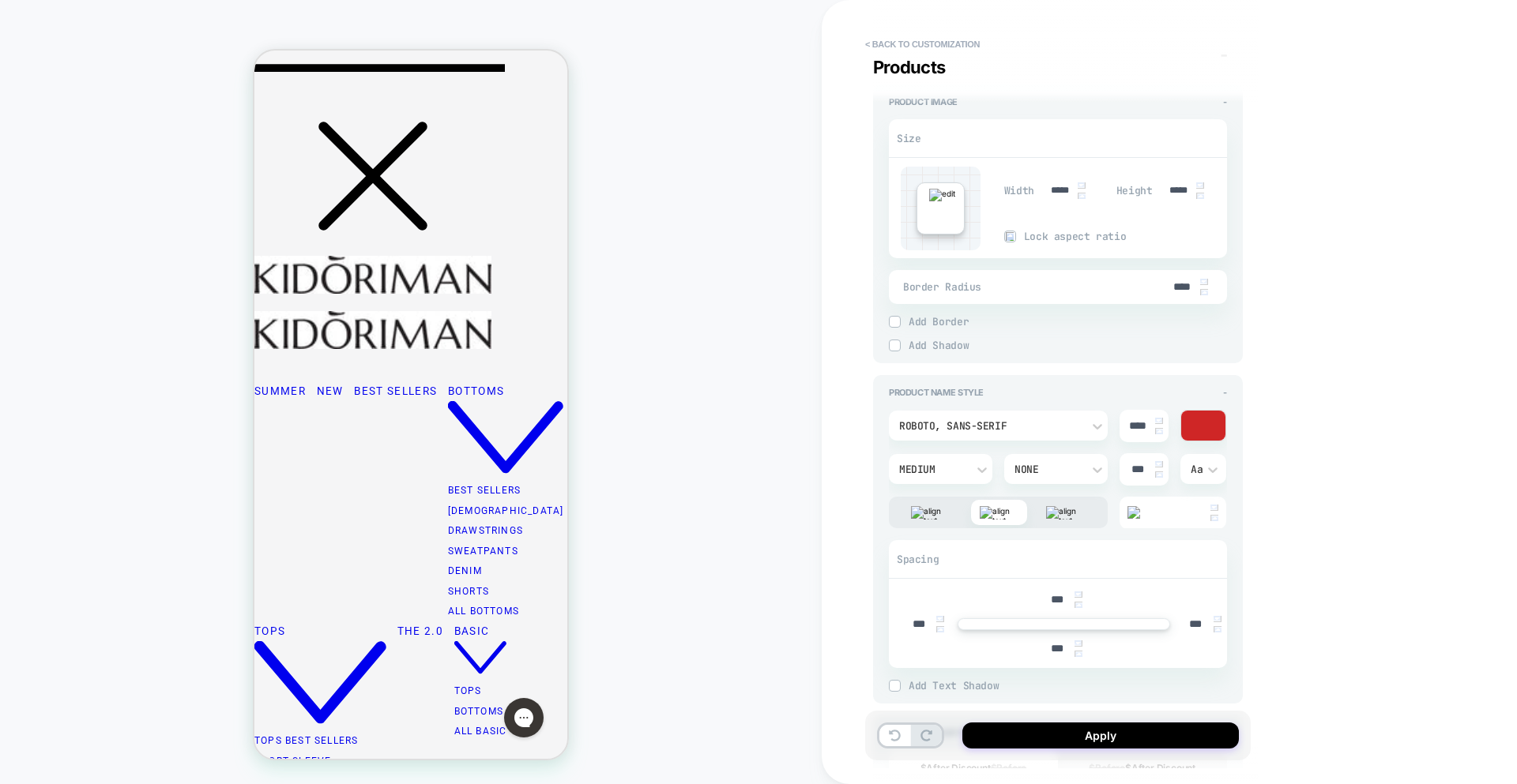
click at [1159, 429] on img at bounding box center [1159, 431] width 8 height 7
type textarea "*"
type input "****"
click at [1159, 429] on img at bounding box center [1159, 431] width 8 height 7
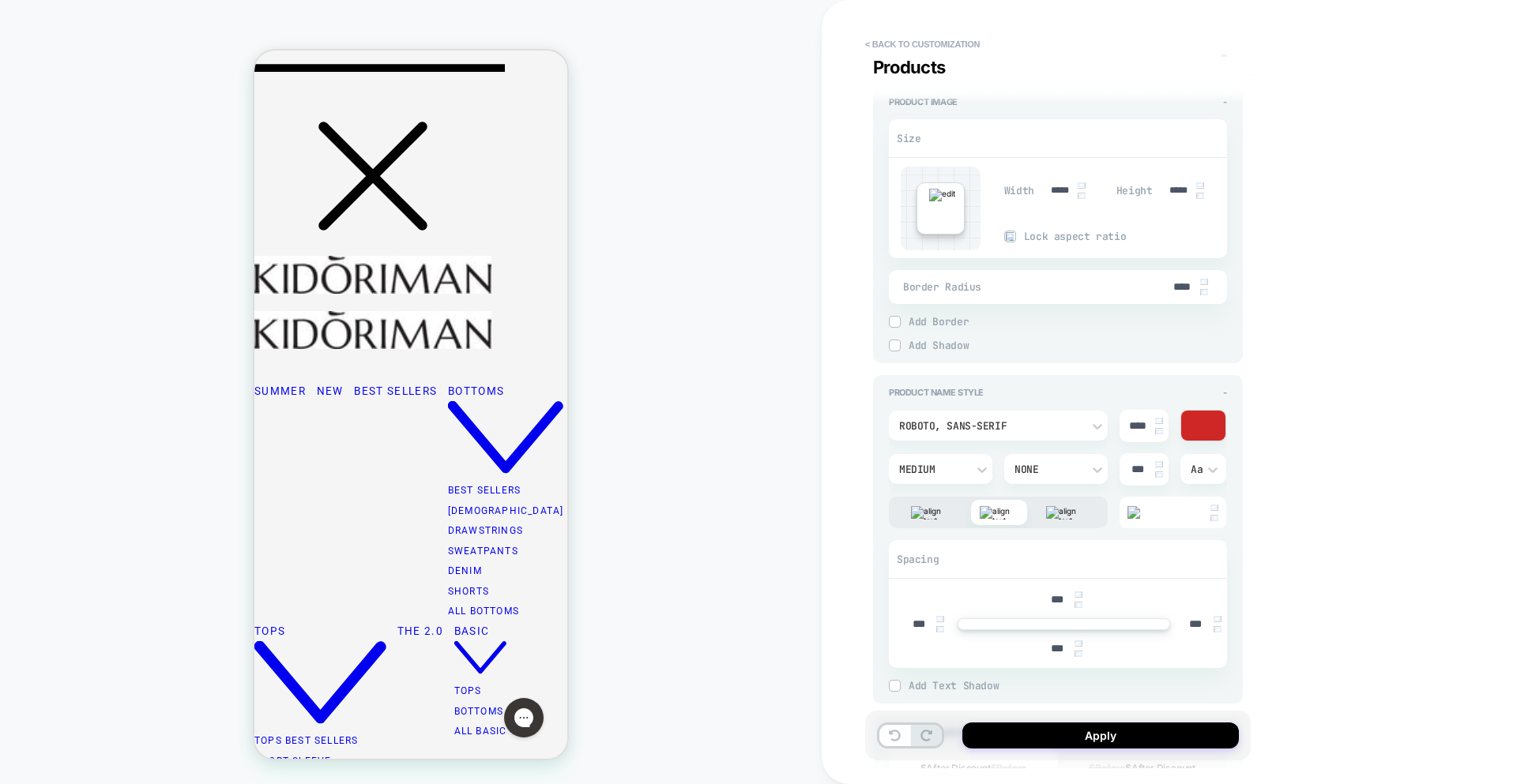
type textarea "*"
type input "****"
click at [1159, 429] on img at bounding box center [1159, 431] width 8 height 7
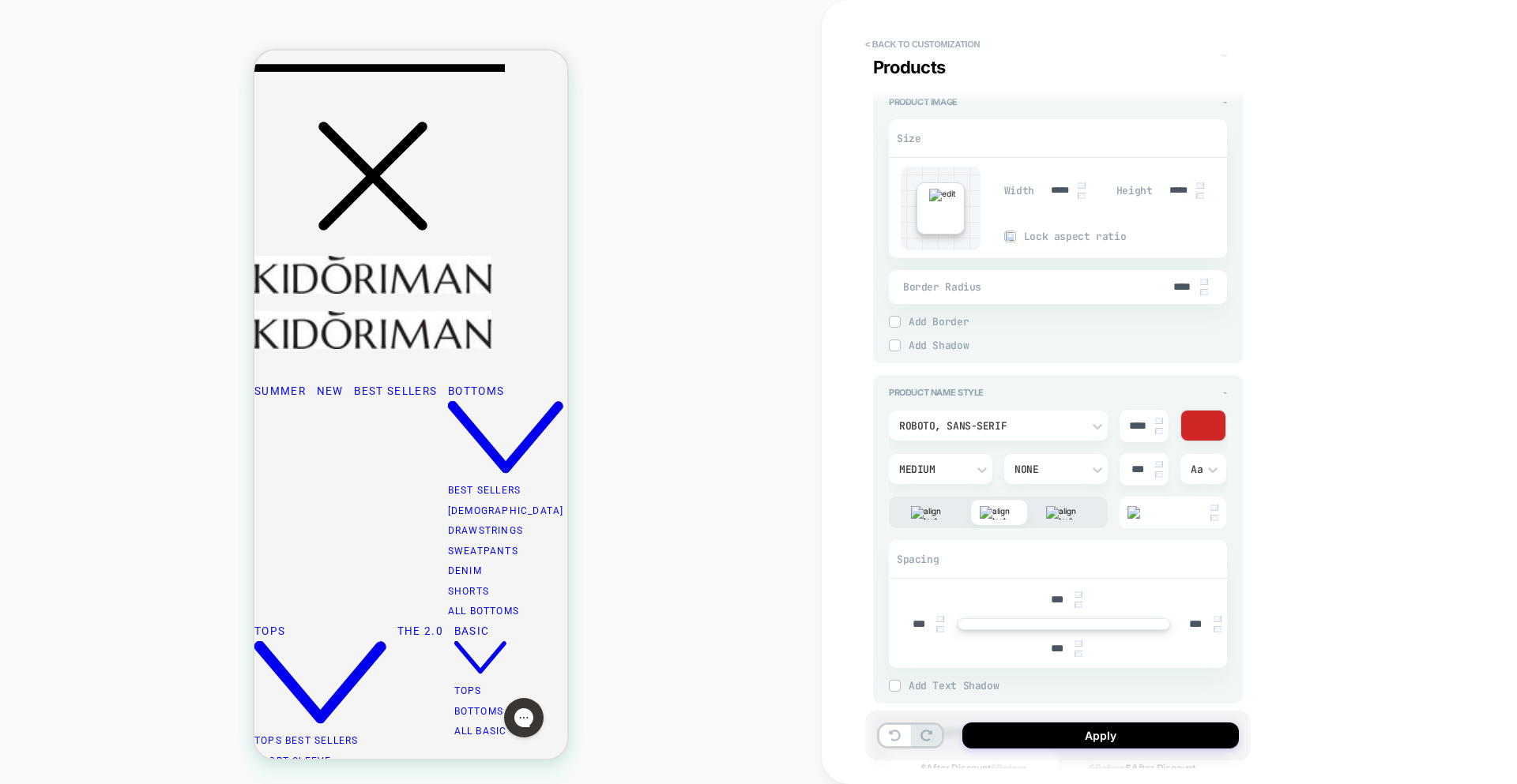
type textarea "*"
type input "***"
click at [1159, 429] on img at bounding box center [1159, 431] width 8 height 7
type textarea "*"
type input "***"
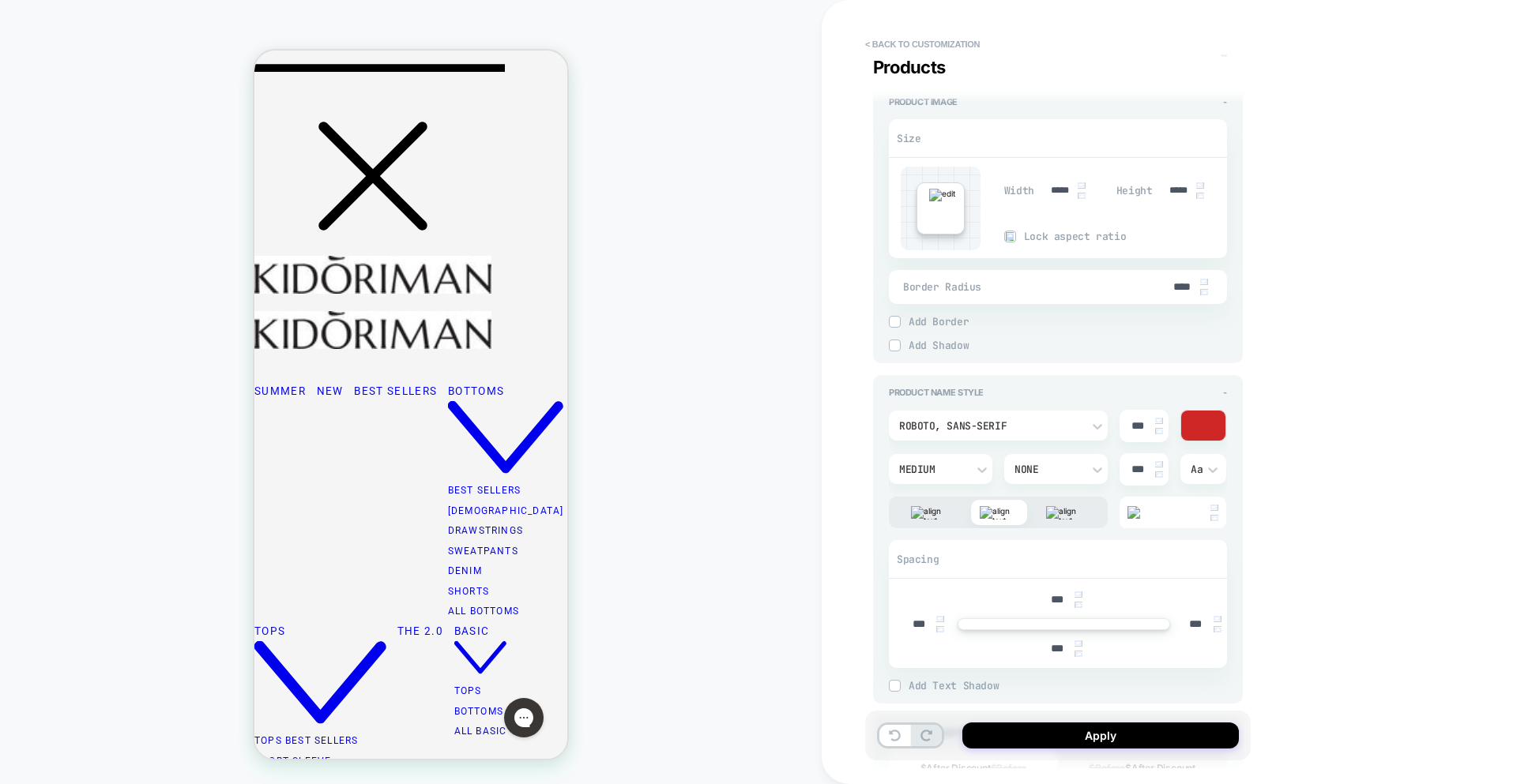
click at [1158, 418] on img at bounding box center [1159, 421] width 8 height 7
type textarea "*"
type input "***"
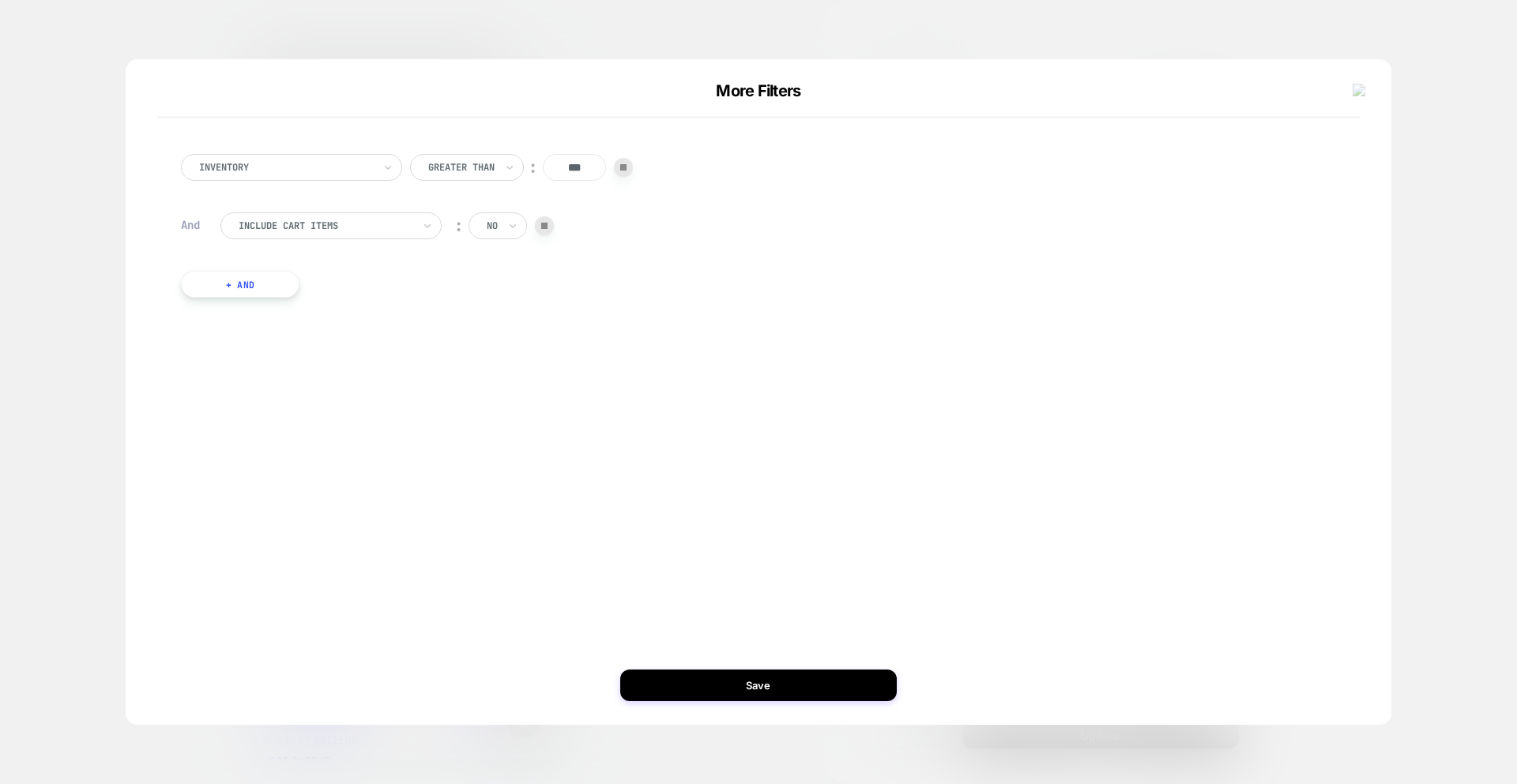
type input "***"
click at [355, 212] on div "Include Cart Items" at bounding box center [331, 226] width 221 height 27
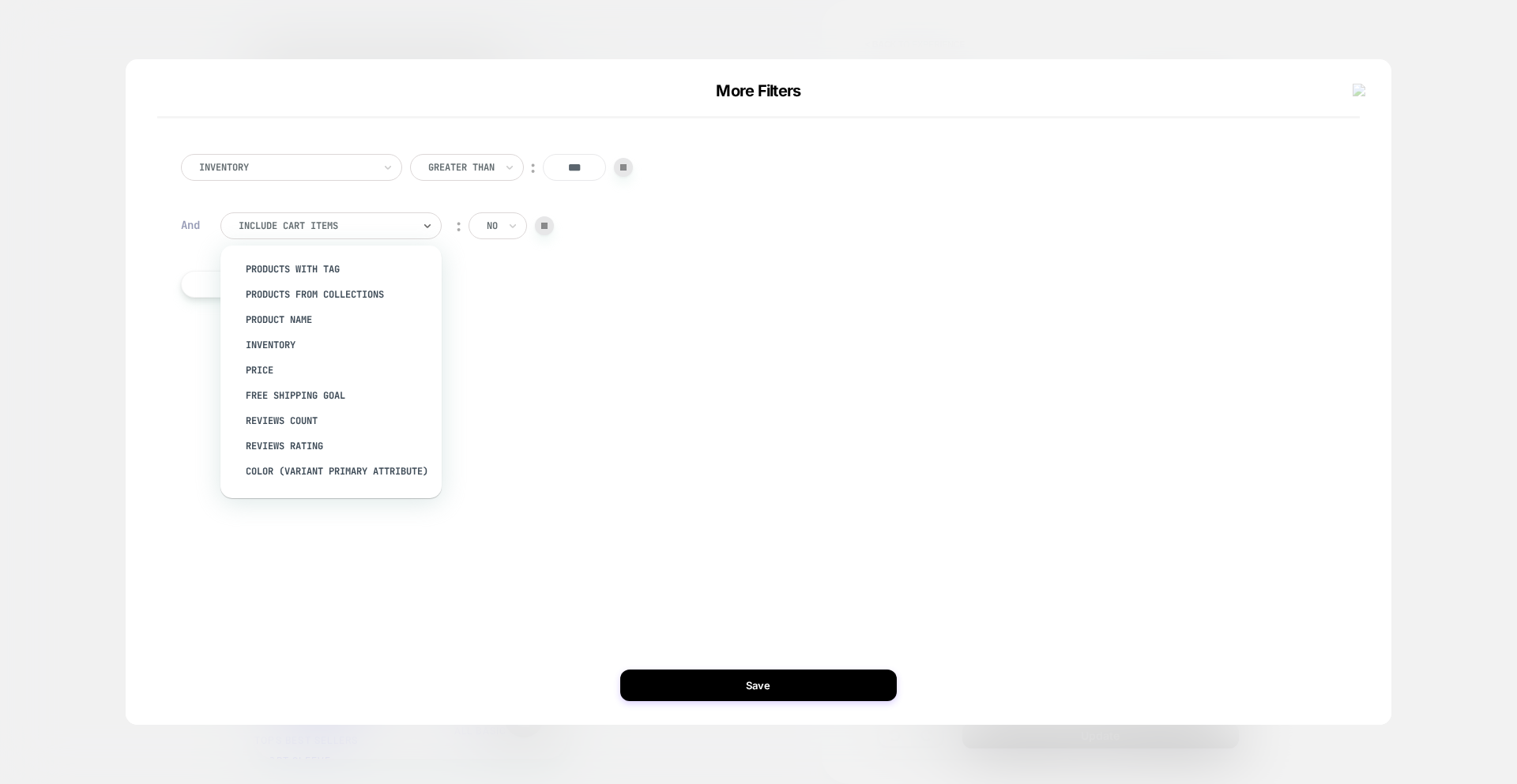
click at [715, 361] on div "Inventory Greater Than ︰ *** And option Product Name focused, 3 of 15. 15 resul…" at bounding box center [750, 392] width 1218 height 603
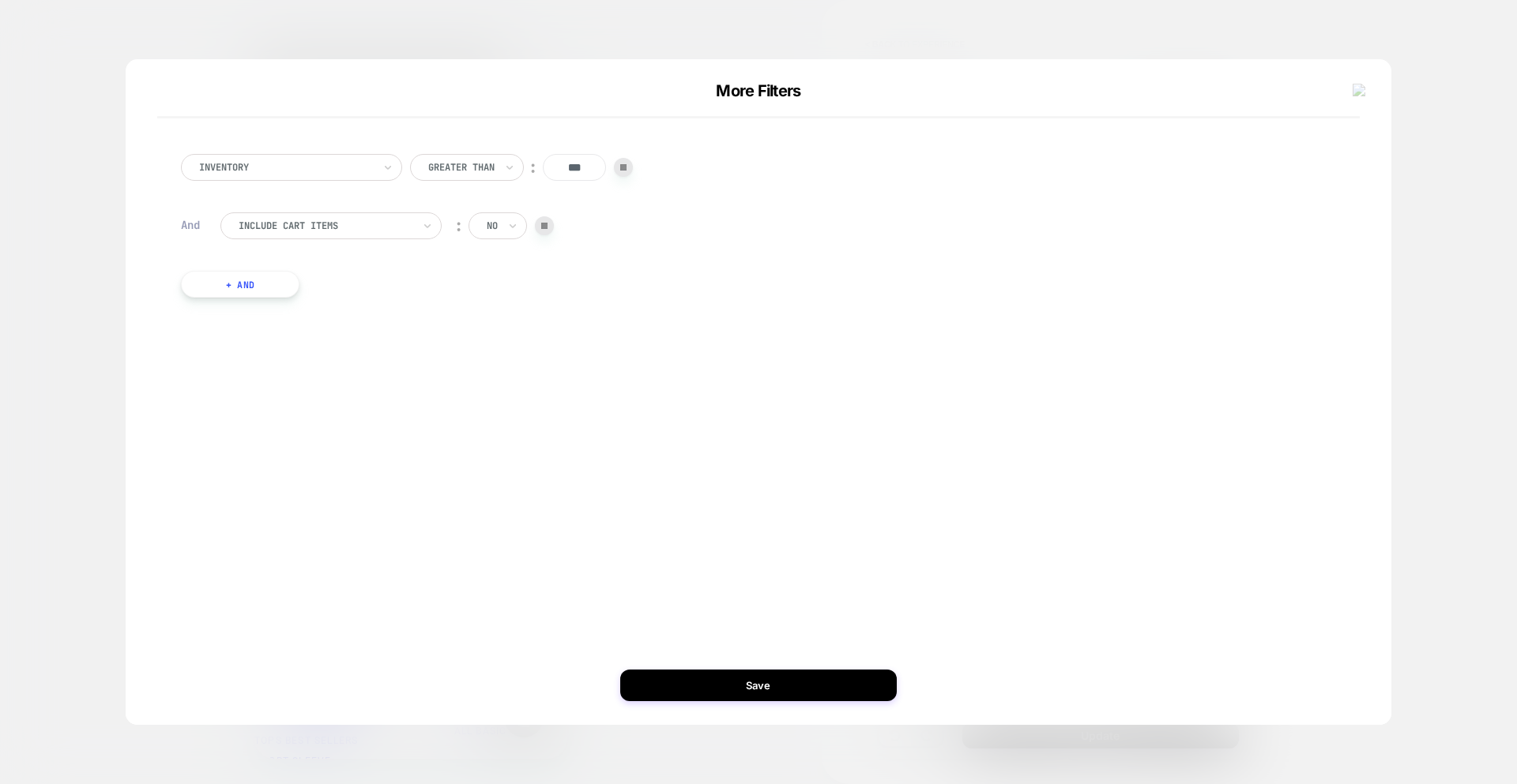
click at [245, 282] on button "+ And" at bounding box center [240, 284] width 118 height 27
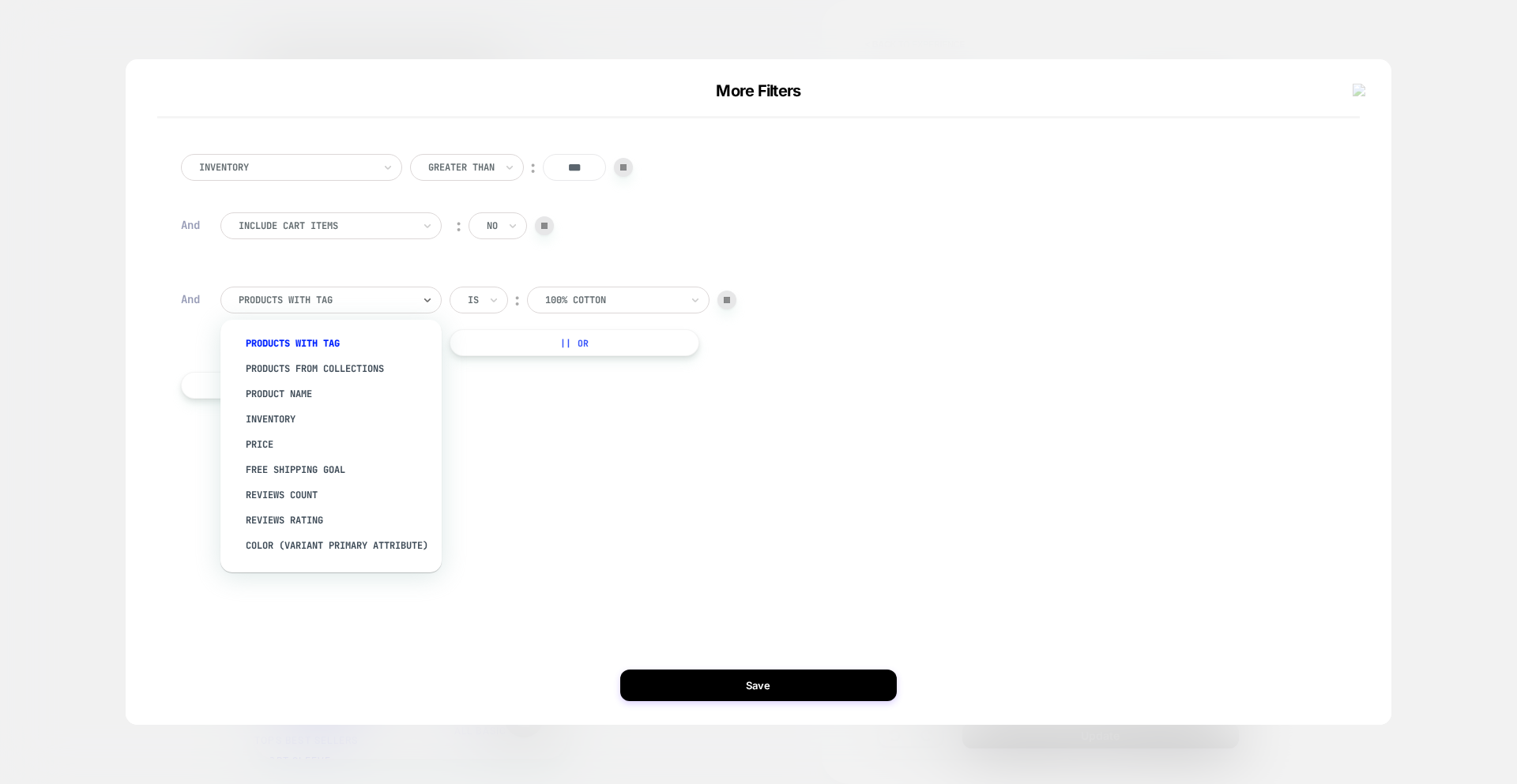
click at [273, 300] on div at bounding box center [325, 300] width 174 height 15
drag, startPoint x: 354, startPoint y: 366, endPoint x: 539, endPoint y: 358, distance: 185.2
click at [354, 366] on div "products from collections" at bounding box center [339, 369] width 206 height 25
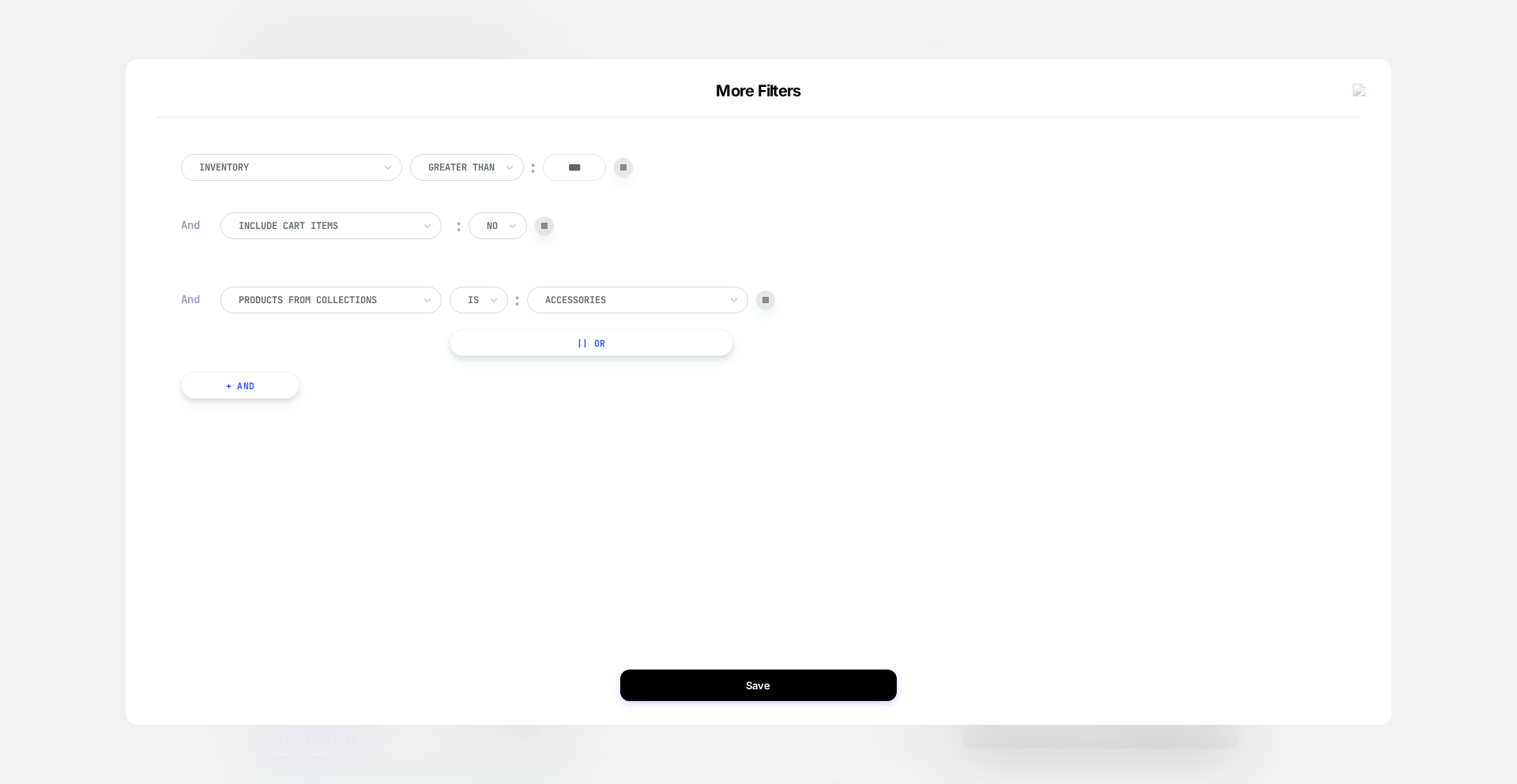
click at [769, 681] on button "Save" at bounding box center [758, 685] width 277 height 32
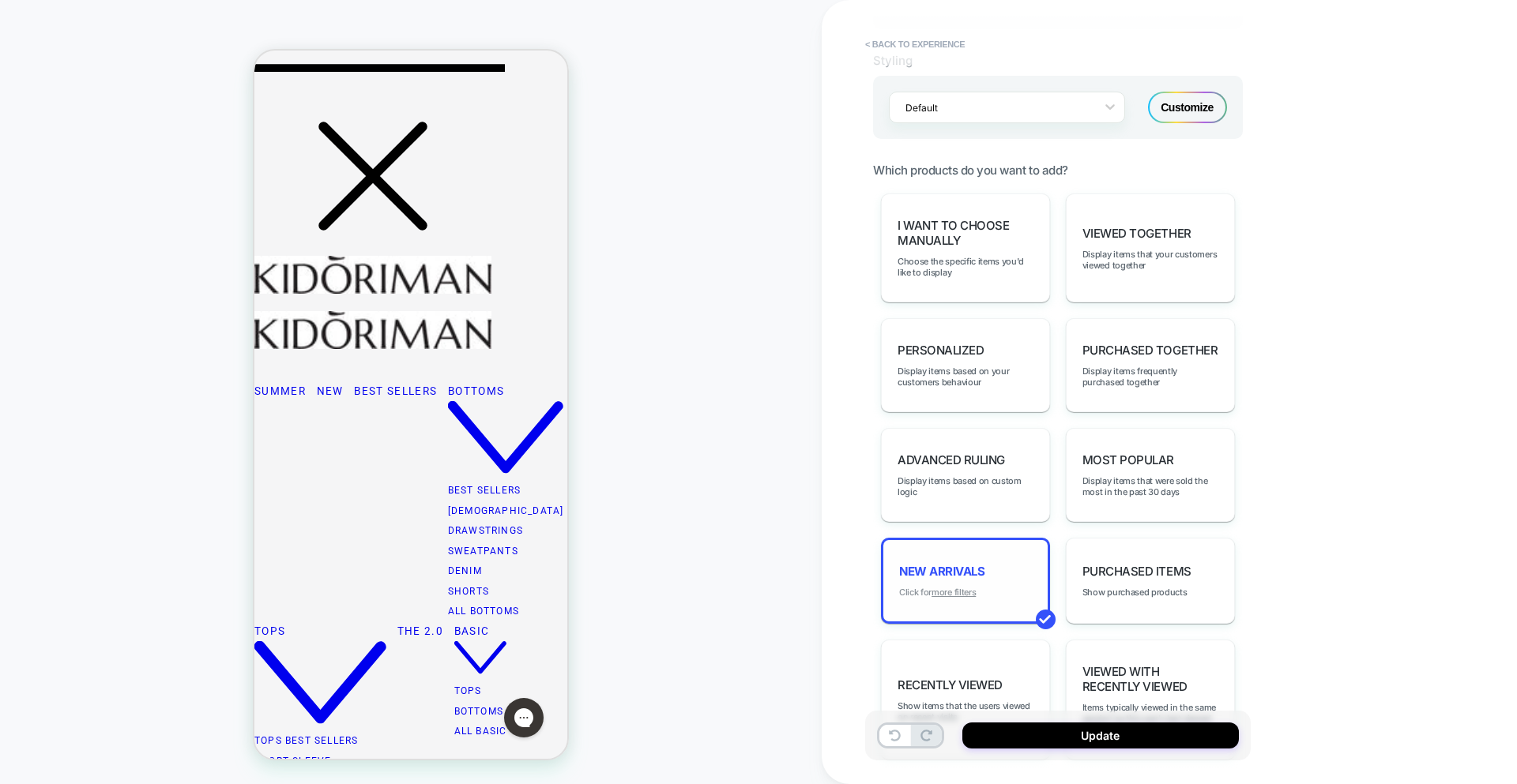
click at [954, 592] on u "more filters" at bounding box center [954, 592] width 45 height 11
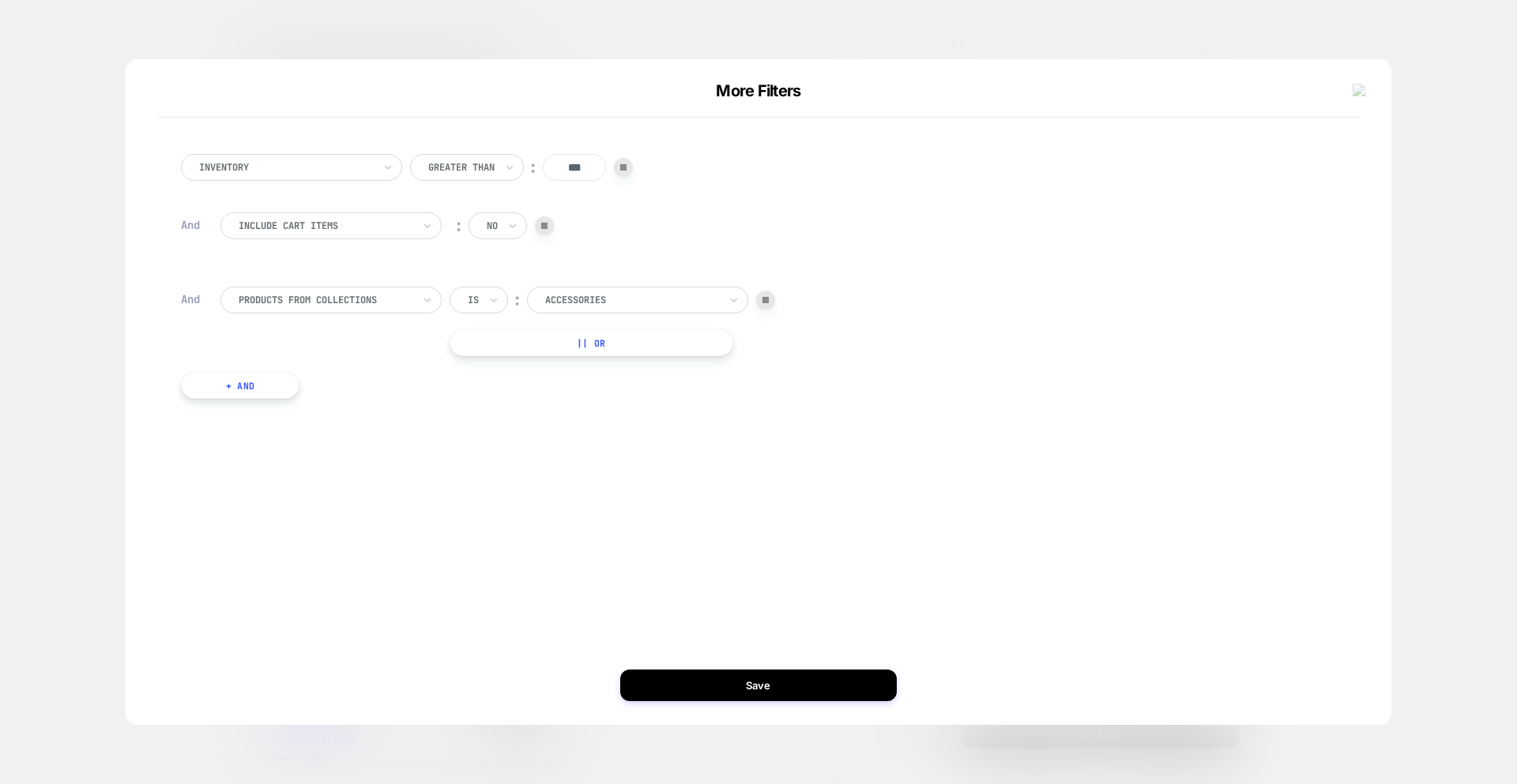
click at [542, 223] on div at bounding box center [544, 226] width 19 height 19
click at [632, 174] on div "Greater Than ︰ ***" at bounding box center [521, 168] width 223 height 27
click at [631, 166] on div at bounding box center [623, 168] width 19 height 19
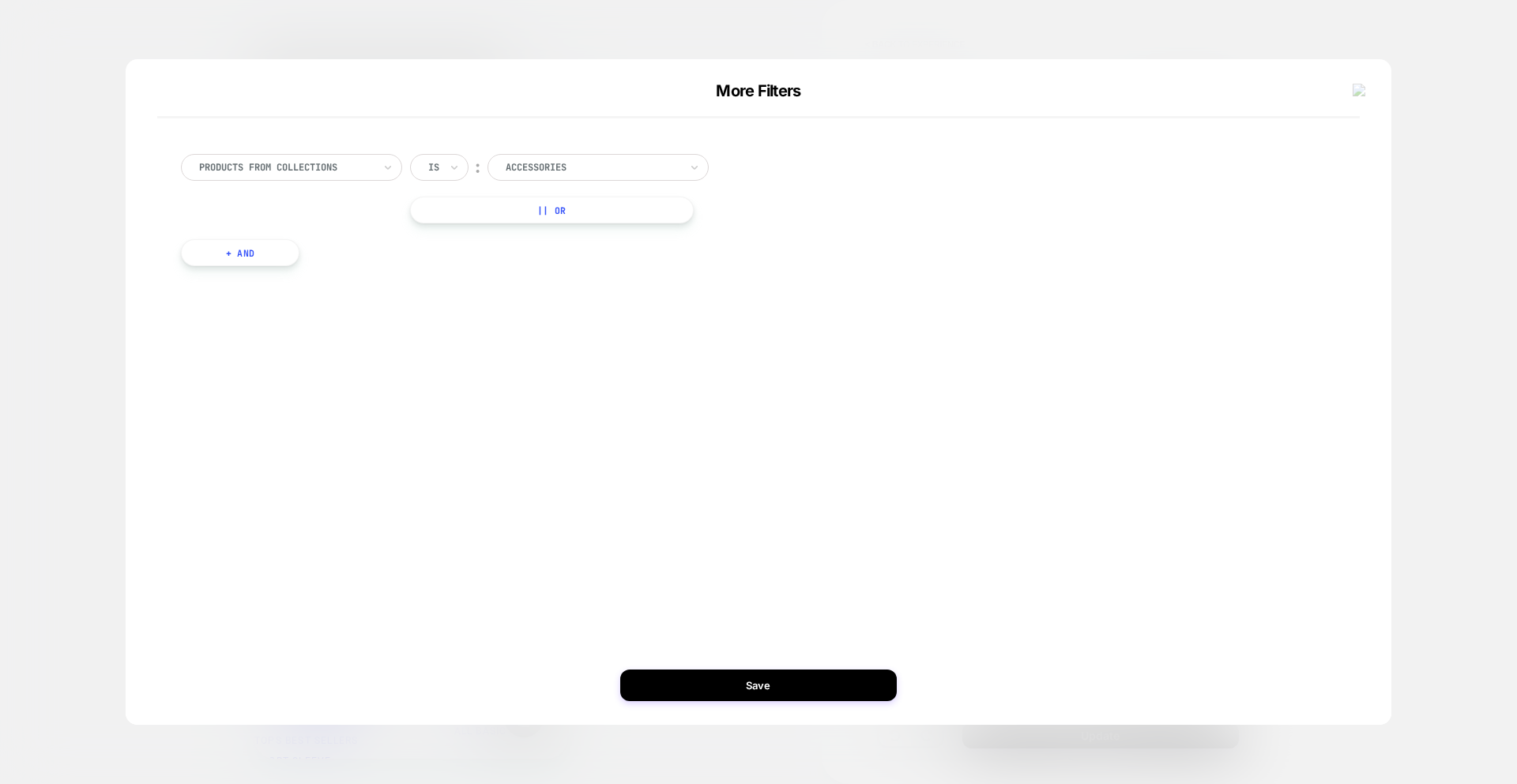
click at [718, 691] on button "Save" at bounding box center [758, 685] width 277 height 32
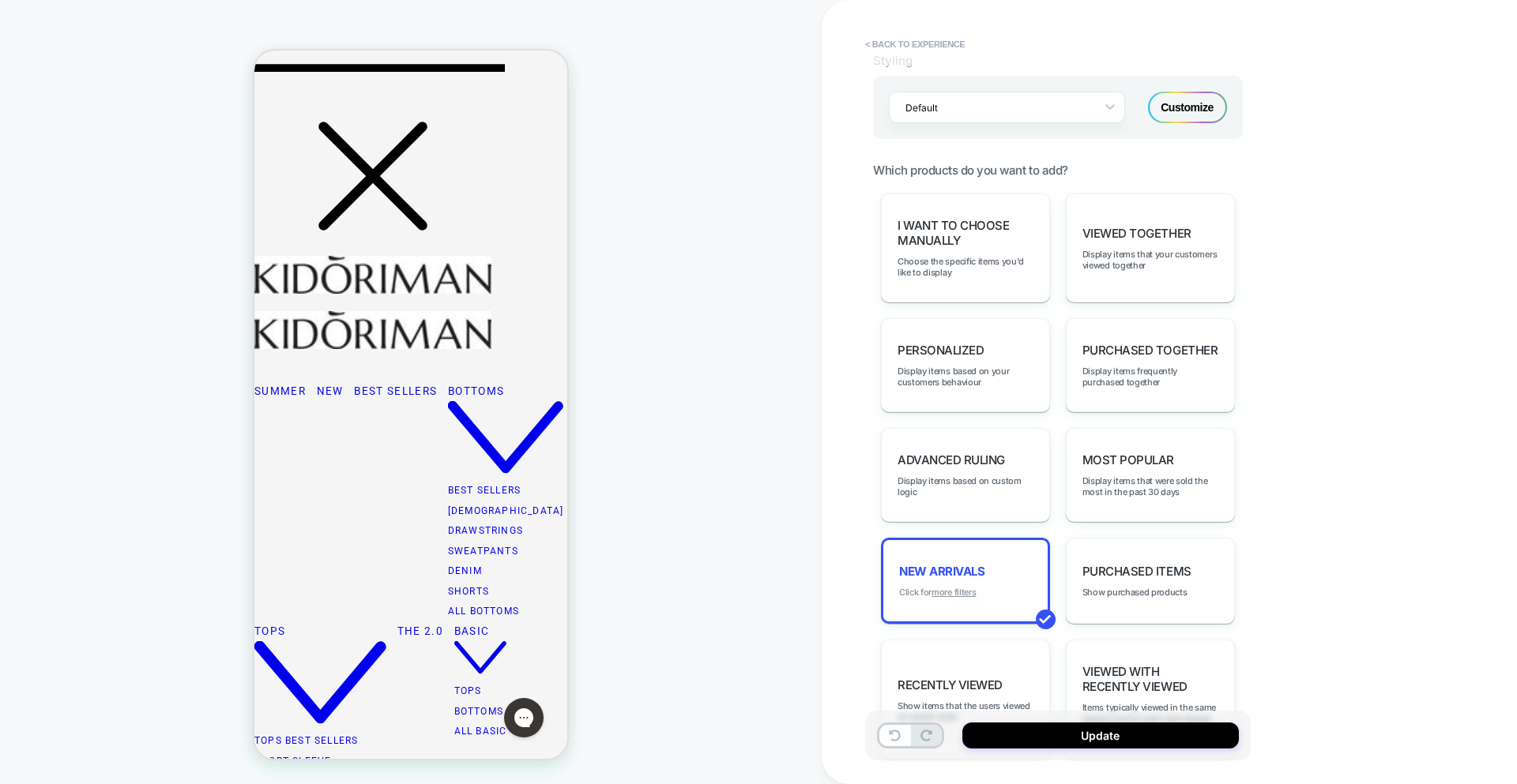
click at [954, 593] on u "more filters" at bounding box center [954, 592] width 45 height 11
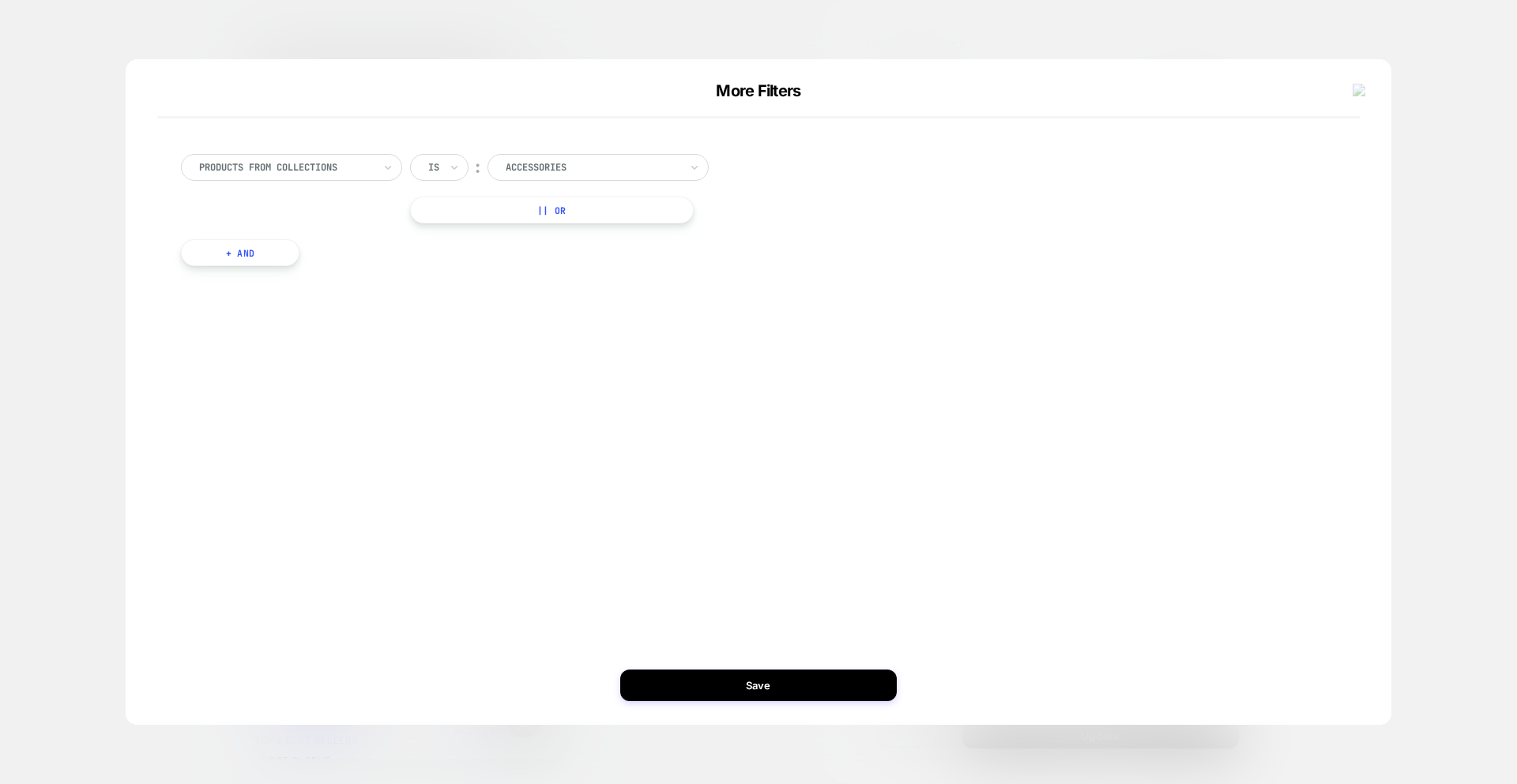
click at [554, 168] on div at bounding box center [592, 167] width 174 height 15
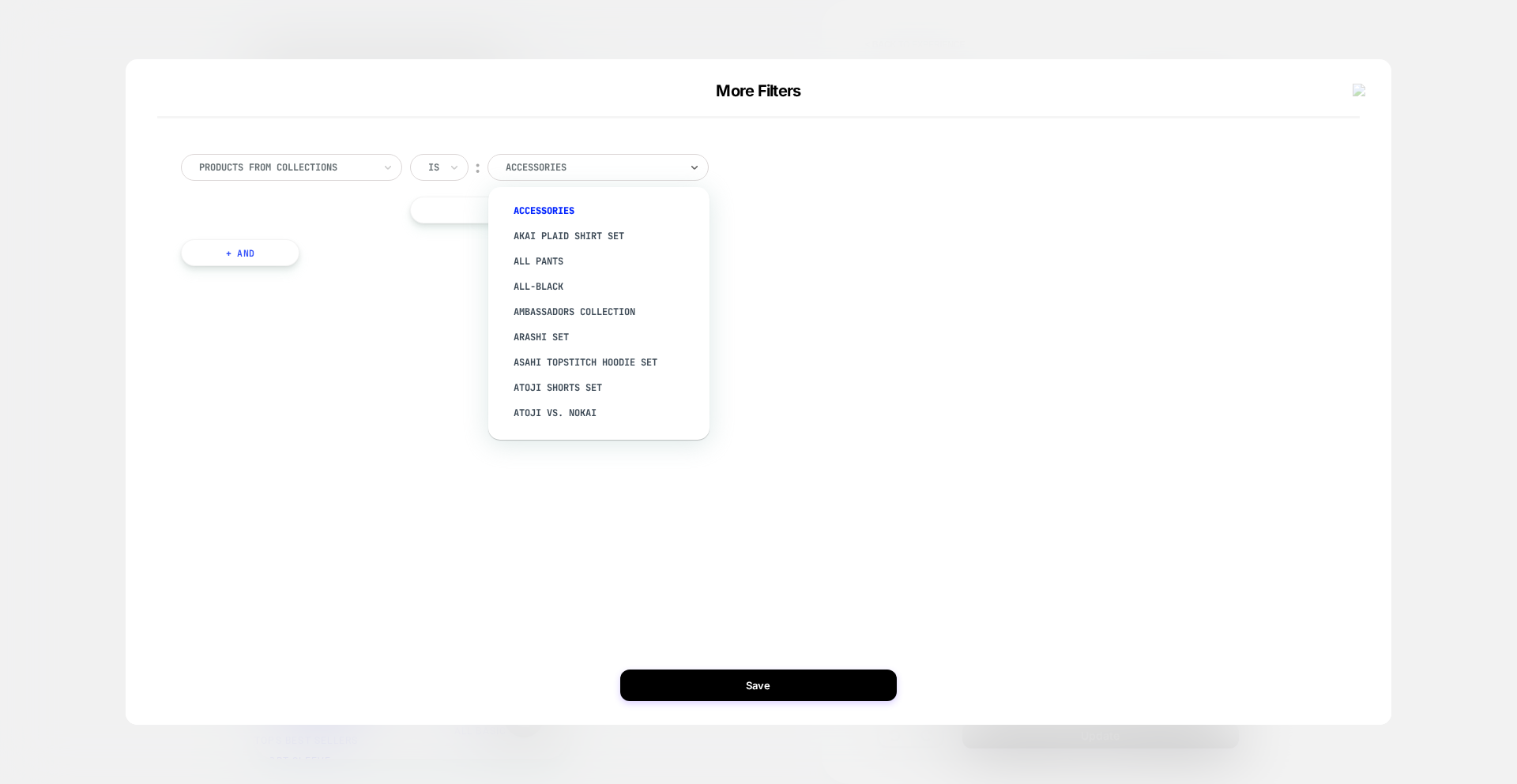
click at [557, 286] on div "All-Black" at bounding box center [607, 286] width 206 height 25
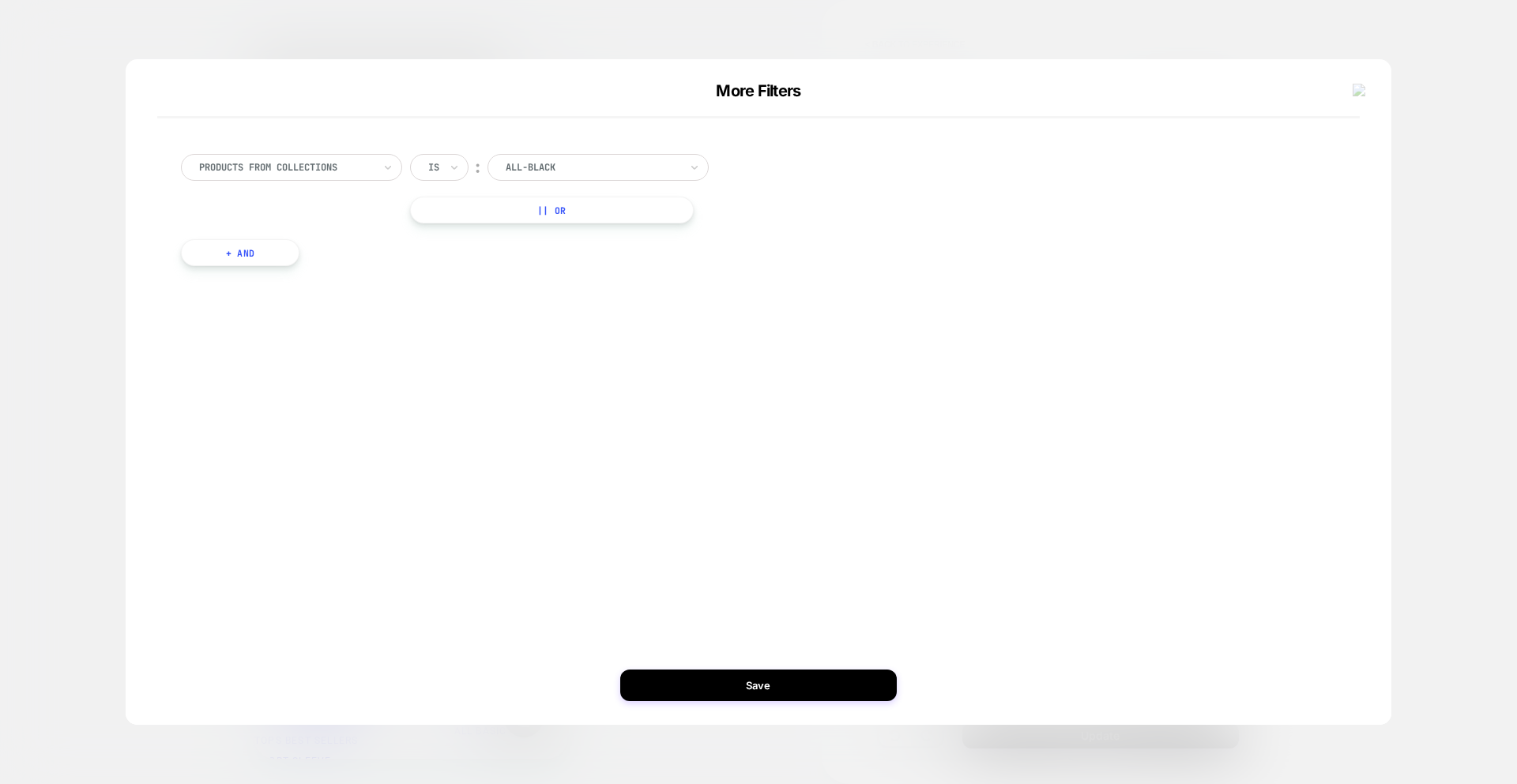
click at [757, 690] on button "Save" at bounding box center [758, 685] width 277 height 32
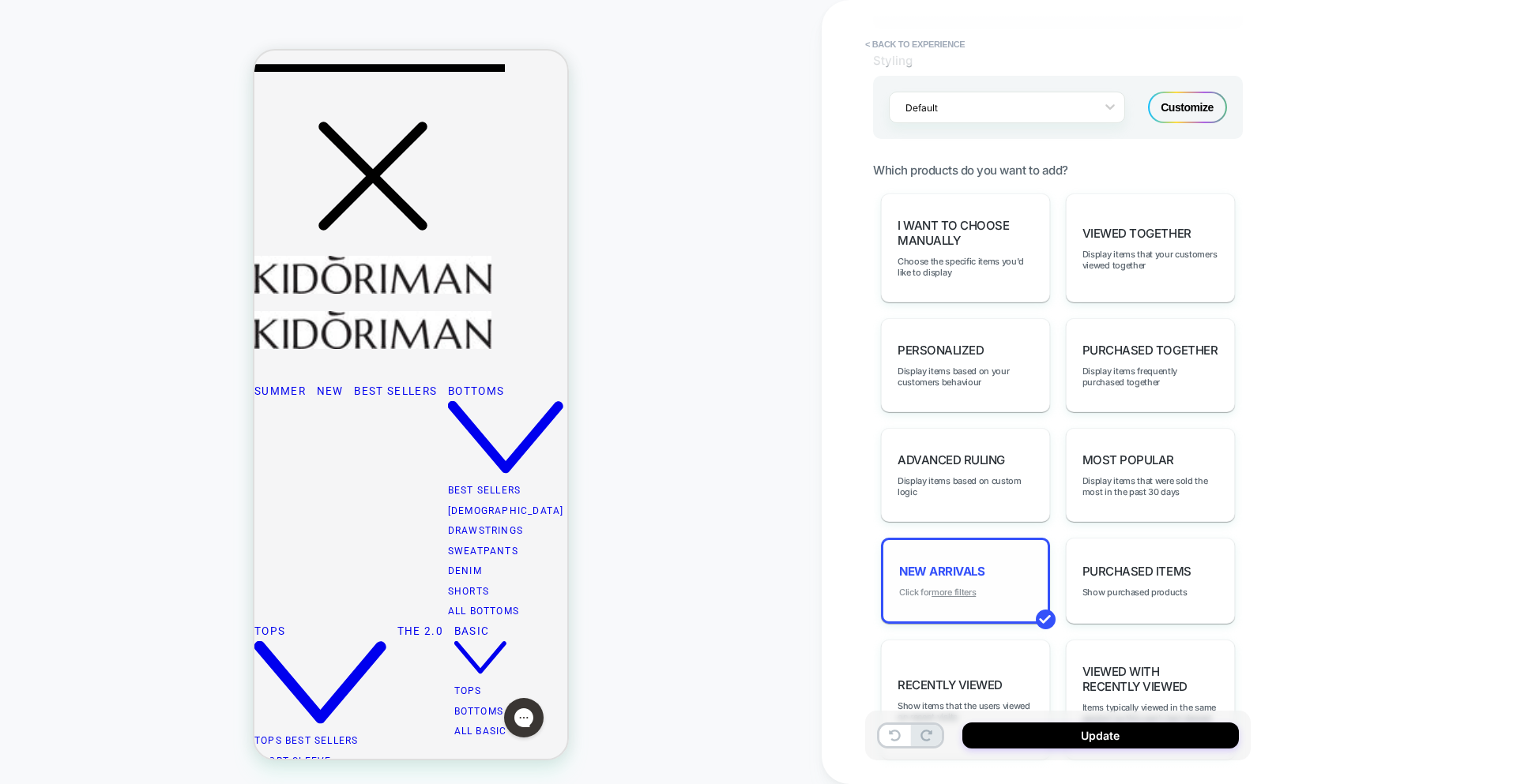
click at [952, 592] on u "more filters" at bounding box center [954, 592] width 45 height 11
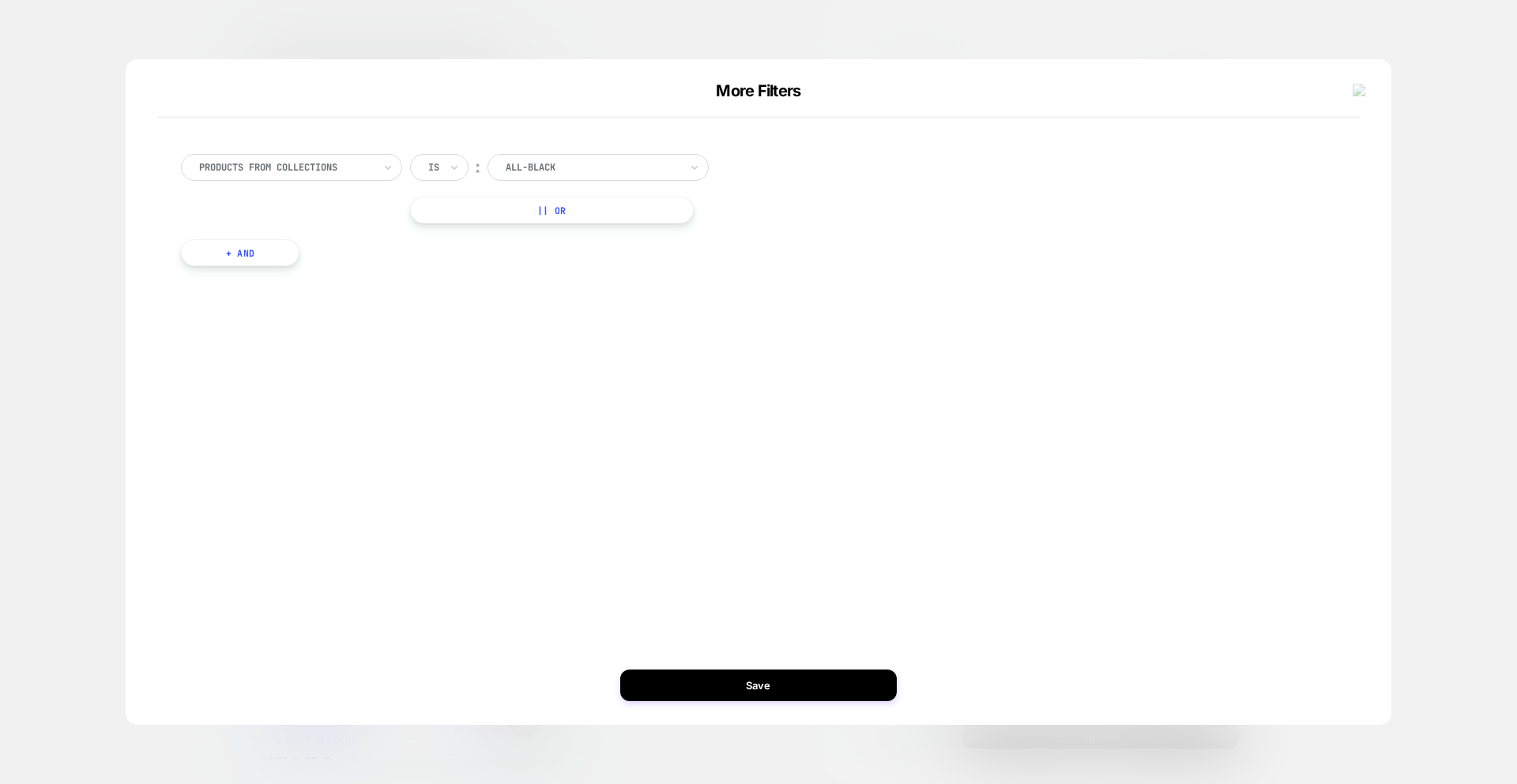
click at [554, 164] on div at bounding box center [592, 167] width 174 height 15
click at [845, 336] on div "products from collections Is ︰ All-Black || Or + And" at bounding box center [750, 392] width 1218 height 603
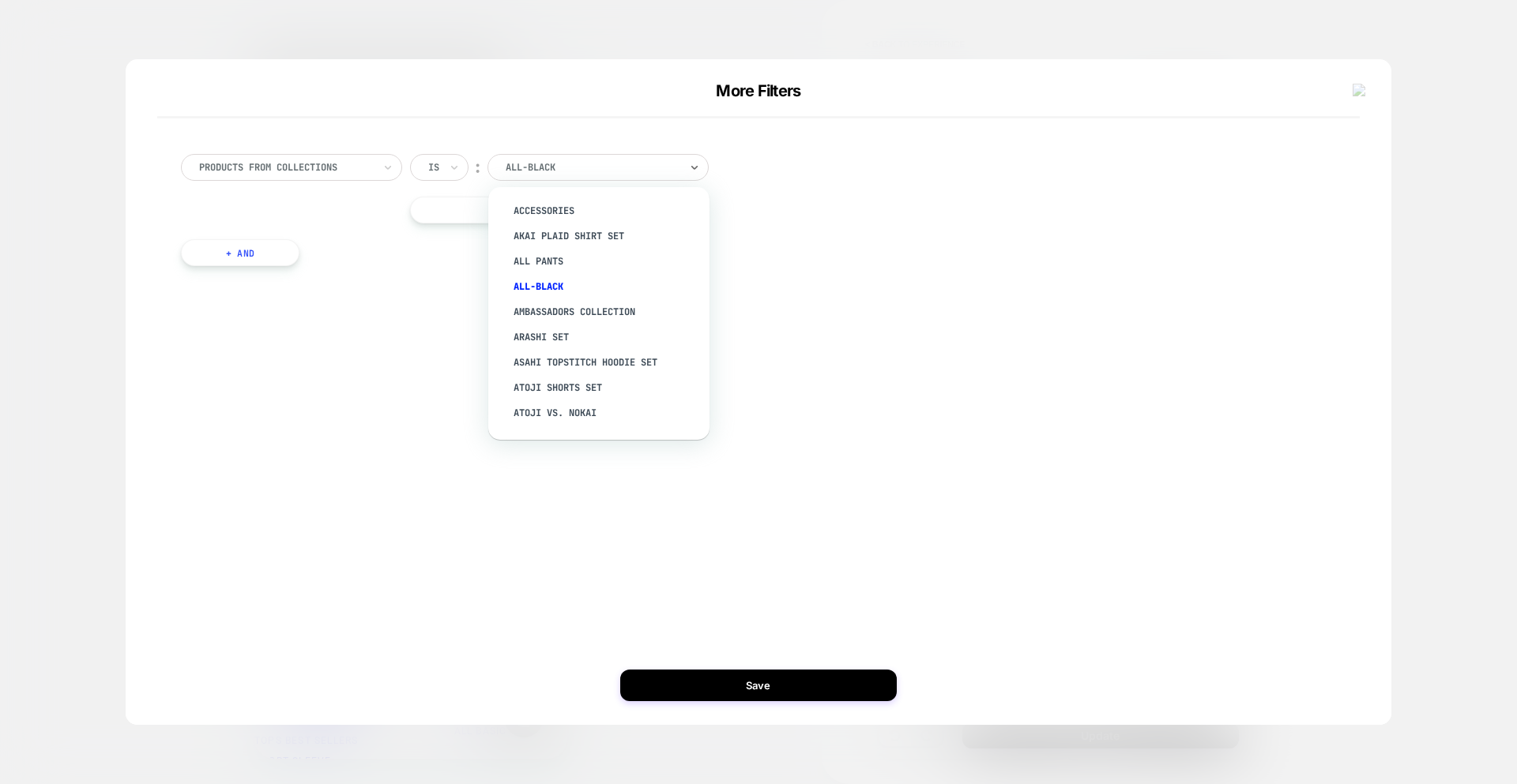
click at [567, 177] on div "All-Black" at bounding box center [598, 168] width 221 height 27
drag, startPoint x: 960, startPoint y: 397, endPoint x: 1279, endPoint y: 128, distance: 417.3
click at [965, 394] on div "products from collections Is ︰ option Atoji Shorts Set focused, 8 of 164. 164 r…" at bounding box center [750, 392] width 1218 height 603
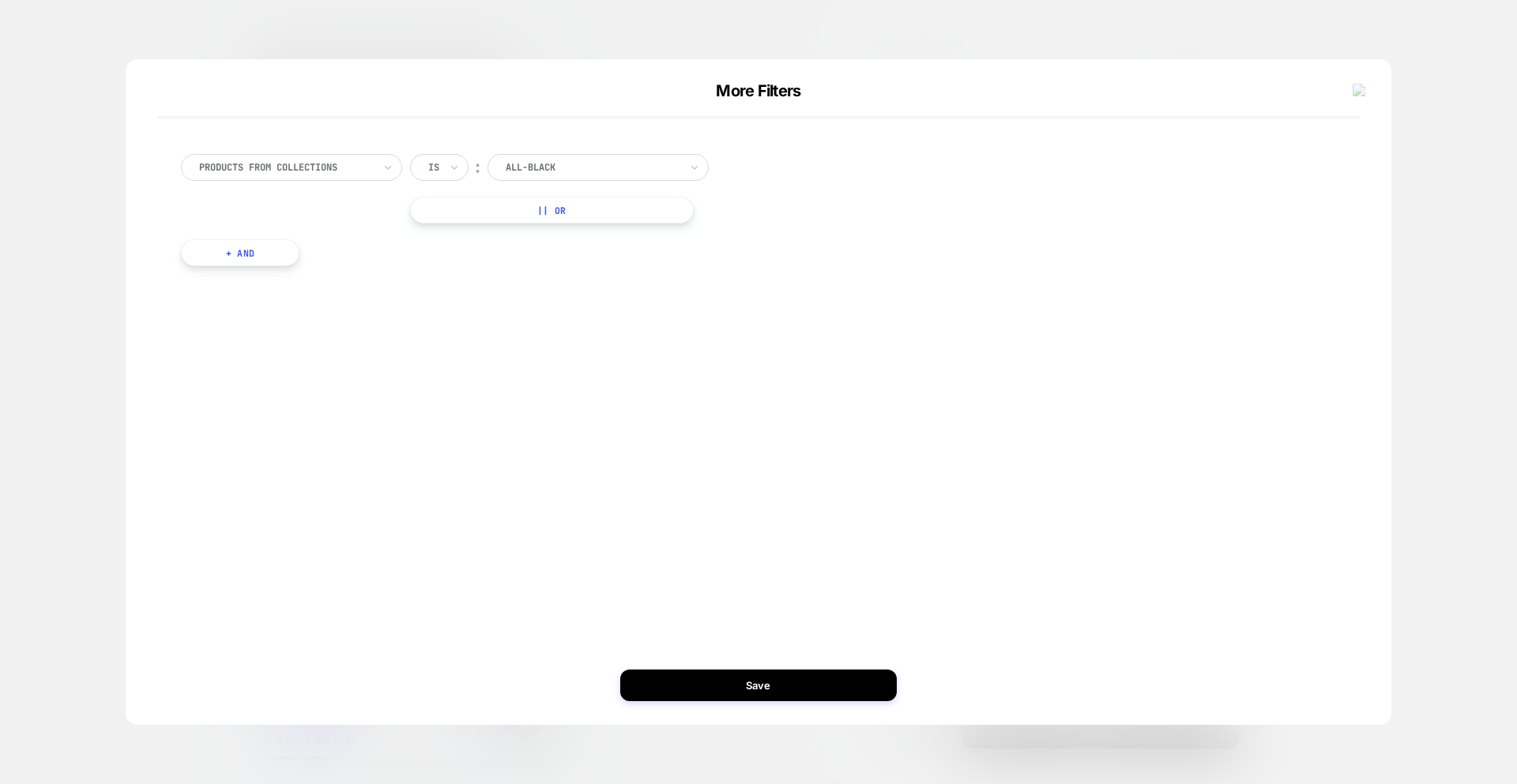
click at [1362, 83] on img at bounding box center [1360, 90] width 15 height 14
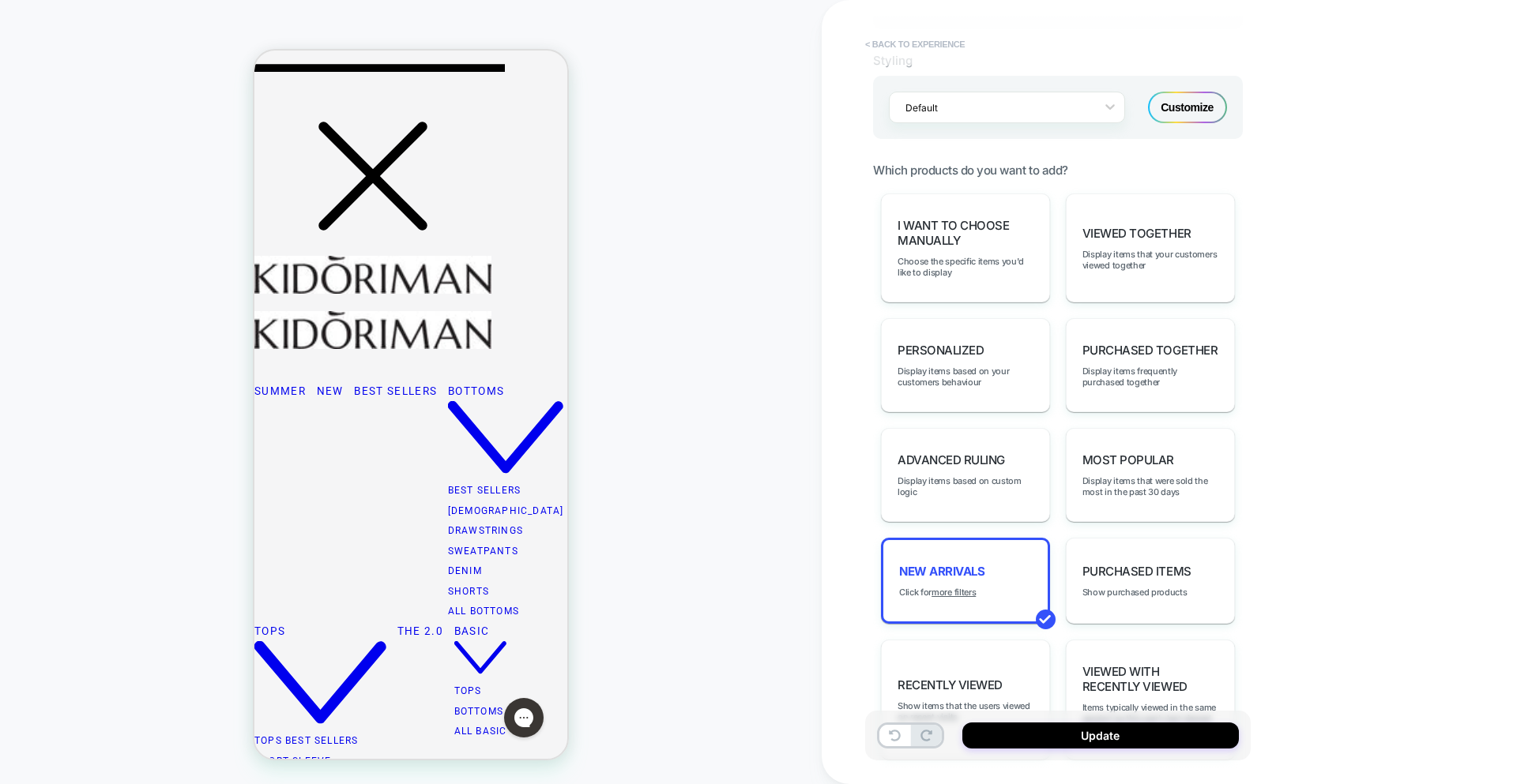
click at [908, 45] on button "< Back to experience" at bounding box center [914, 45] width 115 height 25
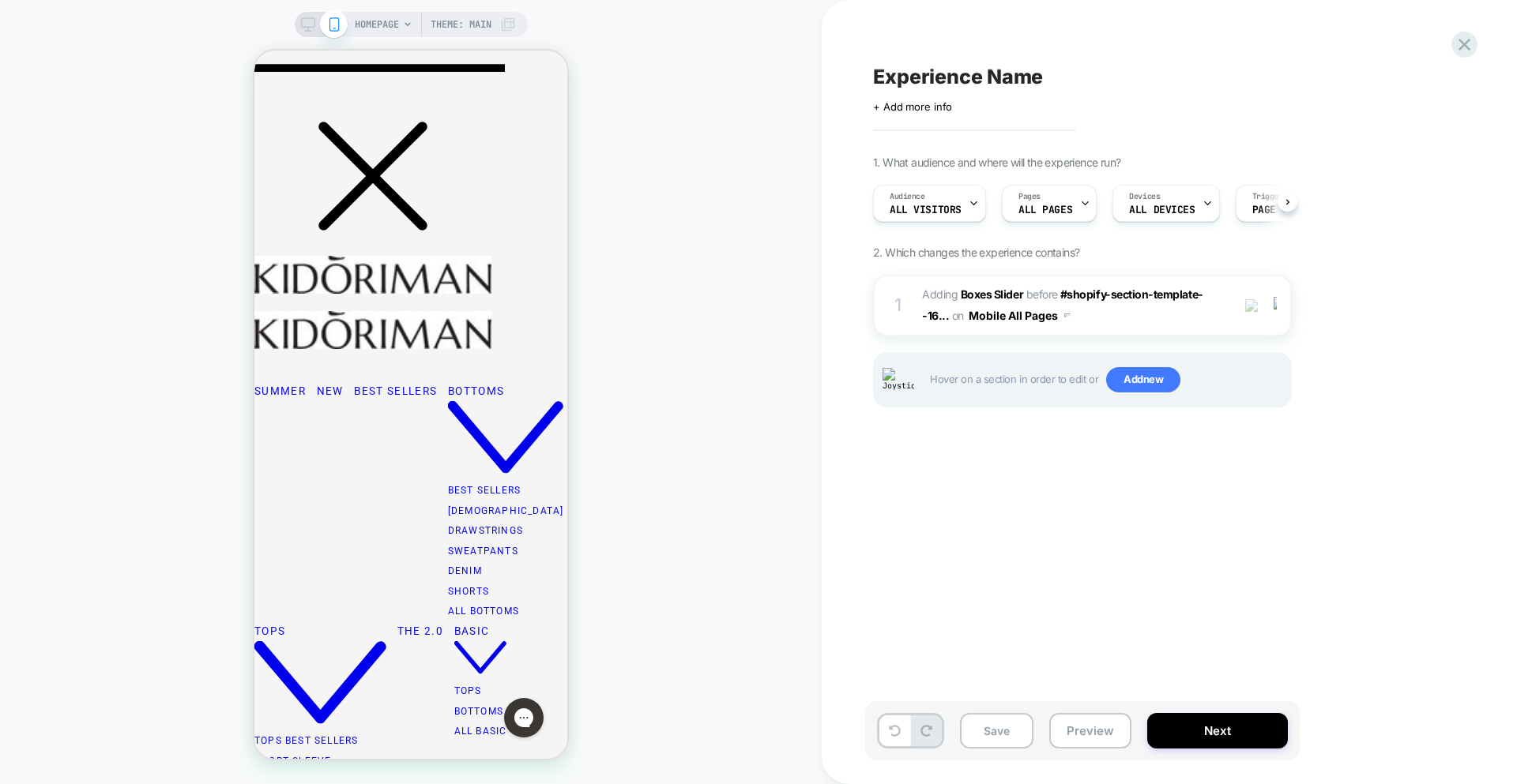
scroll to position [0, 1]
click at [1278, 301] on div at bounding box center [1277, 306] width 26 height 17
click at [1277, 309] on div at bounding box center [1277, 306] width 26 height 17
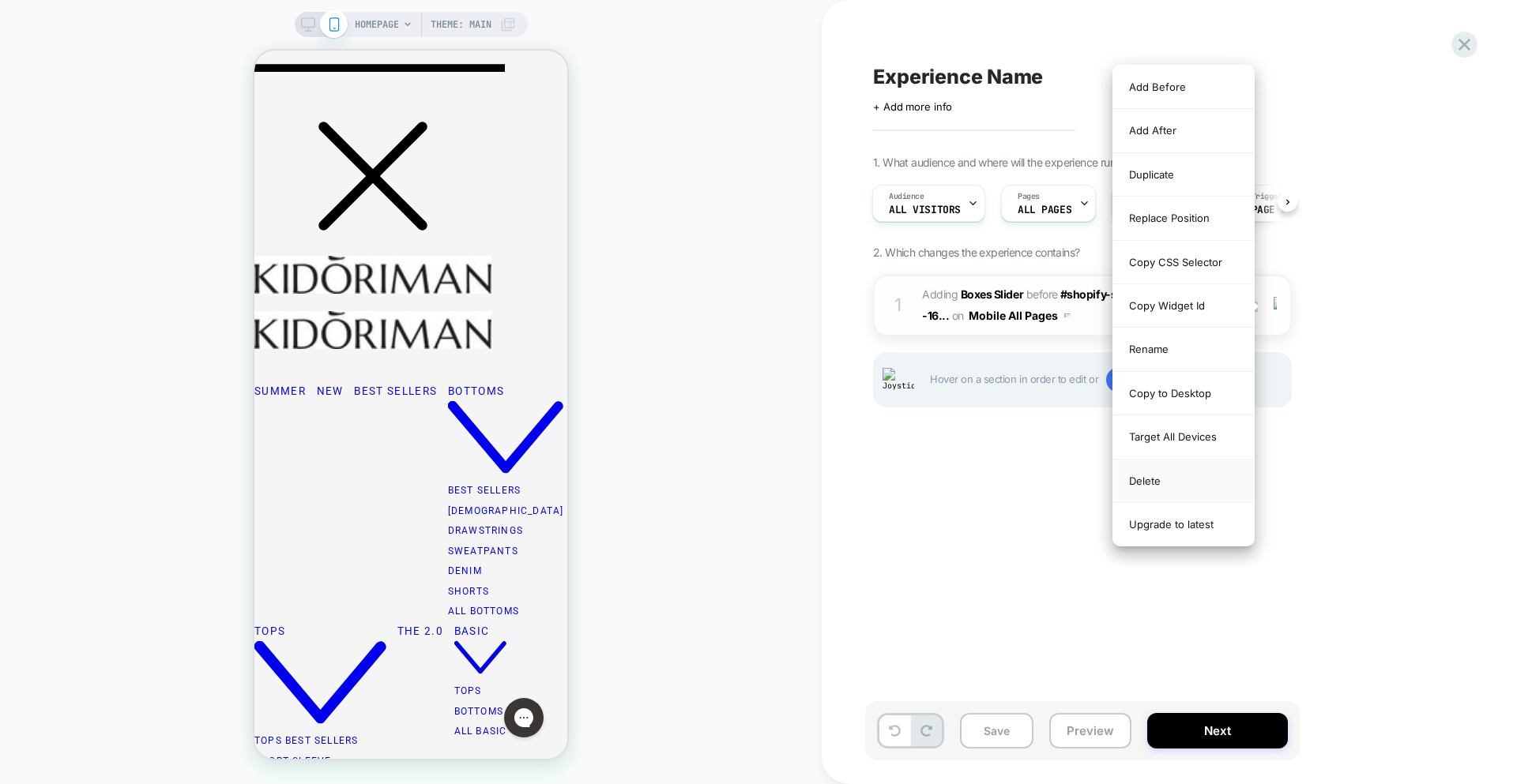
click at [1144, 480] on div "Delete" at bounding box center [1183, 481] width 141 height 44
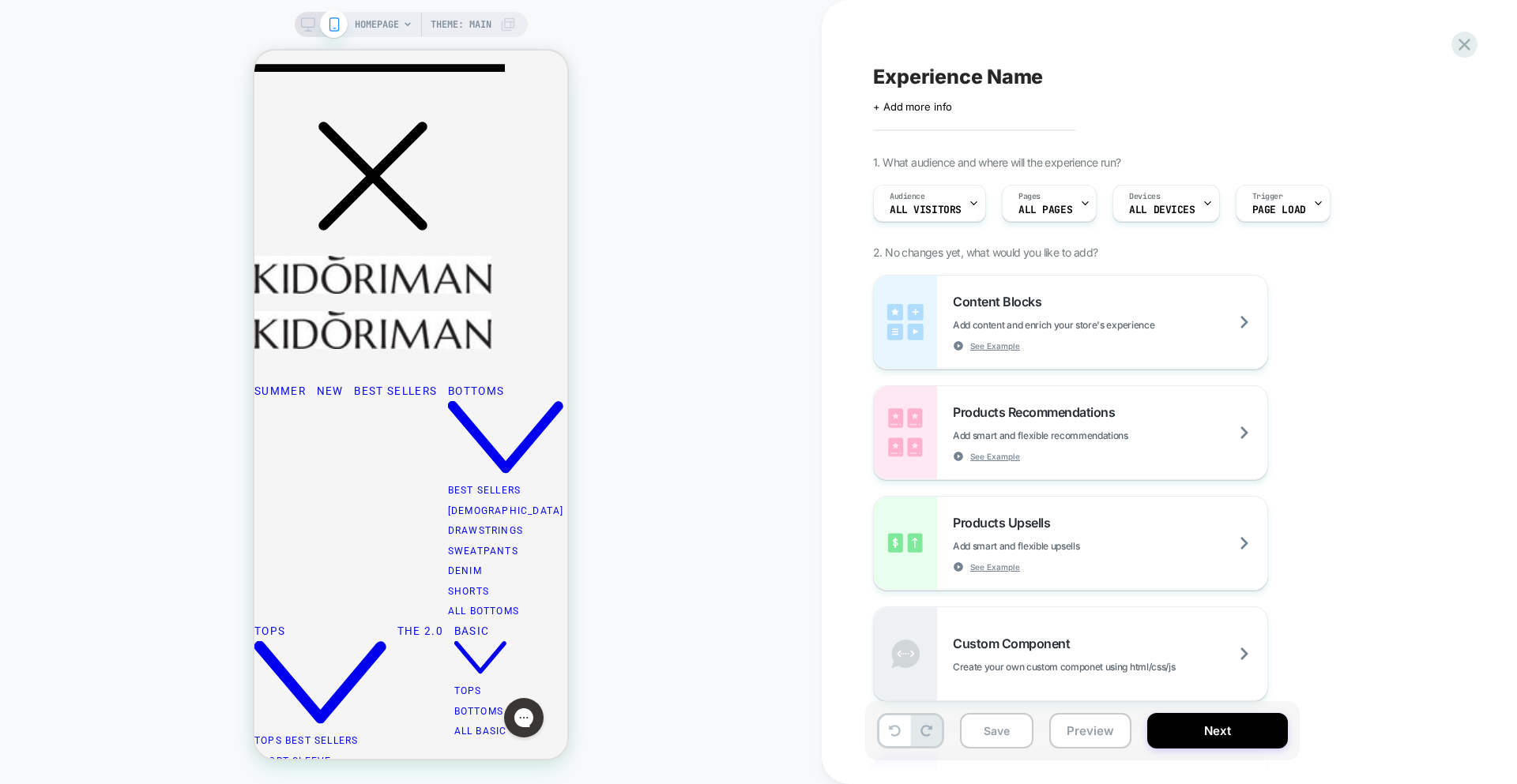
scroll to position [0, 0]
click at [1472, 54] on icon at bounding box center [1465, 45] width 21 height 21
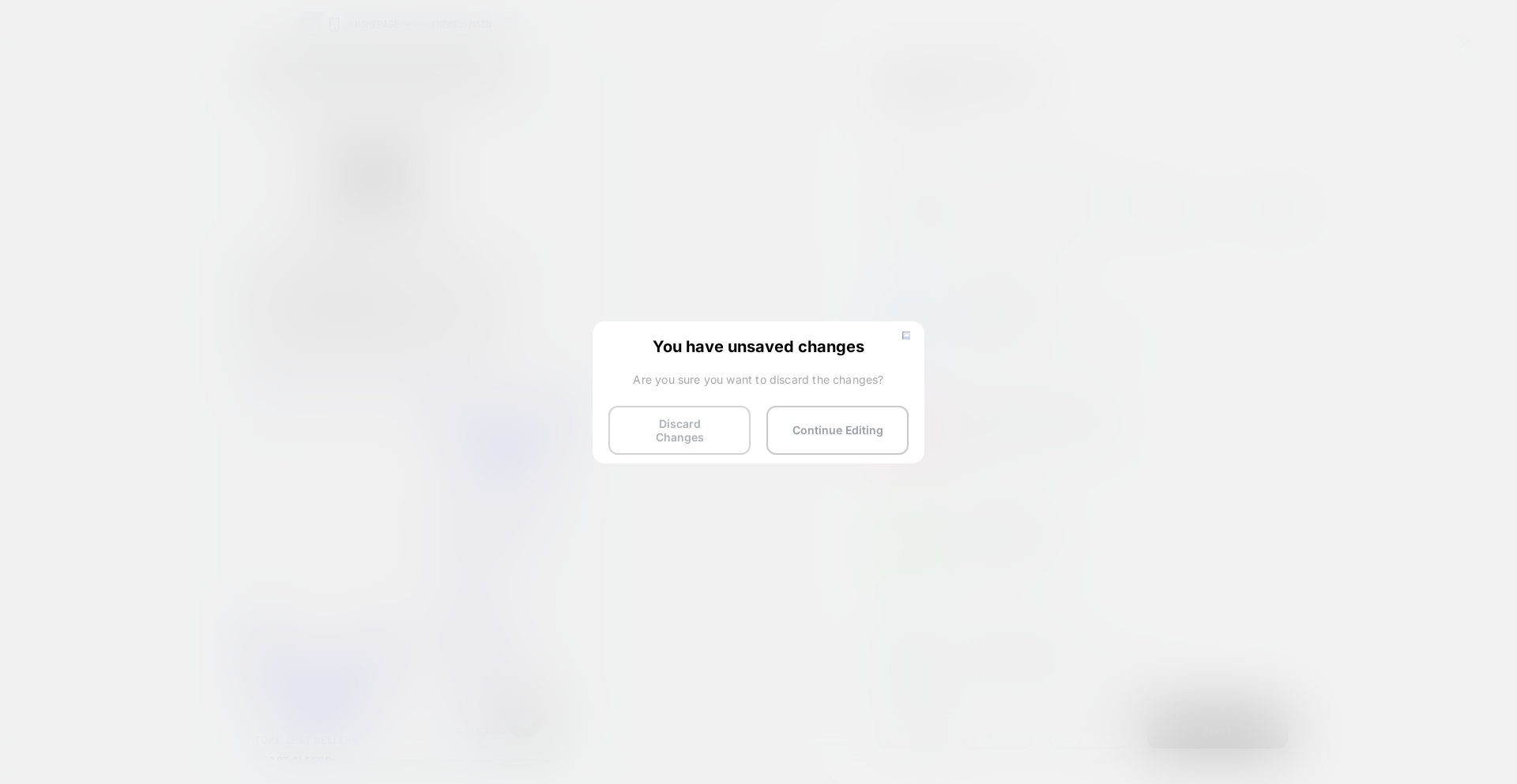
click at [685, 427] on button "Discard Changes" at bounding box center [679, 430] width 143 height 49
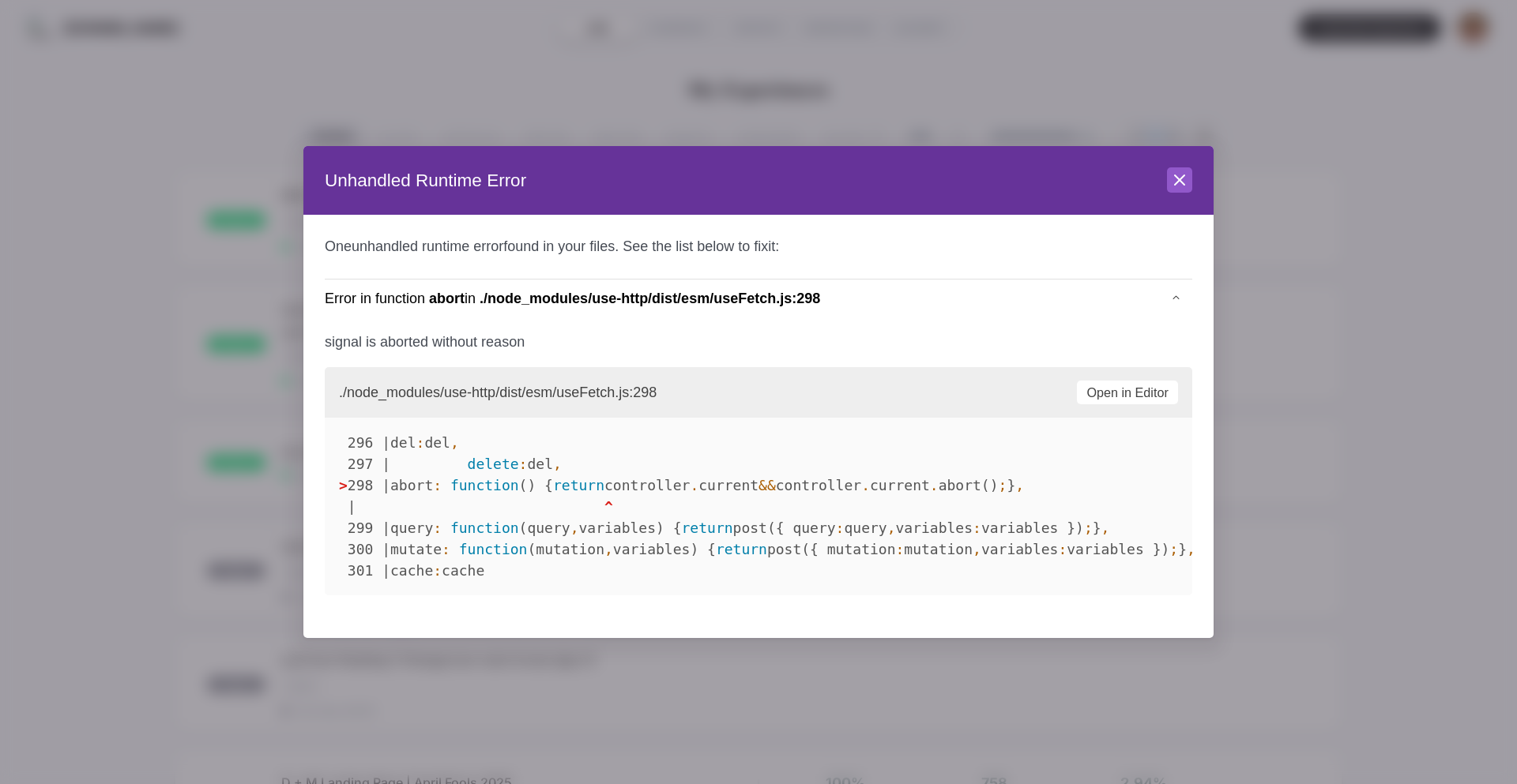
click at [1168, 180] on header "Unhandled Runtime Error Close" at bounding box center [759, 181] width 910 height 70
click at [1179, 180] on icon at bounding box center [1179, 180] width 10 height 10
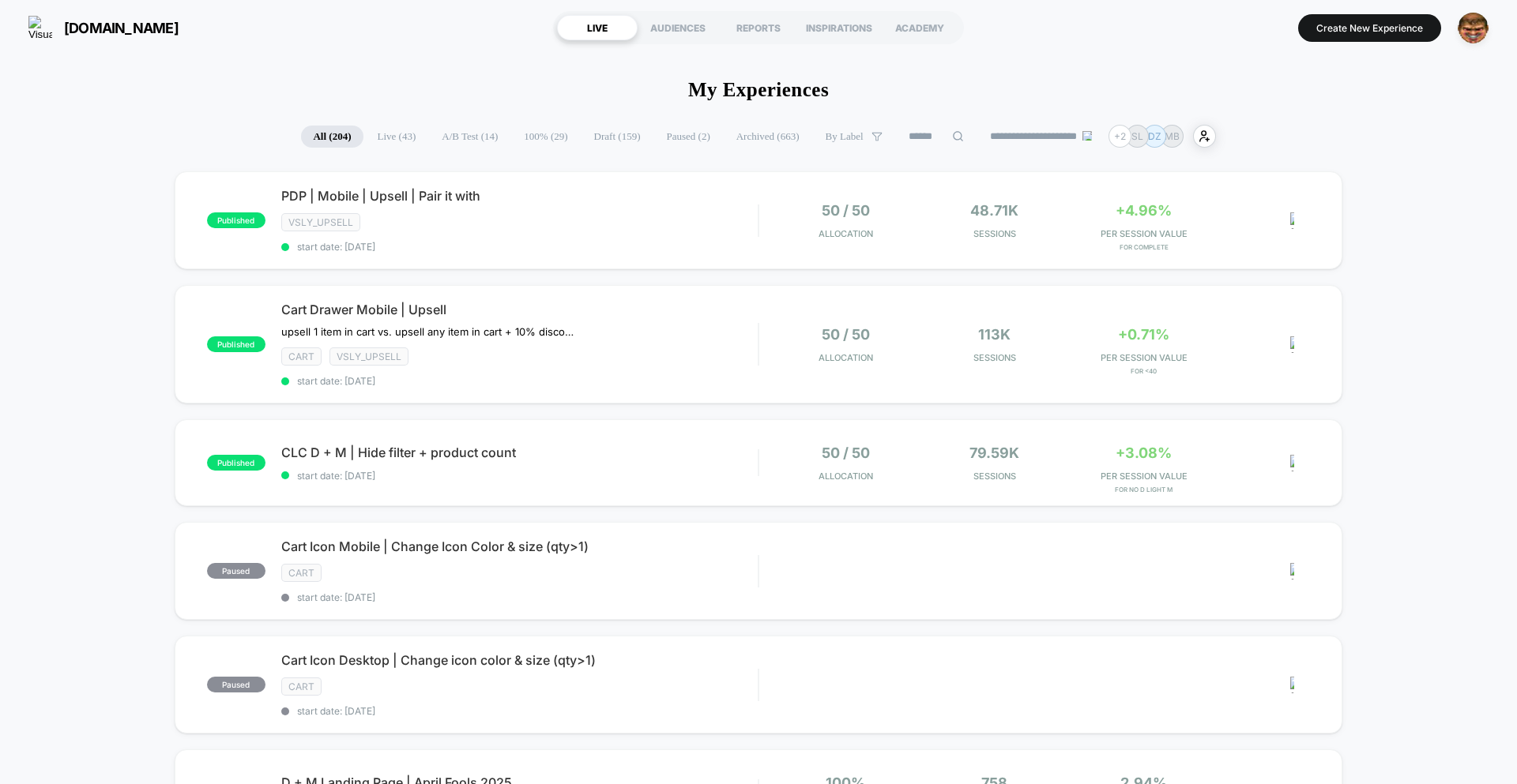
click at [529, 139] on span "100% ( 29 )" at bounding box center [544, 136] width 67 height 22
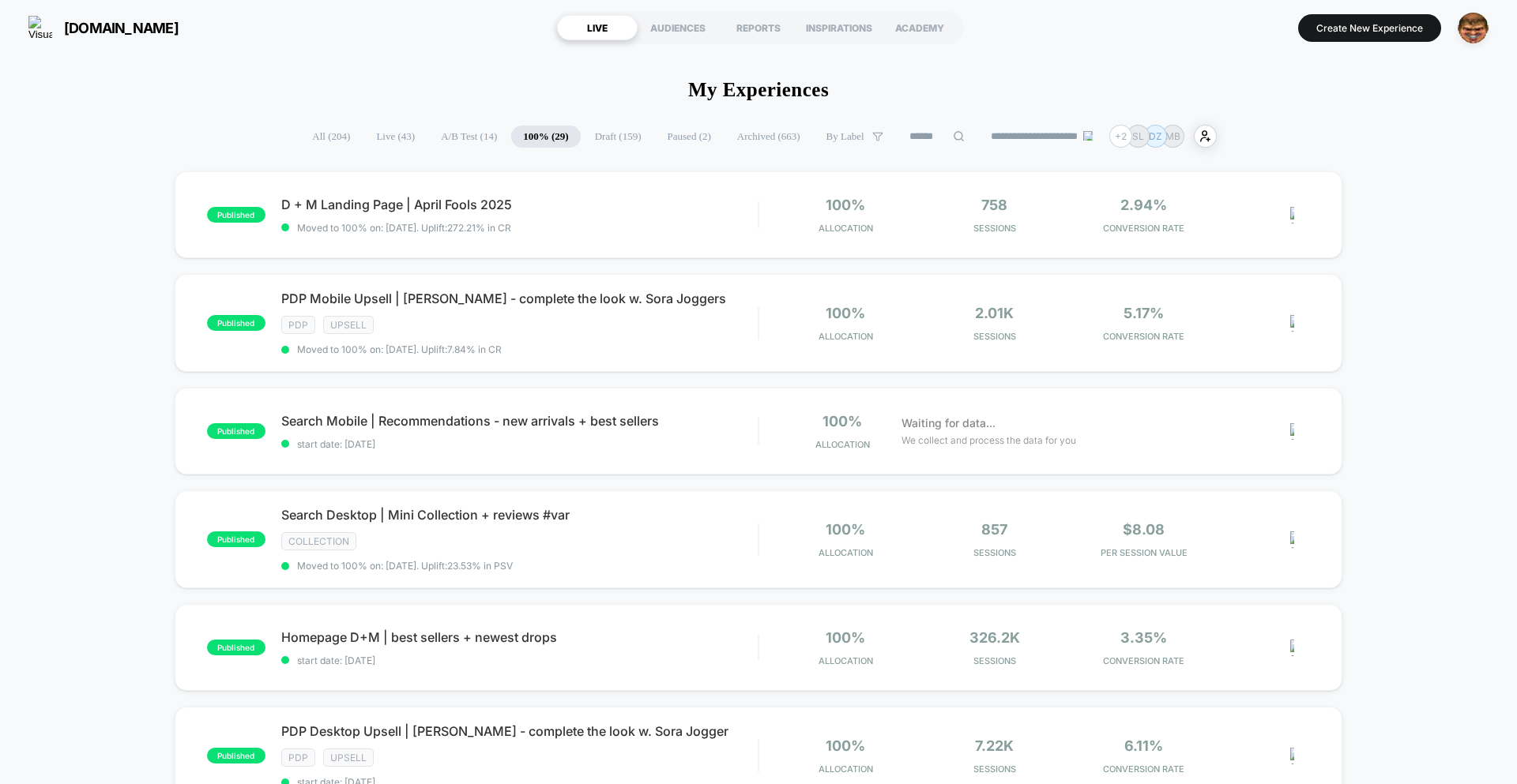
click at [321, 143] on span "All ( 204 )" at bounding box center [330, 136] width 61 height 22
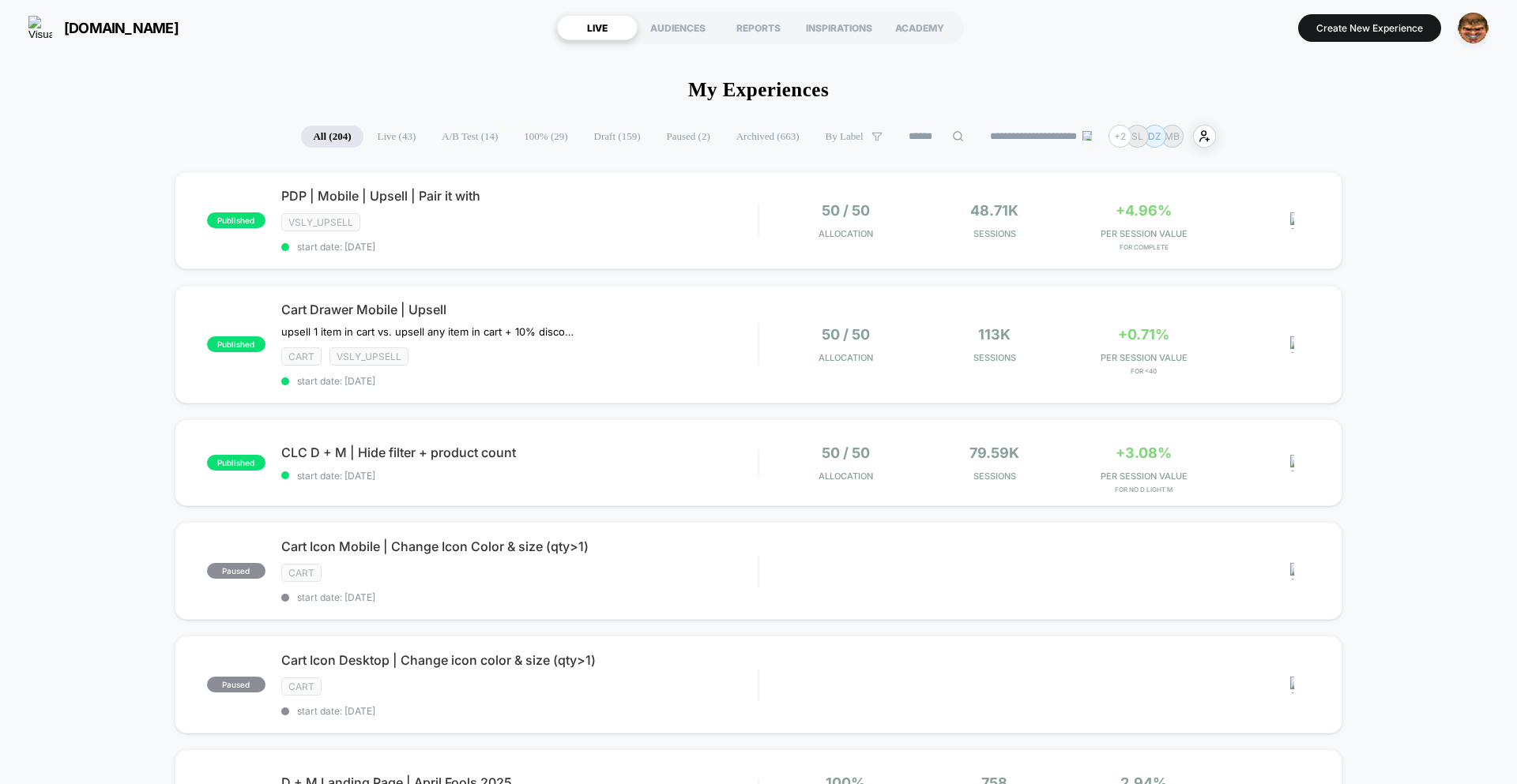
click at [1344, 23] on button "Create New Experience" at bounding box center [1369, 28] width 143 height 27
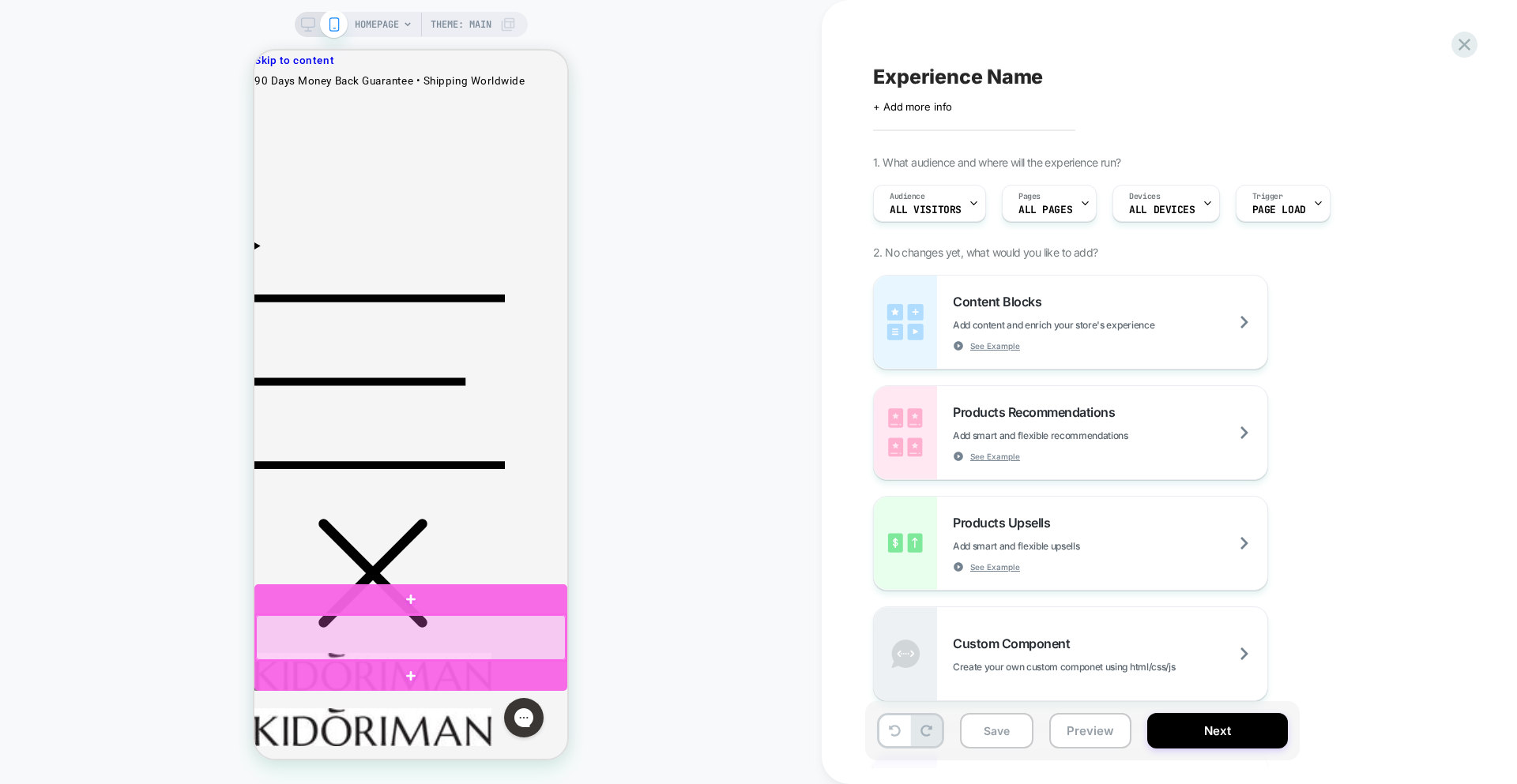
click at [482, 652] on div at bounding box center [411, 637] width 310 height 45
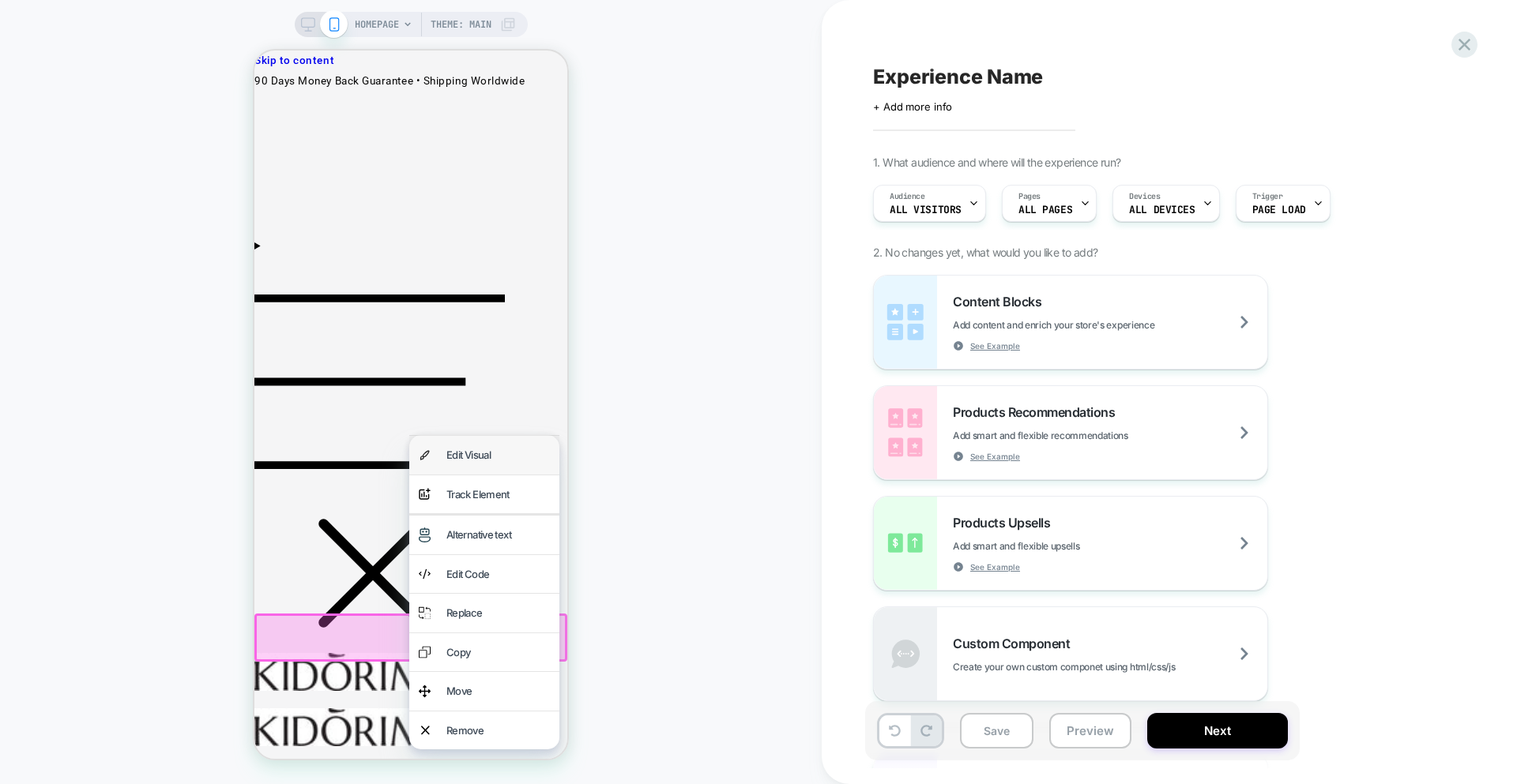
click at [508, 468] on div "Edit Visual" at bounding box center [484, 455] width 150 height 39
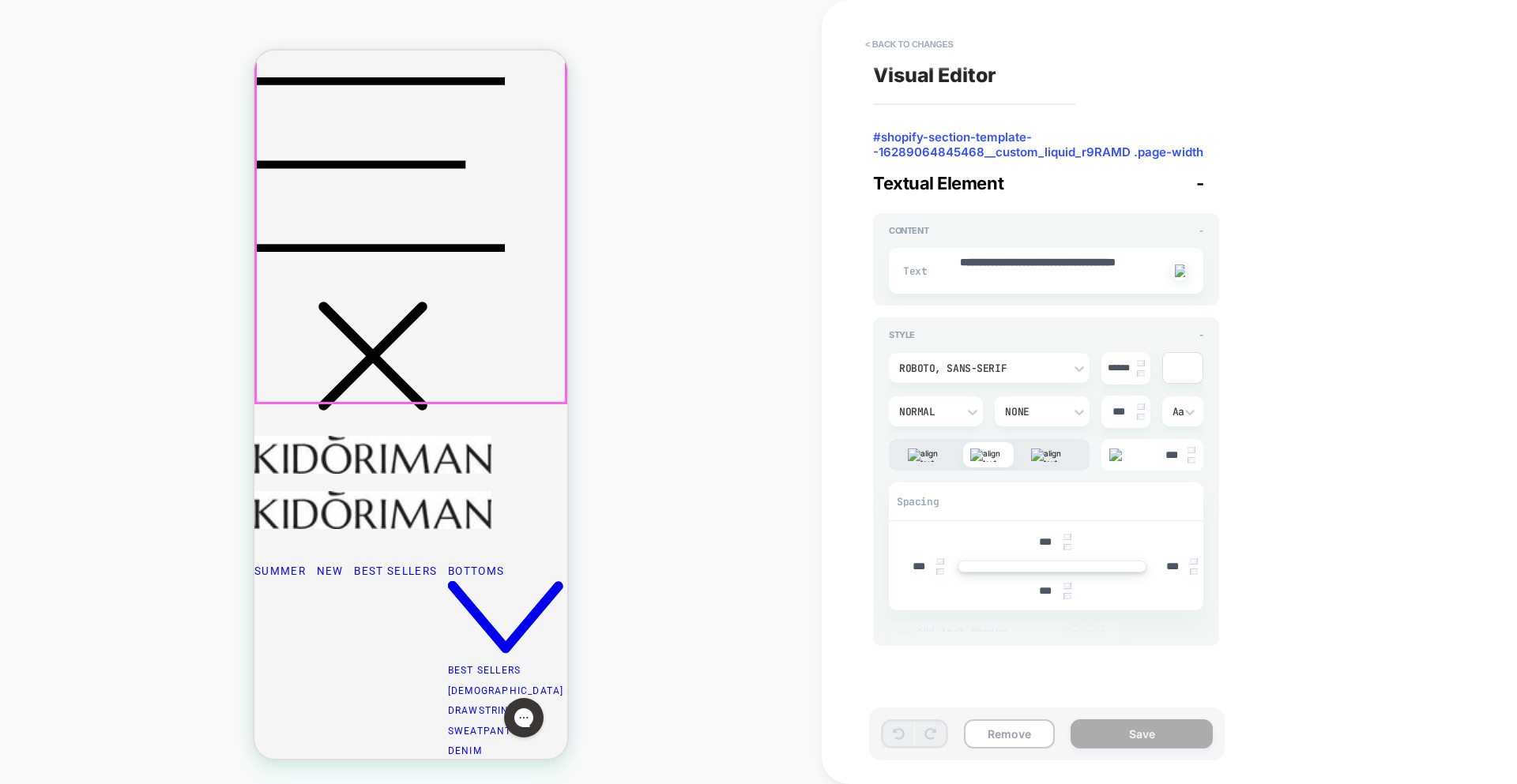
scroll to position [233, 0]
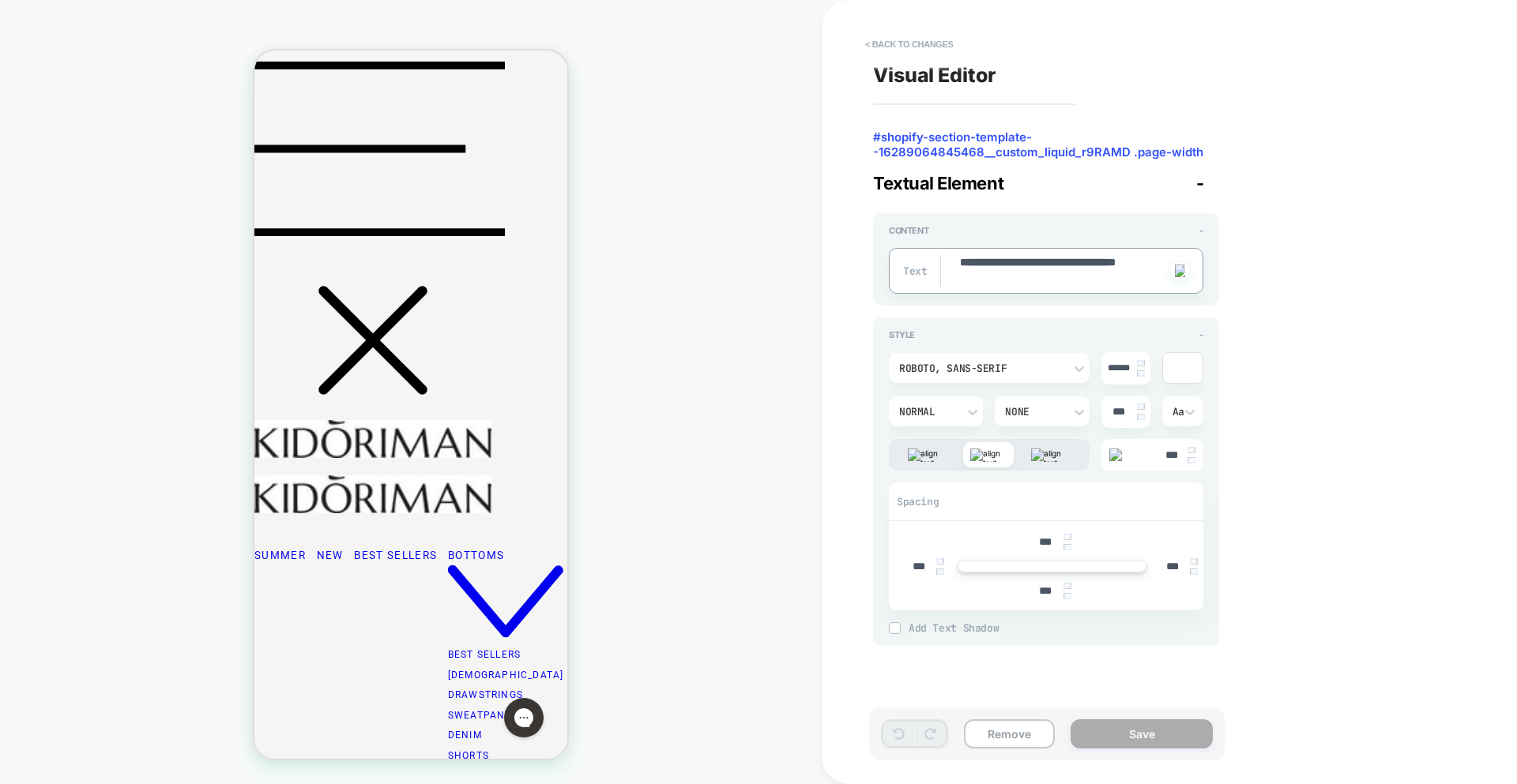
drag, startPoint x: 1062, startPoint y: 274, endPoint x: 843, endPoint y: 252, distance: 220.1
type textarea "*"
type textarea "**"
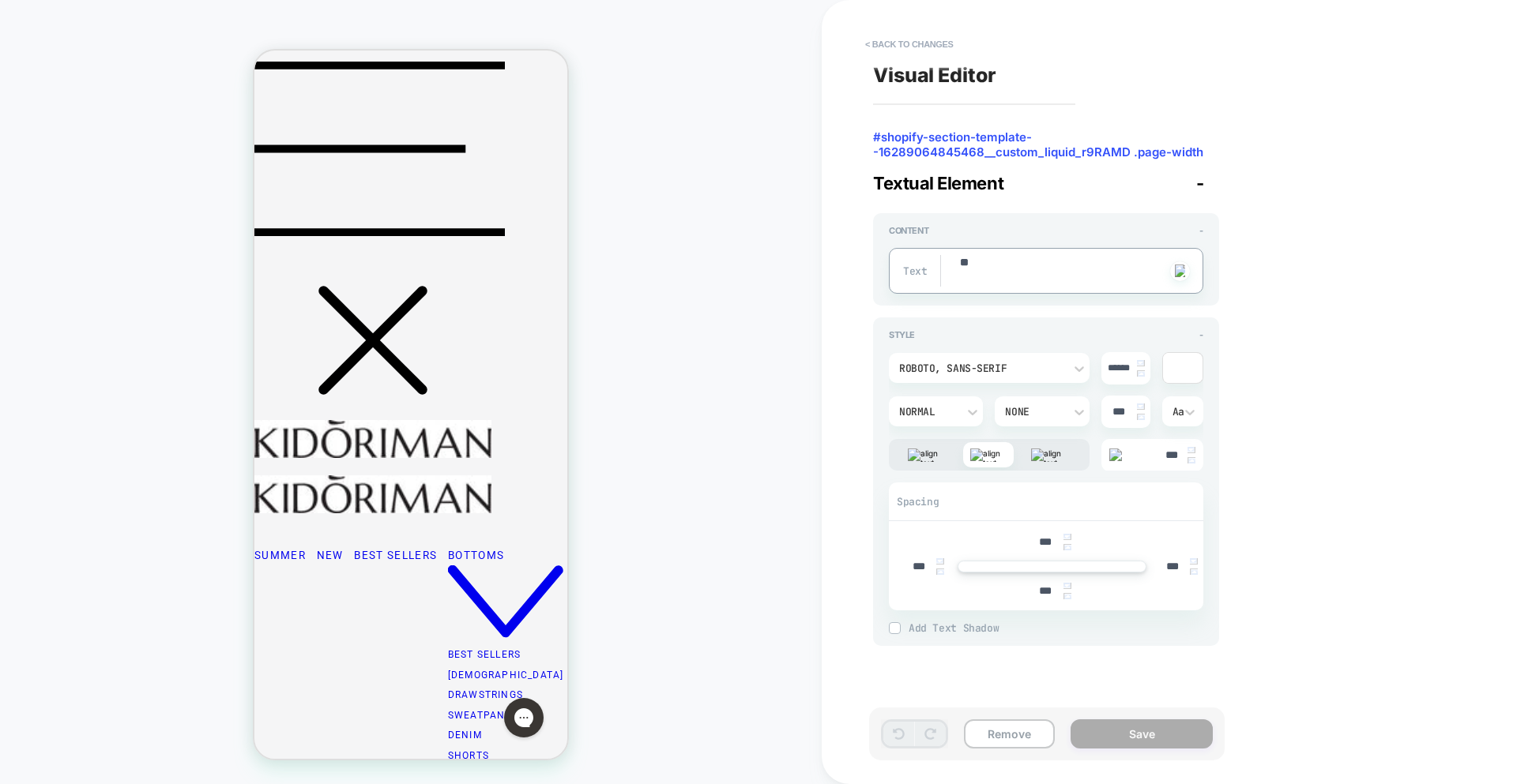
type textarea "*"
type textarea "***"
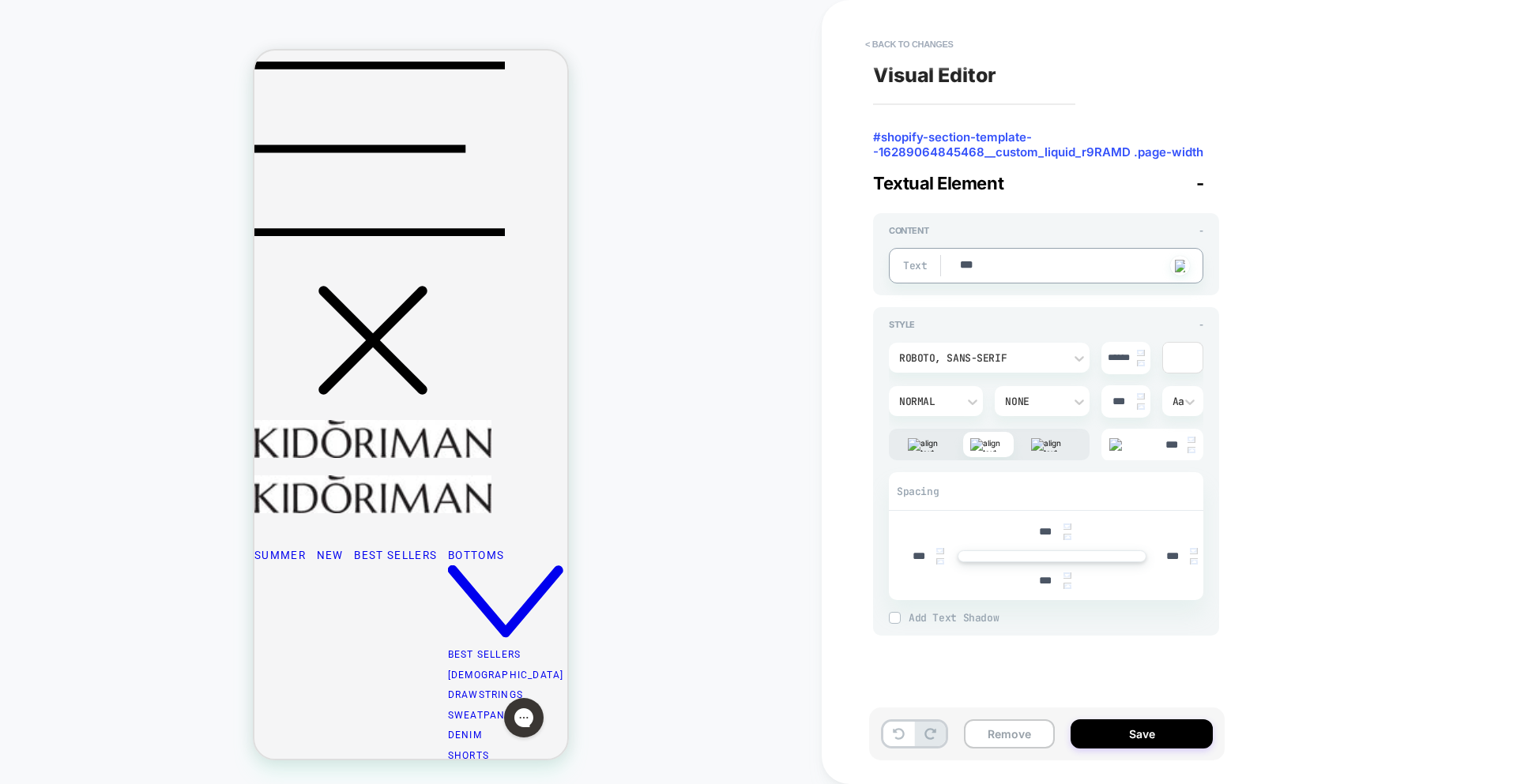
type textarea "*"
type textarea "***"
type textarea "*"
type textarea "***"
click at [1132, 741] on button "Save" at bounding box center [1141, 735] width 143 height 29
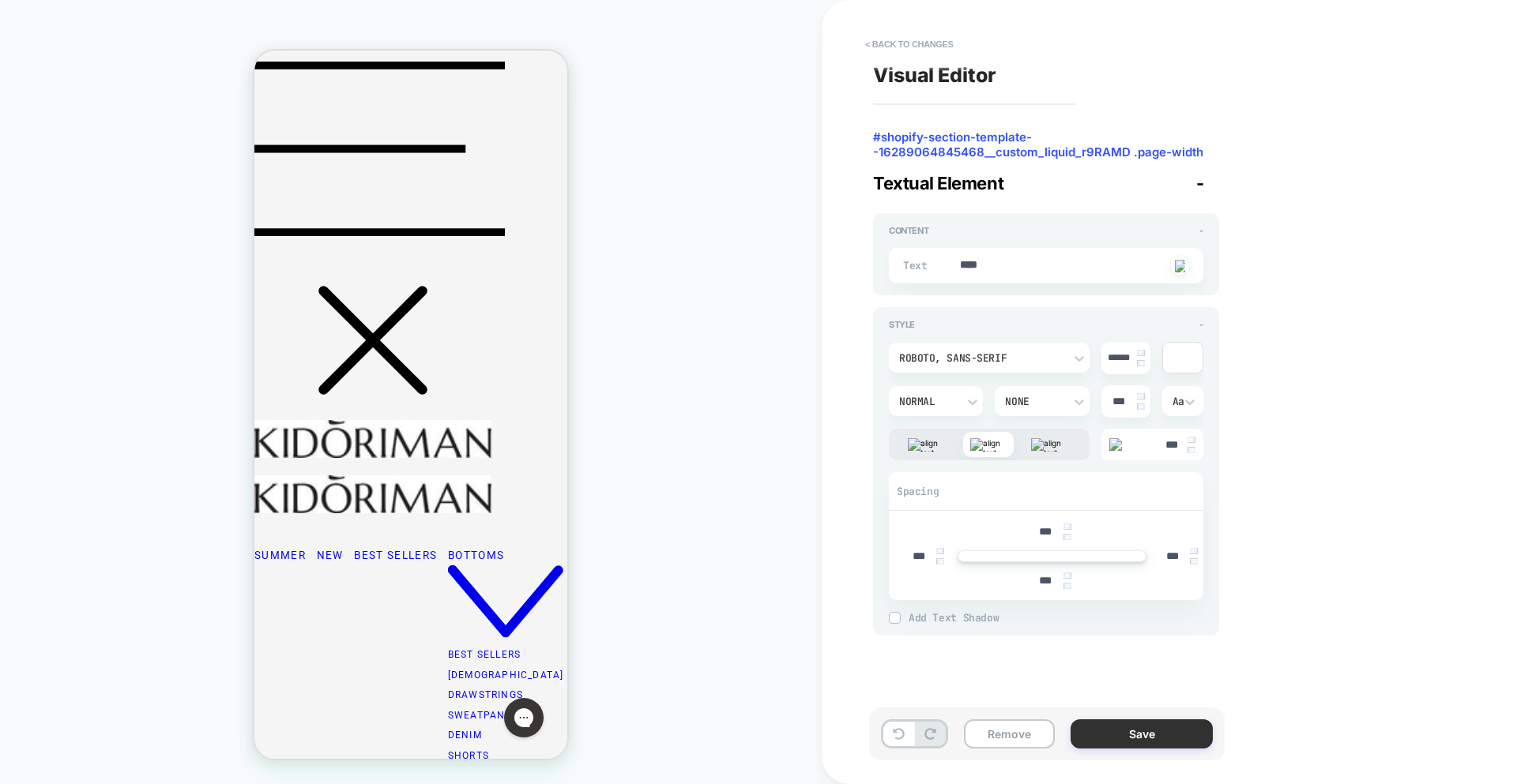
type textarea "*"
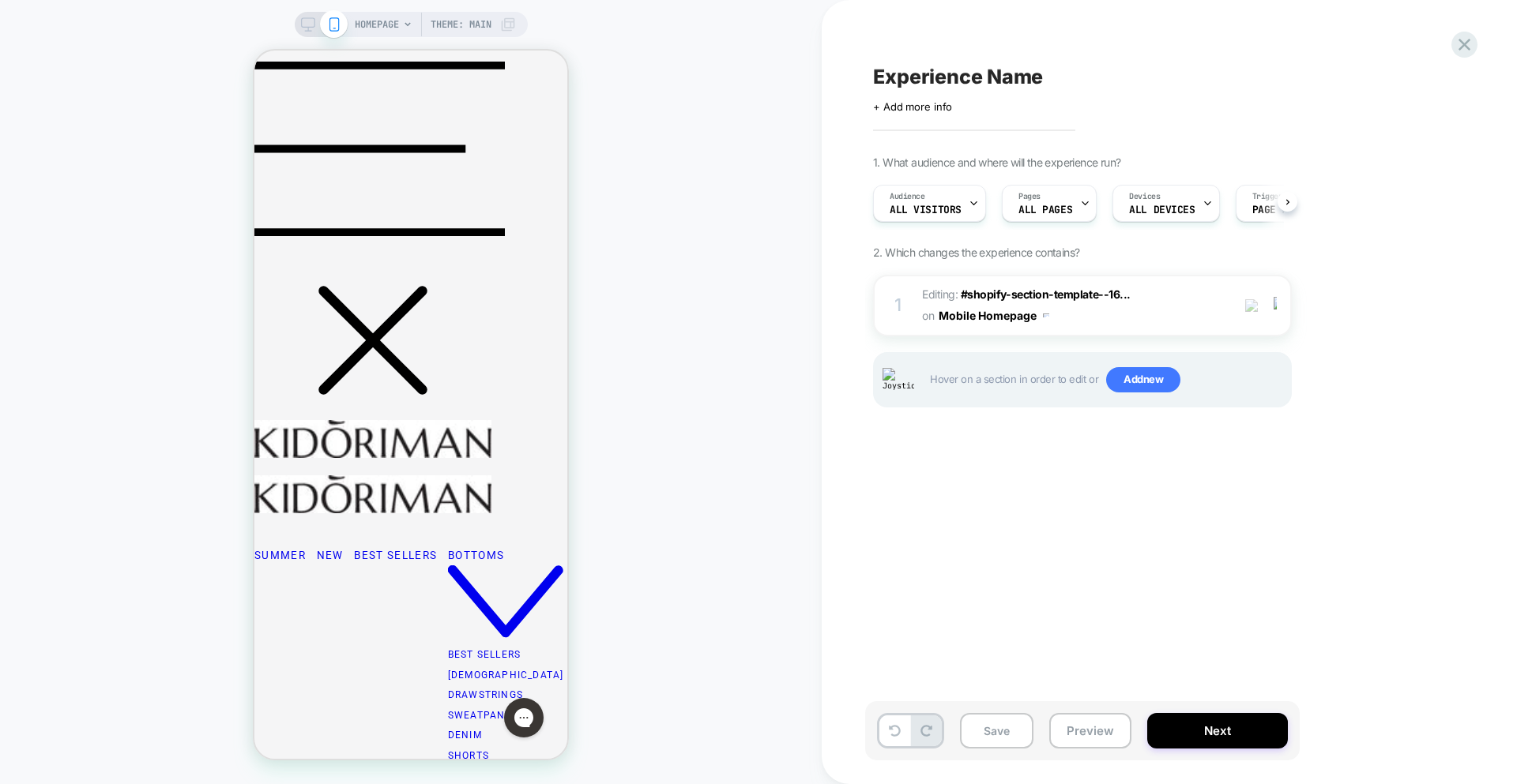
scroll to position [0, 1]
click at [1187, 732] on button "Next" at bounding box center [1217, 731] width 141 height 36
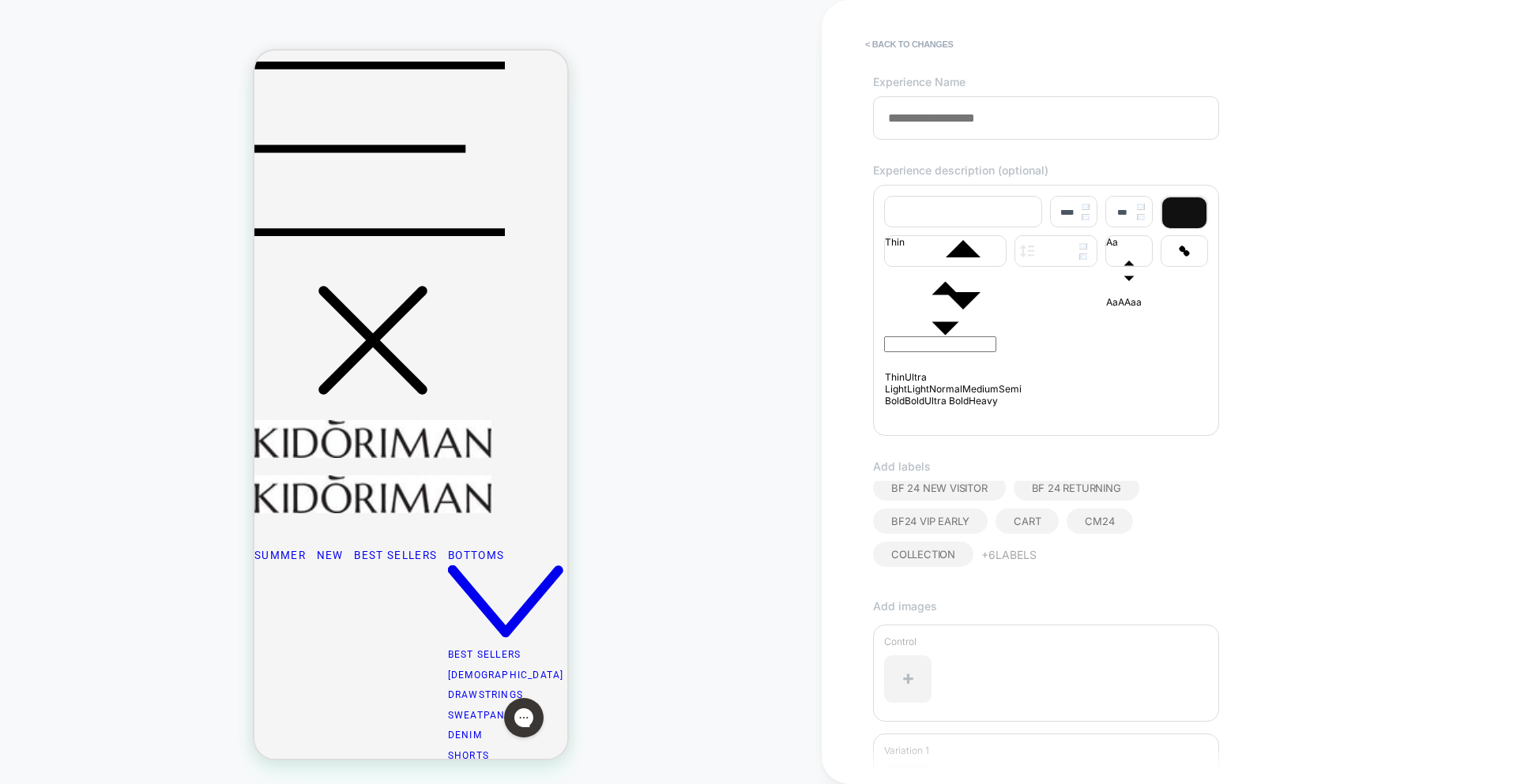
scroll to position [0, 0]
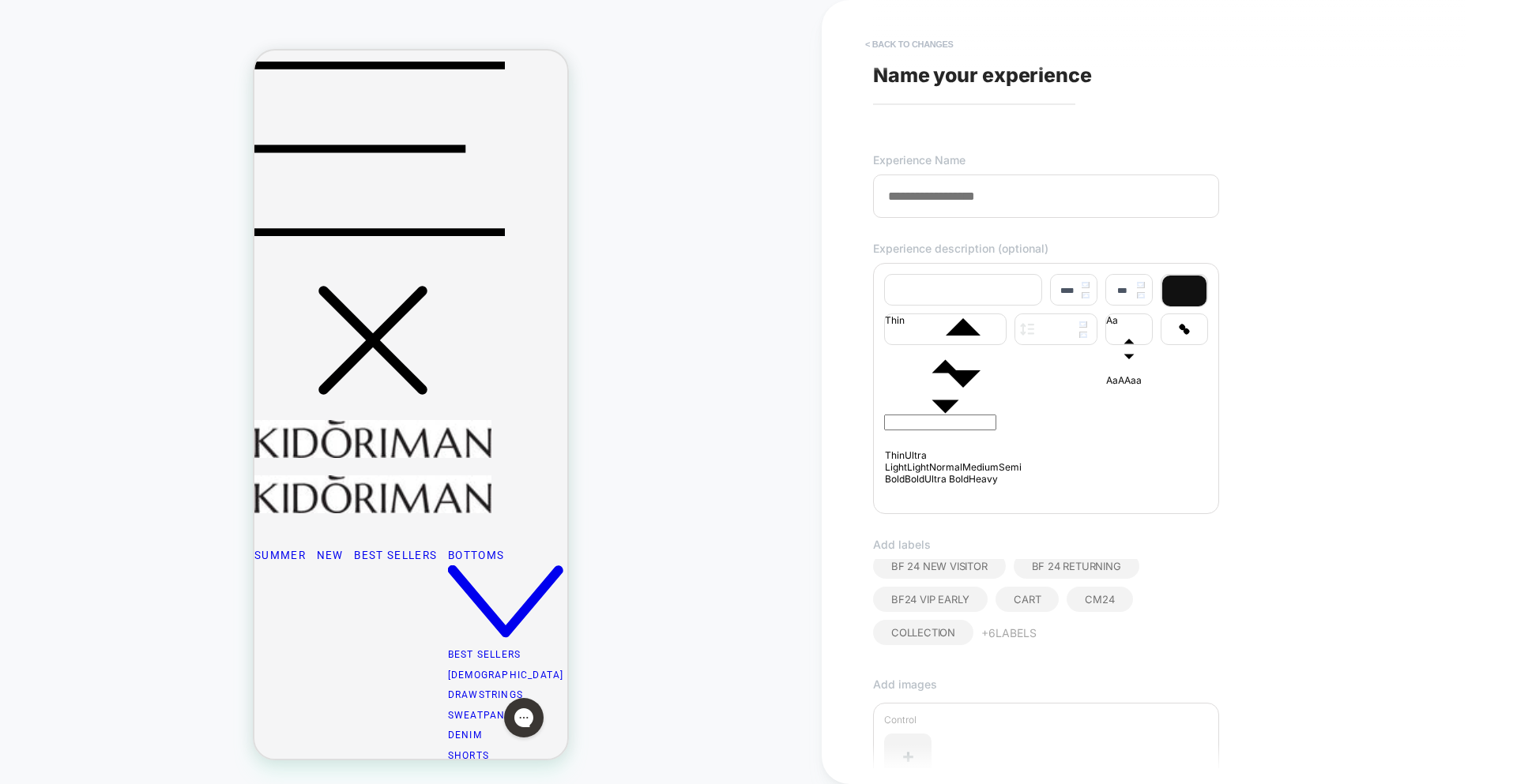
click at [901, 50] on button "< Back to changes" at bounding box center [908, 45] width 104 height 25
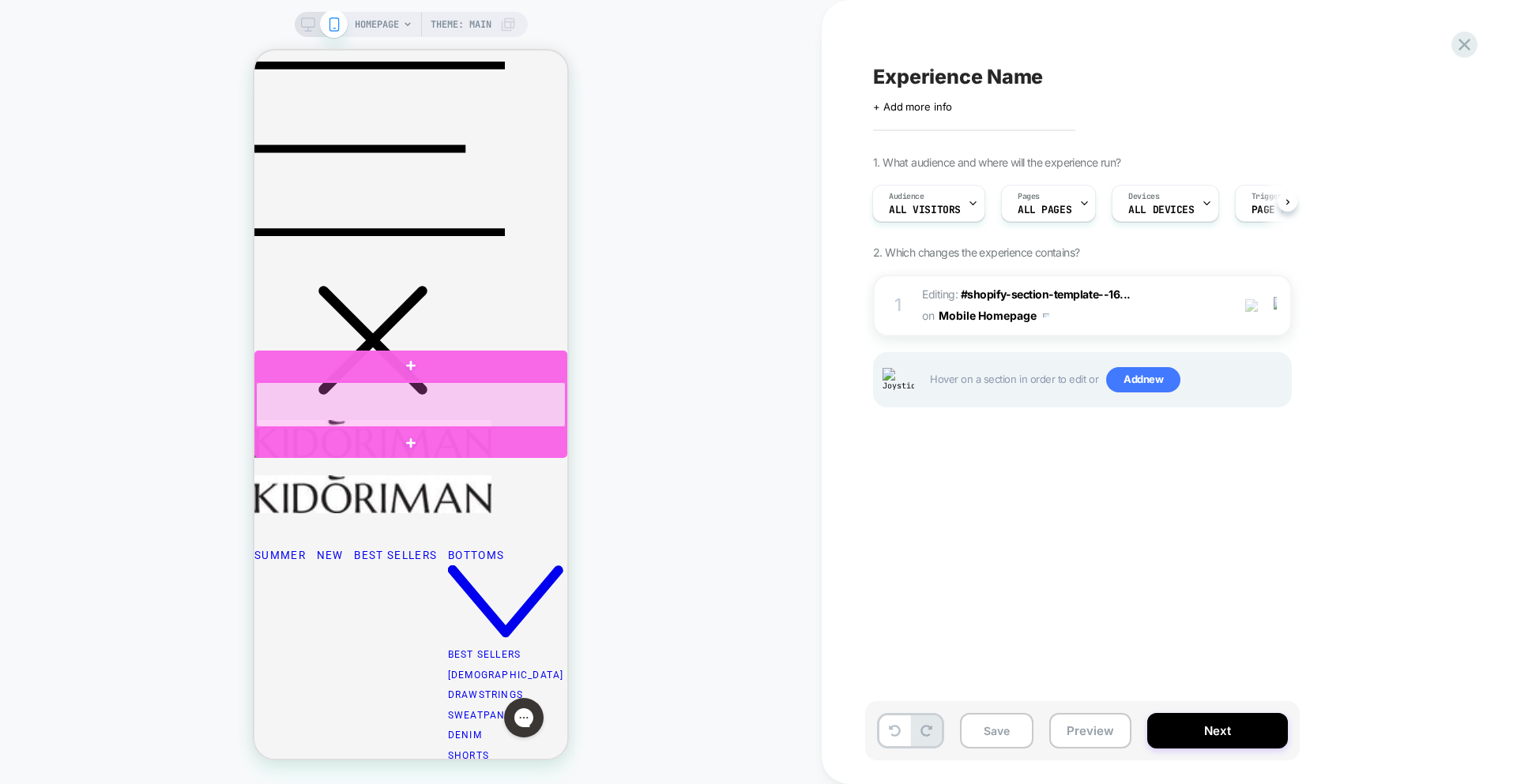
scroll to position [234, 0]
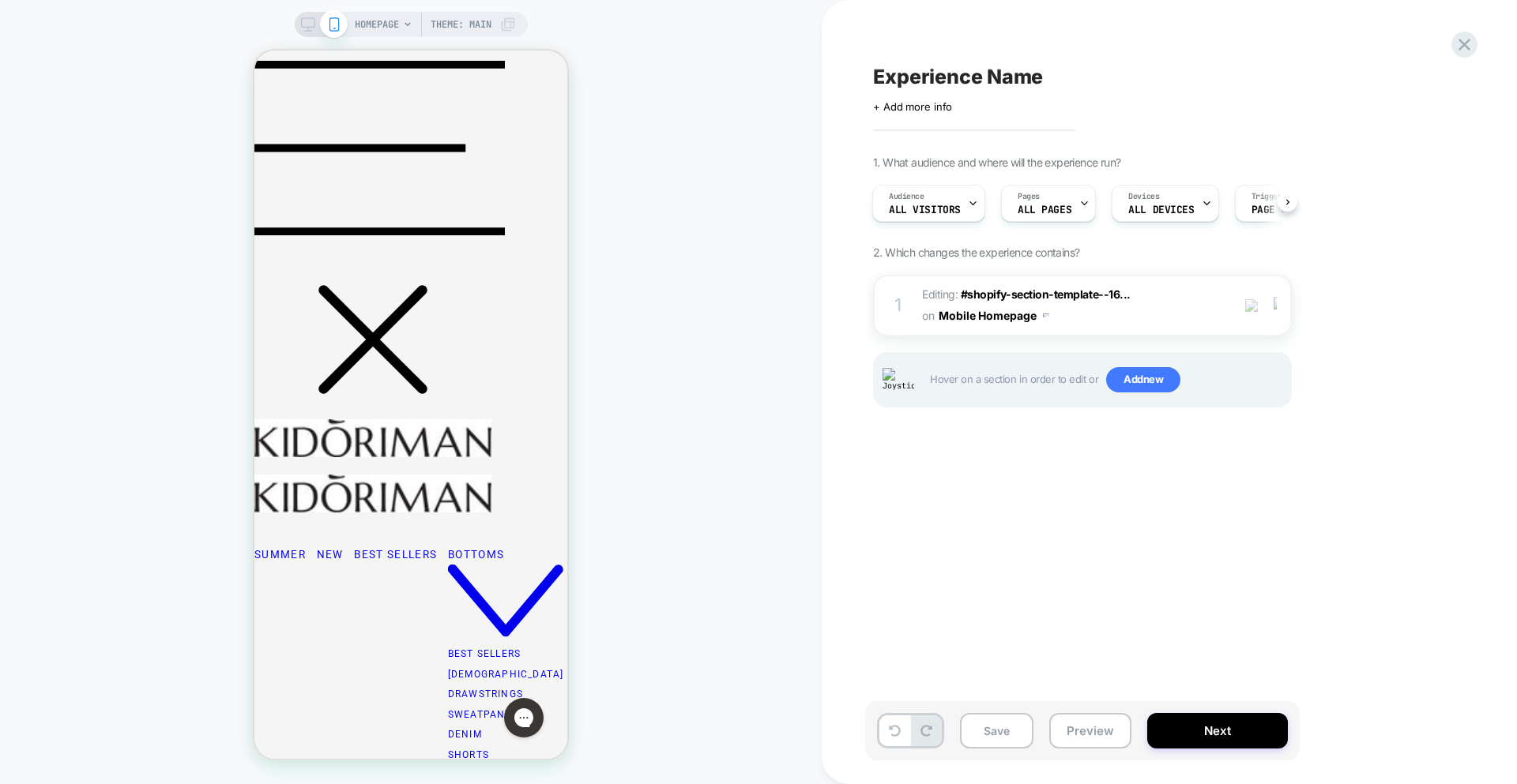
click at [1276, 309] on img at bounding box center [1274, 306] width 3 height 17
click at [1255, 431] on div "Delete" at bounding box center [1276, 432] width 141 height 43
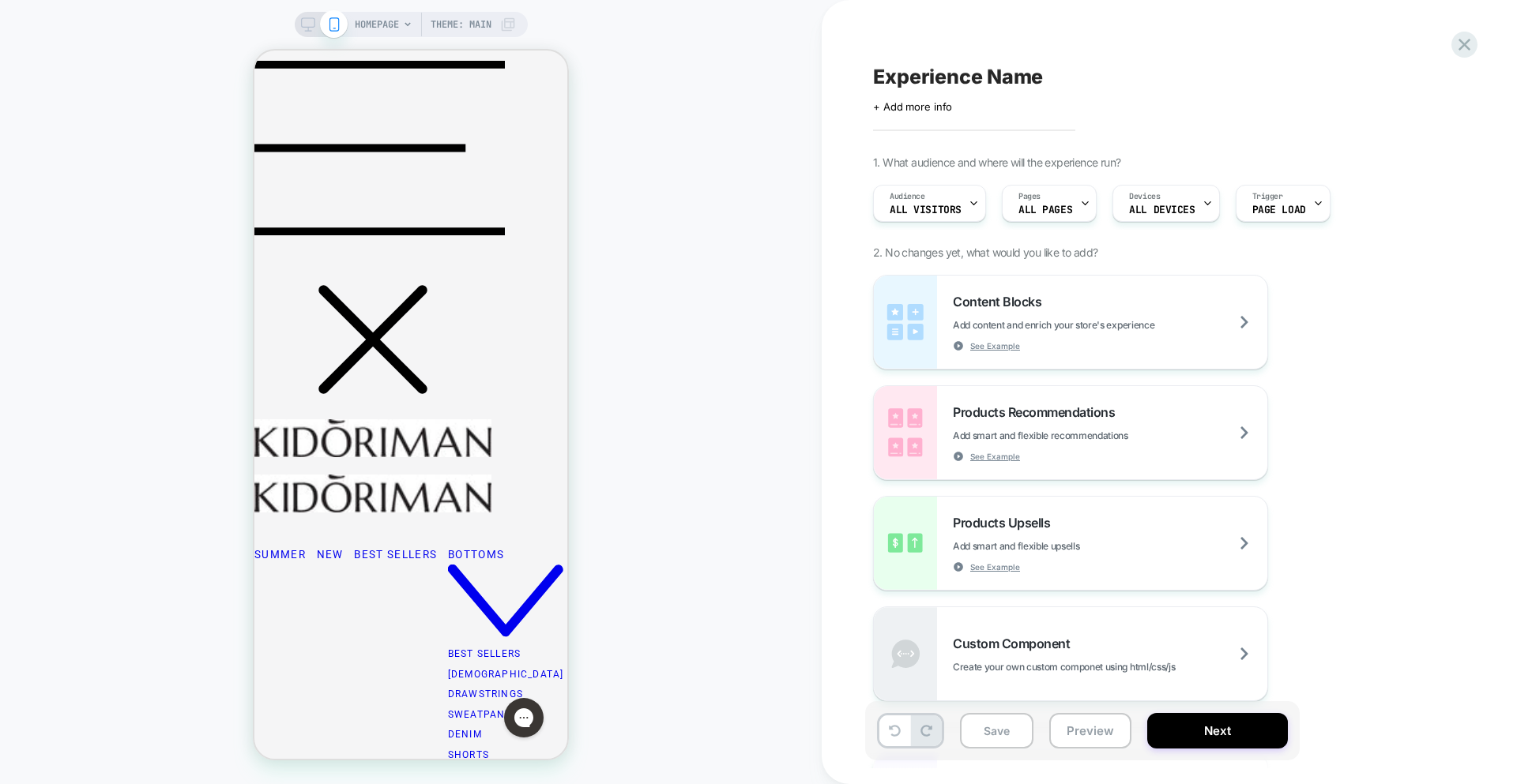
scroll to position [0, 0]
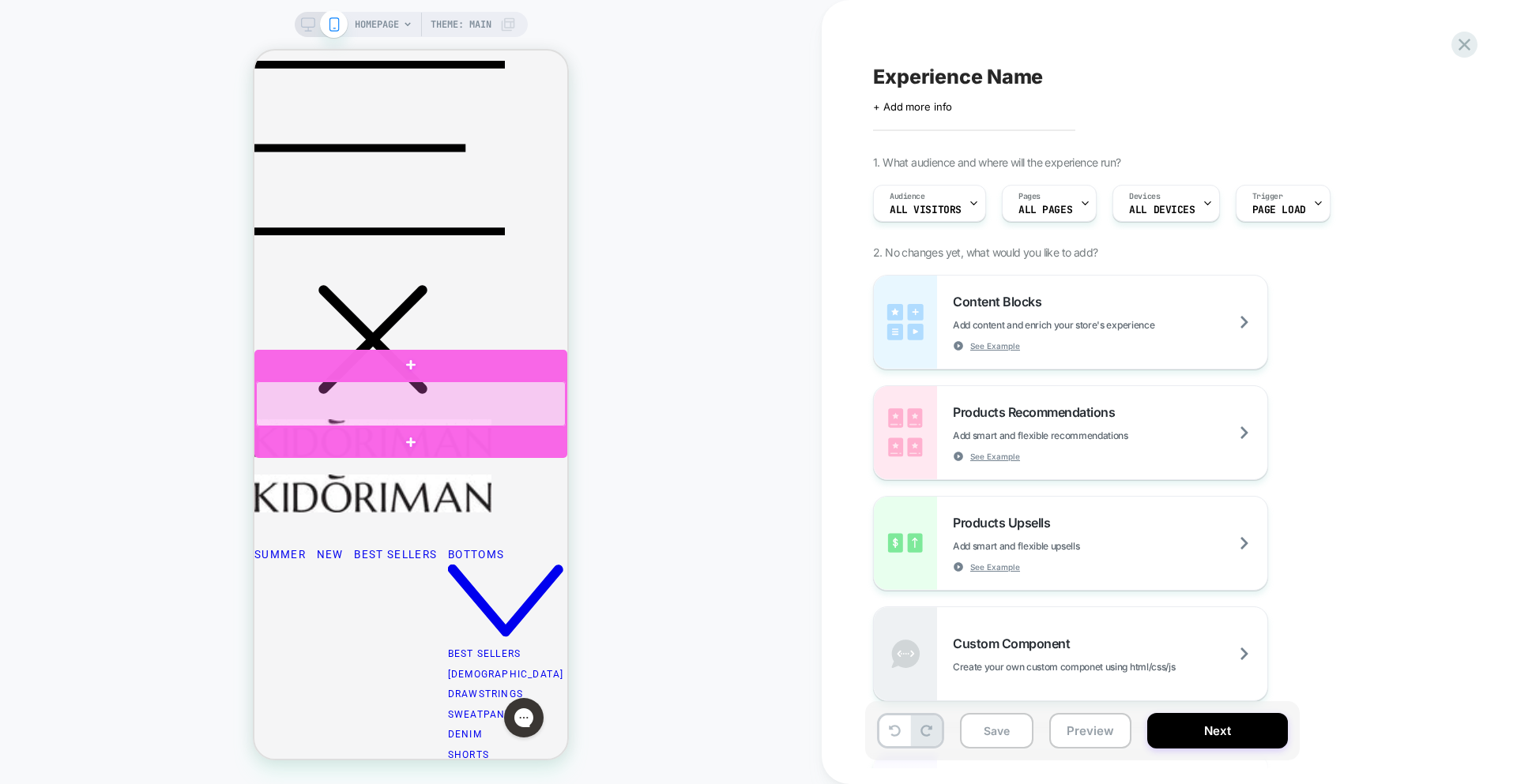
click at [453, 418] on div at bounding box center [411, 404] width 310 height 45
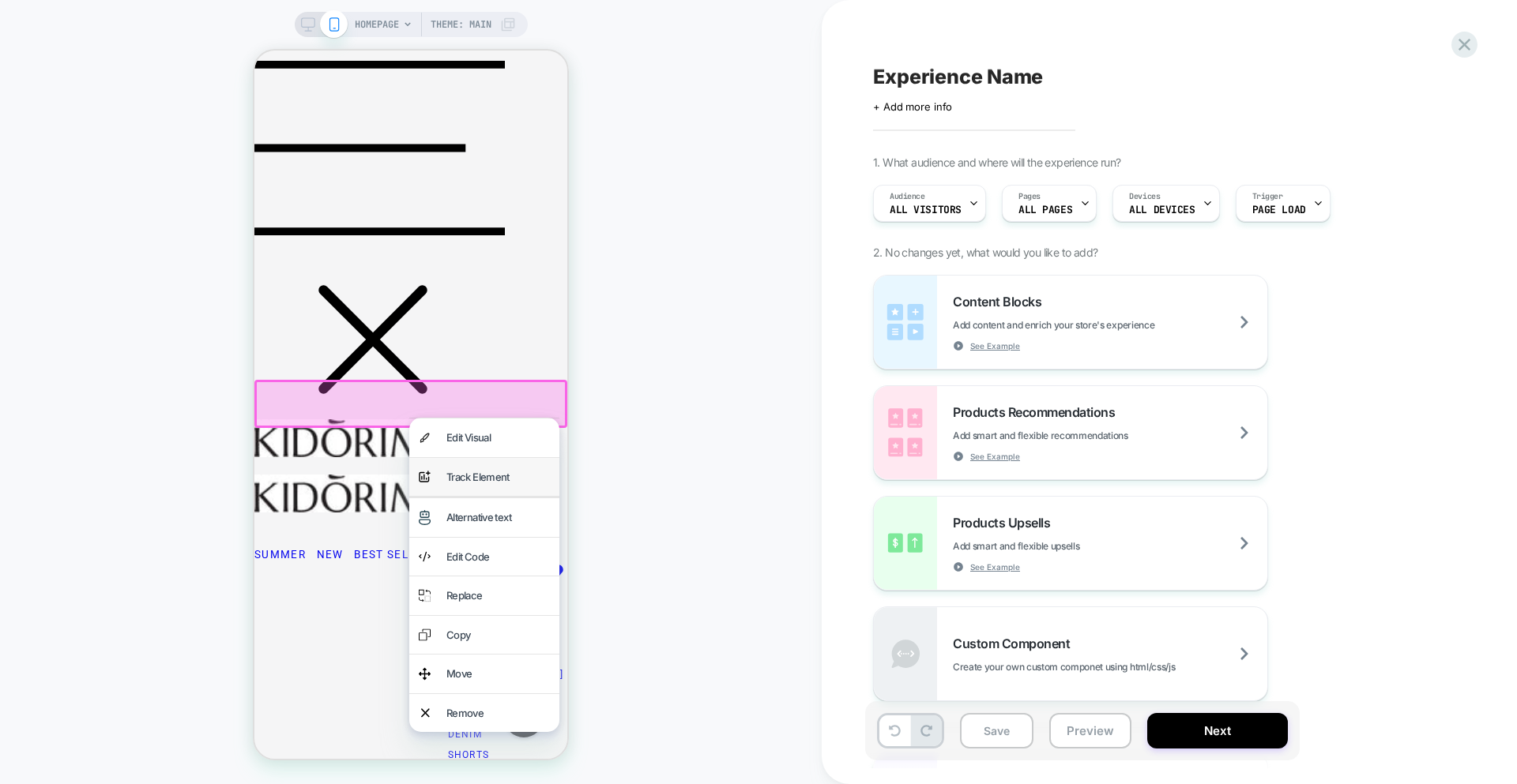
click at [496, 486] on div "Track Element" at bounding box center [498, 477] width 104 height 19
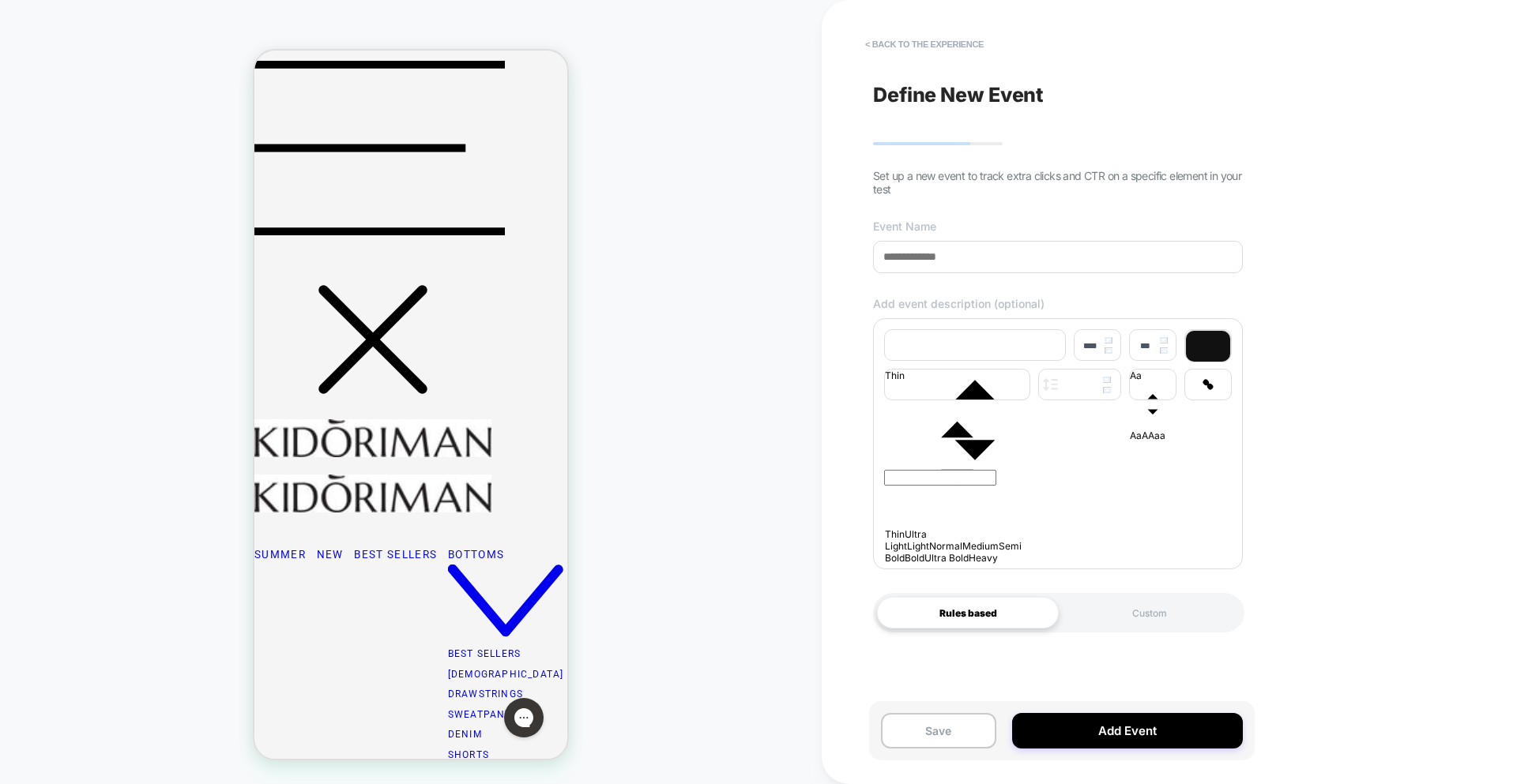
drag, startPoint x: 1001, startPoint y: 261, endPoint x: 814, endPoint y: 246, distance: 187.6
click at [814, 246] on div "**********" at bounding box center [758, 392] width 1517 height 784
click at [952, 263] on input at bounding box center [1057, 256] width 370 height 32
click at [968, 495] on div at bounding box center [1058, 492] width 347 height 126
click at [956, 445] on div at bounding box center [1058, 441] width 347 height 9
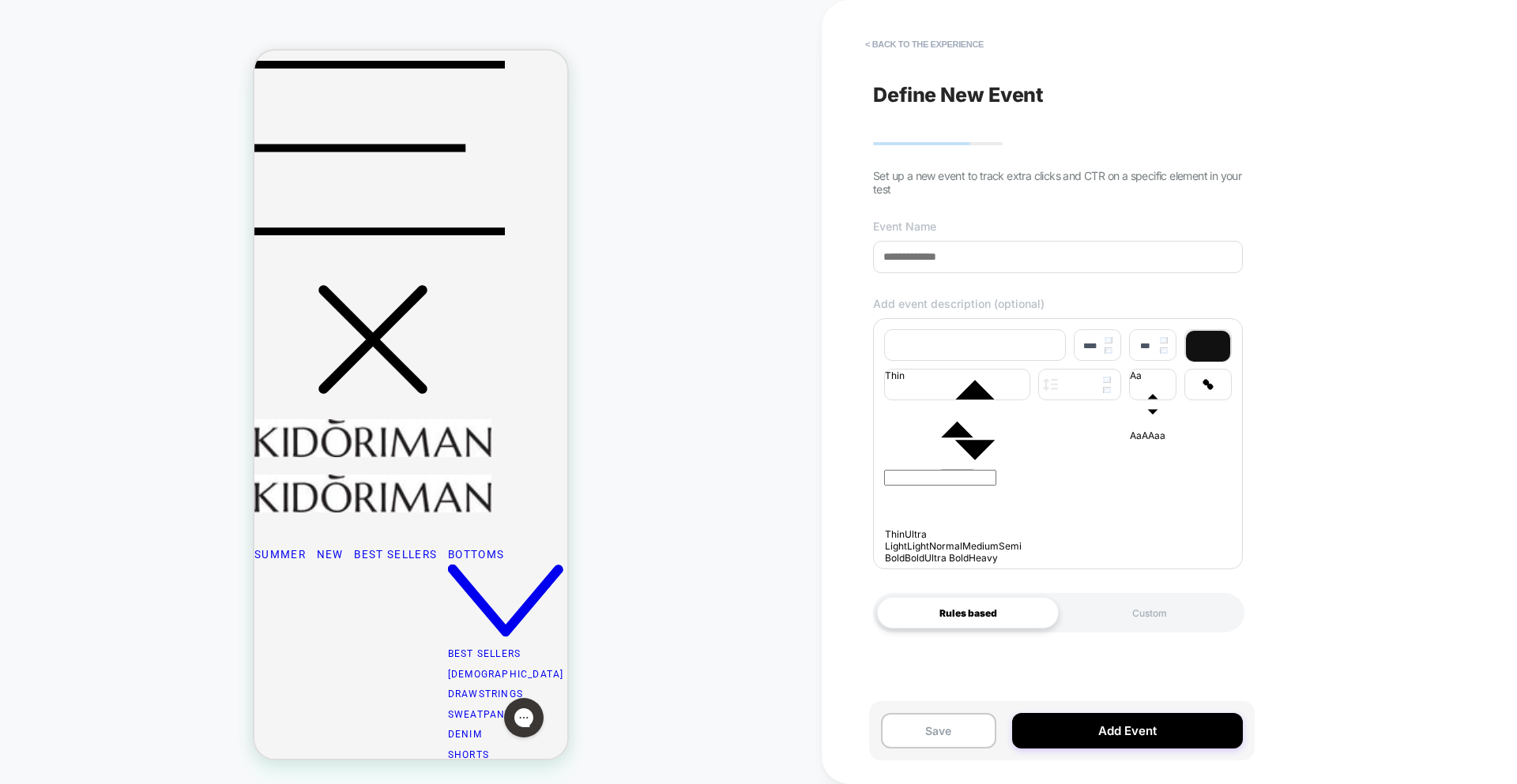
type input "****"
click at [941, 270] on input at bounding box center [1057, 256] width 370 height 32
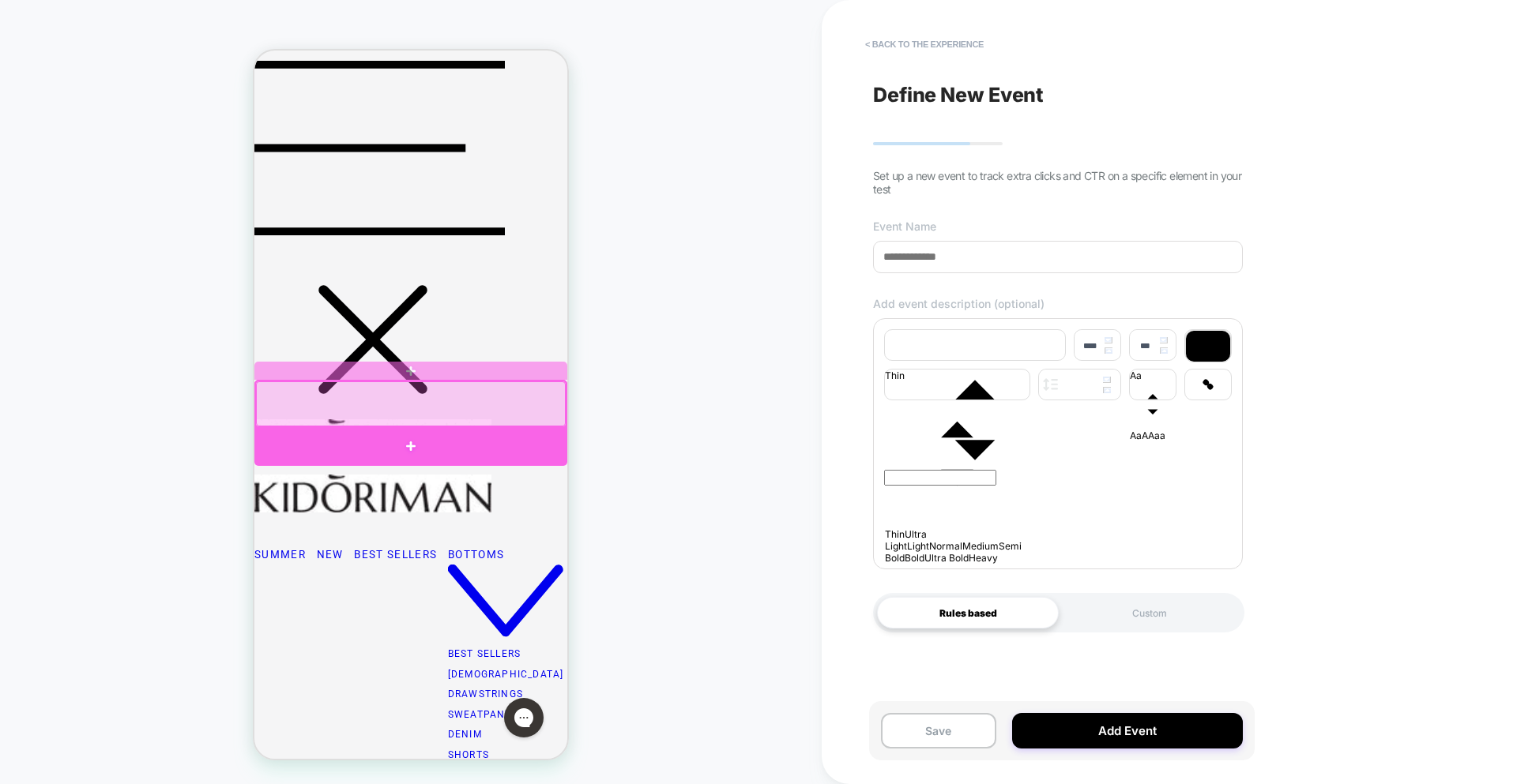
click at [483, 437] on div at bounding box center [411, 445] width 313 height 38
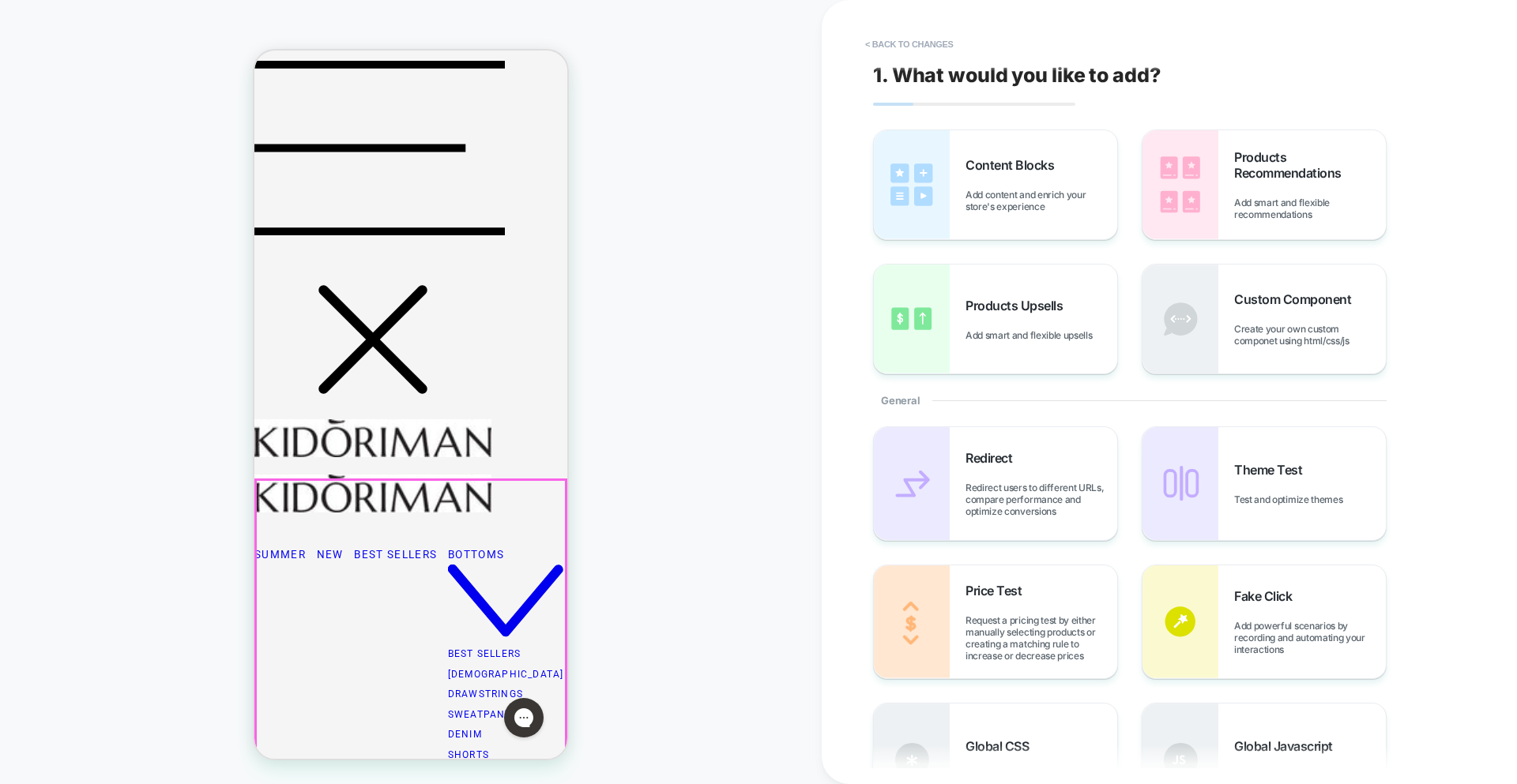
scroll to position [274, 0]
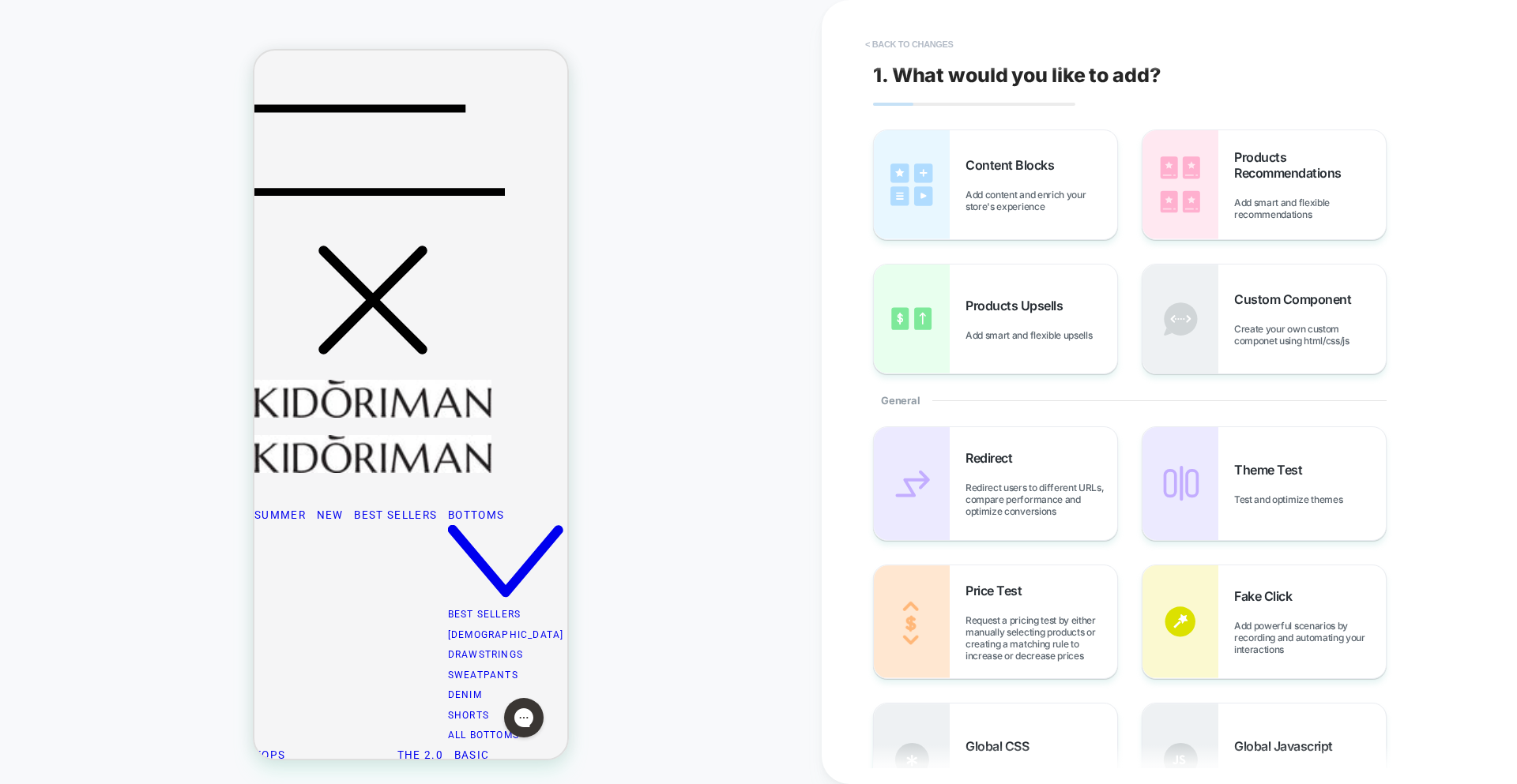
click at [935, 41] on button "< Back to changes" at bounding box center [908, 45] width 104 height 25
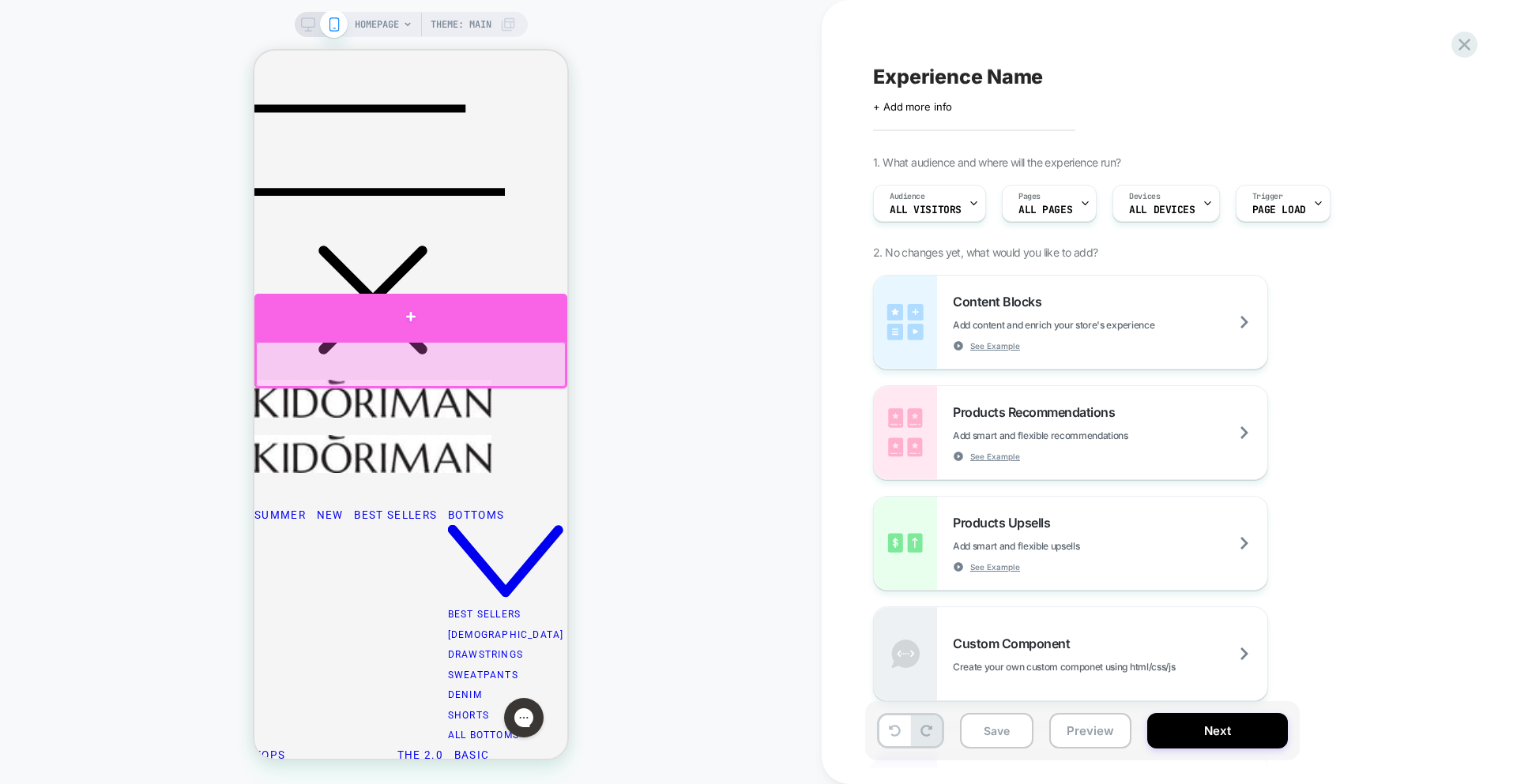
click at [443, 313] on div at bounding box center [411, 317] width 313 height 47
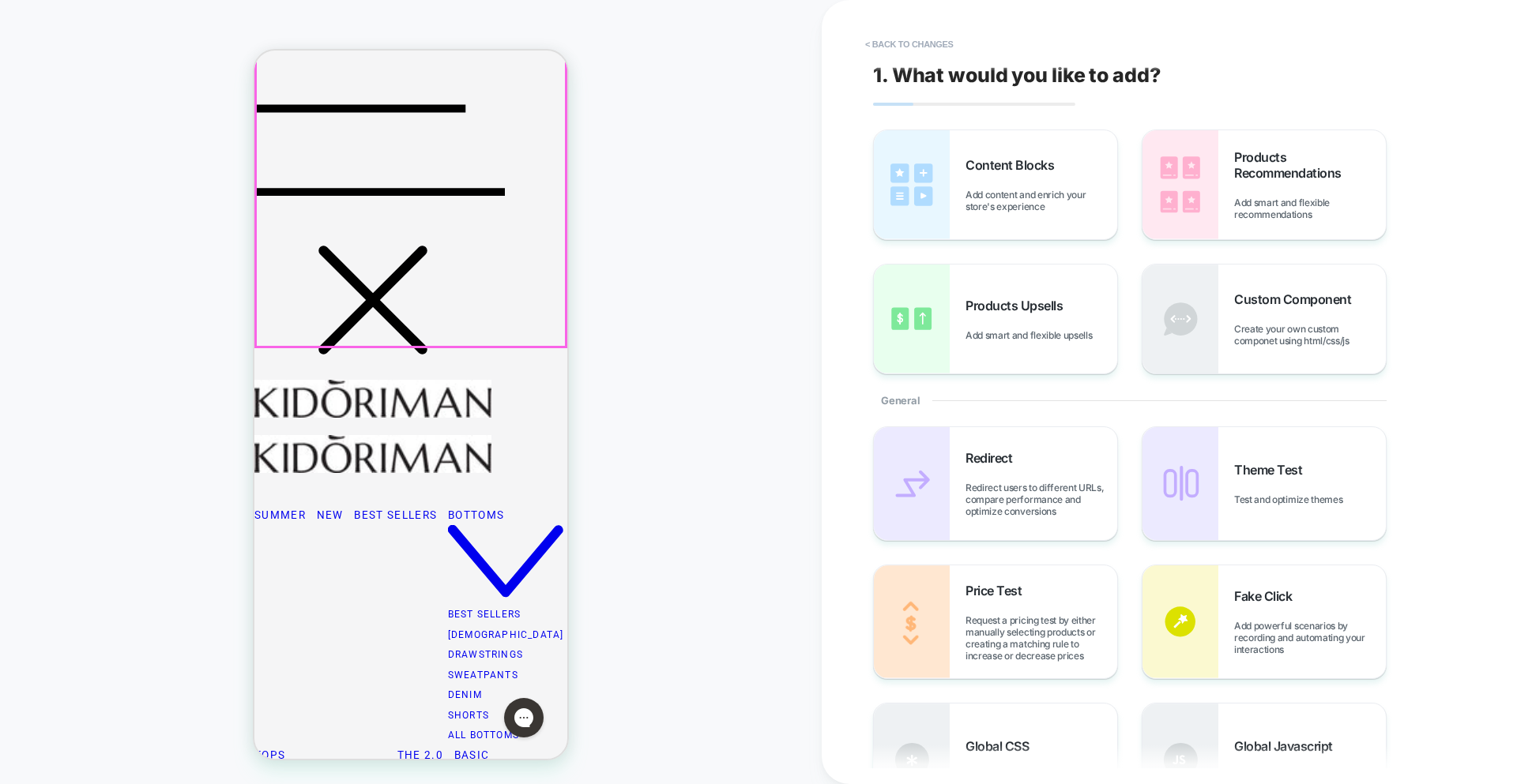
scroll to position [235, 0]
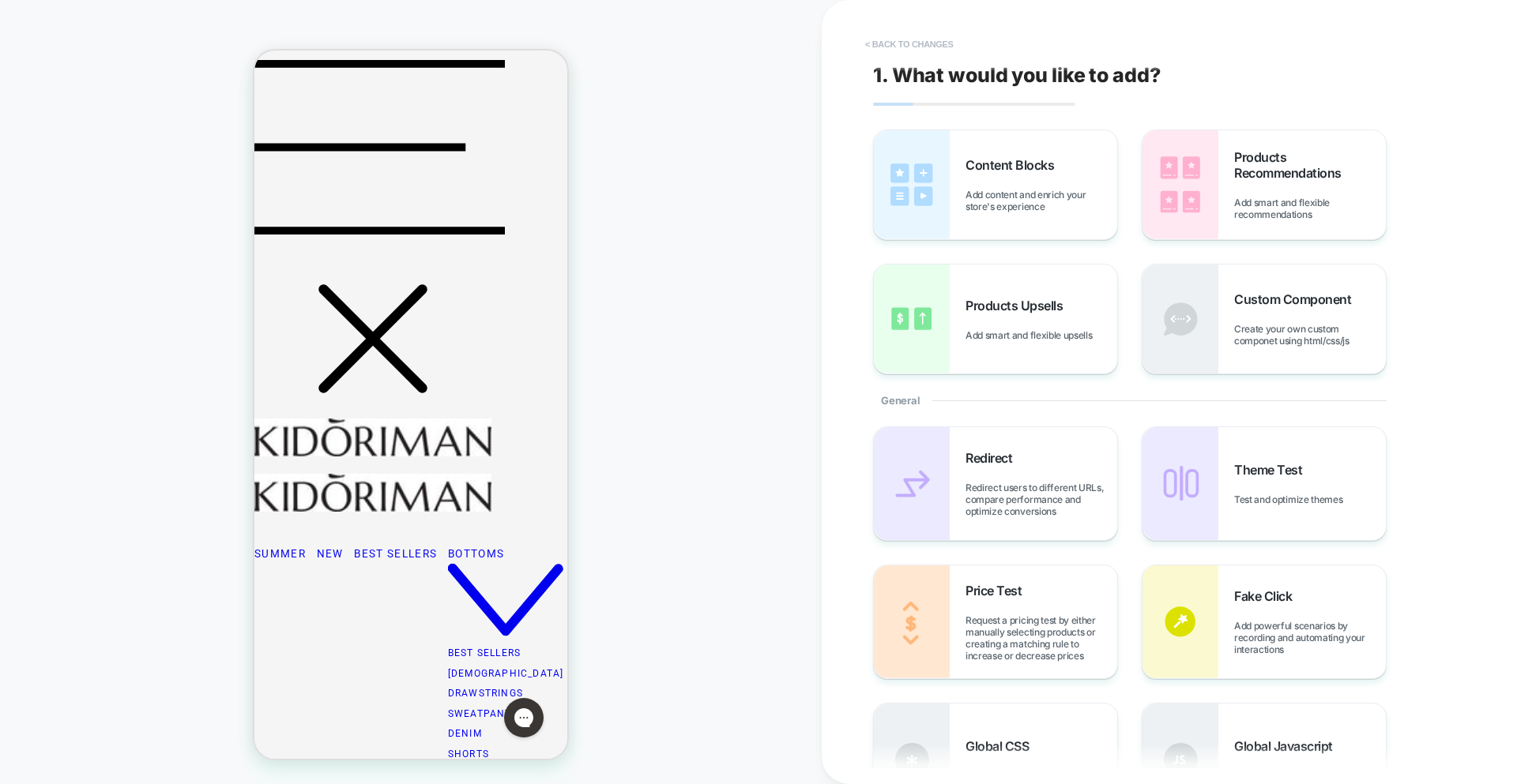
click at [896, 42] on button "< Back to changes" at bounding box center [908, 45] width 104 height 25
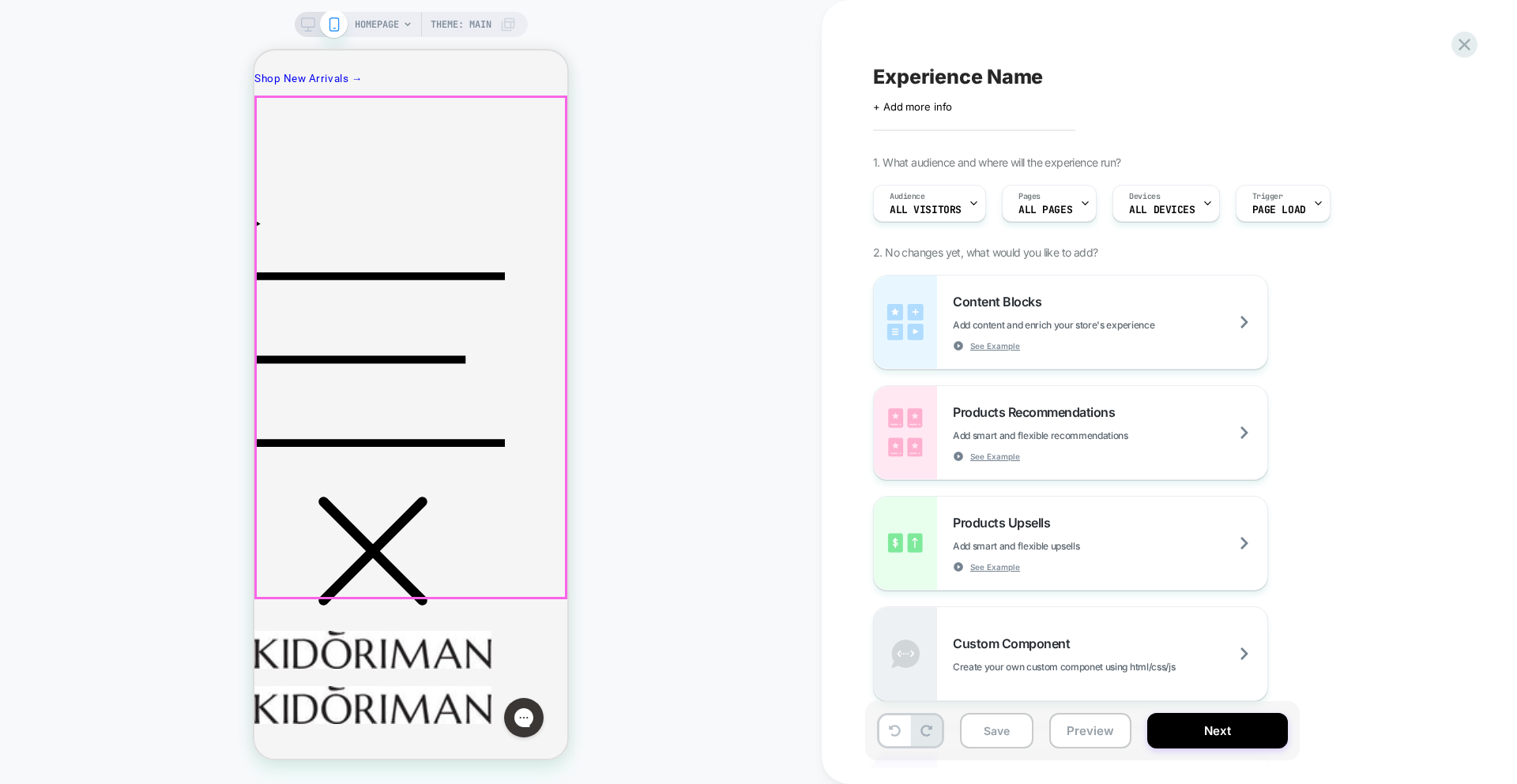
scroll to position [0, 0]
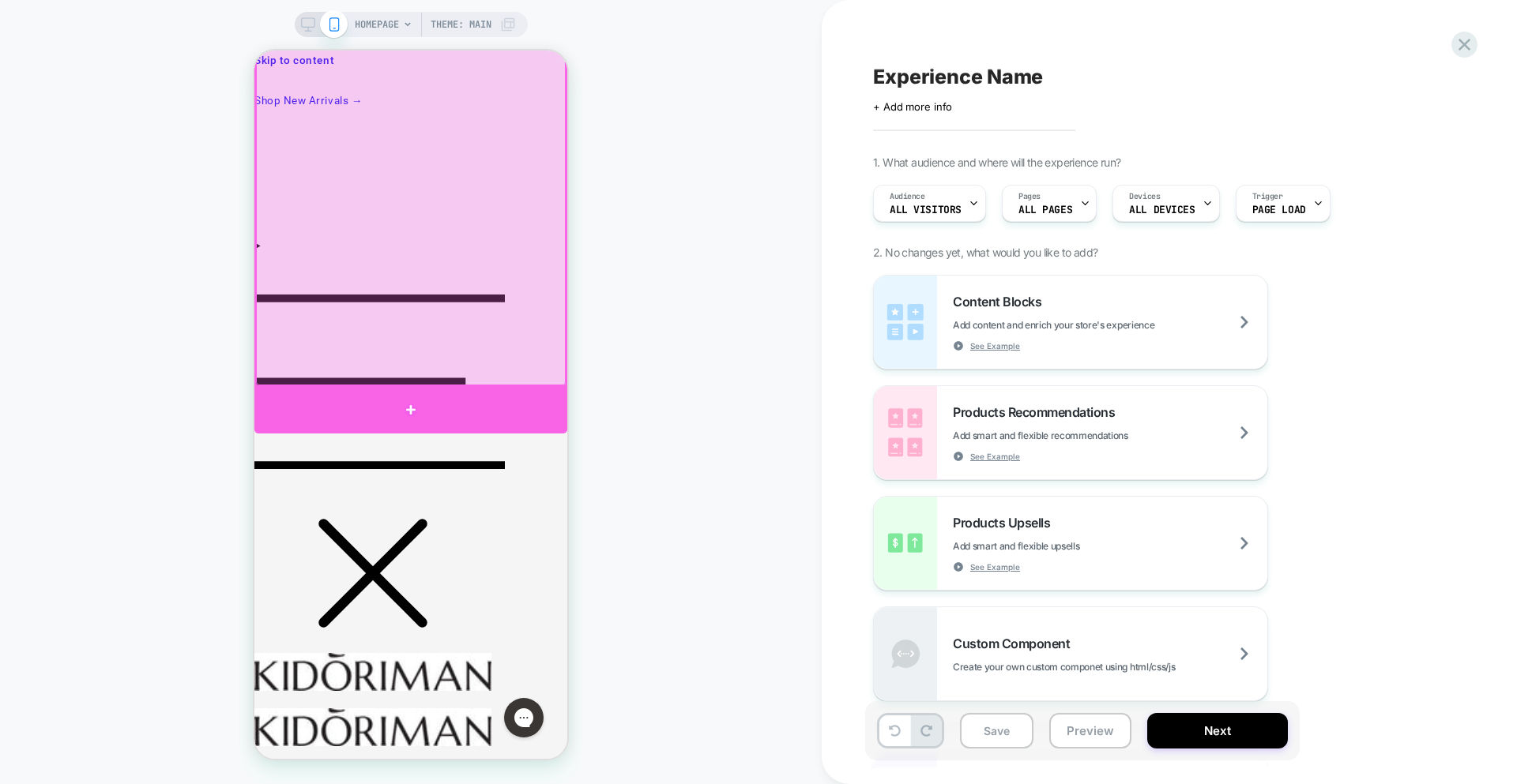
click at [411, 398] on div at bounding box center [411, 410] width 313 height 47
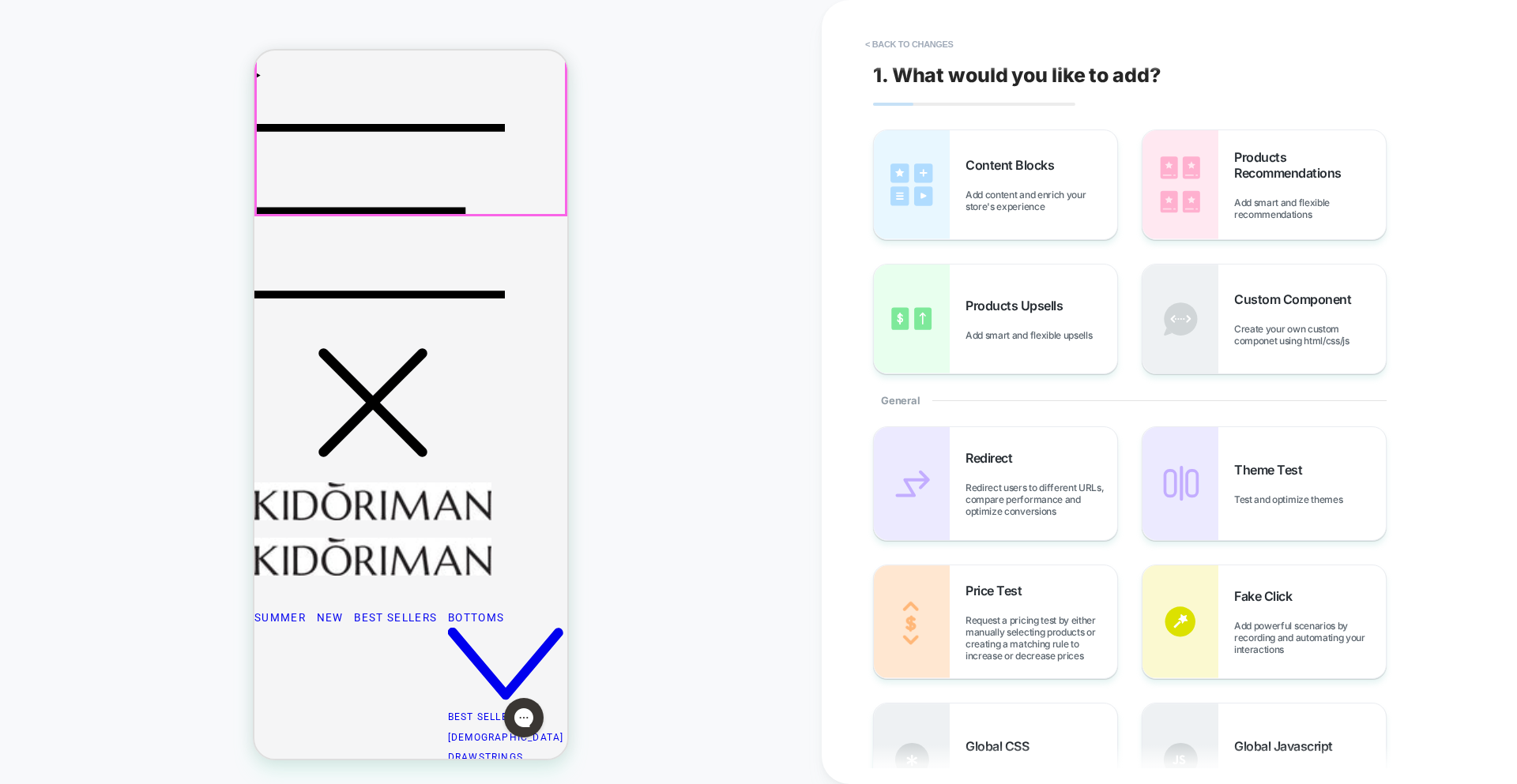
scroll to position [235, 0]
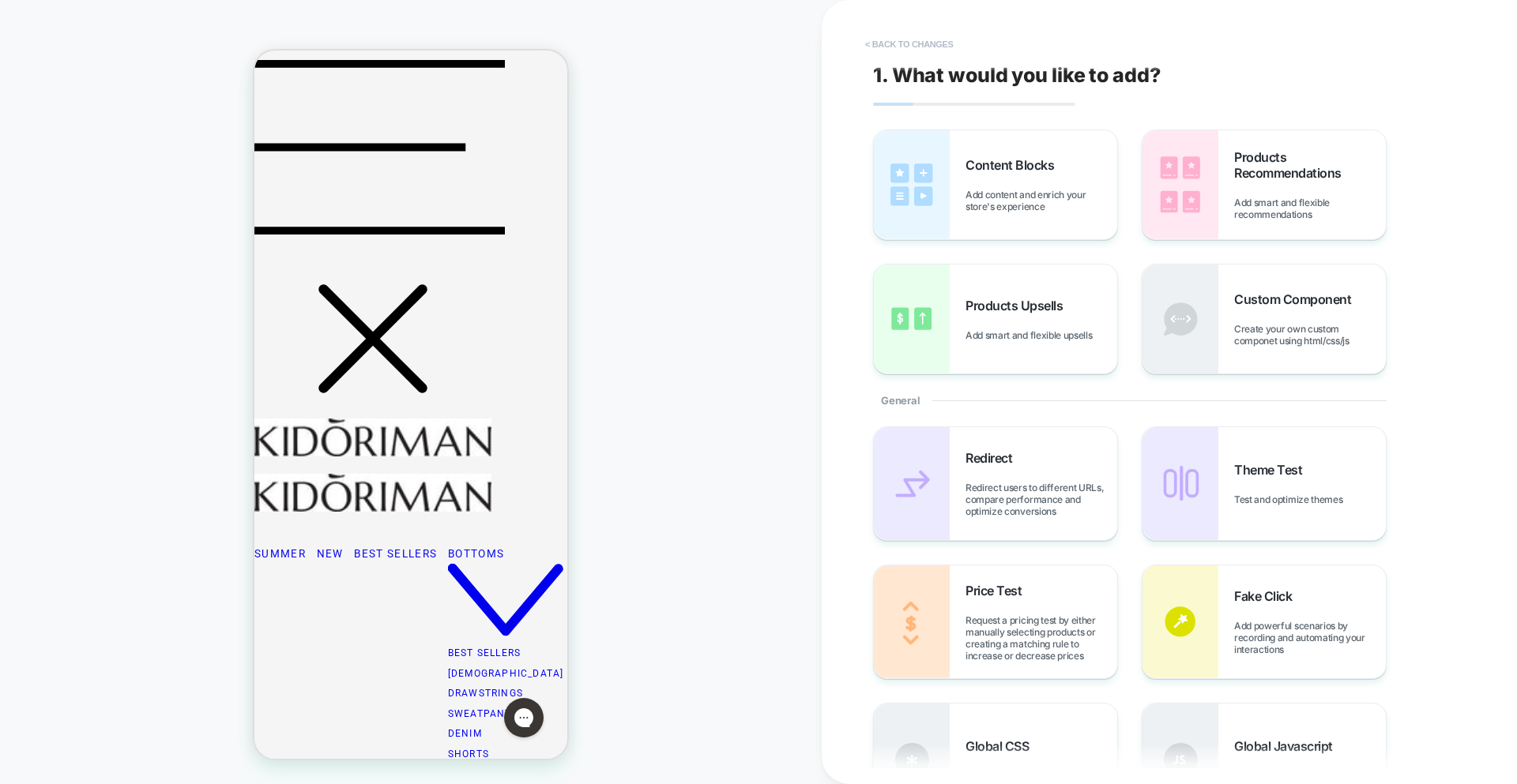
click at [902, 37] on button "< Back to changes" at bounding box center [908, 45] width 104 height 25
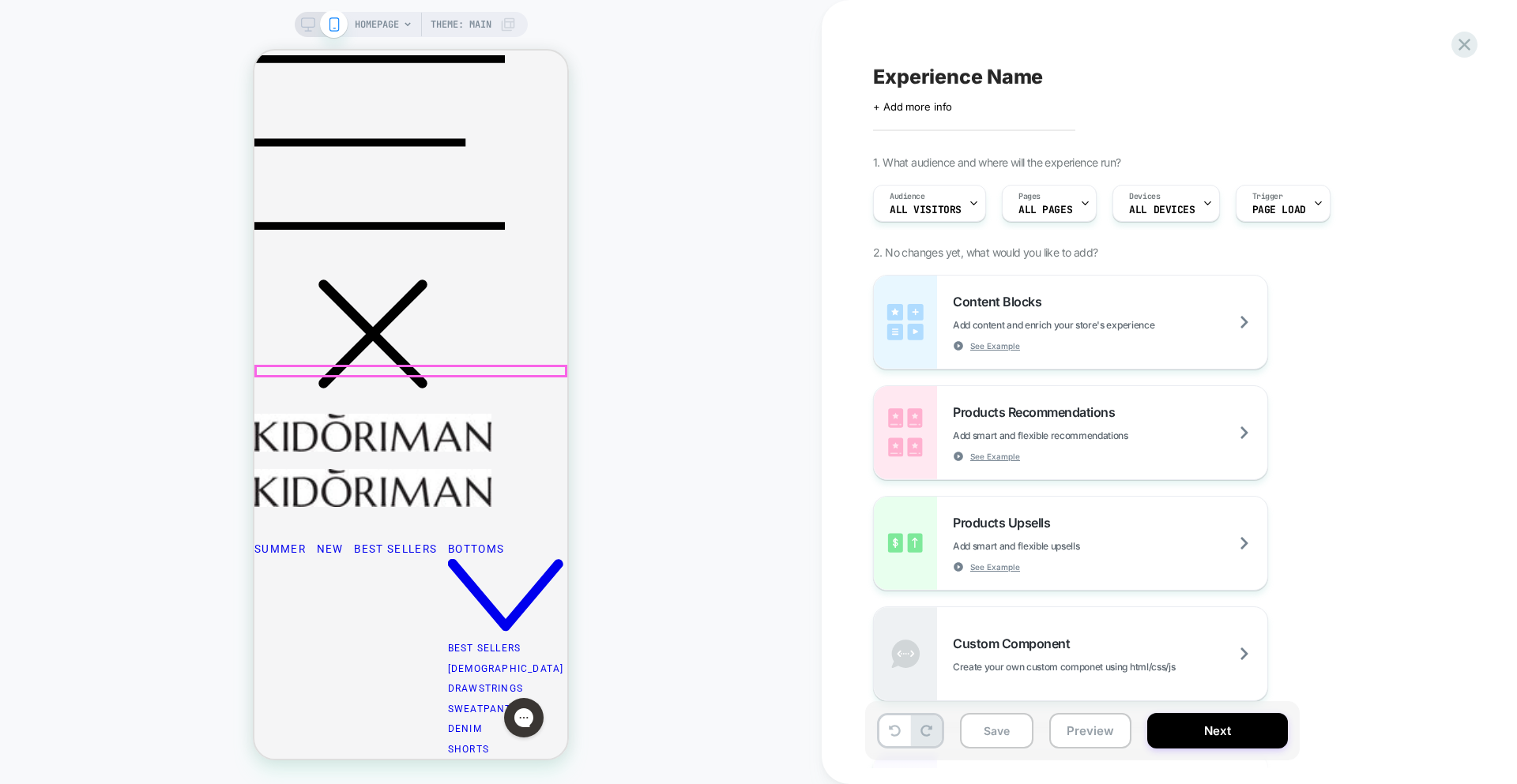
scroll to position [0, 0]
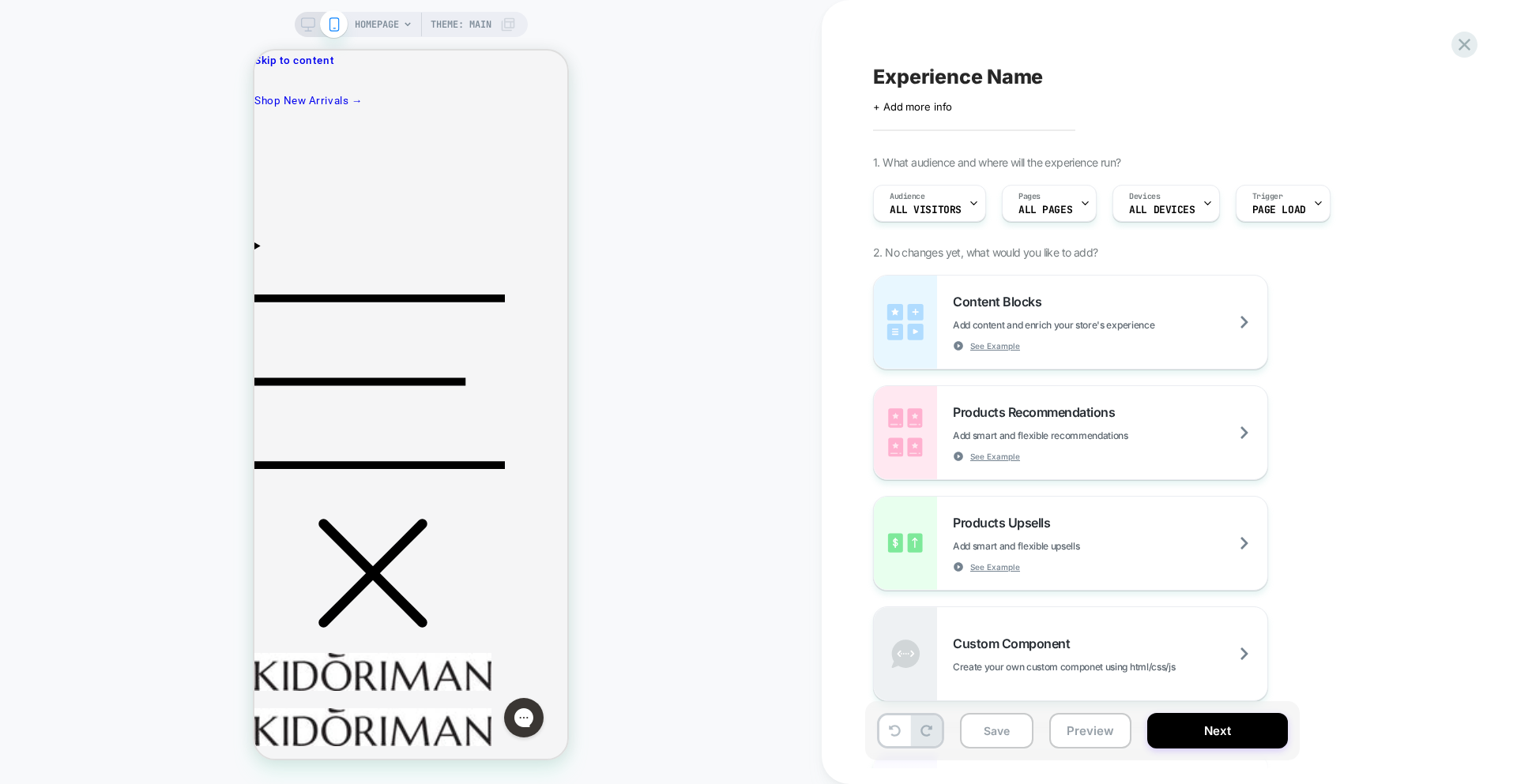
click at [308, 30] on icon at bounding box center [308, 24] width 15 height 15
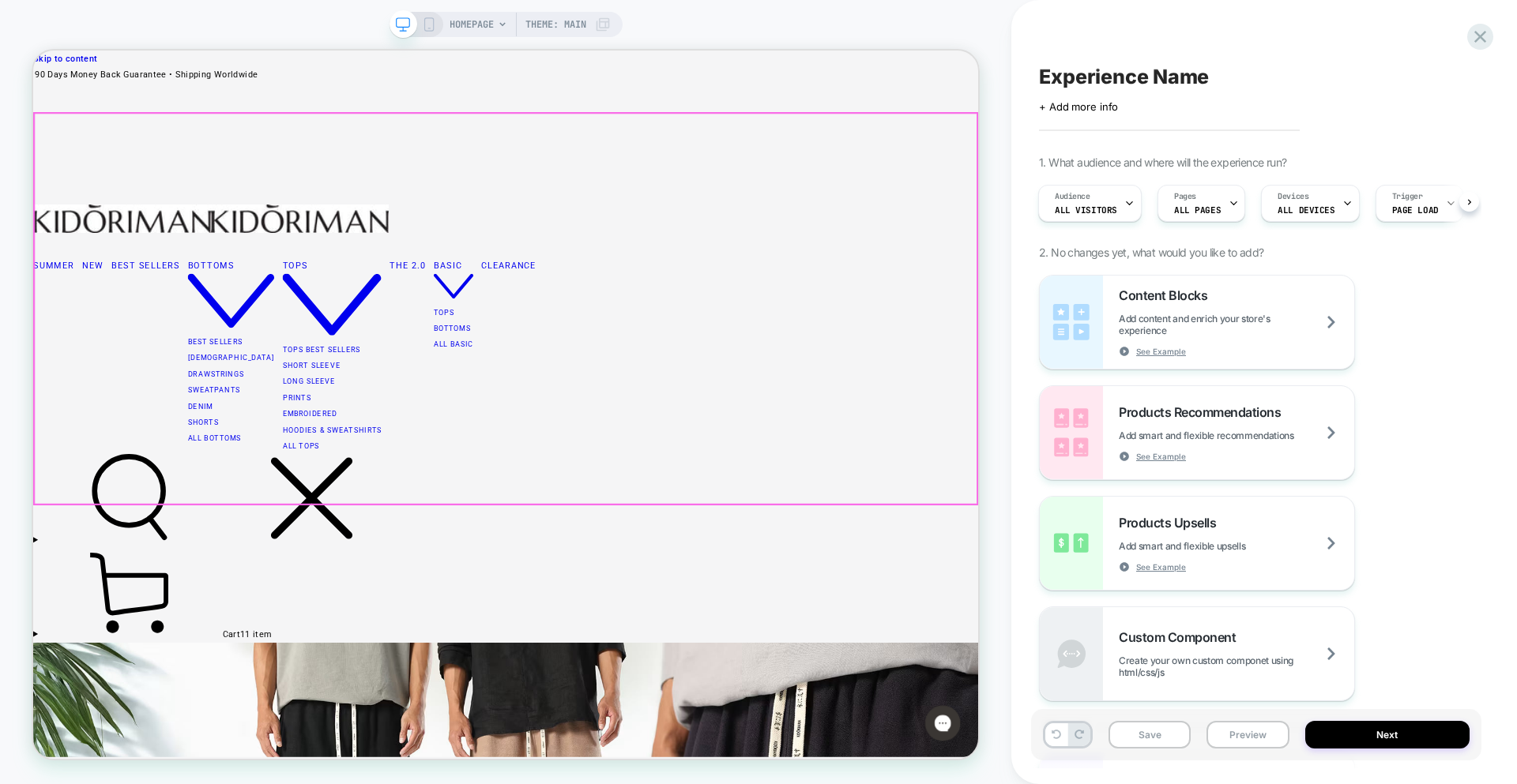
scroll to position [1, 0]
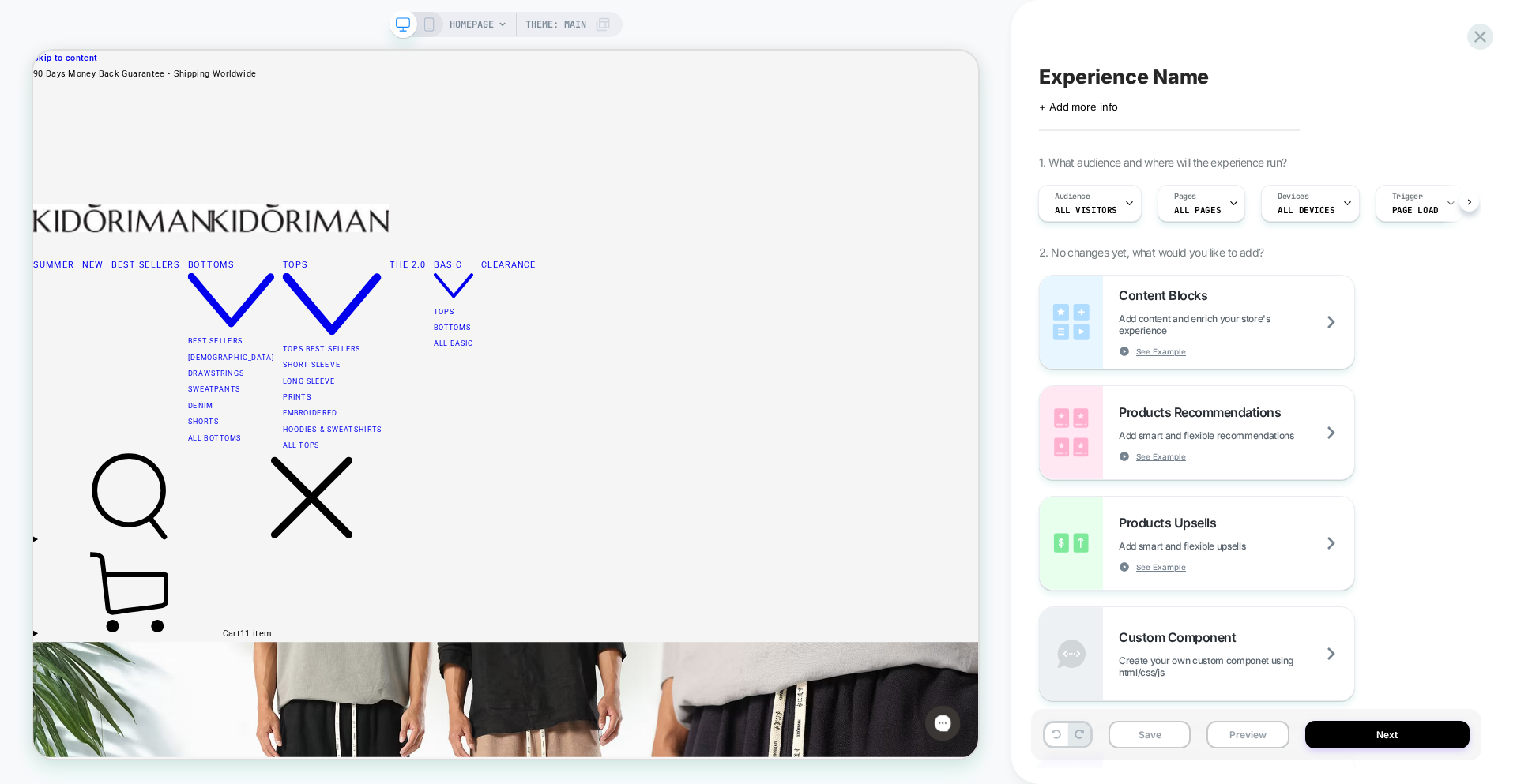
click at [424, 27] on rect at bounding box center [428, 24] width 9 height 13
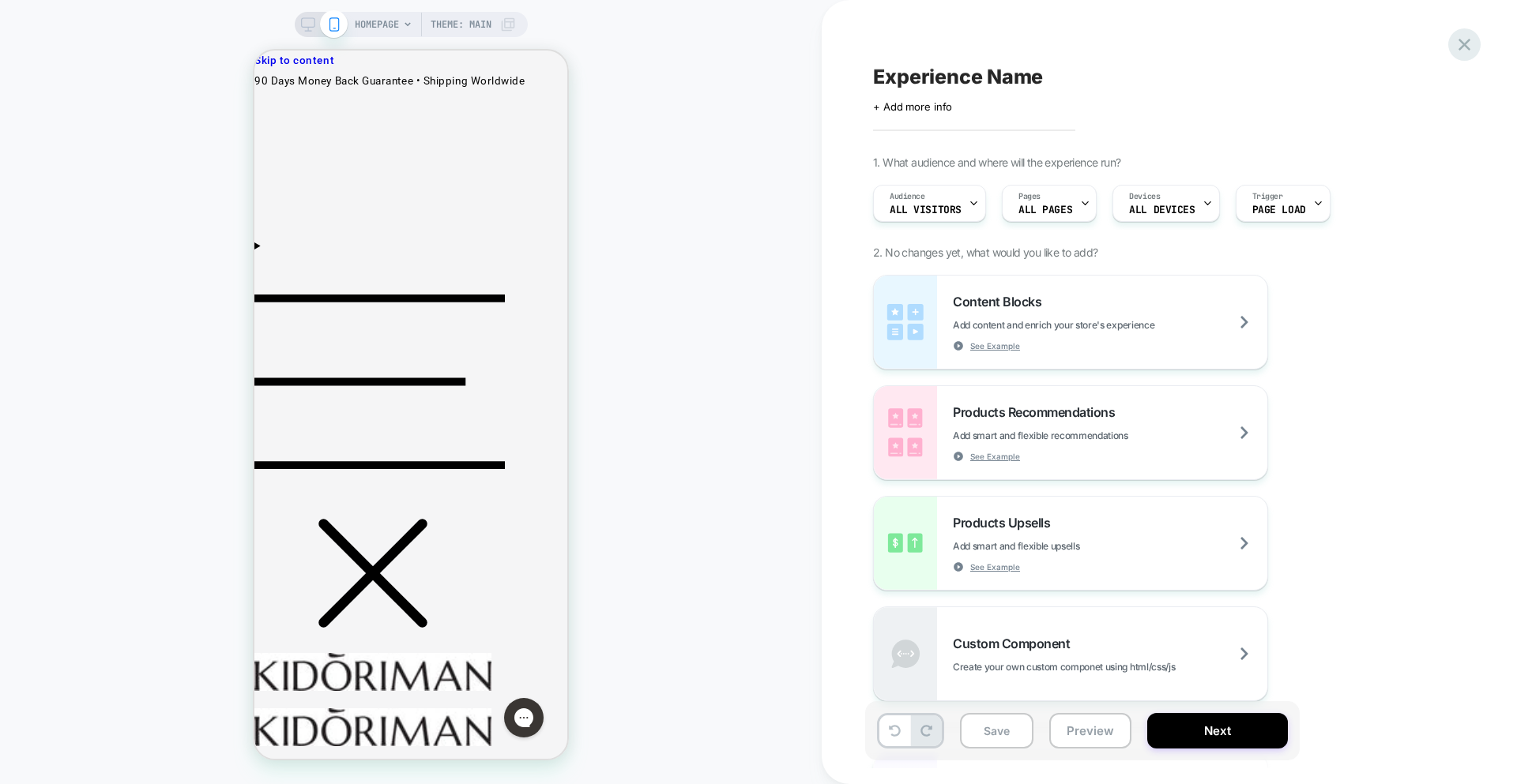
click at [1471, 48] on icon at bounding box center [1465, 45] width 21 height 21
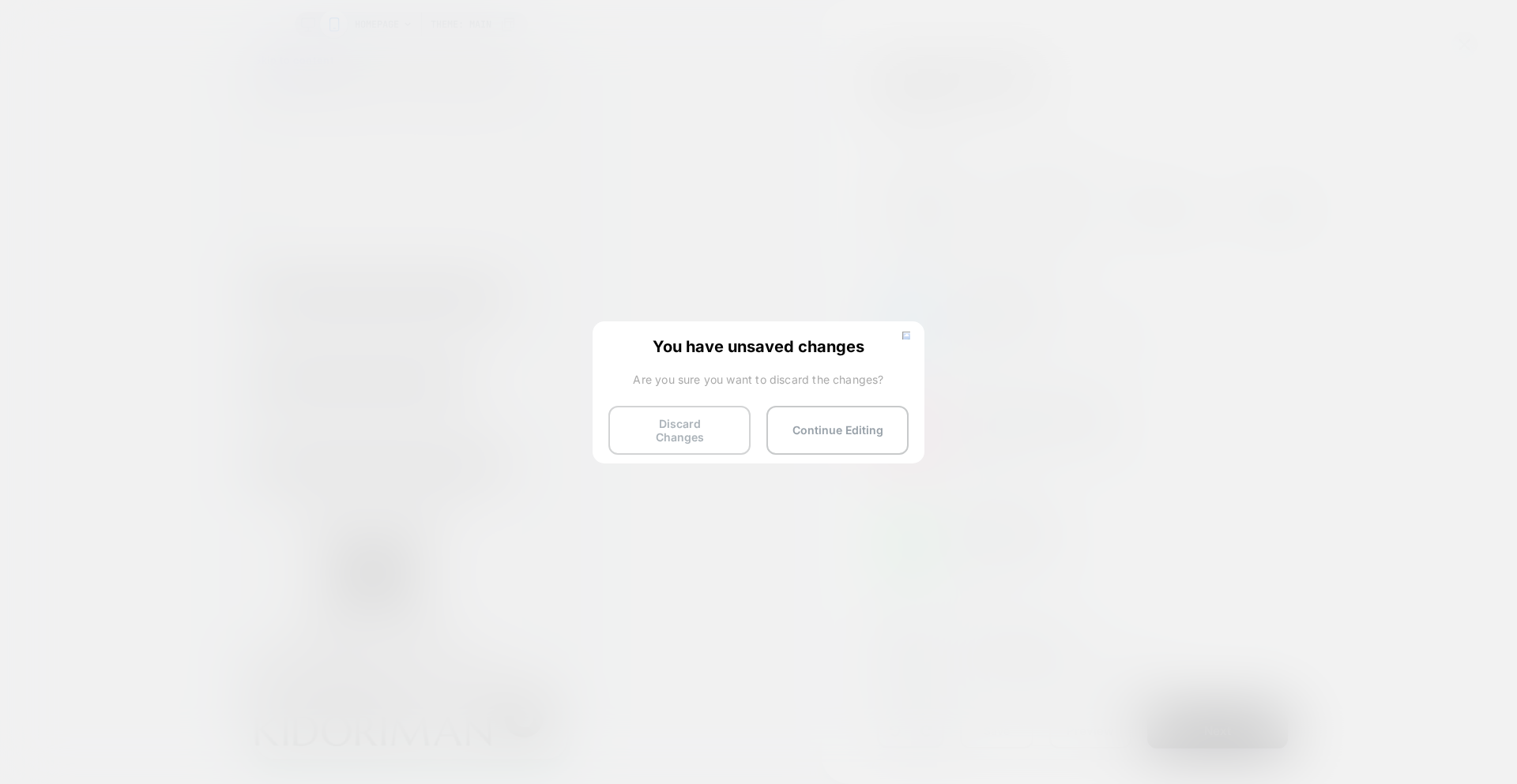
click at [707, 422] on button "Discard Changes" at bounding box center [679, 430] width 143 height 49
